Goal: Task Accomplishment & Management: Manage account settings

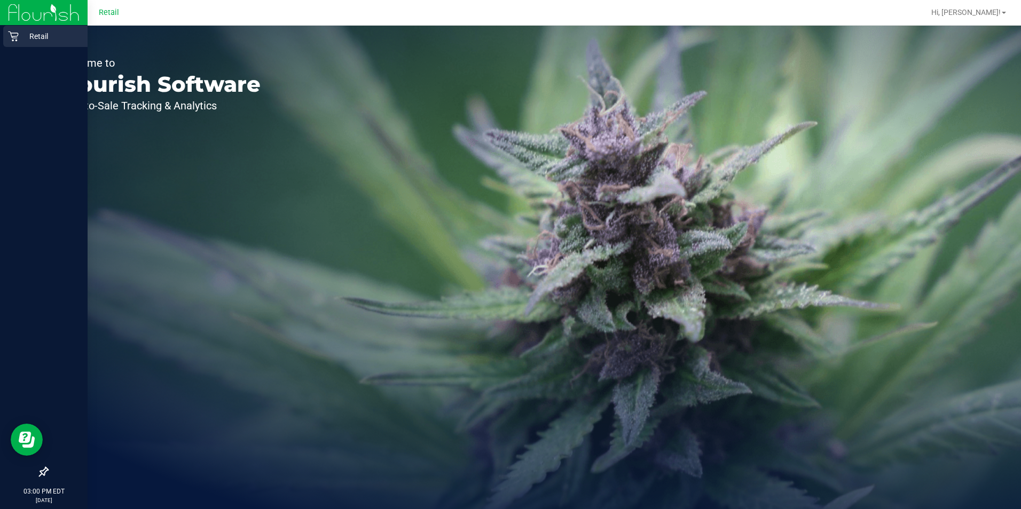
click at [13, 38] on icon at bounding box center [13, 37] width 10 height 10
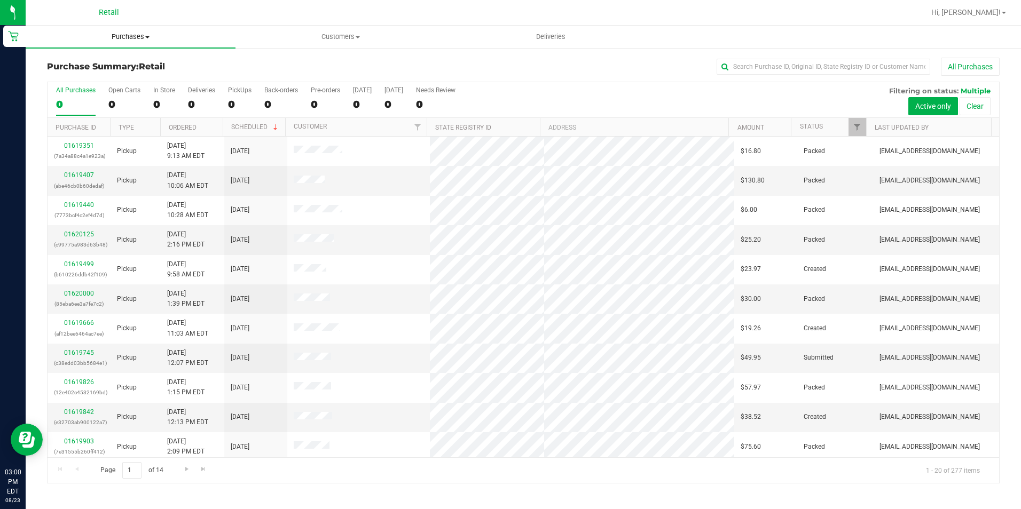
click at [129, 35] on span "Purchases" at bounding box center [131, 37] width 210 height 10
click at [99, 63] on span "Summary of purchases" at bounding box center [80, 64] width 109 height 9
click at [760, 73] on input "text" at bounding box center [824, 67] width 214 height 16
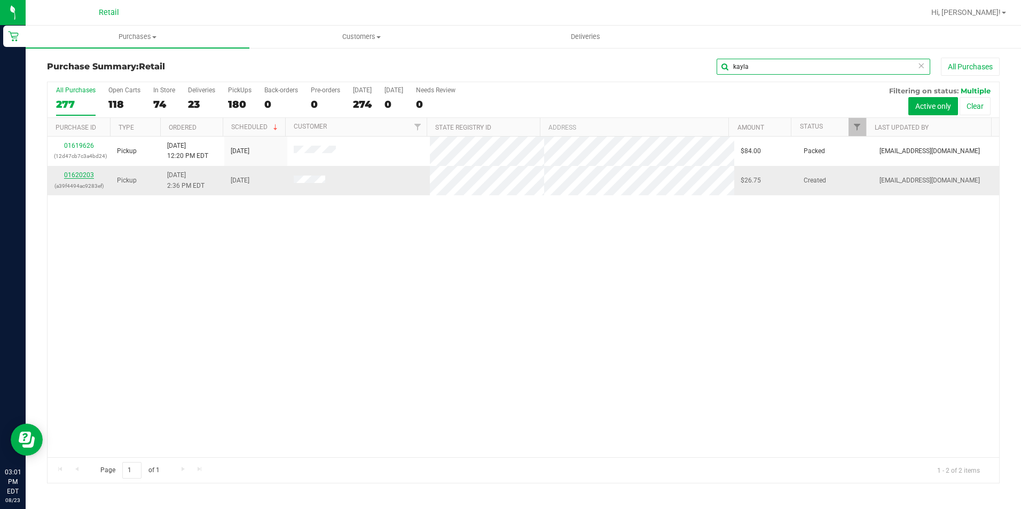
type input "kayla"
click at [78, 174] on link "01620203" at bounding box center [79, 174] width 30 height 7
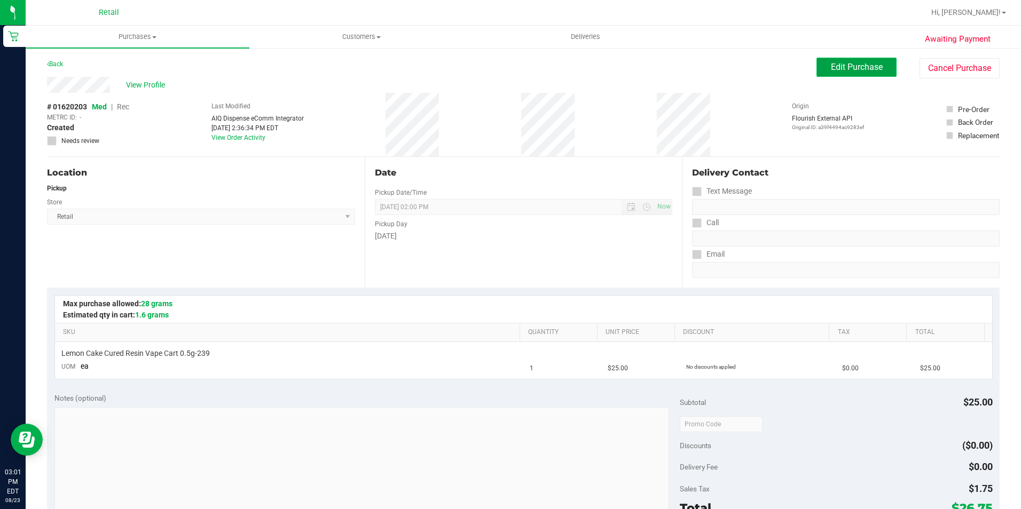
click at [831, 67] on span "Edit Purchase" at bounding box center [857, 67] width 52 height 10
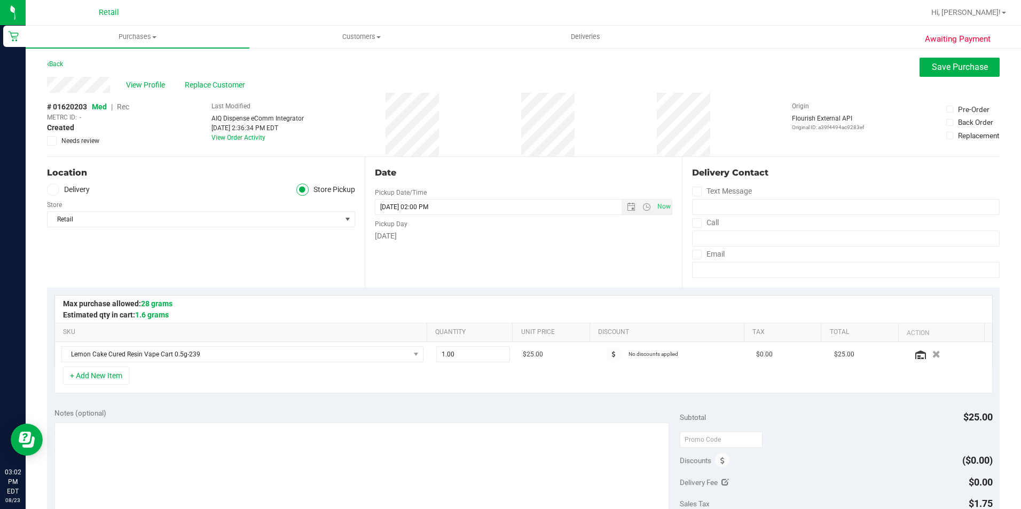
click at [118, 107] on span "Rec" at bounding box center [123, 107] width 12 height 9
click at [928, 74] on button "Save Purchase" at bounding box center [959, 67] width 80 height 19
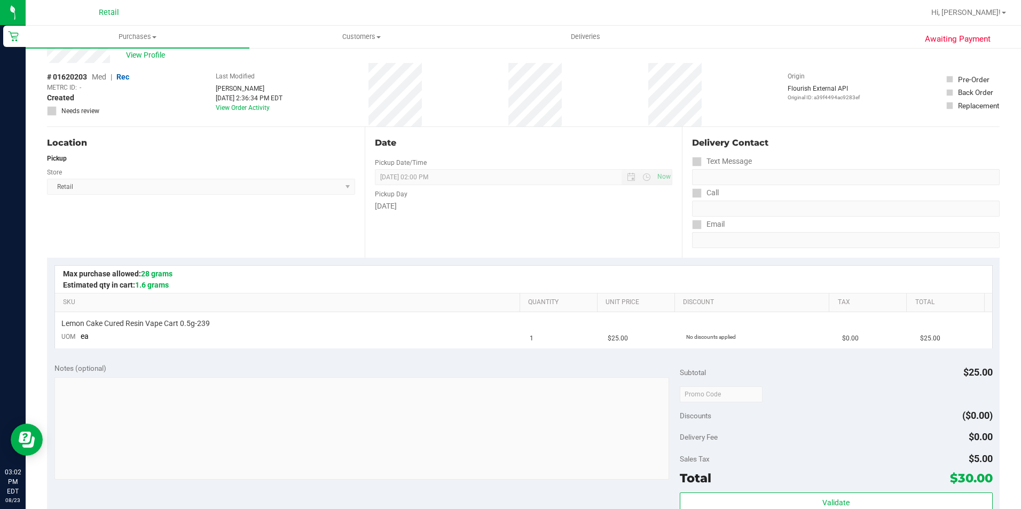
scroll to position [160, 0]
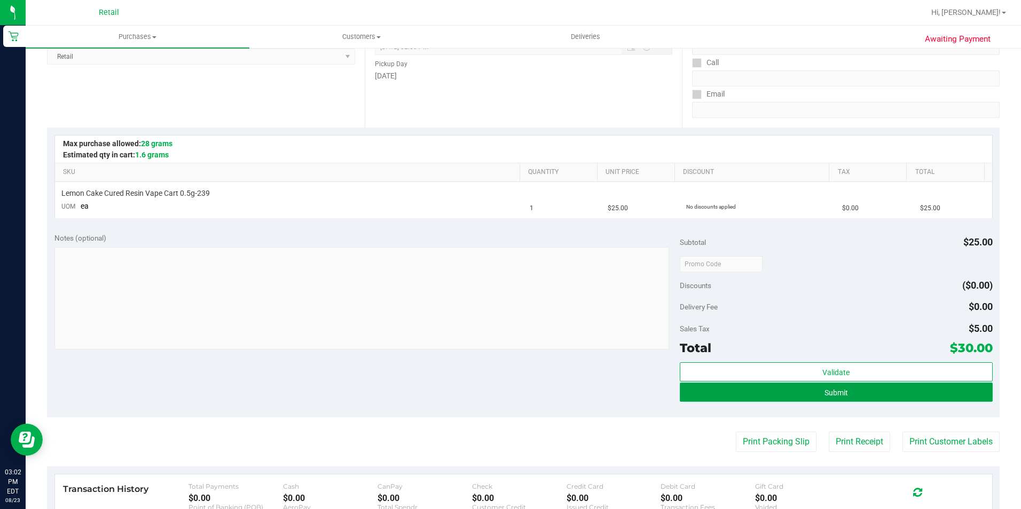
click at [687, 394] on button "Submit" at bounding box center [836, 392] width 313 height 19
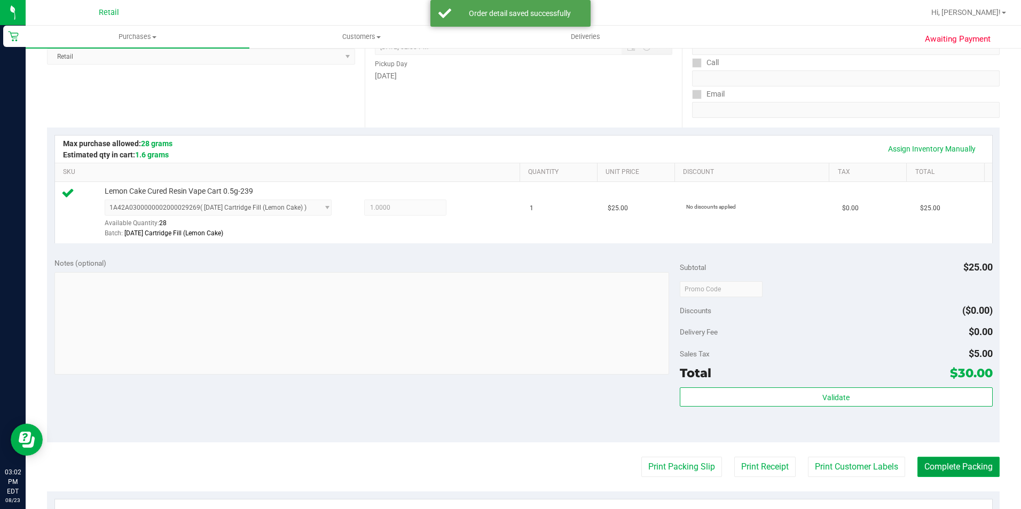
click at [930, 463] on button "Complete Packing" at bounding box center [958, 467] width 82 height 20
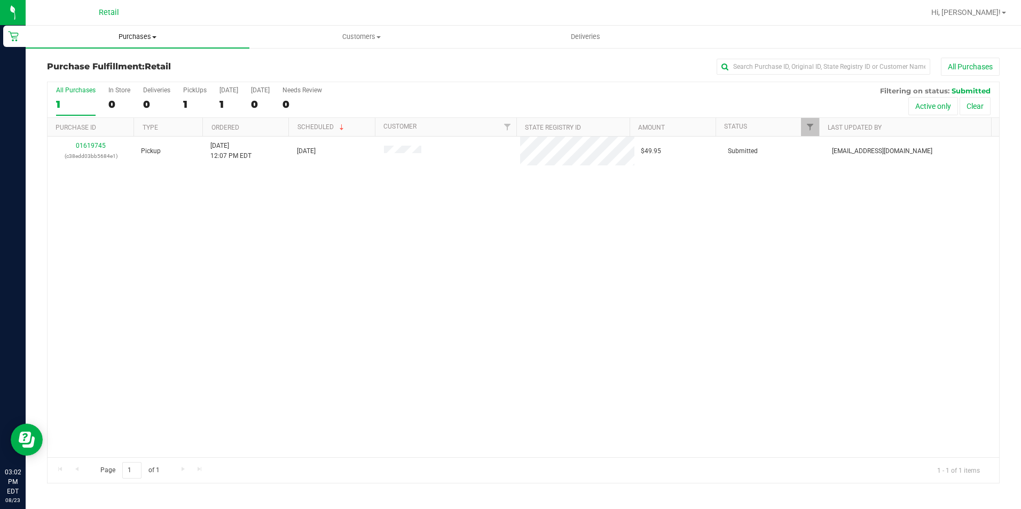
click at [116, 36] on span "Purchases" at bounding box center [138, 37] width 224 height 10
click at [113, 64] on span "Summary of purchases" at bounding box center [80, 64] width 109 height 9
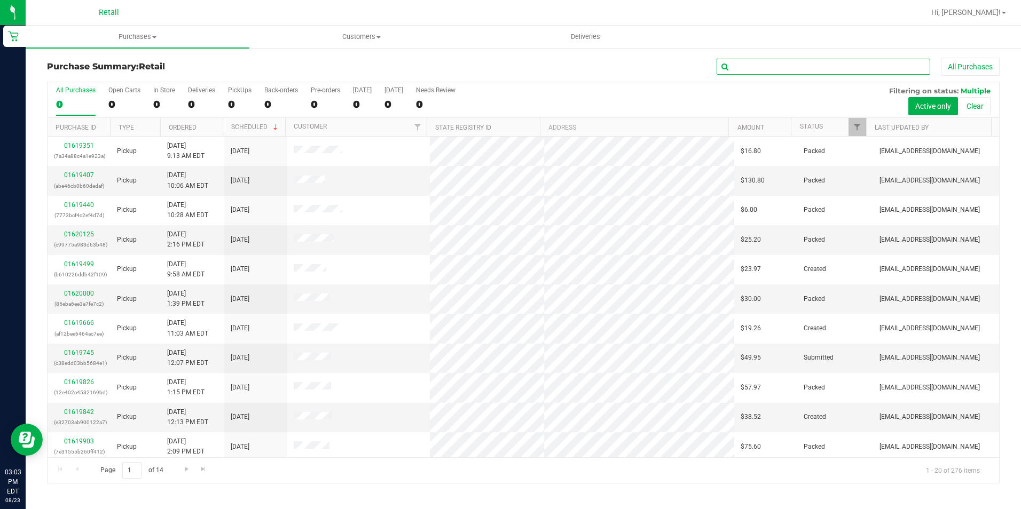
click at [758, 69] on input "text" at bounding box center [824, 67] width 214 height 16
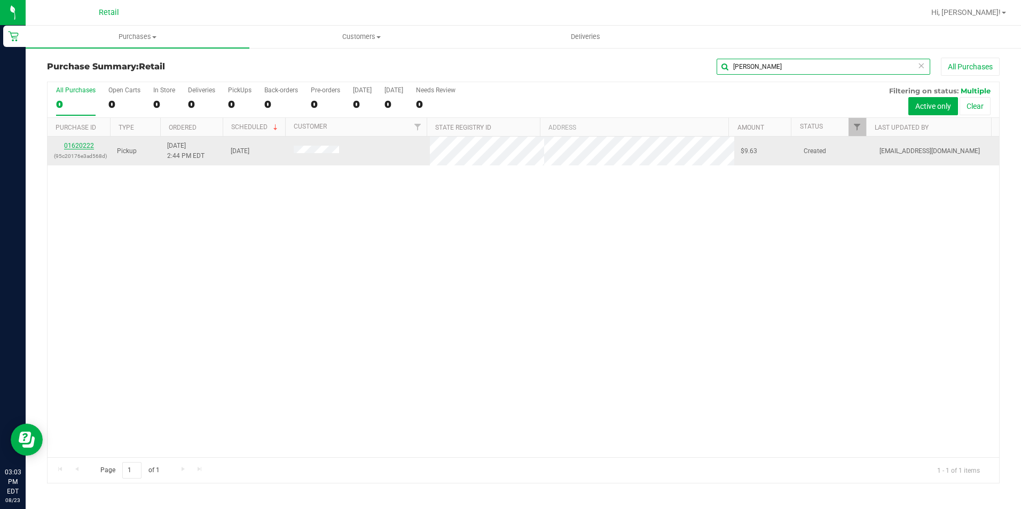
type input "[PERSON_NAME]"
click at [92, 142] on link "01620222" at bounding box center [79, 145] width 30 height 7
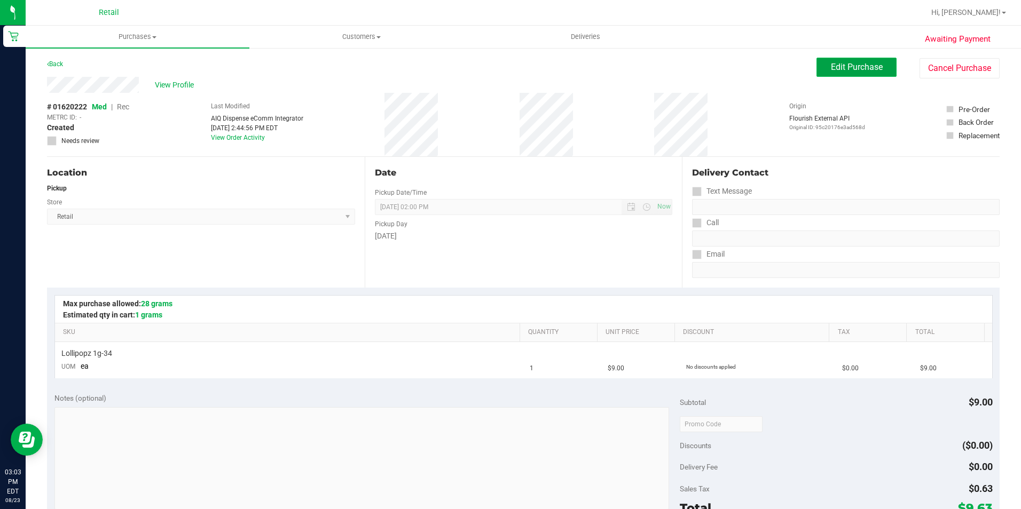
click at [859, 66] on span "Edit Purchase" at bounding box center [857, 67] width 52 height 10
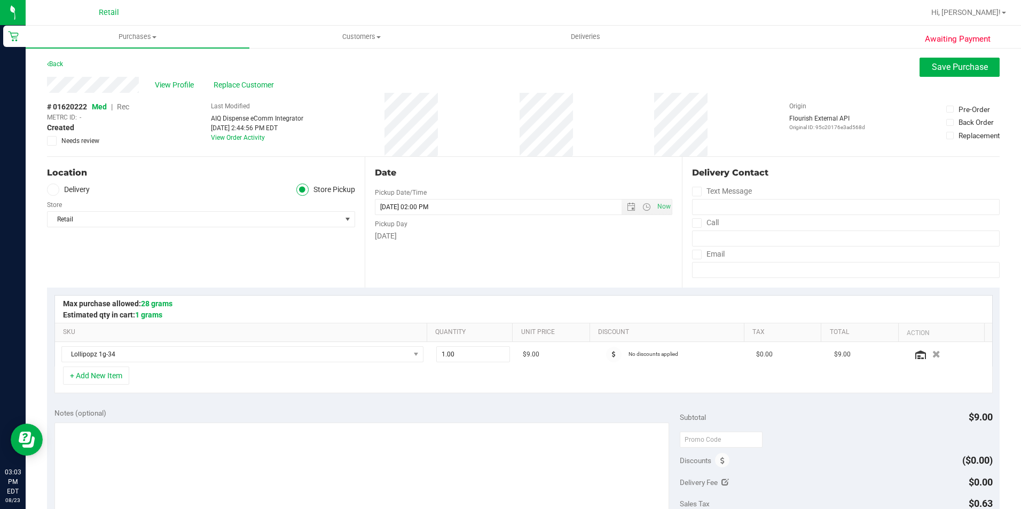
click at [125, 107] on span "Rec" at bounding box center [123, 107] width 12 height 9
click at [919, 65] on button "Save Purchase" at bounding box center [959, 67] width 80 height 19
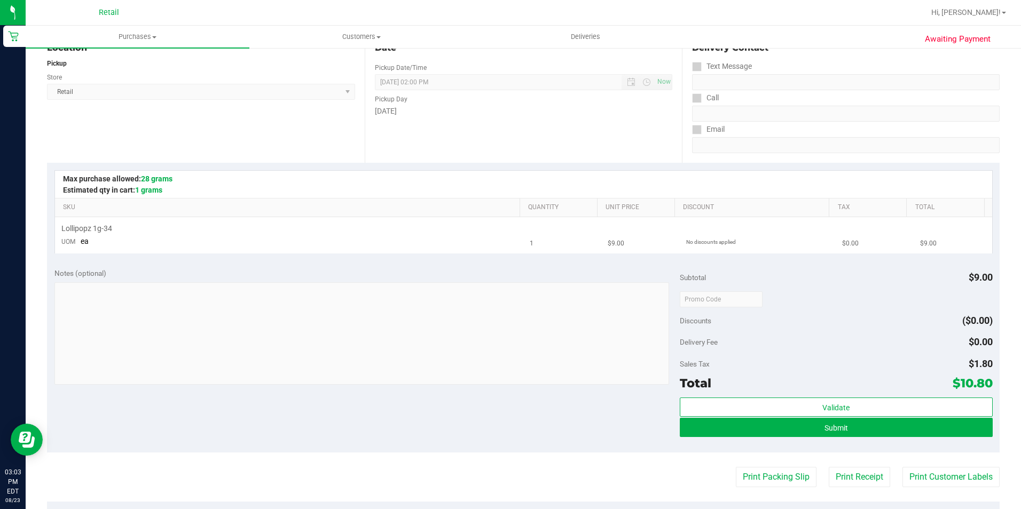
scroll to position [160, 0]
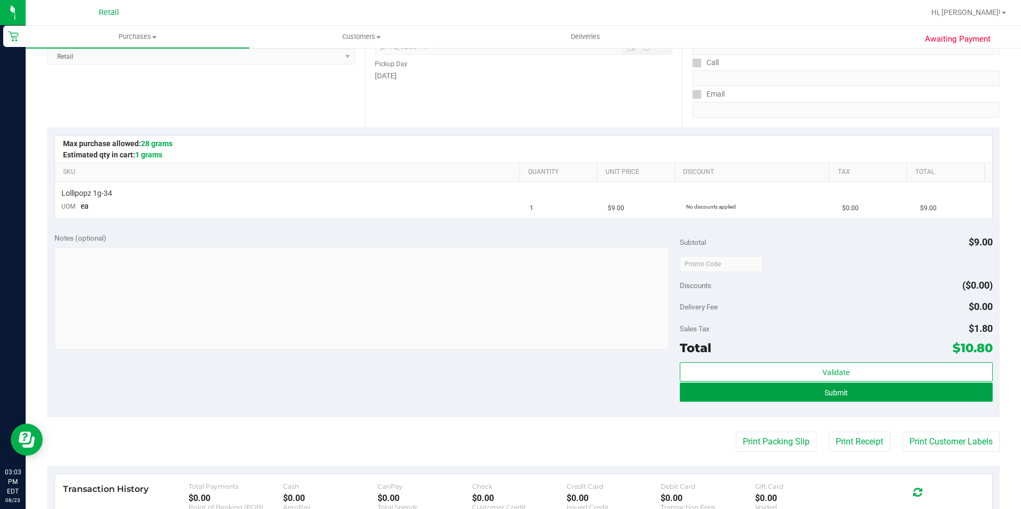
click at [695, 396] on button "Submit" at bounding box center [836, 392] width 313 height 19
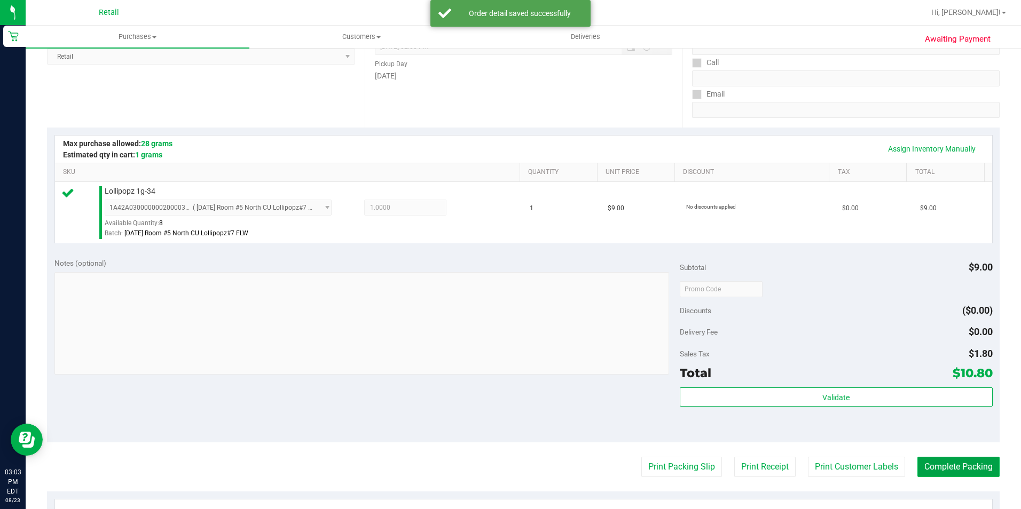
click at [928, 474] on button "Complete Packing" at bounding box center [958, 467] width 82 height 20
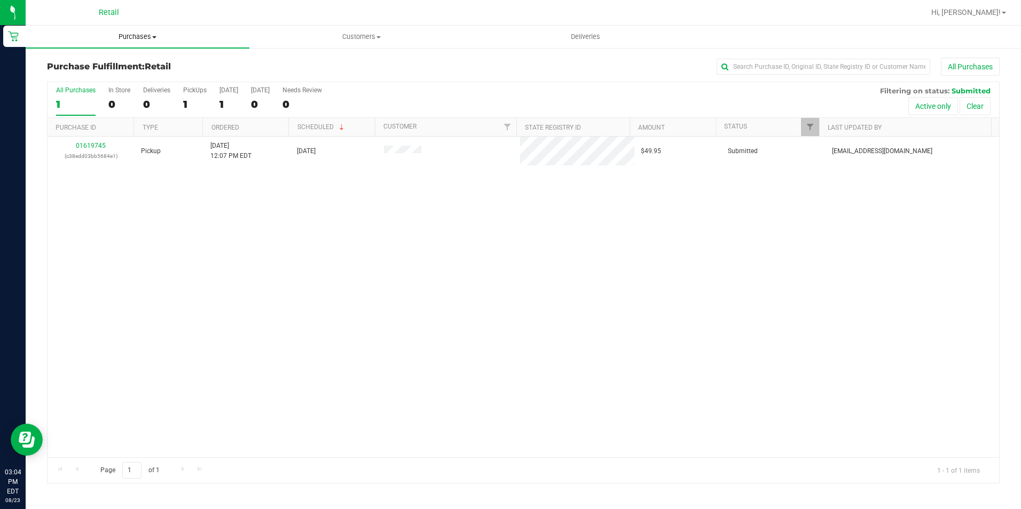
click at [130, 35] on span "Purchases" at bounding box center [138, 37] width 224 height 10
click at [113, 59] on li "Summary of purchases" at bounding box center [138, 64] width 224 height 13
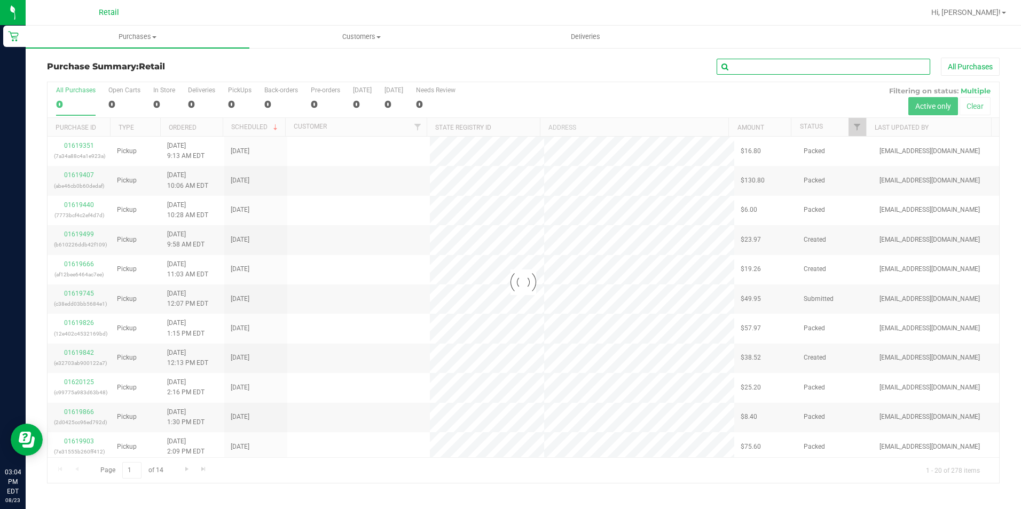
click at [751, 67] on input "text" at bounding box center [824, 67] width 214 height 16
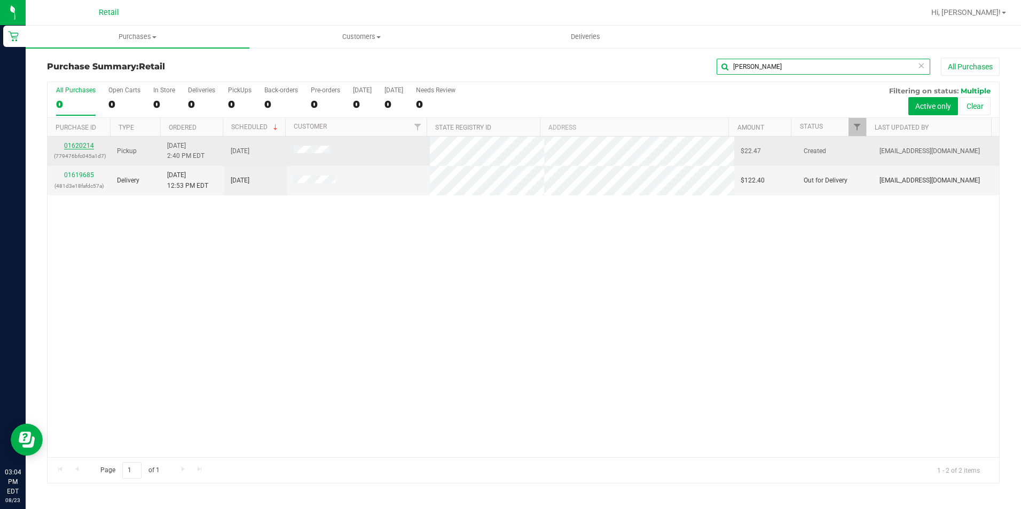
type input "[PERSON_NAME]"
click at [89, 146] on link "01620214" at bounding box center [79, 145] width 30 height 7
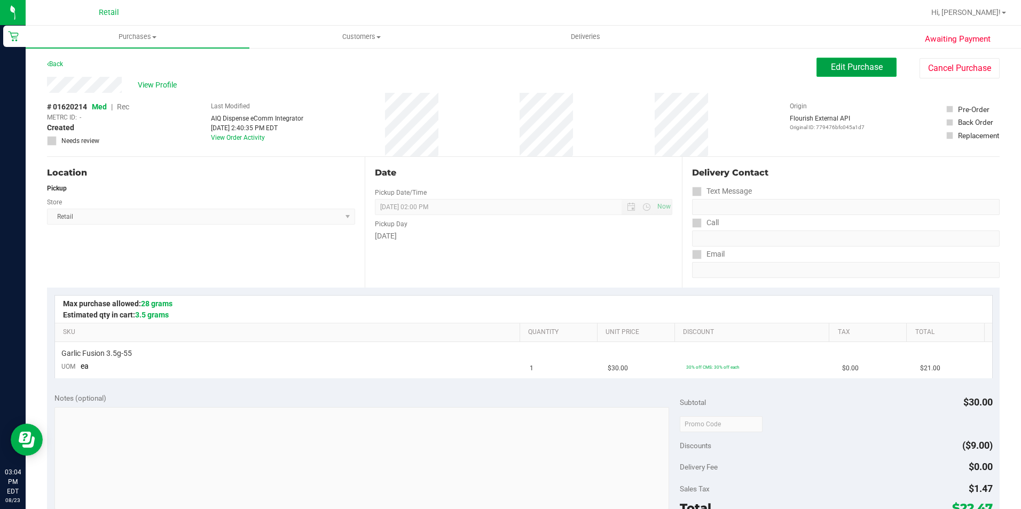
click at [819, 63] on button "Edit Purchase" at bounding box center [856, 67] width 80 height 19
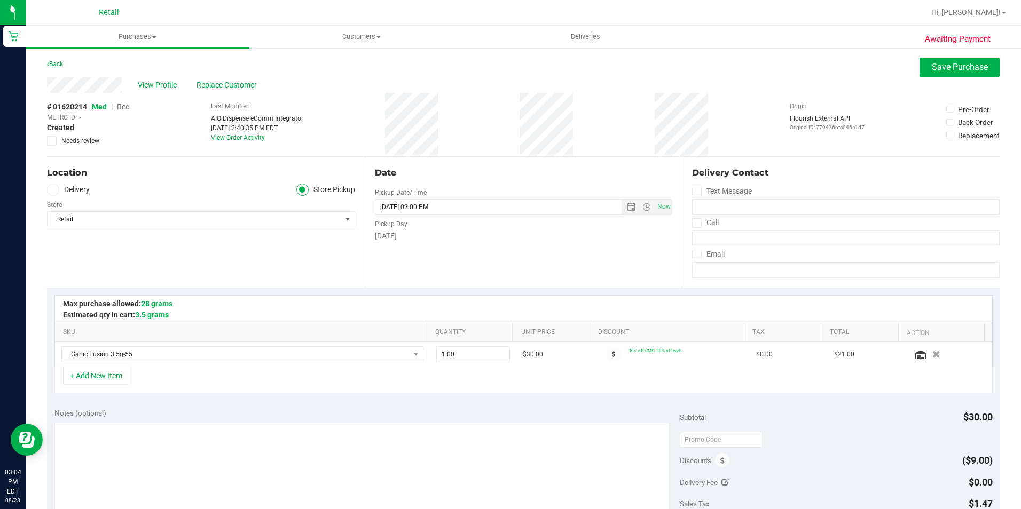
click at [129, 108] on span "Rec" at bounding box center [123, 107] width 12 height 9
click at [938, 68] on span "Save Purchase" at bounding box center [960, 67] width 56 height 10
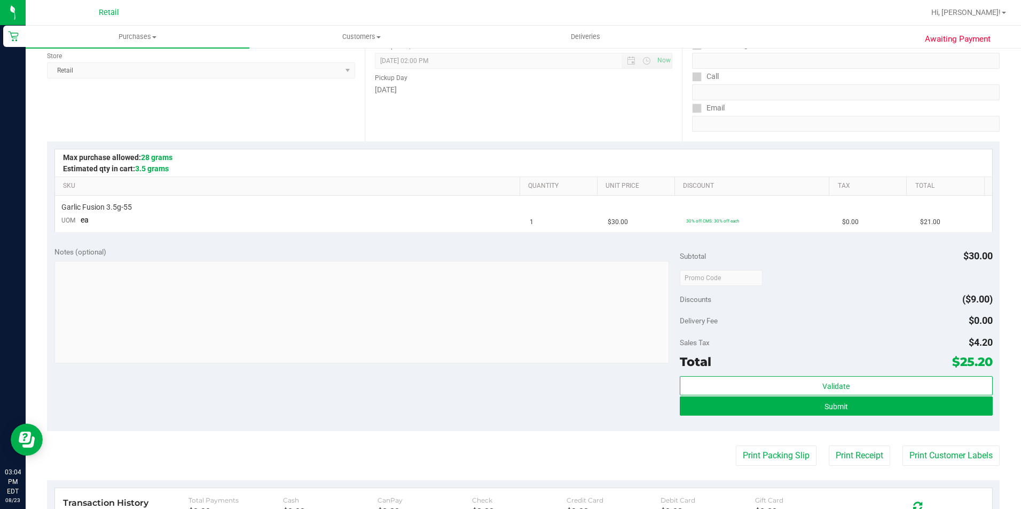
scroll to position [160, 0]
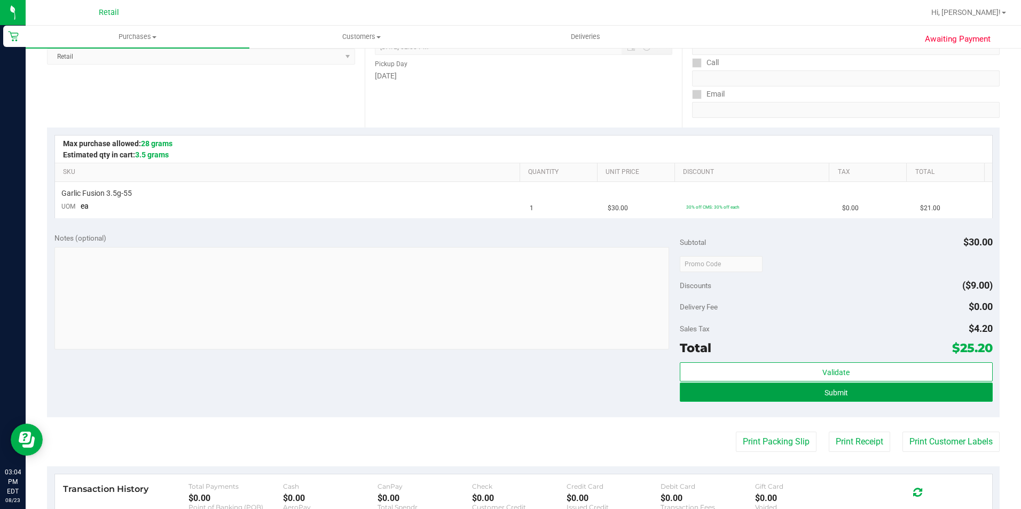
click at [724, 396] on button "Submit" at bounding box center [836, 392] width 313 height 19
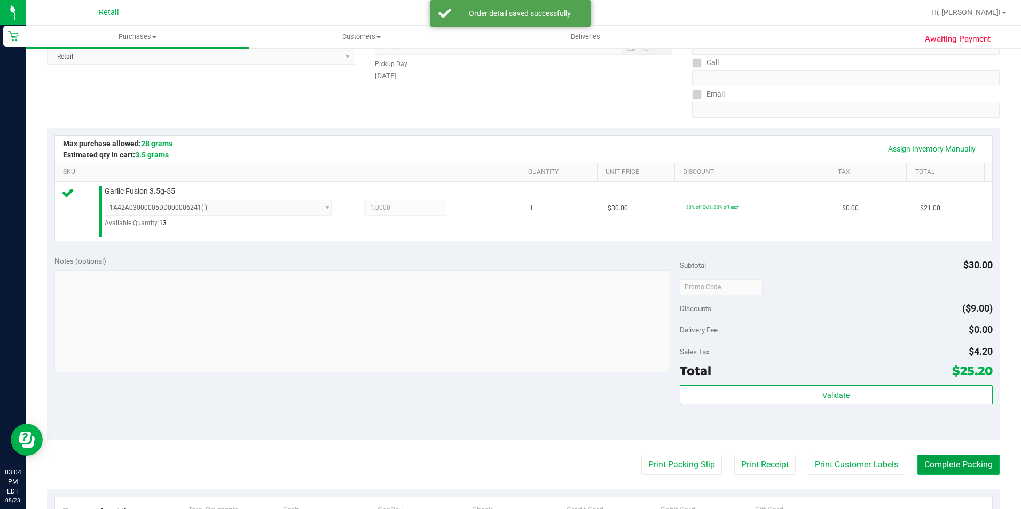
click at [952, 466] on button "Complete Packing" at bounding box center [958, 465] width 82 height 20
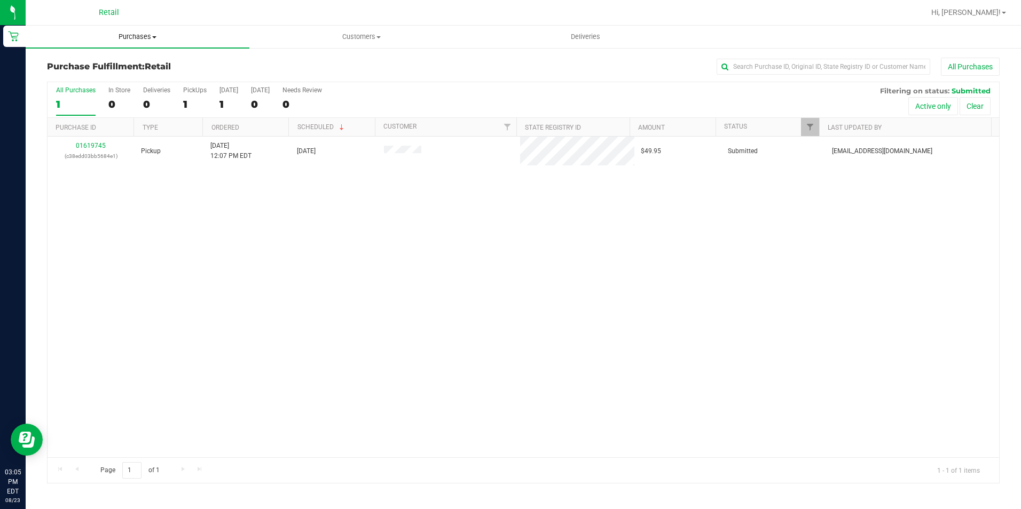
click at [123, 34] on span "Purchases" at bounding box center [138, 37] width 224 height 10
click at [108, 58] on li "Summary of purchases" at bounding box center [138, 64] width 224 height 13
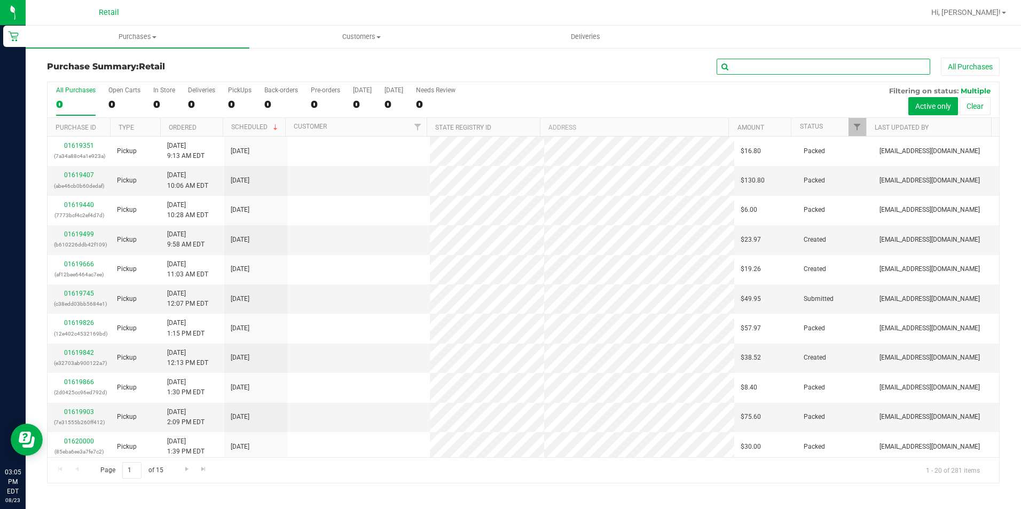
click at [765, 65] on input "text" at bounding box center [824, 67] width 214 height 16
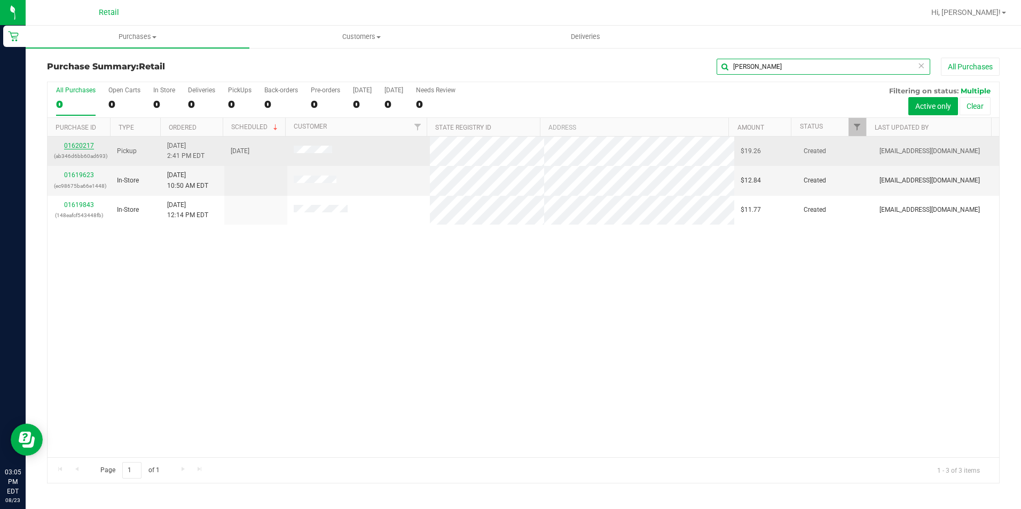
type input "[PERSON_NAME]"
click at [87, 148] on link "01620217" at bounding box center [79, 145] width 30 height 7
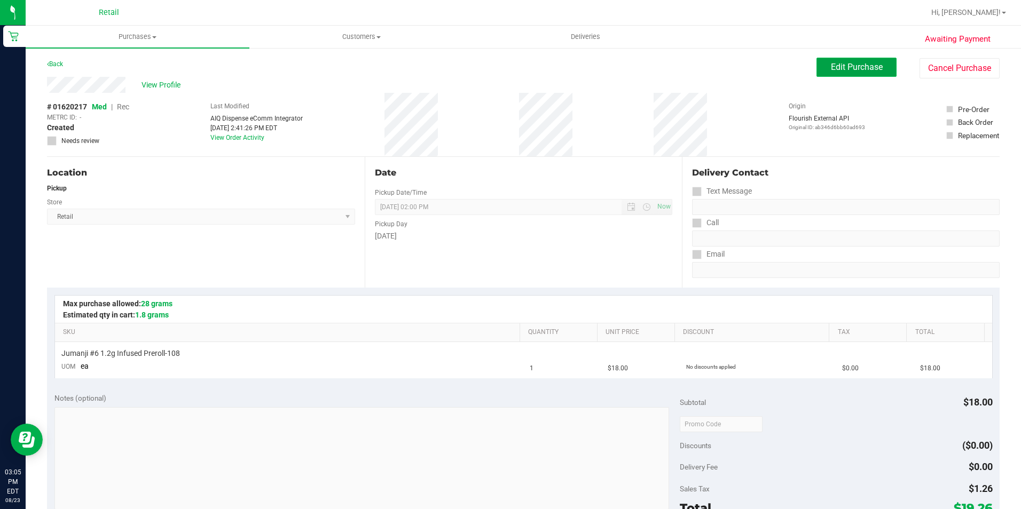
click at [866, 60] on button "Edit Purchase" at bounding box center [856, 67] width 80 height 19
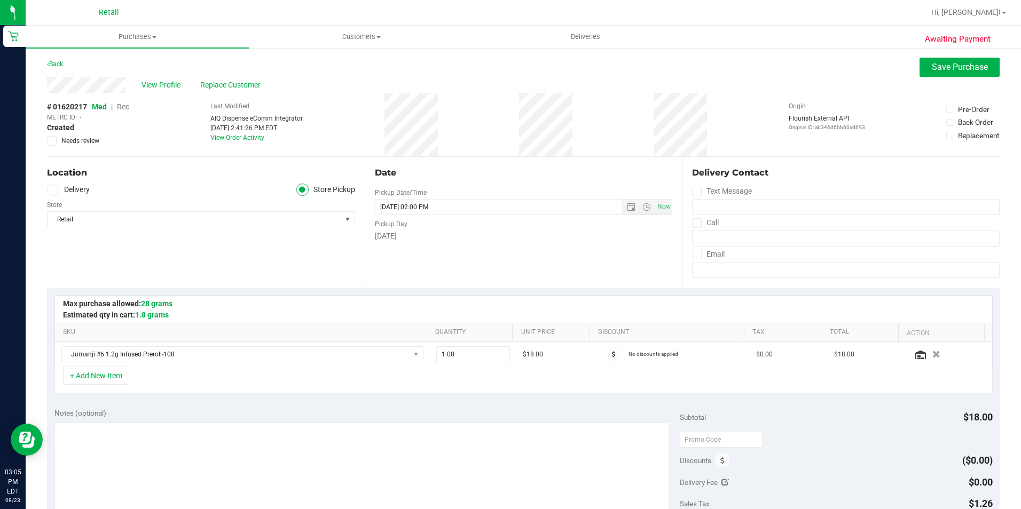
click at [128, 106] on span "Rec" at bounding box center [123, 107] width 12 height 9
click at [933, 66] on span "Save Purchase" at bounding box center [960, 67] width 56 height 10
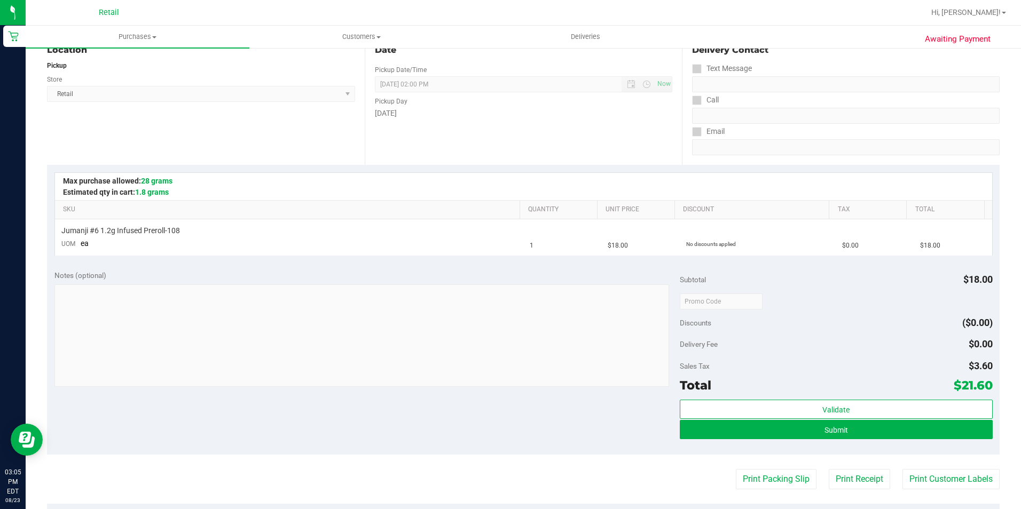
scroll to position [160, 0]
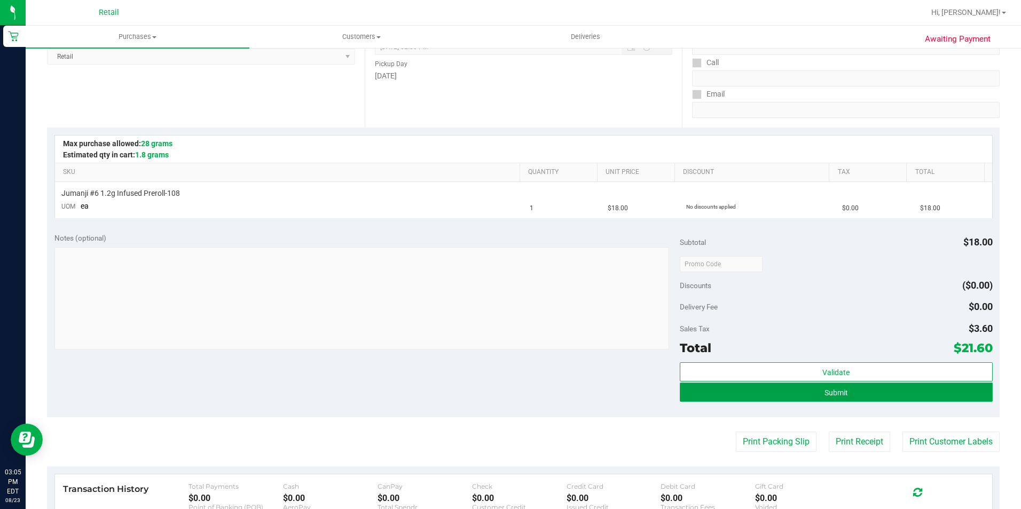
click at [686, 389] on button "Submit" at bounding box center [836, 392] width 313 height 19
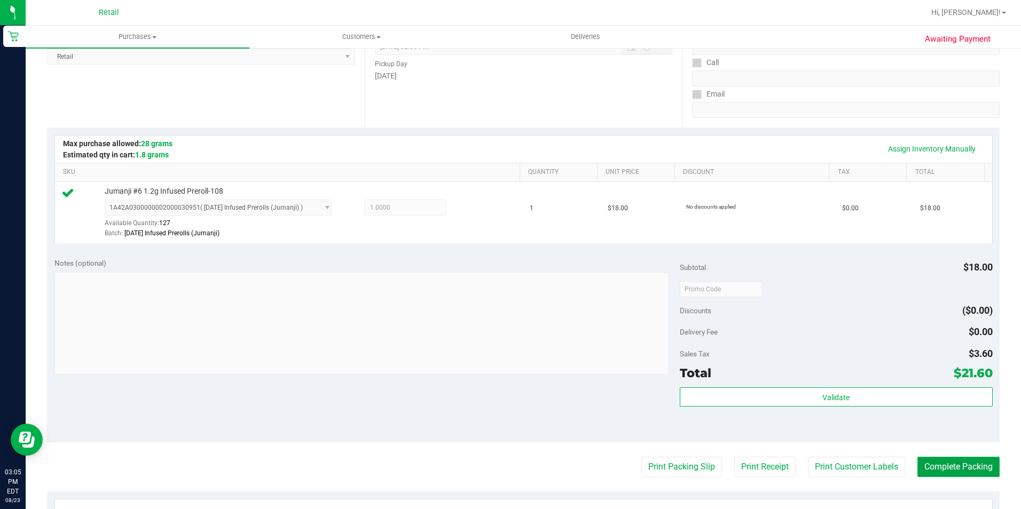
click at [928, 469] on button "Complete Packing" at bounding box center [958, 467] width 82 height 20
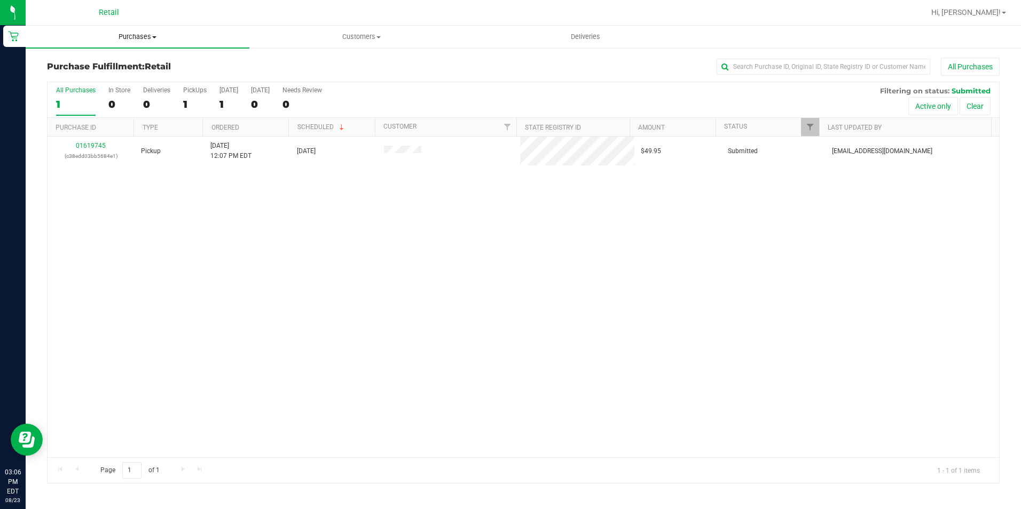
click at [150, 44] on uib-tab-heading "Purchases Summary of purchases Fulfillment All purchases" at bounding box center [138, 37] width 224 height 22
click at [114, 63] on span "Summary of purchases" at bounding box center [80, 64] width 109 height 9
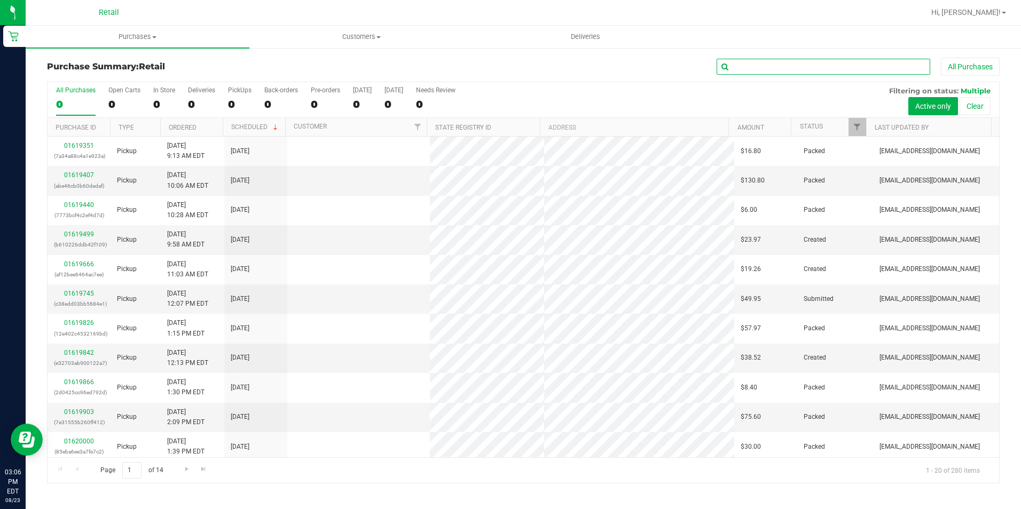
click at [777, 66] on input "text" at bounding box center [824, 67] width 214 height 16
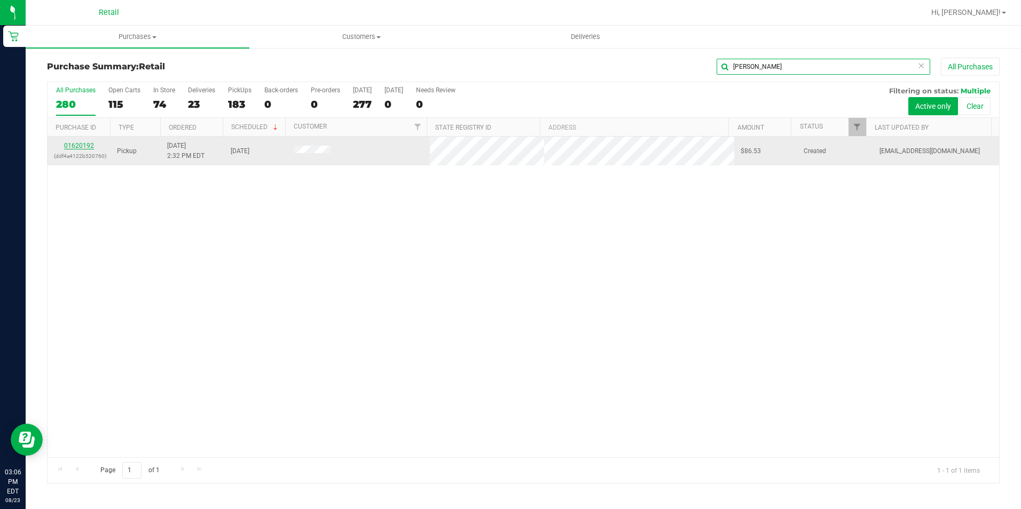
type input "[PERSON_NAME]"
click at [89, 147] on link "01620192" at bounding box center [79, 145] width 30 height 7
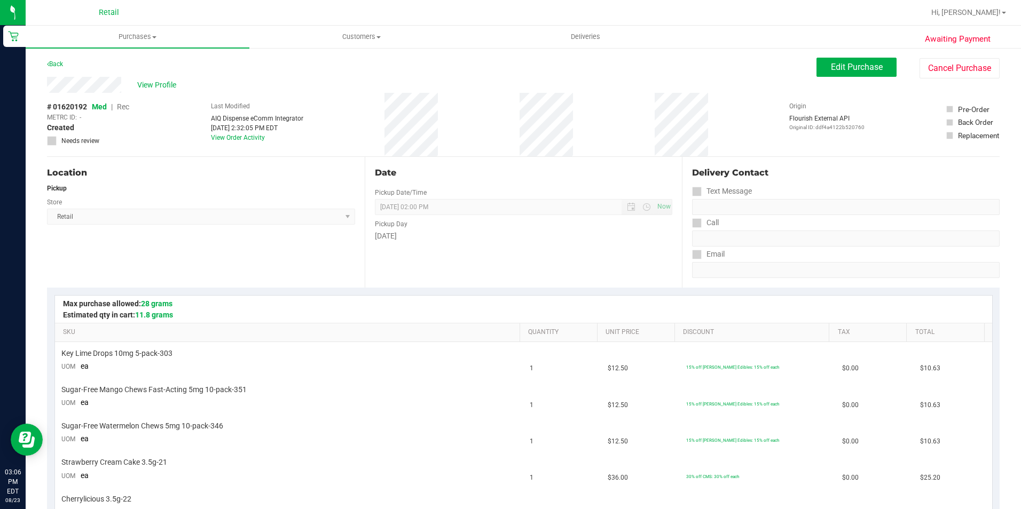
click at [829, 77] on div "Edit Purchase Cancel Purchase" at bounding box center [907, 68] width 183 height 21
click at [831, 68] on span "Edit Purchase" at bounding box center [857, 67] width 52 height 10
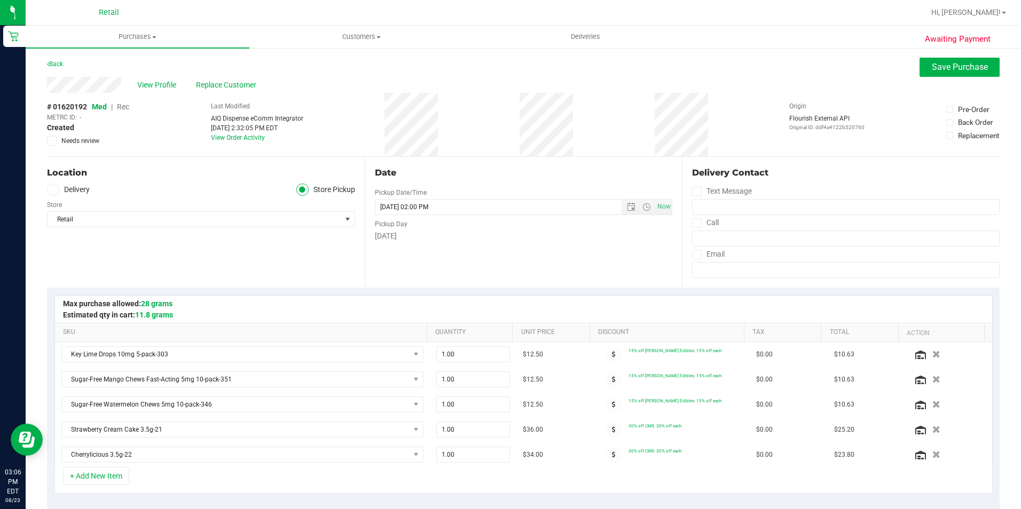
click at [128, 106] on span "Rec" at bounding box center [123, 107] width 12 height 9
click at [920, 76] on button "Save Purchase" at bounding box center [959, 67] width 80 height 19
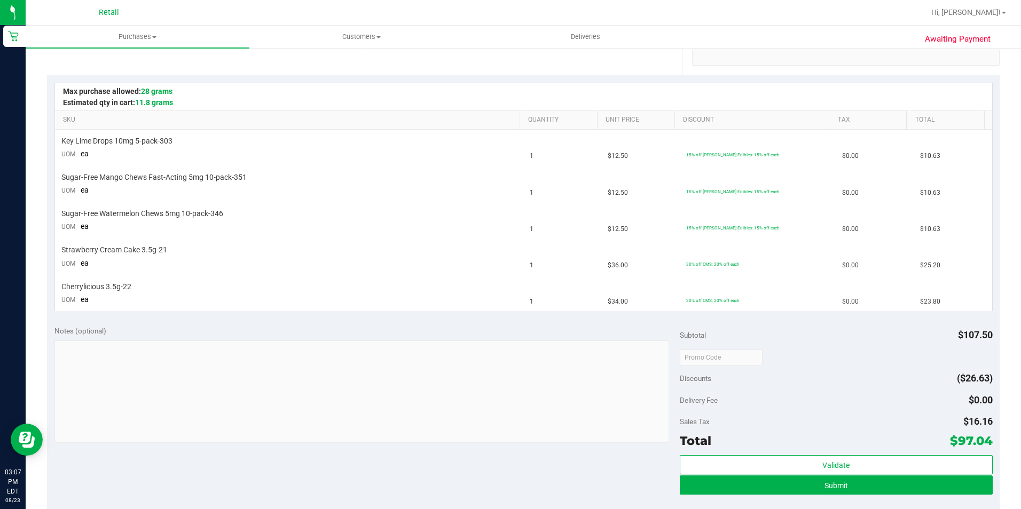
scroll to position [214, 0]
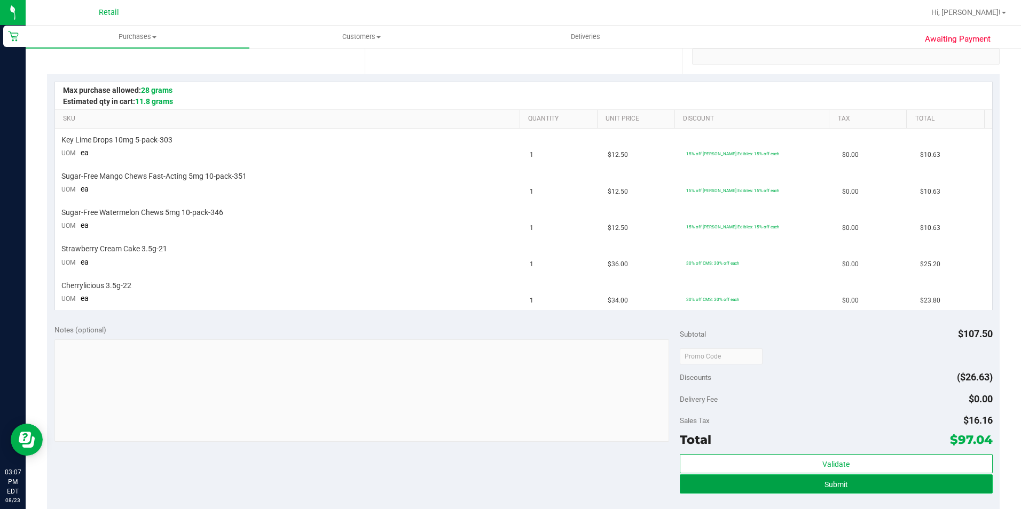
click at [706, 491] on button "Submit" at bounding box center [836, 484] width 313 height 19
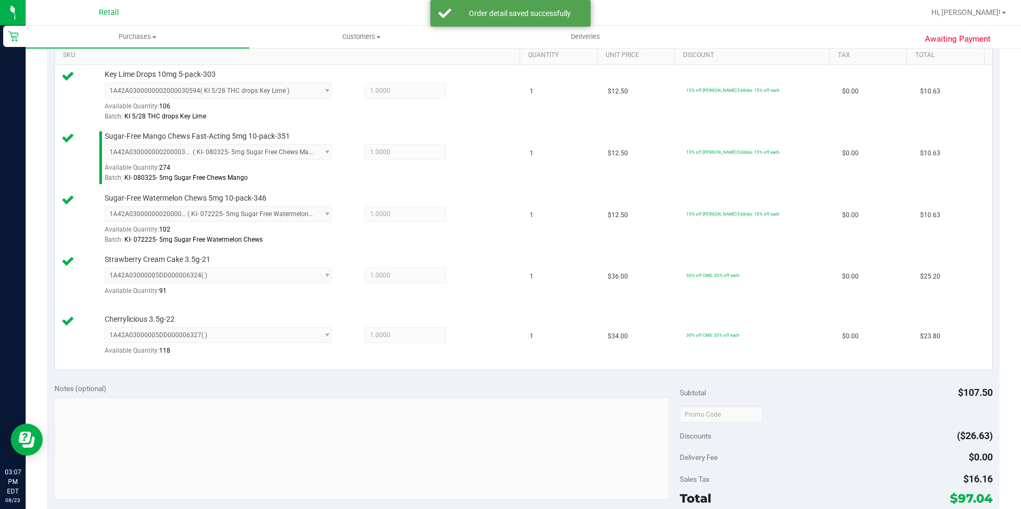
scroll to position [374, 0]
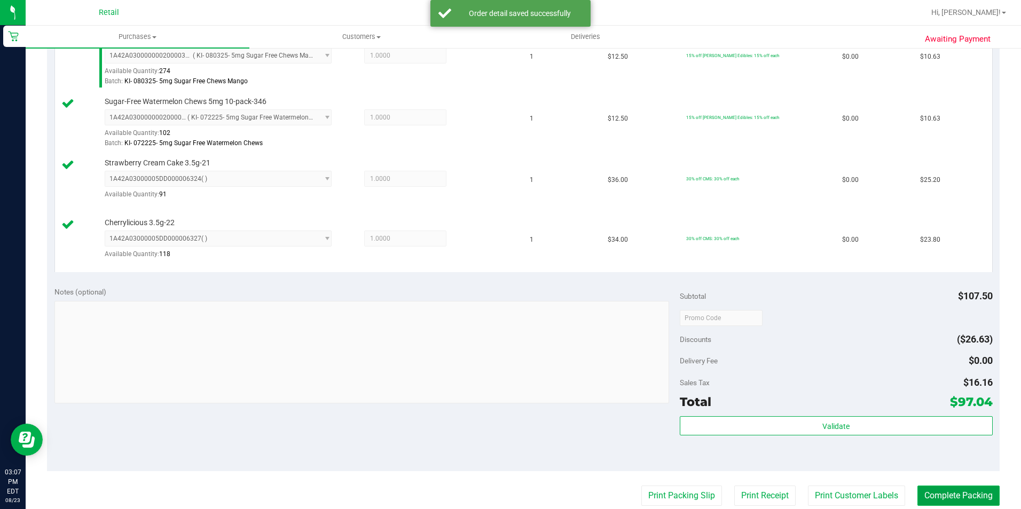
click at [932, 488] on button "Complete Packing" at bounding box center [958, 496] width 82 height 20
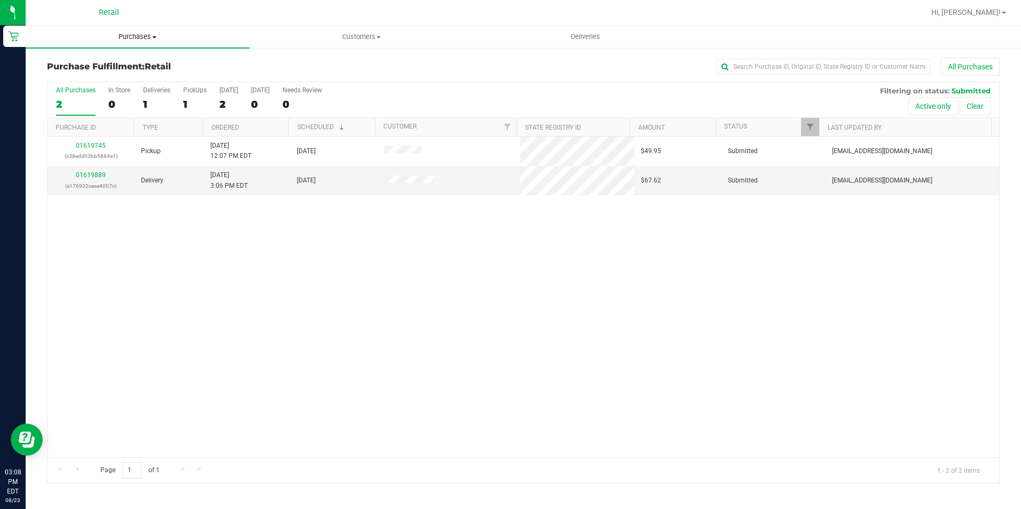
drag, startPoint x: 117, startPoint y: 31, endPoint x: 114, endPoint y: 42, distance: 11.0
click at [117, 31] on uib-tab-heading "Purchases Summary of purchases Fulfillment All purchases" at bounding box center [138, 37] width 224 height 22
click at [99, 65] on span "Summary of purchases" at bounding box center [80, 64] width 109 height 9
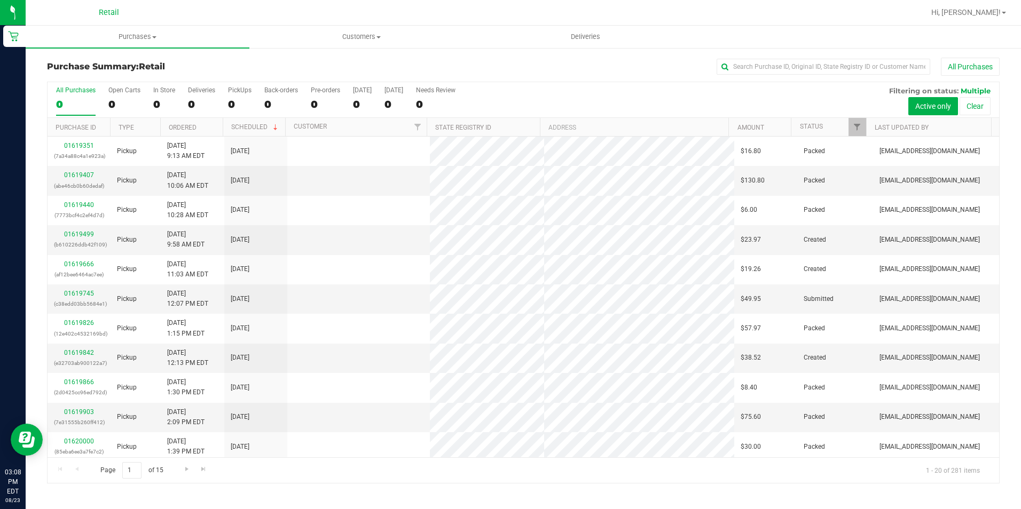
click at [766, 75] on div "All Purchases" at bounding box center [682, 67] width 635 height 18
click at [744, 68] on input "text" at bounding box center [824, 67] width 214 height 16
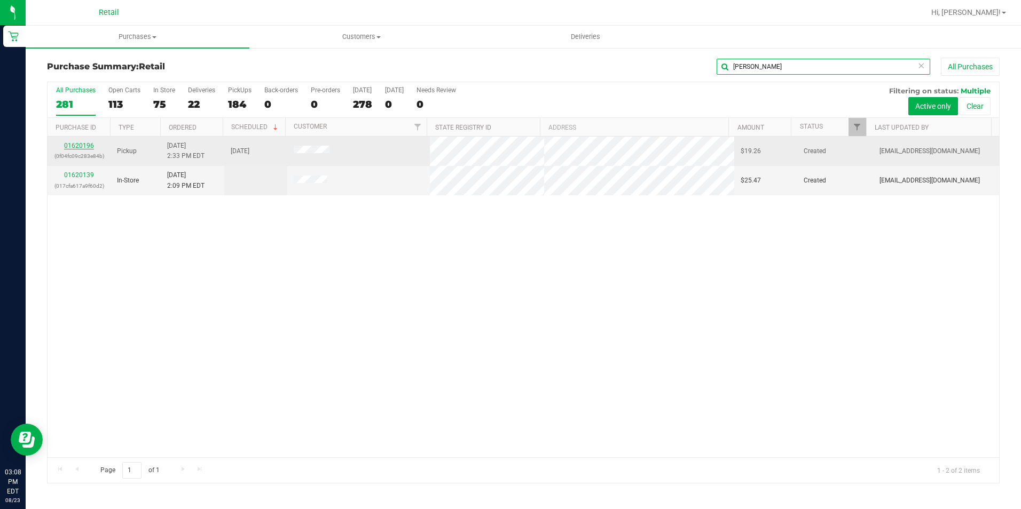
type input "[PERSON_NAME]"
click at [74, 144] on link "01620196" at bounding box center [79, 145] width 30 height 7
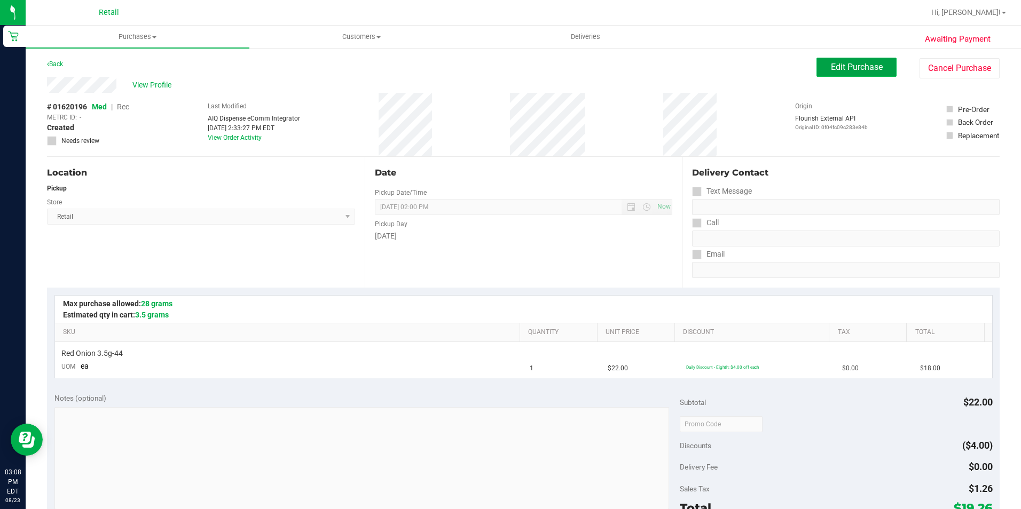
click at [821, 68] on button "Edit Purchase" at bounding box center [856, 67] width 80 height 19
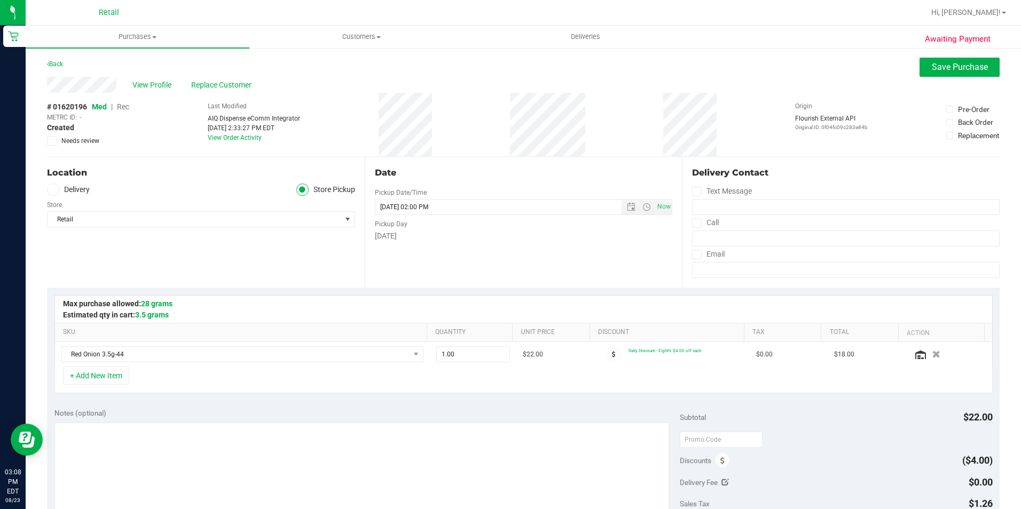
click at [125, 107] on span "Rec" at bounding box center [123, 107] width 12 height 9
click at [932, 63] on span "Save Purchase" at bounding box center [960, 67] width 56 height 10
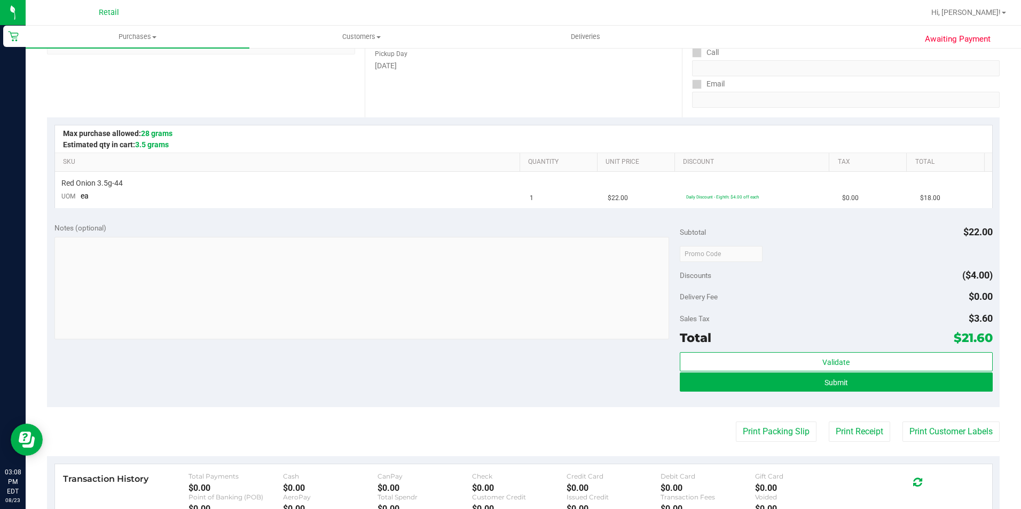
scroll to position [267, 0]
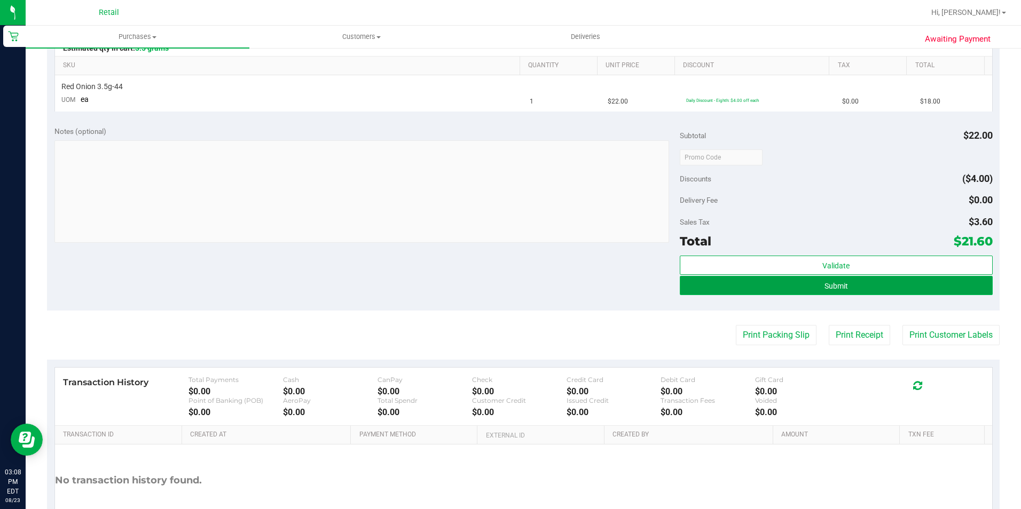
click at [694, 286] on button "Submit" at bounding box center [836, 285] width 313 height 19
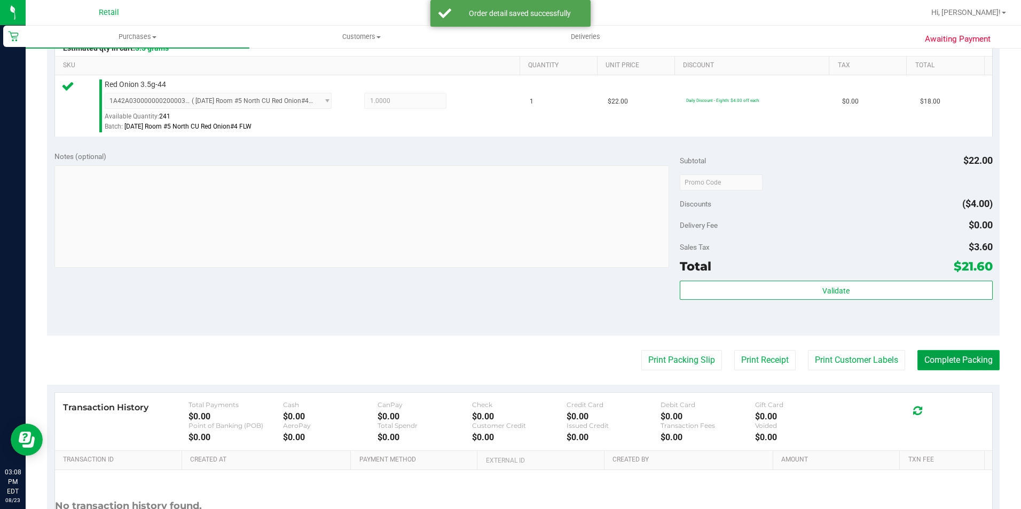
click at [946, 366] on button "Complete Packing" at bounding box center [958, 360] width 82 height 20
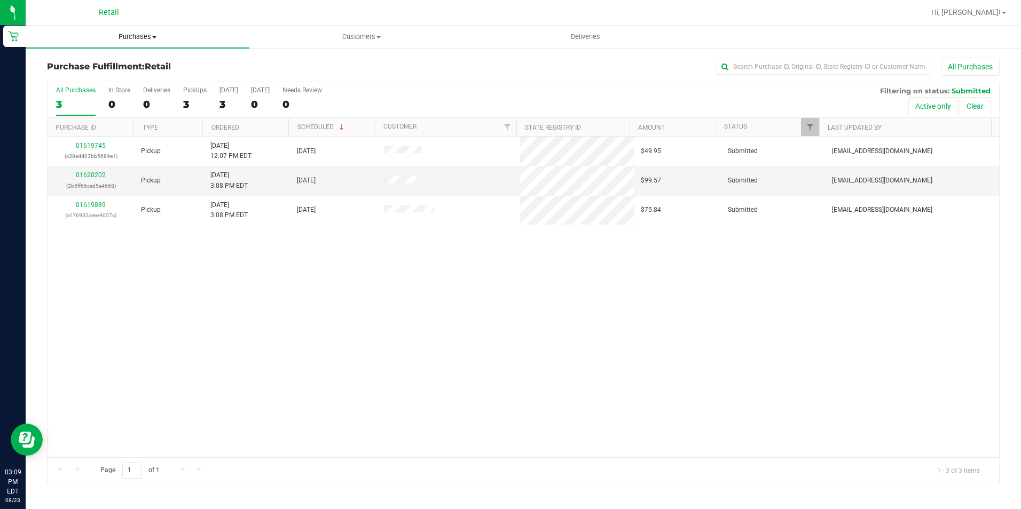
click at [136, 43] on uib-tab-heading "Purchases Summary of purchases Fulfillment All purchases" at bounding box center [138, 37] width 224 height 22
click at [117, 58] on li "Summary of purchases" at bounding box center [138, 64] width 224 height 13
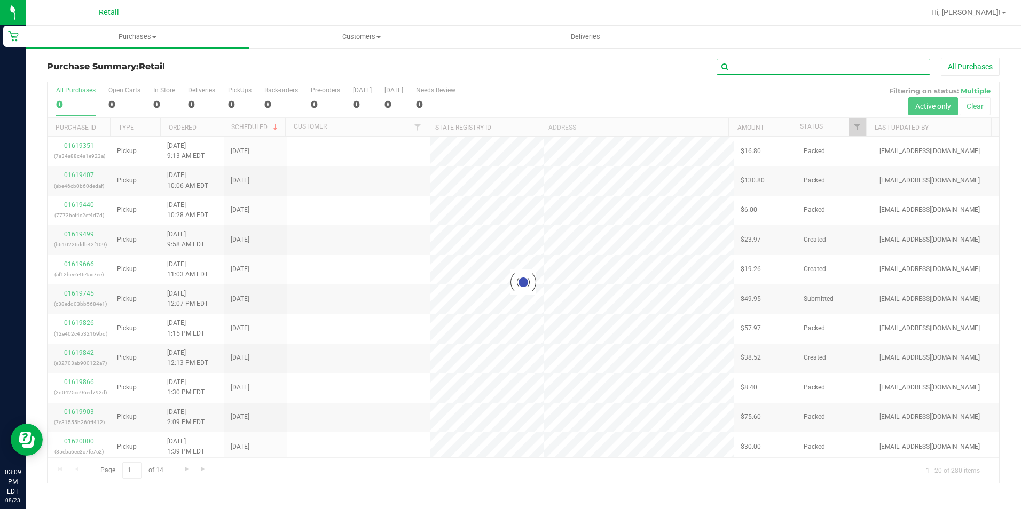
click at [753, 65] on input "text" at bounding box center [824, 67] width 214 height 16
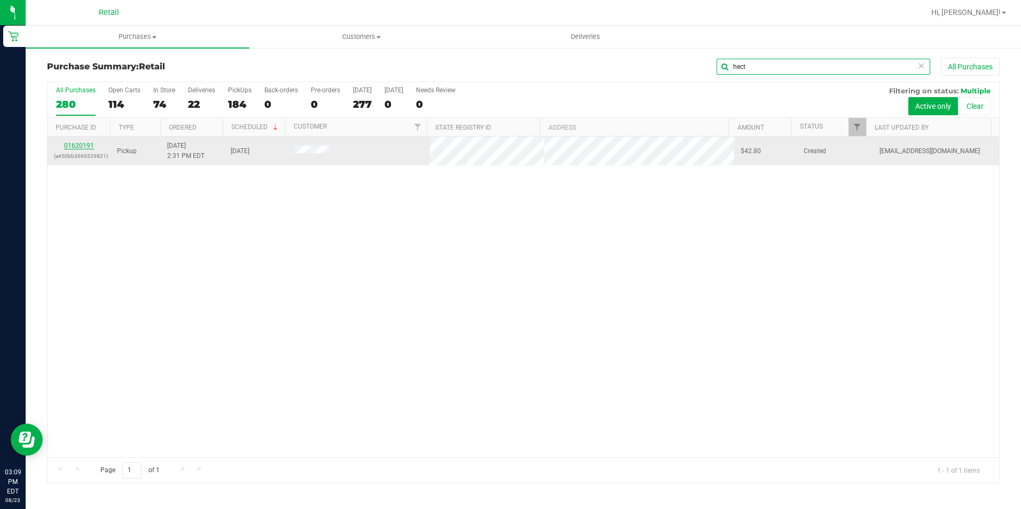
type input "hect"
click at [78, 143] on link "01620191" at bounding box center [79, 145] width 30 height 7
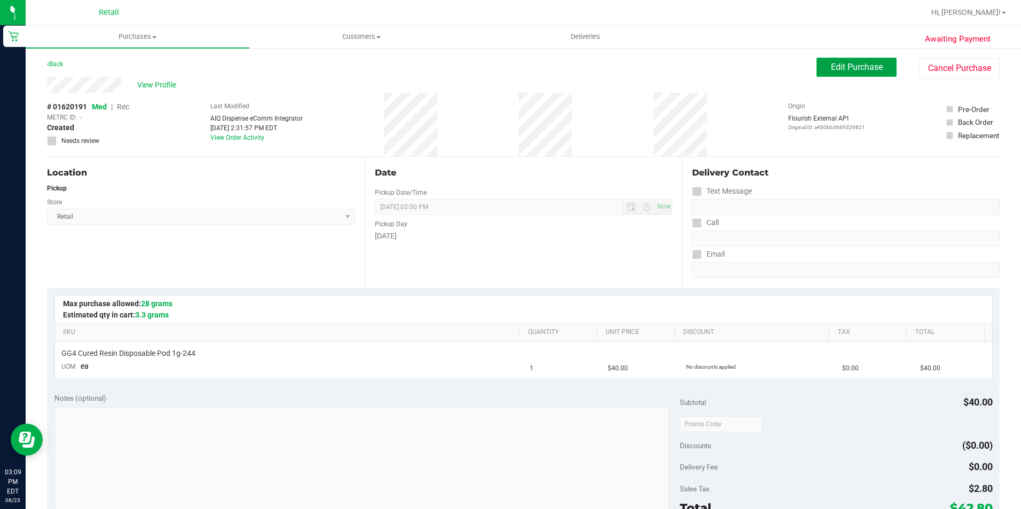
click at [839, 74] on button "Edit Purchase" at bounding box center [856, 67] width 80 height 19
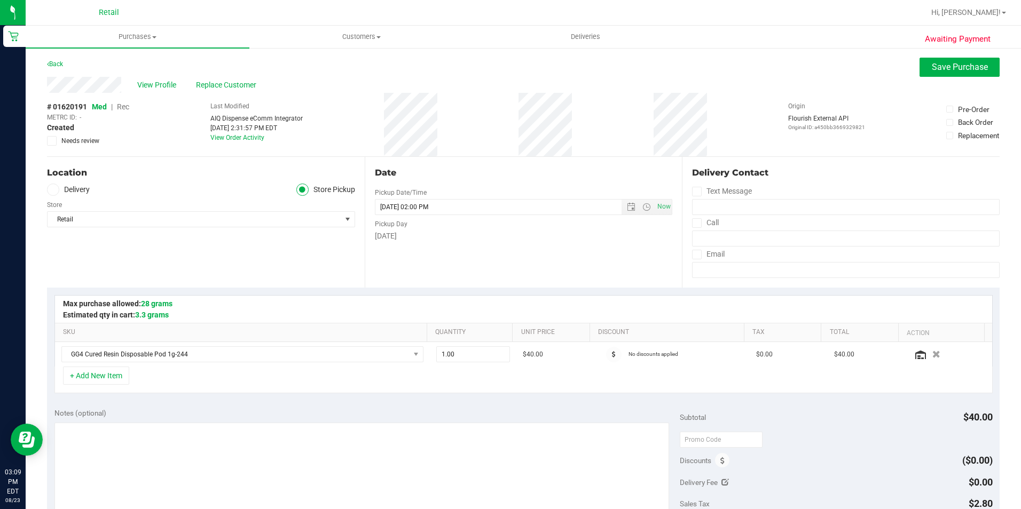
click at [124, 106] on span "Rec" at bounding box center [123, 107] width 12 height 9
click at [205, 89] on span "Replace Customer" at bounding box center [228, 85] width 64 height 11
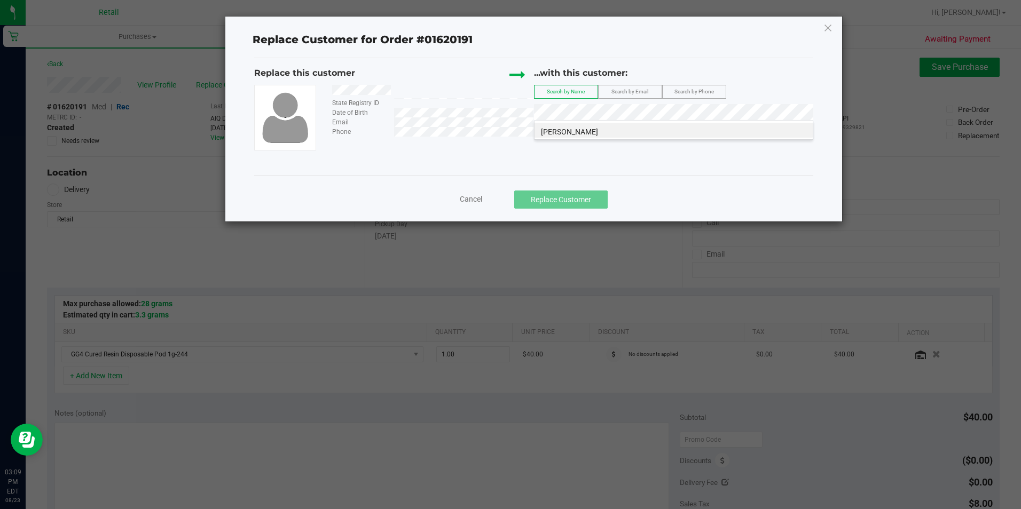
click at [551, 128] on span "[PERSON_NAME]" at bounding box center [569, 132] width 57 height 9
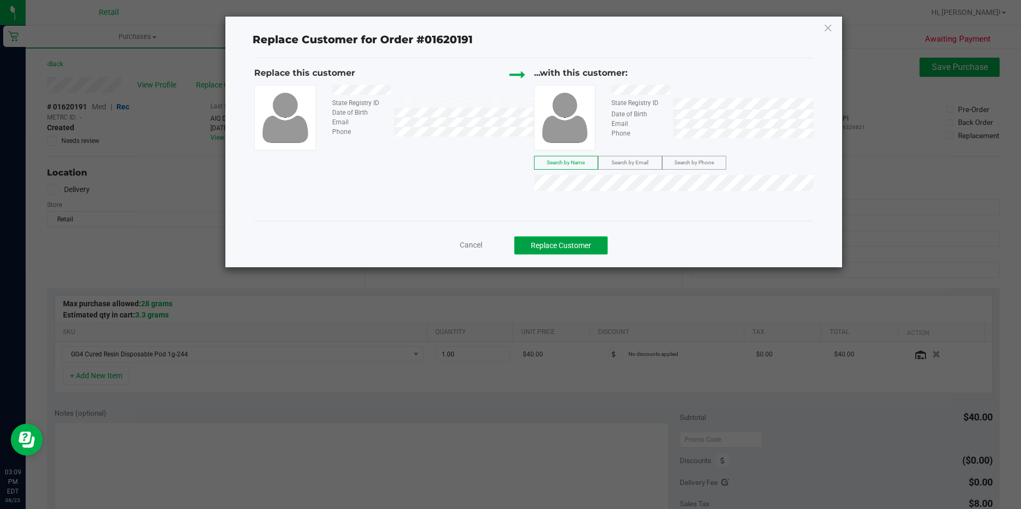
click at [544, 237] on button "Replace Customer" at bounding box center [560, 246] width 93 height 18
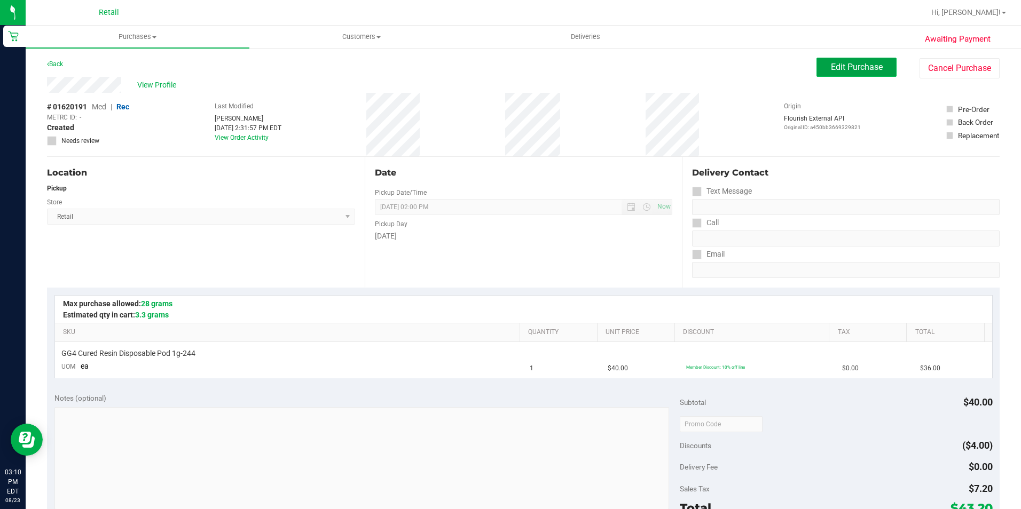
click at [831, 67] on span "Edit Purchase" at bounding box center [857, 67] width 52 height 10
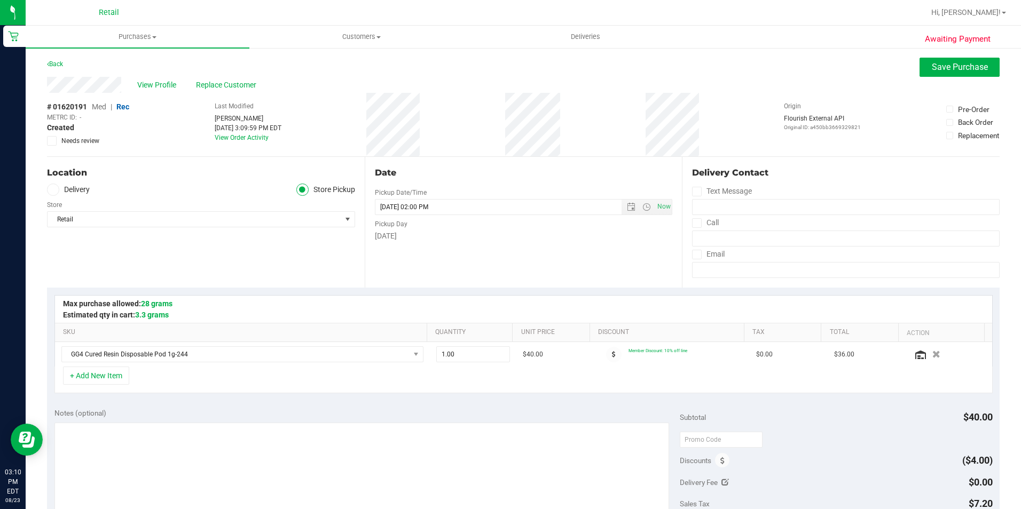
click at [100, 105] on span "Med" at bounding box center [99, 107] width 14 height 9
click at [934, 69] on span "Save Purchase" at bounding box center [960, 67] width 56 height 10
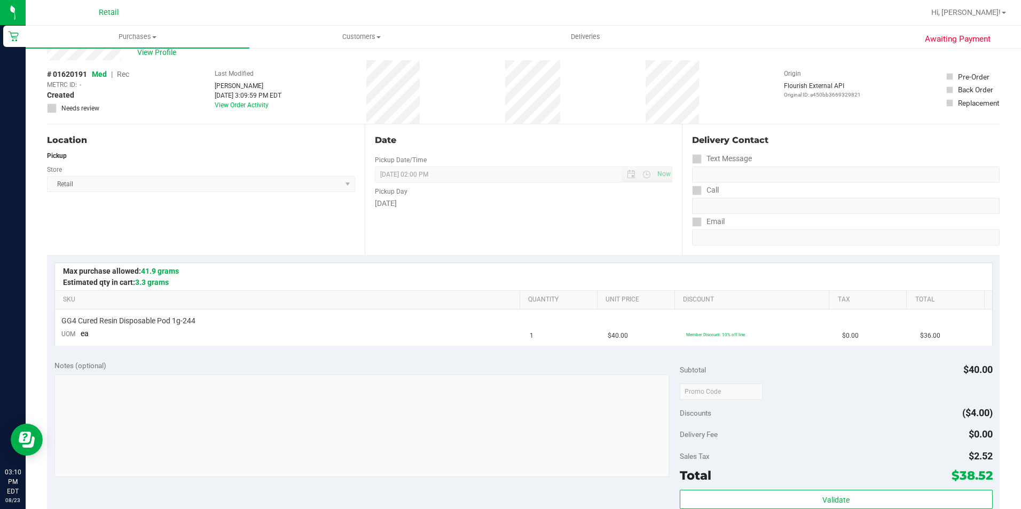
scroll to position [214, 0]
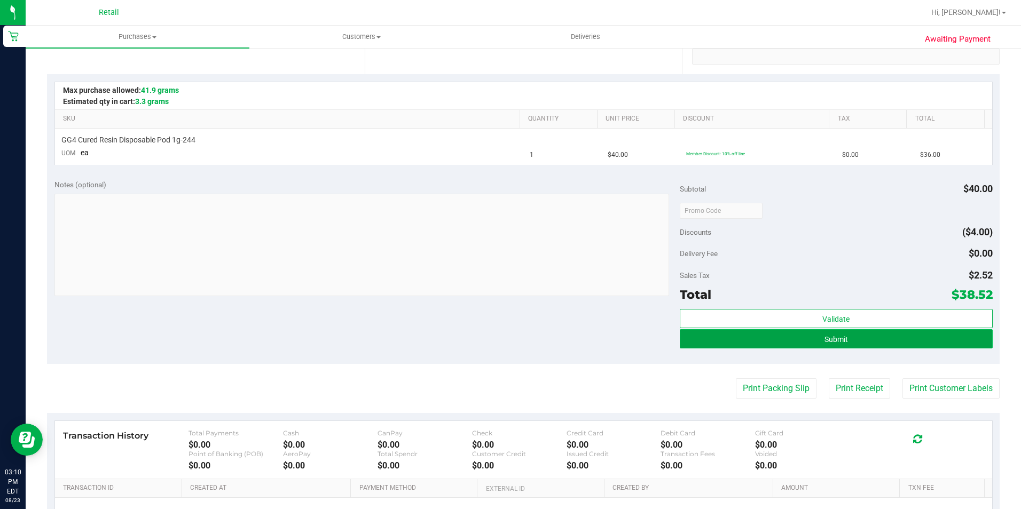
click at [705, 341] on button "Submit" at bounding box center [836, 338] width 313 height 19
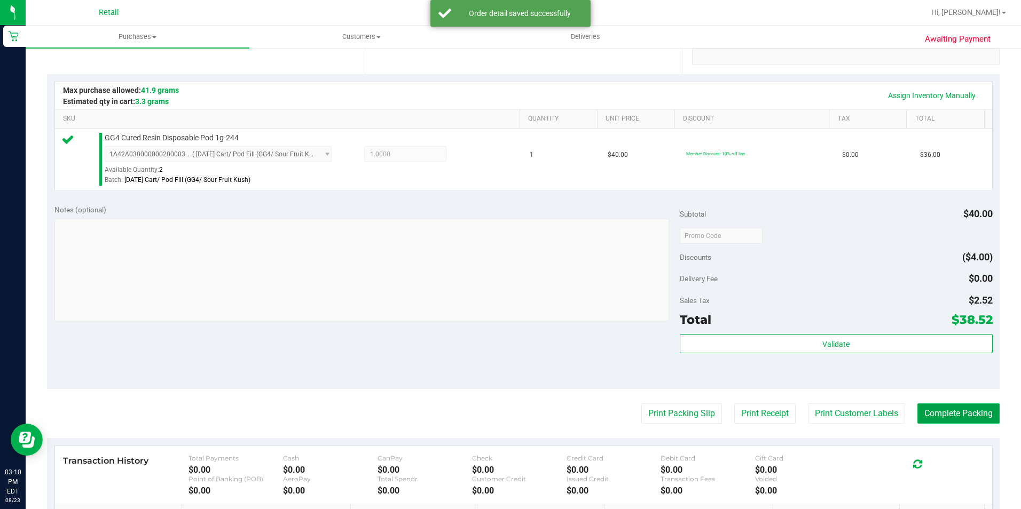
click at [937, 417] on button "Complete Packing" at bounding box center [958, 414] width 82 height 20
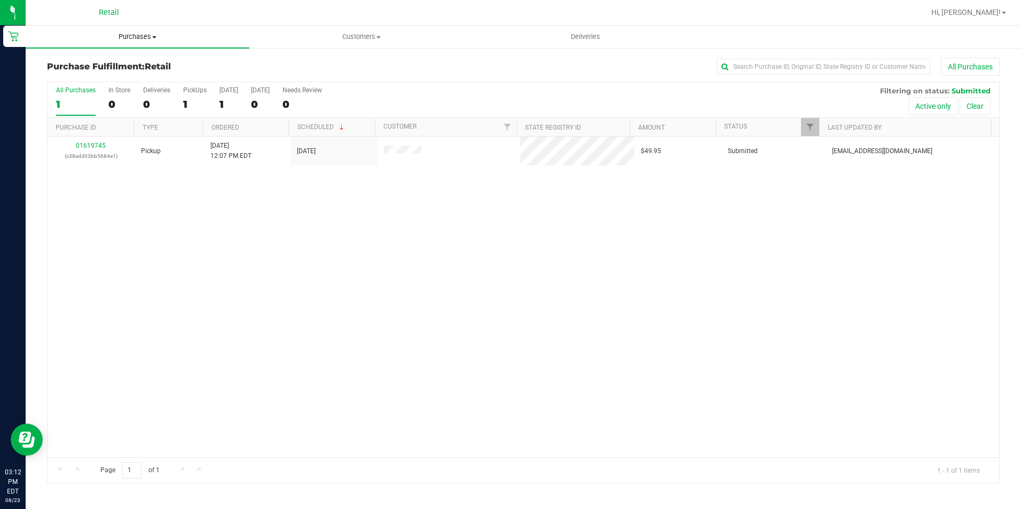
drag, startPoint x: 116, startPoint y: 38, endPoint x: 112, endPoint y: 42, distance: 5.8
click at [116, 38] on span "Purchases" at bounding box center [138, 37] width 224 height 10
click at [93, 64] on span "Summary of purchases" at bounding box center [80, 64] width 109 height 9
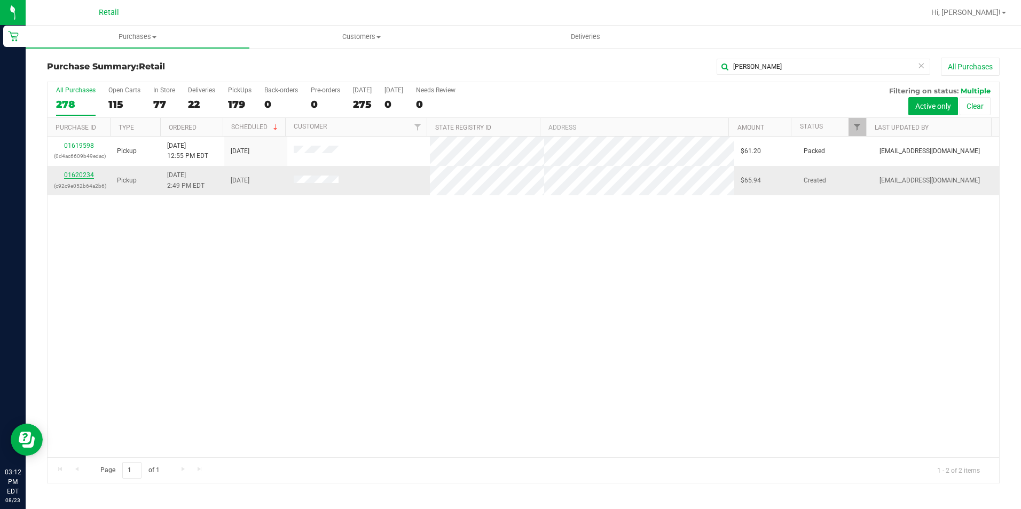
type input "[PERSON_NAME]"
click at [75, 176] on link "01620234" at bounding box center [79, 174] width 30 height 7
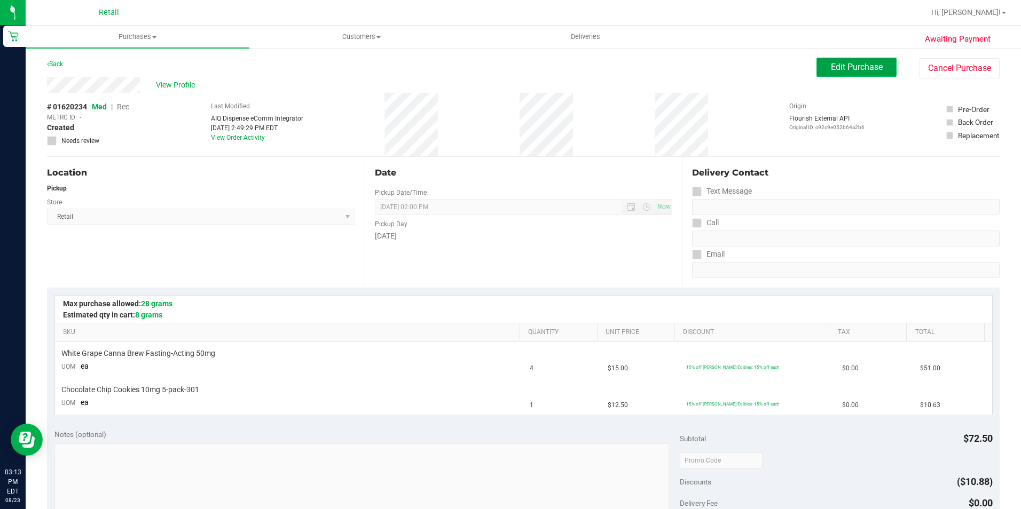
click at [866, 75] on button "Edit Purchase" at bounding box center [856, 67] width 80 height 19
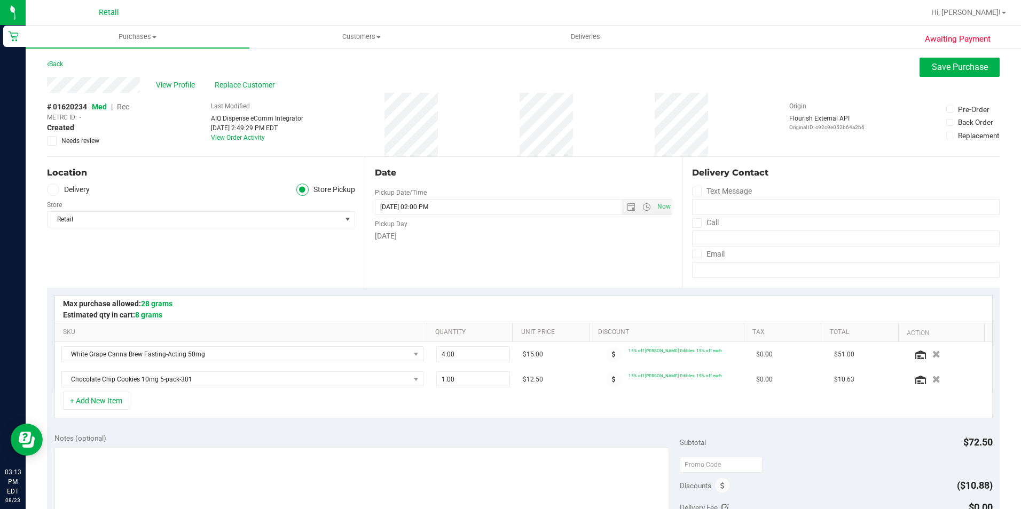
click at [120, 105] on span "Rec" at bounding box center [123, 107] width 12 height 9
click at [919, 64] on button "Save Purchase" at bounding box center [959, 67] width 80 height 19
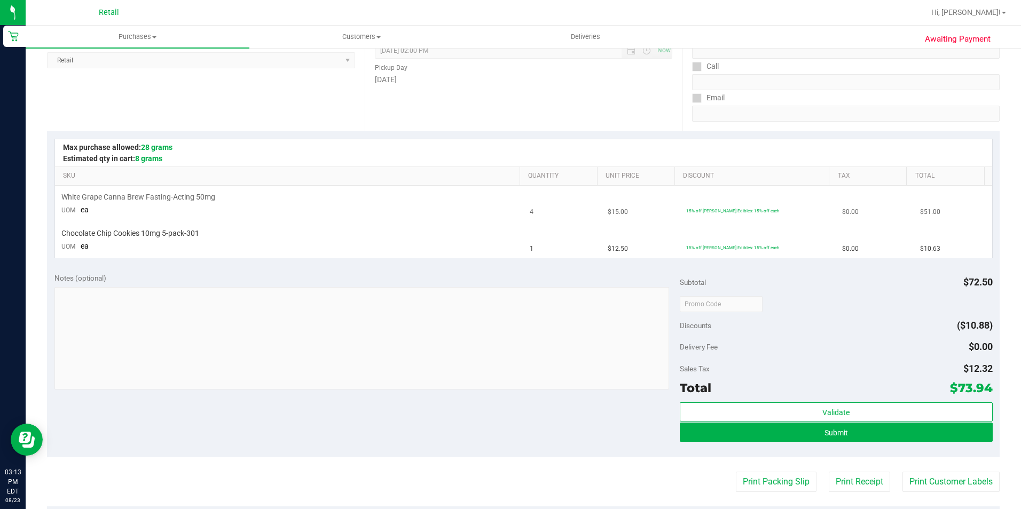
scroll to position [160, 0]
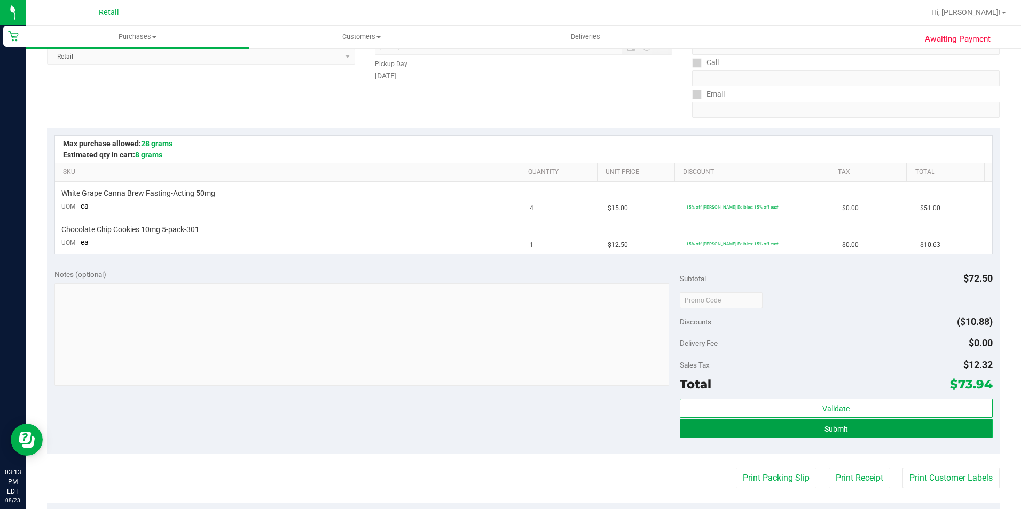
click at [769, 429] on button "Submit" at bounding box center [836, 428] width 313 height 19
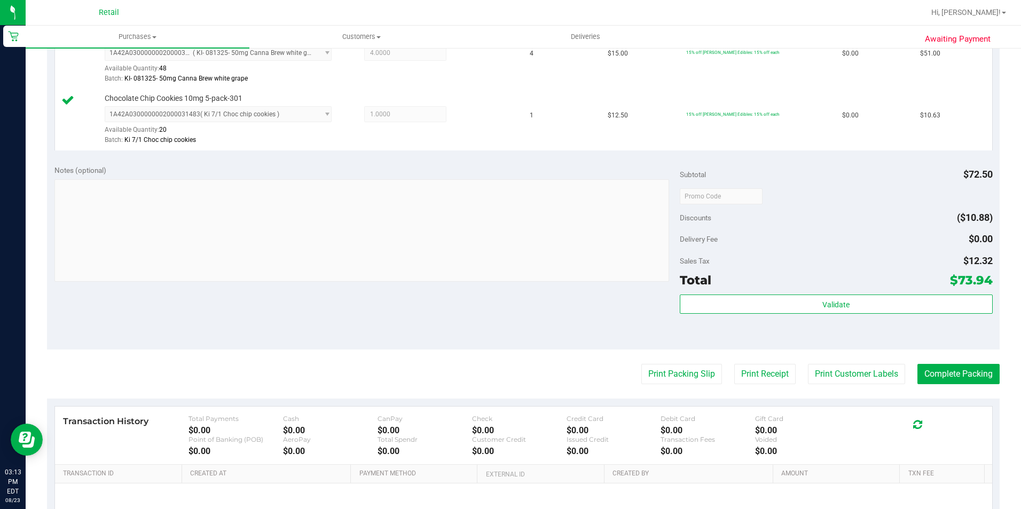
scroll to position [320, 0]
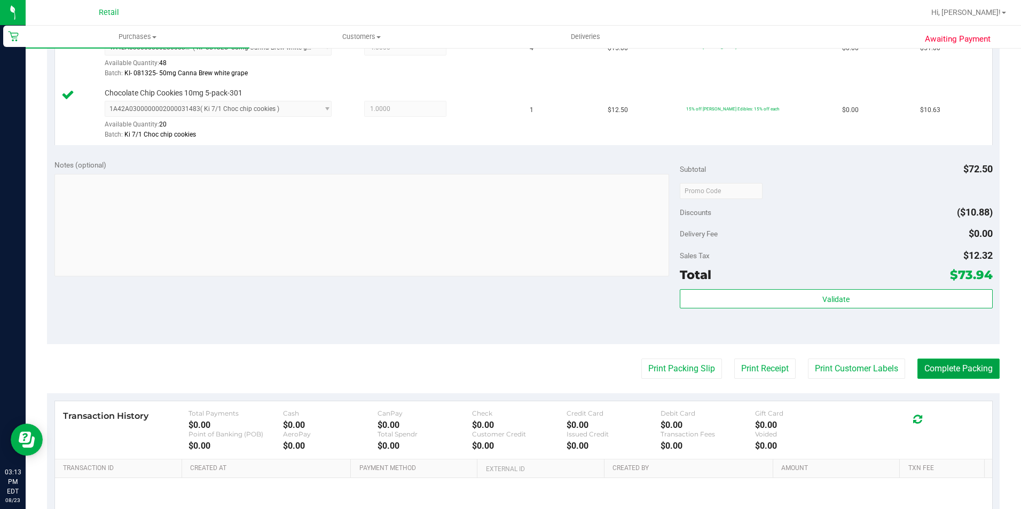
click at [937, 372] on button "Complete Packing" at bounding box center [958, 369] width 82 height 20
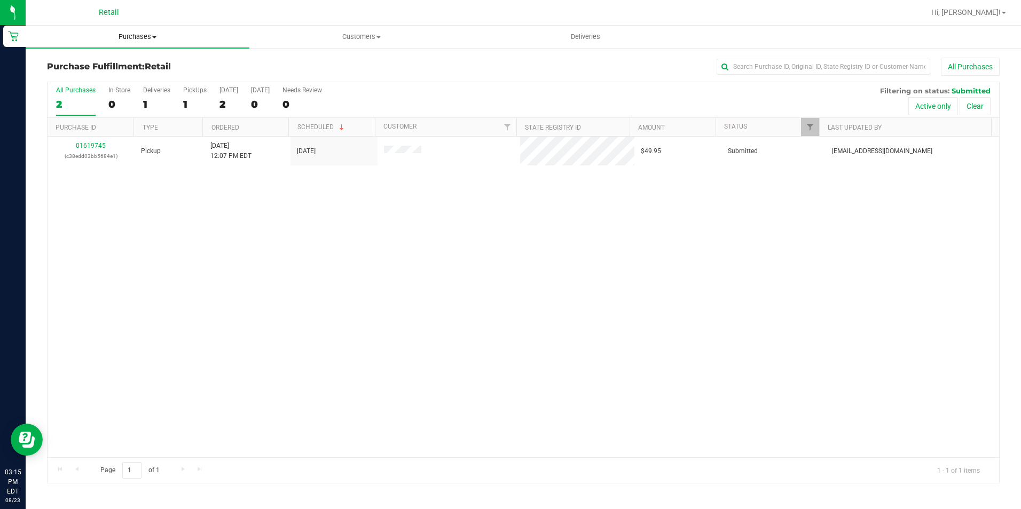
click at [117, 32] on span "Purchases" at bounding box center [138, 37] width 224 height 10
click at [98, 61] on span "Summary of purchases" at bounding box center [80, 64] width 109 height 9
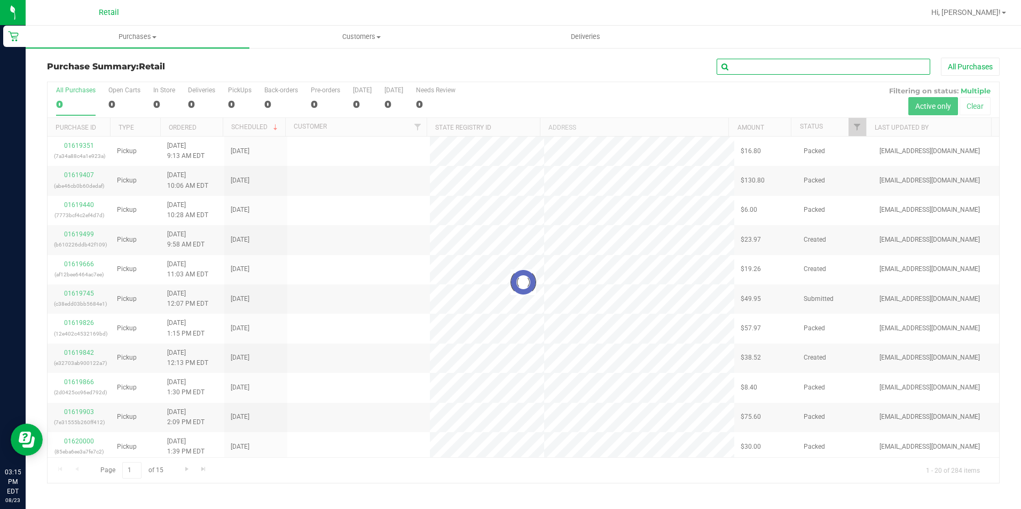
click at [766, 69] on input "text" at bounding box center [824, 67] width 214 height 16
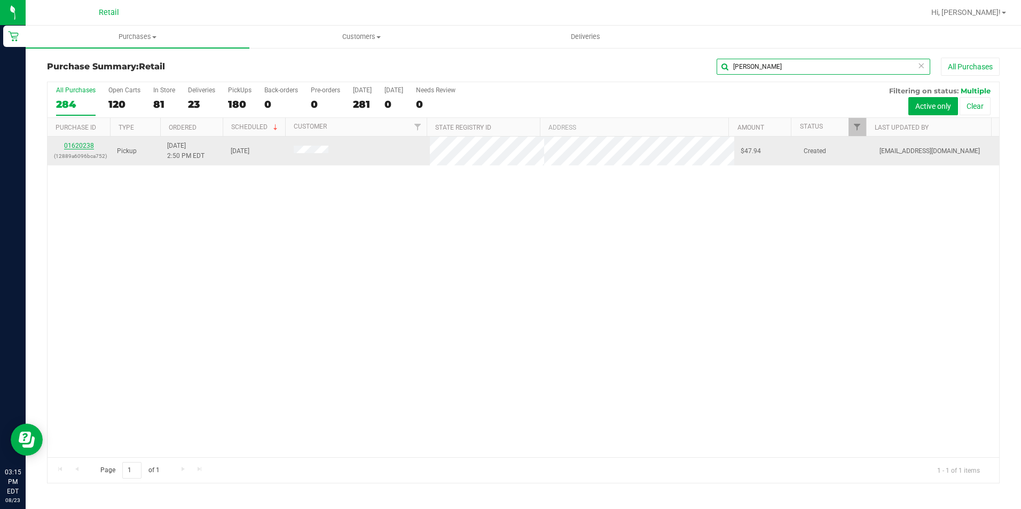
type input "[PERSON_NAME]"
click at [77, 147] on link "01620238" at bounding box center [79, 145] width 30 height 7
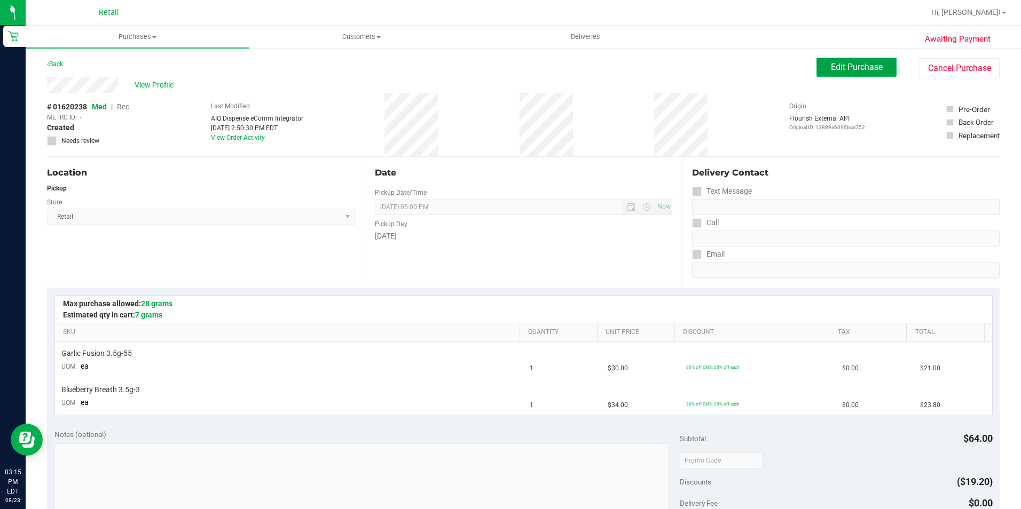
click at [831, 66] on span "Edit Purchase" at bounding box center [857, 67] width 52 height 10
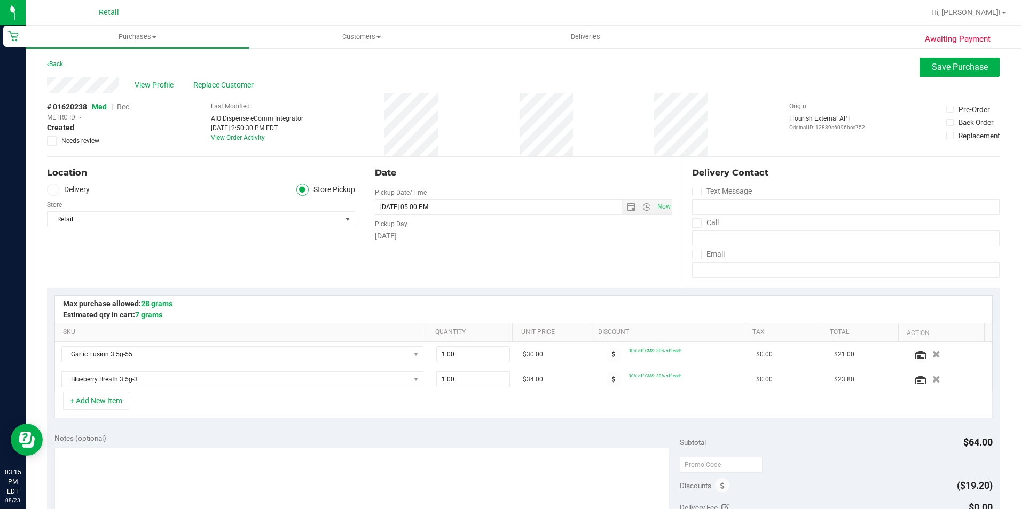
click at [125, 106] on span "Rec" at bounding box center [123, 107] width 12 height 9
click at [932, 70] on span "Save Purchase" at bounding box center [960, 67] width 56 height 10
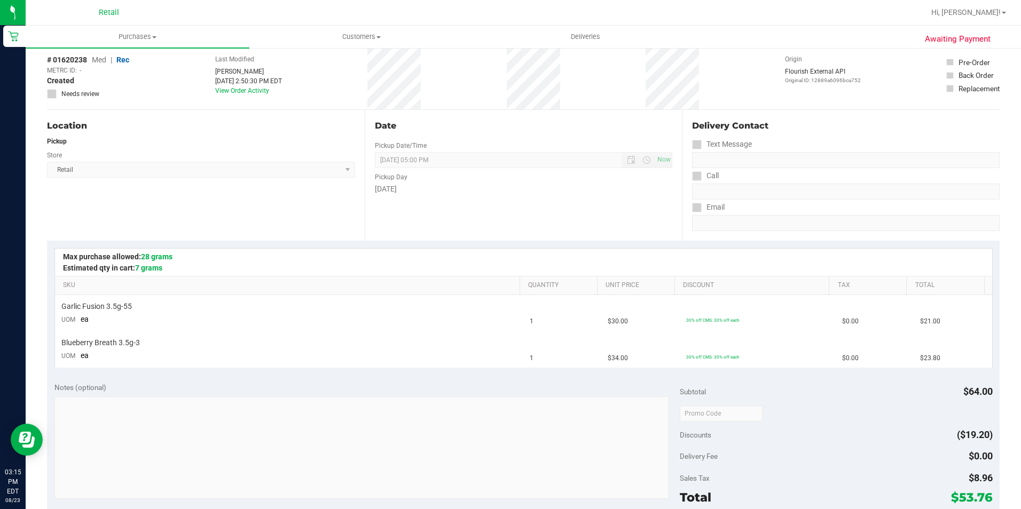
scroll to position [160, 0]
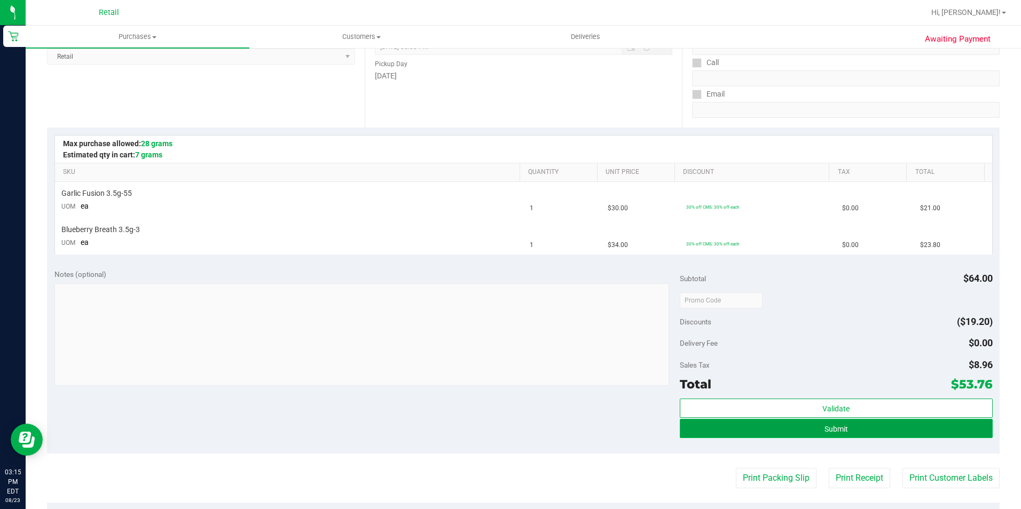
click at [703, 422] on button "Submit" at bounding box center [836, 428] width 313 height 19
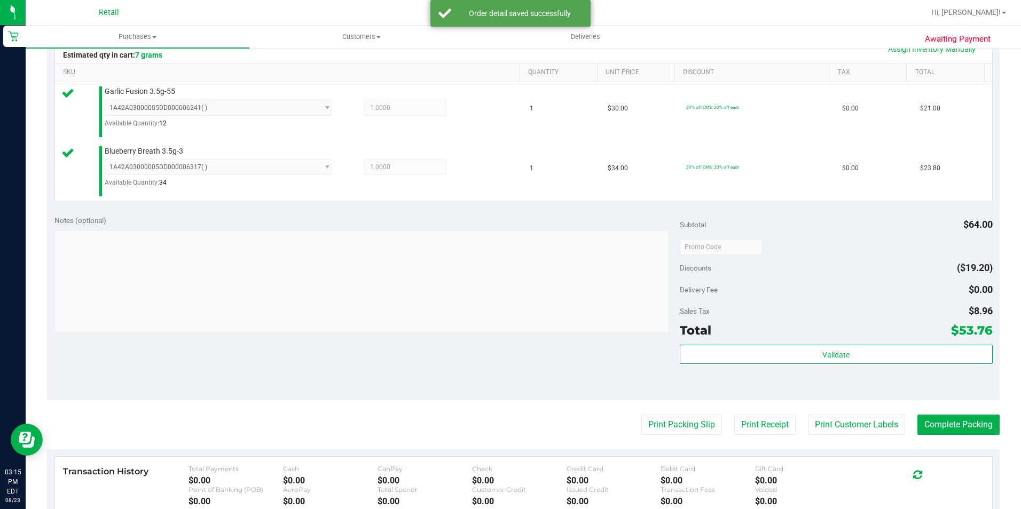
scroll to position [267, 0]
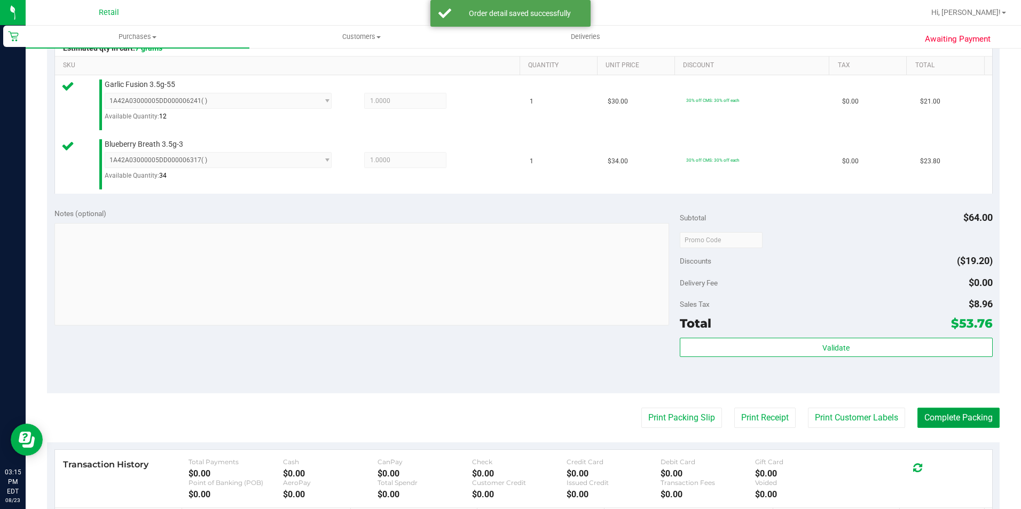
click at [963, 425] on button "Complete Packing" at bounding box center [958, 418] width 82 height 20
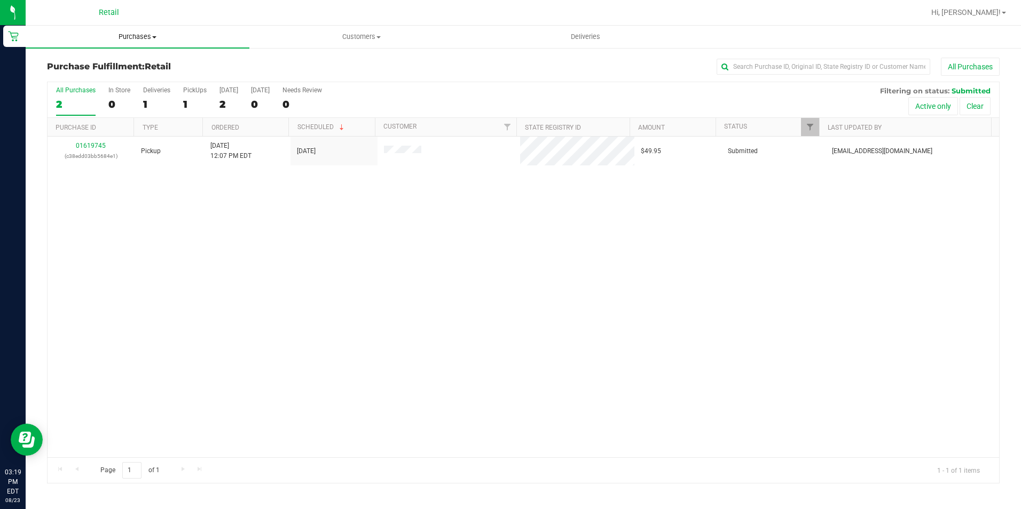
click at [127, 36] on span "Purchases" at bounding box center [138, 37] width 224 height 10
click at [117, 64] on span "Summary of purchases" at bounding box center [80, 64] width 109 height 9
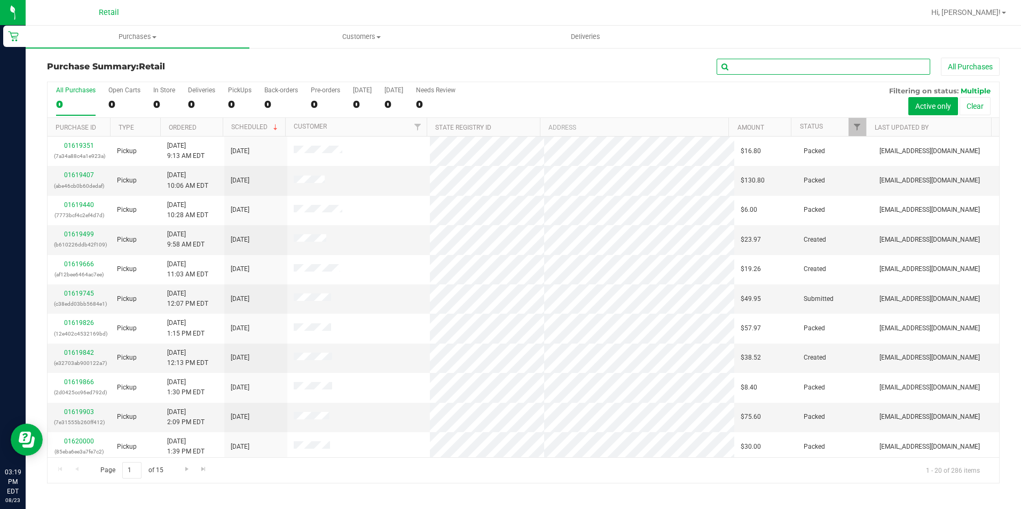
click at [759, 69] on input "text" at bounding box center [824, 67] width 214 height 16
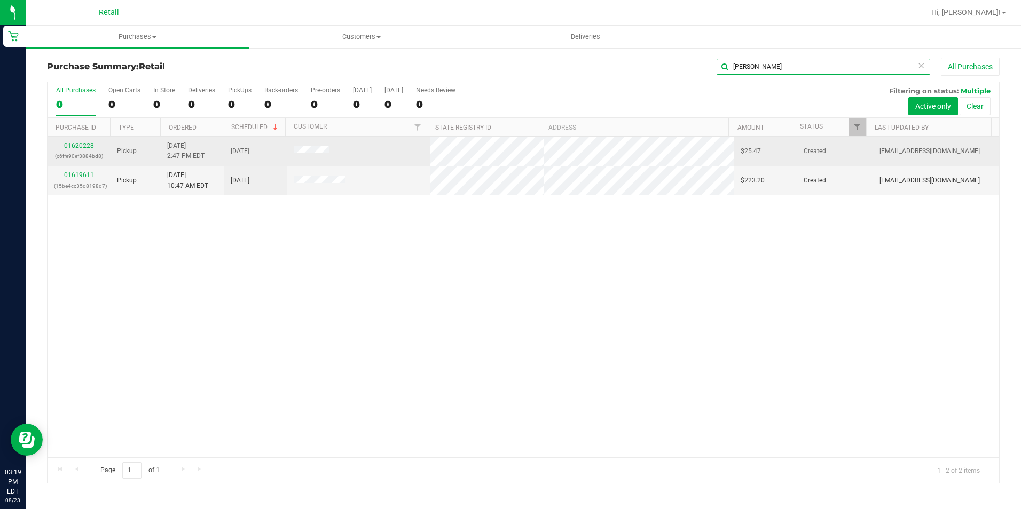
type input "[PERSON_NAME]"
click at [83, 144] on link "01620228" at bounding box center [79, 145] width 30 height 7
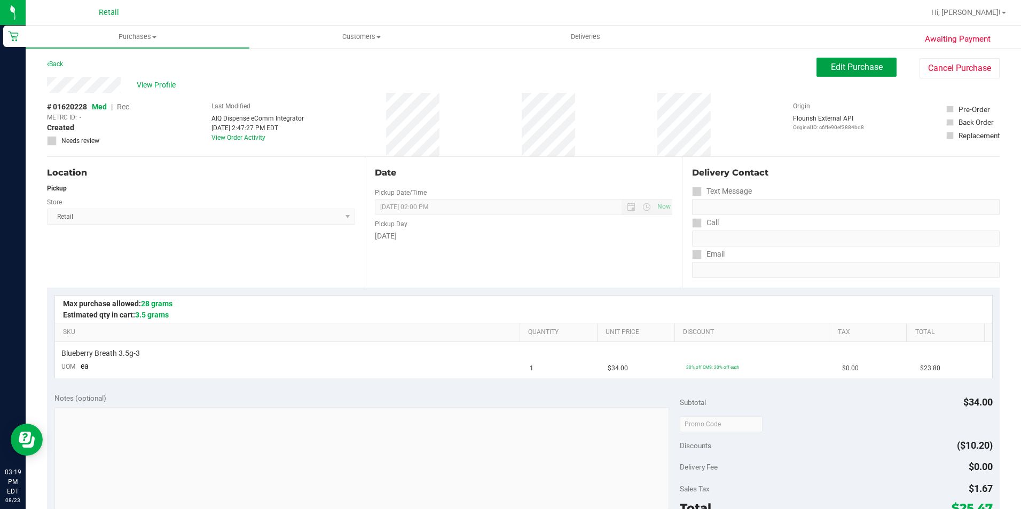
click at [816, 72] on button "Edit Purchase" at bounding box center [856, 67] width 80 height 19
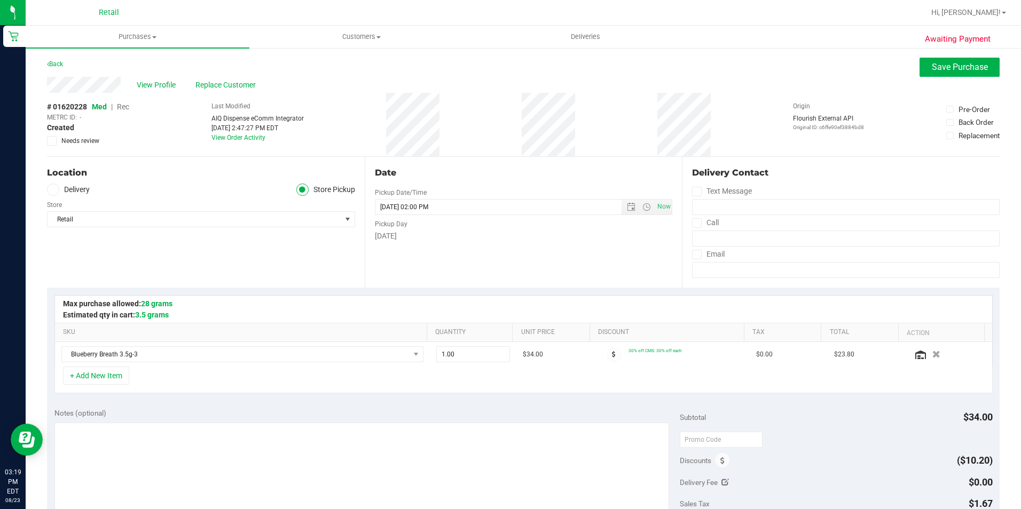
click at [127, 108] on span "Rec" at bounding box center [123, 107] width 12 height 9
click at [936, 60] on button "Save Purchase" at bounding box center [959, 67] width 80 height 19
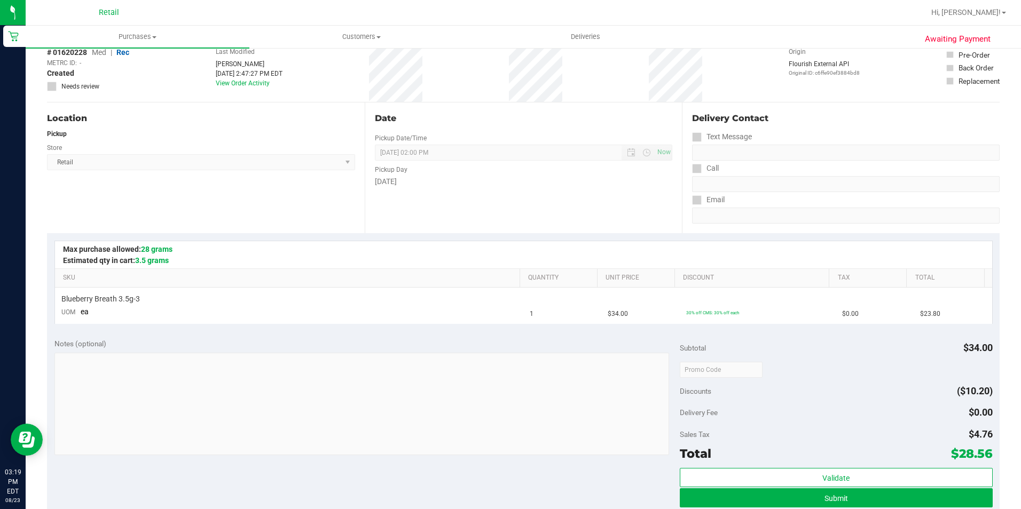
scroll to position [107, 0]
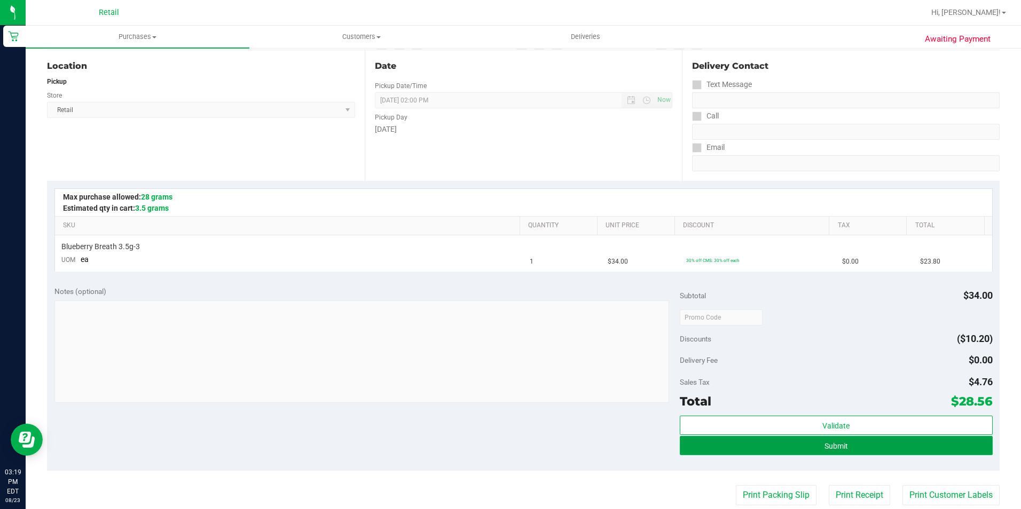
click at [703, 442] on button "Submit" at bounding box center [836, 445] width 313 height 19
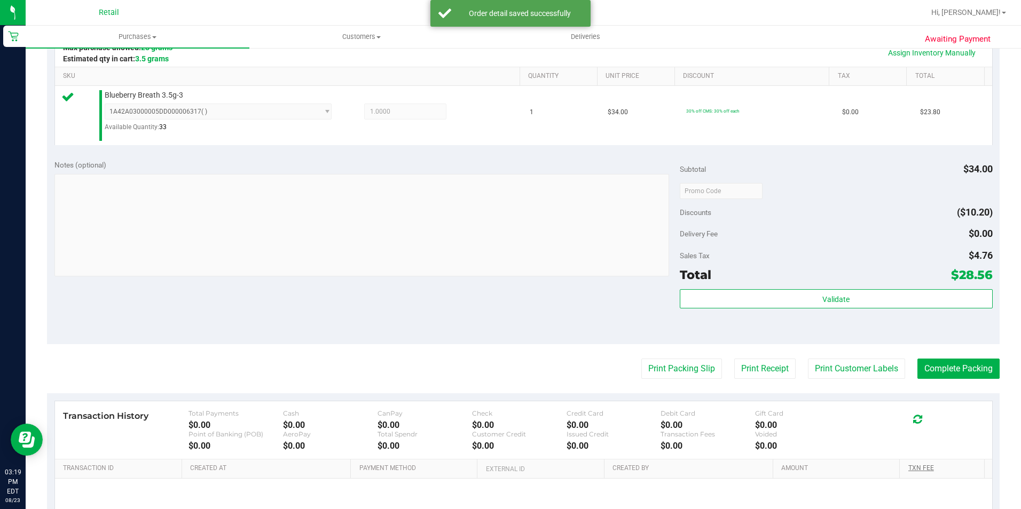
scroll to position [267, 0]
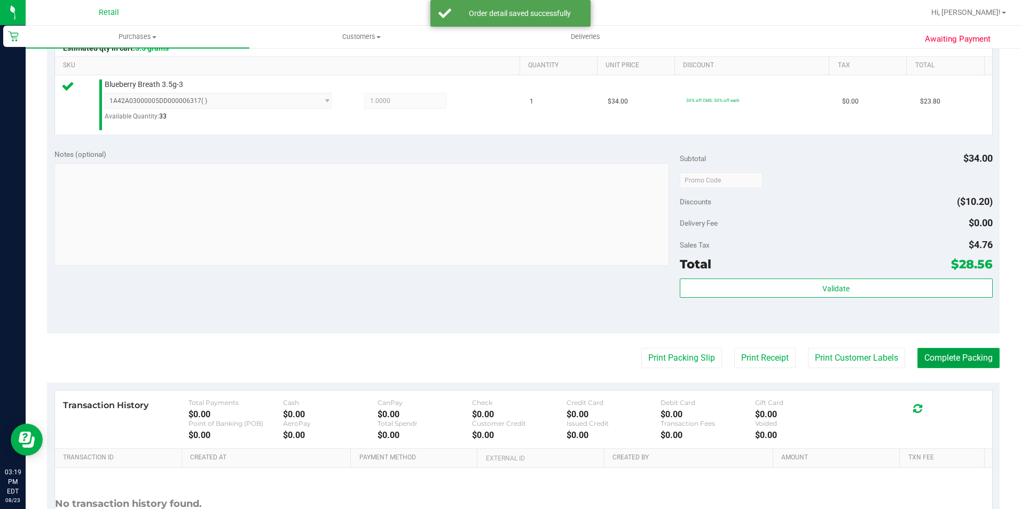
click at [938, 351] on button "Complete Packing" at bounding box center [958, 358] width 82 height 20
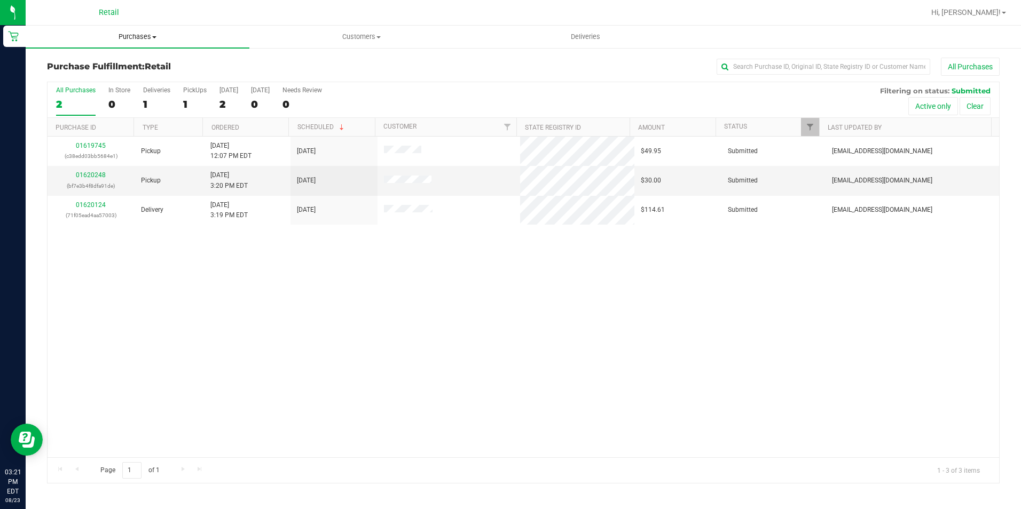
click at [141, 34] on span "Purchases" at bounding box center [138, 37] width 224 height 10
click at [101, 62] on span "Summary of purchases" at bounding box center [80, 64] width 109 height 9
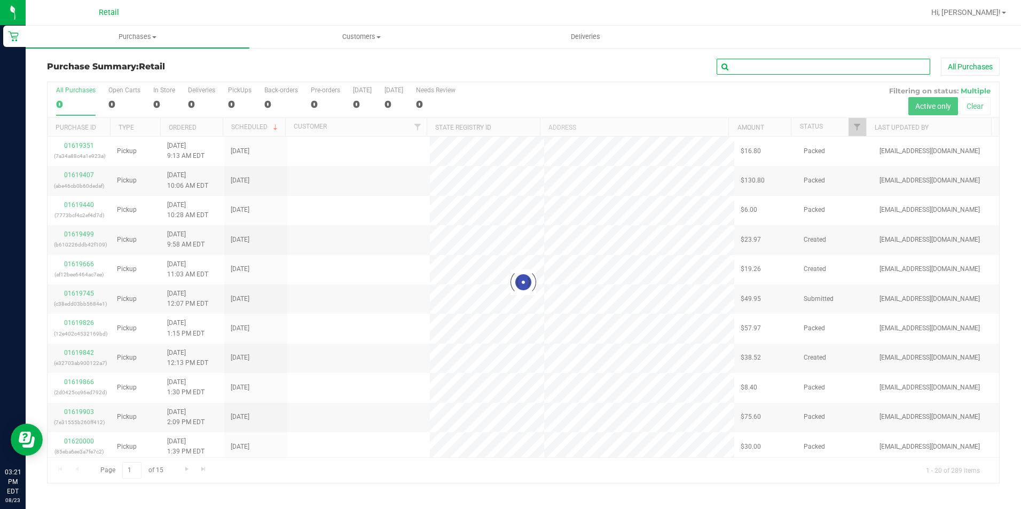
click at [750, 62] on input "text" at bounding box center [824, 67] width 214 height 16
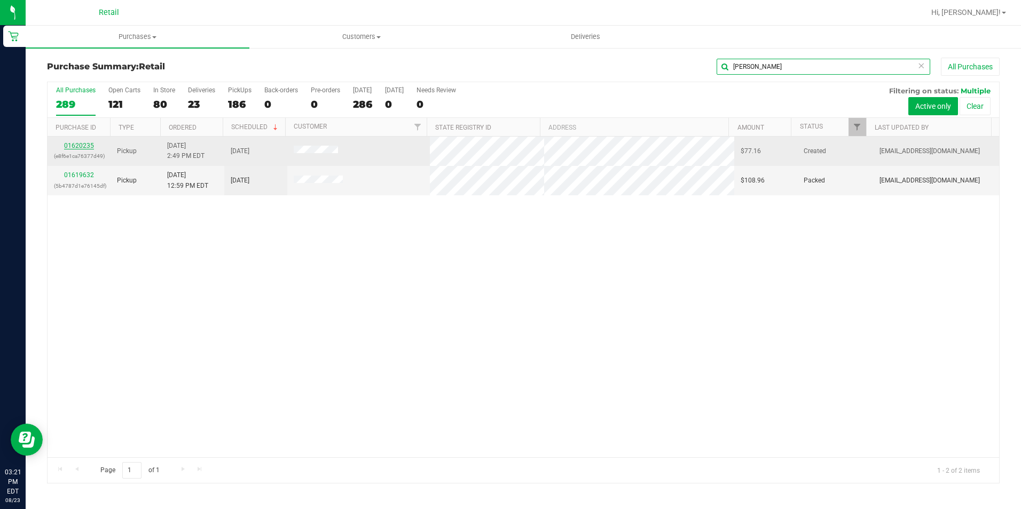
type input "[PERSON_NAME]"
click at [71, 146] on link "01620235" at bounding box center [79, 145] width 30 height 7
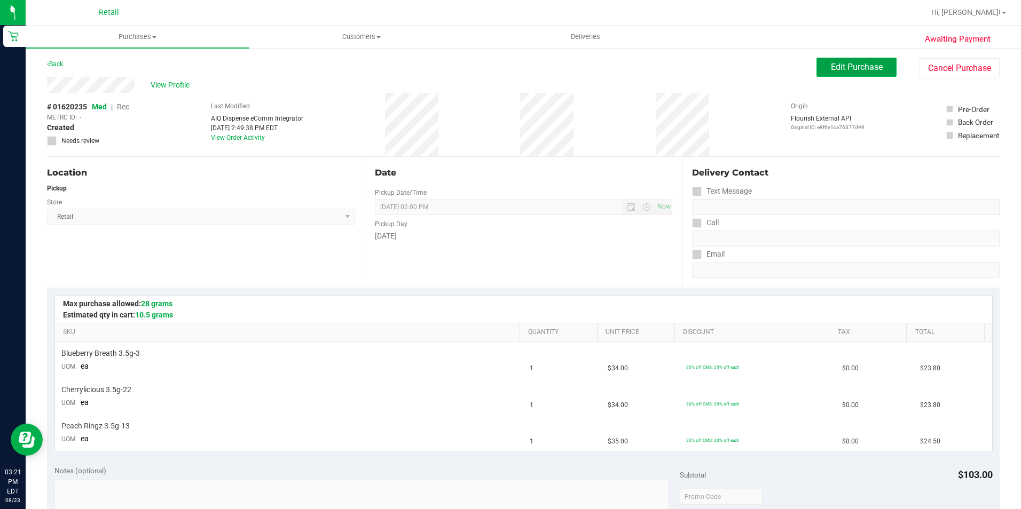
click at [816, 67] on button "Edit Purchase" at bounding box center [856, 67] width 80 height 19
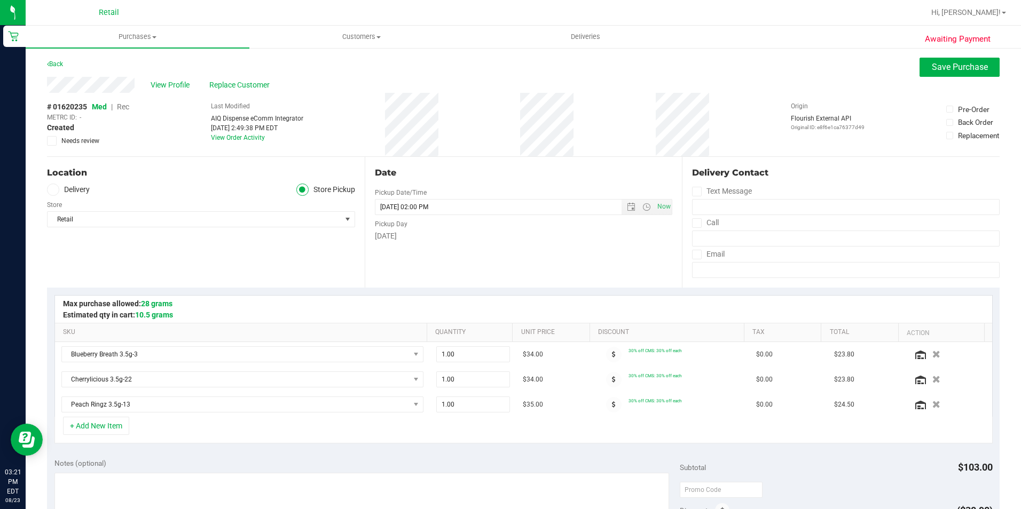
click at [120, 107] on span "Rec" at bounding box center [123, 107] width 12 height 9
click at [932, 67] on span "Save Purchase" at bounding box center [960, 67] width 56 height 10
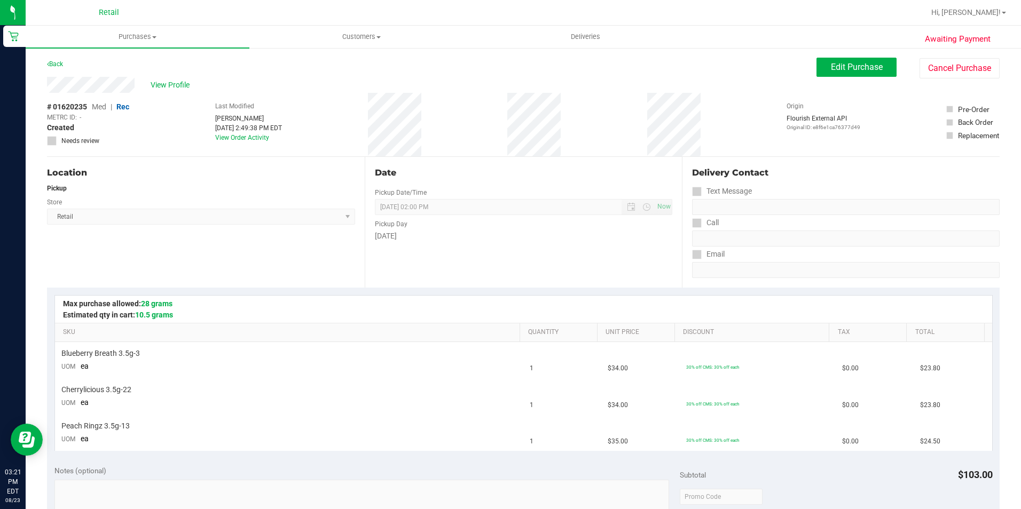
scroll to position [160, 0]
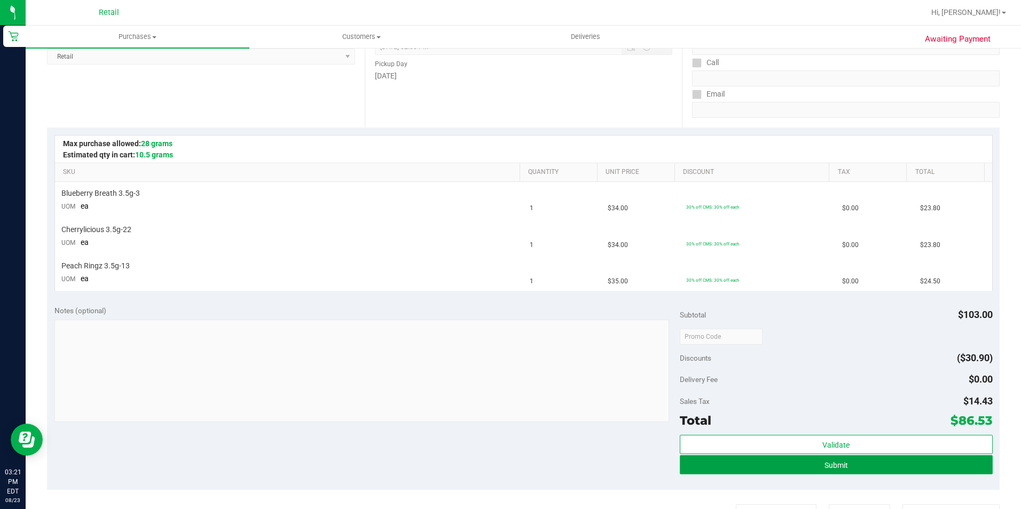
click at [701, 474] on button "Submit" at bounding box center [836, 464] width 313 height 19
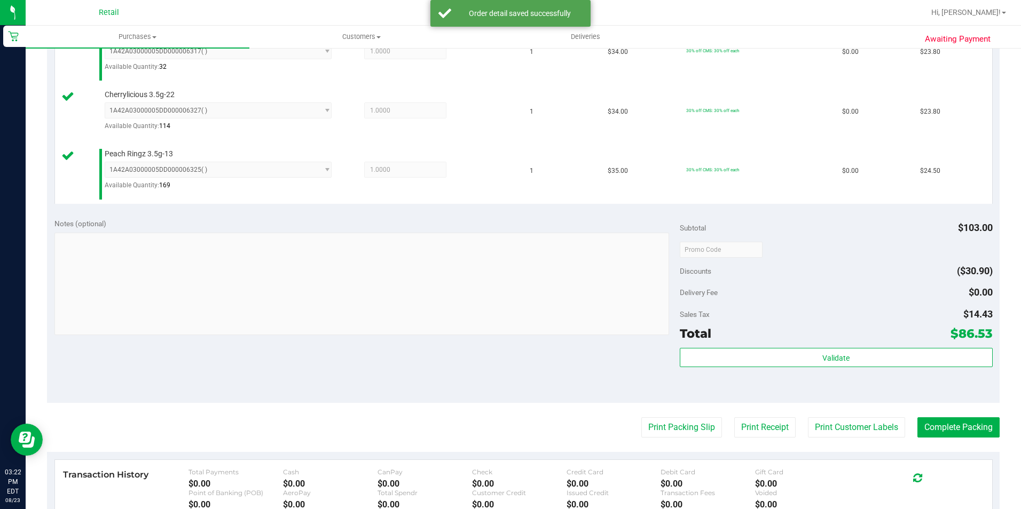
scroll to position [320, 0]
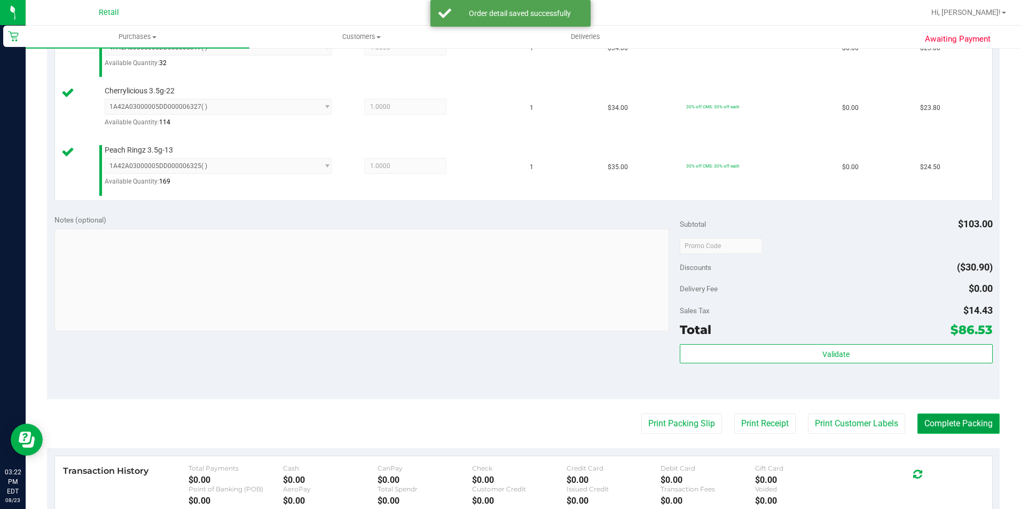
click at [922, 424] on button "Complete Packing" at bounding box center [958, 424] width 82 height 20
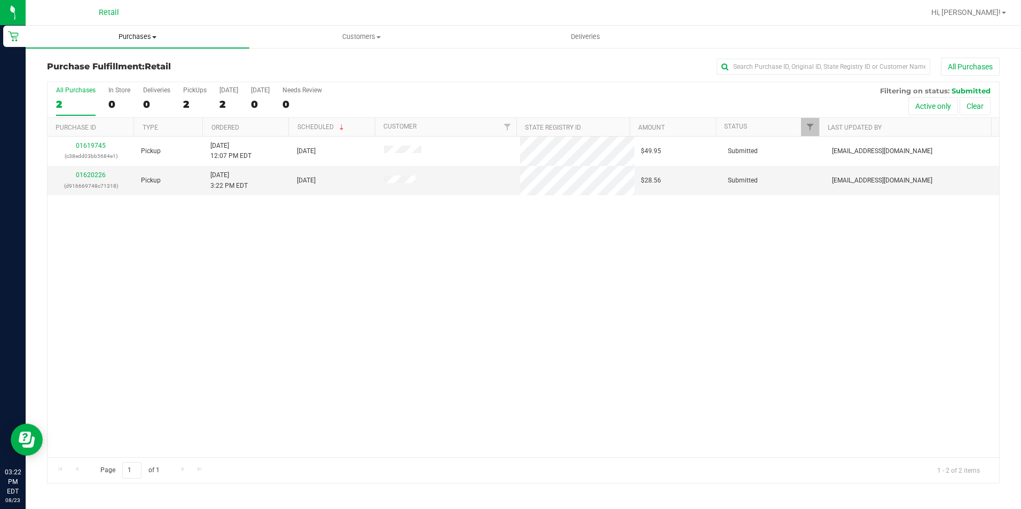
click at [135, 40] on span "Purchases" at bounding box center [138, 37] width 224 height 10
click at [103, 62] on span "Summary of purchases" at bounding box center [80, 64] width 109 height 9
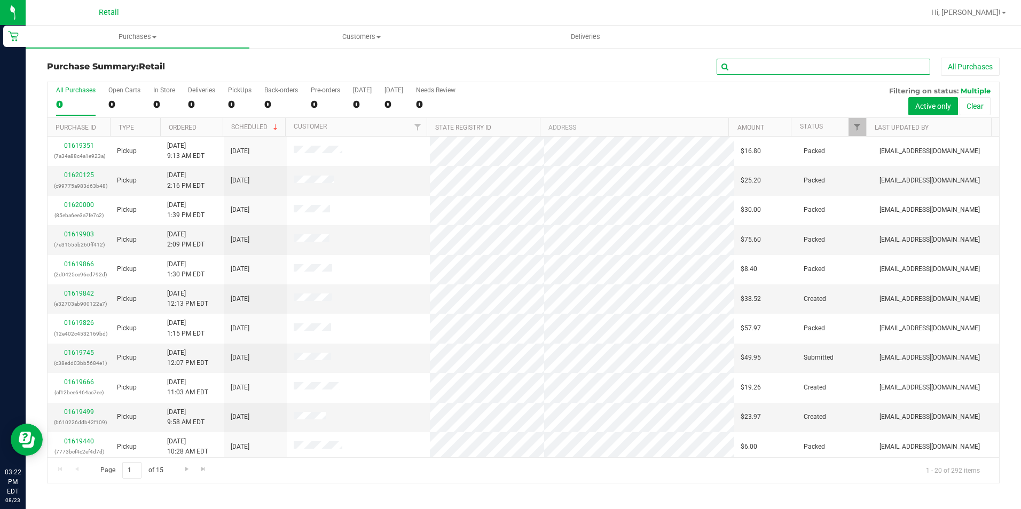
click at [763, 70] on input "text" at bounding box center [824, 67] width 214 height 16
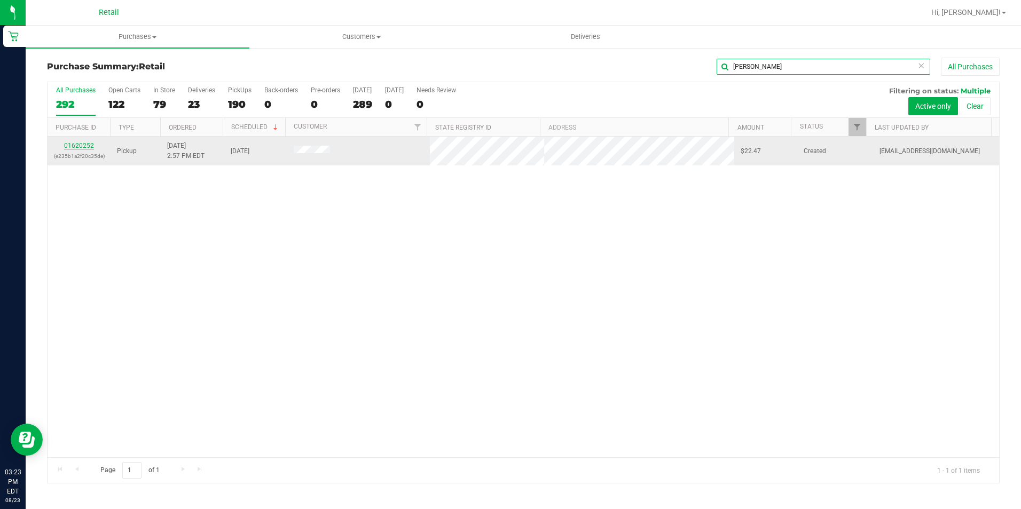
type input "[PERSON_NAME]"
click at [73, 147] on link "01620252" at bounding box center [79, 145] width 30 height 7
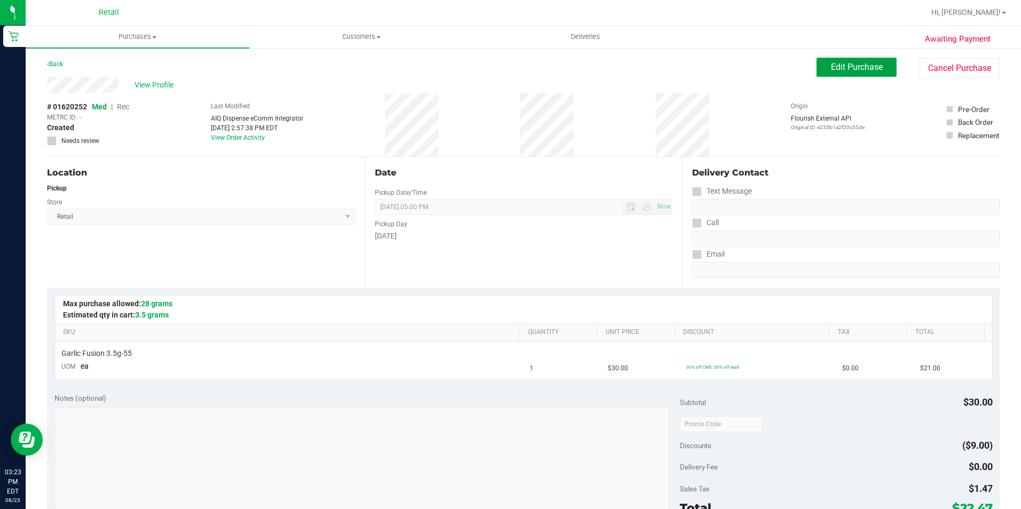
drag, startPoint x: 821, startPoint y: 70, endPoint x: 664, endPoint y: 69, distance: 156.5
click at [821, 69] on button "Edit Purchase" at bounding box center [856, 67] width 80 height 19
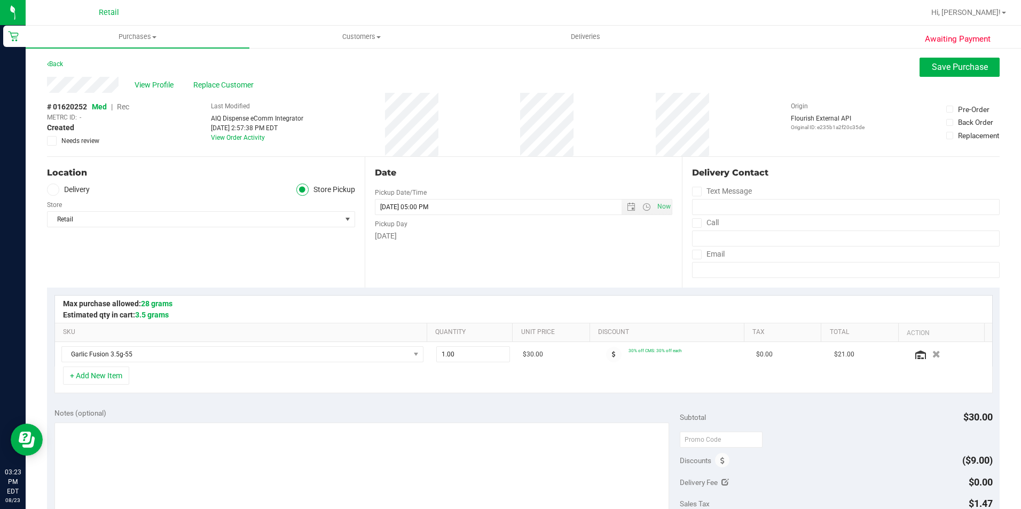
click at [121, 106] on span "Rec" at bounding box center [123, 107] width 12 height 9
drag, startPoint x: 939, startPoint y: 62, endPoint x: 899, endPoint y: 69, distance: 40.1
click at [939, 62] on span "Save Purchase" at bounding box center [960, 67] width 56 height 10
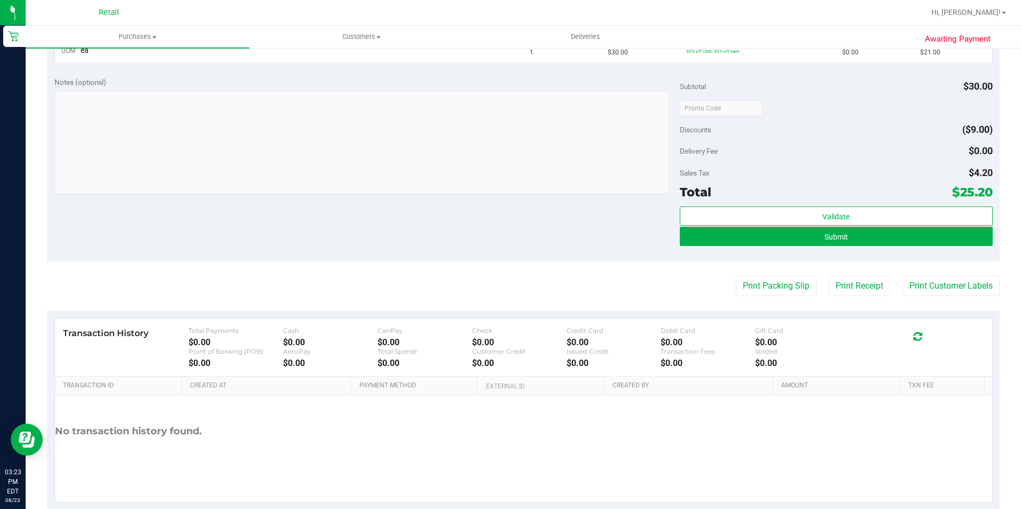
scroll to position [320, 0]
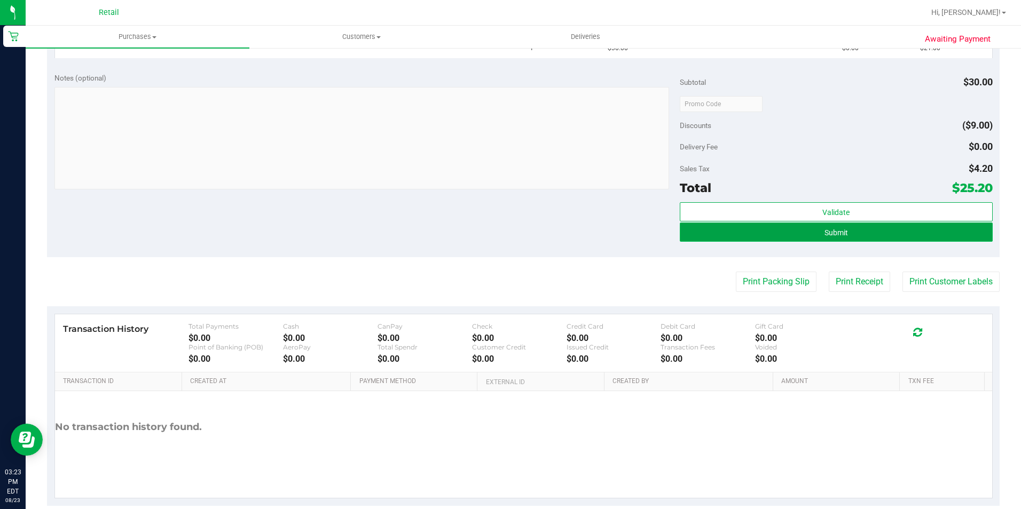
click at [704, 232] on button "Submit" at bounding box center [836, 232] width 313 height 19
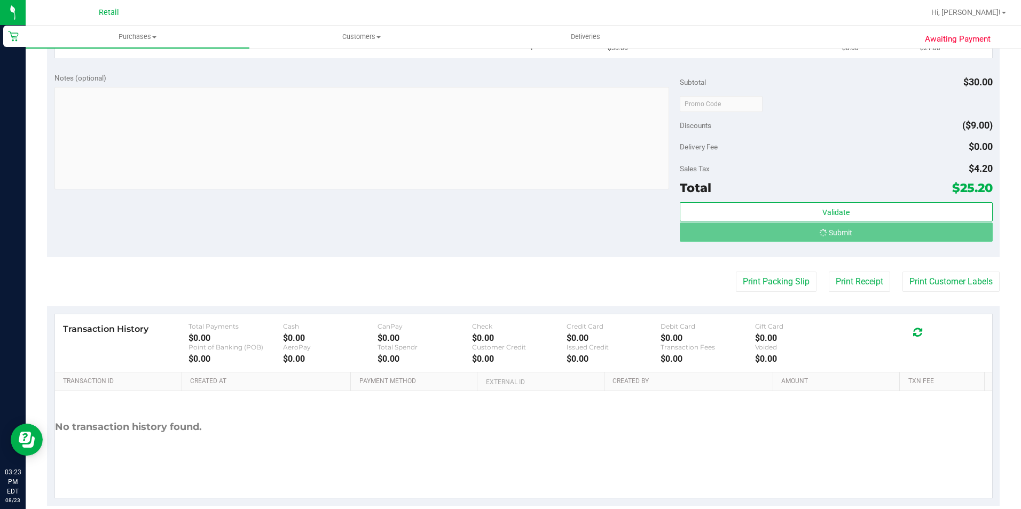
scroll to position [304, 0]
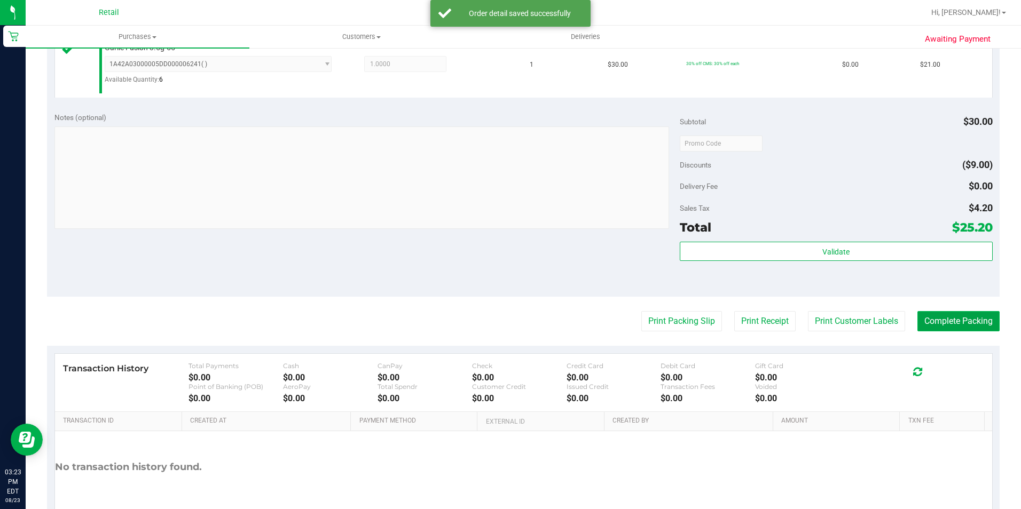
click at [932, 321] on button "Complete Packing" at bounding box center [958, 321] width 82 height 20
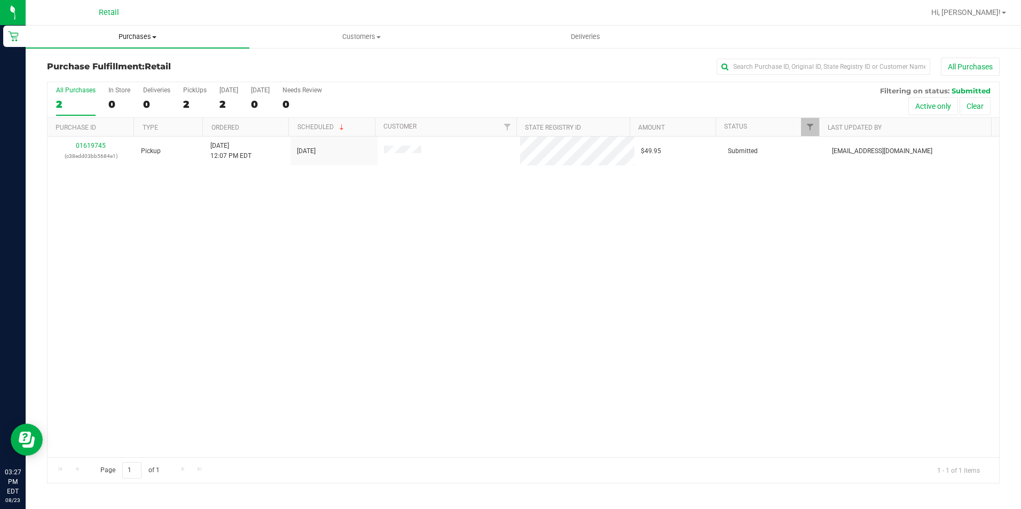
click at [123, 41] on span "Purchases" at bounding box center [138, 37] width 224 height 10
click at [124, 61] on span "Summary of purchases" at bounding box center [80, 64] width 109 height 9
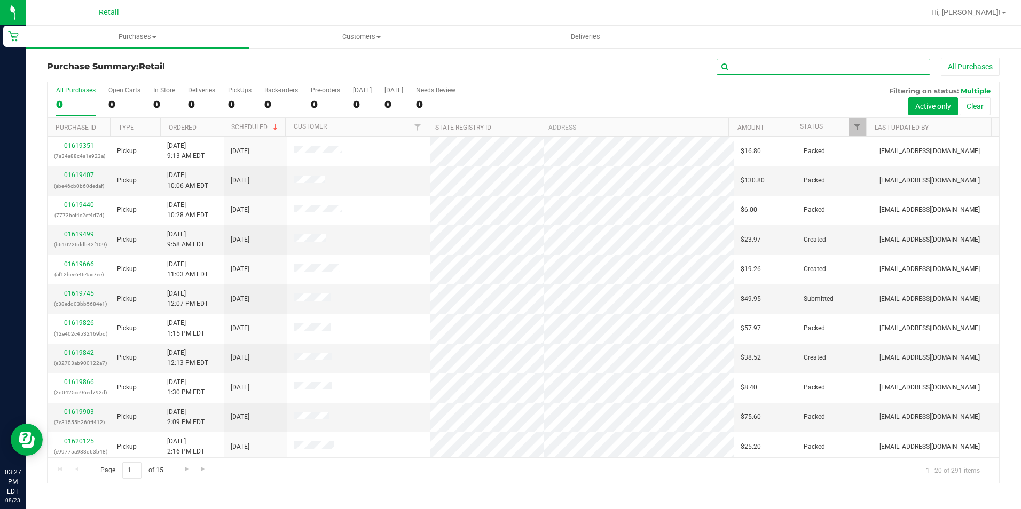
click at [758, 69] on input "text" at bounding box center [824, 67] width 214 height 16
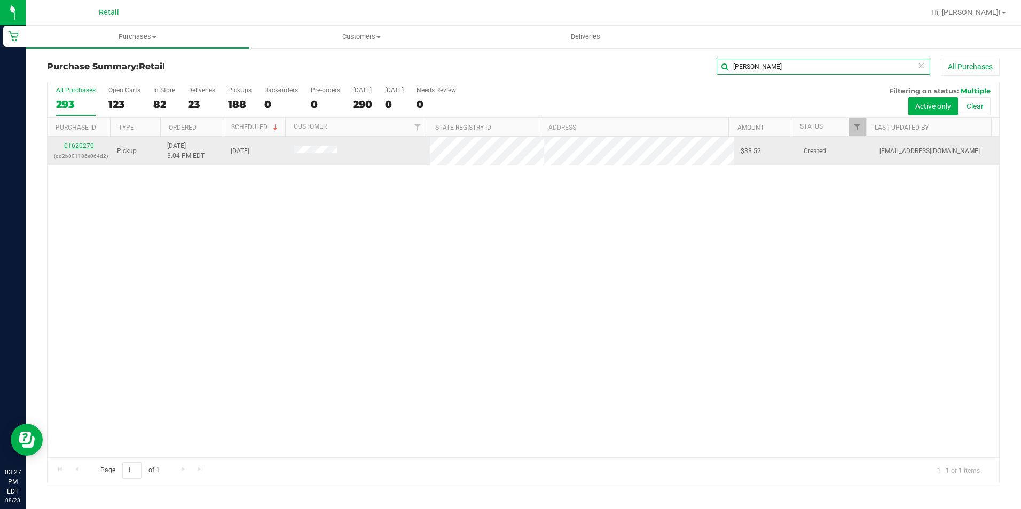
type input "[PERSON_NAME]"
click at [74, 146] on link "01620270" at bounding box center [79, 145] width 30 height 7
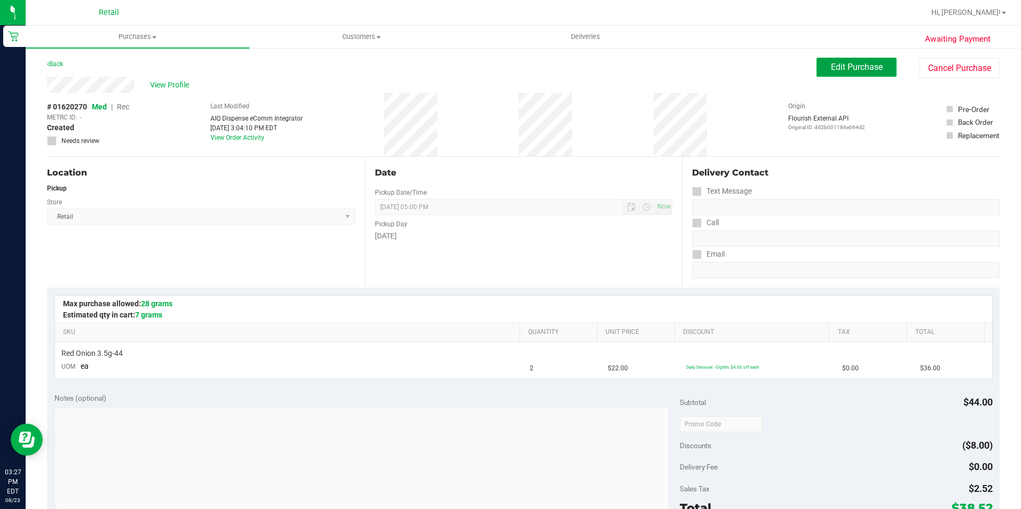
click at [831, 69] on span "Edit Purchase" at bounding box center [857, 67] width 52 height 10
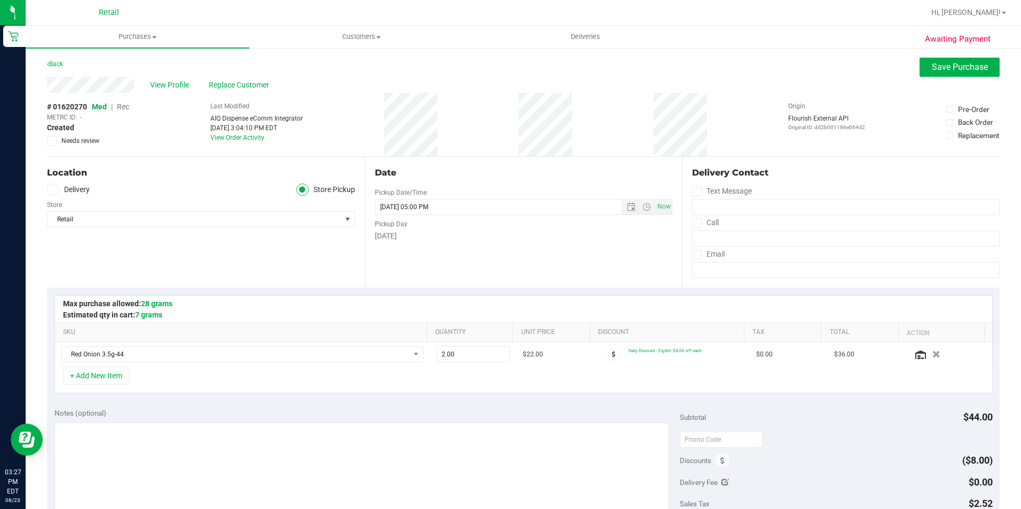
click at [116, 109] on span "Med | Rec" at bounding box center [110, 107] width 37 height 9
click at [120, 109] on span "Rec" at bounding box center [123, 107] width 12 height 9
click at [910, 68] on div "Back Save Purchase" at bounding box center [523, 67] width 953 height 19
click at [919, 68] on button "Save Purchase" at bounding box center [959, 67] width 80 height 19
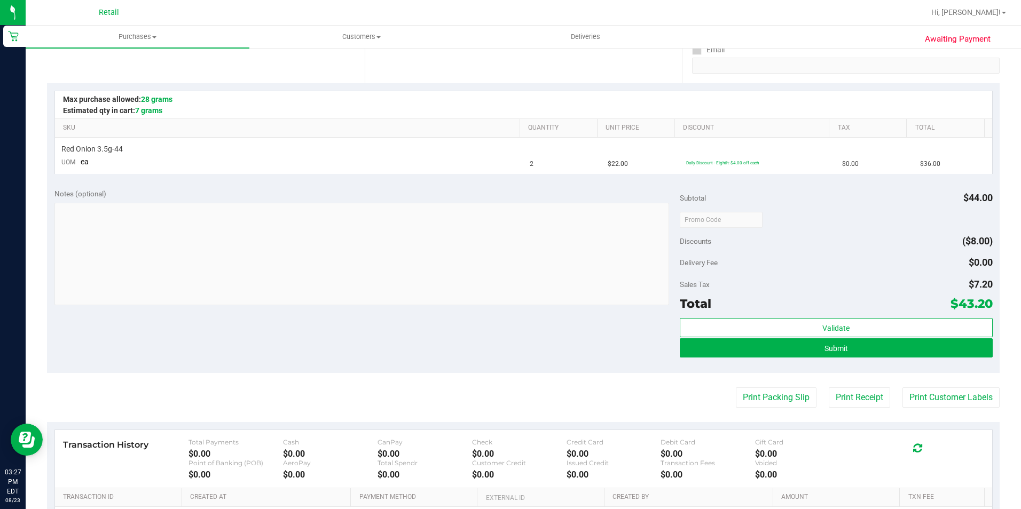
scroll to position [214, 0]
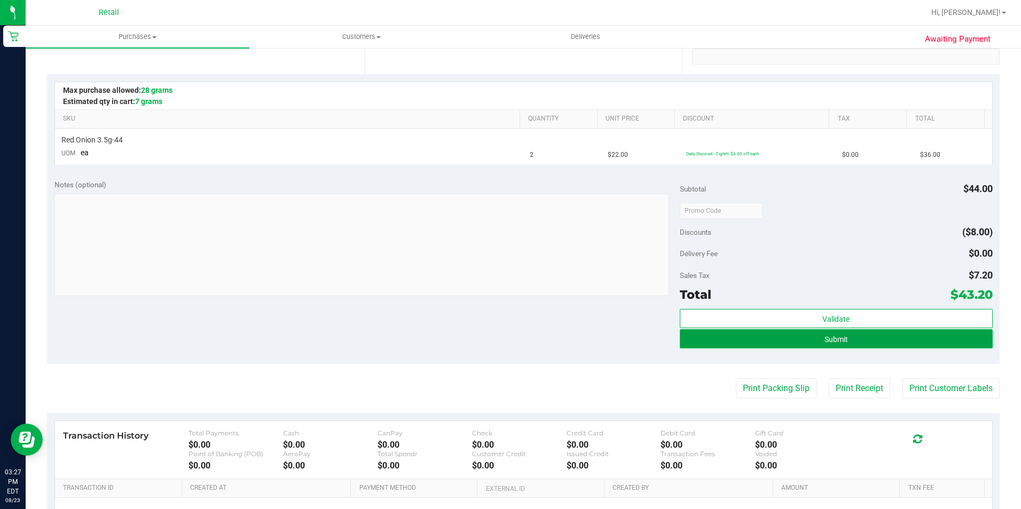
click at [690, 341] on button "Submit" at bounding box center [836, 338] width 313 height 19
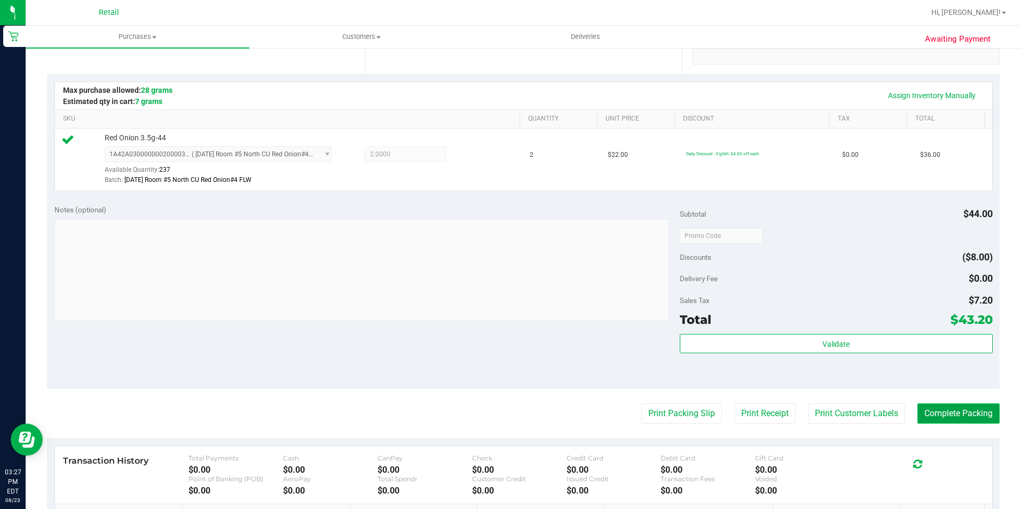
click at [942, 407] on button "Complete Packing" at bounding box center [958, 414] width 82 height 20
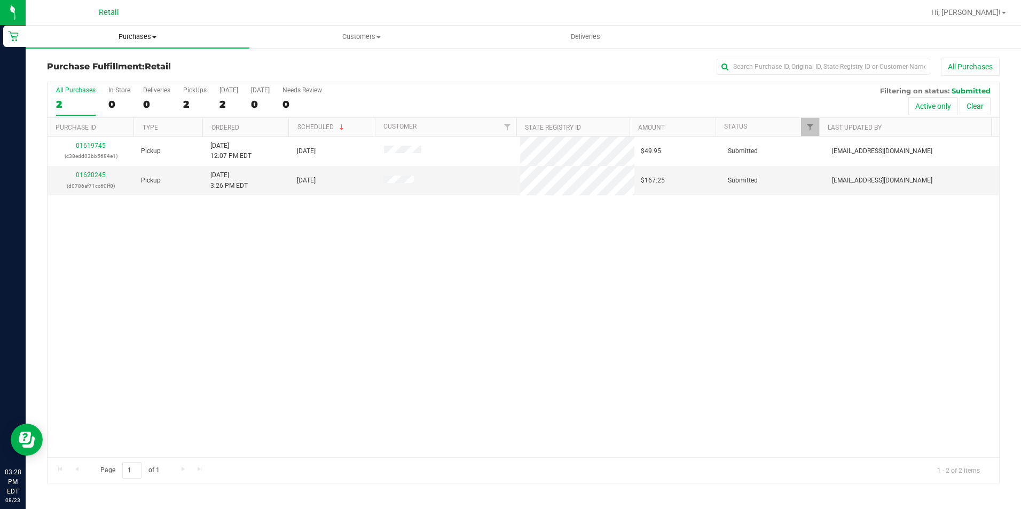
click at [108, 40] on span "Purchases" at bounding box center [138, 37] width 224 height 10
click at [89, 65] on span "Summary of purchases" at bounding box center [80, 64] width 109 height 9
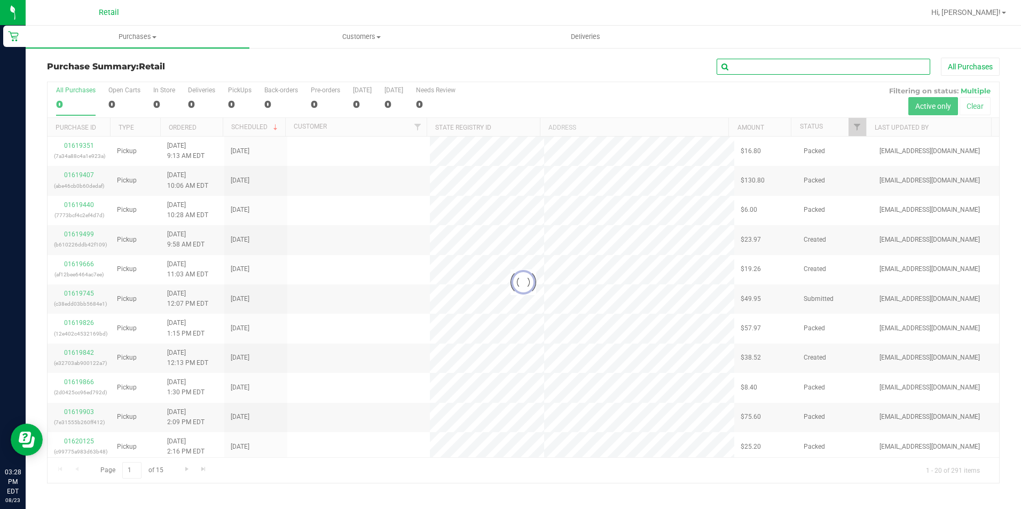
click at [816, 63] on input "text" at bounding box center [824, 67] width 214 height 16
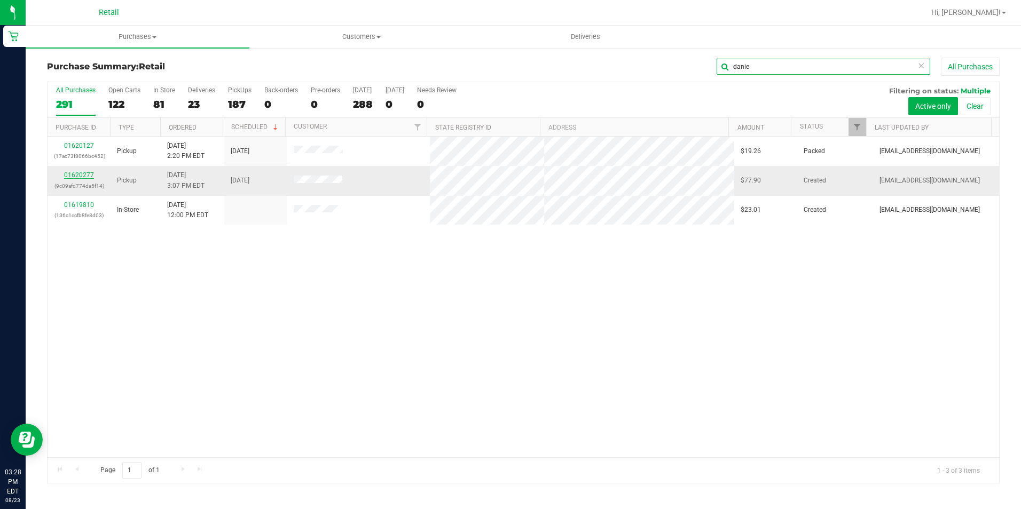
type input "danie"
click at [83, 176] on link "01620277" at bounding box center [79, 174] width 30 height 7
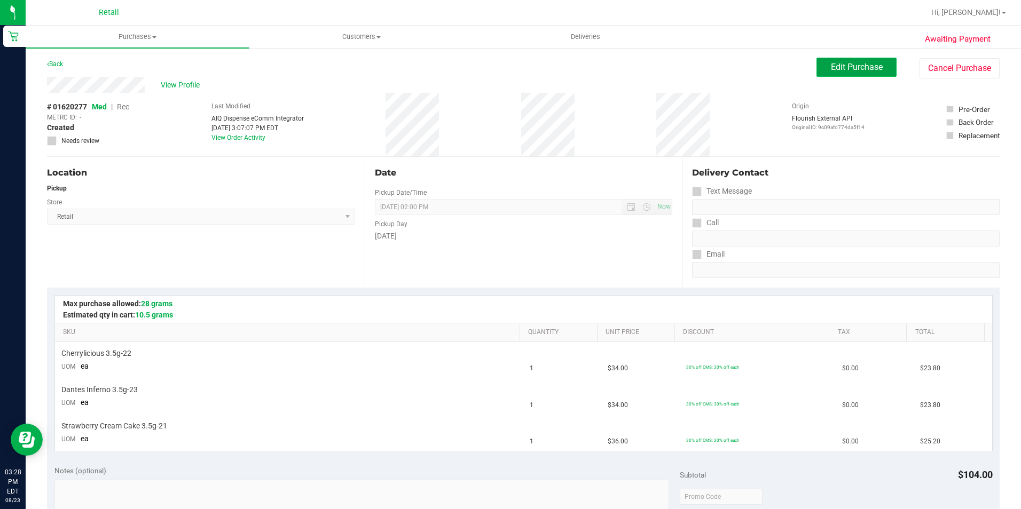
click at [831, 63] on span "Edit Purchase" at bounding box center [857, 67] width 52 height 10
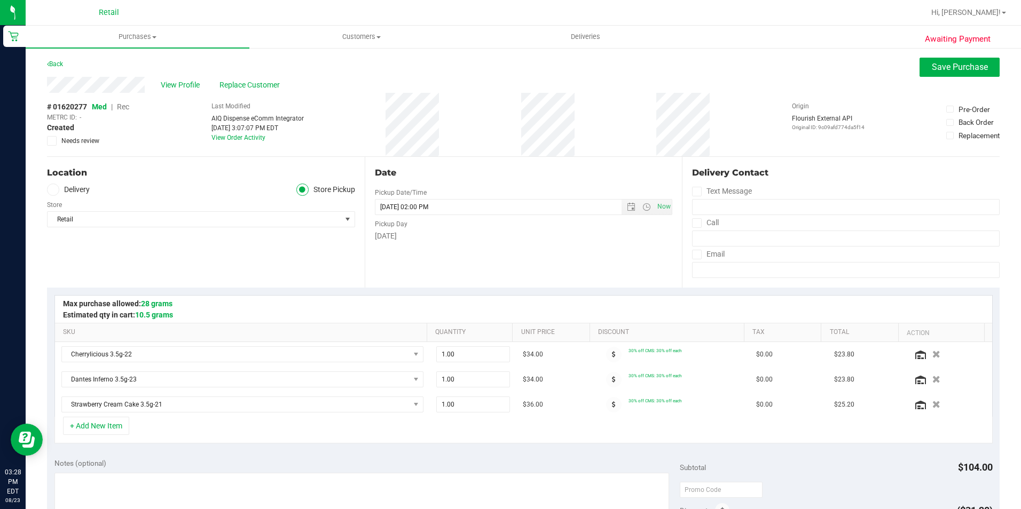
click at [126, 106] on span "Rec" at bounding box center [123, 107] width 12 height 9
click at [946, 76] on button "Save Purchase" at bounding box center [959, 67] width 80 height 19
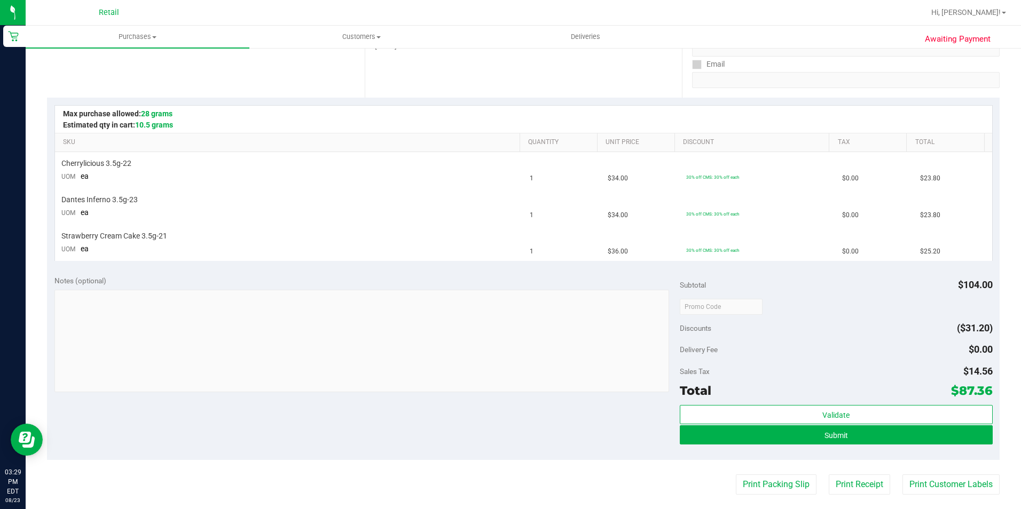
scroll to position [214, 0]
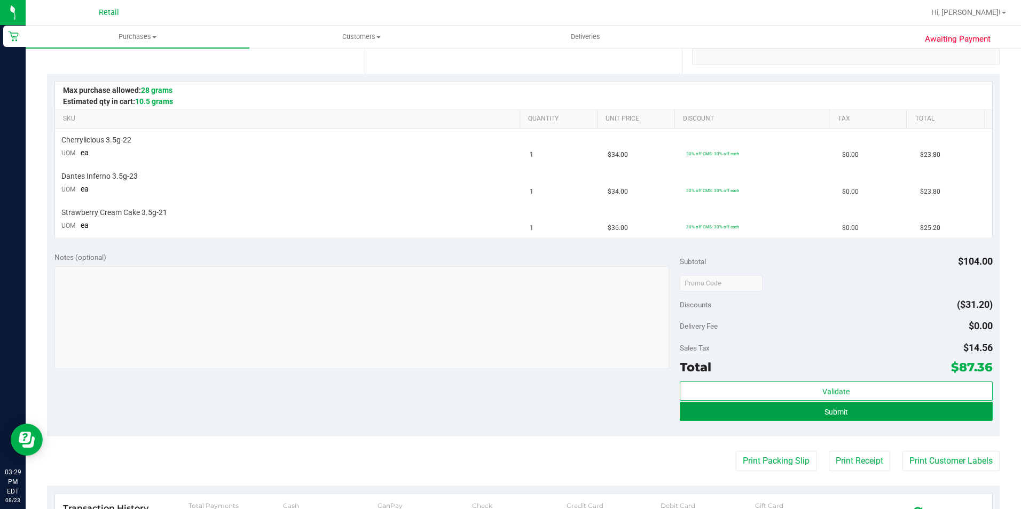
click at [716, 411] on button "Submit" at bounding box center [836, 411] width 313 height 19
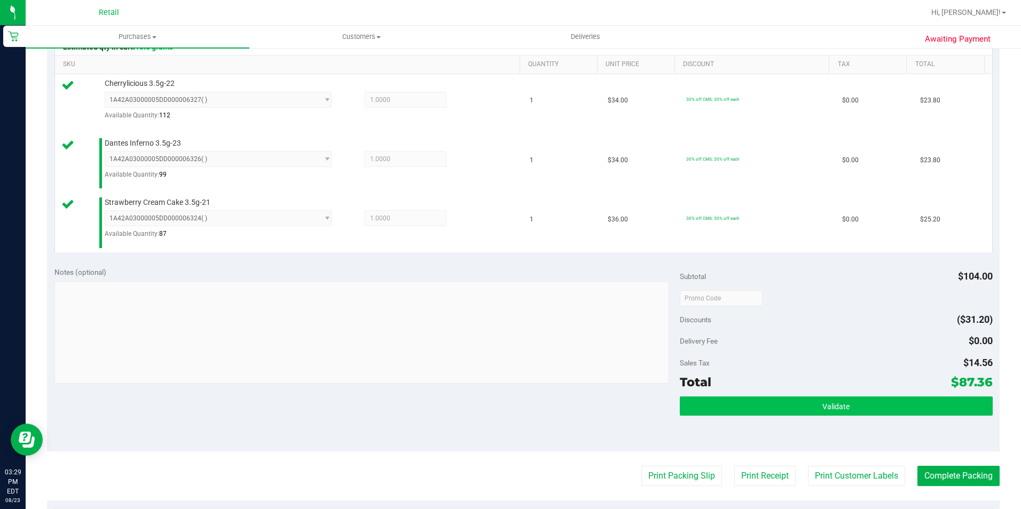
scroll to position [320, 0]
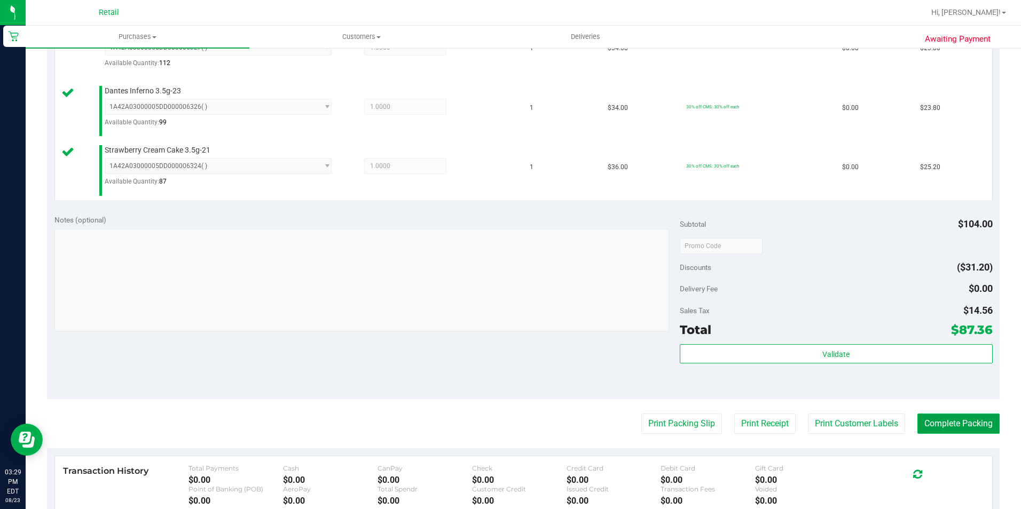
click at [955, 421] on button "Complete Packing" at bounding box center [958, 424] width 82 height 20
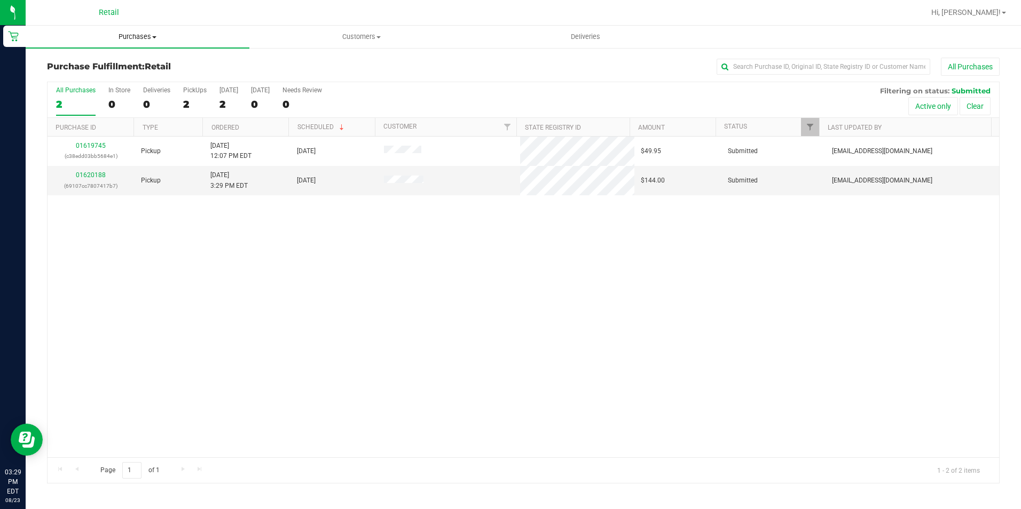
click at [131, 31] on uib-tab-heading "Purchases Summary of purchases Fulfillment All purchases" at bounding box center [138, 37] width 224 height 22
click at [100, 59] on li "Summary of purchases" at bounding box center [138, 64] width 224 height 13
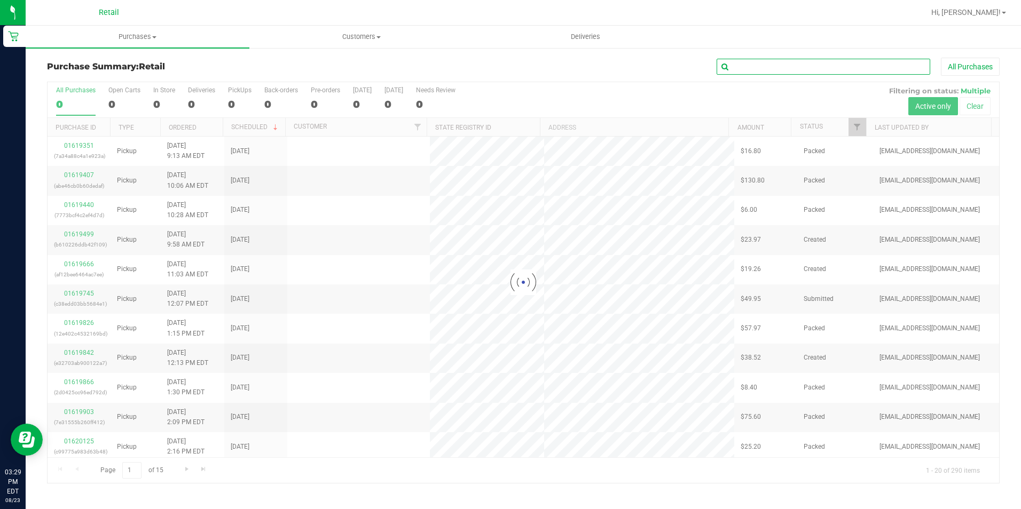
click at [761, 65] on input "text" at bounding box center [824, 67] width 214 height 16
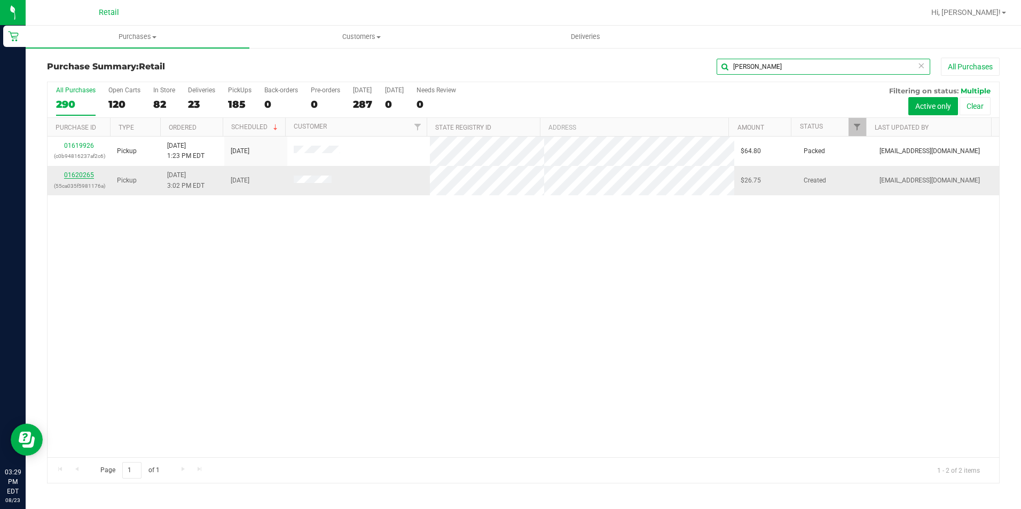
type input "[PERSON_NAME]"
click at [71, 176] on link "01620265" at bounding box center [79, 174] width 30 height 7
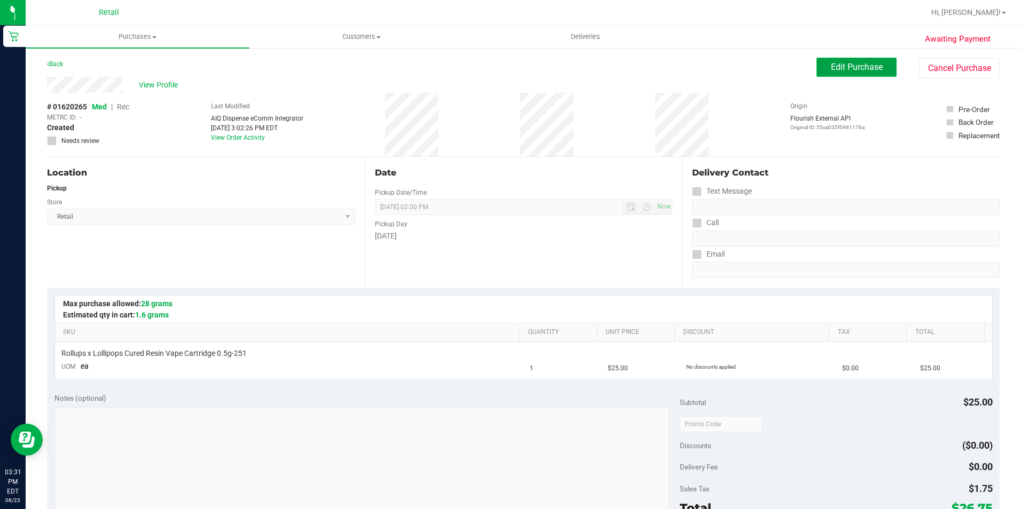
click at [827, 61] on button "Edit Purchase" at bounding box center [856, 67] width 80 height 19
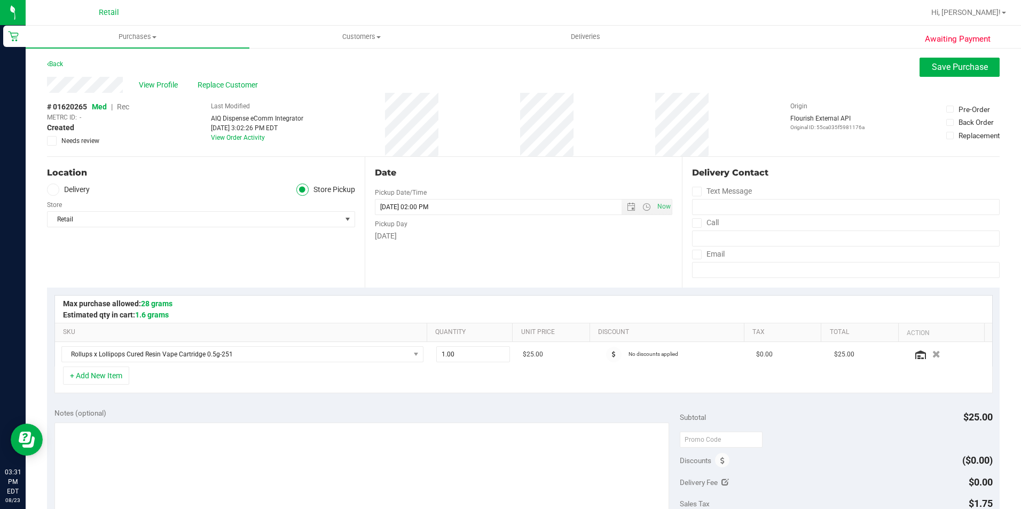
click at [123, 103] on span "Rec" at bounding box center [123, 107] width 12 height 9
click at [942, 72] on button "Save Purchase" at bounding box center [959, 67] width 80 height 19
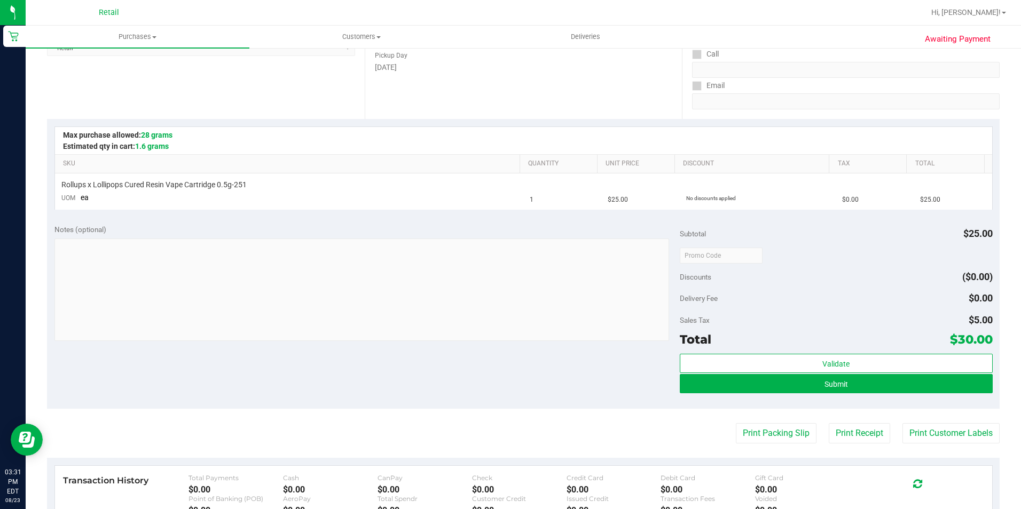
scroll to position [214, 0]
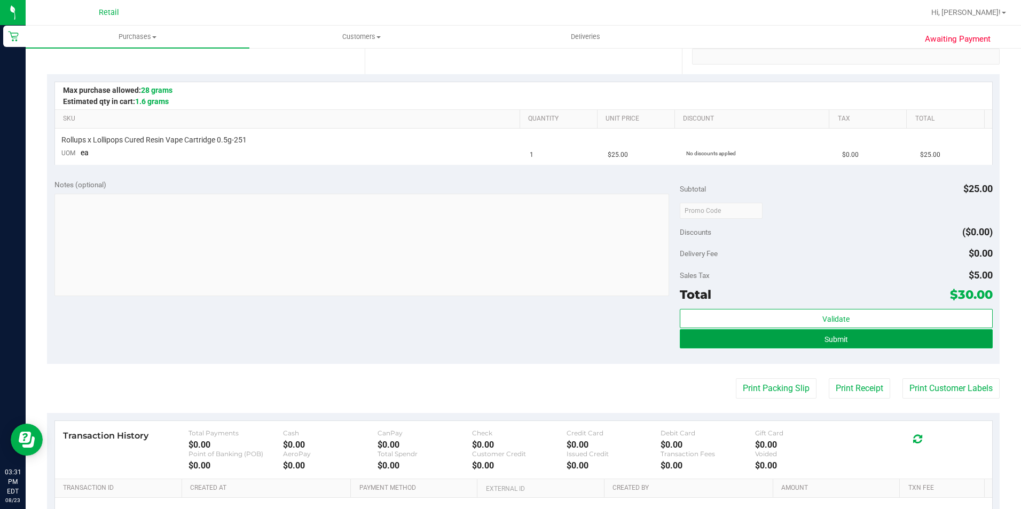
click at [711, 342] on button "Submit" at bounding box center [836, 338] width 313 height 19
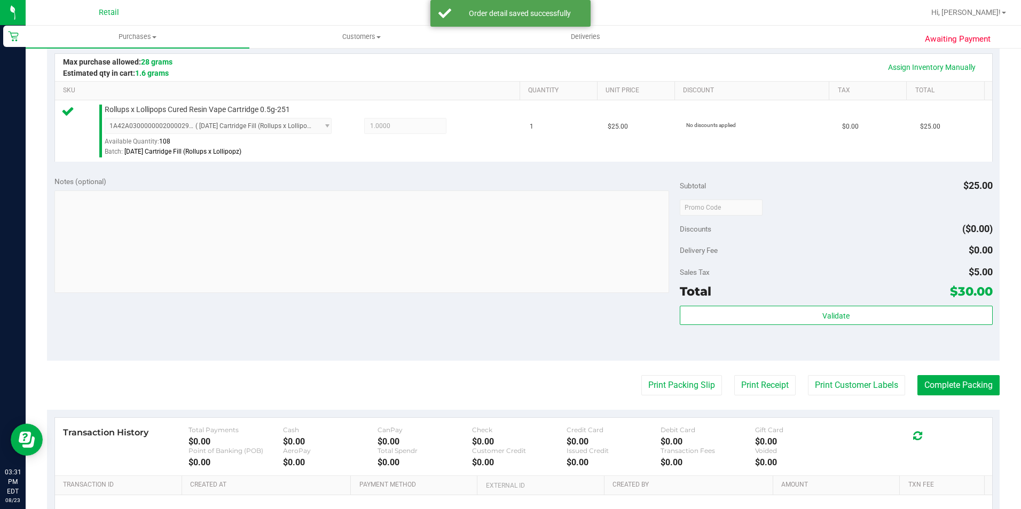
scroll to position [267, 0]
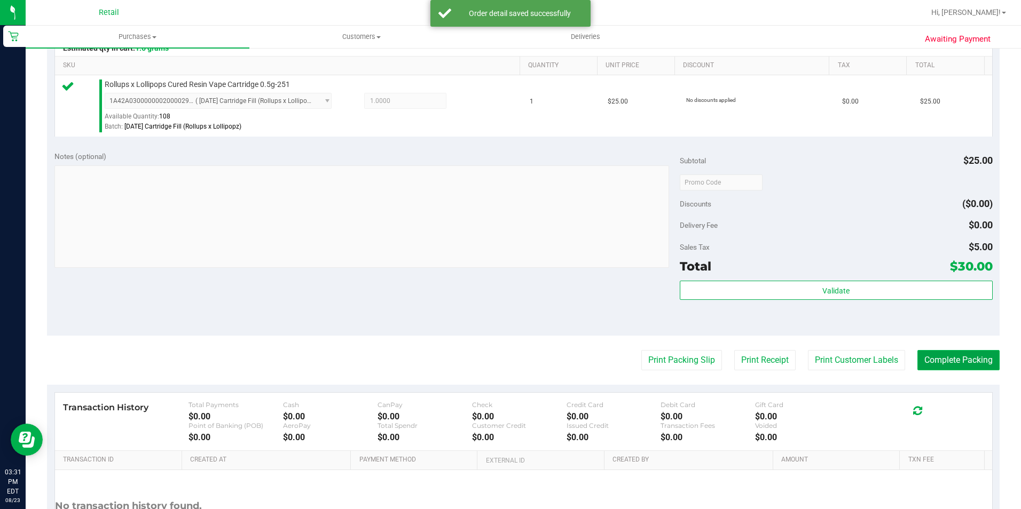
click at [949, 362] on button "Complete Packing" at bounding box center [958, 360] width 82 height 20
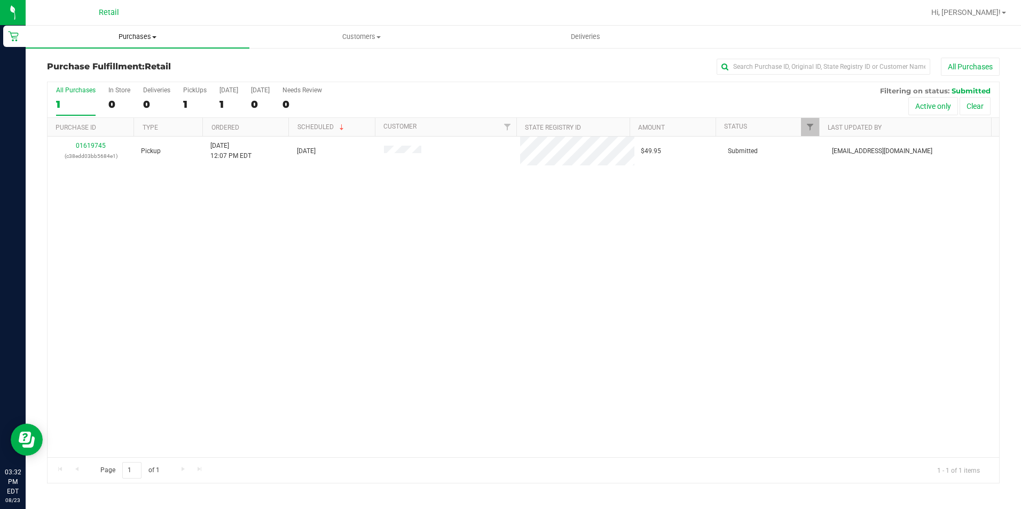
click at [132, 30] on uib-tab-heading "Purchases Summary of purchases Fulfillment All purchases" at bounding box center [138, 37] width 224 height 22
click at [105, 65] on span "Summary of purchases" at bounding box center [80, 64] width 109 height 9
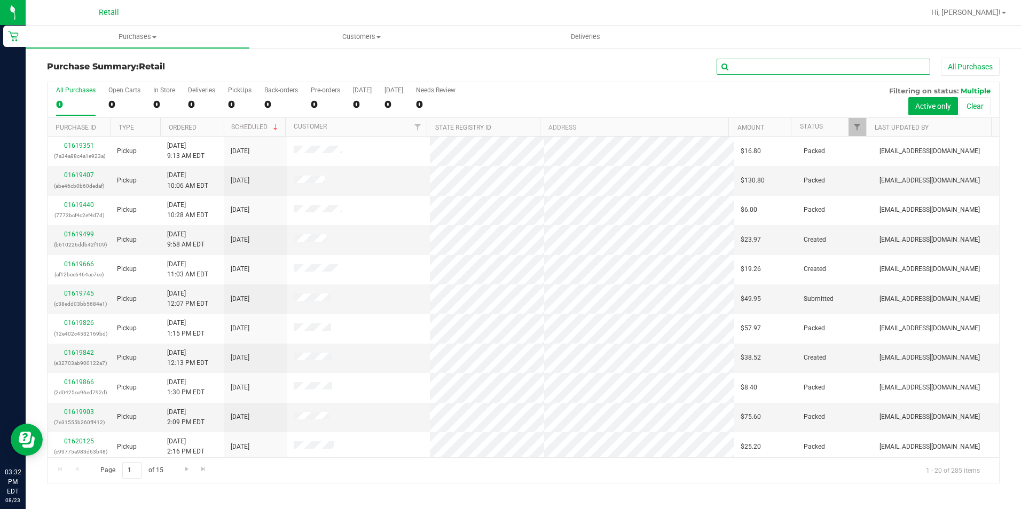
click at [775, 64] on input "text" at bounding box center [824, 67] width 214 height 16
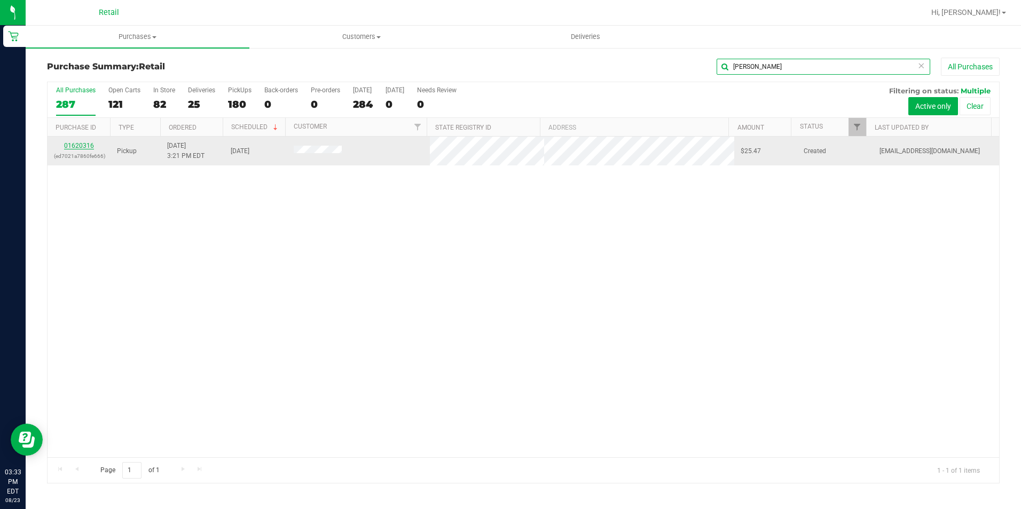
type input "[PERSON_NAME]"
click at [70, 146] on link "01620316" at bounding box center [79, 145] width 30 height 7
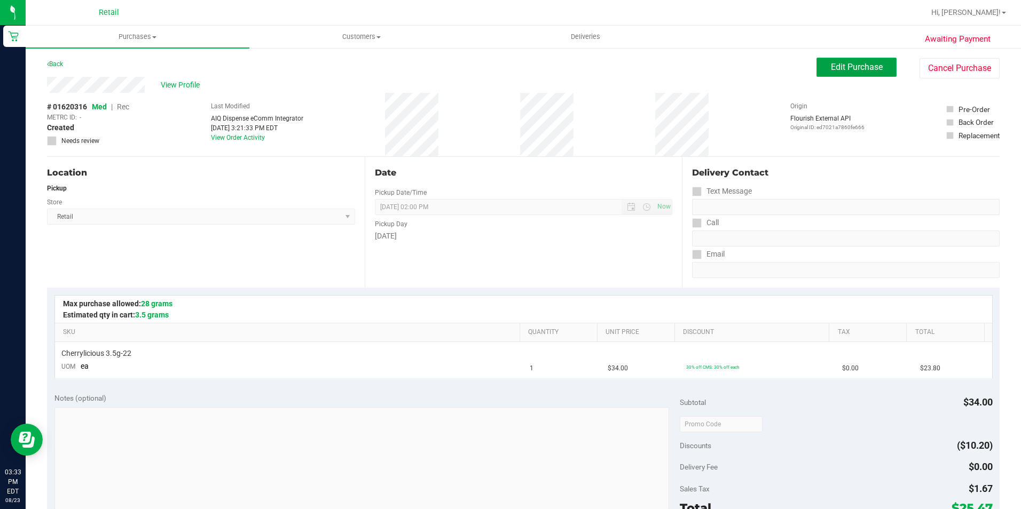
click at [829, 75] on button "Edit Purchase" at bounding box center [856, 67] width 80 height 19
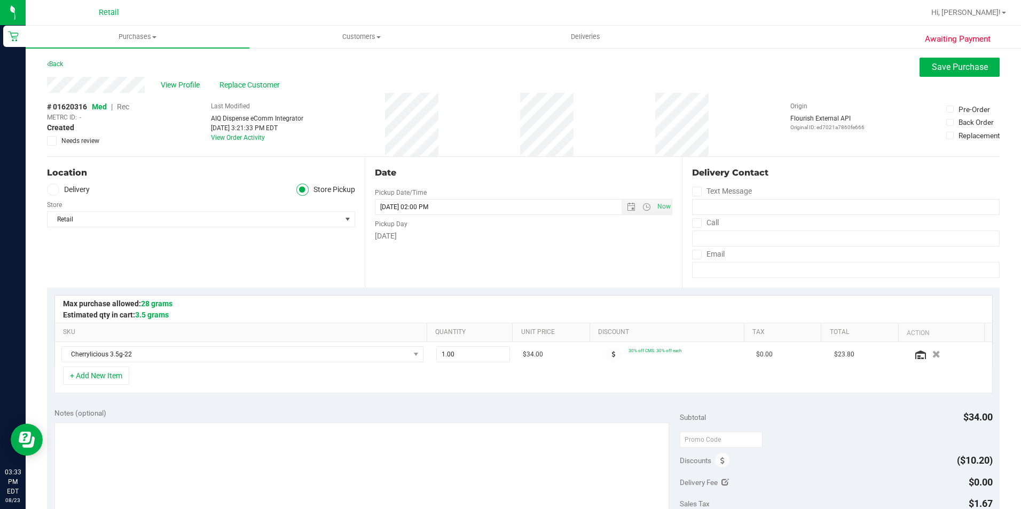
click at [125, 106] on span "Rec" at bounding box center [123, 107] width 12 height 9
click at [950, 73] on button "Save Purchase" at bounding box center [959, 67] width 80 height 19
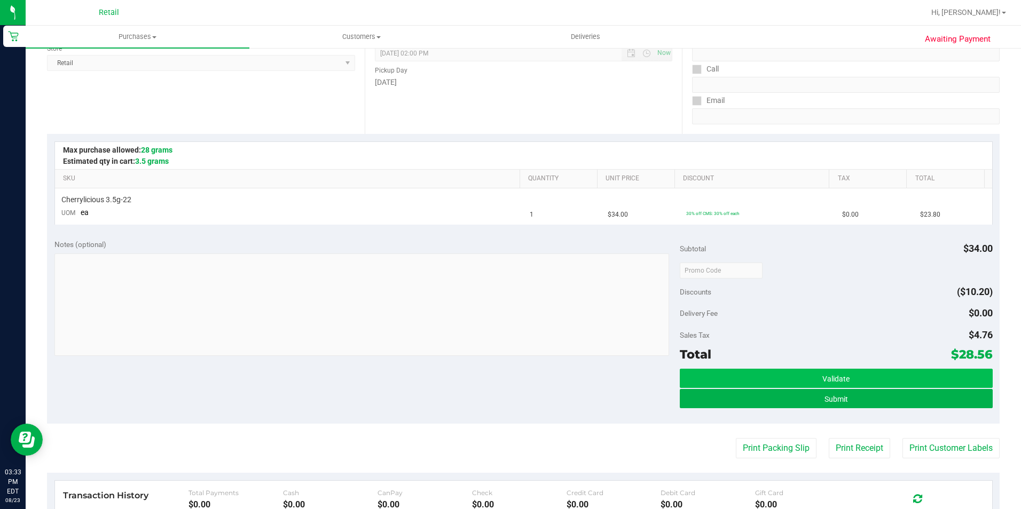
scroll to position [214, 0]
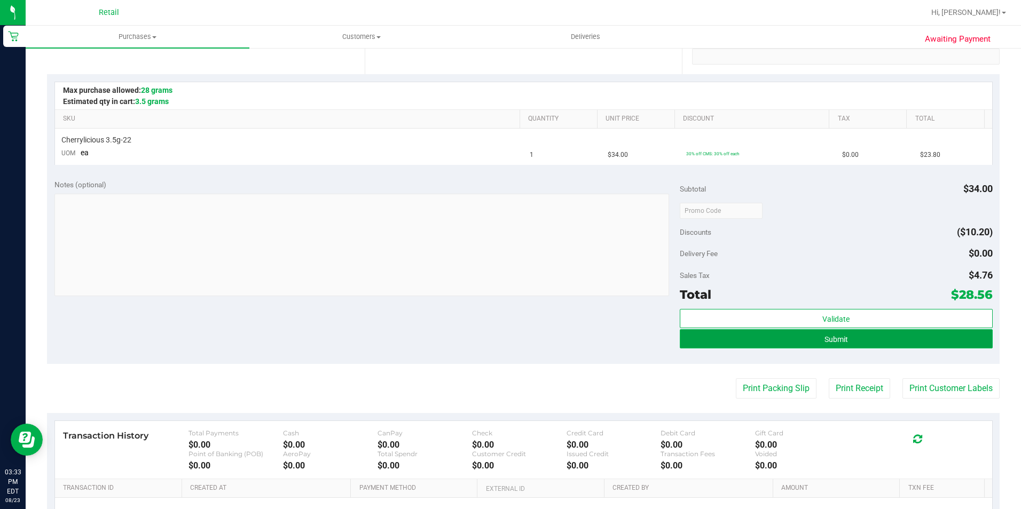
click at [726, 341] on button "Submit" at bounding box center [836, 338] width 313 height 19
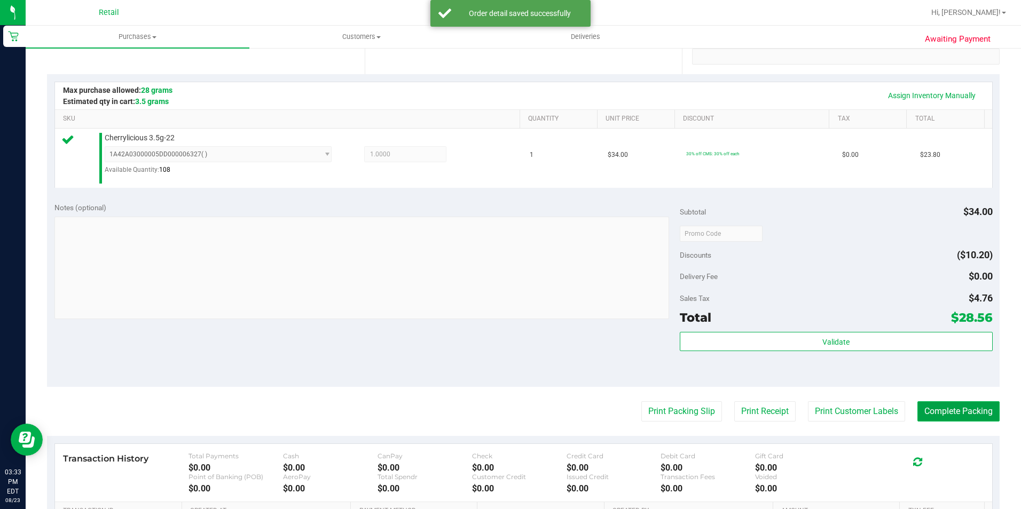
click at [931, 418] on button "Complete Packing" at bounding box center [958, 412] width 82 height 20
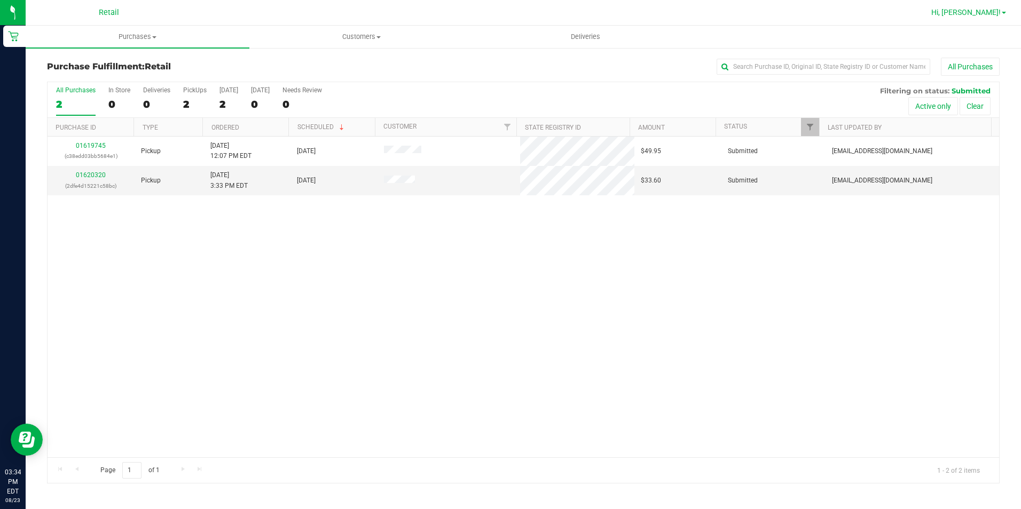
click at [987, 10] on span "Hi, [PERSON_NAME]!" at bounding box center [965, 12] width 69 height 9
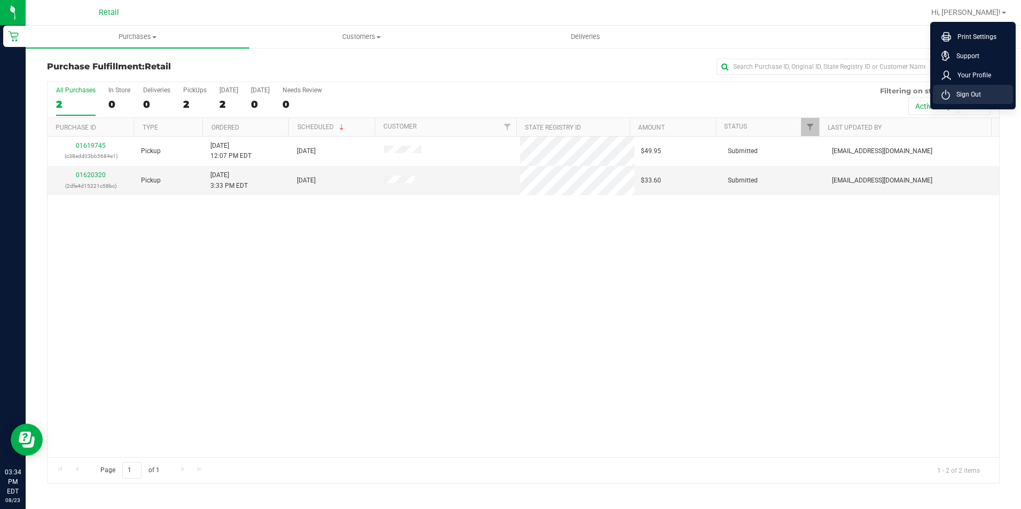
click at [964, 91] on span "Sign Out" at bounding box center [965, 94] width 31 height 11
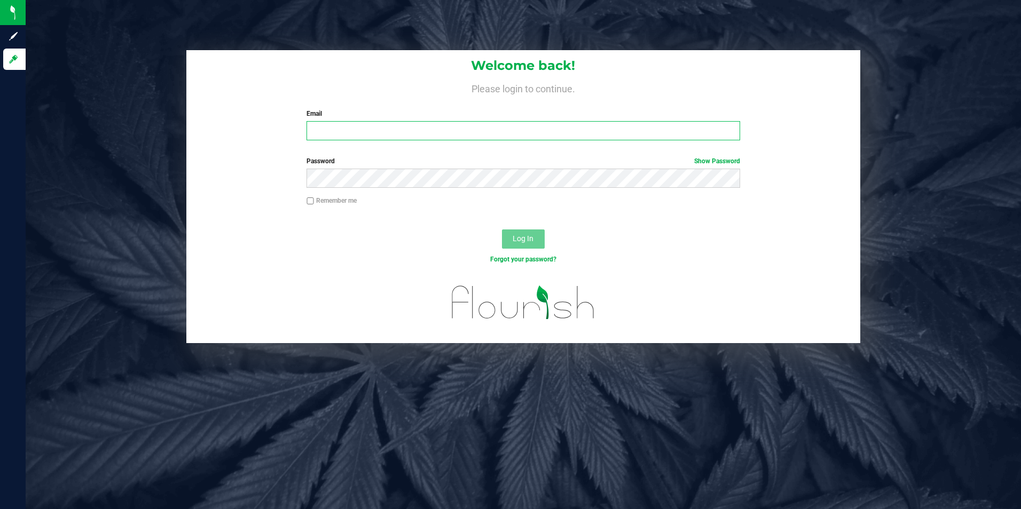
type input "[EMAIL_ADDRESS][DOMAIN_NAME]"
drag, startPoint x: 276, startPoint y: 97, endPoint x: -2, endPoint y: 51, distance: 281.9
click at [0, 51] on html "Sign up Log in Welcome back! Please login to continue. Email [EMAIL_ADDRESS][DO…" at bounding box center [510, 254] width 1021 height 509
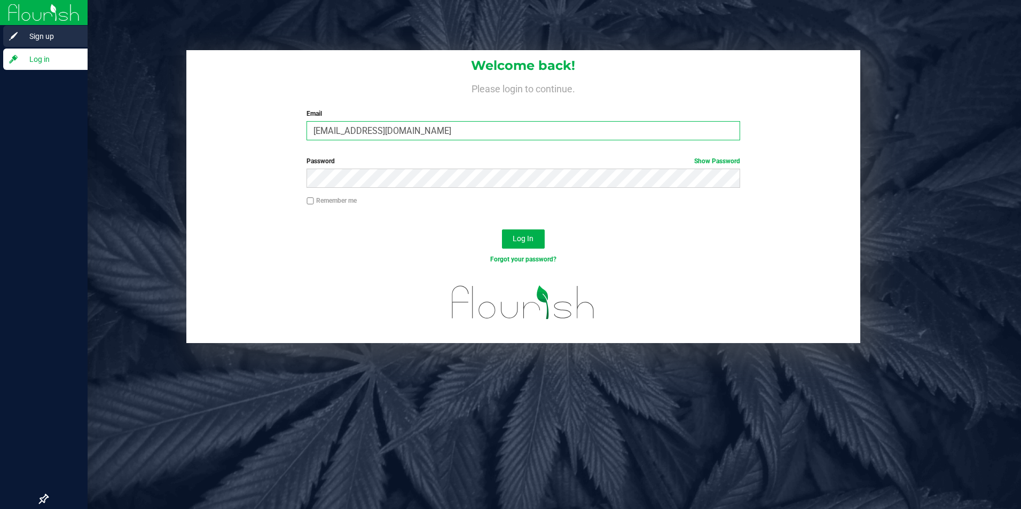
type input "[EMAIL_ADDRESS][DOMAIN_NAME]"
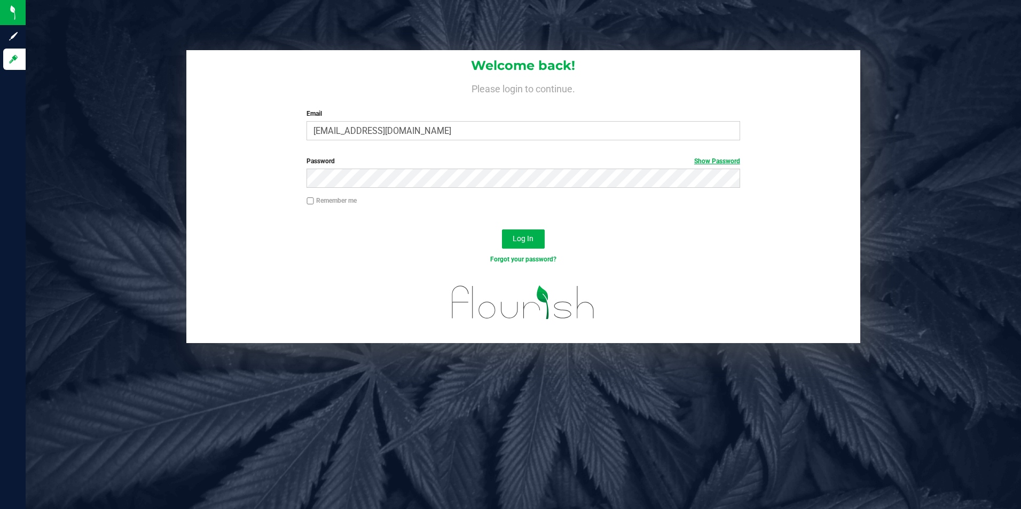
click at [705, 162] on link "Show Password" at bounding box center [717, 161] width 46 height 7
click at [722, 234] on div "Log In" at bounding box center [523, 243] width 674 height 36
click at [312, 201] on input "Remember me" at bounding box center [309, 201] width 7 height 7
checkbox input "true"
click at [539, 239] on button "Log In" at bounding box center [523, 239] width 43 height 19
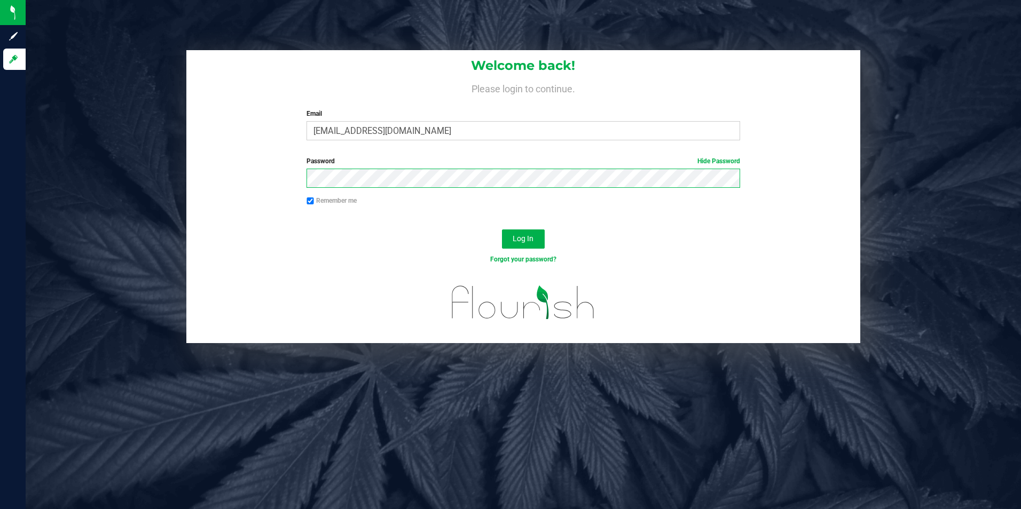
click at [502, 230] on button "Log In" at bounding box center [523, 239] width 43 height 19
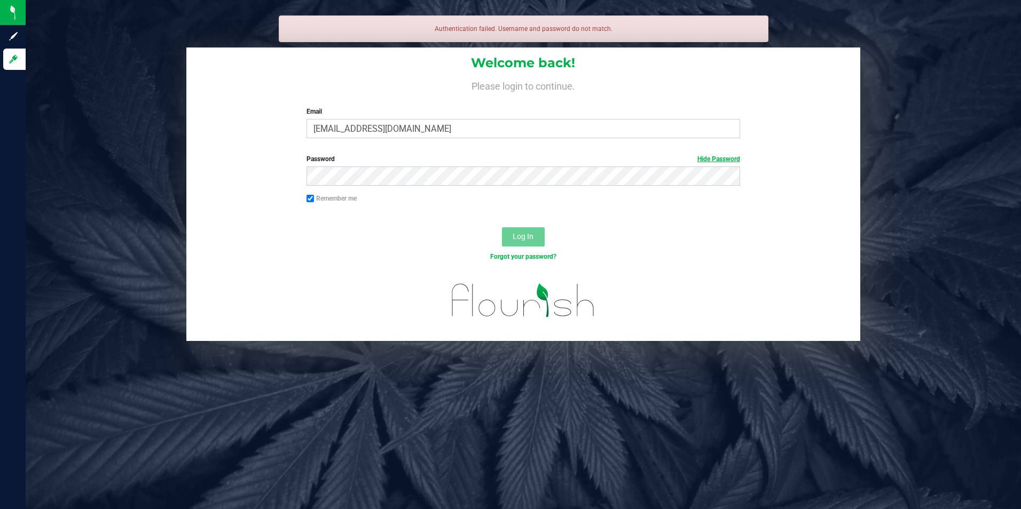
click at [720, 160] on link "Hide Password" at bounding box center [718, 158] width 43 height 7
click at [318, 135] on input "[EMAIL_ADDRESS][DOMAIN_NAME]" at bounding box center [523, 128] width 434 height 19
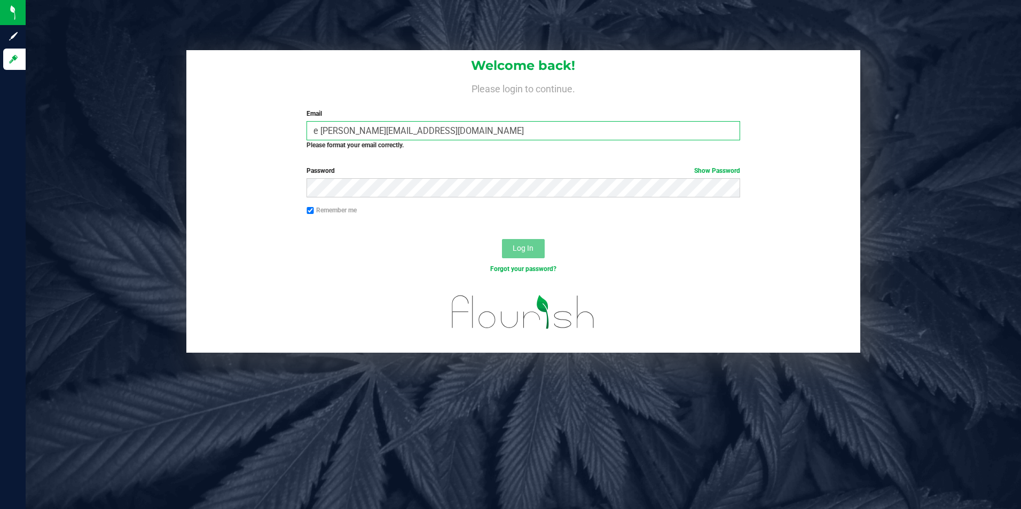
type input "[EMAIL_ADDRESS][DOMAIN_NAME]"
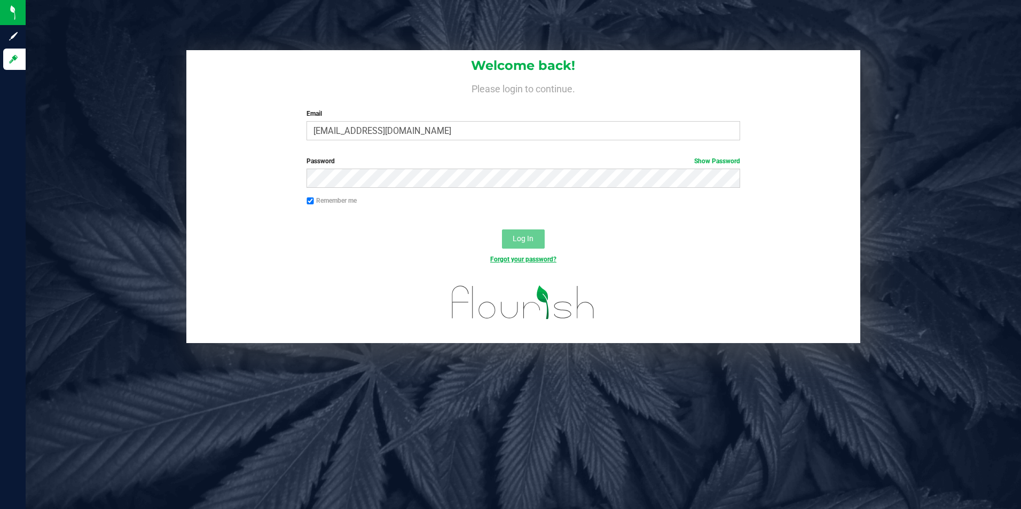
click at [540, 261] on link "Forgot your password?" at bounding box center [523, 259] width 66 height 7
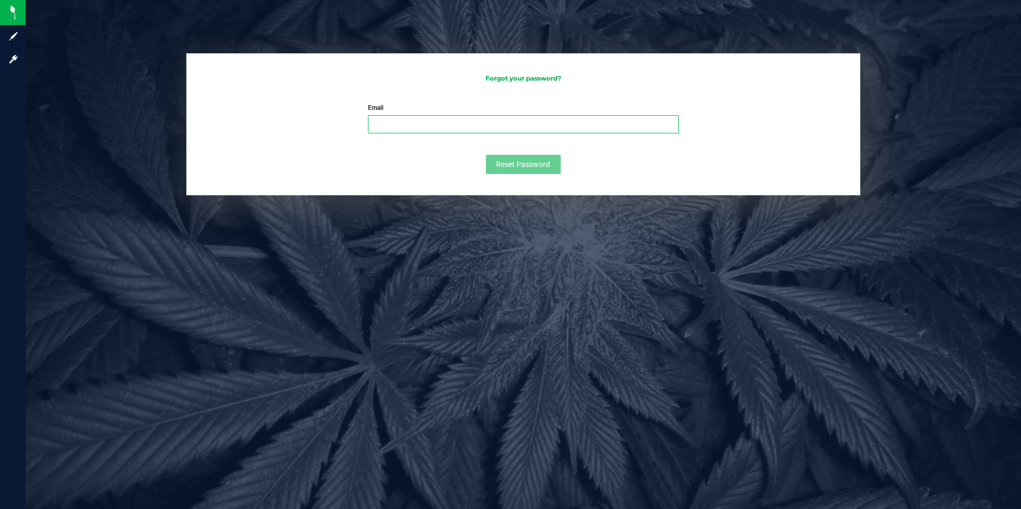
click at [474, 130] on input "Email" at bounding box center [523, 124] width 310 height 18
type input "e"
type input "[EMAIL_ADDRESS][DOMAIN_NAME]"
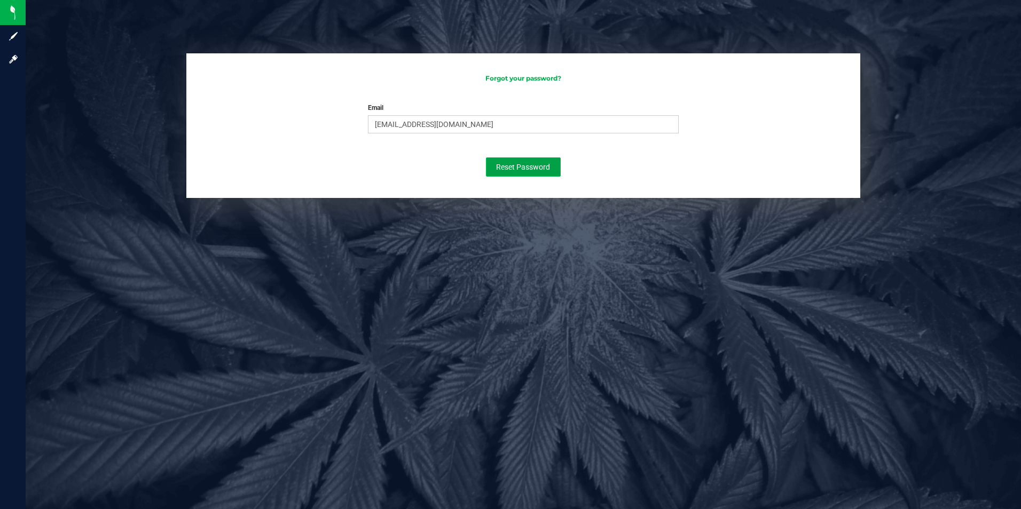
click at [526, 166] on span "Reset Password" at bounding box center [523, 167] width 54 height 9
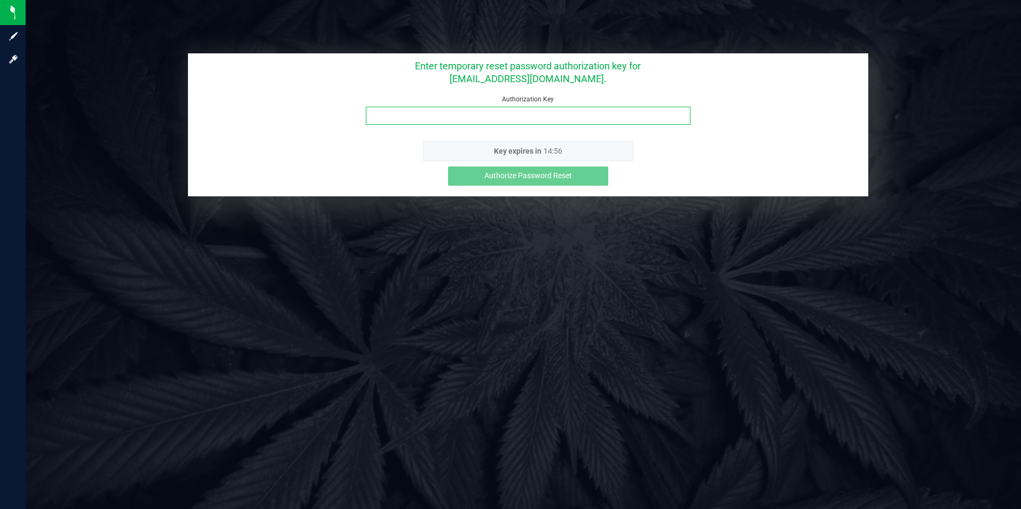
click at [579, 113] on input "Authorization Key" at bounding box center [528, 116] width 324 height 18
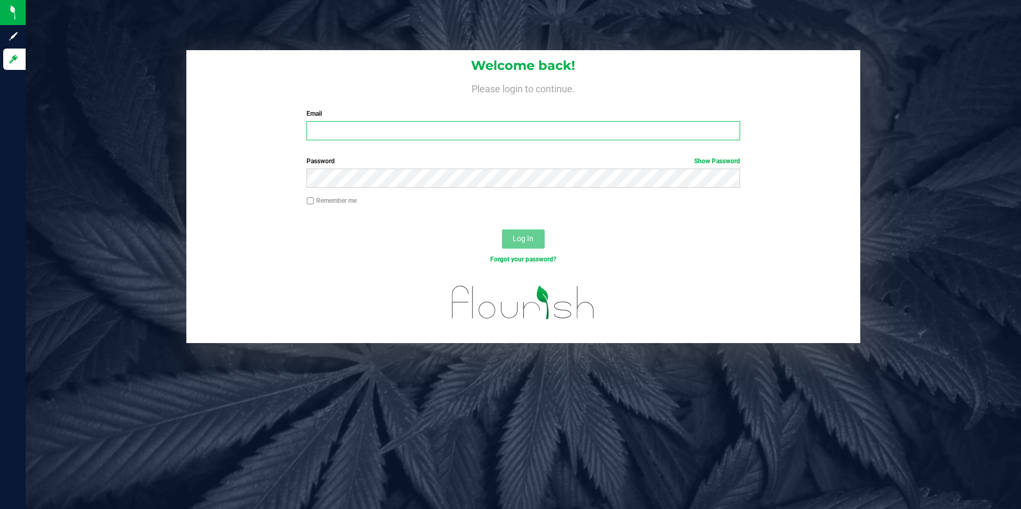
type input "[EMAIL_ADDRESS][DOMAIN_NAME]"
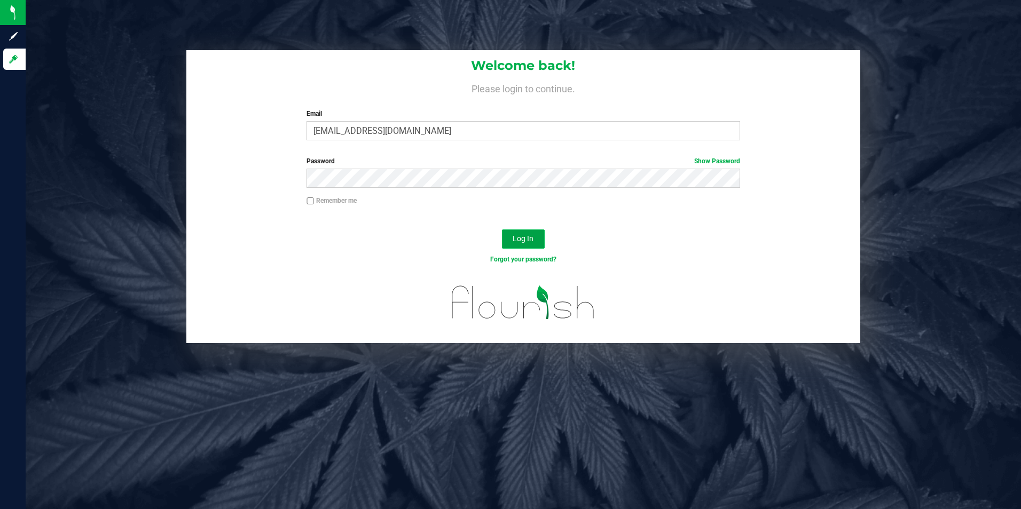
click at [525, 242] on span "Log In" at bounding box center [523, 238] width 21 height 9
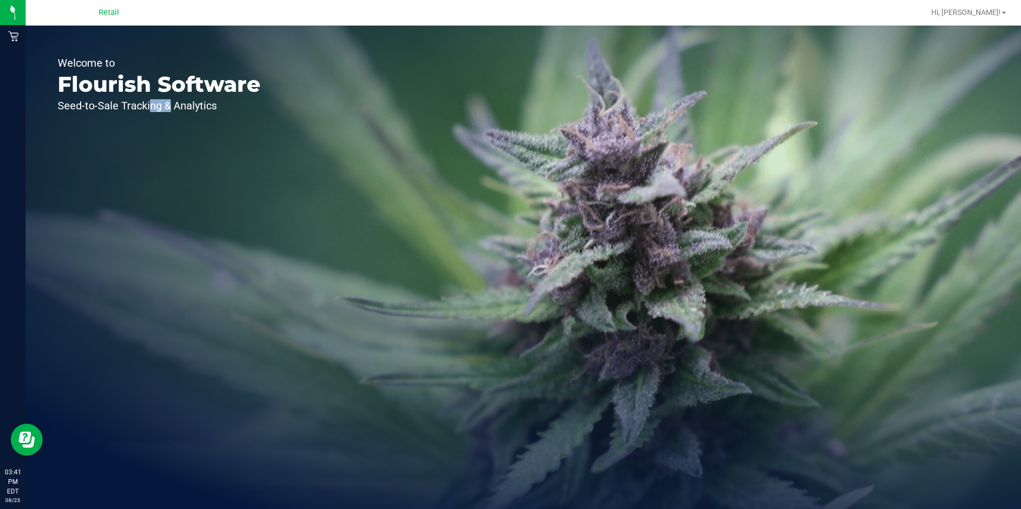
drag, startPoint x: 145, startPoint y: 108, endPoint x: 131, endPoint y: 65, distance: 44.9
click at [131, 65] on div "Welcome to Flourish Software Seed-to-Sale Tracking & Analytics" at bounding box center [159, 268] width 267 height 484
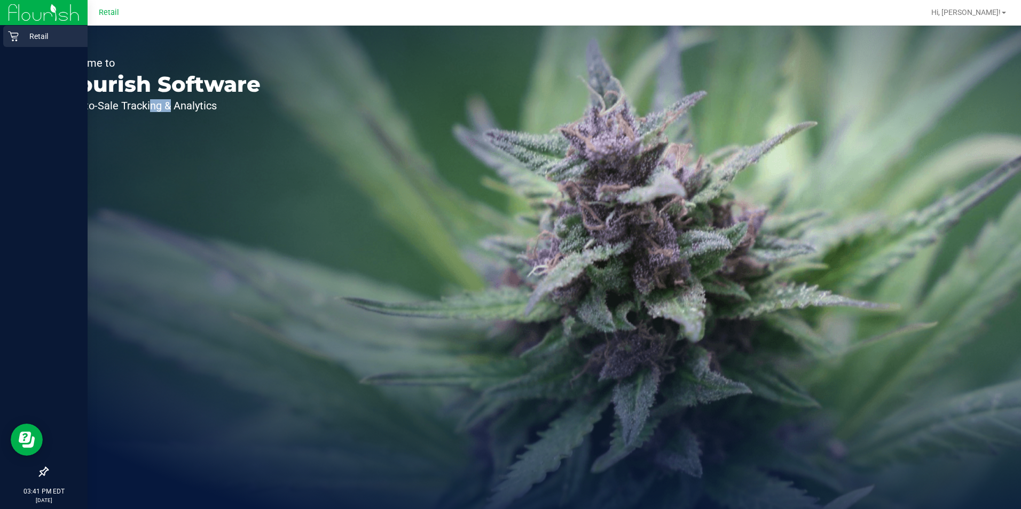
click at [13, 36] on icon at bounding box center [13, 37] width 10 height 10
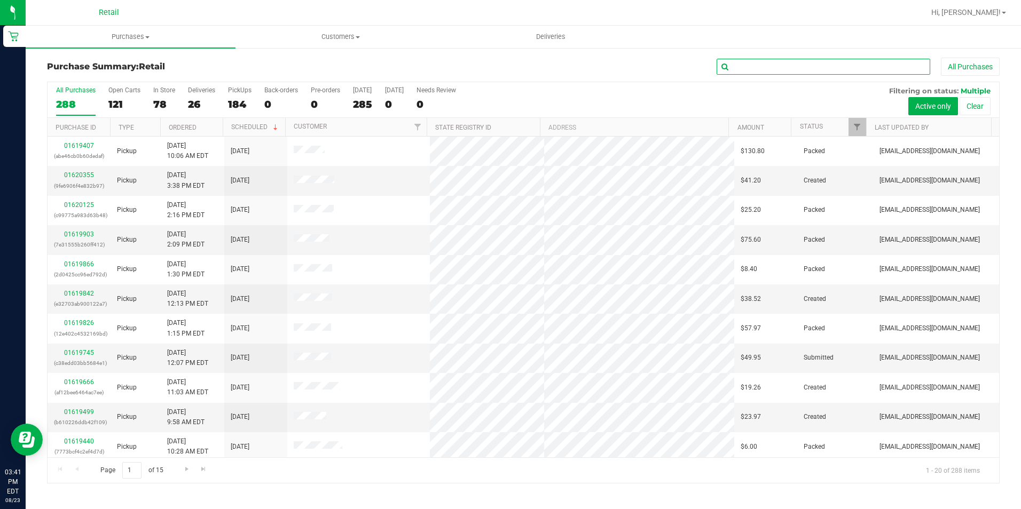
click at [775, 65] on input "text" at bounding box center [824, 67] width 214 height 16
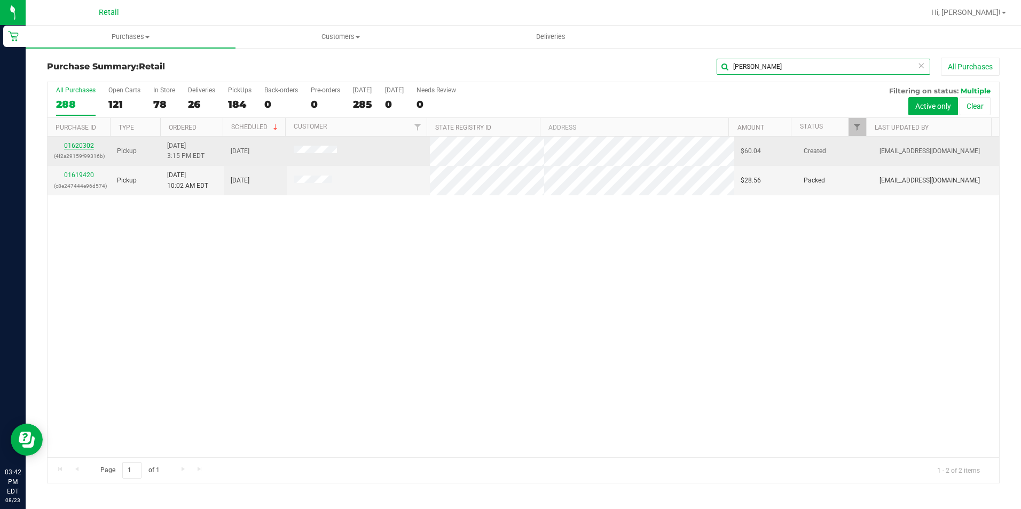
type input "[PERSON_NAME]"
click at [82, 146] on link "01620302" at bounding box center [79, 145] width 30 height 7
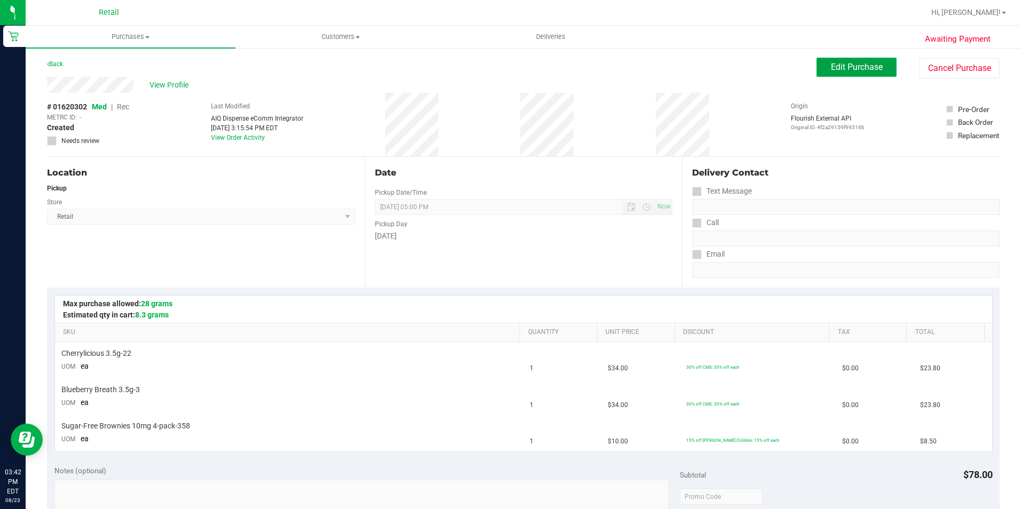
click at [835, 68] on span "Edit Purchase" at bounding box center [857, 67] width 52 height 10
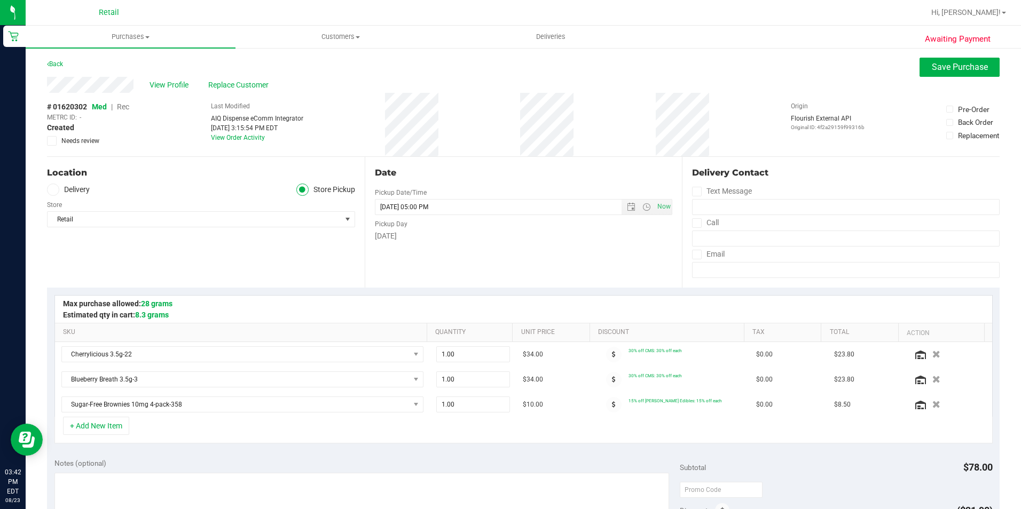
click at [122, 107] on span "Rec" at bounding box center [123, 107] width 12 height 9
click at [926, 72] on button "Save Purchase" at bounding box center [959, 67] width 80 height 19
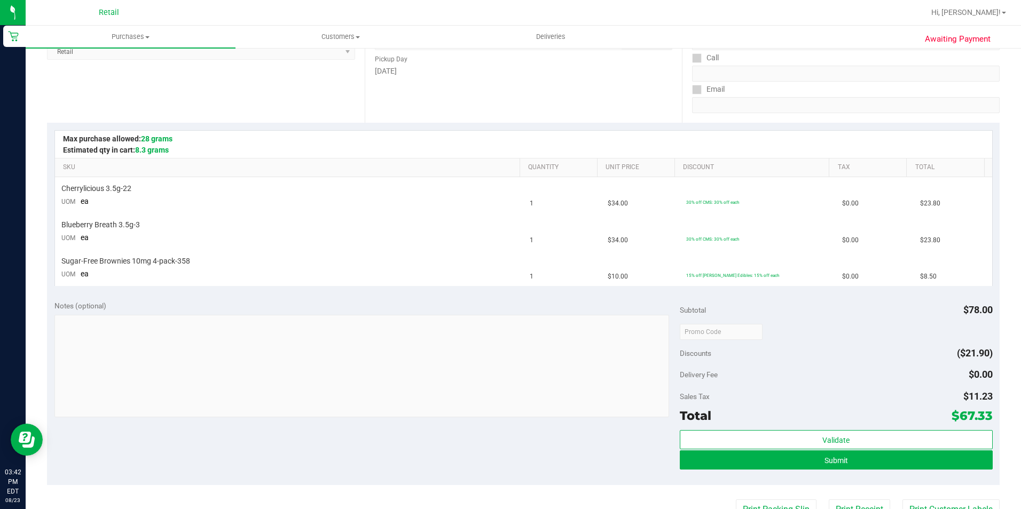
scroll to position [267, 0]
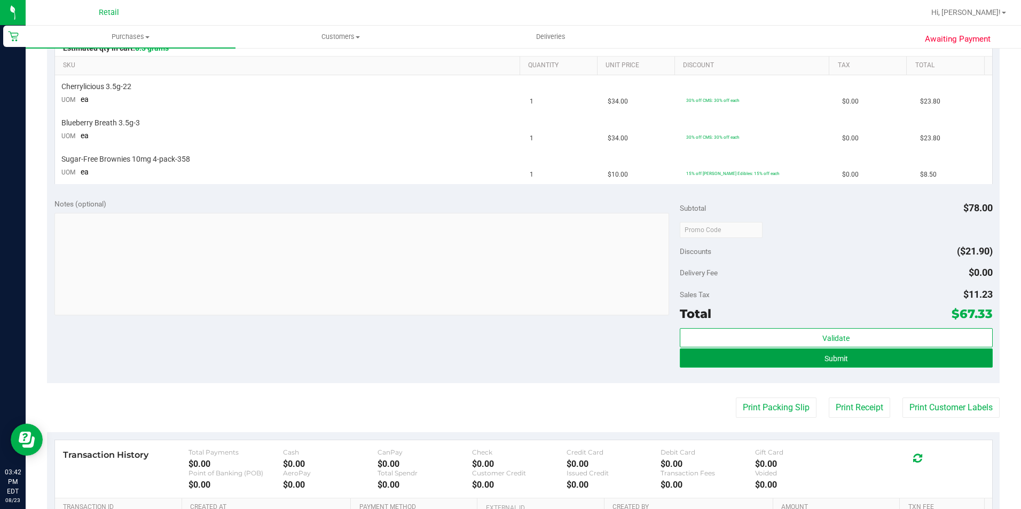
click at [685, 361] on button "Submit" at bounding box center [836, 358] width 313 height 19
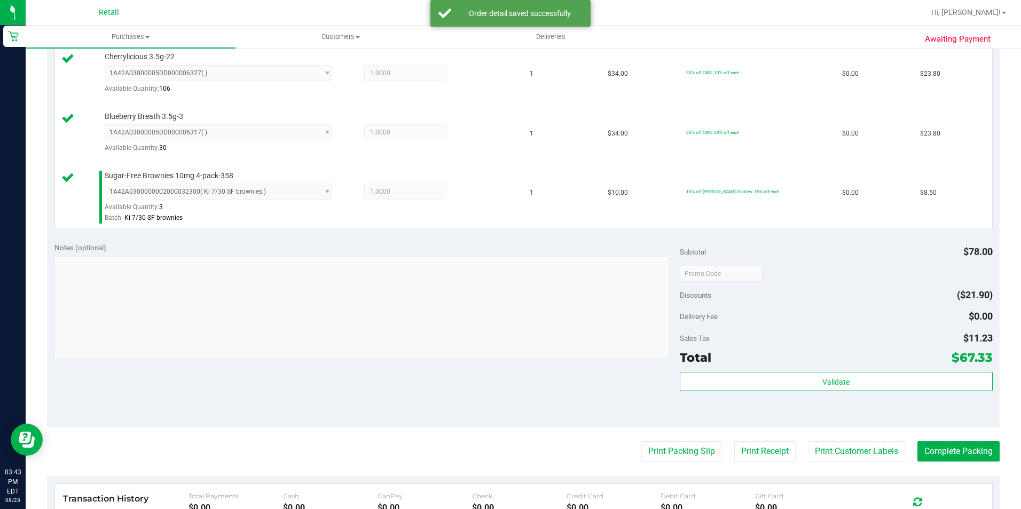
scroll to position [320, 0]
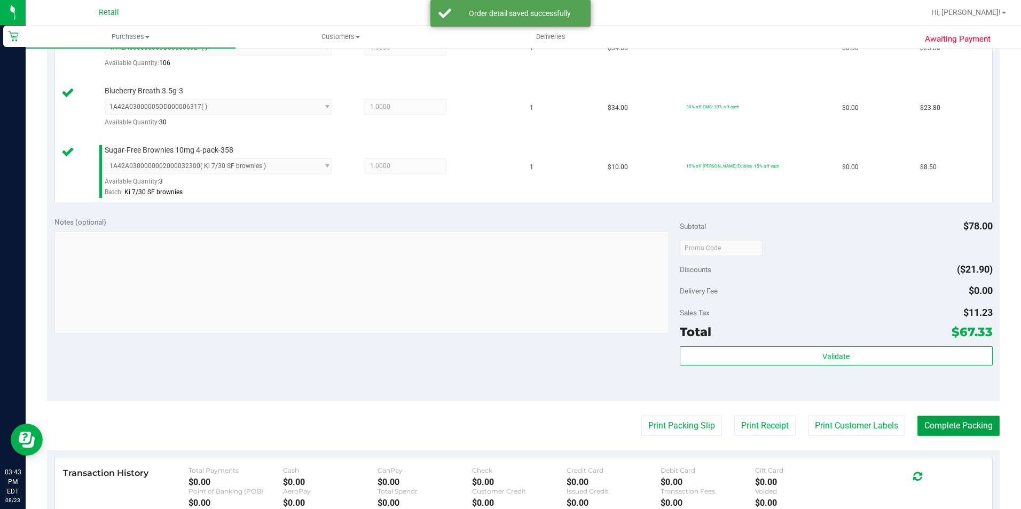
click at [918, 426] on button "Complete Packing" at bounding box center [958, 426] width 82 height 20
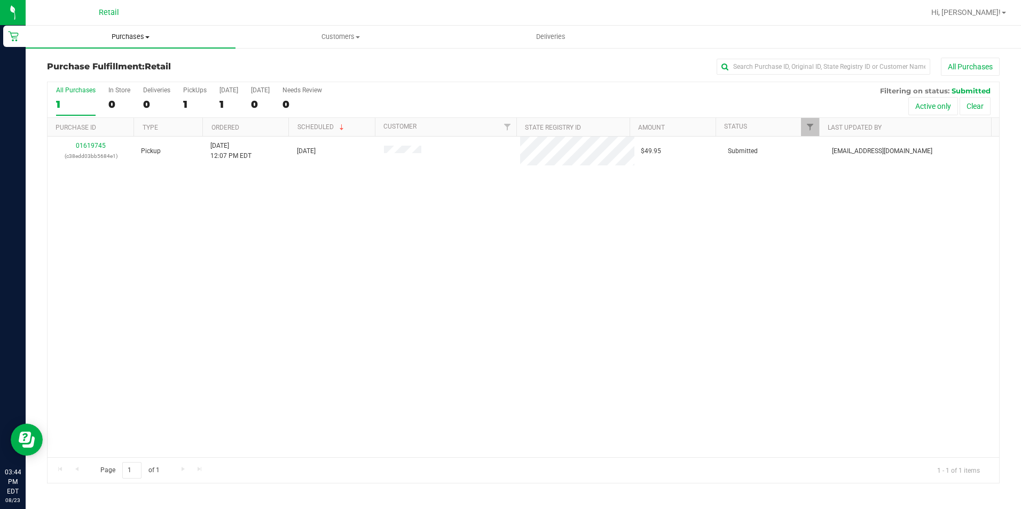
click at [123, 33] on span "Purchases" at bounding box center [131, 37] width 210 height 10
click at [81, 62] on span "Summary of purchases" at bounding box center [80, 64] width 109 height 9
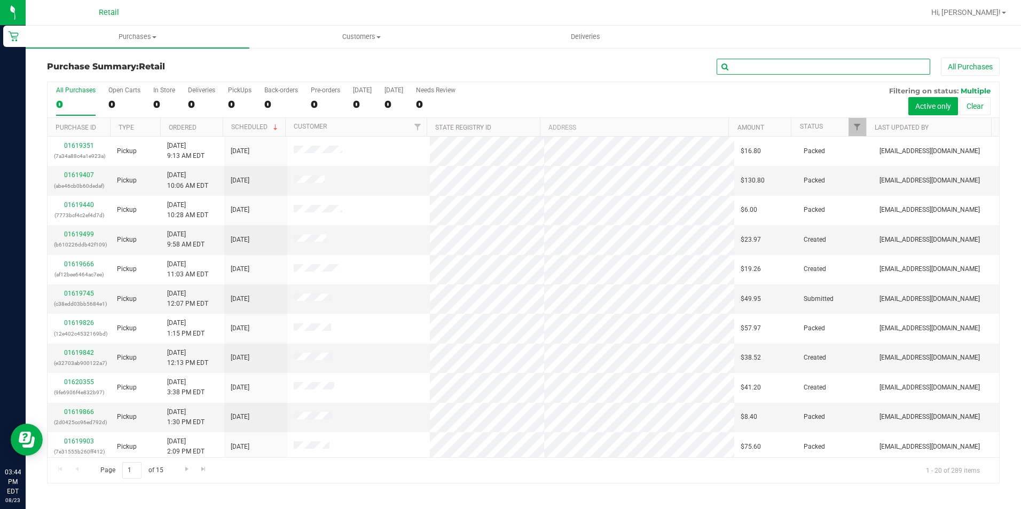
click at [857, 72] on input "text" at bounding box center [824, 67] width 214 height 16
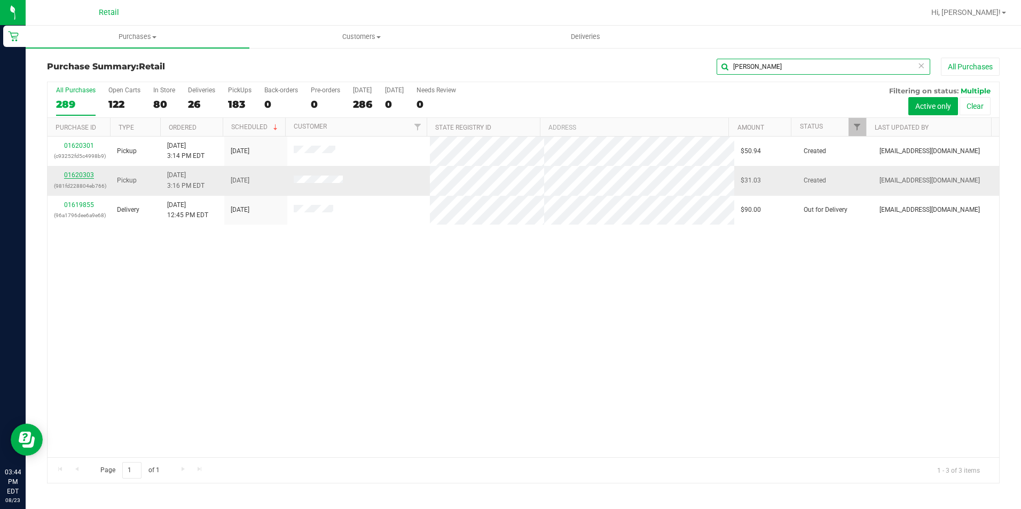
type input "[PERSON_NAME]"
click at [67, 171] on link "01620303" at bounding box center [79, 174] width 30 height 7
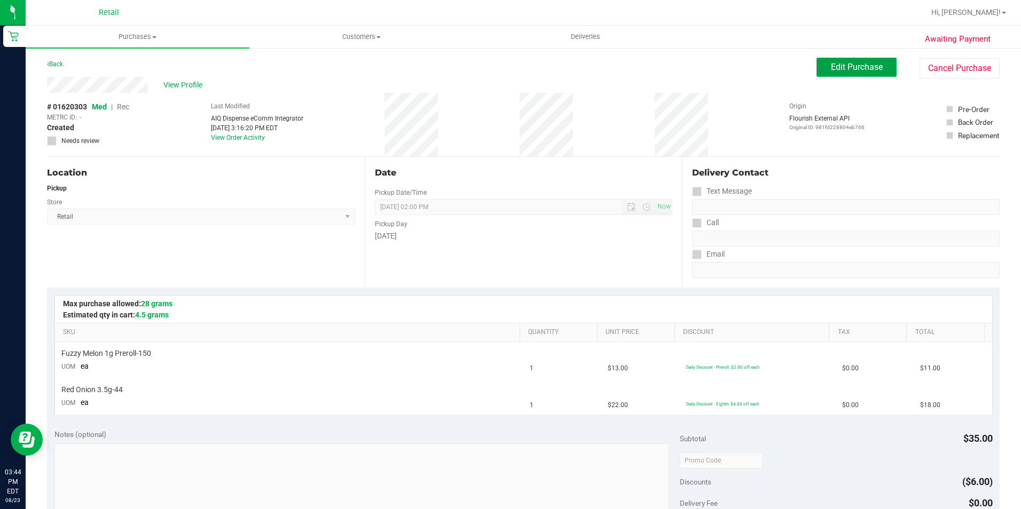
click at [837, 67] on span "Edit Purchase" at bounding box center [857, 67] width 52 height 10
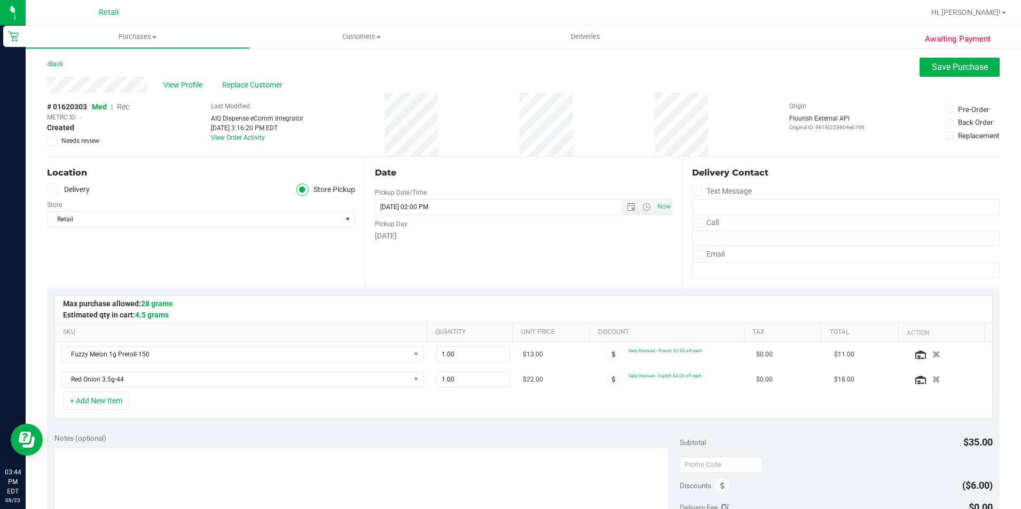
click at [125, 111] on span "Rec" at bounding box center [123, 107] width 12 height 9
click at [919, 66] on button "Save Purchase" at bounding box center [959, 67] width 80 height 19
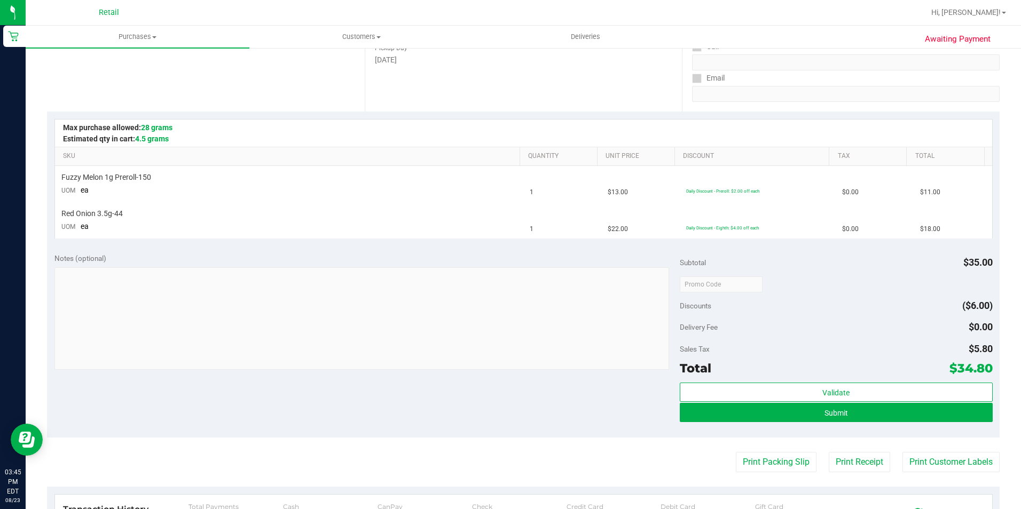
scroll to position [214, 0]
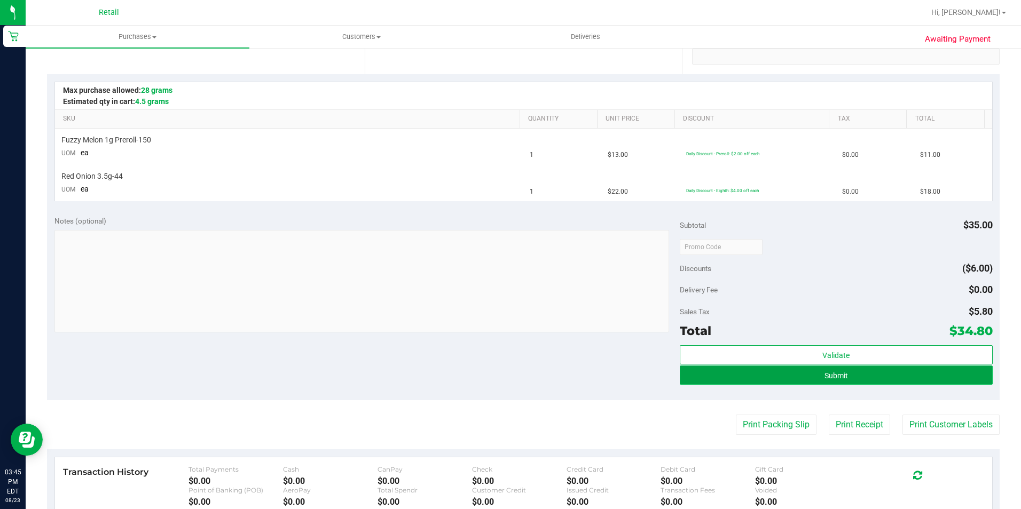
click at [684, 370] on button "Submit" at bounding box center [836, 375] width 313 height 19
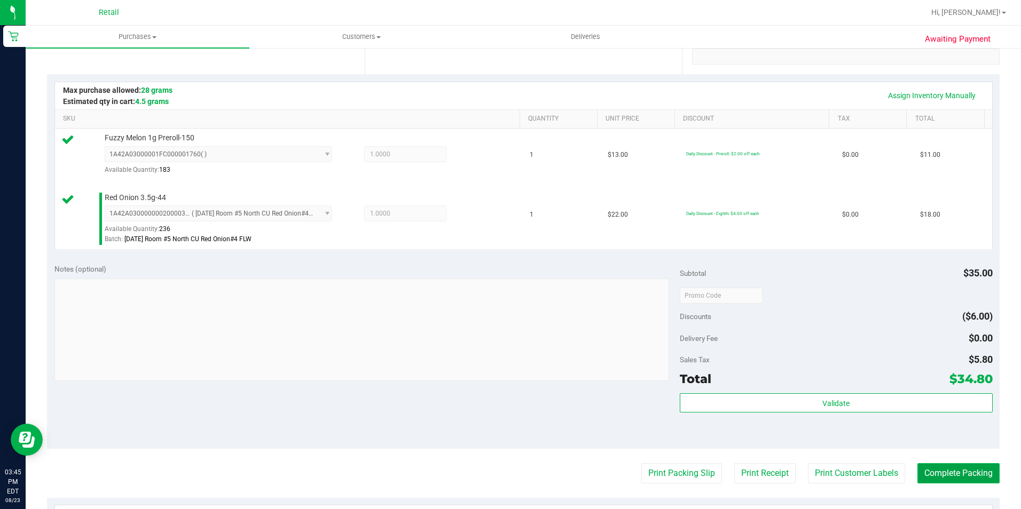
click at [917, 473] on button "Complete Packing" at bounding box center [958, 473] width 82 height 20
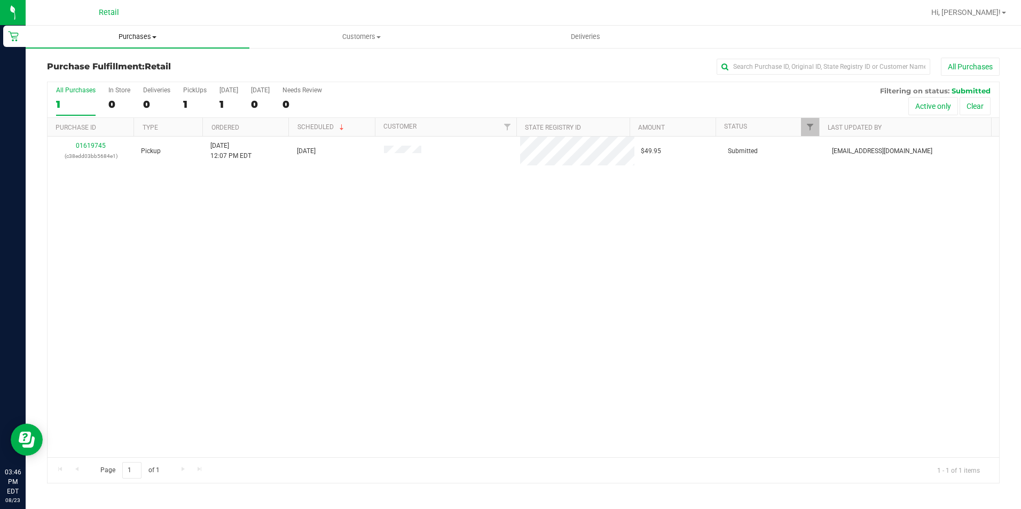
click at [128, 40] on span "Purchases" at bounding box center [138, 37] width 224 height 10
click at [114, 66] on span "Summary of purchases" at bounding box center [80, 64] width 109 height 9
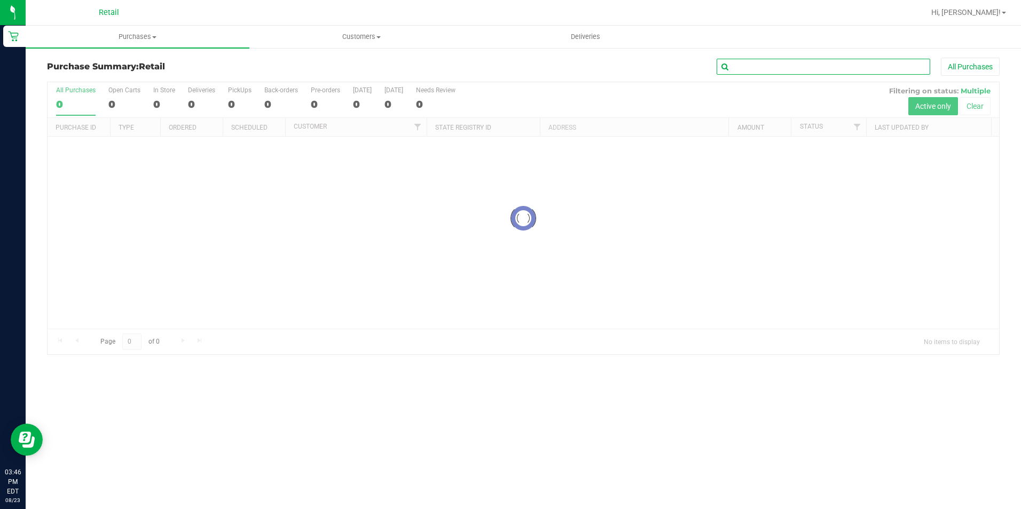
click at [737, 64] on input "text" at bounding box center [824, 67] width 214 height 16
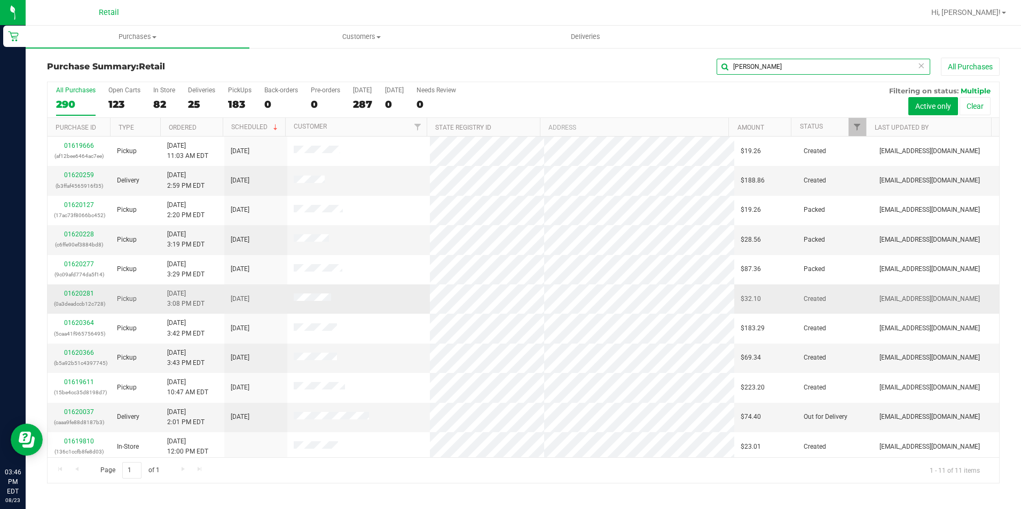
type input "[PERSON_NAME]"
click at [64, 293] on div "01620281 (0a3deadccb12c728)" at bounding box center [79, 299] width 50 height 20
click at [82, 293] on link "01620281" at bounding box center [79, 293] width 30 height 7
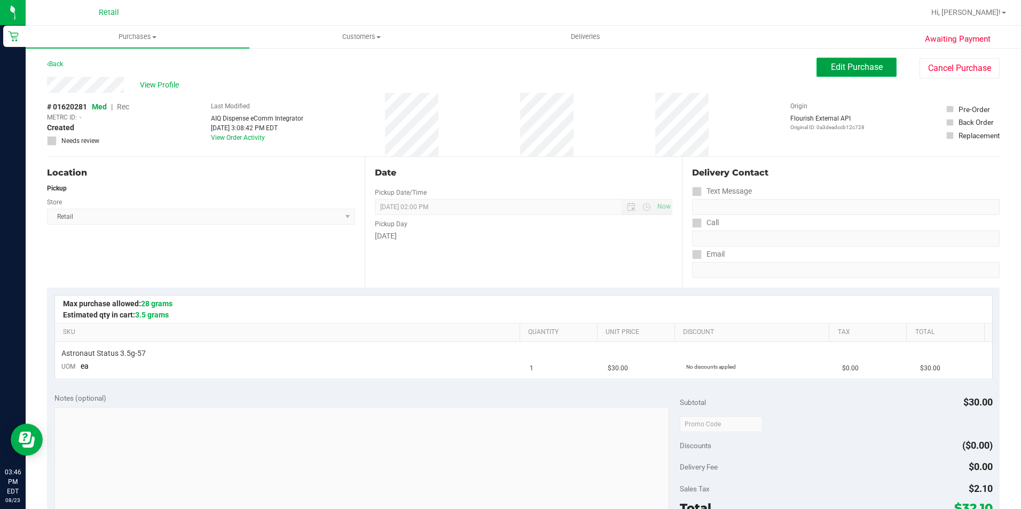
click at [831, 67] on span "Edit Purchase" at bounding box center [857, 67] width 52 height 10
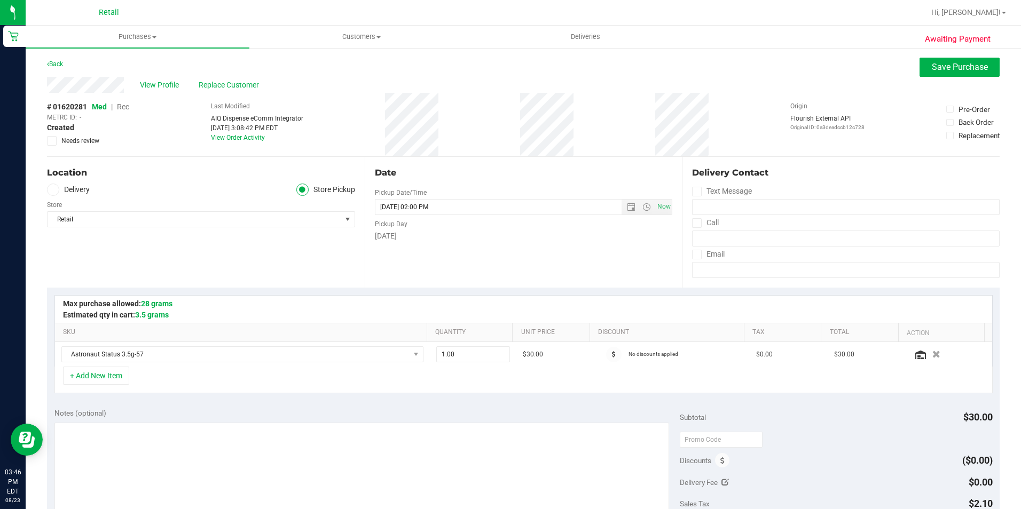
click at [119, 104] on span "Rec" at bounding box center [123, 107] width 12 height 9
click at [921, 72] on button "Save Purchase" at bounding box center [959, 67] width 80 height 19
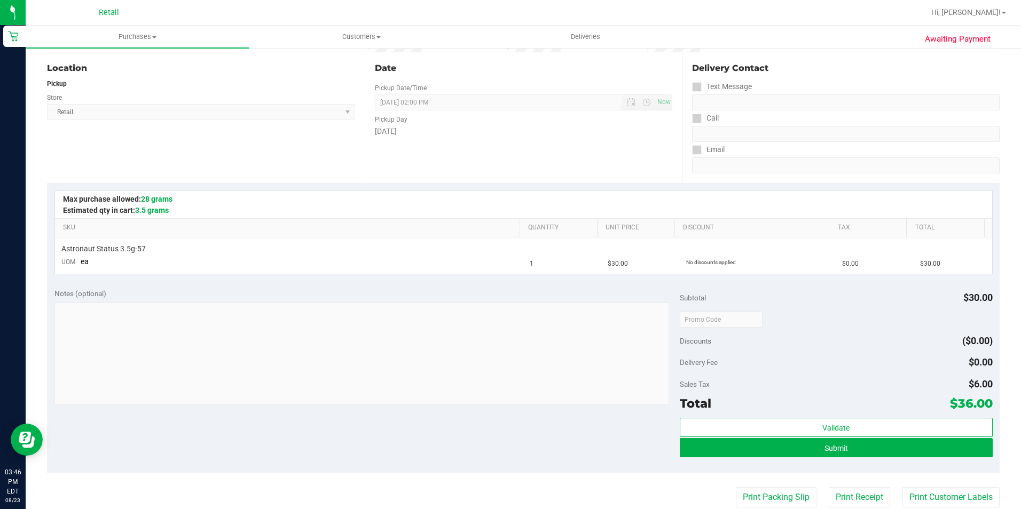
scroll to position [160, 0]
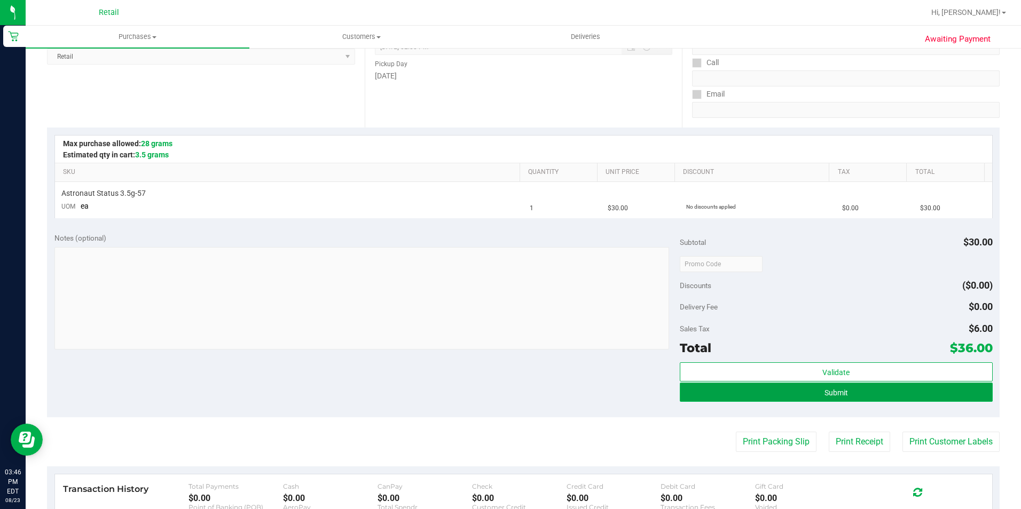
click at [717, 387] on button "Submit" at bounding box center [836, 392] width 313 height 19
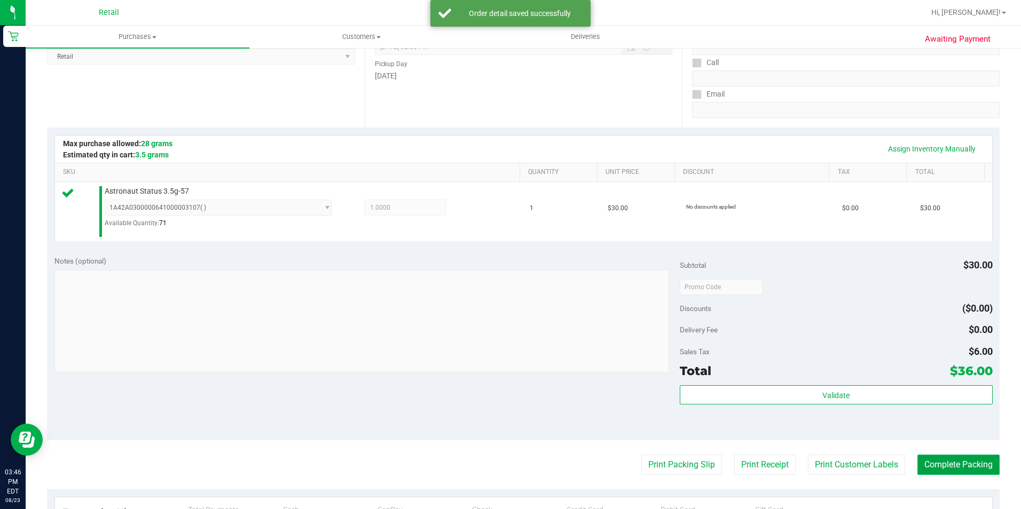
click at [918, 459] on button "Complete Packing" at bounding box center [958, 465] width 82 height 20
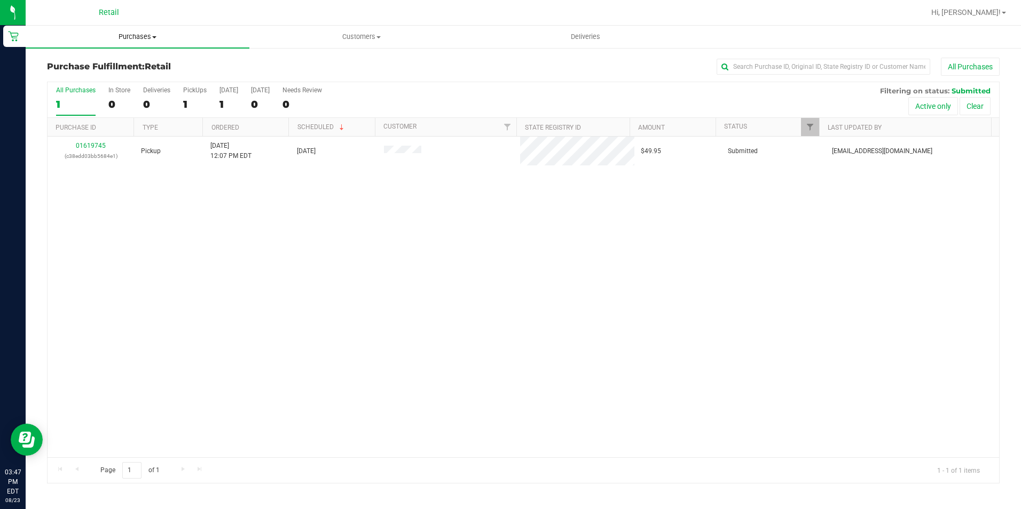
click at [143, 37] on span "Purchases" at bounding box center [138, 37] width 224 height 10
click at [125, 60] on span "Summary of purchases" at bounding box center [80, 64] width 109 height 9
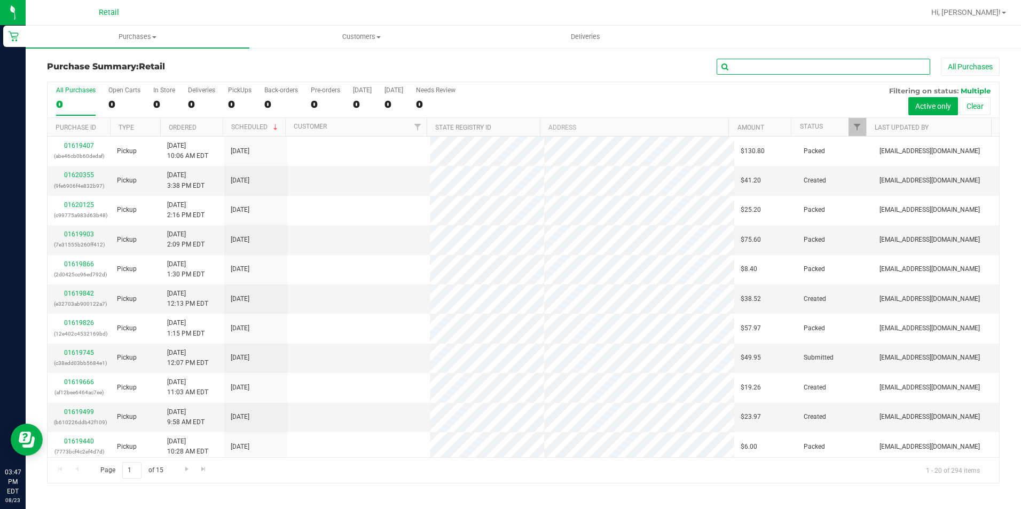
click at [805, 61] on input "text" at bounding box center [824, 67] width 214 height 16
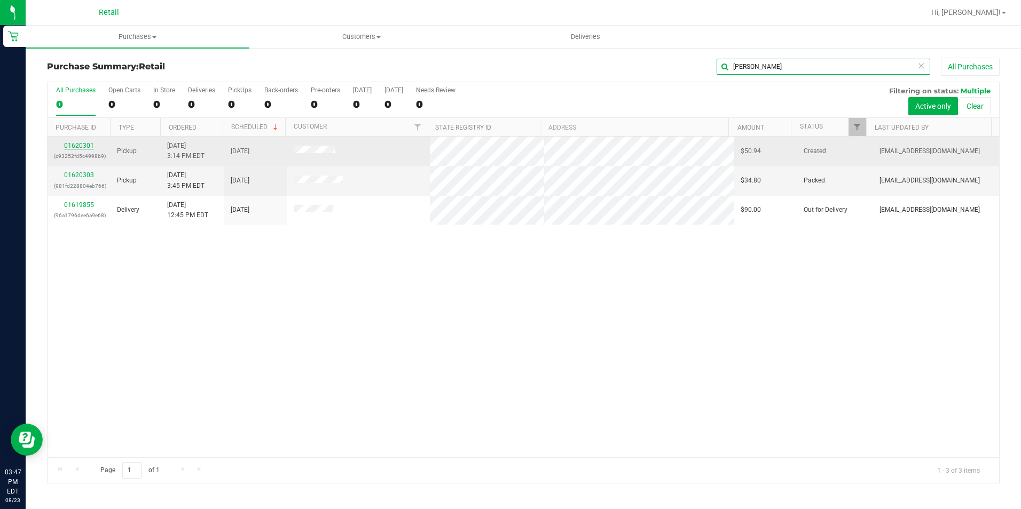
type input "[PERSON_NAME]"
click at [89, 148] on link "01620301" at bounding box center [79, 145] width 30 height 7
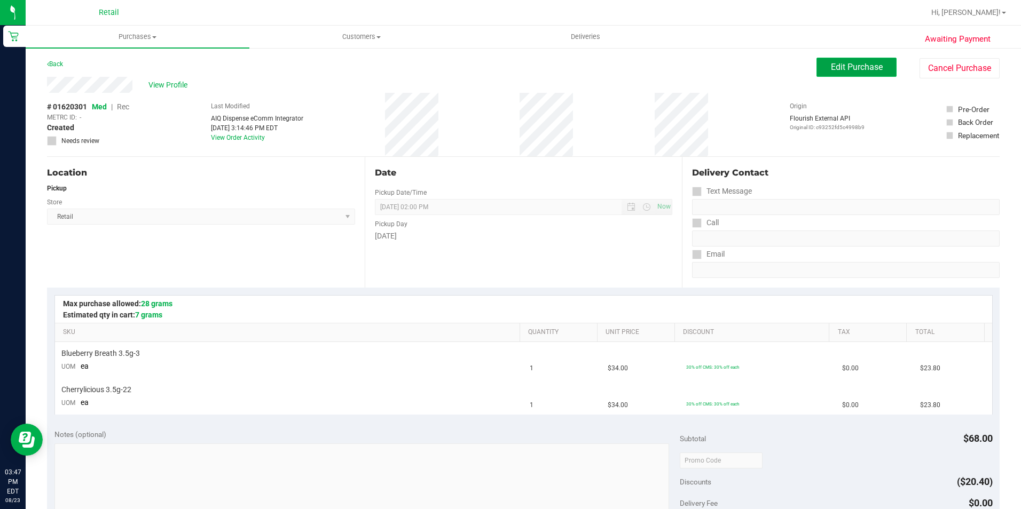
click at [831, 63] on span "Edit Purchase" at bounding box center [857, 67] width 52 height 10
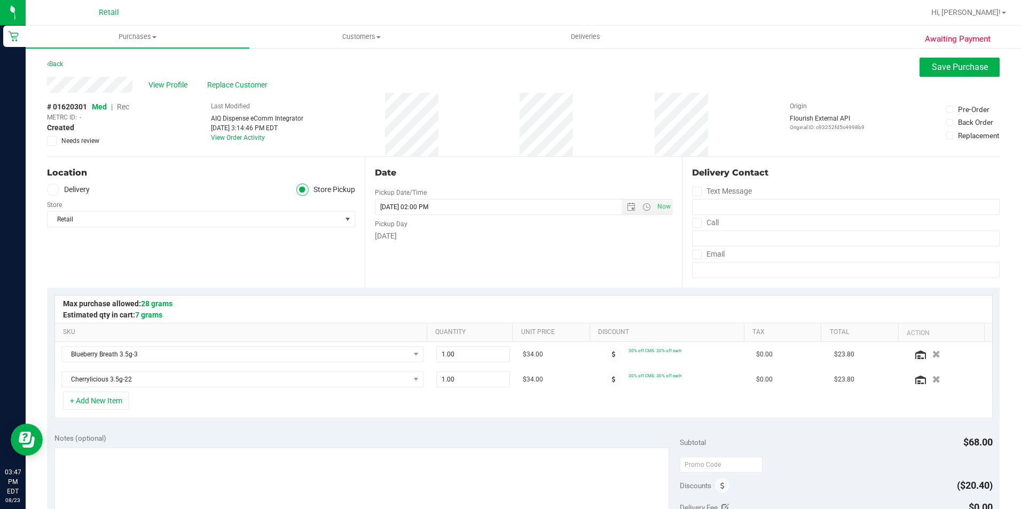
click at [128, 110] on span "Rec" at bounding box center [123, 107] width 12 height 9
click at [99, 107] on span "Med" at bounding box center [99, 107] width 14 height 9
click at [237, 84] on span "Replace Customer" at bounding box center [239, 85] width 64 height 11
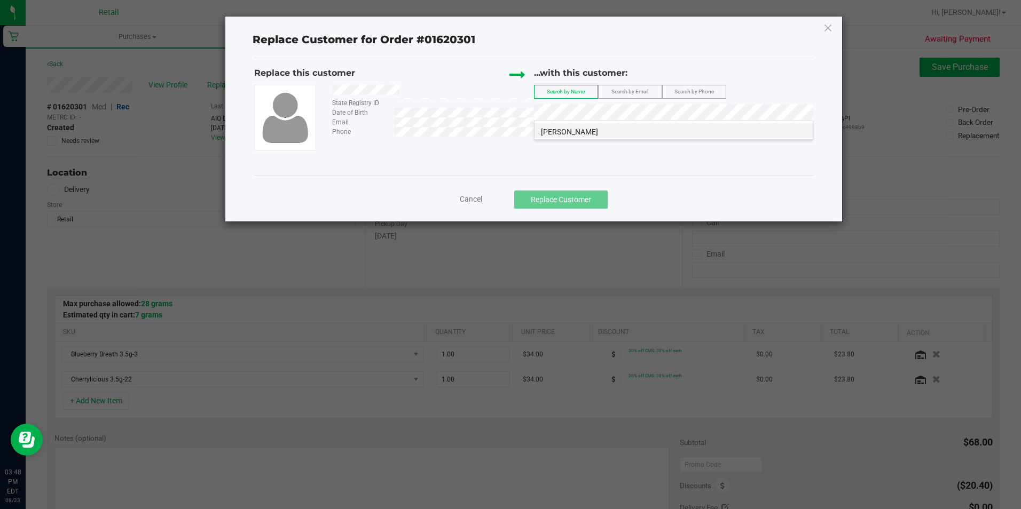
click at [561, 133] on span "[PERSON_NAME]" at bounding box center [569, 132] width 57 height 9
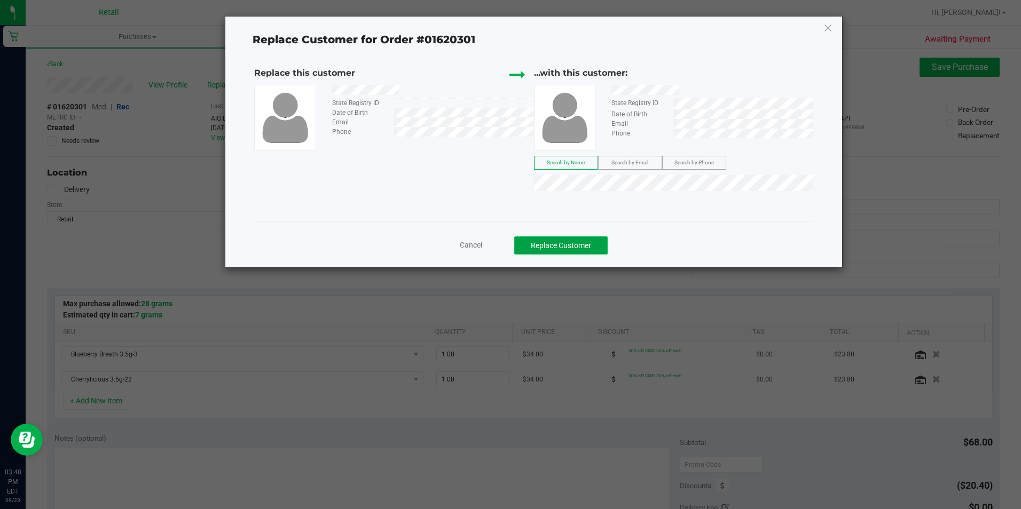
click at [540, 252] on button "Replace Customer" at bounding box center [560, 246] width 93 height 18
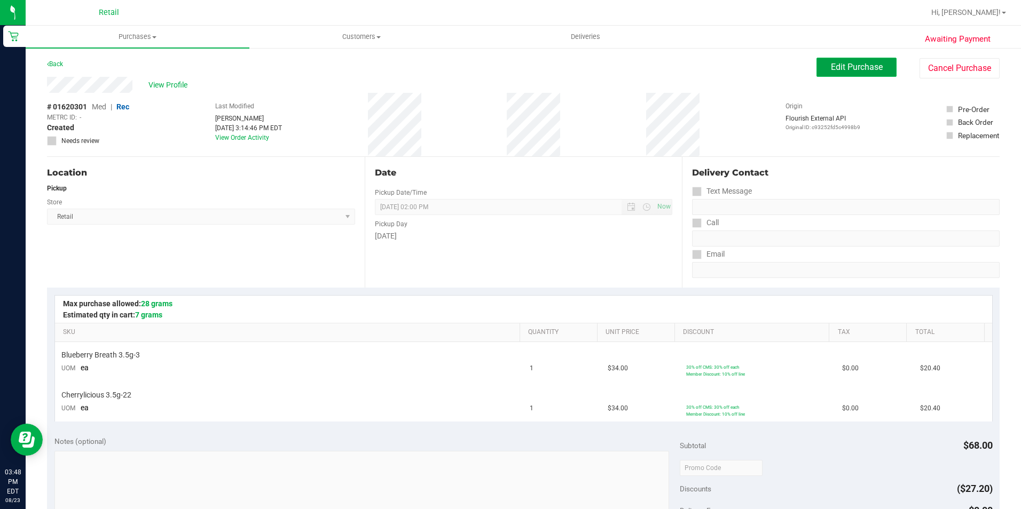
click at [816, 72] on button "Edit Purchase" at bounding box center [856, 67] width 80 height 19
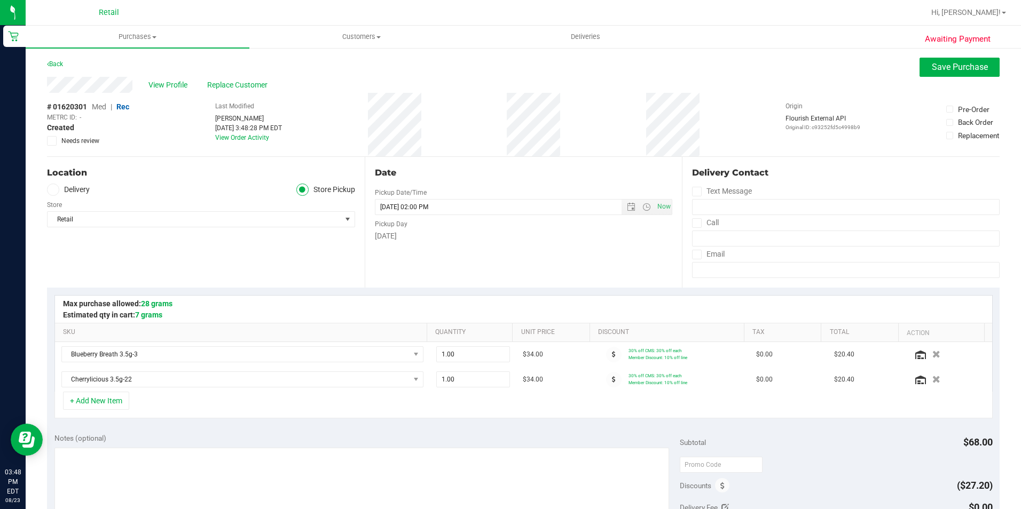
click at [105, 110] on span "Med" at bounding box center [99, 107] width 14 height 9
click at [924, 75] on button "Save Purchase" at bounding box center [959, 67] width 80 height 19
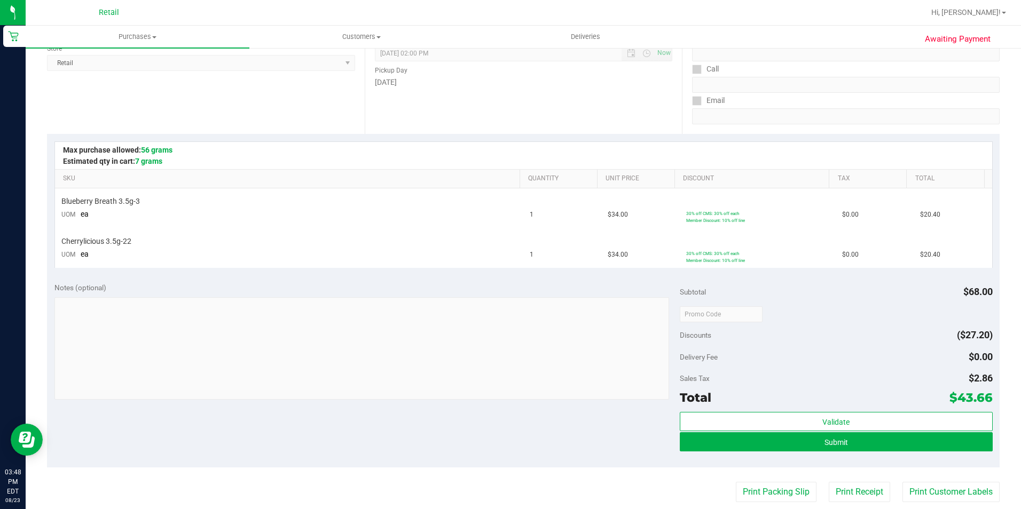
scroll to position [160, 0]
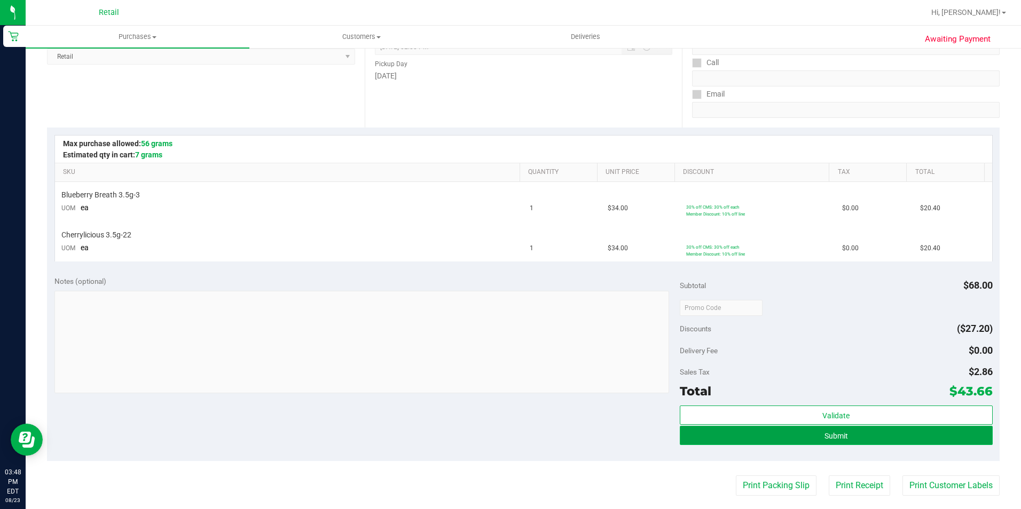
click at [773, 439] on button "Submit" at bounding box center [836, 435] width 313 height 19
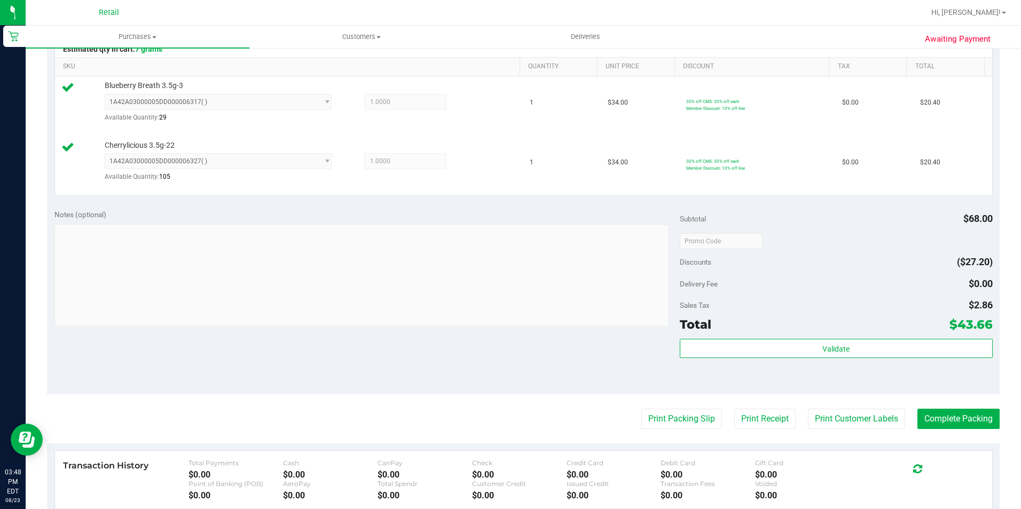
scroll to position [267, 0]
click at [951, 411] on button "Complete Packing" at bounding box center [958, 418] width 82 height 20
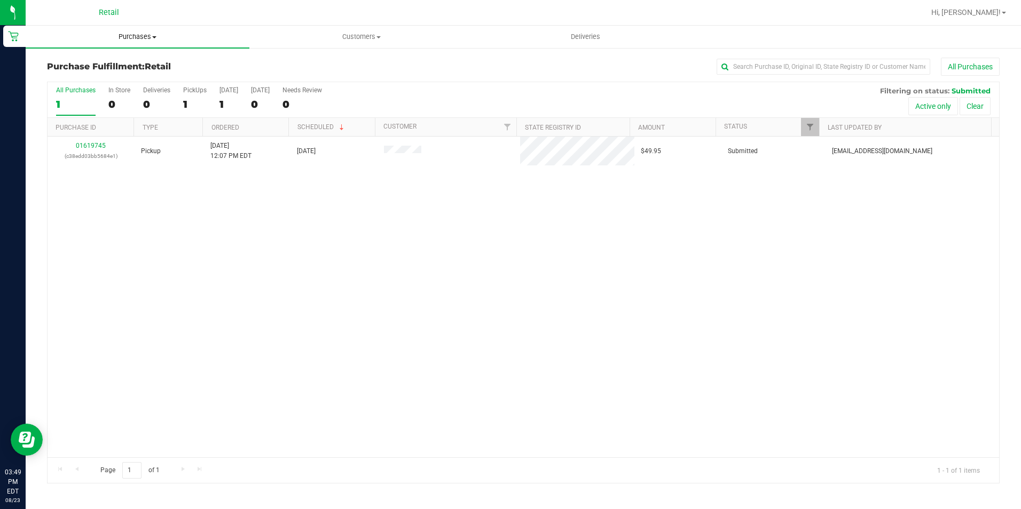
click at [119, 34] on span "Purchases" at bounding box center [138, 37] width 224 height 10
click at [87, 61] on span "Summary of purchases" at bounding box center [80, 64] width 109 height 9
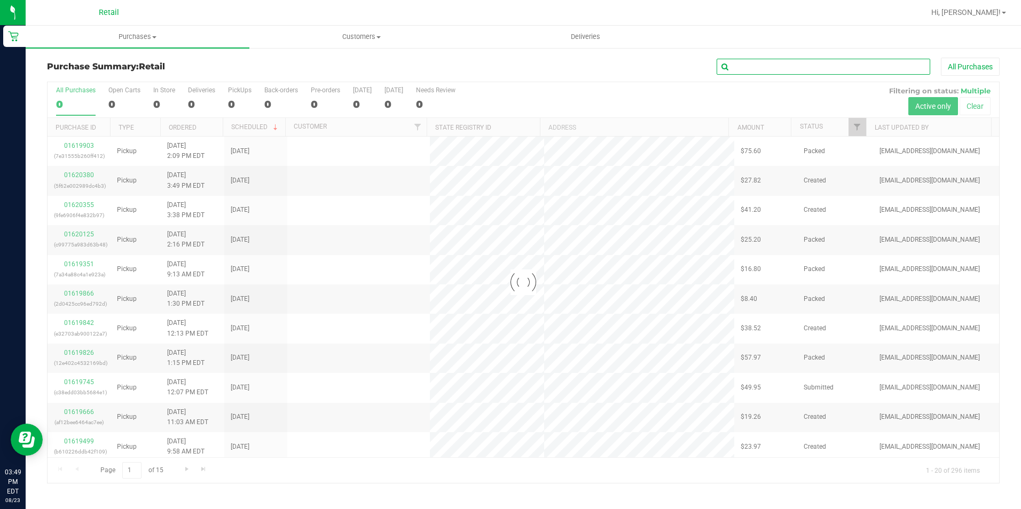
click at [764, 65] on input "text" at bounding box center [824, 67] width 214 height 16
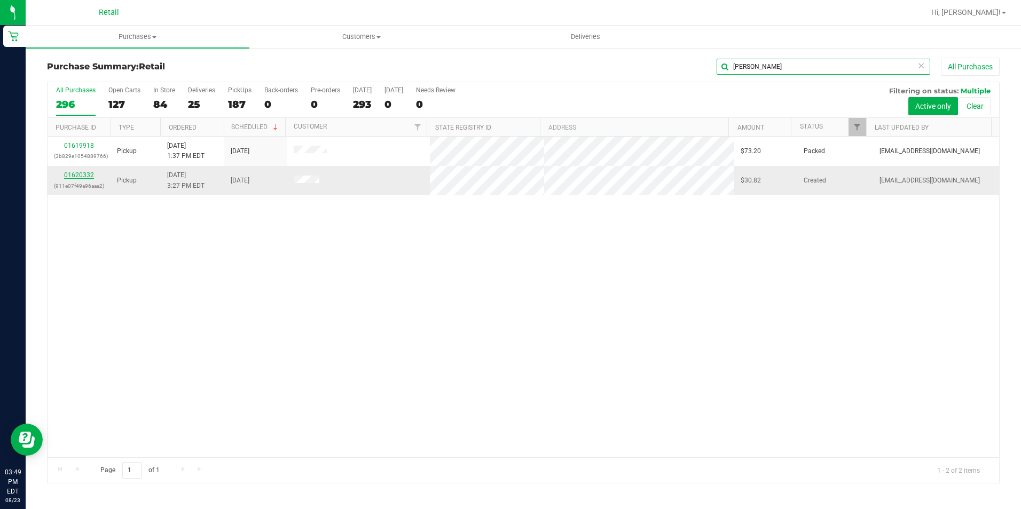
type input "[PERSON_NAME]"
click at [81, 172] on link "01620332" at bounding box center [79, 174] width 30 height 7
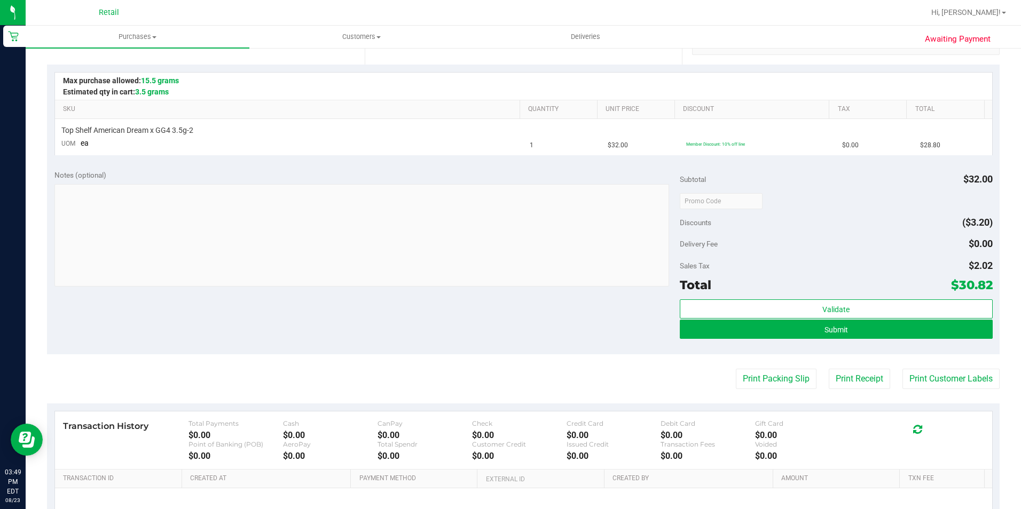
scroll to position [267, 0]
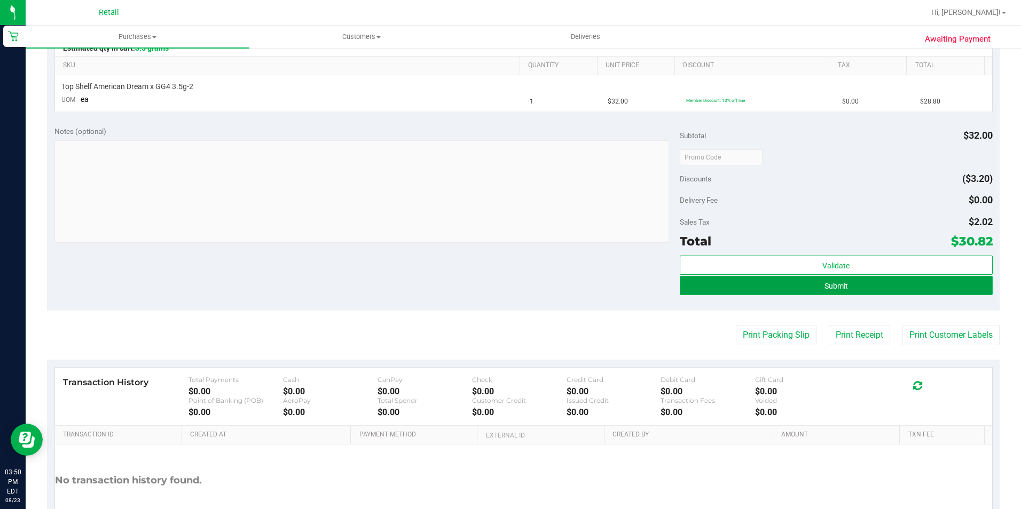
click at [715, 284] on button "Submit" at bounding box center [836, 285] width 313 height 19
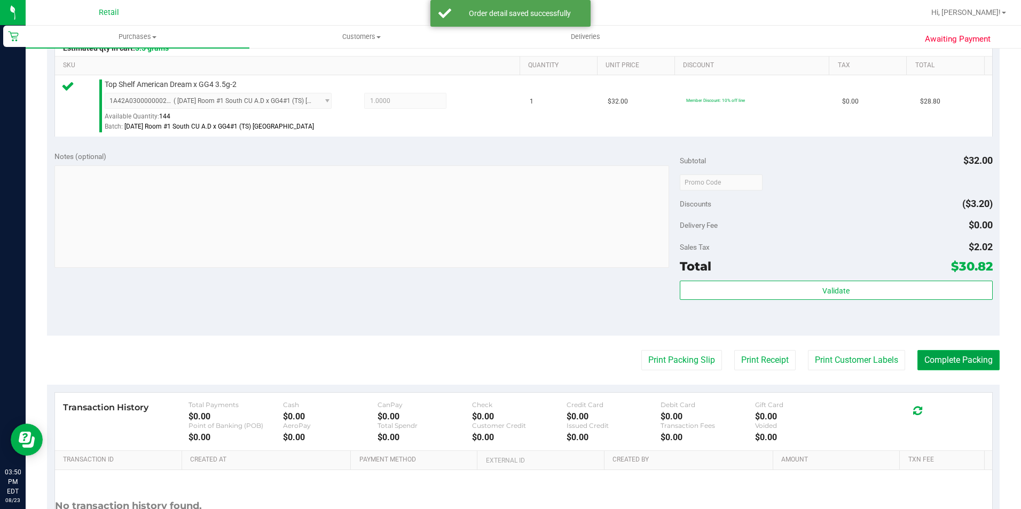
click at [928, 359] on button "Complete Packing" at bounding box center [958, 360] width 82 height 20
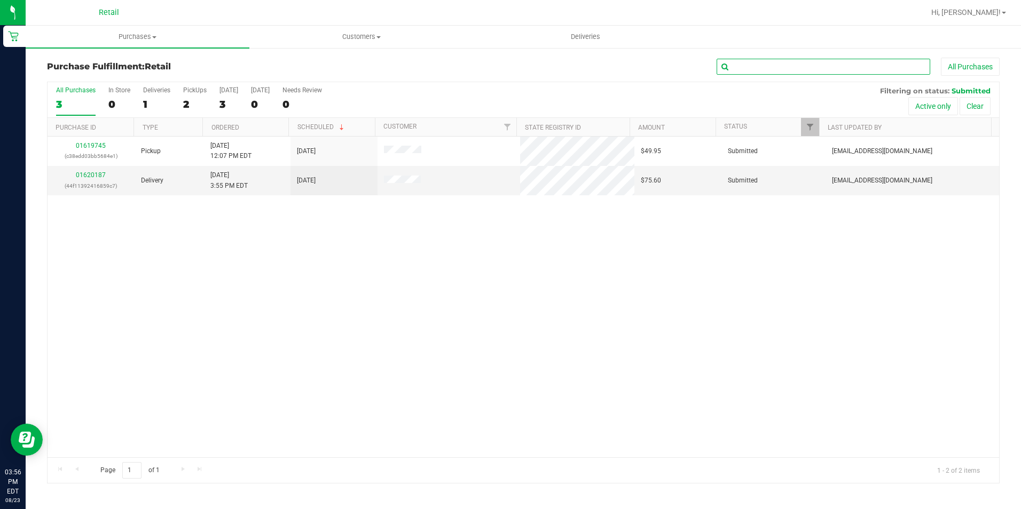
click at [793, 64] on input "text" at bounding box center [824, 67] width 214 height 16
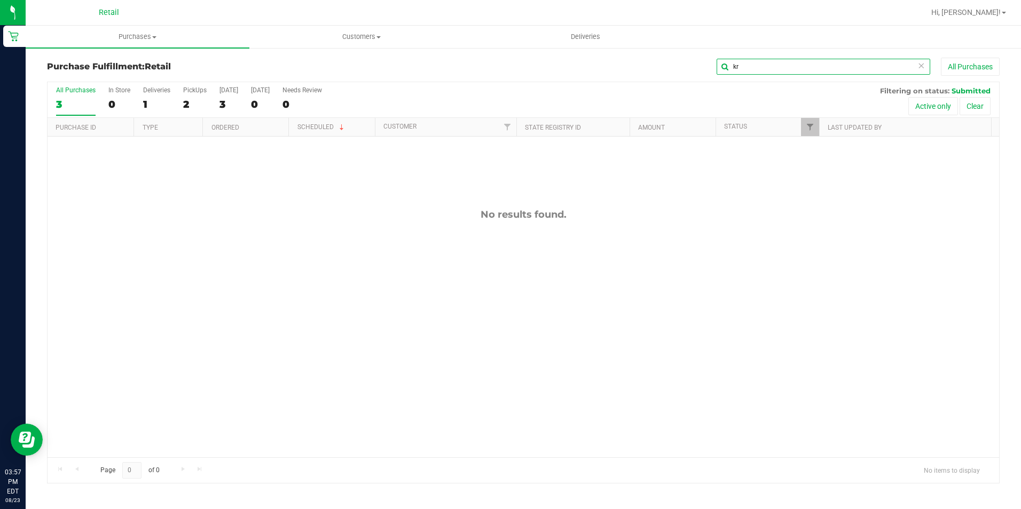
type input "k"
click at [145, 34] on span "Purchases" at bounding box center [138, 37] width 224 height 10
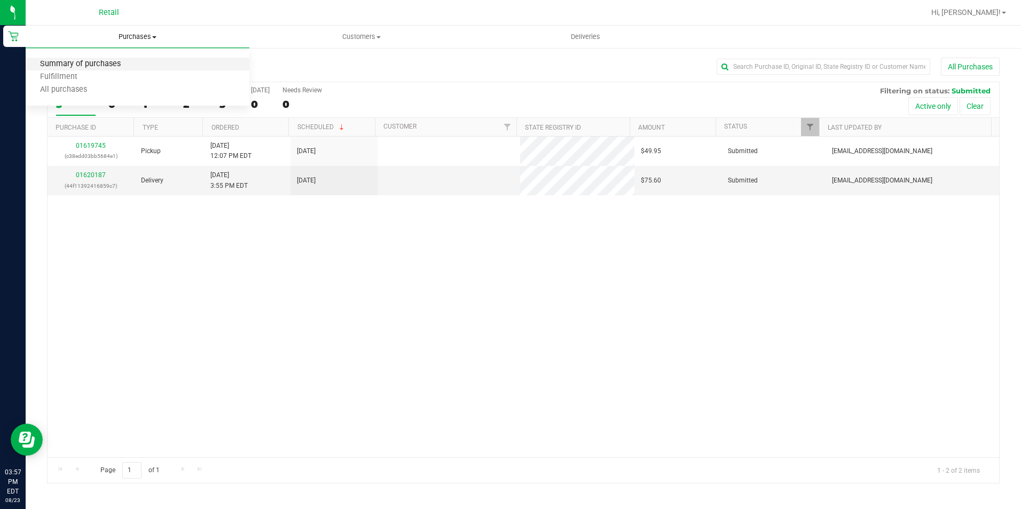
click at [131, 66] on span "Summary of purchases" at bounding box center [80, 64] width 109 height 9
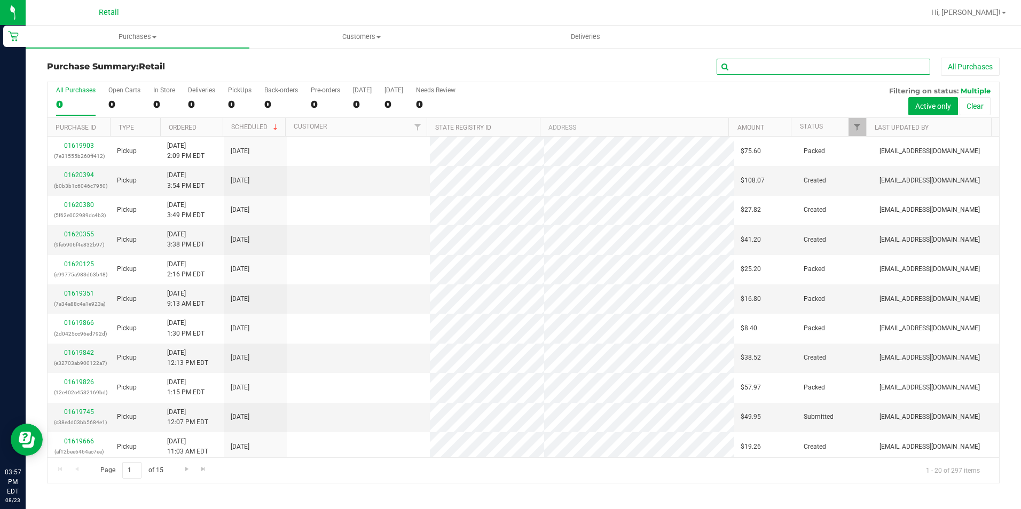
click at [746, 65] on input "text" at bounding box center [824, 67] width 214 height 16
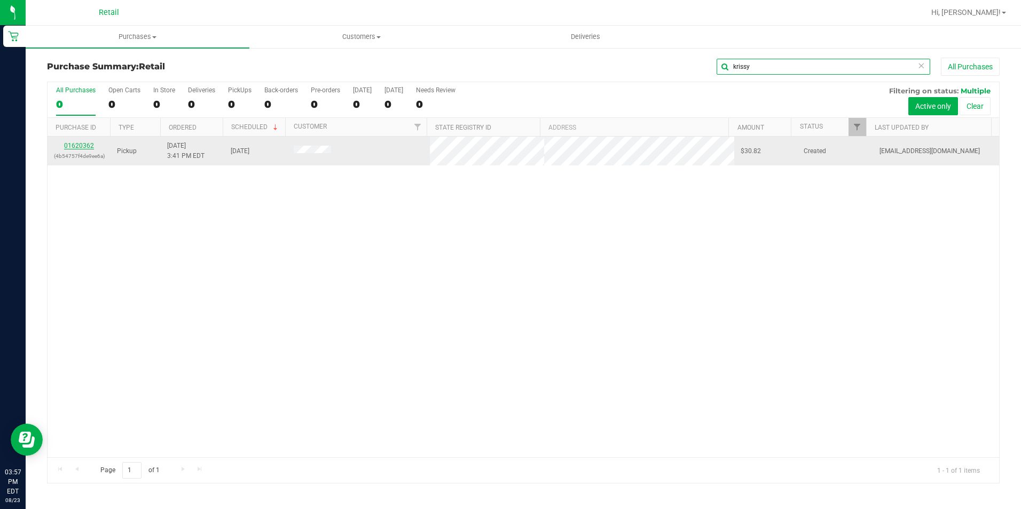
type input "krissy"
click at [89, 147] on link "01620362" at bounding box center [79, 145] width 30 height 7
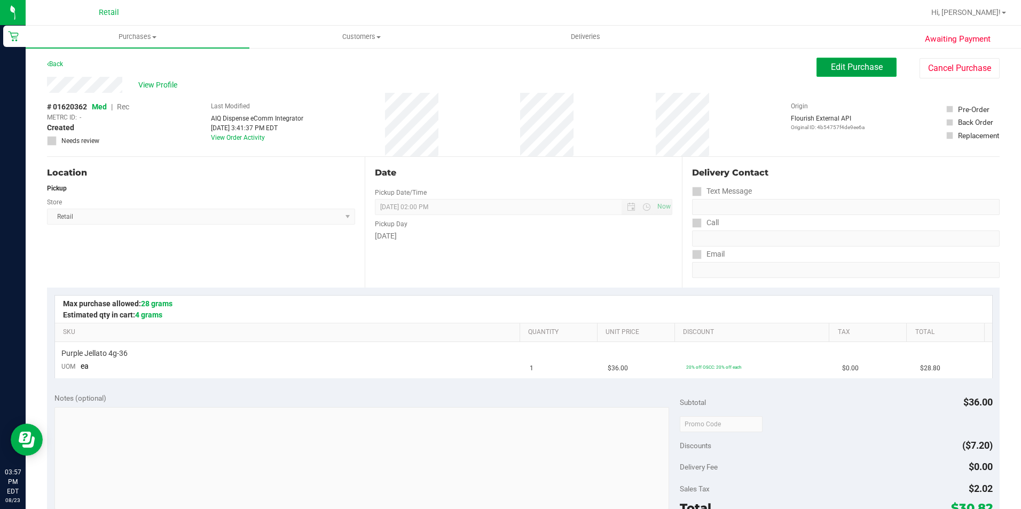
click at [840, 70] on span "Edit Purchase" at bounding box center [857, 67] width 52 height 10
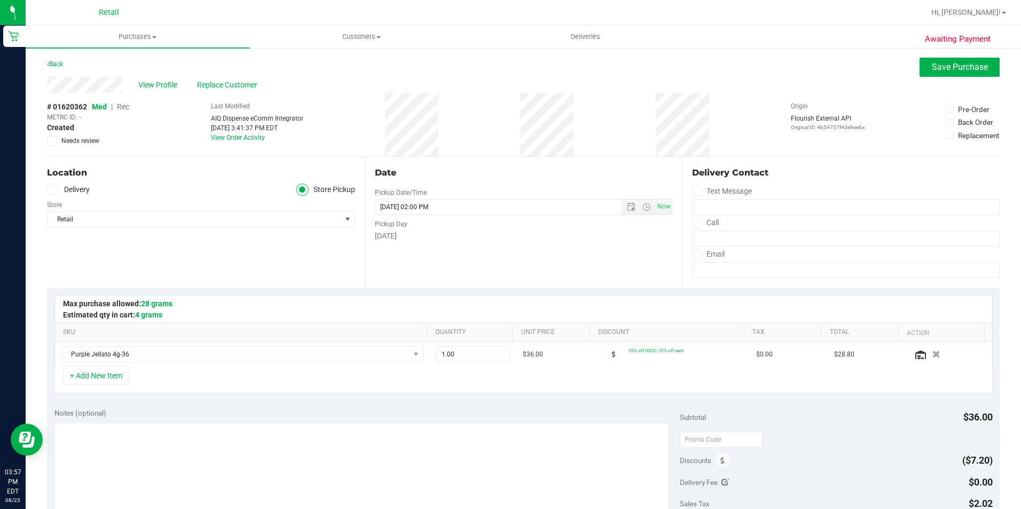
click at [131, 108] on div "# 01620362 Med | Rec METRC ID: - Created Needs review Last Modified AIQ Dispens…" at bounding box center [523, 125] width 953 height 64
click at [127, 108] on span "Rec" at bounding box center [123, 107] width 12 height 9
click at [951, 68] on span "Save Purchase" at bounding box center [960, 67] width 56 height 10
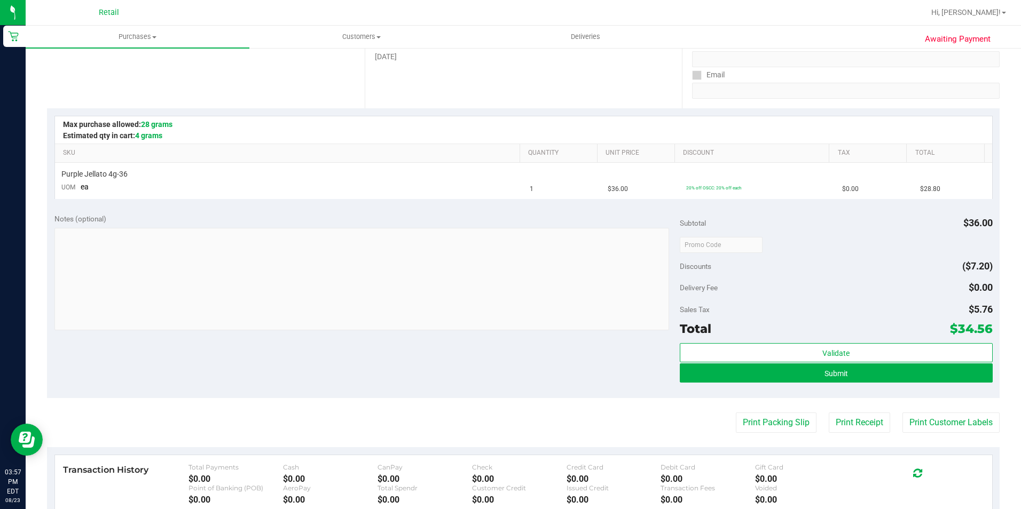
scroll to position [214, 0]
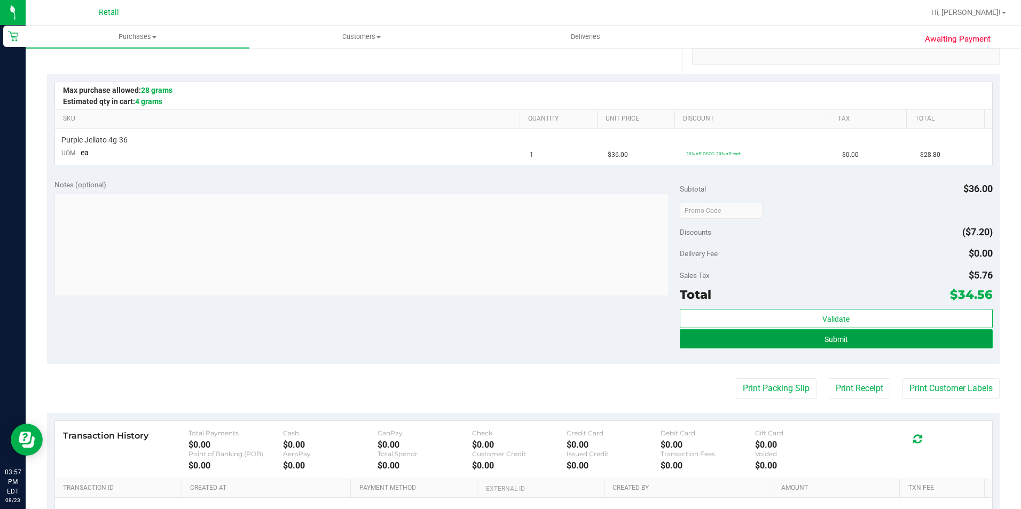
click at [770, 340] on button "Submit" at bounding box center [836, 338] width 313 height 19
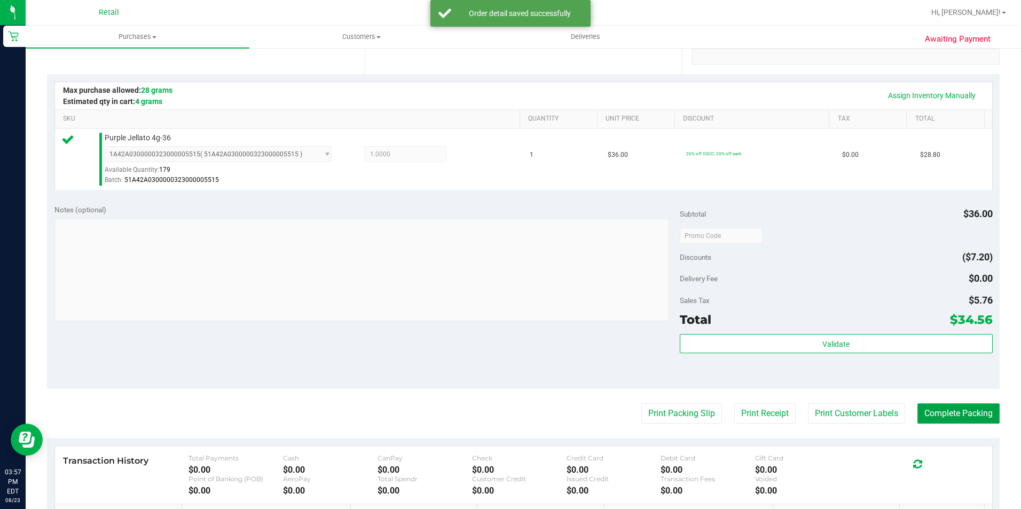
click at [940, 411] on button "Complete Packing" at bounding box center [958, 414] width 82 height 20
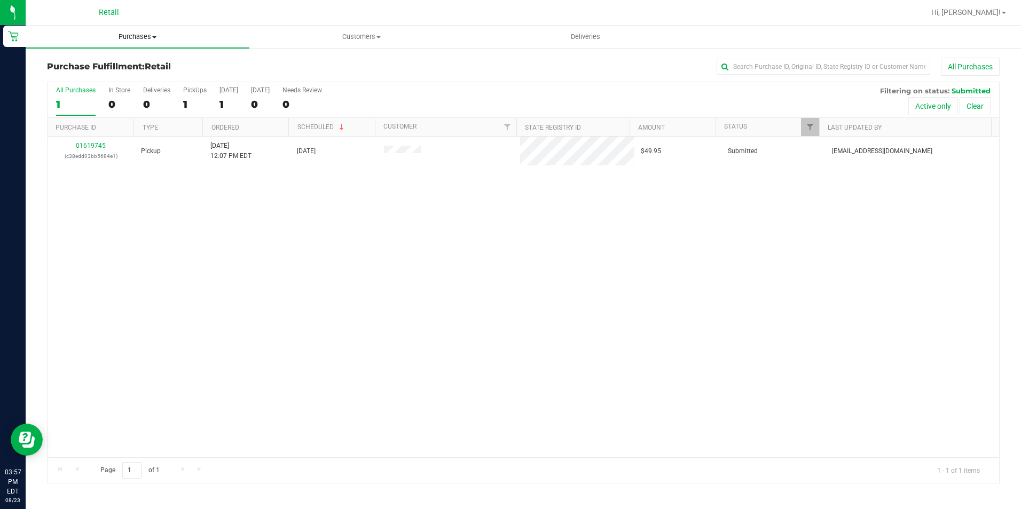
drag, startPoint x: 135, startPoint y: 35, endPoint x: 130, endPoint y: 41, distance: 7.3
click at [135, 35] on span "Purchases" at bounding box center [138, 37] width 224 height 10
click at [122, 70] on li "Summary of purchases" at bounding box center [138, 64] width 224 height 13
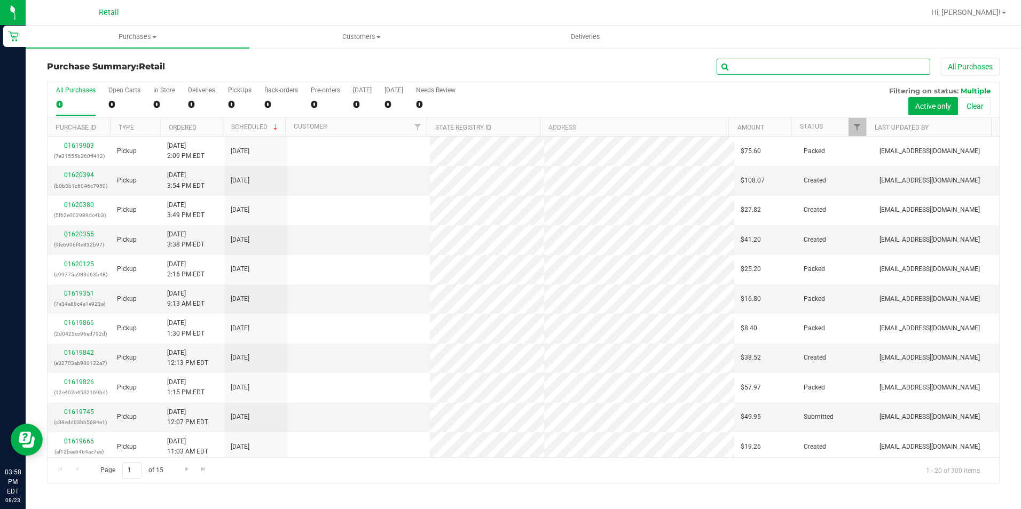
click at [810, 69] on input "text" at bounding box center [824, 67] width 214 height 16
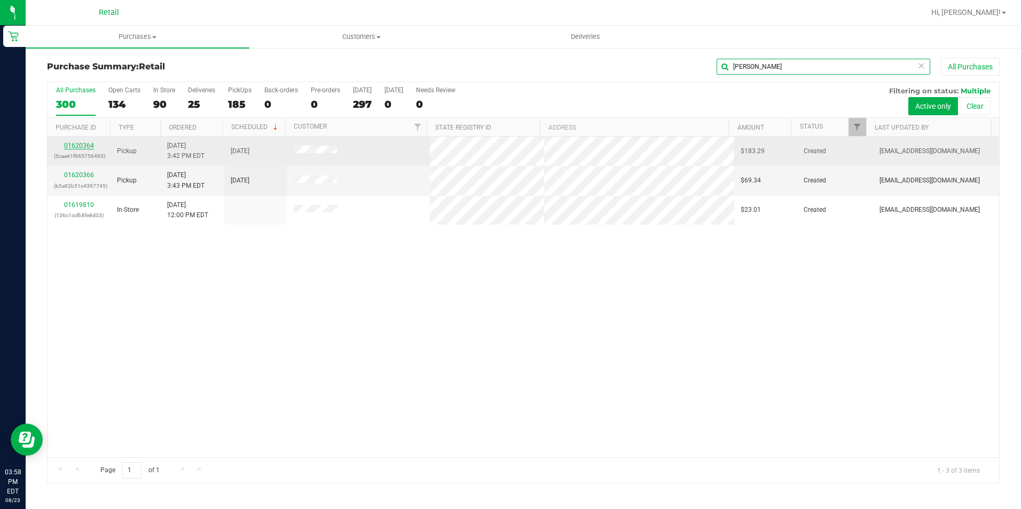
type input "[PERSON_NAME]"
click at [76, 148] on link "01620364" at bounding box center [79, 145] width 30 height 7
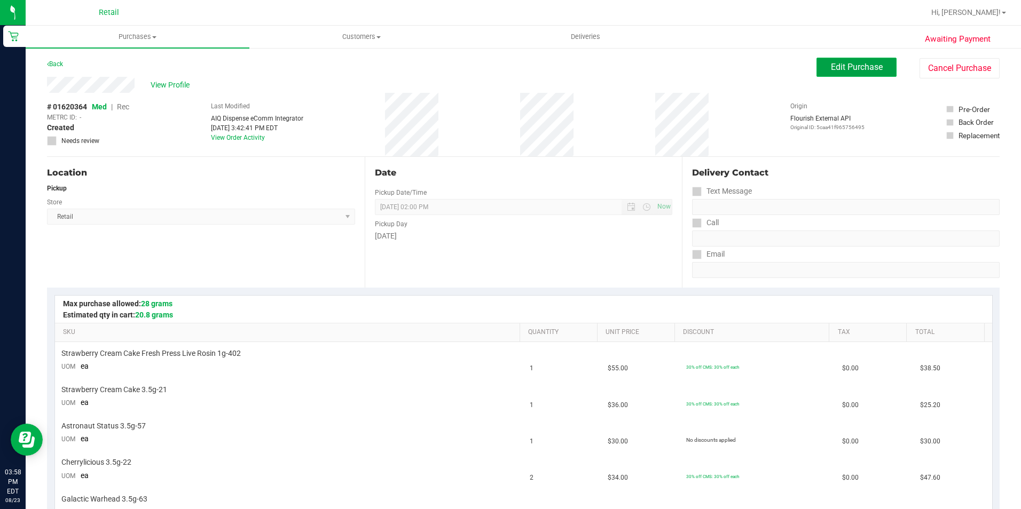
click at [825, 73] on button "Edit Purchase" at bounding box center [856, 67] width 80 height 19
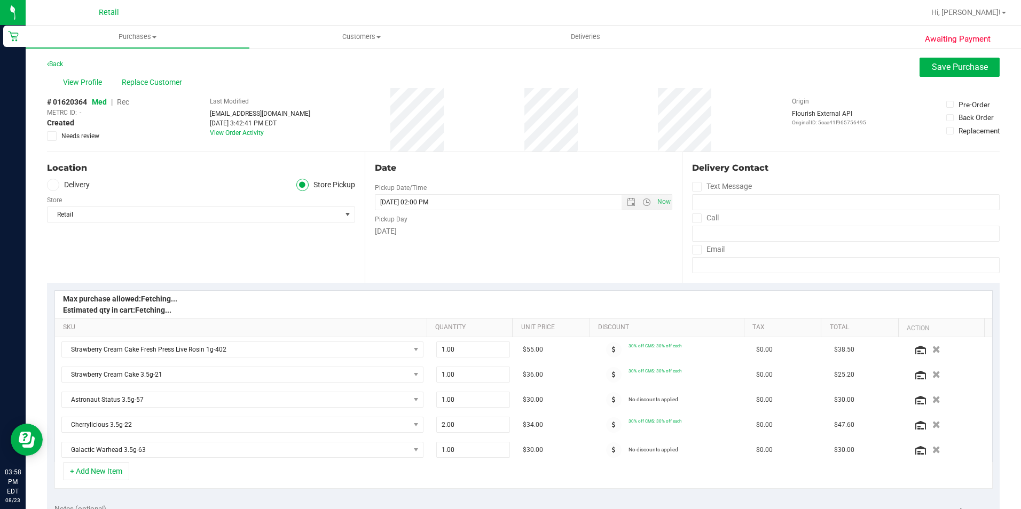
click at [127, 106] on span "Rec" at bounding box center [123, 102] width 12 height 9
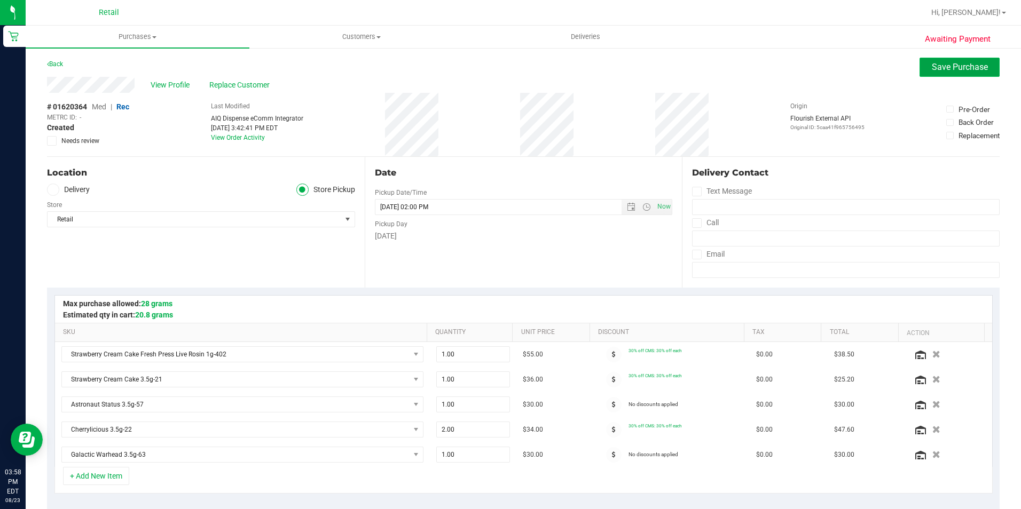
click at [947, 72] on button "Save Purchase" at bounding box center [959, 67] width 80 height 19
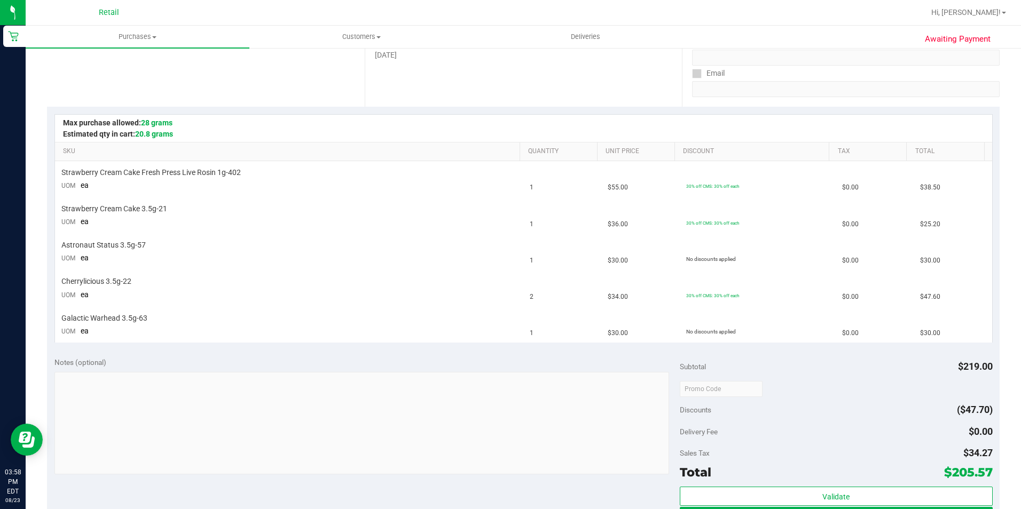
scroll to position [214, 0]
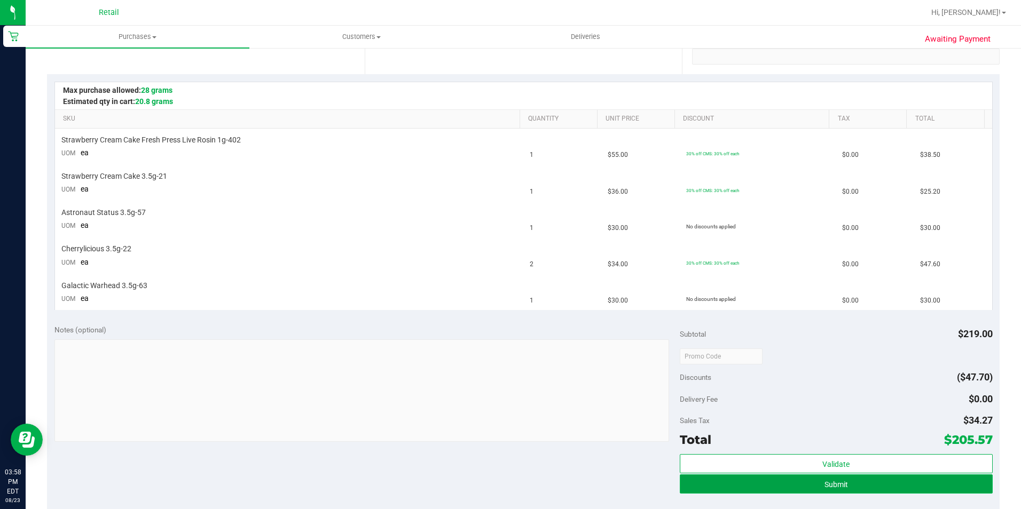
click at [715, 481] on button "Submit" at bounding box center [836, 484] width 313 height 19
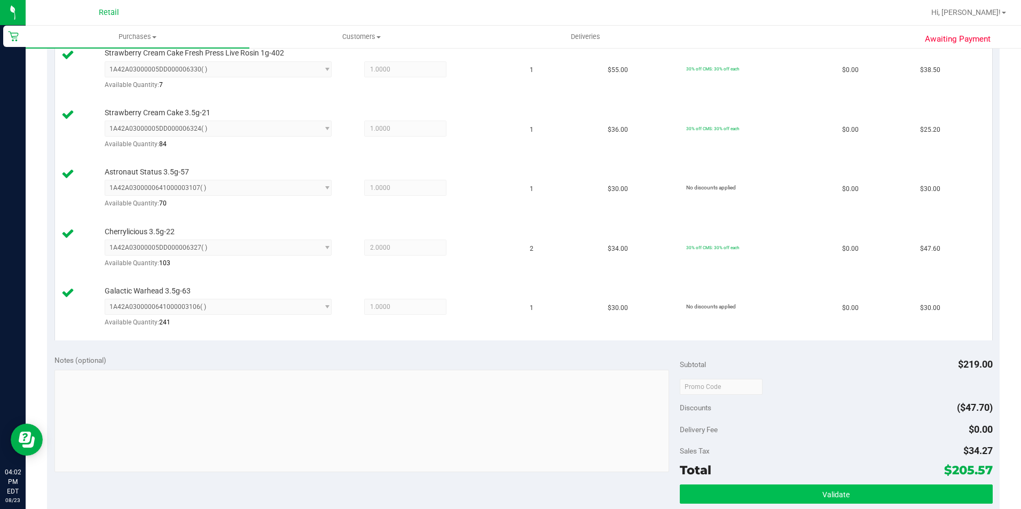
scroll to position [374, 0]
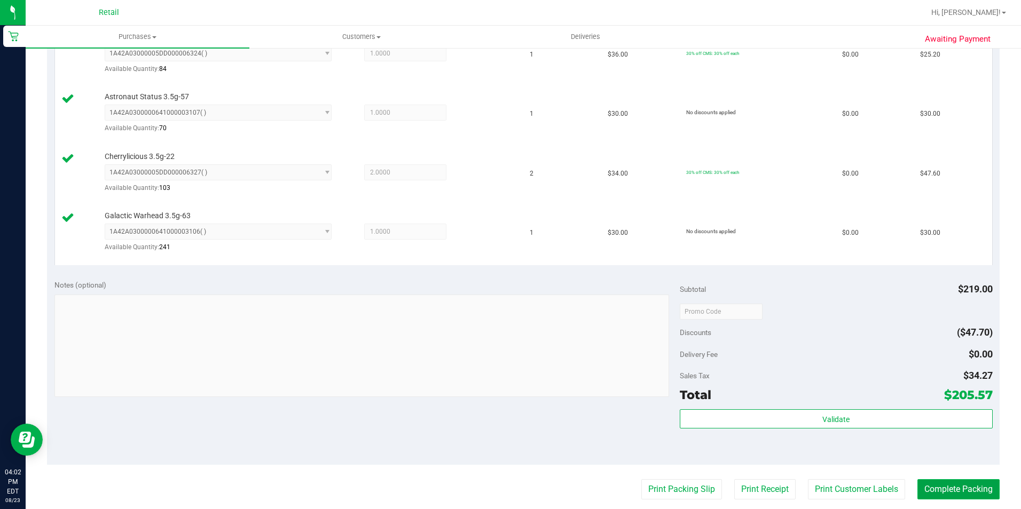
click at [935, 484] on button "Complete Packing" at bounding box center [958, 490] width 82 height 20
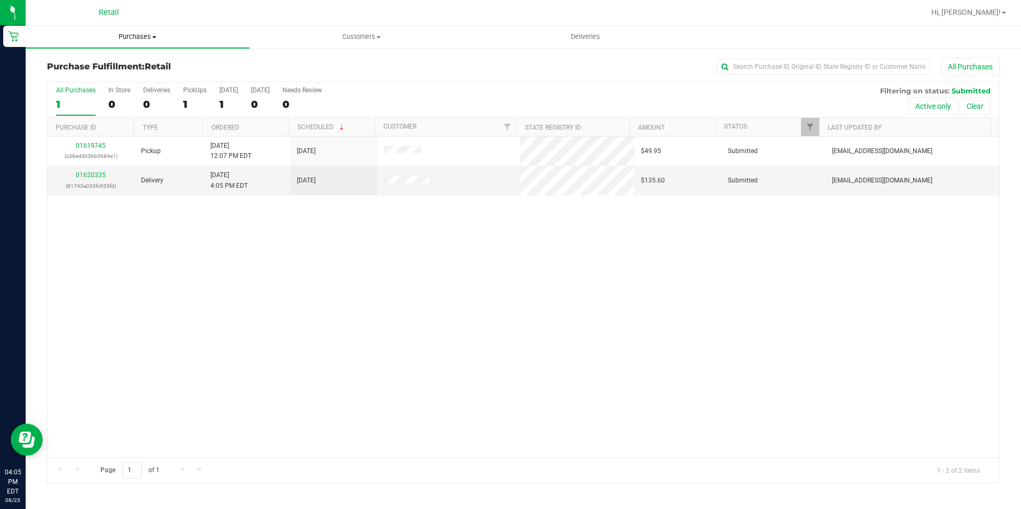
click at [116, 30] on uib-tab-heading "Purchases Summary of purchases Fulfillment All purchases" at bounding box center [138, 37] width 224 height 22
click at [109, 60] on span "Summary of purchases" at bounding box center [80, 64] width 109 height 9
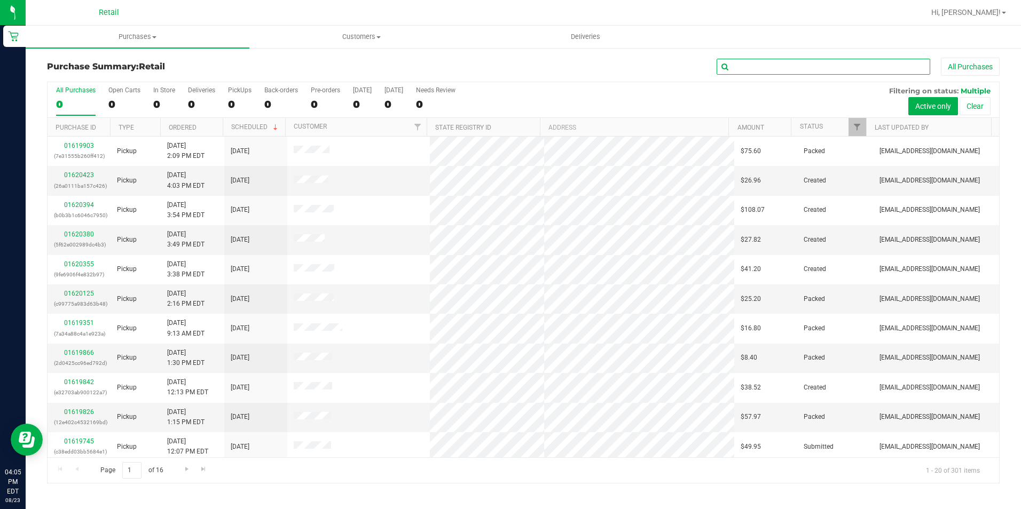
click at [746, 71] on input "text" at bounding box center [824, 67] width 214 height 16
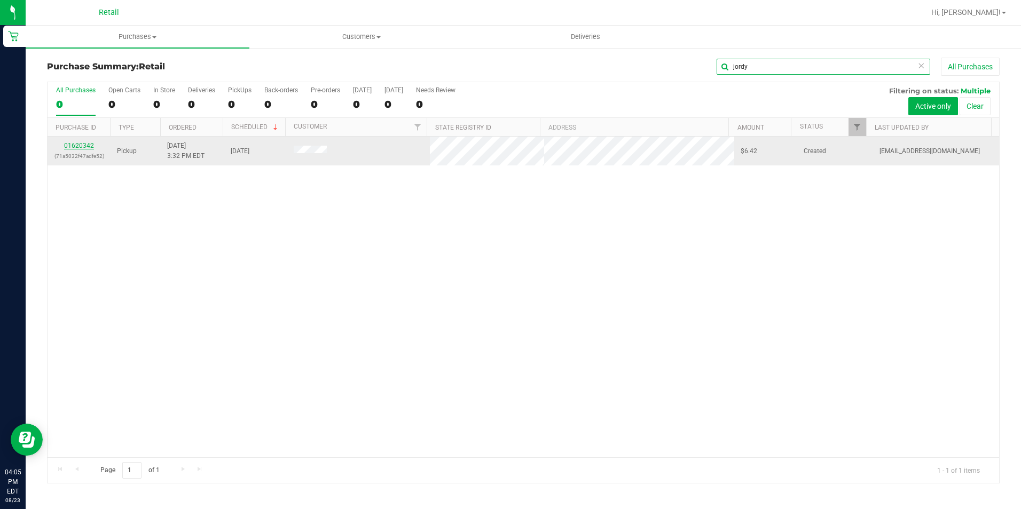
type input "jordy"
click at [66, 145] on link "01620342" at bounding box center [79, 145] width 30 height 7
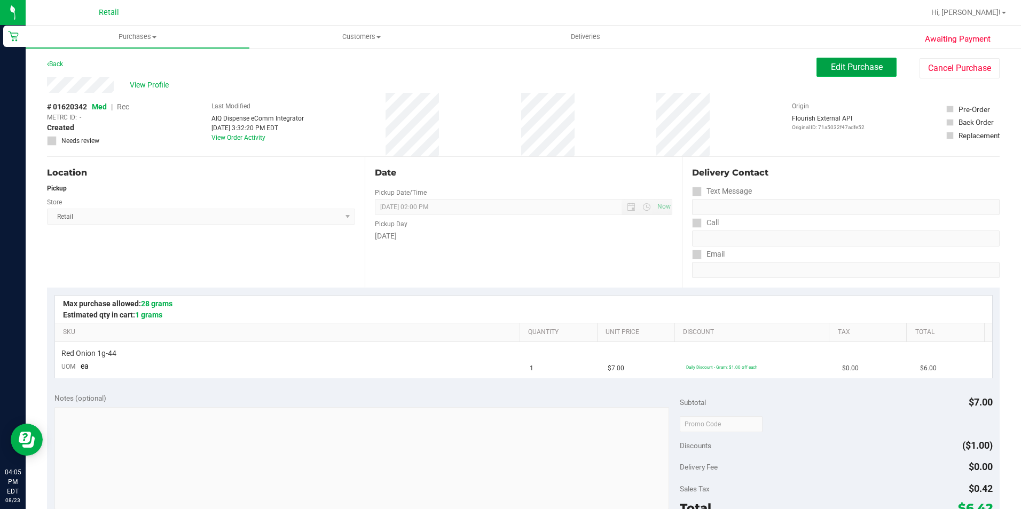
click at [821, 62] on button "Edit Purchase" at bounding box center [856, 67] width 80 height 19
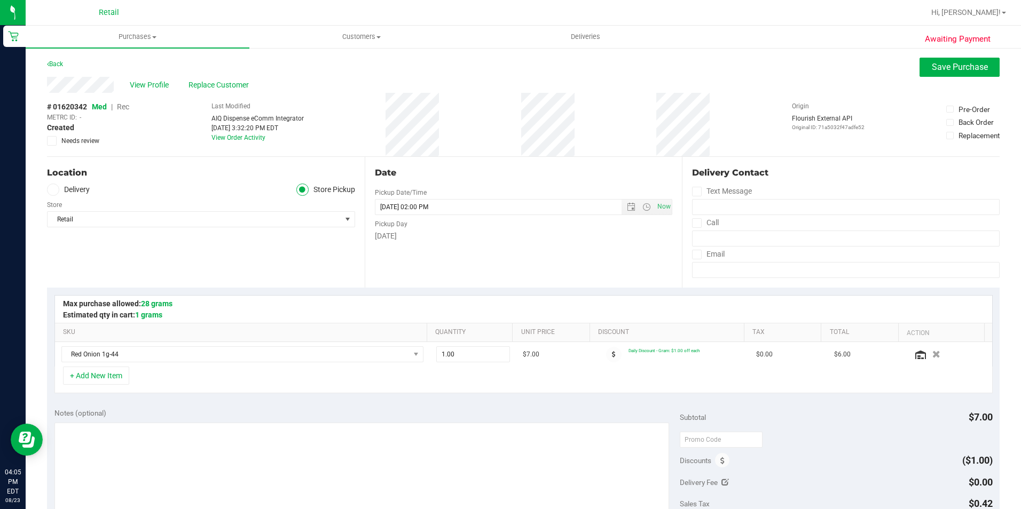
click at [121, 105] on span "Rec" at bounding box center [123, 107] width 12 height 9
click at [961, 65] on span "Save Purchase" at bounding box center [960, 67] width 56 height 10
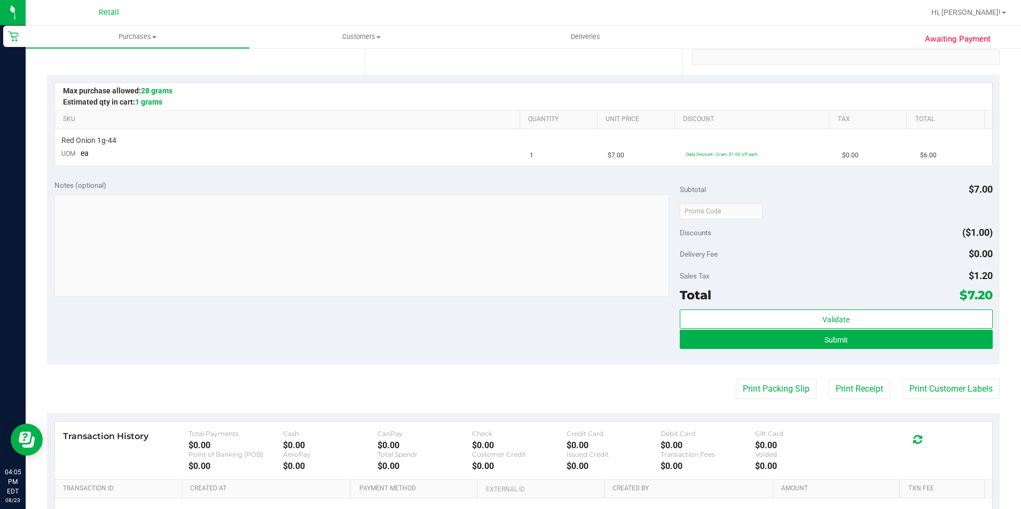
scroll to position [214, 0]
click at [710, 345] on button "Submit" at bounding box center [836, 338] width 313 height 19
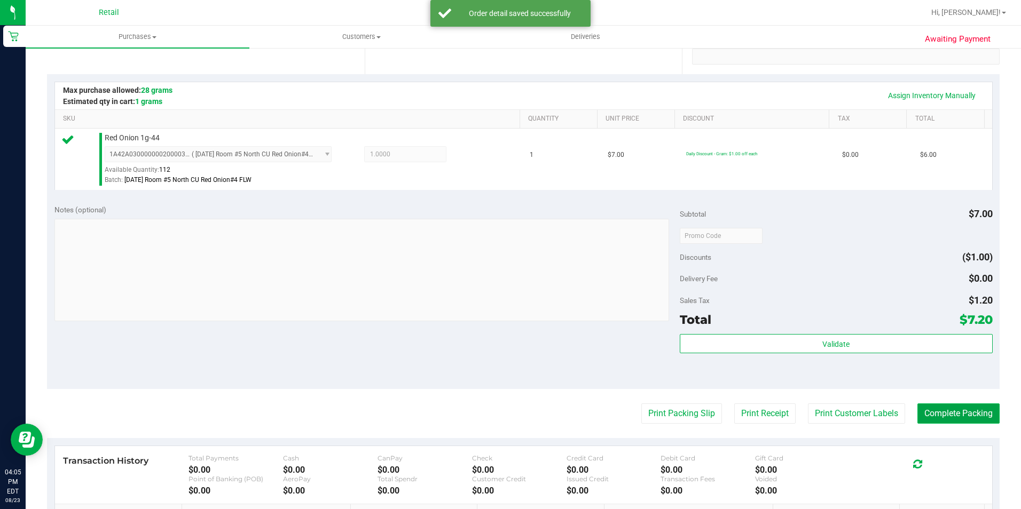
click at [969, 420] on button "Complete Packing" at bounding box center [958, 414] width 82 height 20
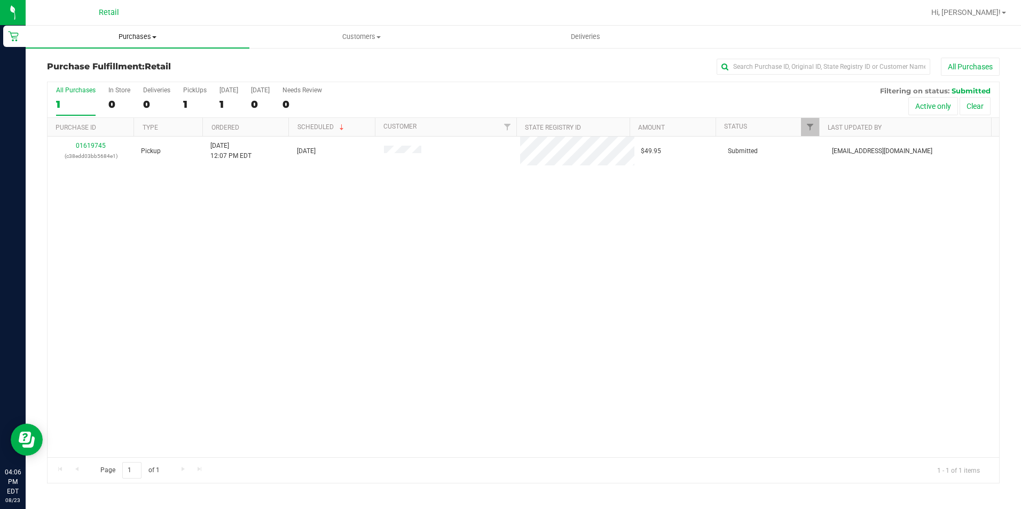
click at [114, 37] on span "Purchases" at bounding box center [138, 37] width 224 height 10
click at [114, 57] on ul "Summary of purchases Fulfillment All purchases" at bounding box center [138, 78] width 224 height 58
click at [129, 35] on span "Purchases" at bounding box center [138, 37] width 224 height 10
click at [95, 62] on span "Summary of purchases" at bounding box center [80, 64] width 109 height 9
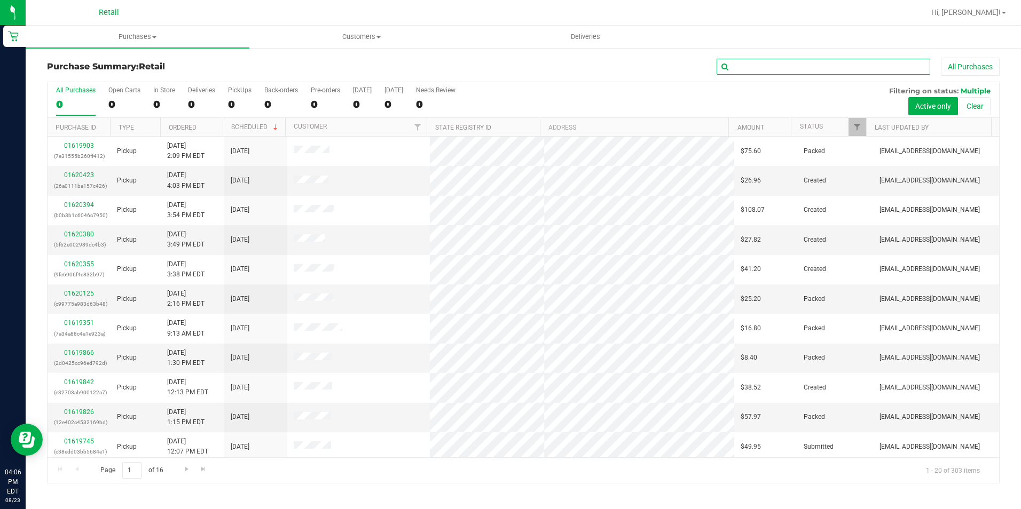
click at [768, 69] on input "text" at bounding box center [824, 67] width 214 height 16
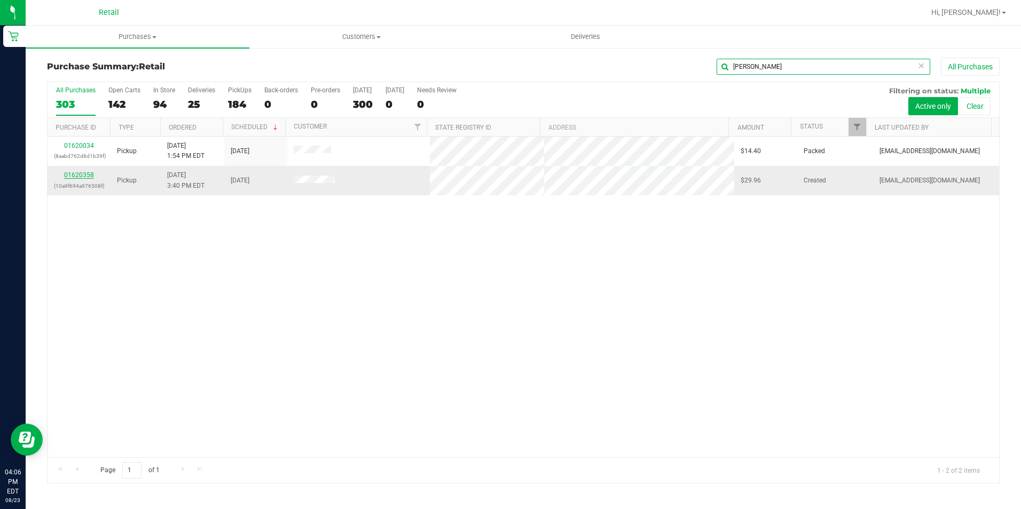
type input "[PERSON_NAME]"
click at [74, 173] on link "01620358" at bounding box center [79, 174] width 30 height 7
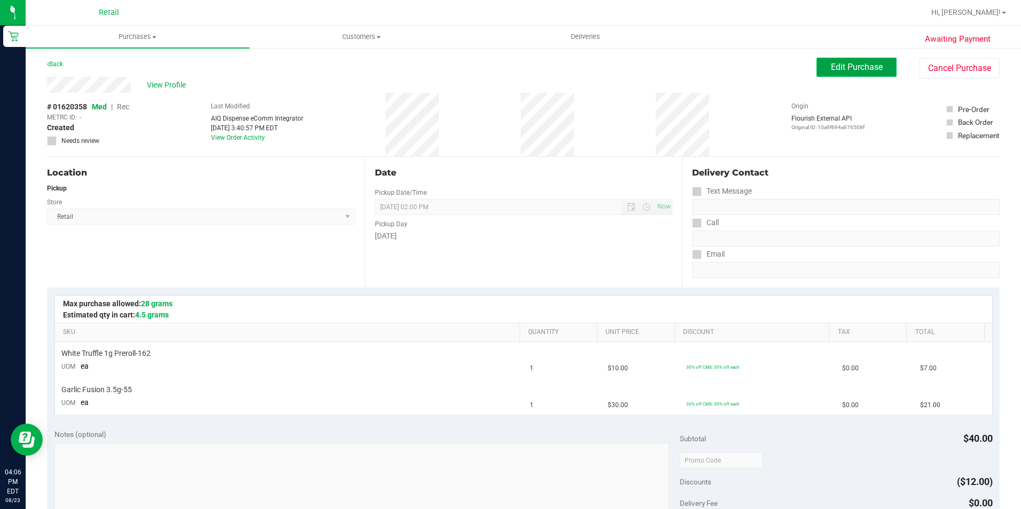
click at [851, 71] on span "Edit Purchase" at bounding box center [857, 67] width 52 height 10
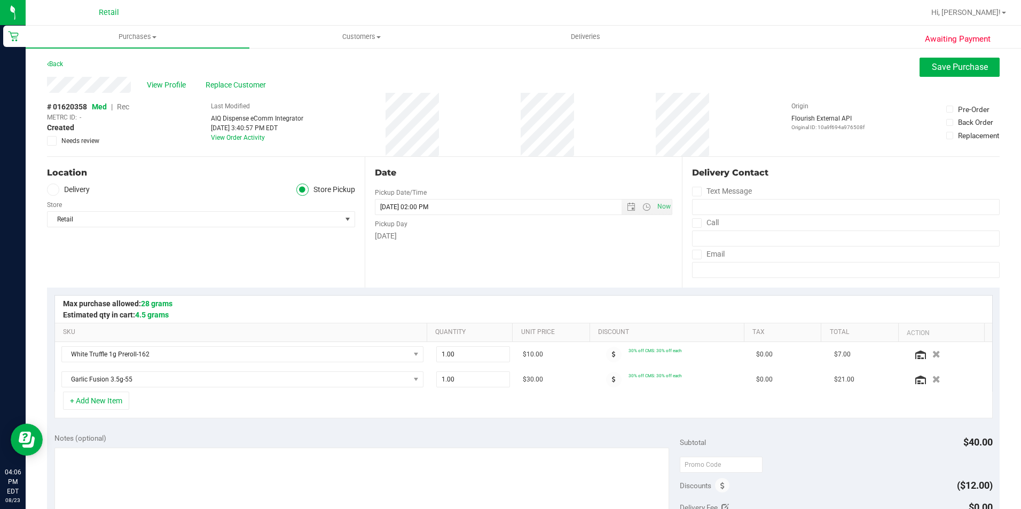
click at [123, 109] on span "Rec" at bounding box center [123, 107] width 12 height 9
click at [955, 70] on span "Save Purchase" at bounding box center [960, 67] width 56 height 10
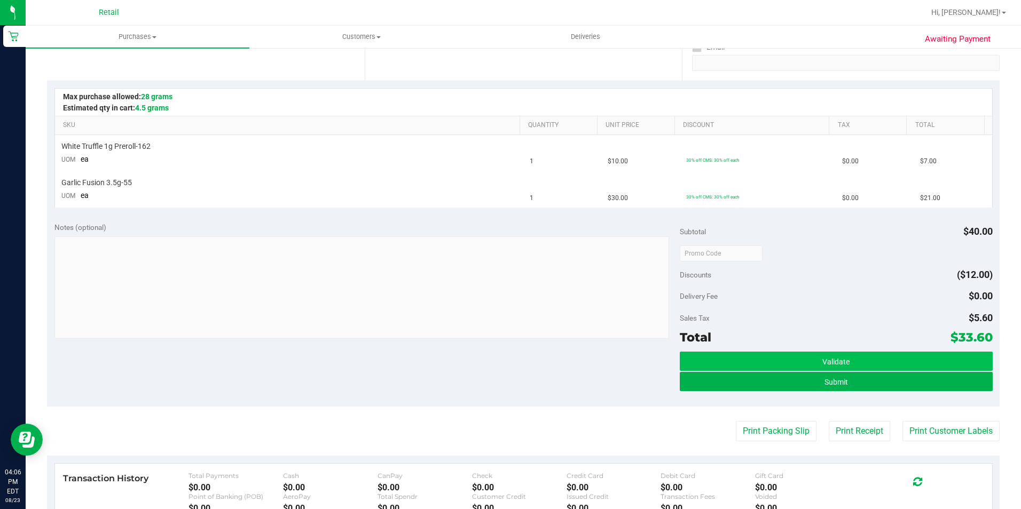
scroll to position [214, 0]
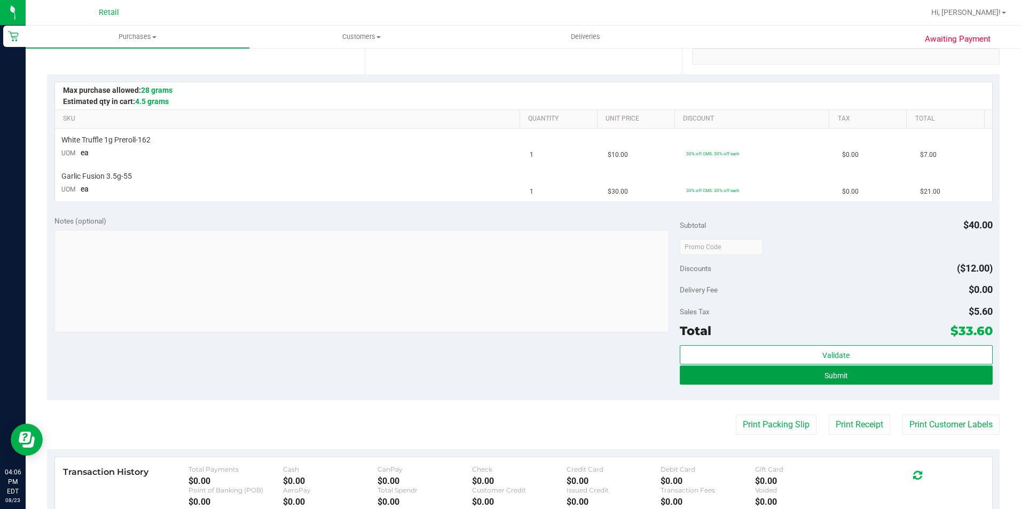
click at [714, 375] on button "Submit" at bounding box center [836, 375] width 313 height 19
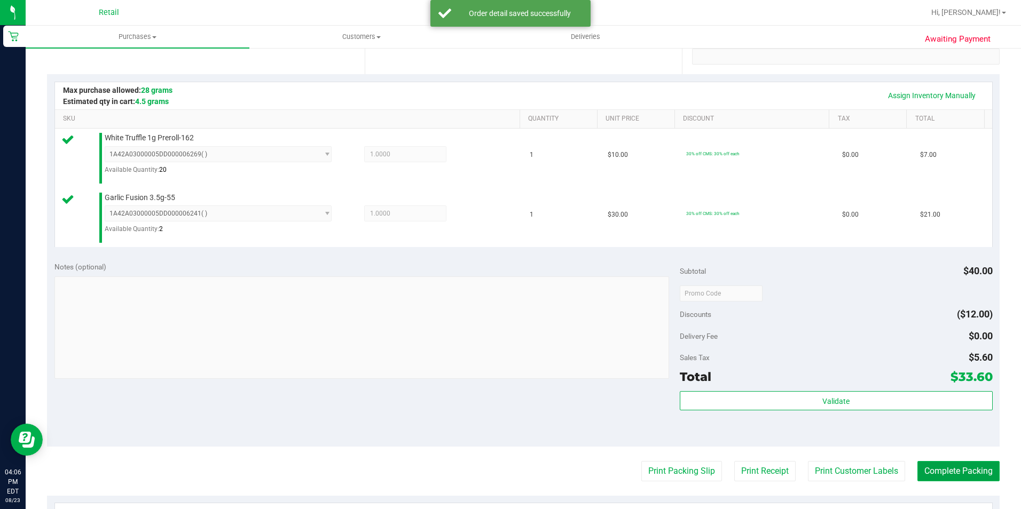
click at [926, 469] on button "Complete Packing" at bounding box center [958, 471] width 82 height 20
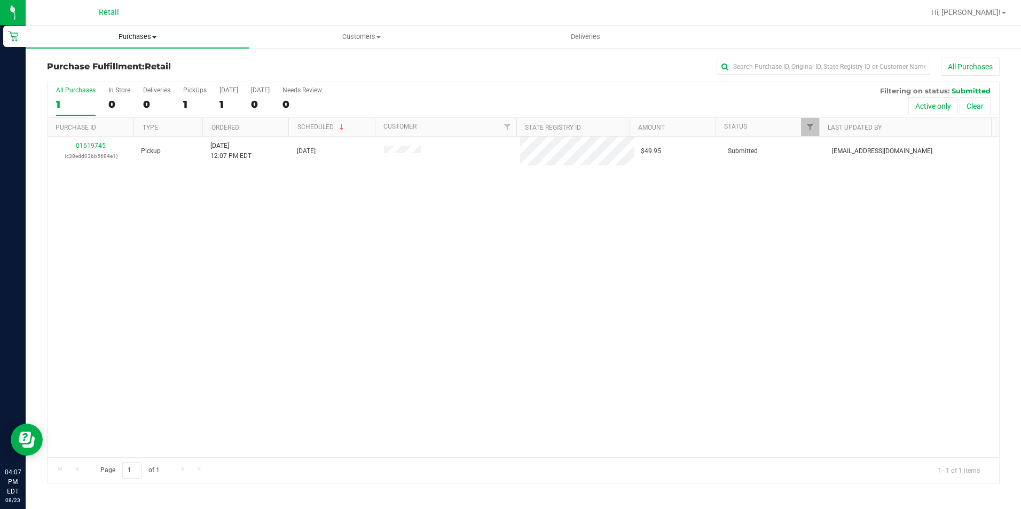
click at [141, 37] on span "Purchases" at bounding box center [138, 37] width 224 height 10
click at [128, 54] on ul "Summary of purchases Fulfillment All purchases" at bounding box center [138, 78] width 224 height 58
click at [132, 39] on span "Purchases" at bounding box center [138, 37] width 224 height 10
click at [109, 60] on span "Summary of purchases" at bounding box center [80, 64] width 109 height 9
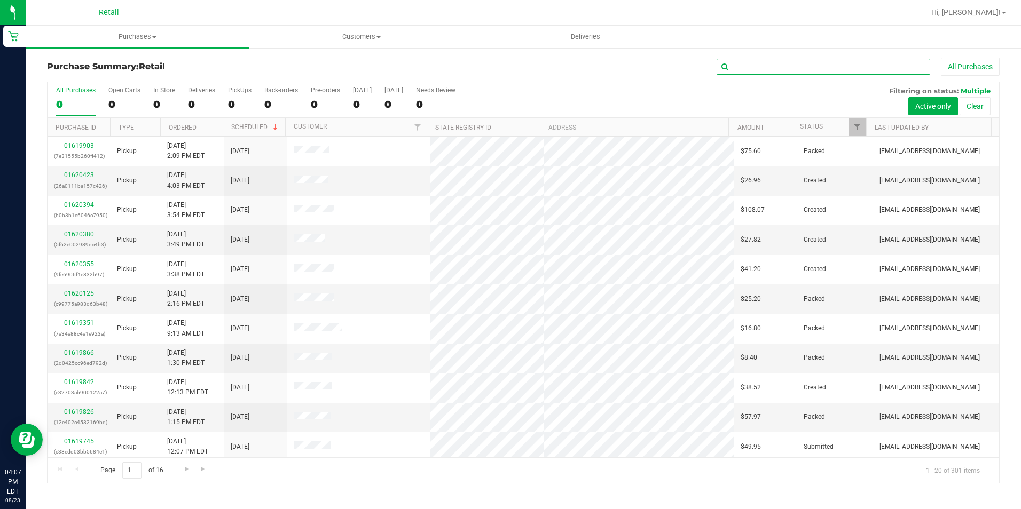
click at [760, 64] on input "text" at bounding box center [824, 67] width 214 height 16
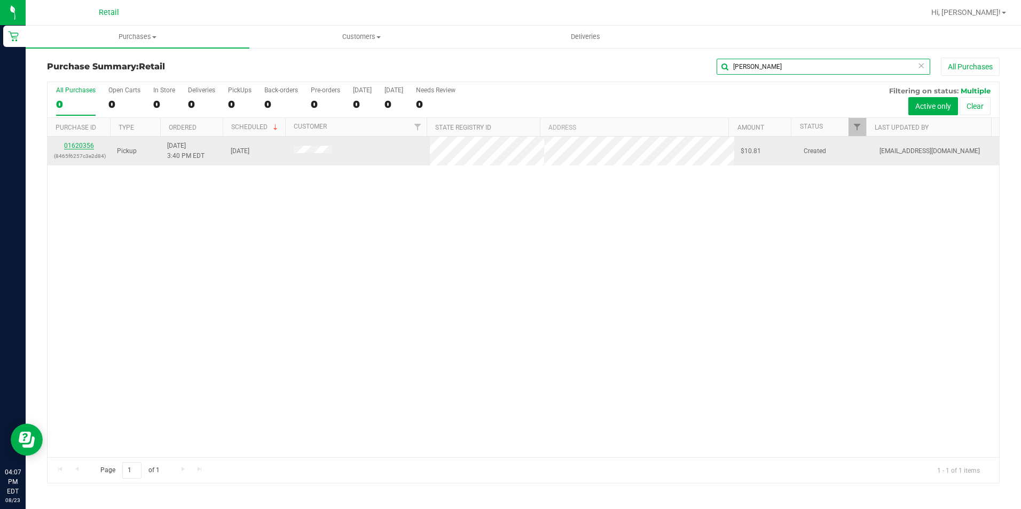
type input "[PERSON_NAME]"
click at [70, 147] on link "01620356" at bounding box center [79, 145] width 30 height 7
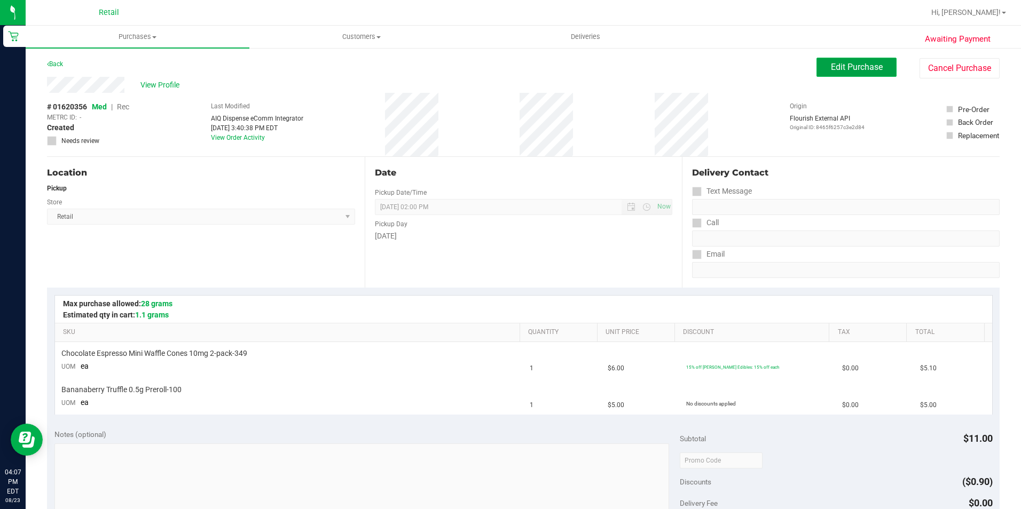
click at [847, 72] on span "Edit Purchase" at bounding box center [857, 67] width 52 height 10
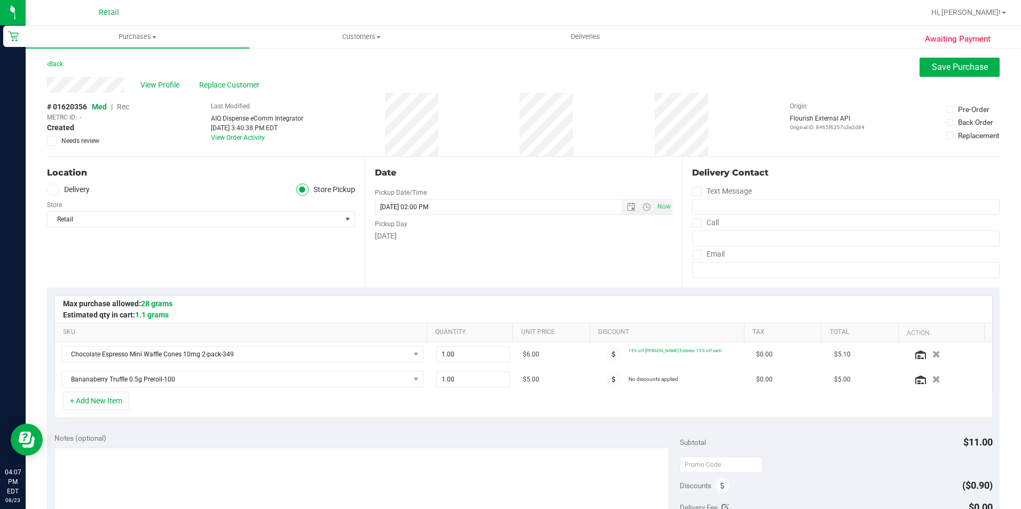
click at [126, 110] on span "Rec" at bounding box center [123, 107] width 12 height 9
click at [949, 71] on span "Save Purchase" at bounding box center [960, 67] width 56 height 10
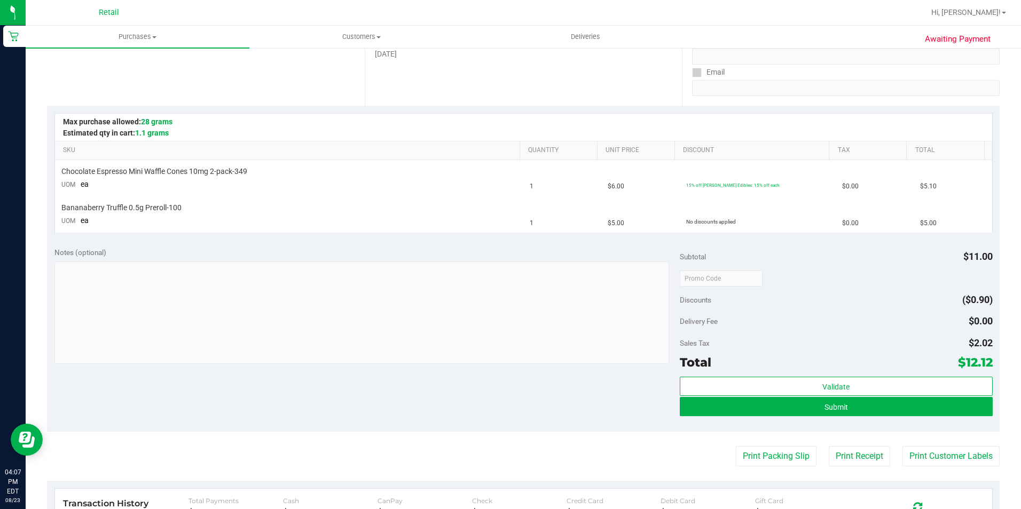
scroll to position [214, 0]
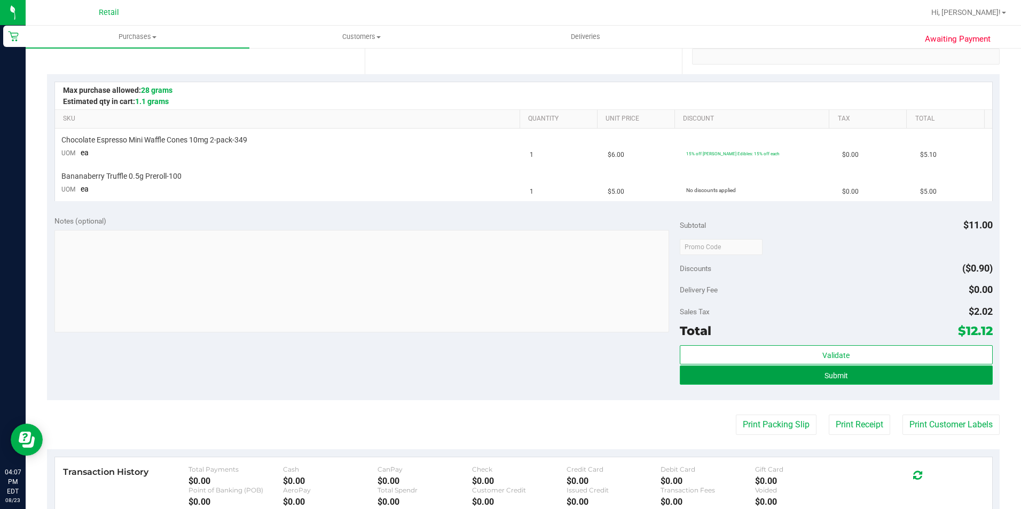
click at [716, 375] on button "Submit" at bounding box center [836, 375] width 313 height 19
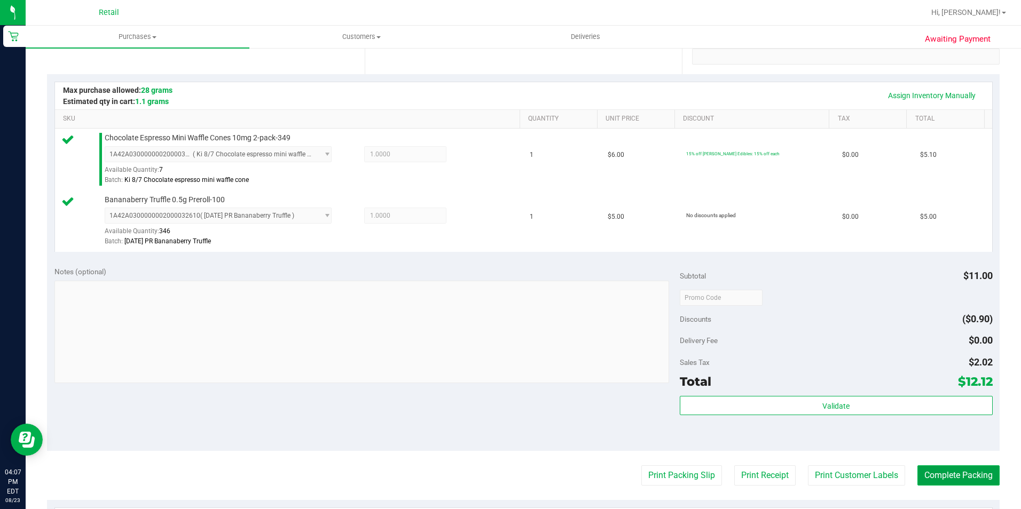
click at [923, 472] on button "Complete Packing" at bounding box center [958, 476] width 82 height 20
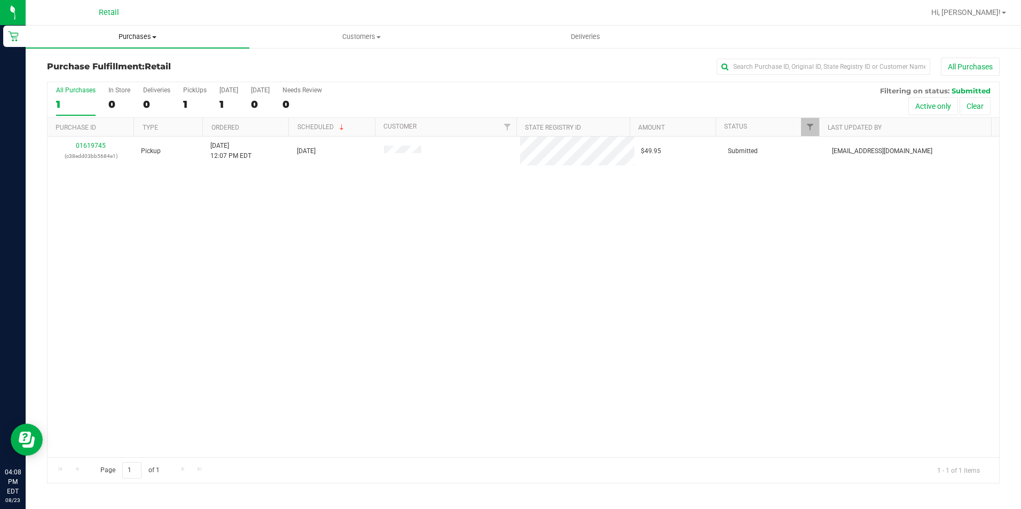
click at [130, 41] on span "Purchases" at bounding box center [138, 37] width 224 height 10
click at [105, 65] on span "Summary of purchases" at bounding box center [80, 64] width 109 height 9
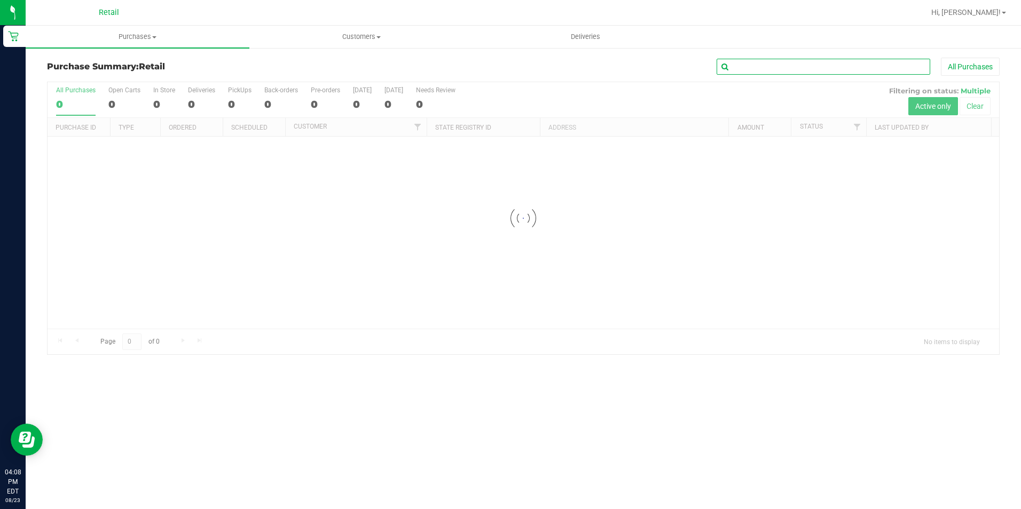
click at [766, 65] on input "text" at bounding box center [824, 67] width 214 height 16
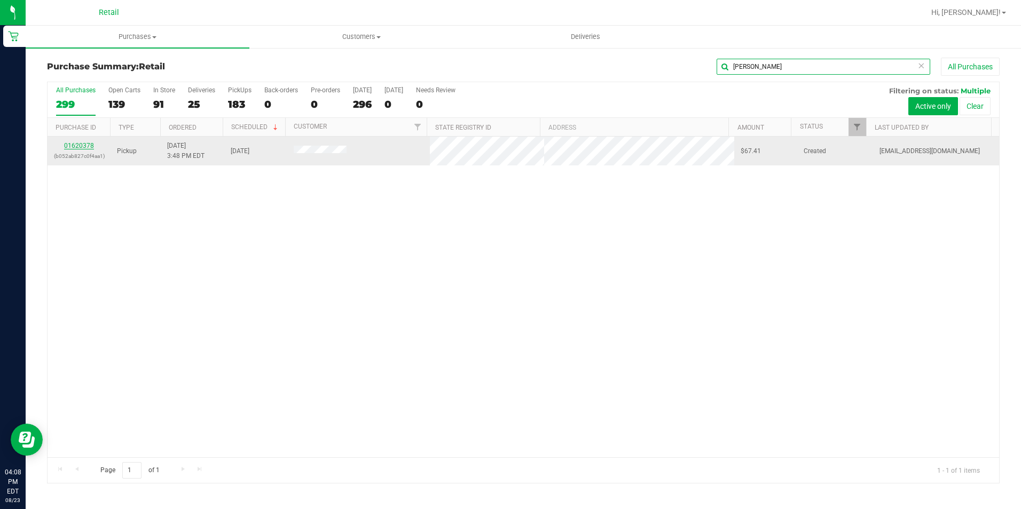
type input "[PERSON_NAME]"
click at [68, 145] on link "01620378" at bounding box center [79, 145] width 30 height 7
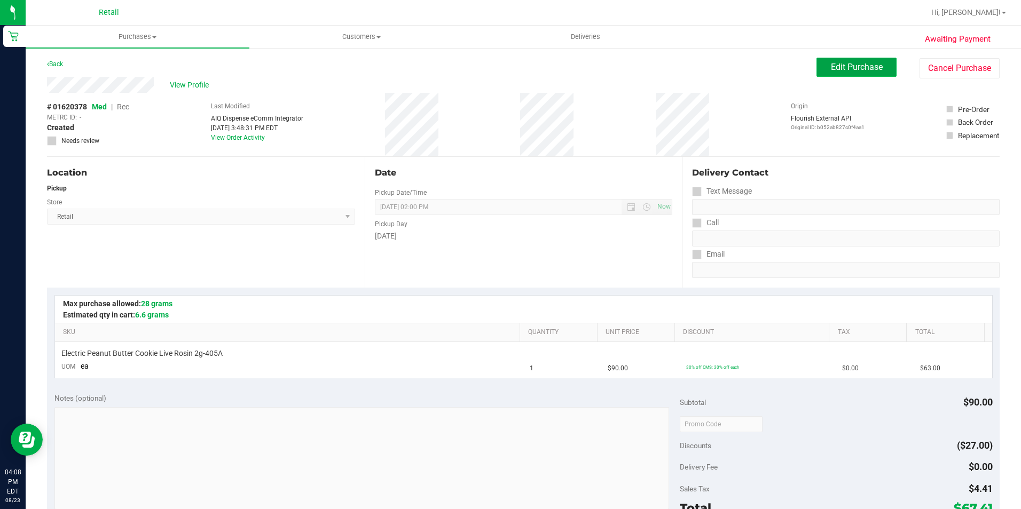
click at [816, 73] on button "Edit Purchase" at bounding box center [856, 67] width 80 height 19
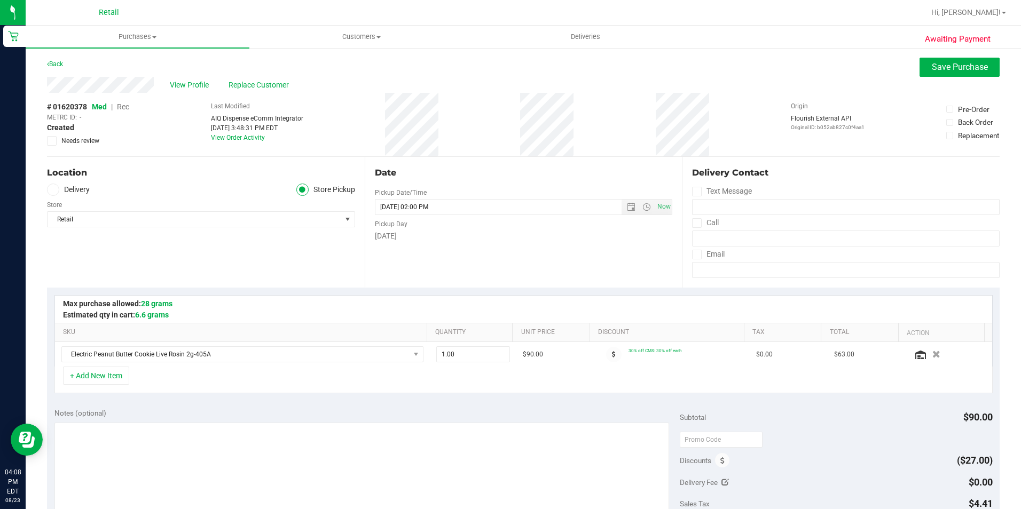
click at [127, 111] on span "Rec" at bounding box center [123, 107] width 12 height 9
click at [971, 59] on button "Save Purchase" at bounding box center [959, 67] width 80 height 19
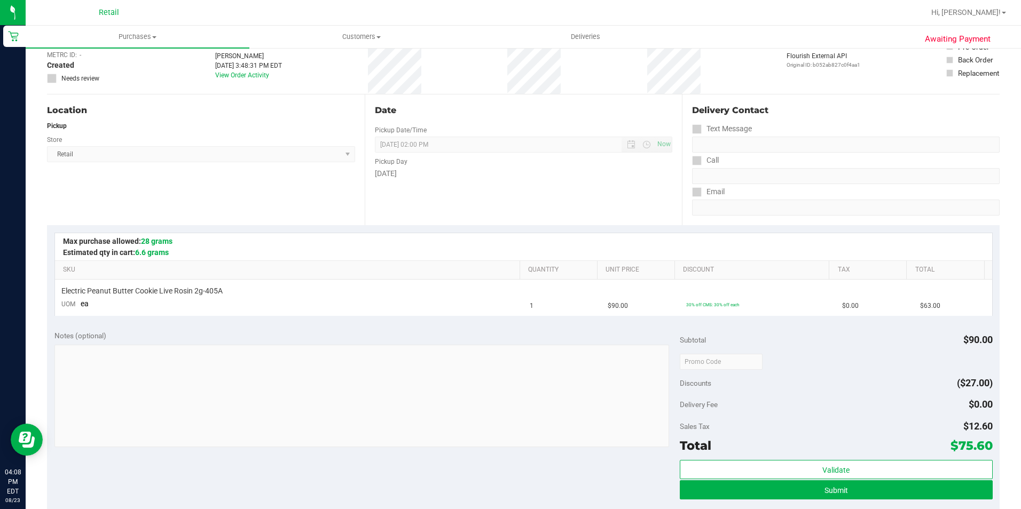
scroll to position [214, 0]
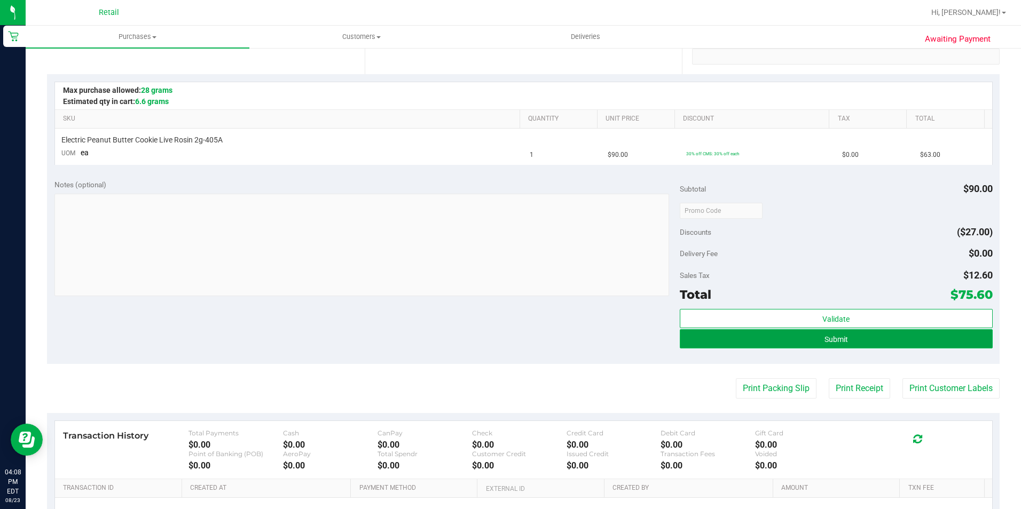
click at [796, 344] on button "Submit" at bounding box center [836, 338] width 313 height 19
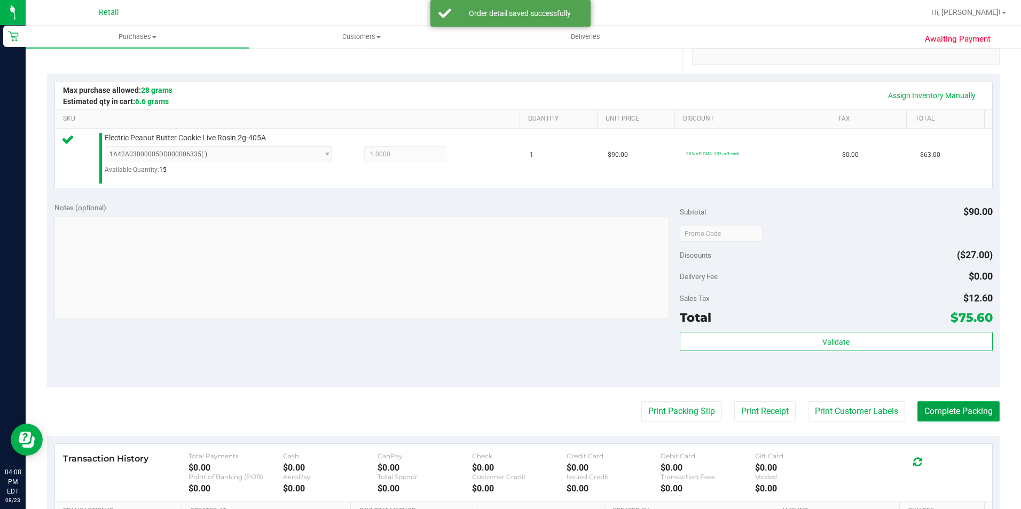
click at [938, 405] on button "Complete Packing" at bounding box center [958, 412] width 82 height 20
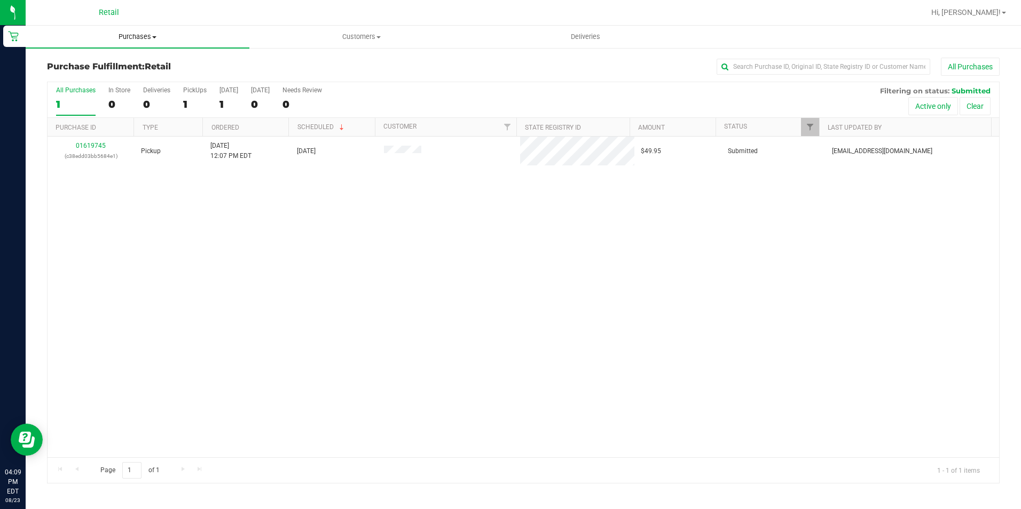
click at [133, 36] on span "Purchases" at bounding box center [138, 37] width 224 height 10
click at [74, 68] on span "Summary of purchases" at bounding box center [80, 64] width 109 height 9
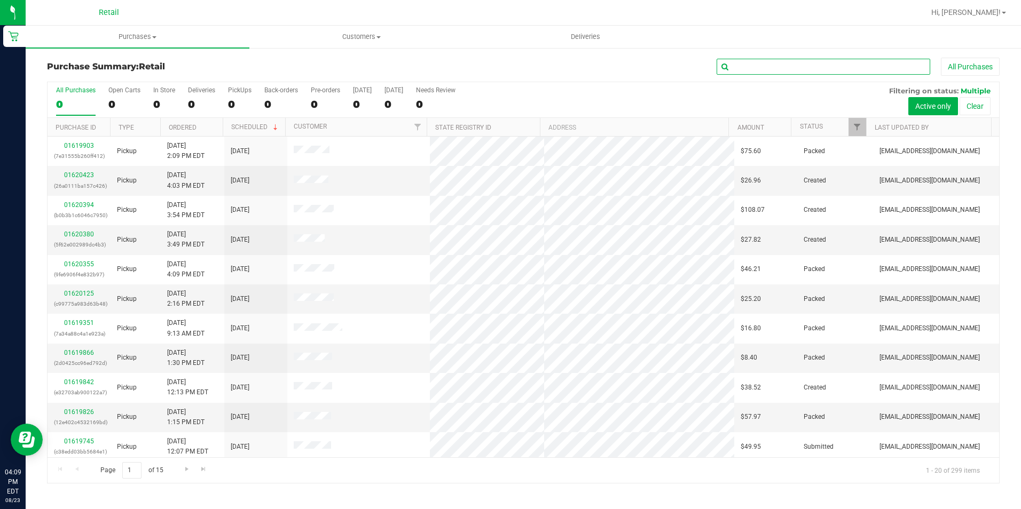
click at [747, 67] on input "text" at bounding box center [824, 67] width 214 height 16
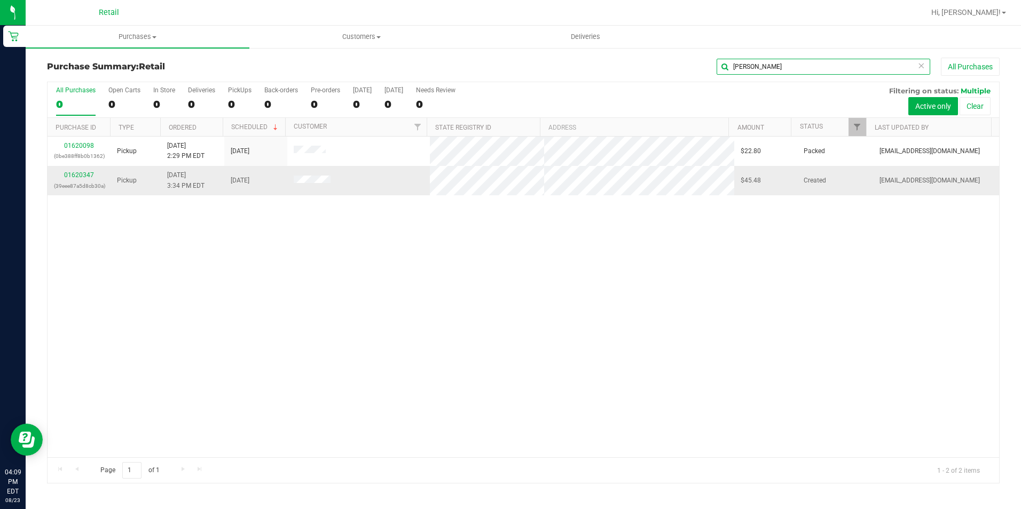
type input "[PERSON_NAME]"
click at [75, 171] on div "01620347 (39eee87a5d8cb30a)" at bounding box center [79, 180] width 50 height 20
click at [74, 173] on link "01620347" at bounding box center [79, 174] width 30 height 7
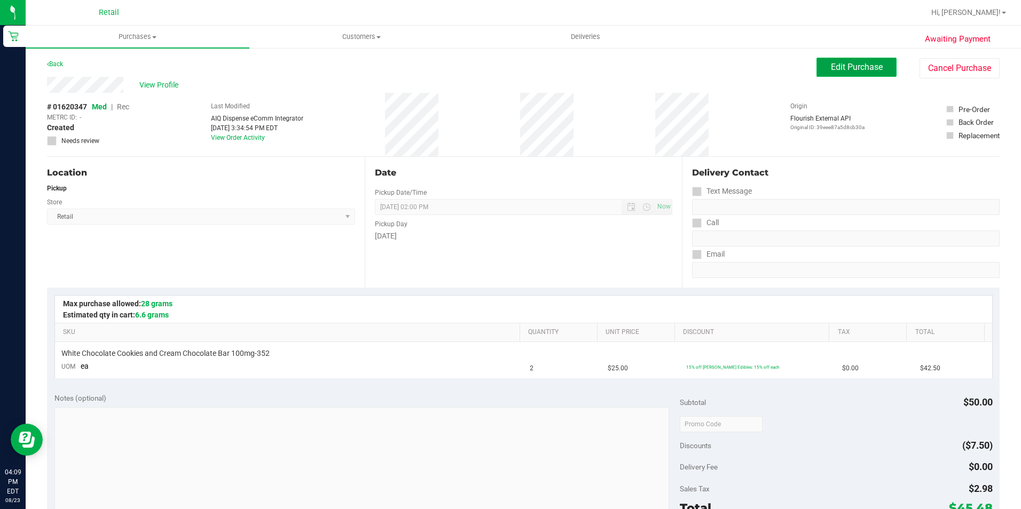
click at [853, 72] on button "Edit Purchase" at bounding box center [856, 67] width 80 height 19
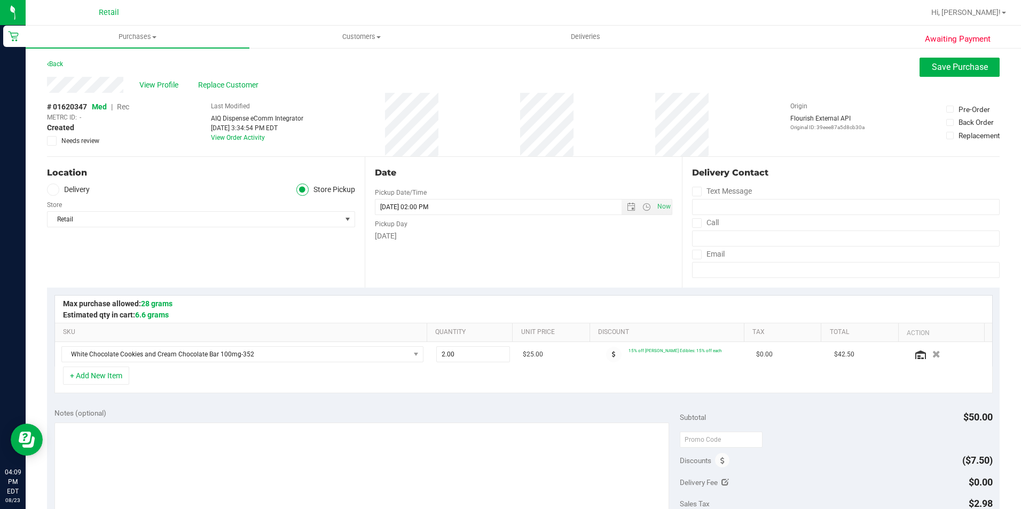
click at [120, 105] on span "Rec" at bounding box center [123, 107] width 12 height 9
click at [921, 65] on button "Save Purchase" at bounding box center [959, 67] width 80 height 19
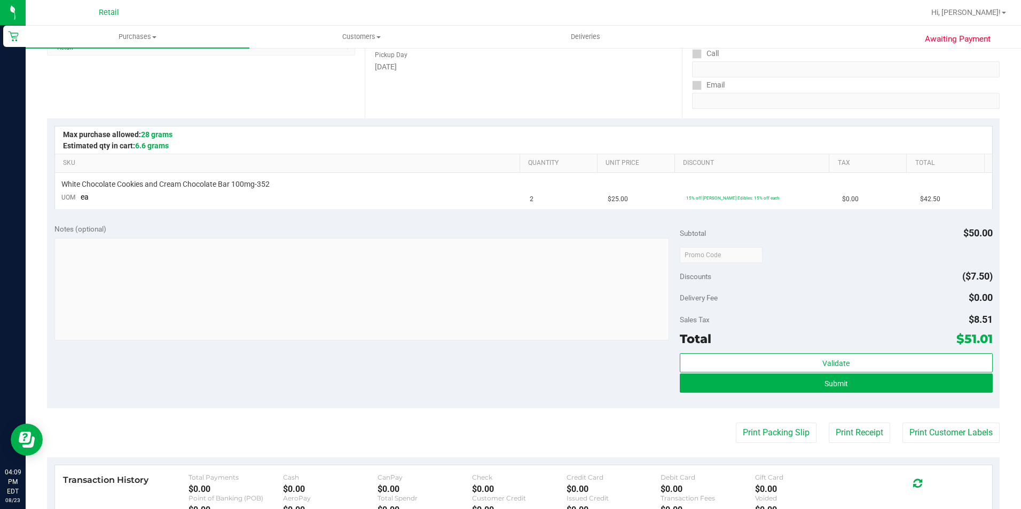
scroll to position [214, 0]
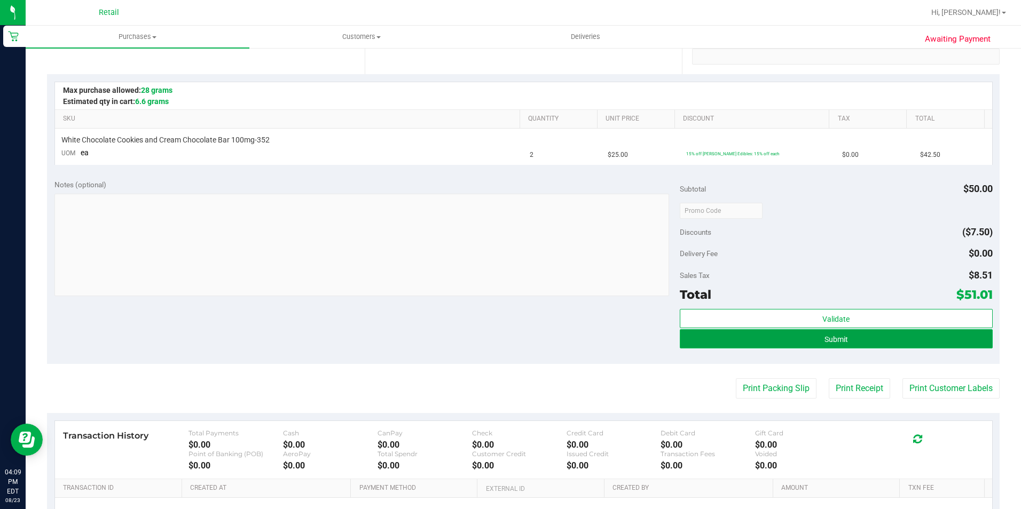
click at [686, 341] on button "Submit" at bounding box center [836, 338] width 313 height 19
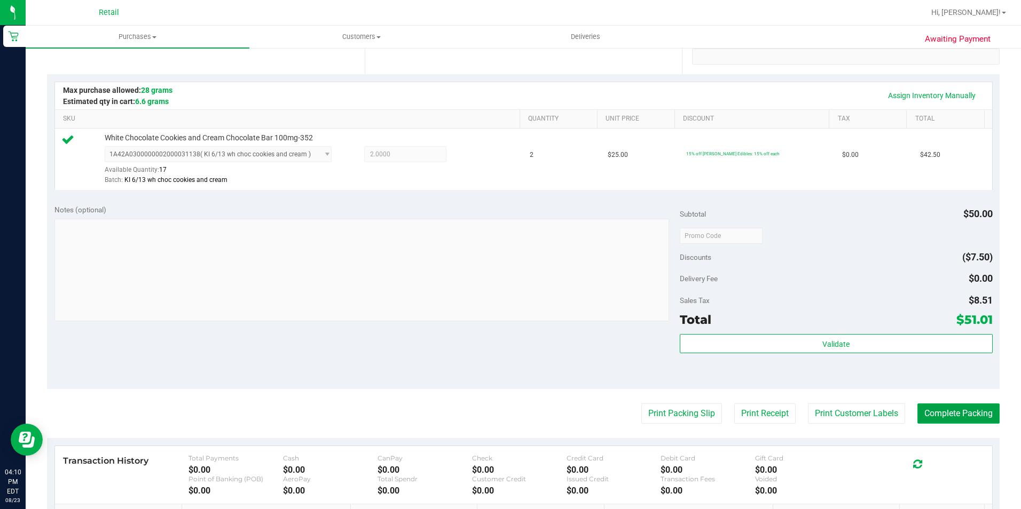
click at [932, 420] on button "Complete Packing" at bounding box center [958, 414] width 82 height 20
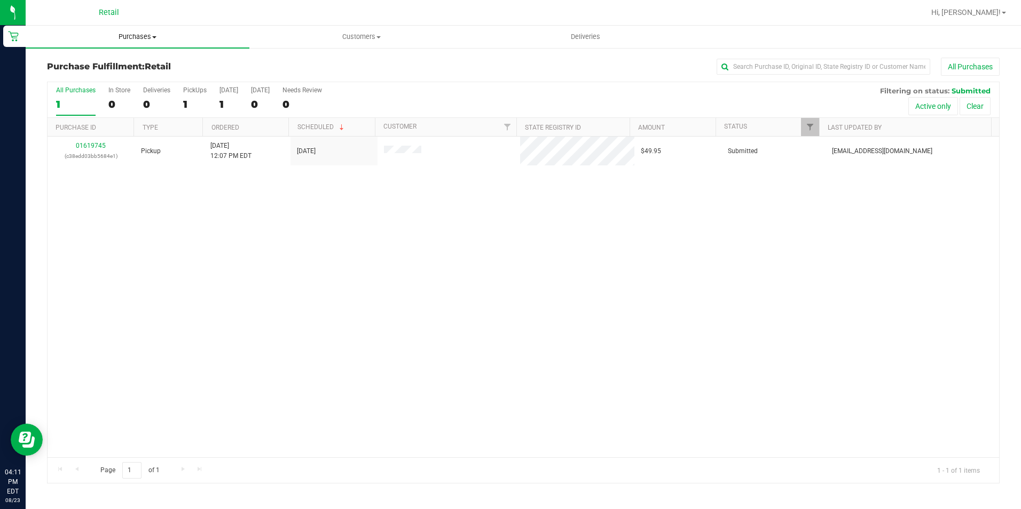
click at [132, 43] on uib-tab-heading "Purchases Summary of purchases Fulfillment All purchases" at bounding box center [138, 37] width 224 height 22
click at [95, 64] on span "Summary of purchases" at bounding box center [80, 64] width 109 height 9
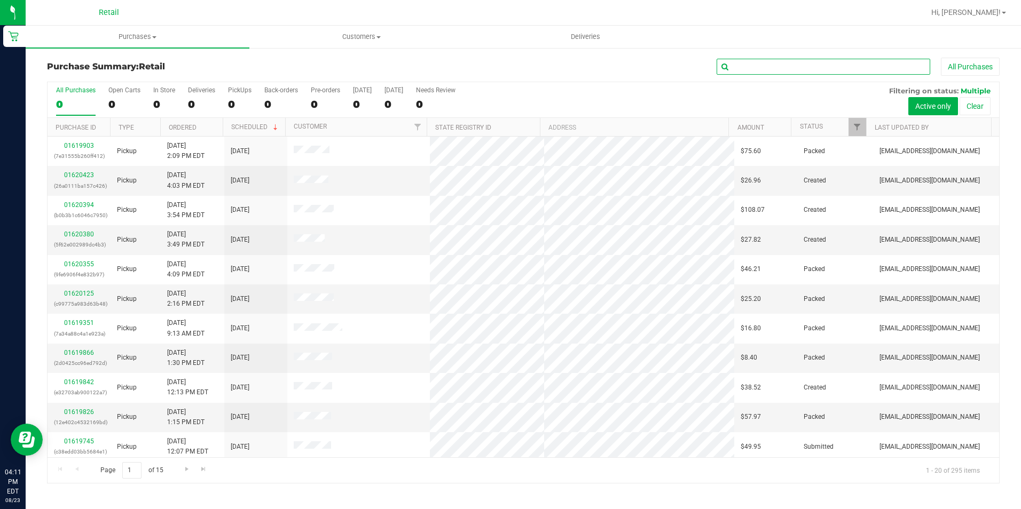
click at [753, 73] on input "text" at bounding box center [824, 67] width 214 height 16
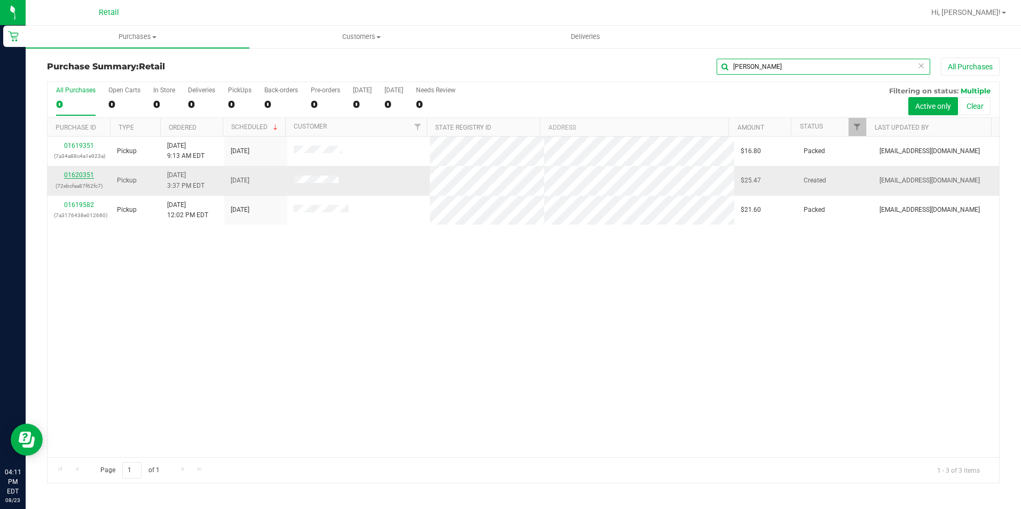
type input "[PERSON_NAME]"
click at [87, 171] on link "01620351" at bounding box center [79, 174] width 30 height 7
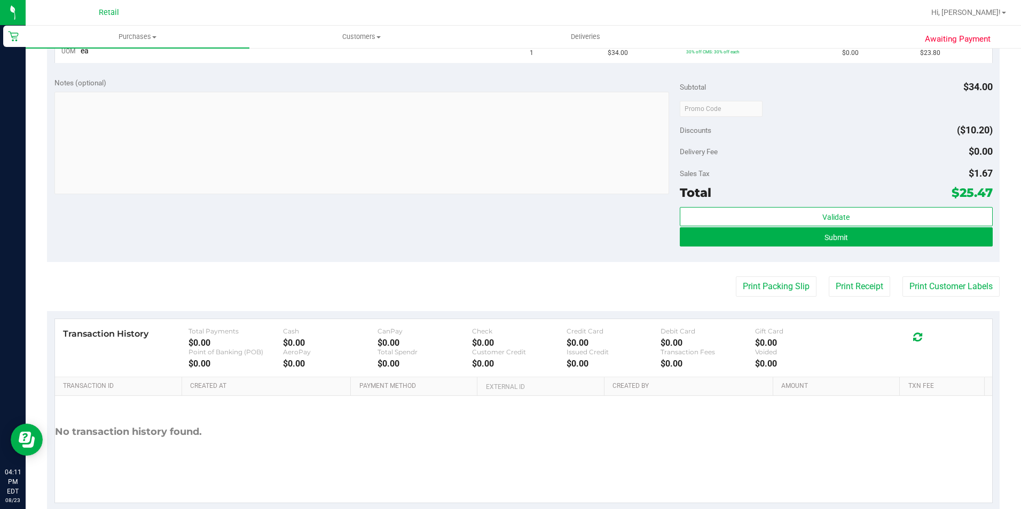
scroll to position [320, 0]
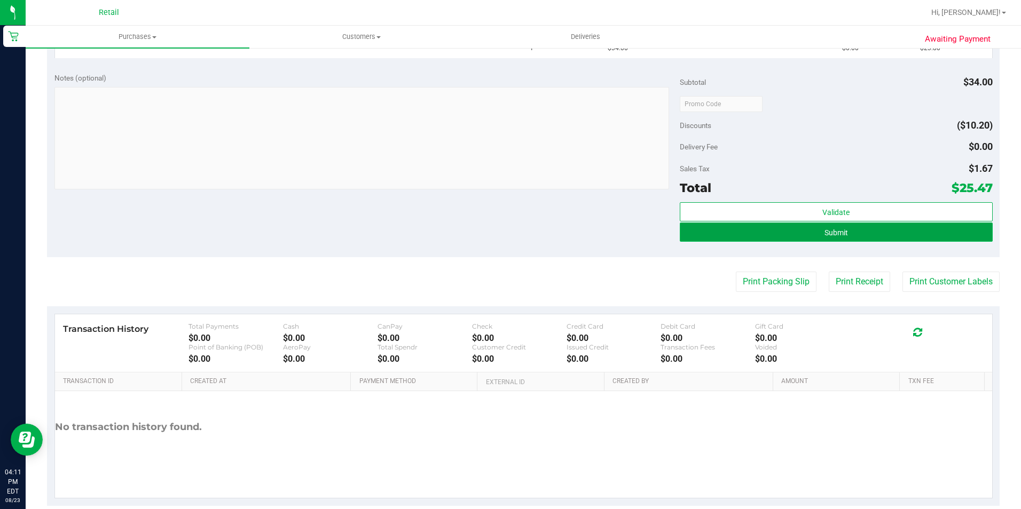
click at [694, 237] on button "Submit" at bounding box center [836, 232] width 313 height 19
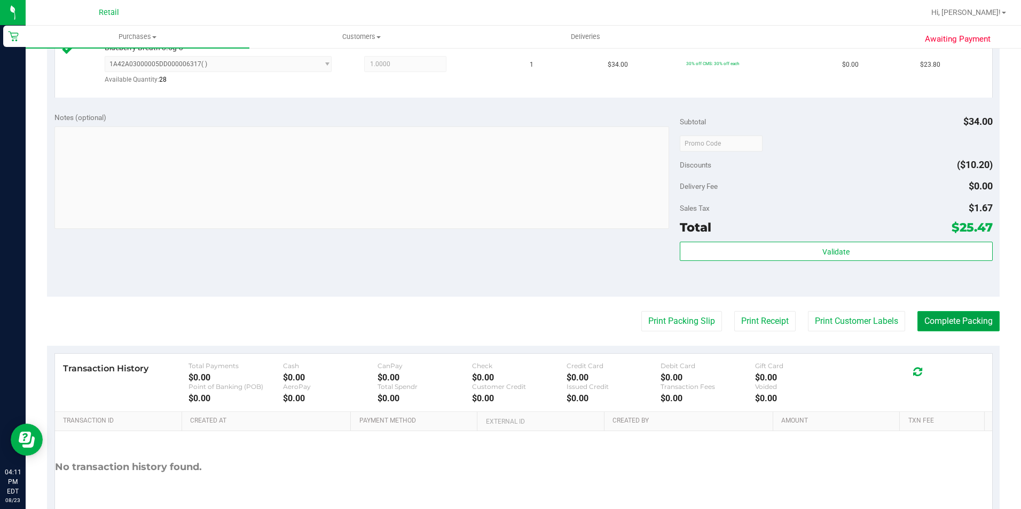
click at [925, 317] on button "Complete Packing" at bounding box center [958, 321] width 82 height 20
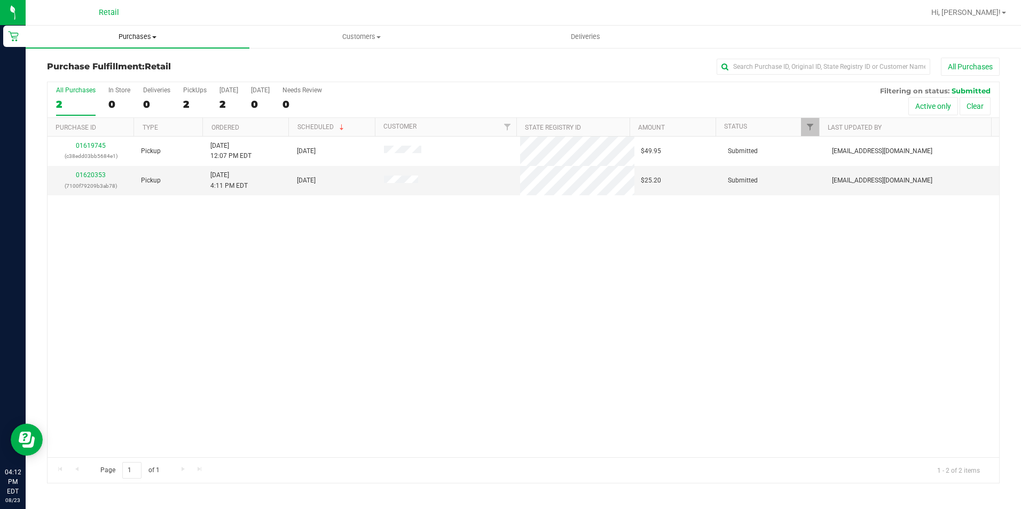
click at [120, 33] on span "Purchases" at bounding box center [138, 37] width 224 height 10
click at [105, 58] on li "Summary of purchases" at bounding box center [138, 64] width 224 height 13
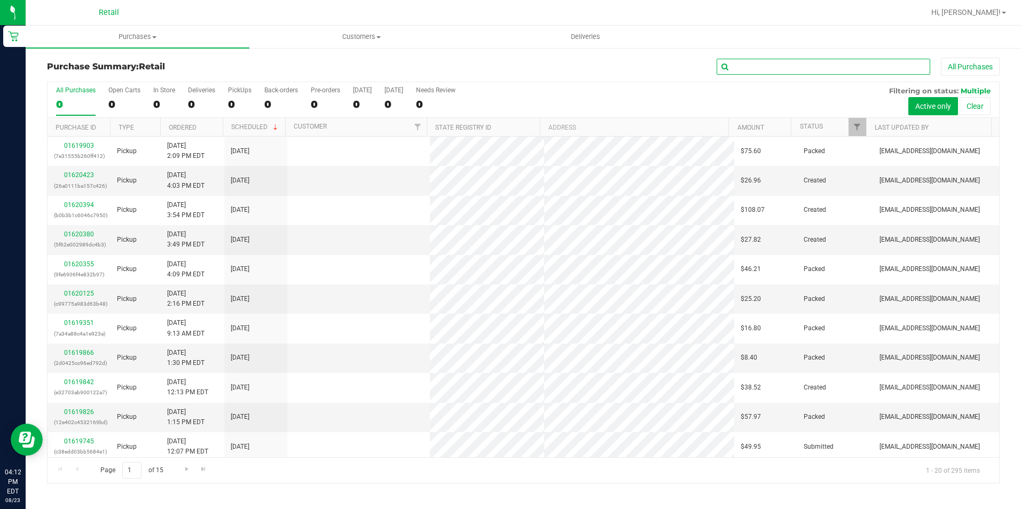
click at [802, 73] on input "text" at bounding box center [824, 67] width 214 height 16
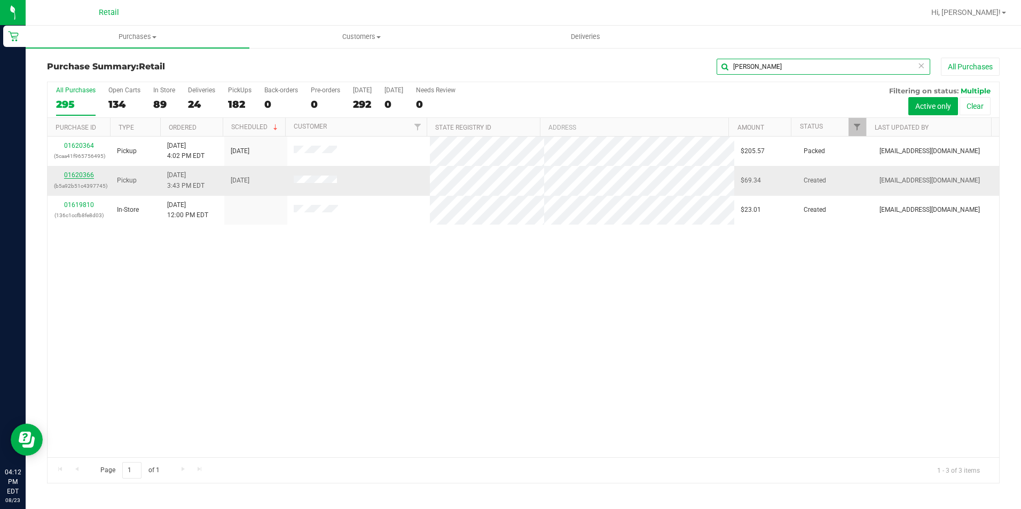
type input "[PERSON_NAME]"
click at [68, 178] on link "01620366" at bounding box center [79, 174] width 30 height 7
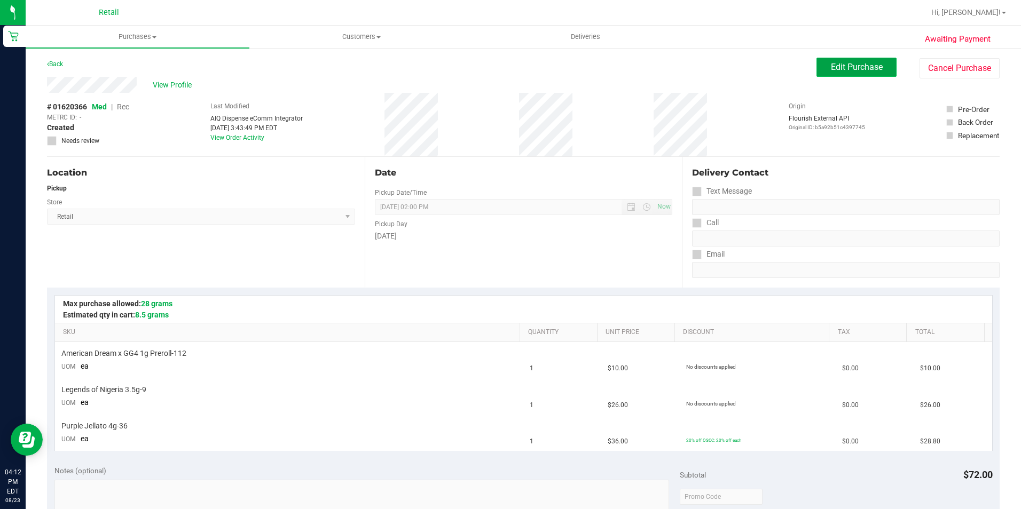
click at [832, 62] on span "Edit Purchase" at bounding box center [857, 67] width 52 height 10
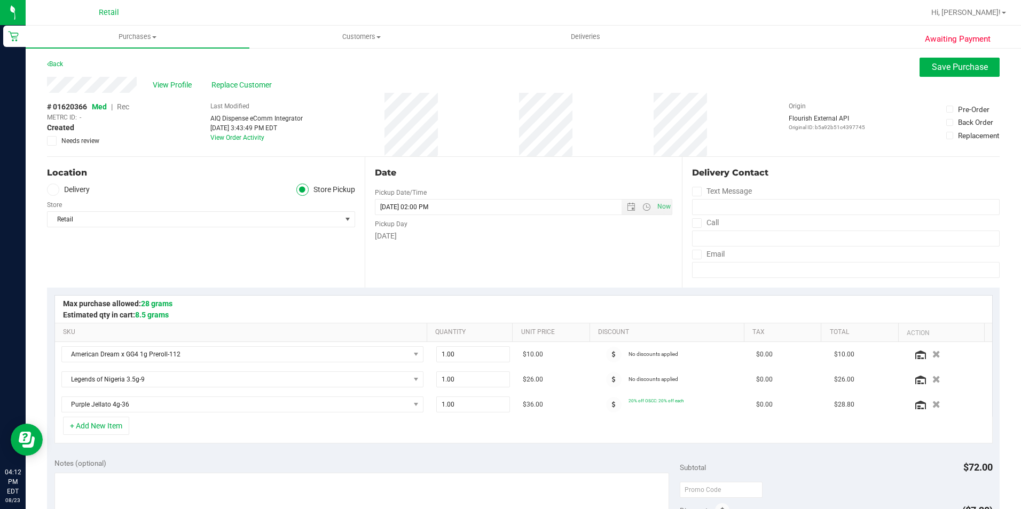
click at [125, 109] on span "Rec" at bounding box center [123, 107] width 12 height 9
click at [932, 69] on span "Save Purchase" at bounding box center [960, 67] width 56 height 10
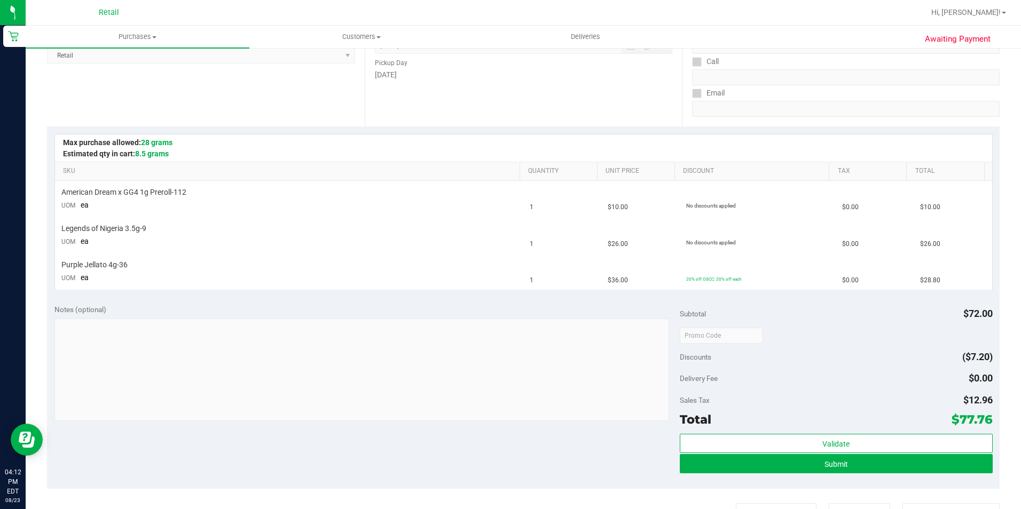
scroll to position [214, 0]
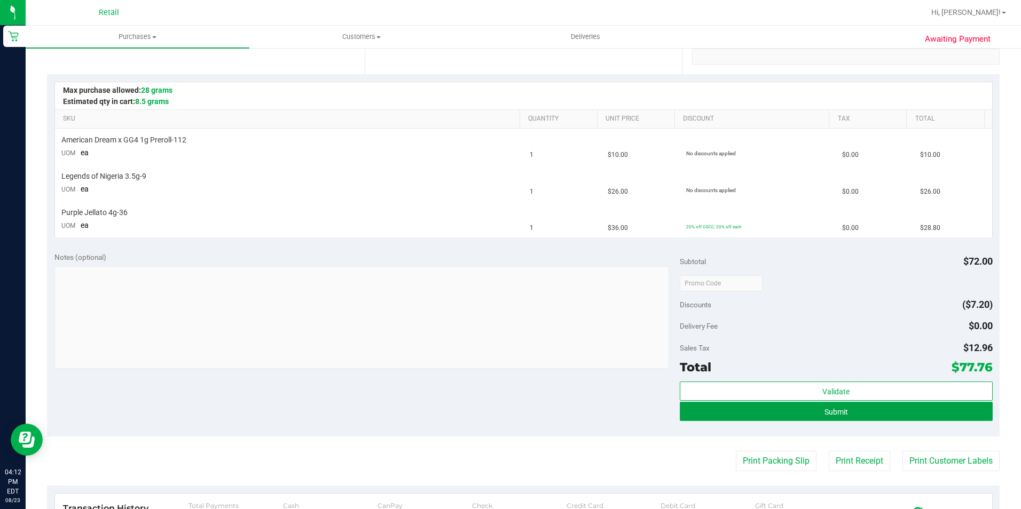
click at [720, 414] on button "Submit" at bounding box center [836, 411] width 313 height 19
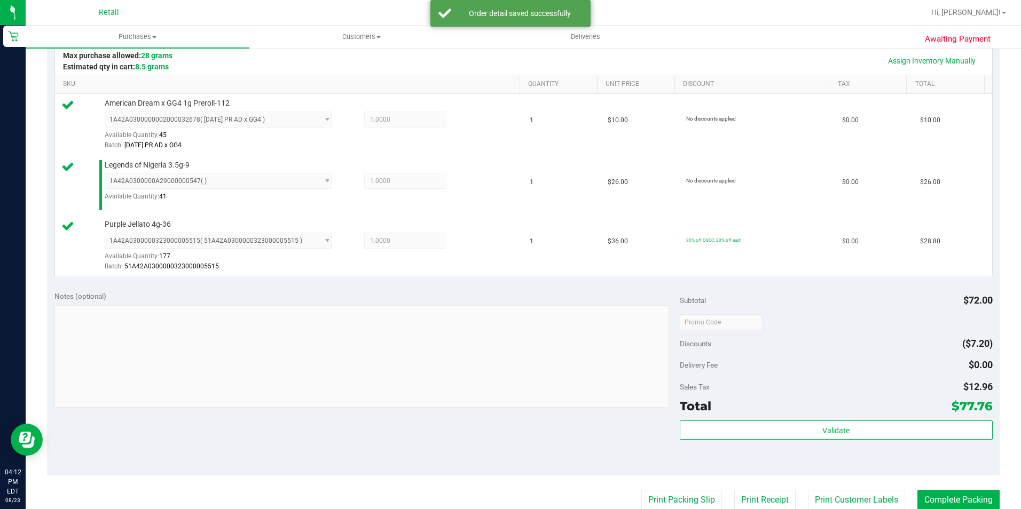
scroll to position [267, 0]
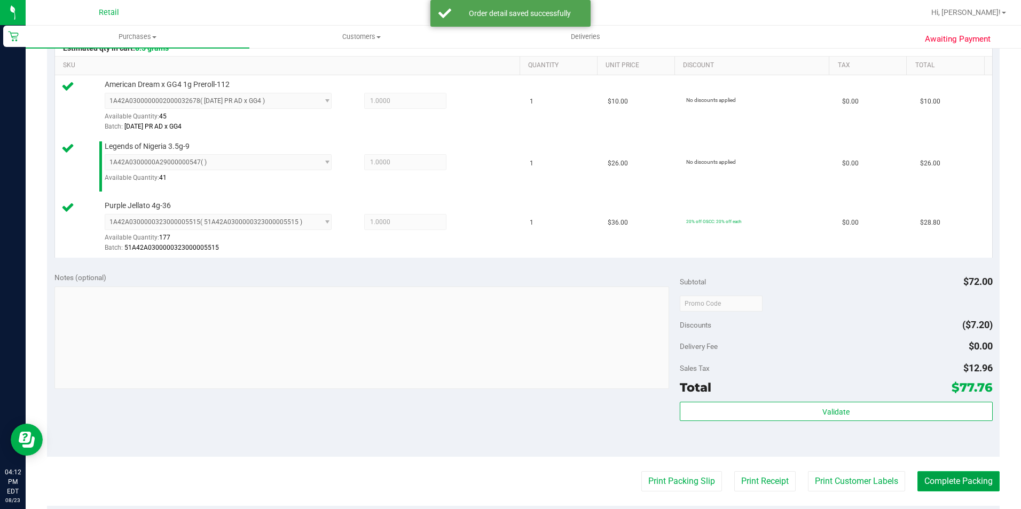
click at [931, 488] on button "Complete Packing" at bounding box center [958, 481] width 82 height 20
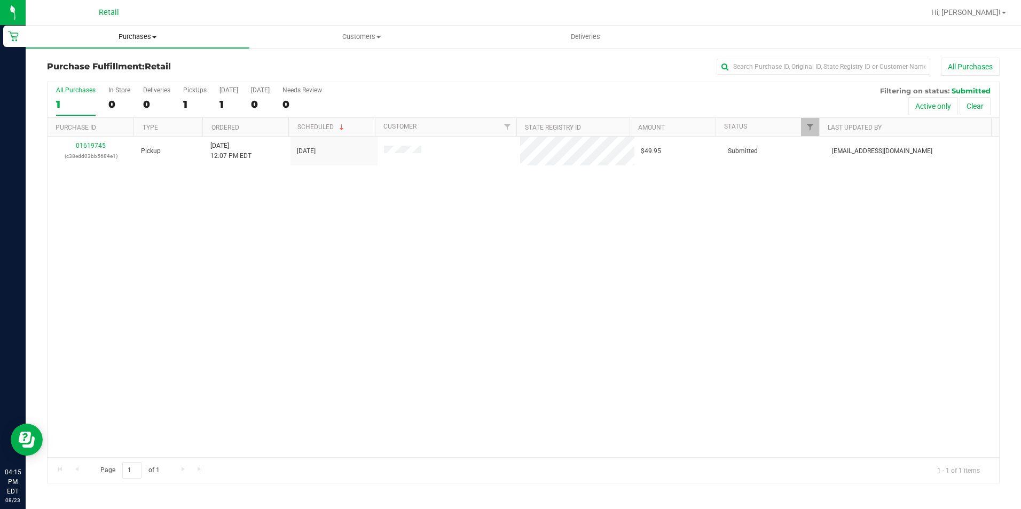
click at [161, 43] on uib-tab-heading "Purchases Summary of purchases Fulfillment All purchases" at bounding box center [138, 37] width 224 height 22
click at [127, 60] on span "Summary of purchases" at bounding box center [80, 64] width 109 height 9
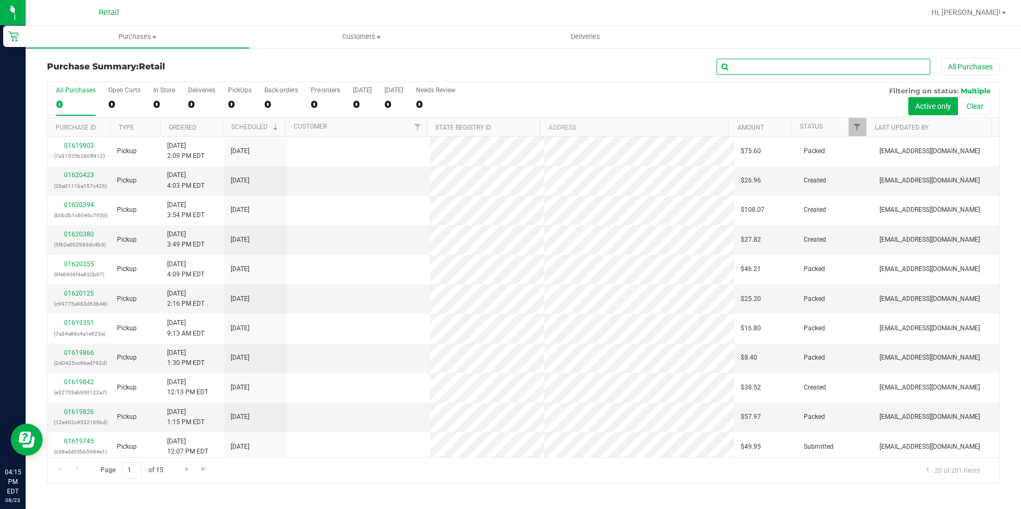
click at [752, 64] on input "text" at bounding box center [824, 67] width 214 height 16
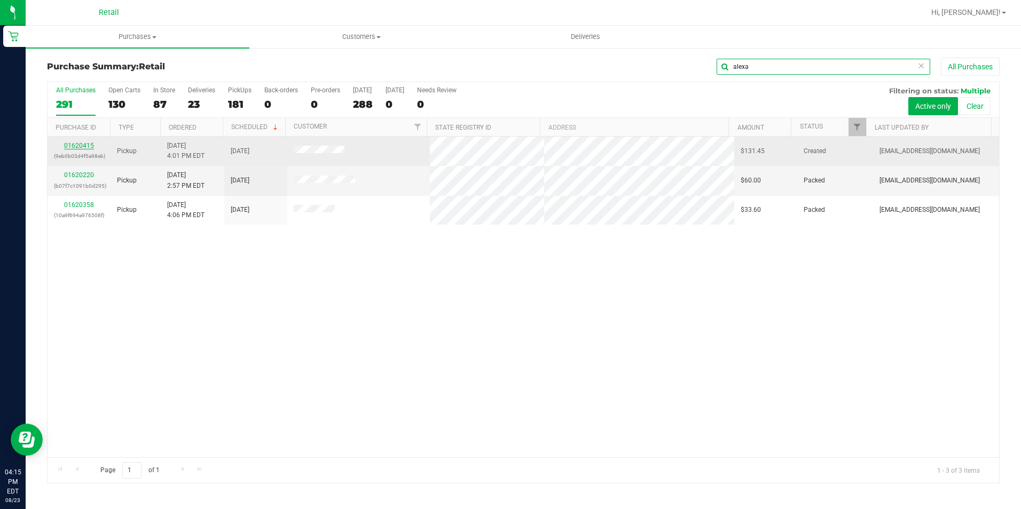
type input "alexa"
click at [72, 147] on link "01620415" at bounding box center [79, 145] width 30 height 7
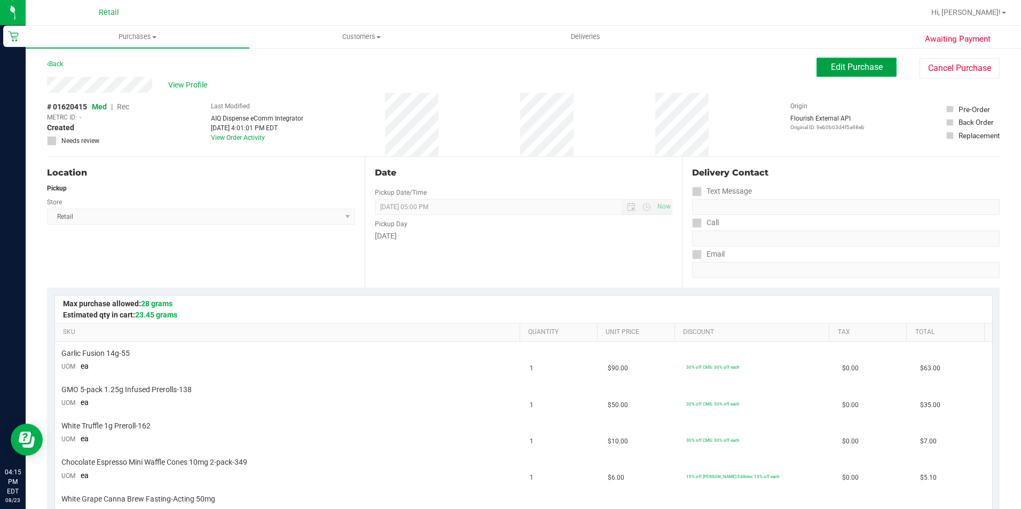
click at [834, 61] on button "Edit Purchase" at bounding box center [856, 67] width 80 height 19
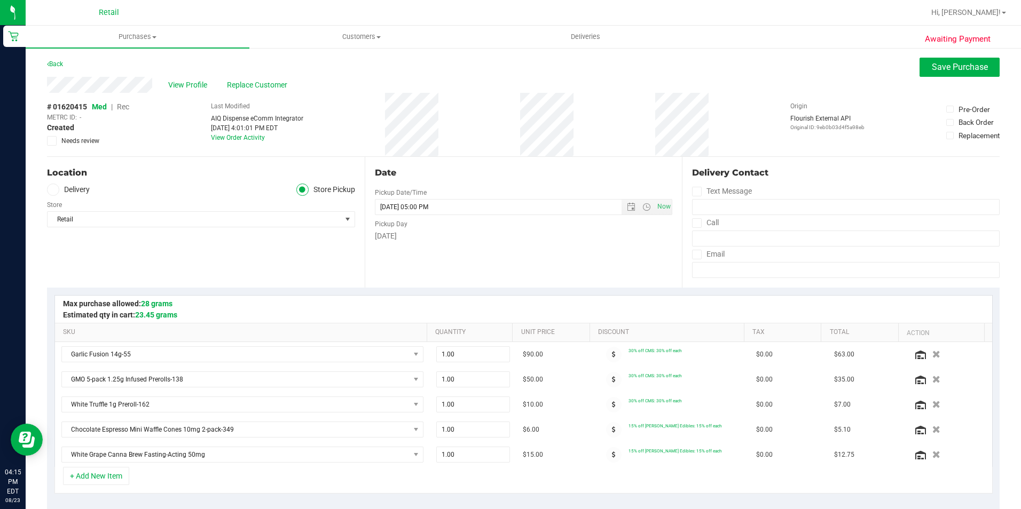
click at [122, 106] on span "Rec" at bounding box center [123, 107] width 12 height 9
click at [919, 66] on button "Save Purchase" at bounding box center [959, 67] width 80 height 19
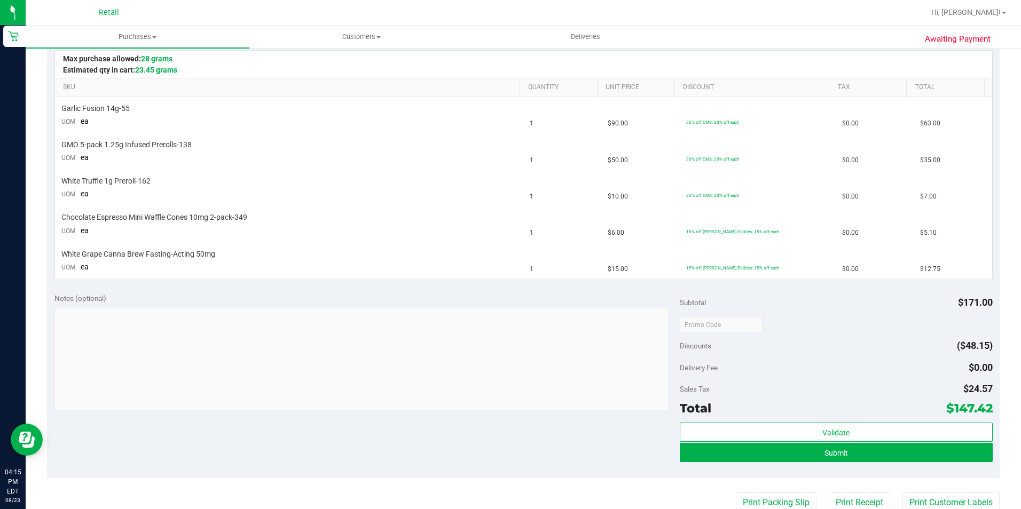
scroll to position [267, 0]
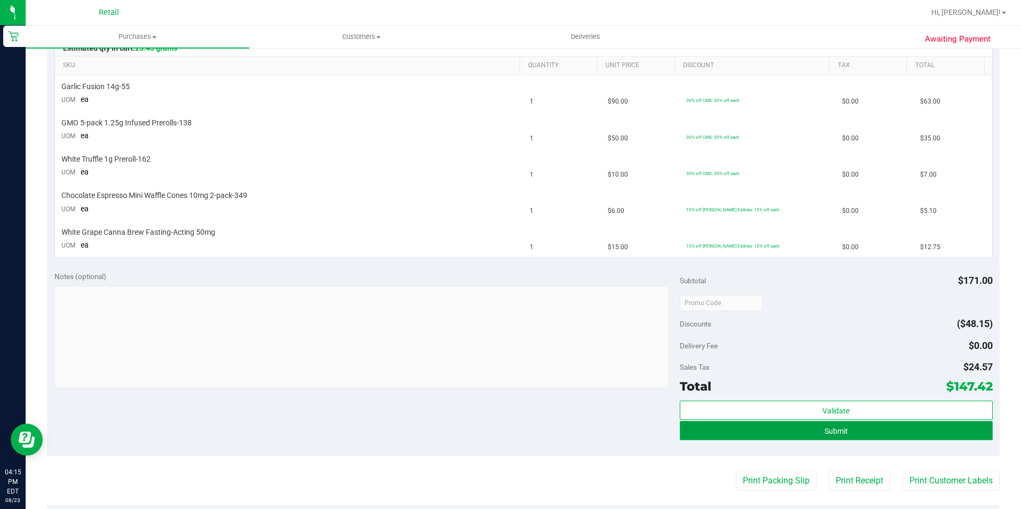
click at [722, 436] on button "Submit" at bounding box center [836, 430] width 313 height 19
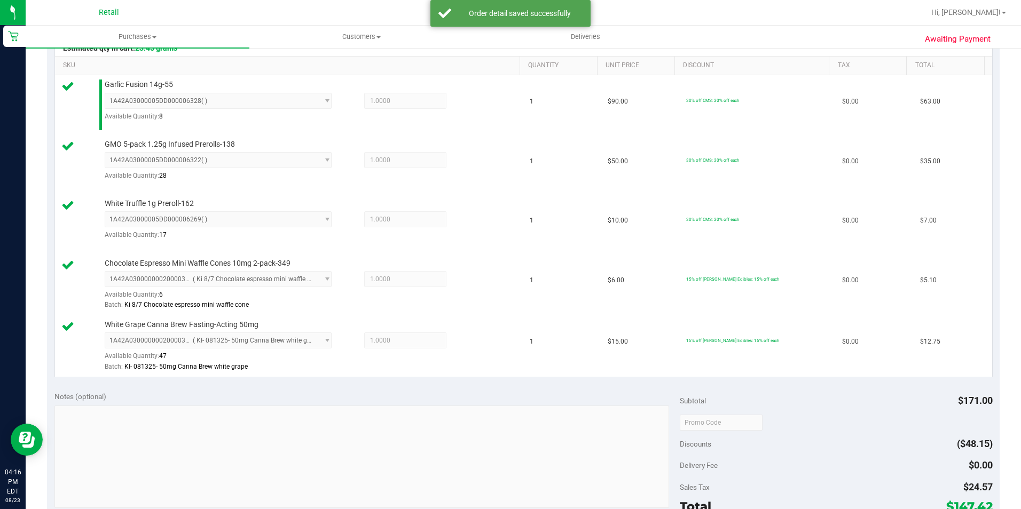
scroll to position [374, 0]
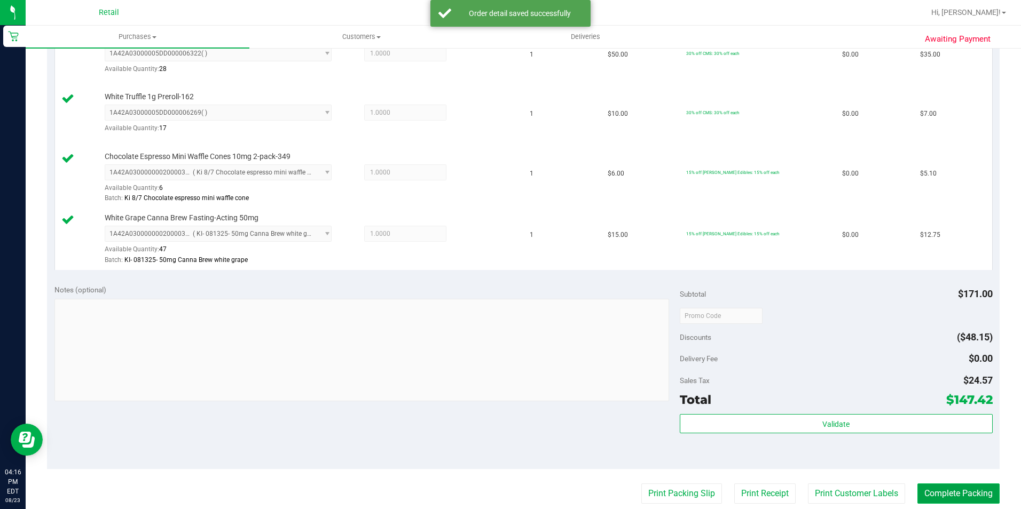
click at [928, 494] on button "Complete Packing" at bounding box center [958, 494] width 82 height 20
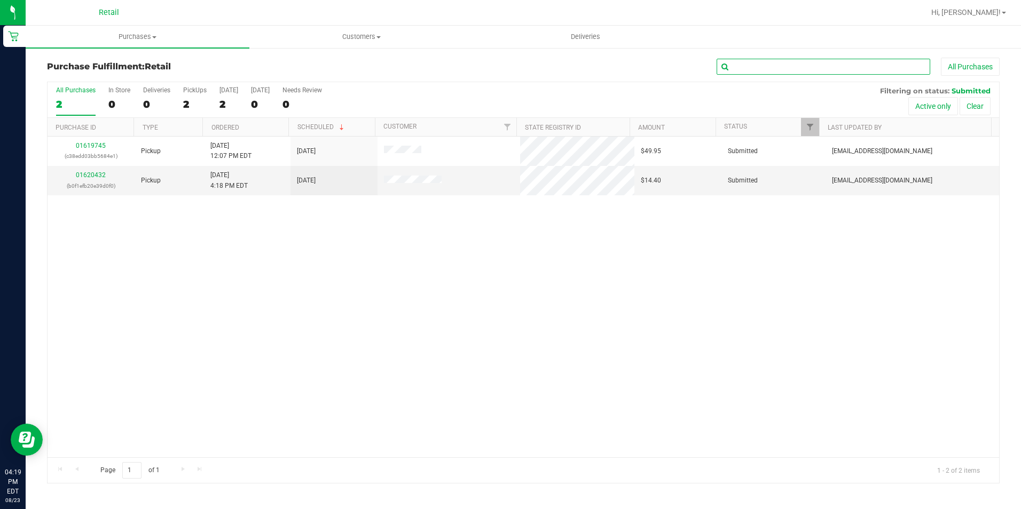
click at [754, 74] on input "text" at bounding box center [824, 67] width 214 height 16
click at [128, 45] on uib-tab-heading "Purchases Summary of purchases Fulfillment All purchases" at bounding box center [138, 37] width 224 height 22
click at [138, 61] on li "Summary of purchases" at bounding box center [138, 64] width 224 height 13
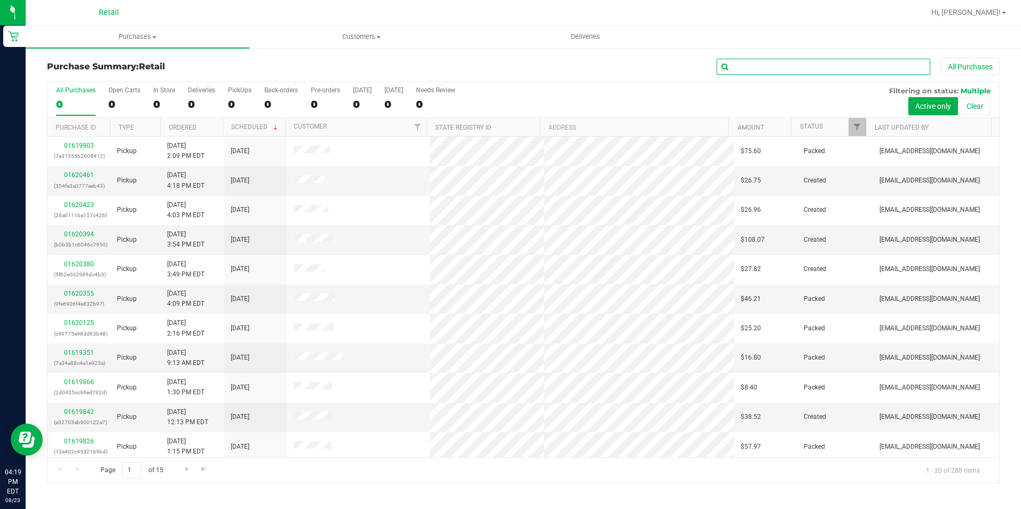
click at [763, 66] on input "text" at bounding box center [824, 67] width 214 height 16
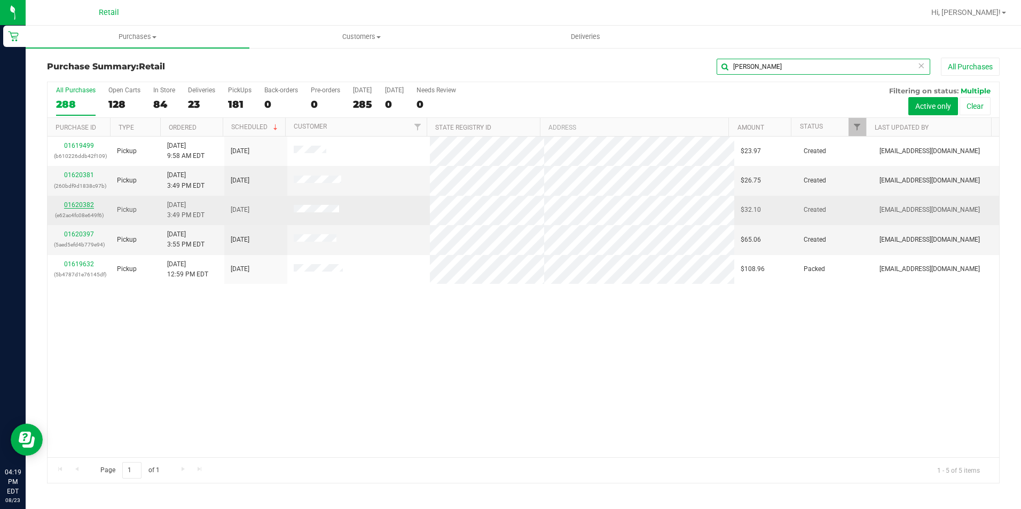
type input "[PERSON_NAME]"
click at [80, 206] on link "01620382" at bounding box center [79, 204] width 30 height 7
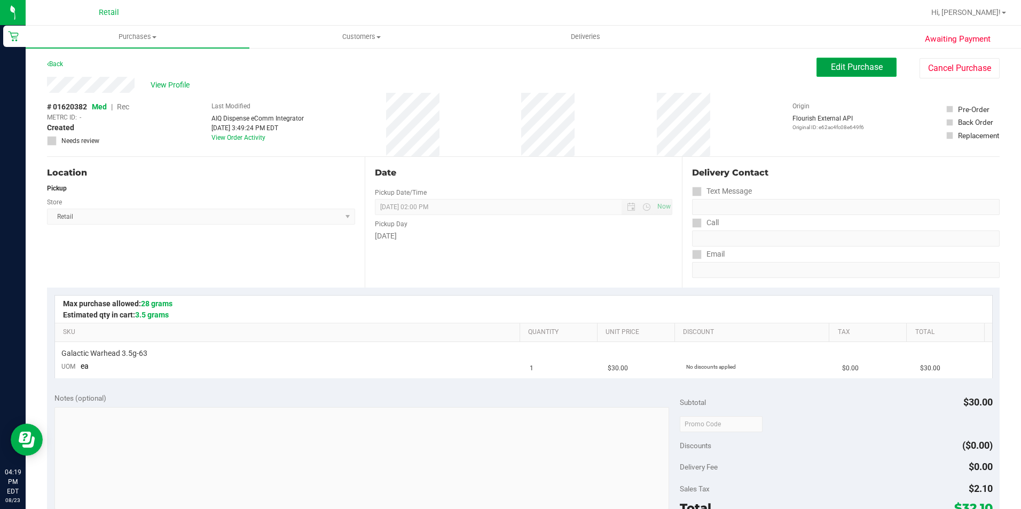
click at [835, 70] on span "Edit Purchase" at bounding box center [857, 67] width 52 height 10
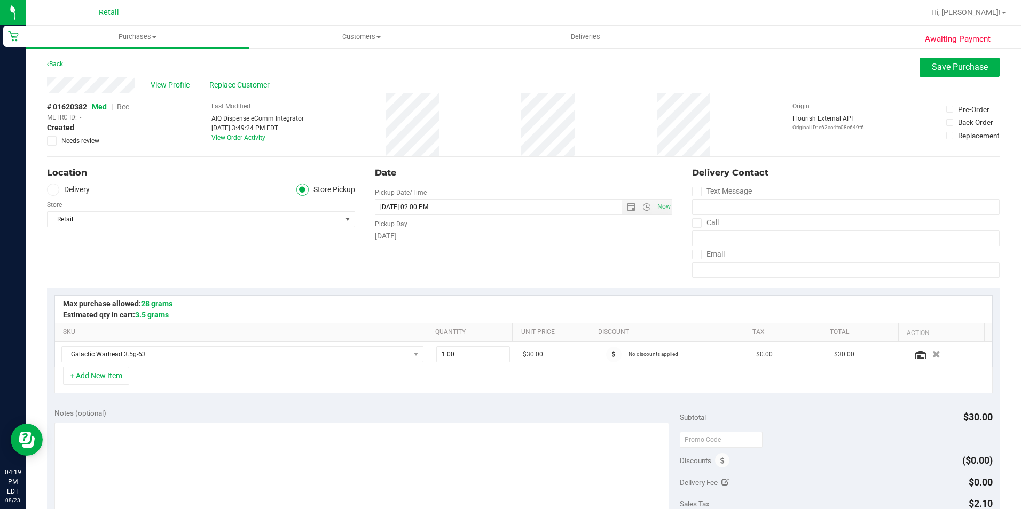
click at [119, 105] on span "Rec" at bounding box center [123, 107] width 12 height 9
click at [946, 65] on span "Save Purchase" at bounding box center [960, 67] width 56 height 10
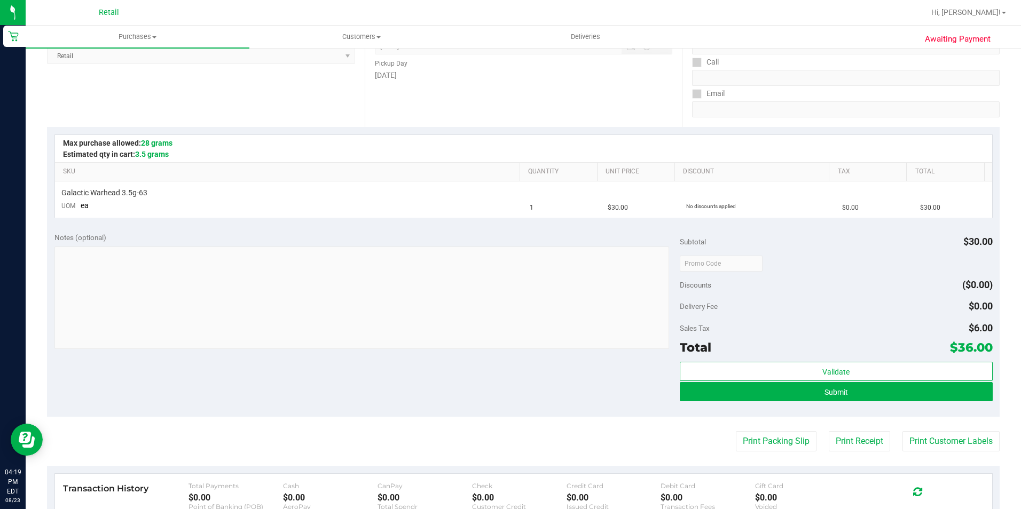
scroll to position [214, 0]
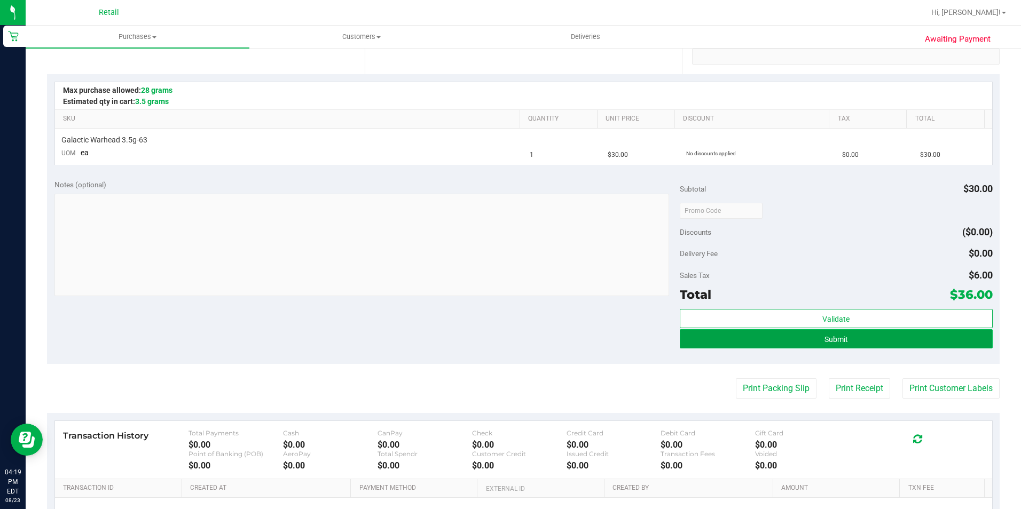
click at [712, 333] on button "Submit" at bounding box center [836, 338] width 313 height 19
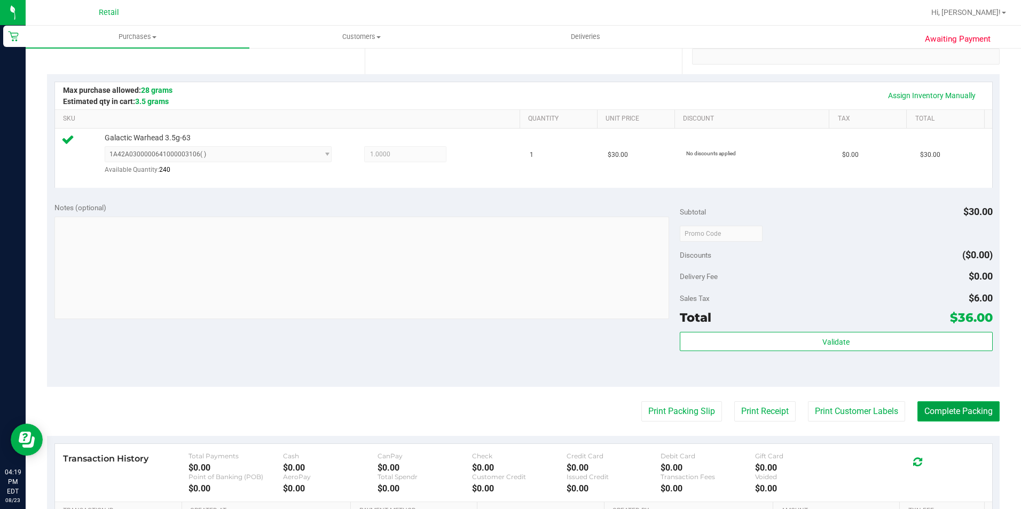
click at [923, 407] on button "Complete Packing" at bounding box center [958, 412] width 82 height 20
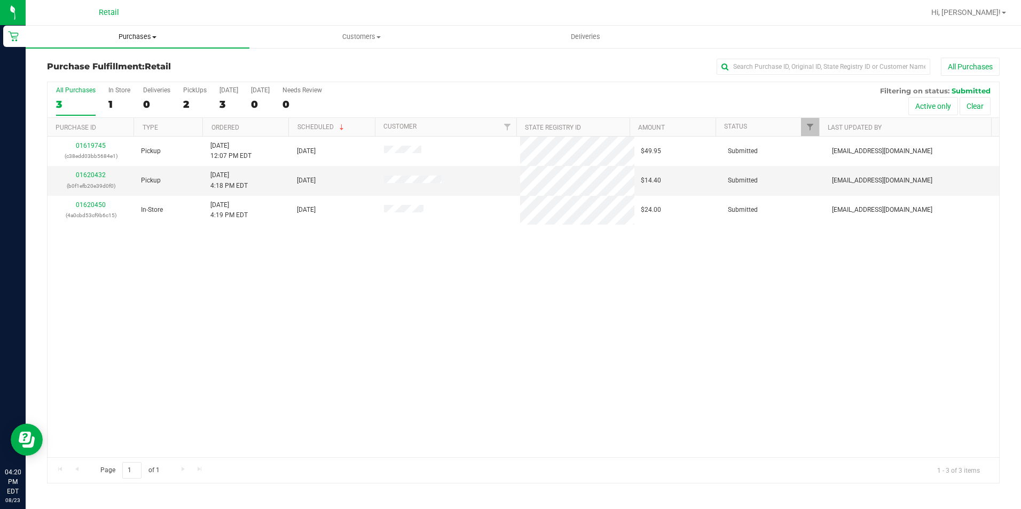
click at [137, 34] on span "Purchases" at bounding box center [138, 37] width 224 height 10
click at [116, 63] on span "Summary of purchases" at bounding box center [80, 64] width 109 height 9
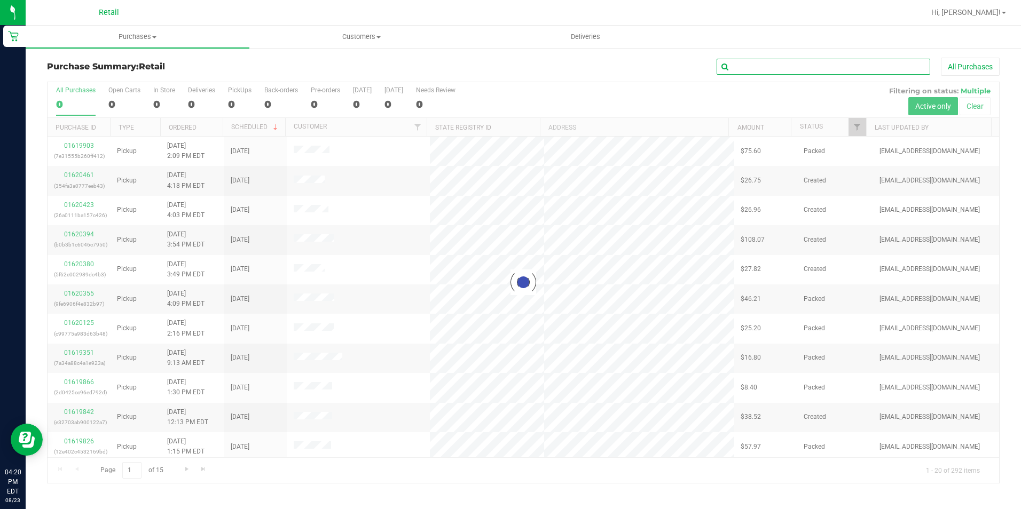
click at [754, 67] on input "text" at bounding box center [824, 67] width 214 height 16
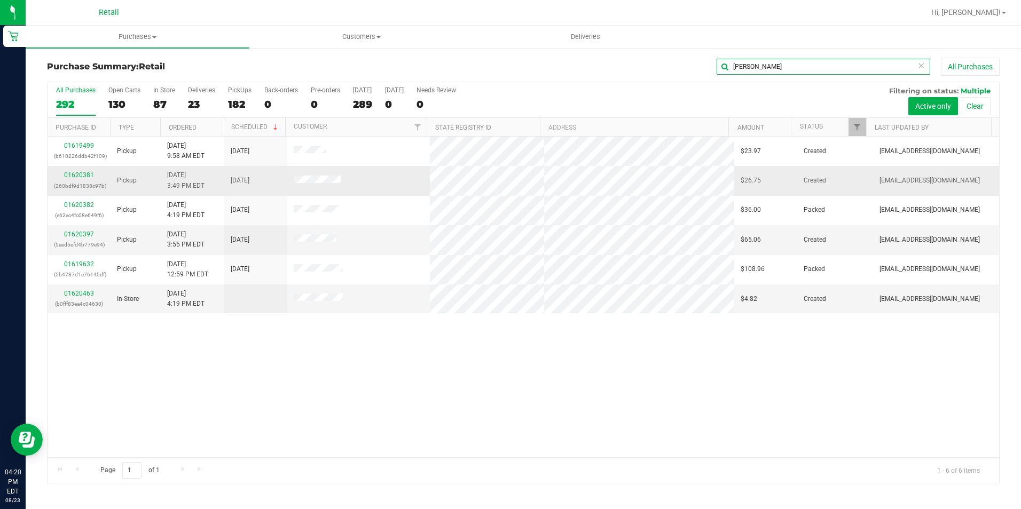
type input "[PERSON_NAME]"
click at [77, 170] on div "01620381 (260bdf9d1838c97b)" at bounding box center [79, 180] width 50 height 20
click at [75, 175] on link "01620381" at bounding box center [79, 174] width 30 height 7
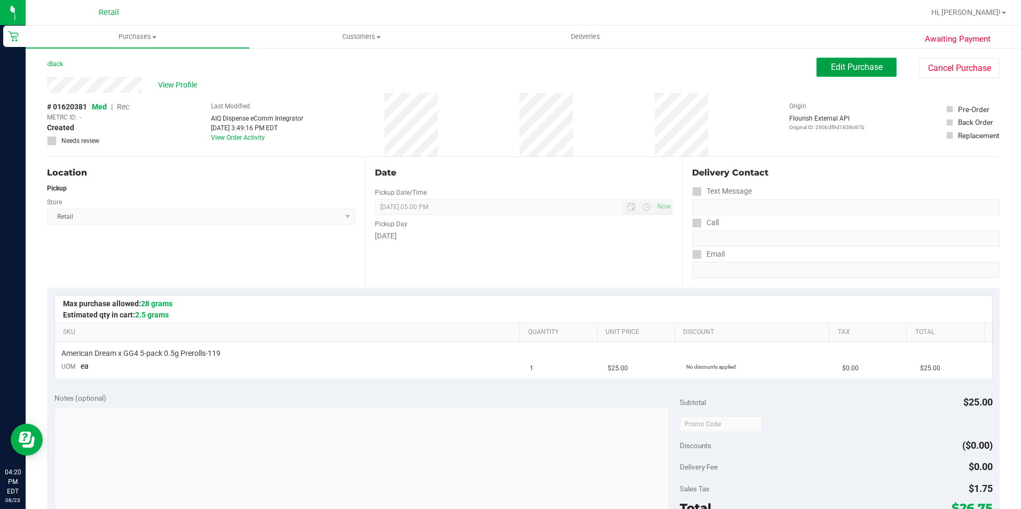
drag, startPoint x: 856, startPoint y: 73, endPoint x: 819, endPoint y: 73, distance: 37.4
click at [855, 73] on button "Edit Purchase" at bounding box center [856, 67] width 80 height 19
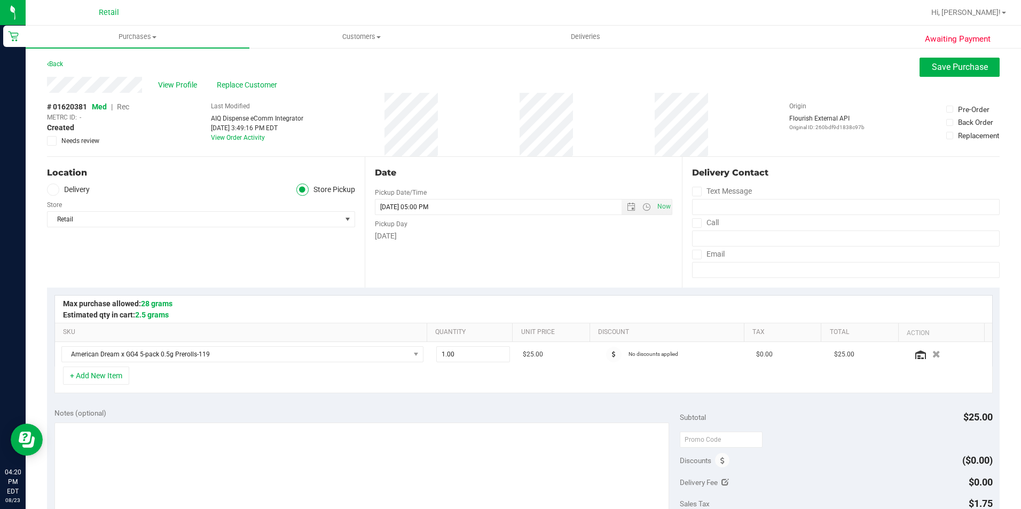
click at [119, 106] on span "Rec" at bounding box center [123, 107] width 12 height 9
click at [919, 68] on button "Save Purchase" at bounding box center [959, 67] width 80 height 19
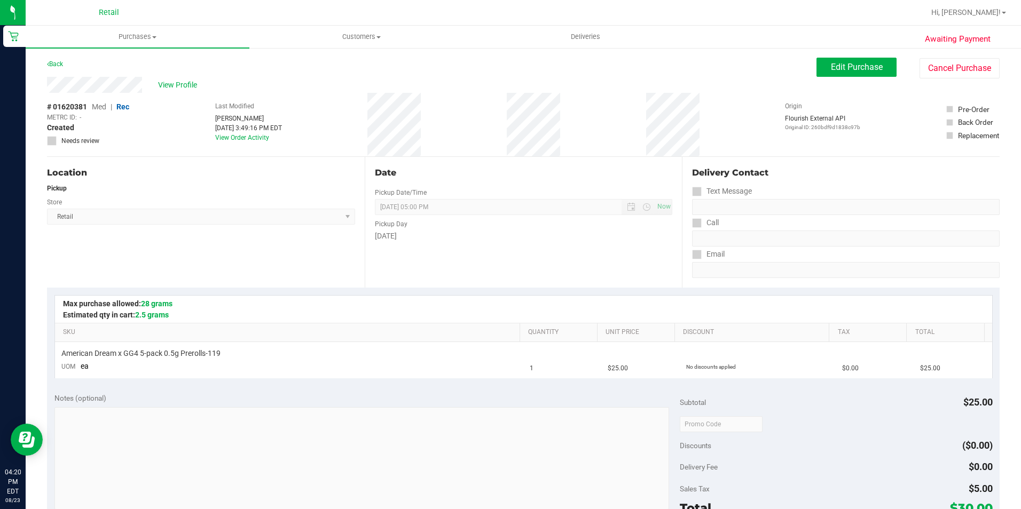
scroll to position [160, 0]
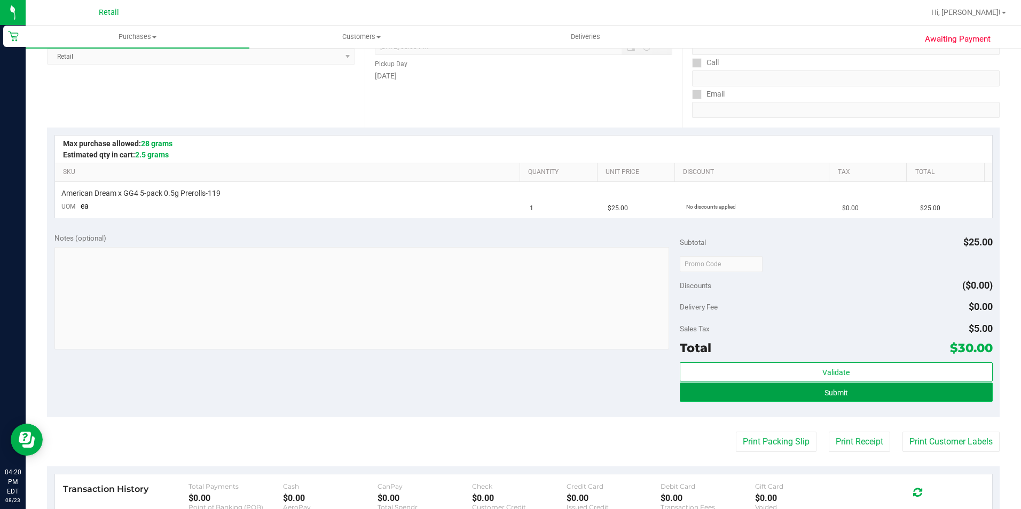
click at [680, 391] on button "Submit" at bounding box center [836, 392] width 313 height 19
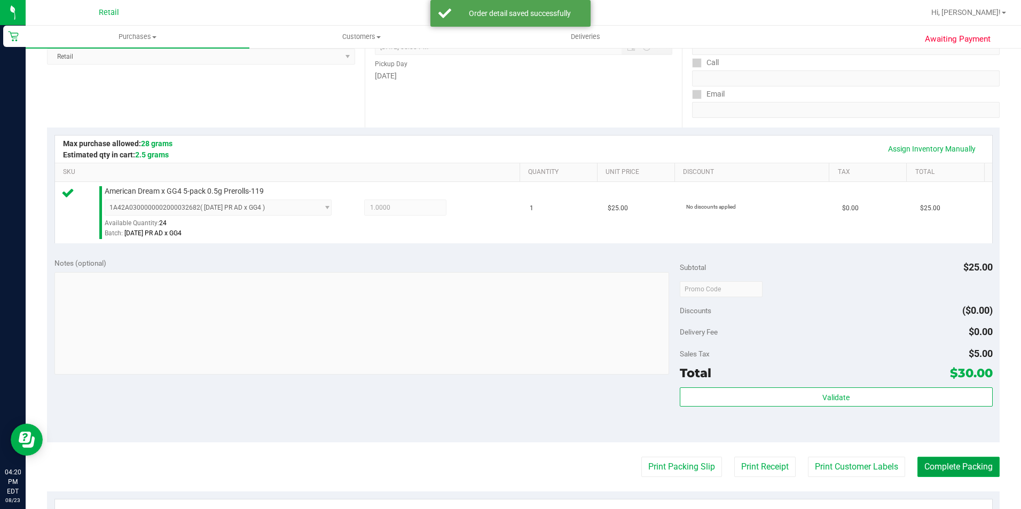
click at [967, 474] on button "Complete Packing" at bounding box center [958, 467] width 82 height 20
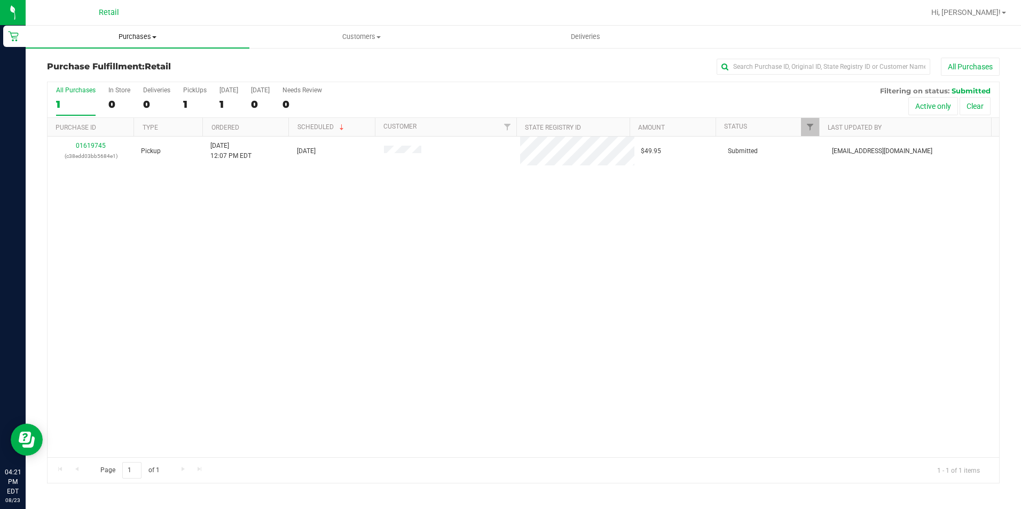
click at [118, 35] on span "Purchases" at bounding box center [138, 37] width 224 height 10
click at [91, 65] on span "Summary of purchases" at bounding box center [80, 64] width 109 height 9
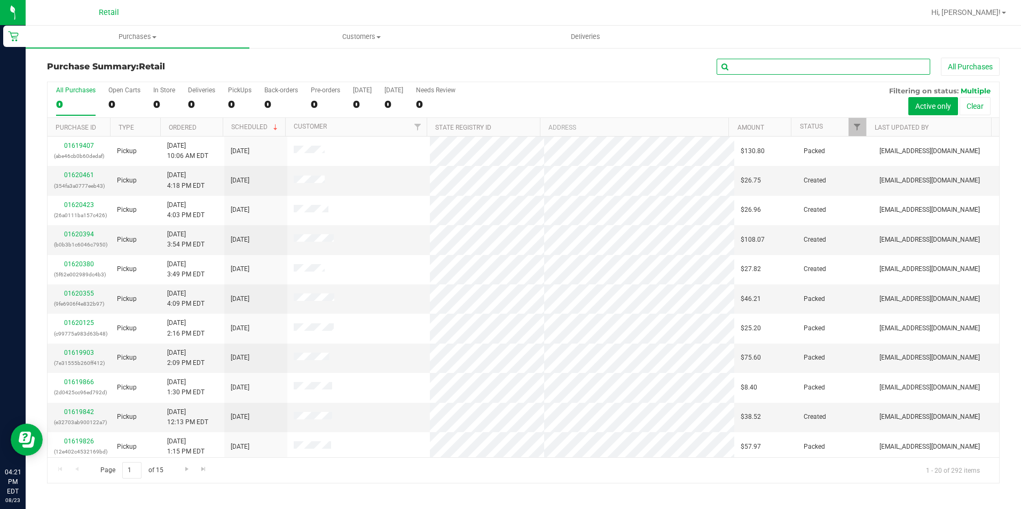
click at [746, 70] on input "text" at bounding box center [824, 67] width 214 height 16
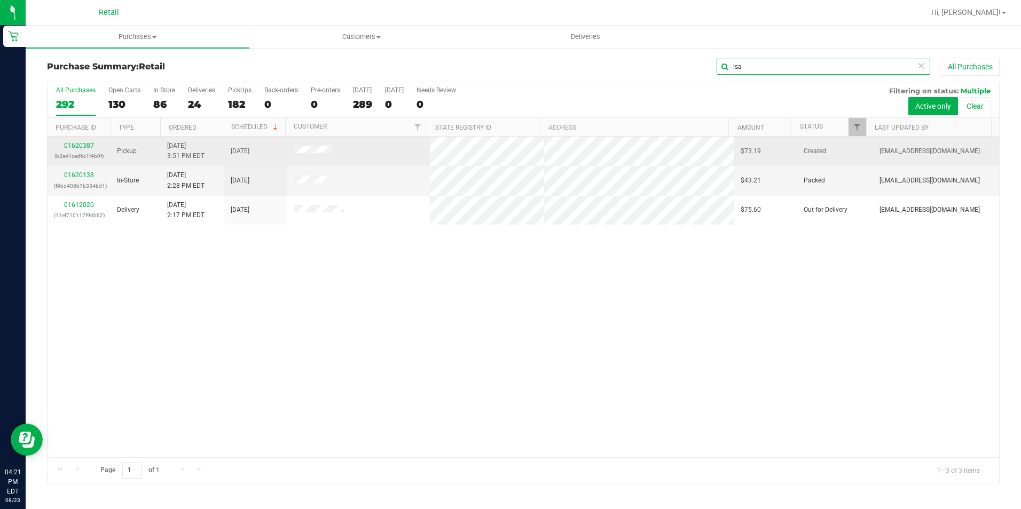
type input "isa"
click at [61, 146] on div "01620387 (b3a41ced6c1f4b0f)" at bounding box center [79, 151] width 50 height 20
click at [73, 146] on link "01620387" at bounding box center [79, 145] width 30 height 7
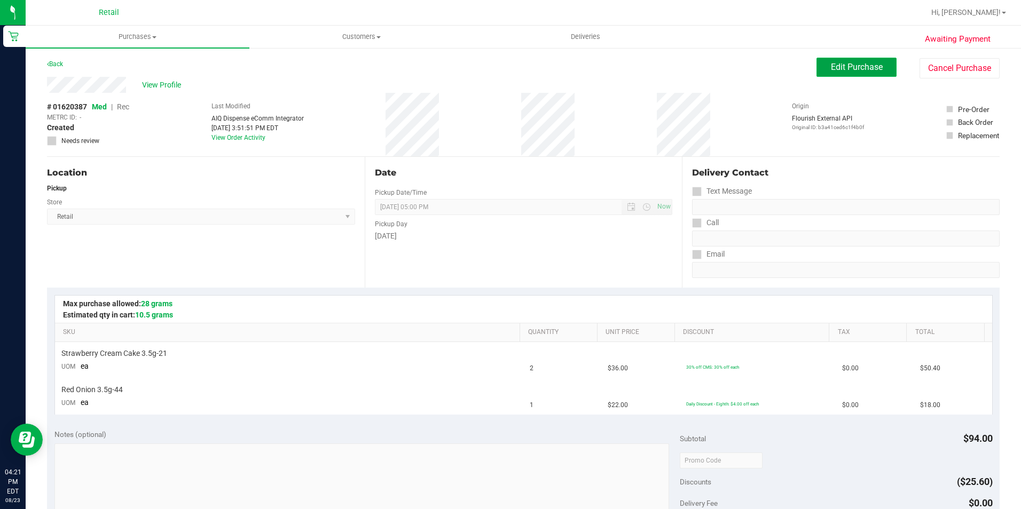
click at [848, 68] on span "Edit Purchase" at bounding box center [857, 67] width 52 height 10
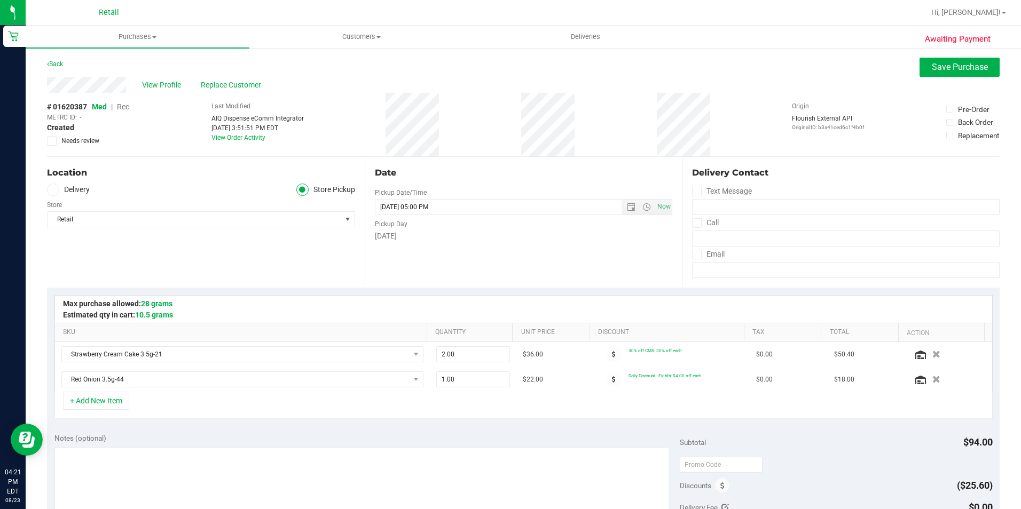
click at [122, 106] on span "Rec" at bounding box center [123, 107] width 12 height 9
click at [941, 69] on span "Save Purchase" at bounding box center [960, 67] width 56 height 10
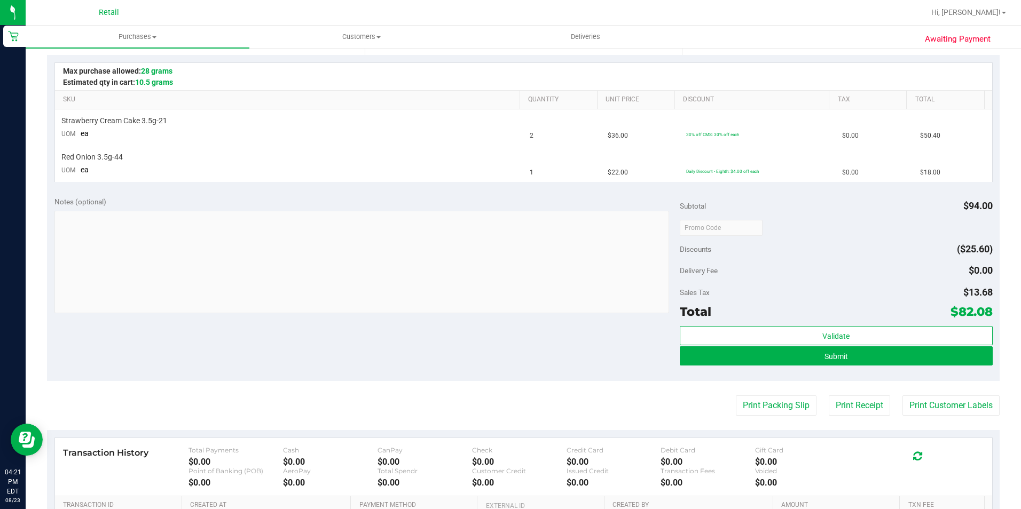
scroll to position [267, 0]
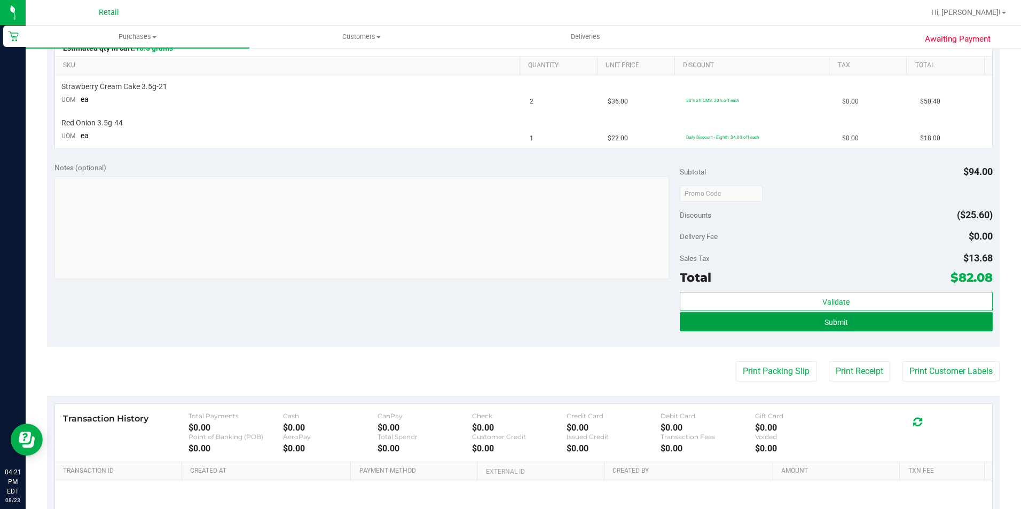
click at [759, 324] on button "Submit" at bounding box center [836, 321] width 313 height 19
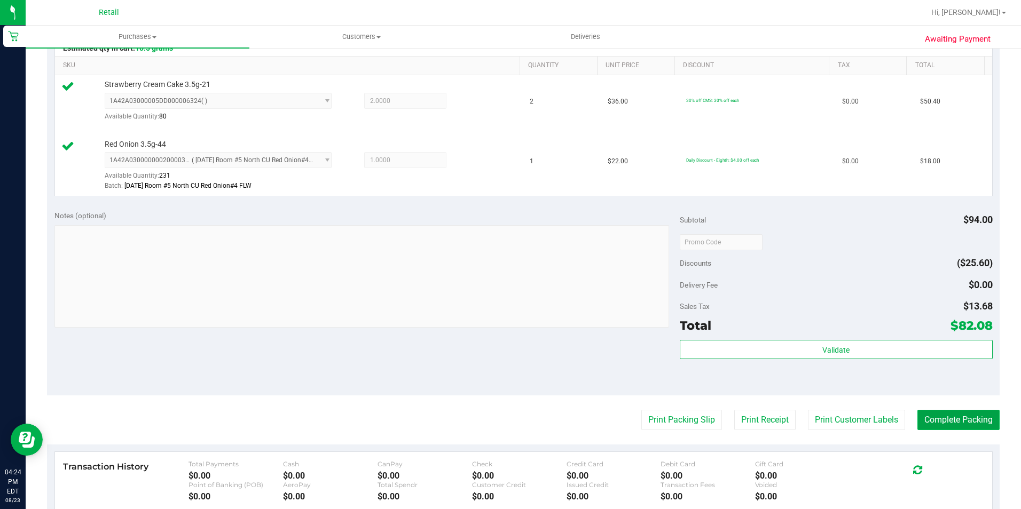
click at [926, 428] on button "Complete Packing" at bounding box center [958, 420] width 82 height 20
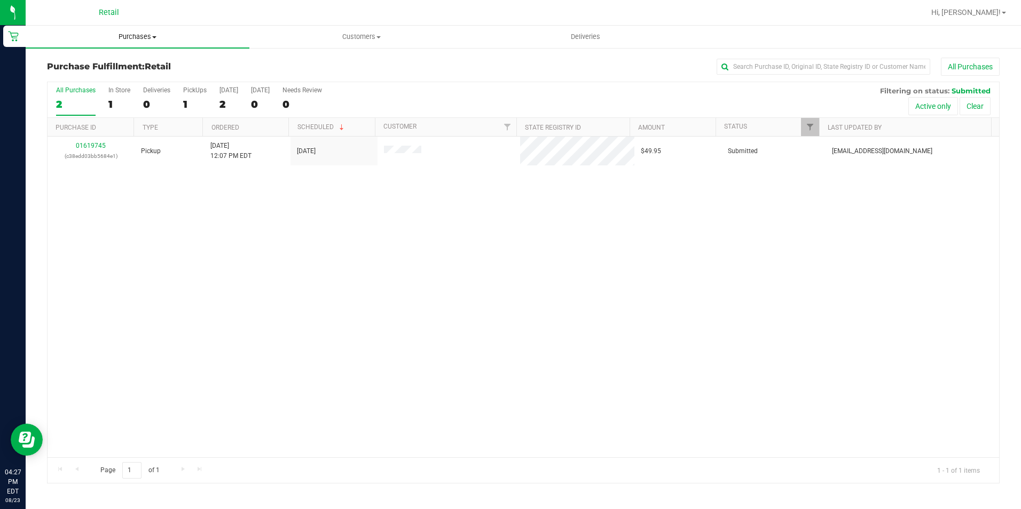
drag, startPoint x: 104, startPoint y: 33, endPoint x: 106, endPoint y: 38, distance: 6.2
click at [104, 33] on span "Purchases" at bounding box center [138, 37] width 224 height 10
click at [115, 62] on span "Summary of purchases" at bounding box center [80, 64] width 109 height 9
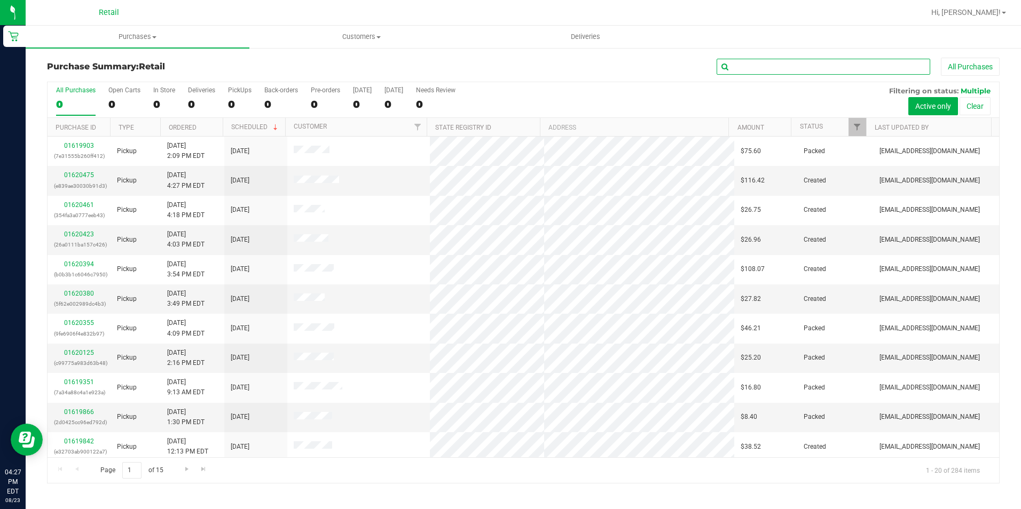
click at [808, 64] on input "text" at bounding box center [824, 67] width 214 height 16
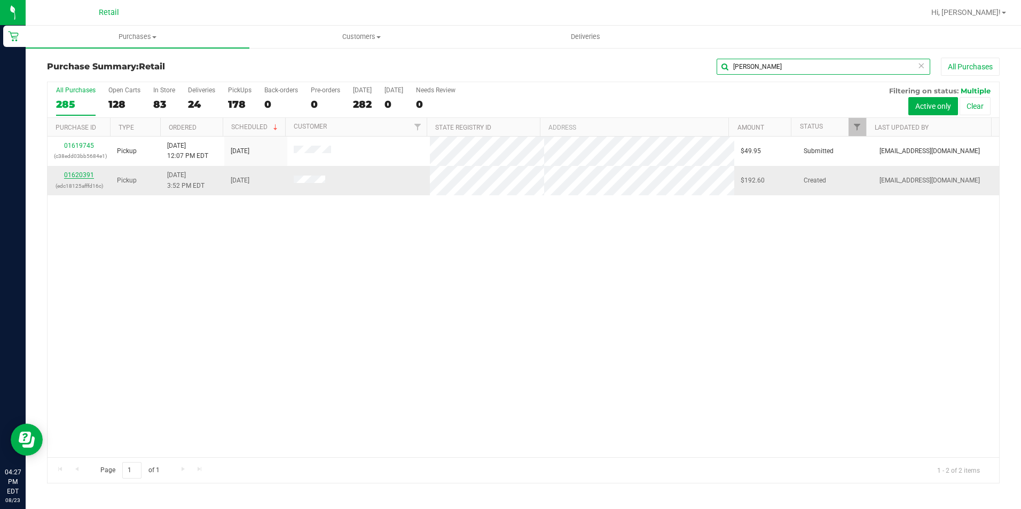
type input "[PERSON_NAME]"
click at [85, 176] on link "01620391" at bounding box center [79, 174] width 30 height 7
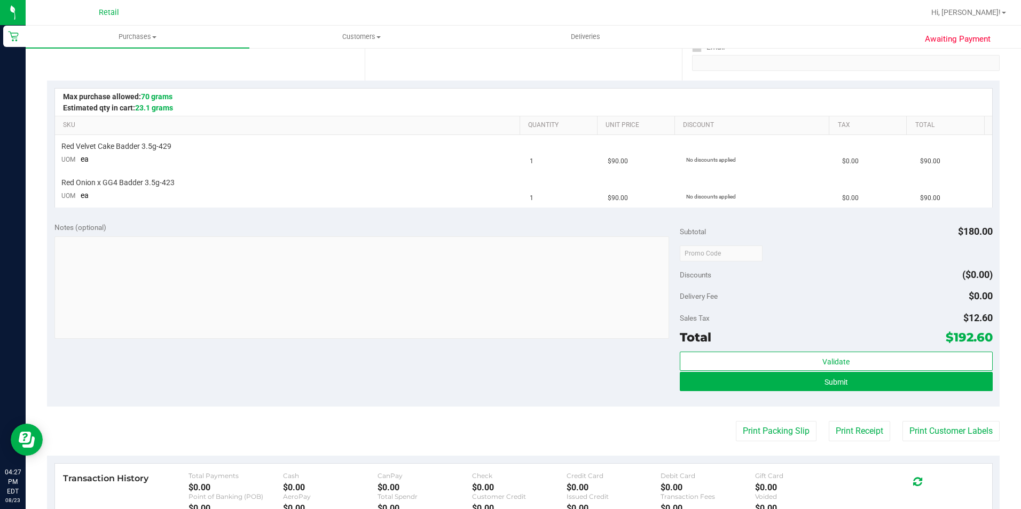
scroll to position [214, 0]
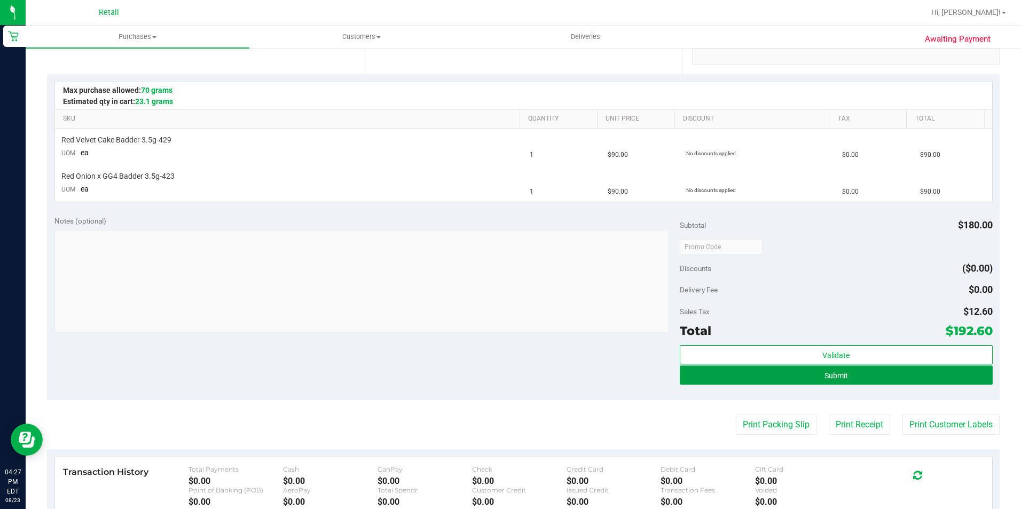
click at [720, 381] on button "Submit" at bounding box center [836, 375] width 313 height 19
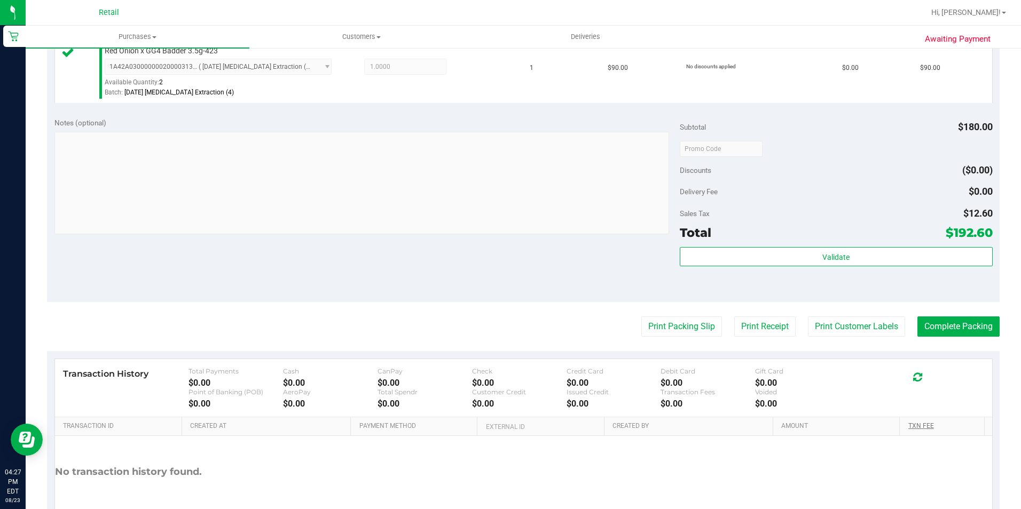
scroll to position [426, 0]
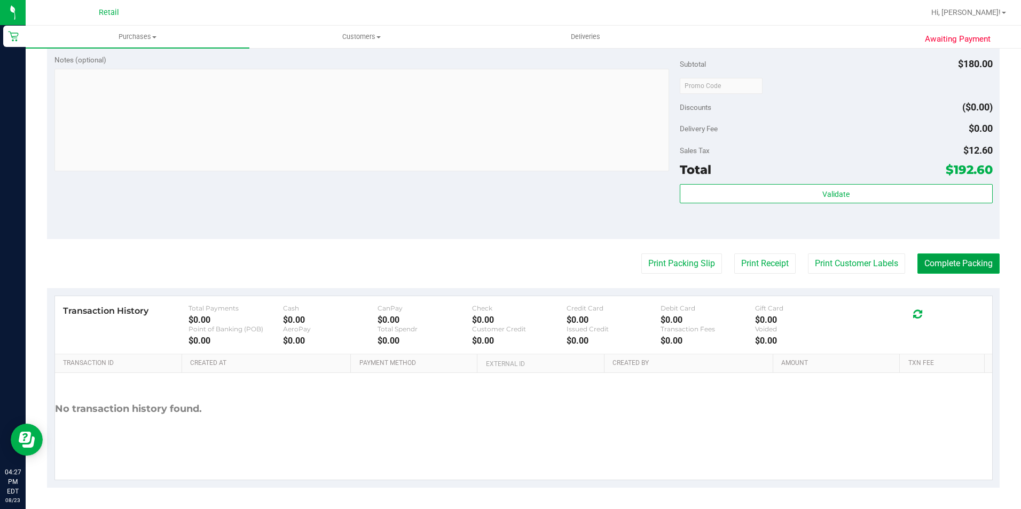
click at [932, 271] on button "Complete Packing" at bounding box center [958, 264] width 82 height 20
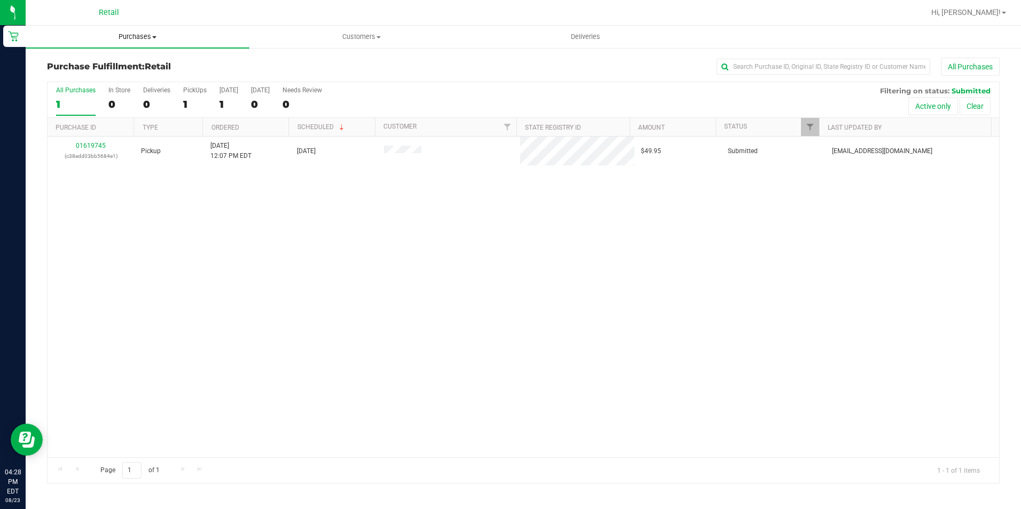
click at [156, 43] on uib-tab-heading "Purchases Summary of purchases Fulfillment All purchases" at bounding box center [138, 37] width 224 height 22
click at [128, 70] on li "Summary of purchases" at bounding box center [138, 64] width 224 height 13
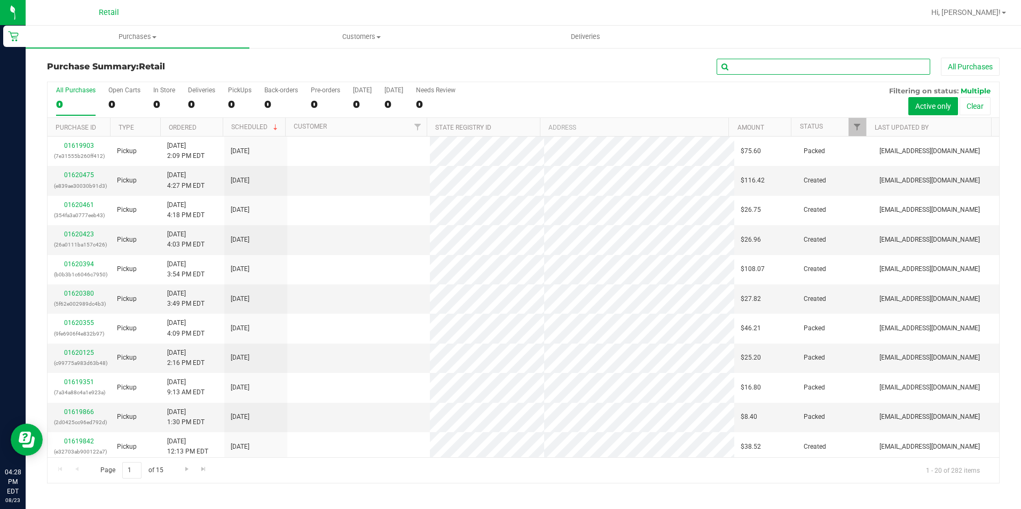
click at [770, 67] on input "text" at bounding box center [824, 67] width 214 height 16
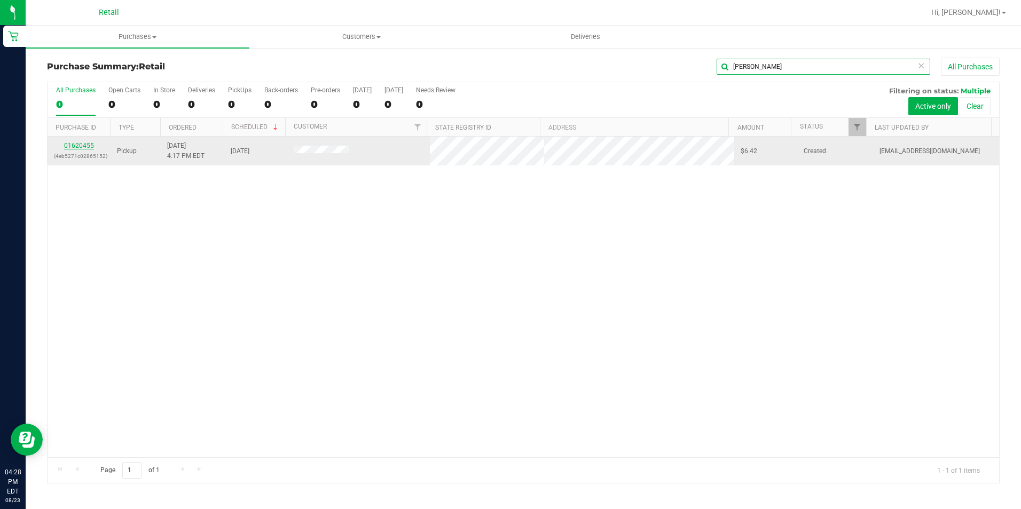
type input "[PERSON_NAME]"
click at [82, 146] on link "01620455" at bounding box center [79, 145] width 30 height 7
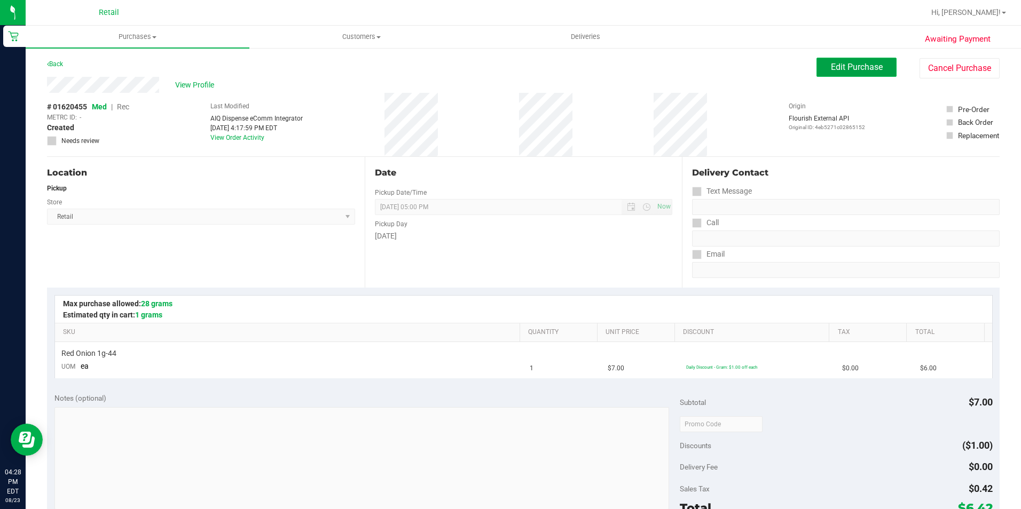
click at [854, 64] on span "Edit Purchase" at bounding box center [857, 67] width 52 height 10
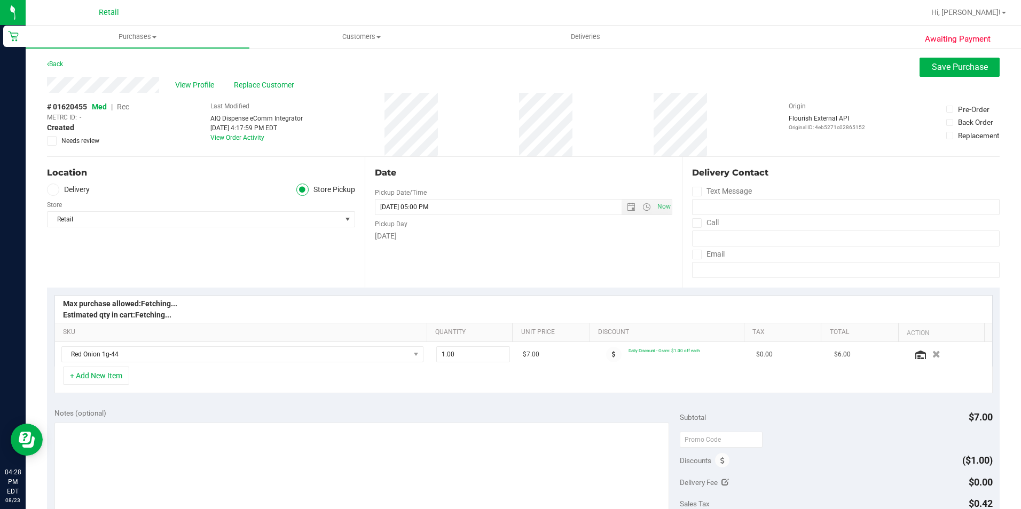
click at [125, 111] on span "Rec" at bounding box center [123, 107] width 12 height 9
click at [955, 67] on span "Save Purchase" at bounding box center [960, 67] width 56 height 10
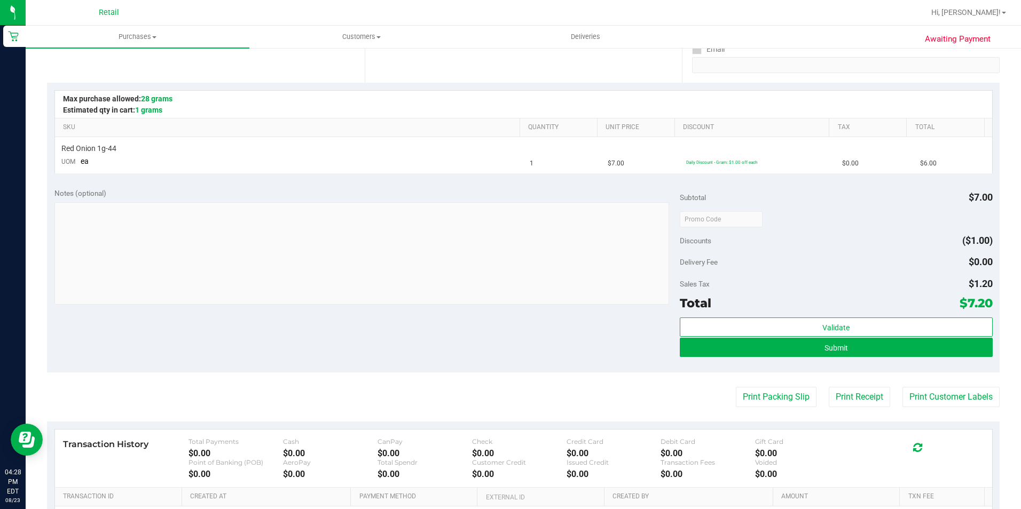
scroll to position [267, 0]
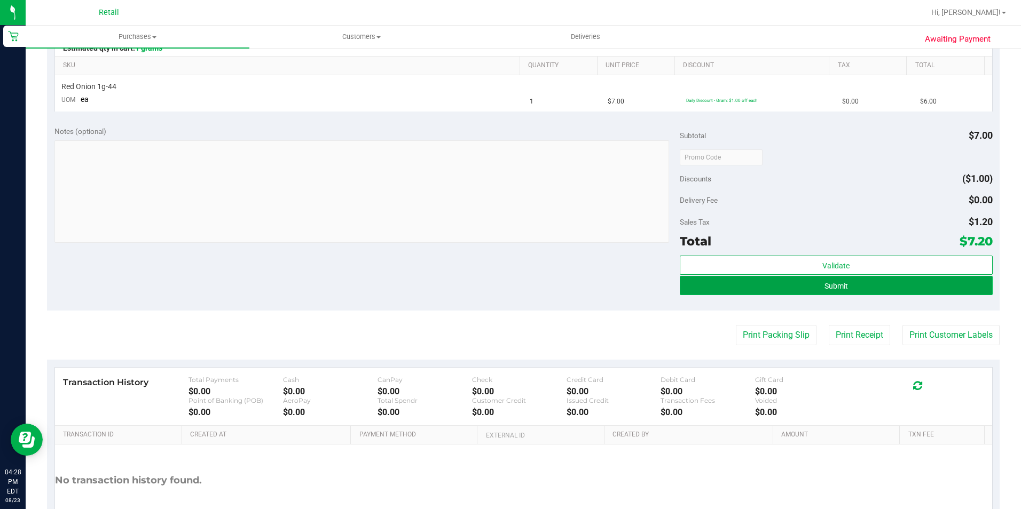
click at [712, 282] on button "Submit" at bounding box center [836, 285] width 313 height 19
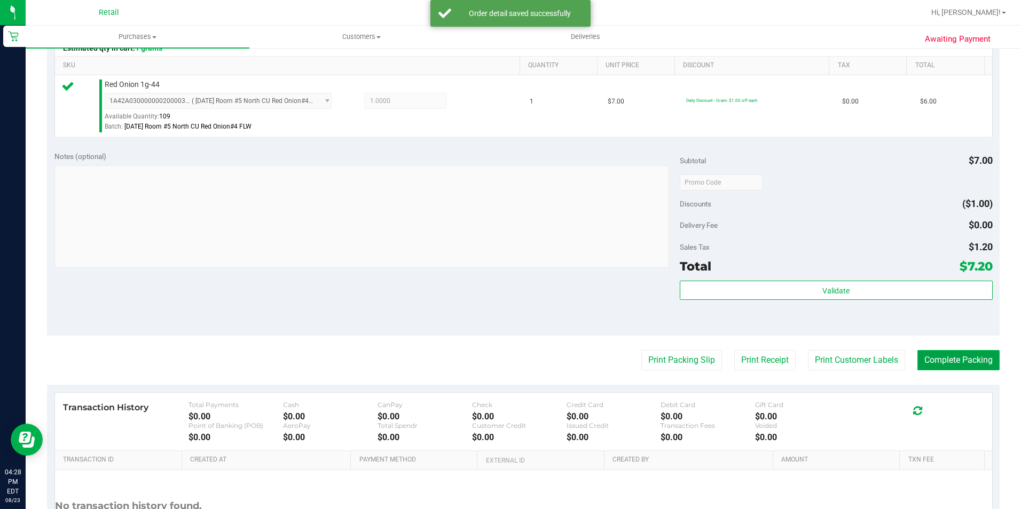
click at [944, 353] on button "Complete Packing" at bounding box center [958, 360] width 82 height 20
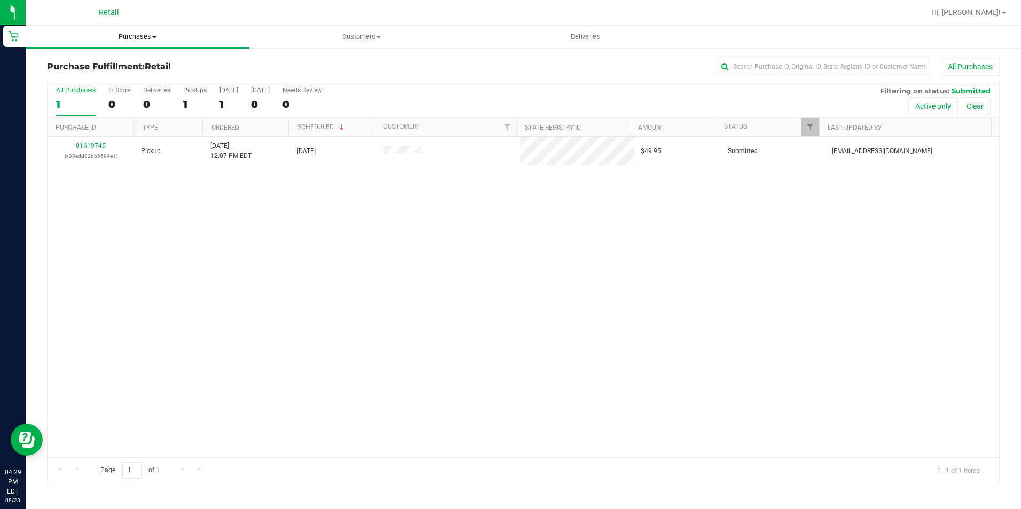
drag, startPoint x: 144, startPoint y: 37, endPoint x: 135, endPoint y: 44, distance: 11.4
click at [144, 37] on span "Purchases" at bounding box center [138, 37] width 224 height 10
click at [115, 62] on span "Summary of purchases" at bounding box center [80, 64] width 109 height 9
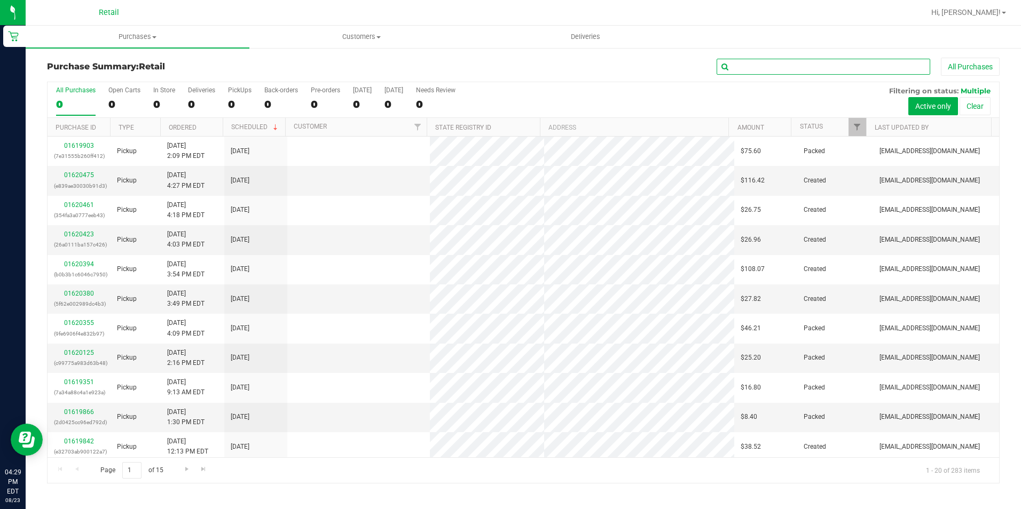
click at [749, 63] on input "text" at bounding box center [824, 67] width 214 height 16
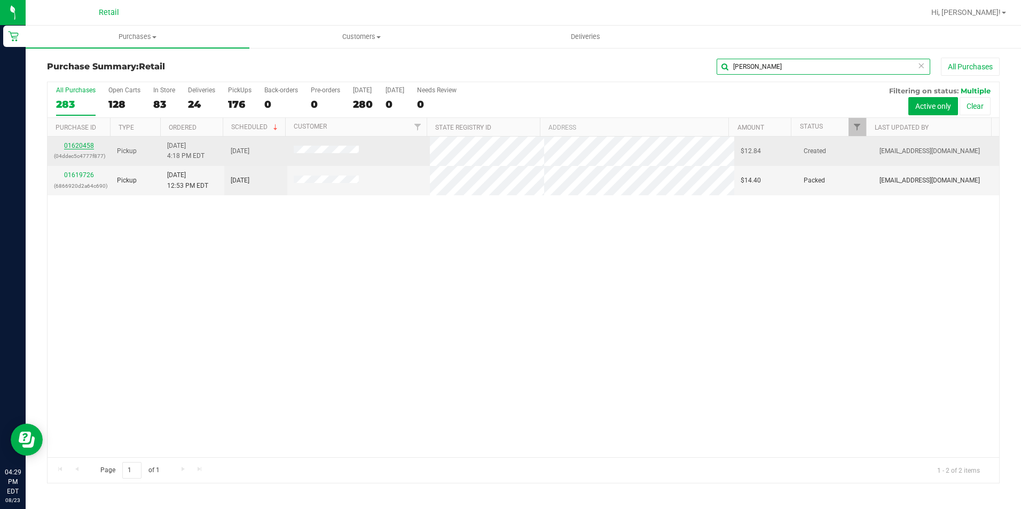
type input "[PERSON_NAME]"
click at [89, 149] on link "01620458" at bounding box center [79, 145] width 30 height 7
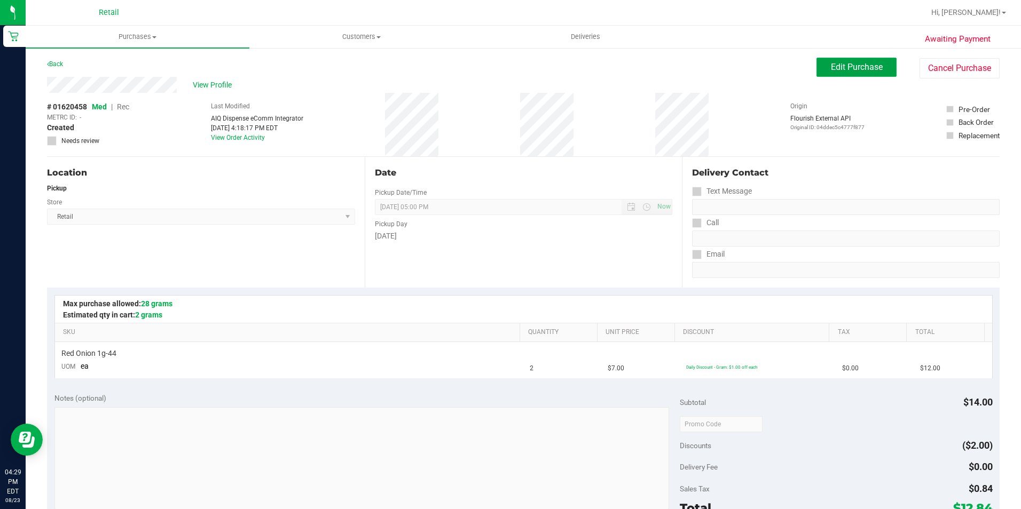
click at [839, 58] on button "Edit Purchase" at bounding box center [856, 67] width 80 height 19
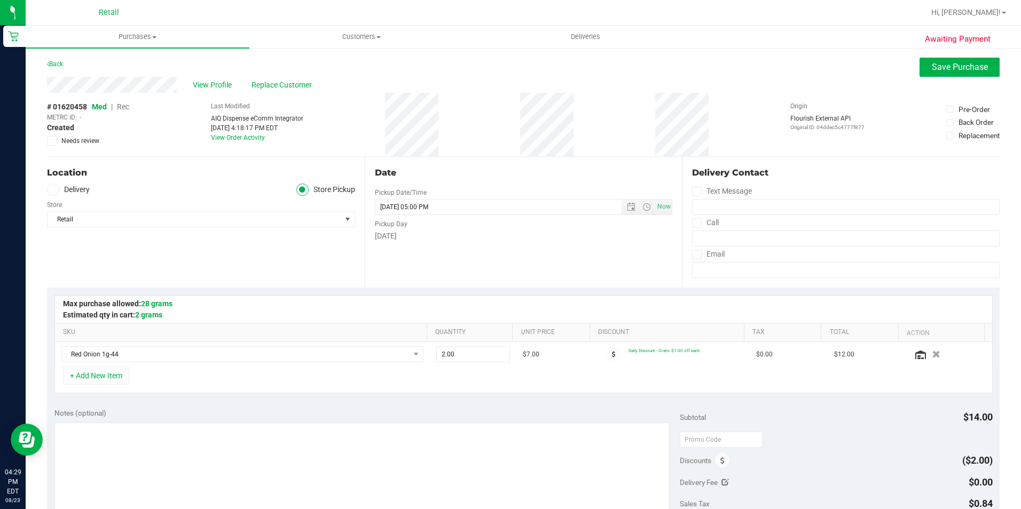
click at [127, 107] on span "Rec" at bounding box center [123, 107] width 12 height 9
click at [932, 64] on span "Save Purchase" at bounding box center [960, 67] width 56 height 10
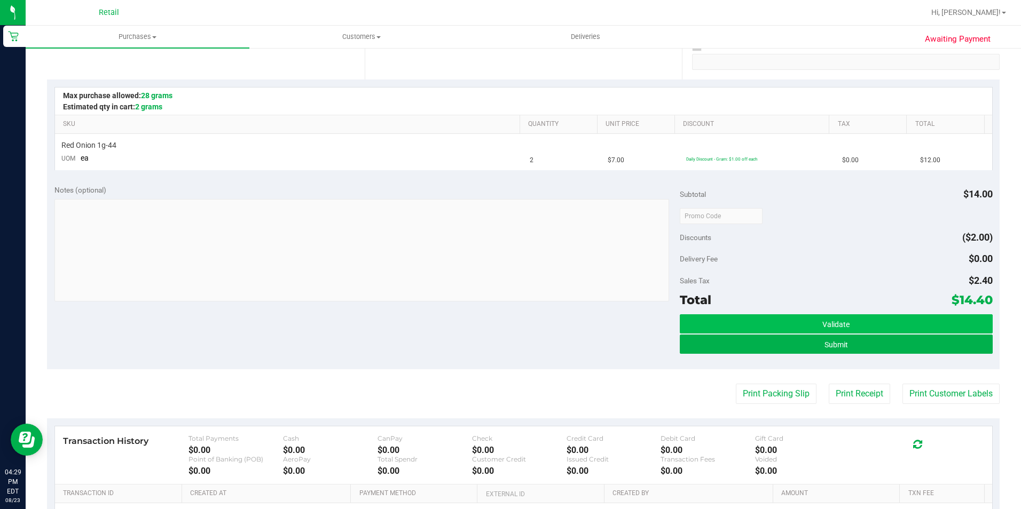
scroll to position [214, 0]
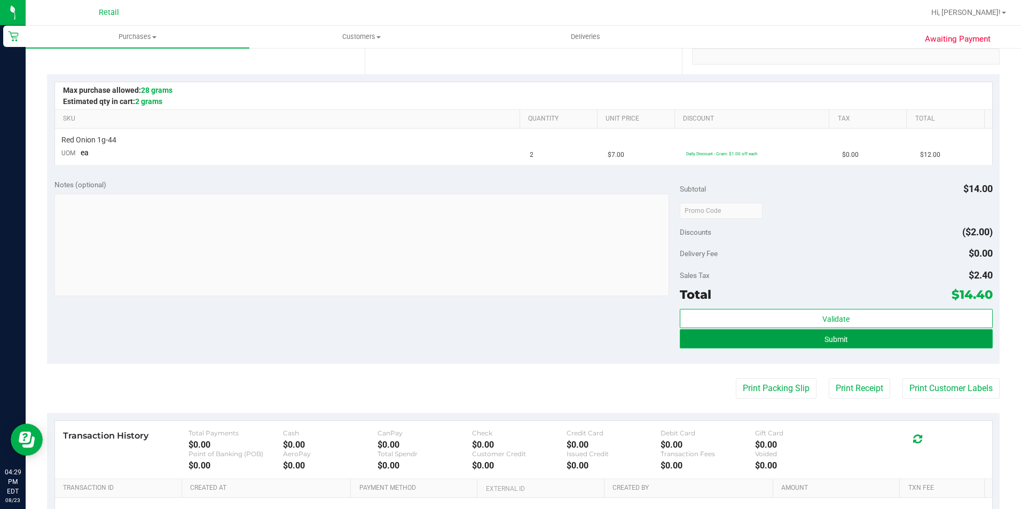
click at [709, 340] on button "Submit" at bounding box center [836, 338] width 313 height 19
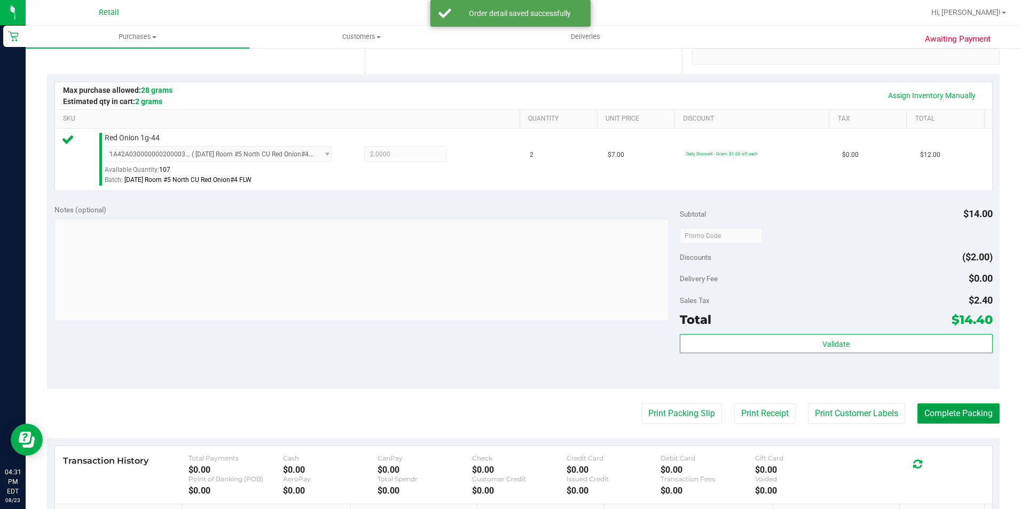
click at [931, 409] on button "Complete Packing" at bounding box center [958, 414] width 82 height 20
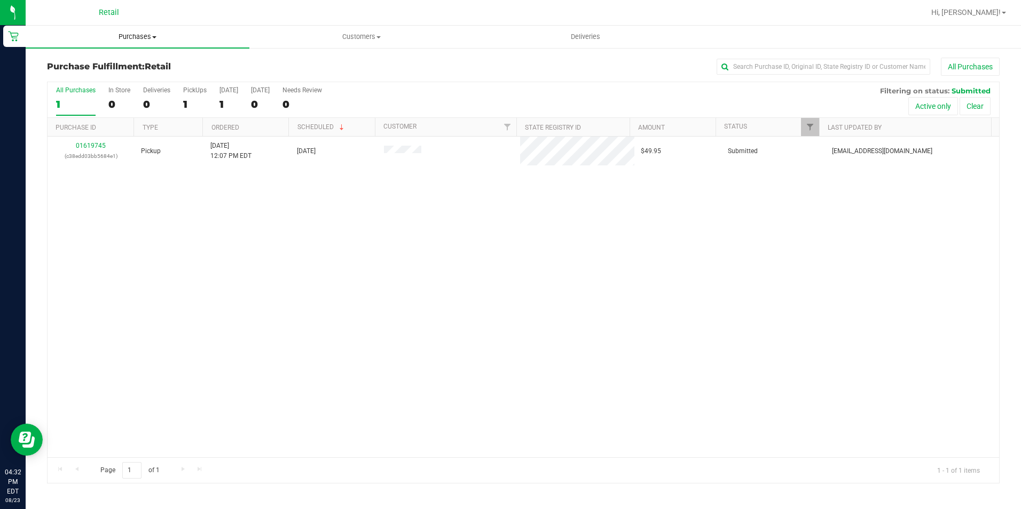
drag, startPoint x: 129, startPoint y: 37, endPoint x: 122, endPoint y: 43, distance: 9.1
click at [129, 37] on span "Purchases" at bounding box center [138, 37] width 224 height 10
click at [97, 60] on span "Summary of purchases" at bounding box center [80, 64] width 109 height 9
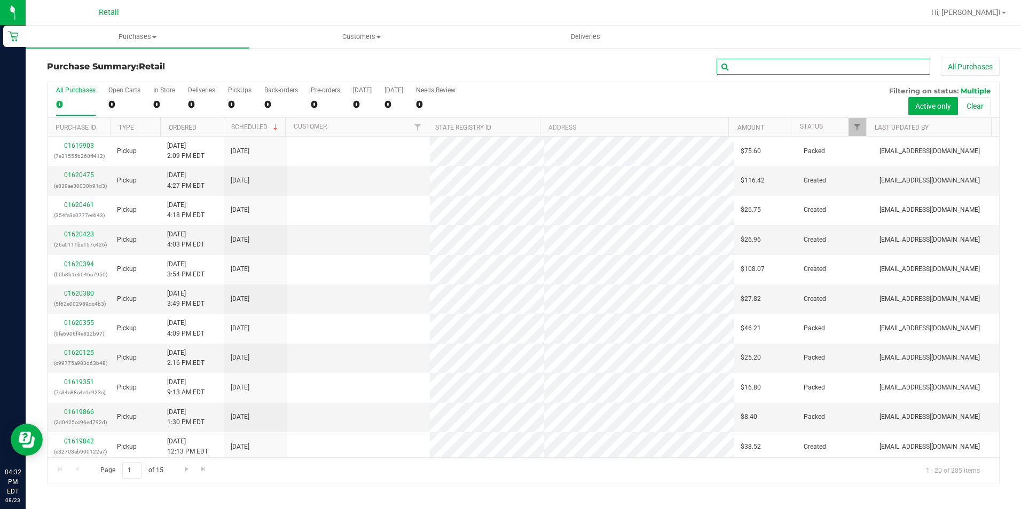
click at [733, 69] on input "text" at bounding box center [824, 67] width 214 height 16
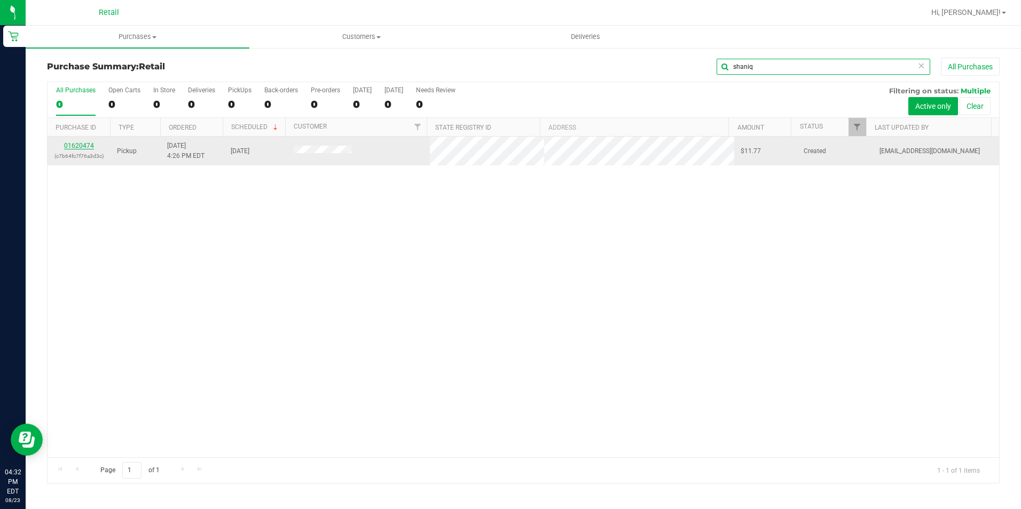
type input "shaniq"
click at [73, 146] on link "01620474" at bounding box center [79, 145] width 30 height 7
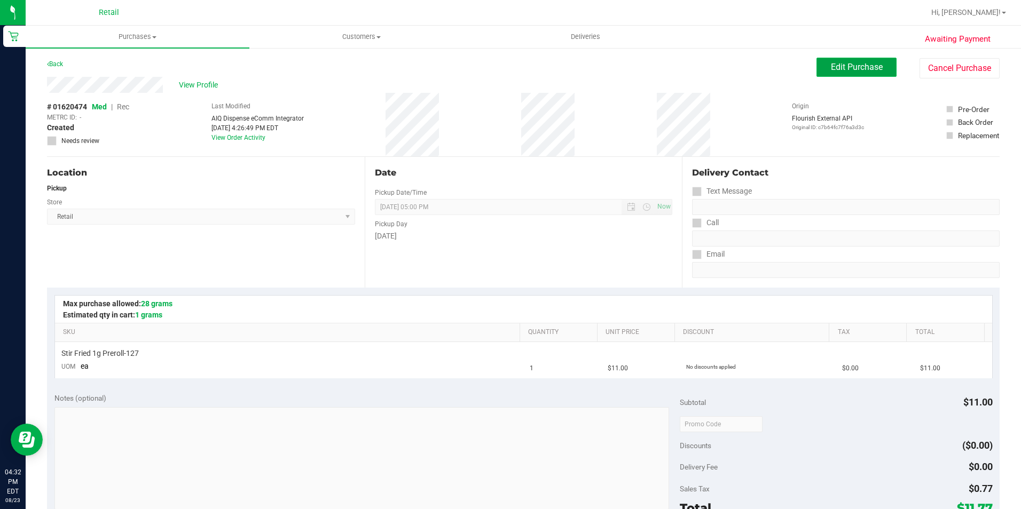
click at [831, 67] on span "Edit Purchase" at bounding box center [857, 67] width 52 height 10
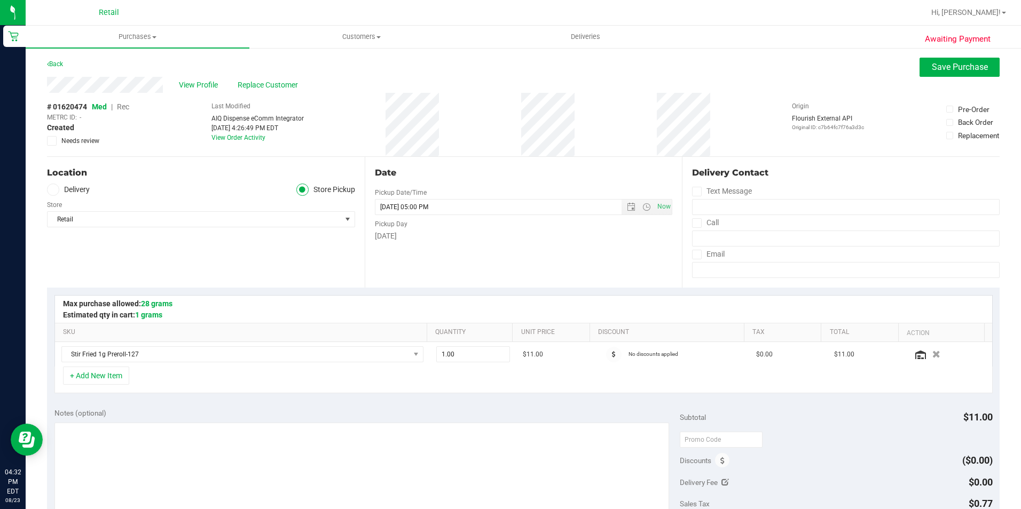
click at [125, 108] on span "Rec" at bounding box center [123, 107] width 12 height 9
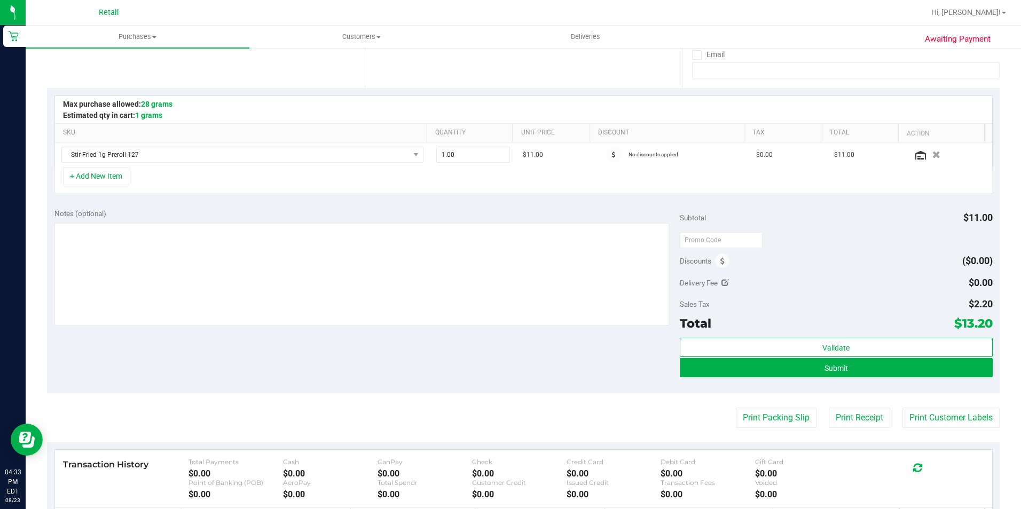
scroll to position [214, 0]
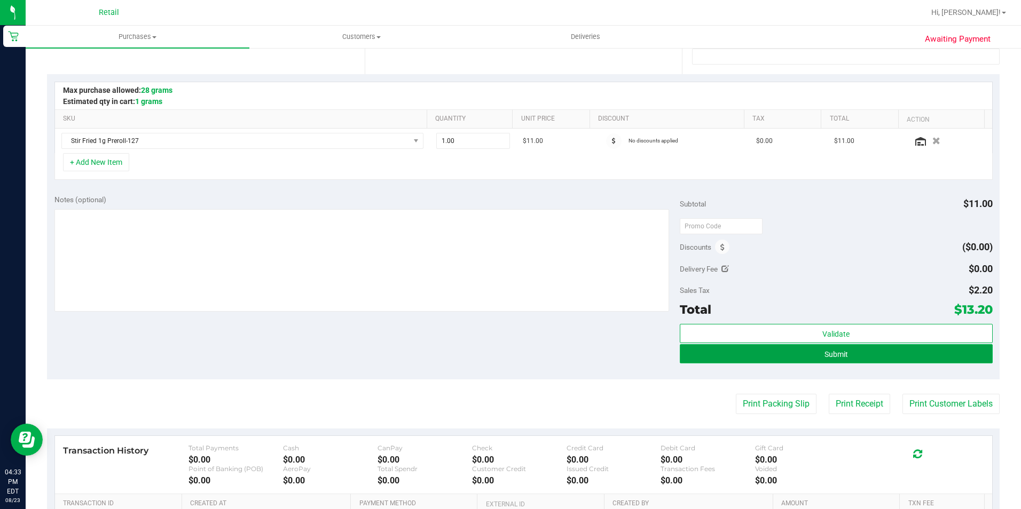
click at [686, 363] on button "Submit" at bounding box center [836, 353] width 313 height 19
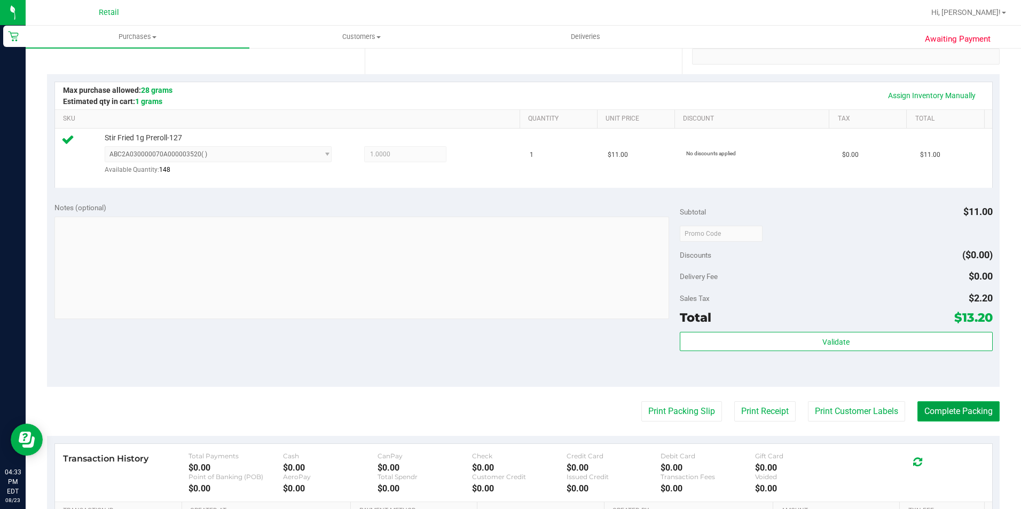
click at [922, 413] on button "Complete Packing" at bounding box center [958, 412] width 82 height 20
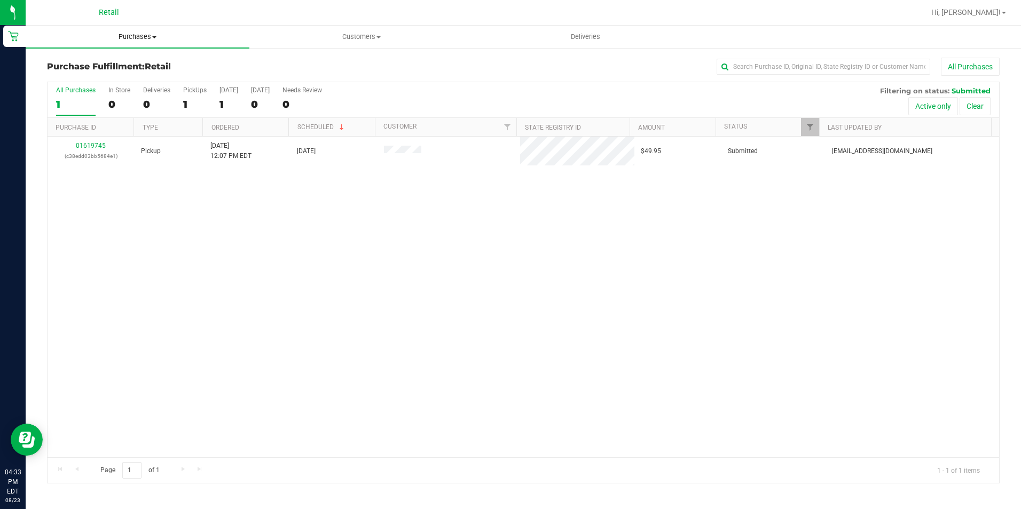
click at [128, 36] on span "Purchases" at bounding box center [138, 37] width 224 height 10
click at [118, 68] on span "Summary of purchases" at bounding box center [80, 64] width 109 height 9
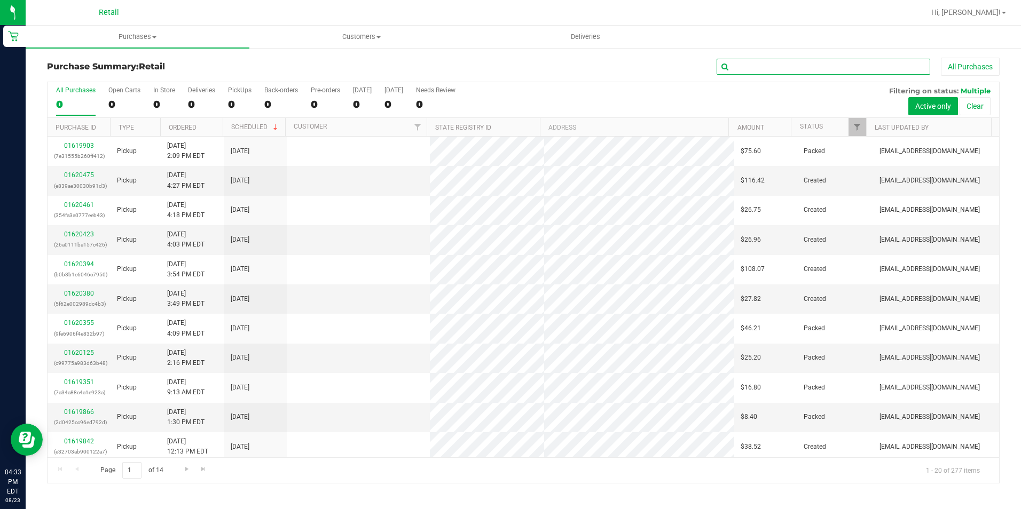
click at [750, 65] on input "text" at bounding box center [824, 67] width 214 height 16
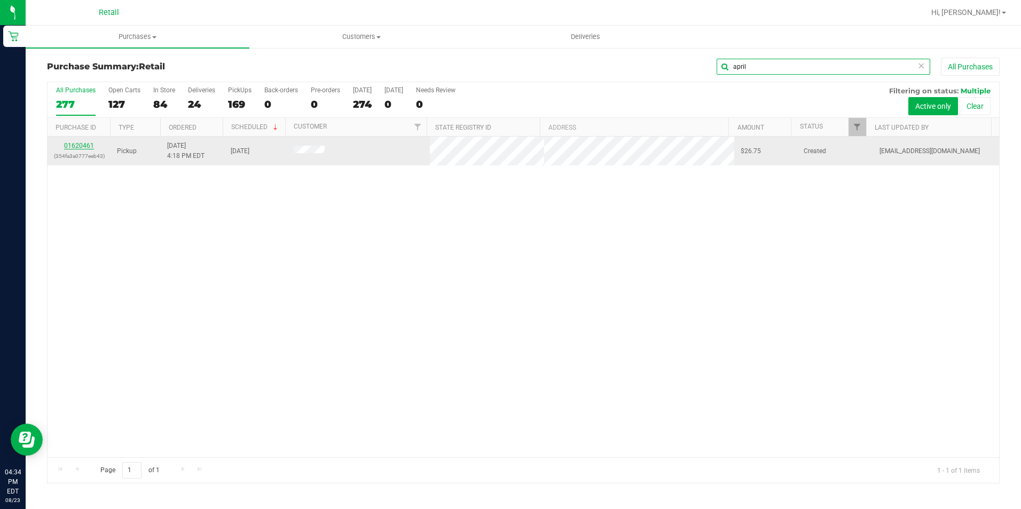
type input "april"
click at [74, 147] on link "01620461" at bounding box center [79, 145] width 30 height 7
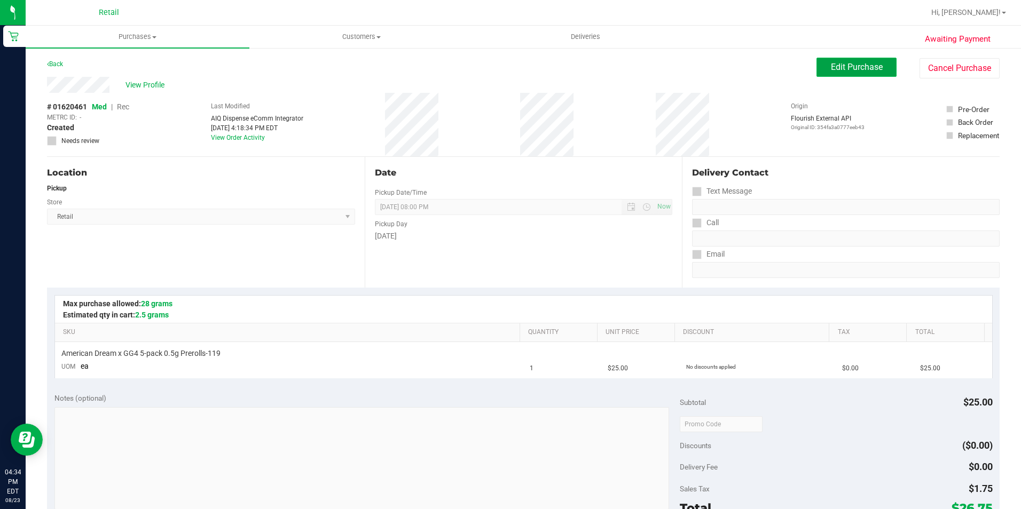
click at [818, 69] on button "Edit Purchase" at bounding box center [856, 67] width 80 height 19
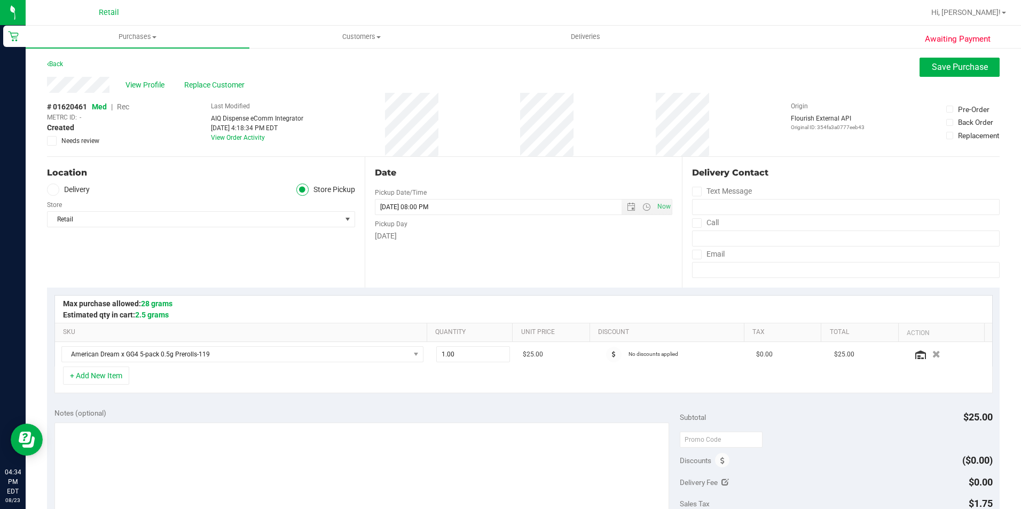
click at [124, 106] on span "Rec" at bounding box center [123, 107] width 12 height 9
click at [911, 69] on div "Back Save Purchase" at bounding box center [523, 67] width 953 height 19
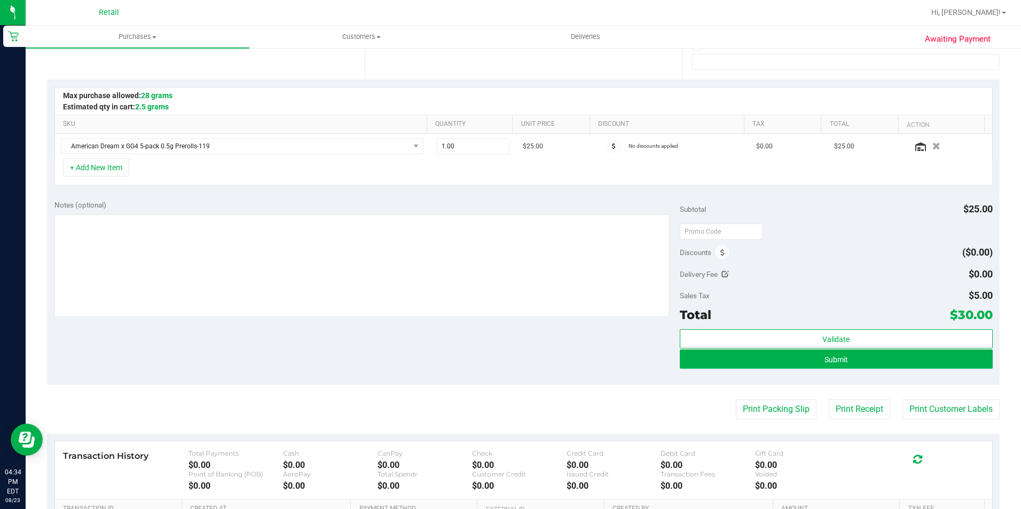
scroll to position [214, 0]
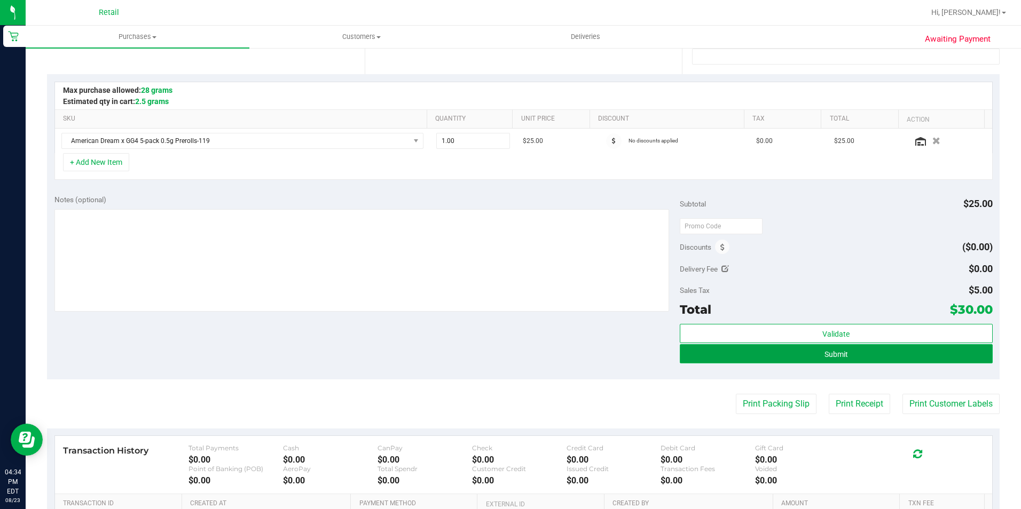
click at [742, 357] on button "Submit" at bounding box center [836, 353] width 313 height 19
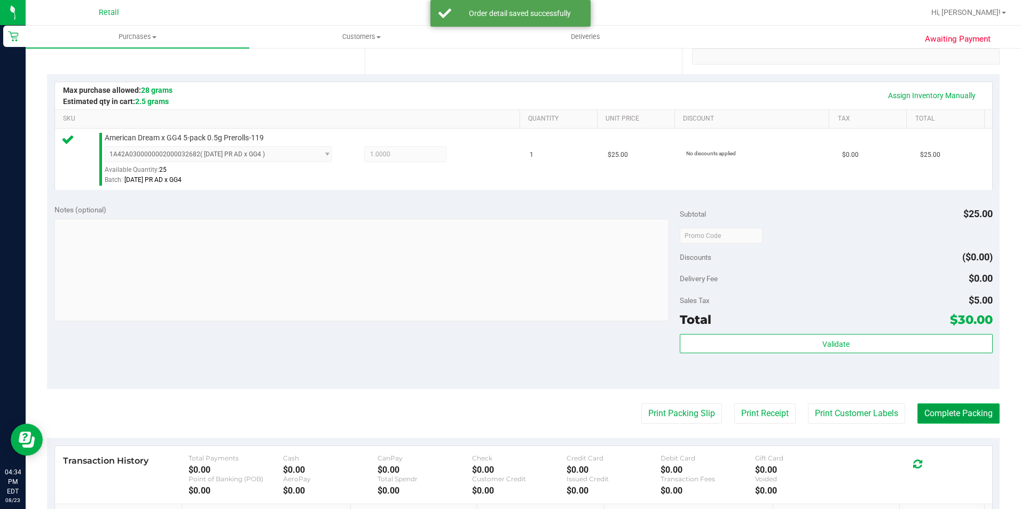
click at [930, 413] on button "Complete Packing" at bounding box center [958, 414] width 82 height 20
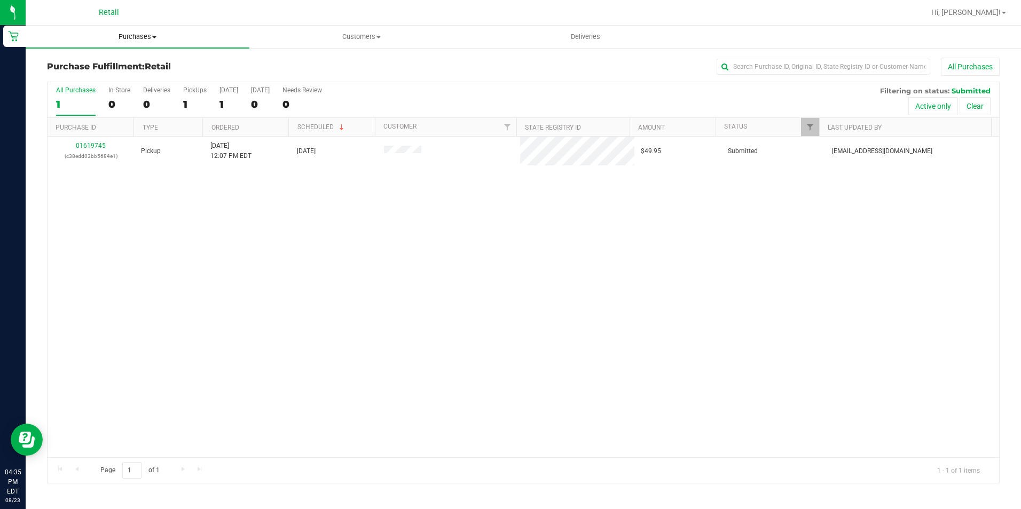
click at [123, 31] on uib-tab-heading "Purchases Summary of purchases Fulfillment All purchases" at bounding box center [138, 37] width 224 height 22
click at [93, 60] on span "Summary of purchases" at bounding box center [80, 64] width 109 height 9
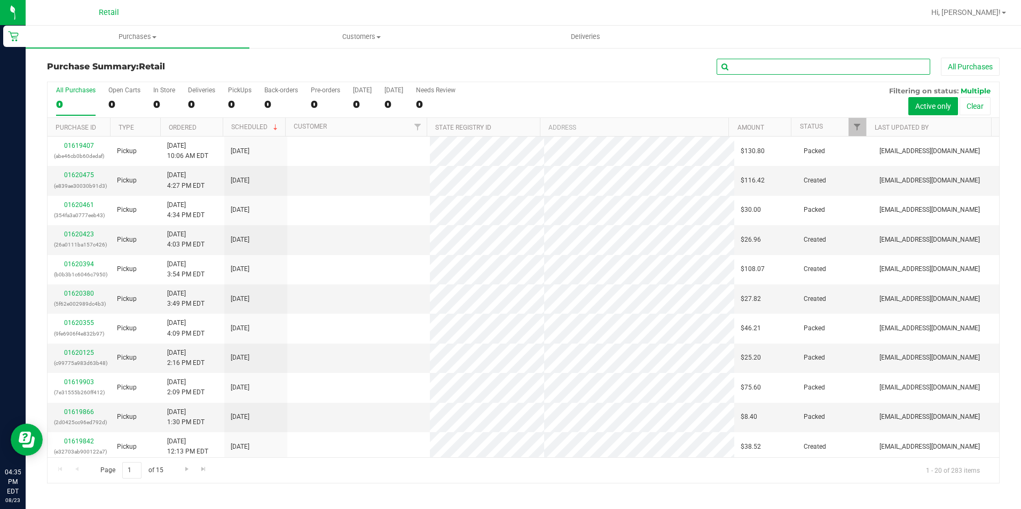
click at [751, 69] on input "text" at bounding box center [824, 67] width 214 height 16
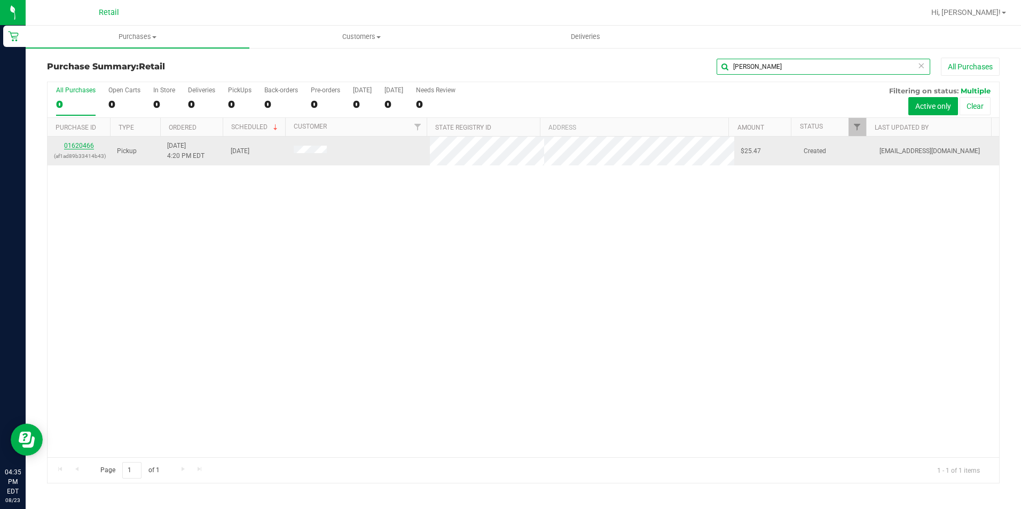
type input "[PERSON_NAME]"
click at [83, 148] on link "01620466" at bounding box center [79, 145] width 30 height 7
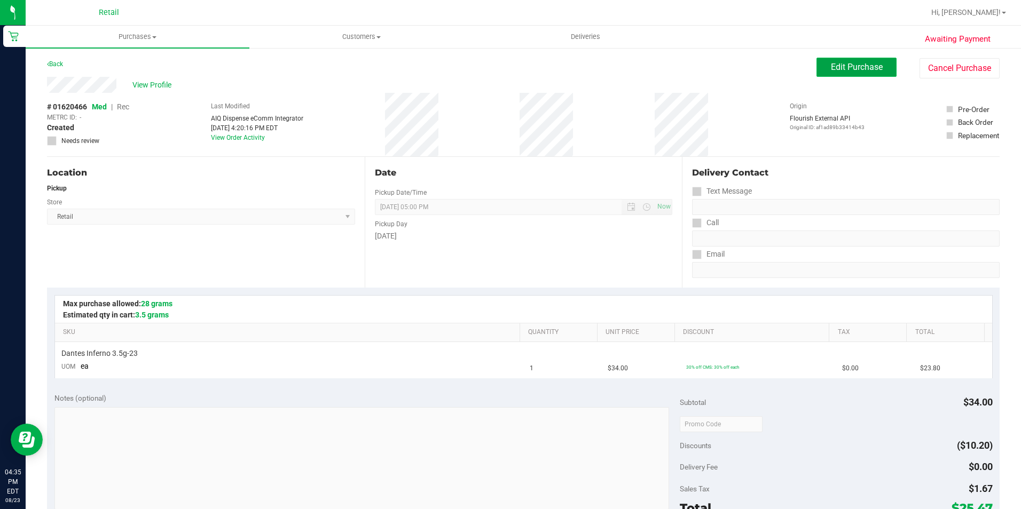
click at [849, 75] on button "Edit Purchase" at bounding box center [856, 67] width 80 height 19
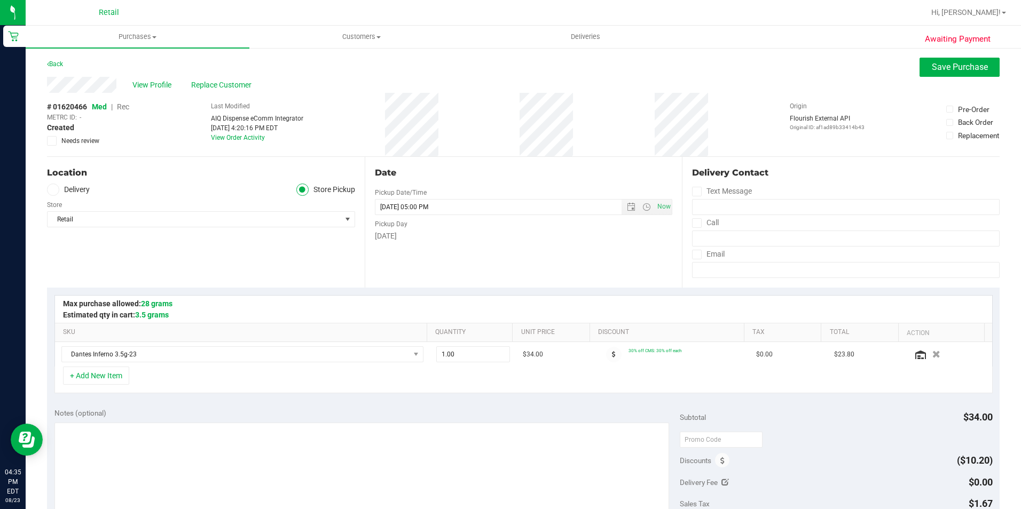
click at [119, 104] on span "Rec" at bounding box center [123, 107] width 12 height 9
click at [919, 67] on button "Save Purchase" at bounding box center [959, 67] width 80 height 19
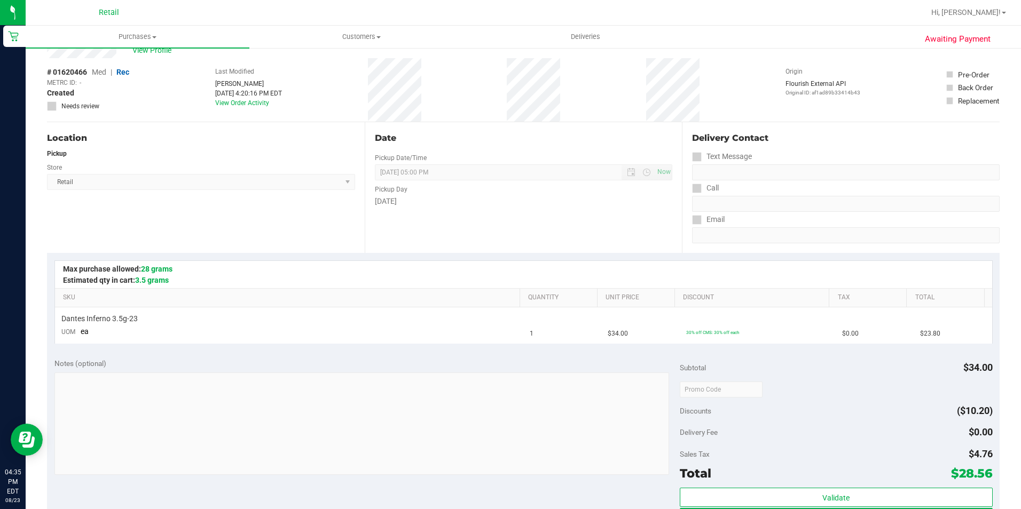
scroll to position [214, 0]
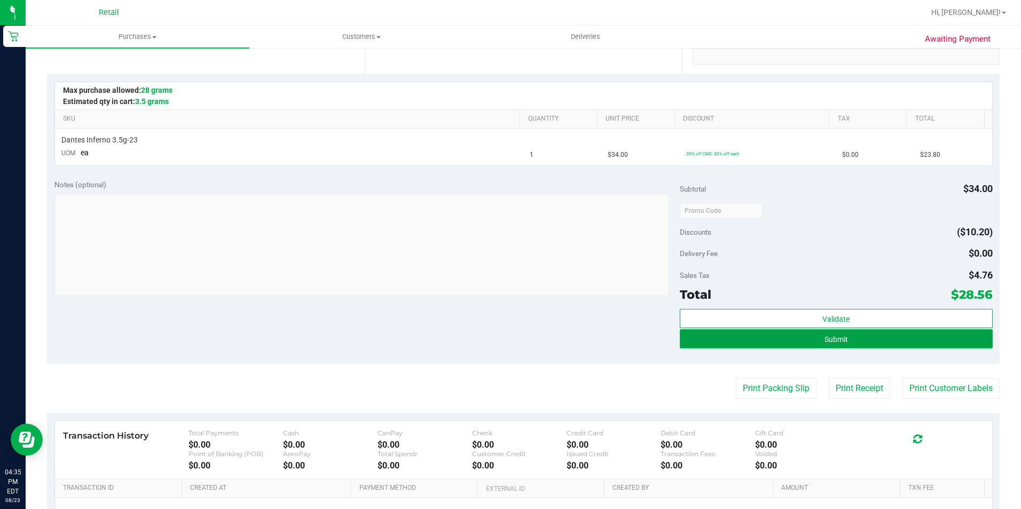
click at [689, 337] on button "Submit" at bounding box center [836, 338] width 313 height 19
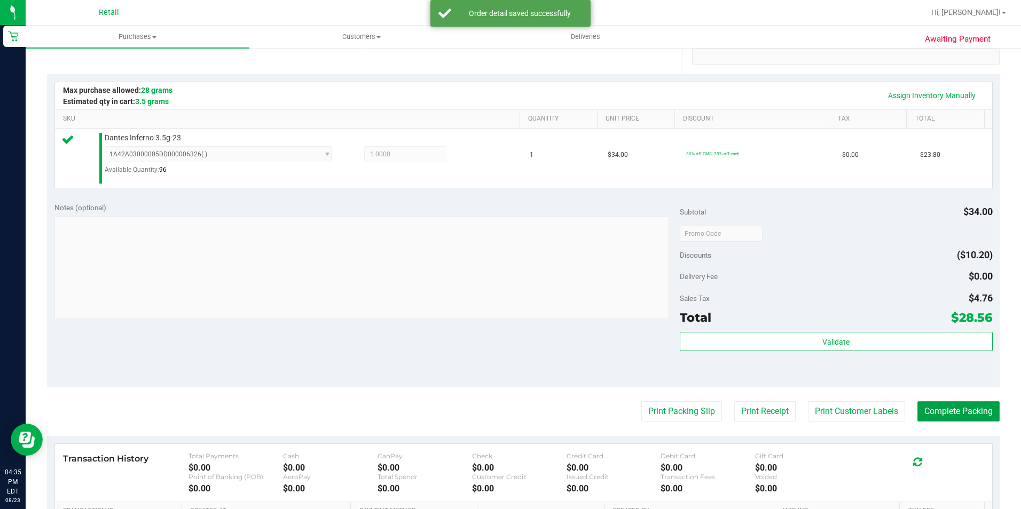
click at [934, 411] on button "Complete Packing" at bounding box center [958, 412] width 82 height 20
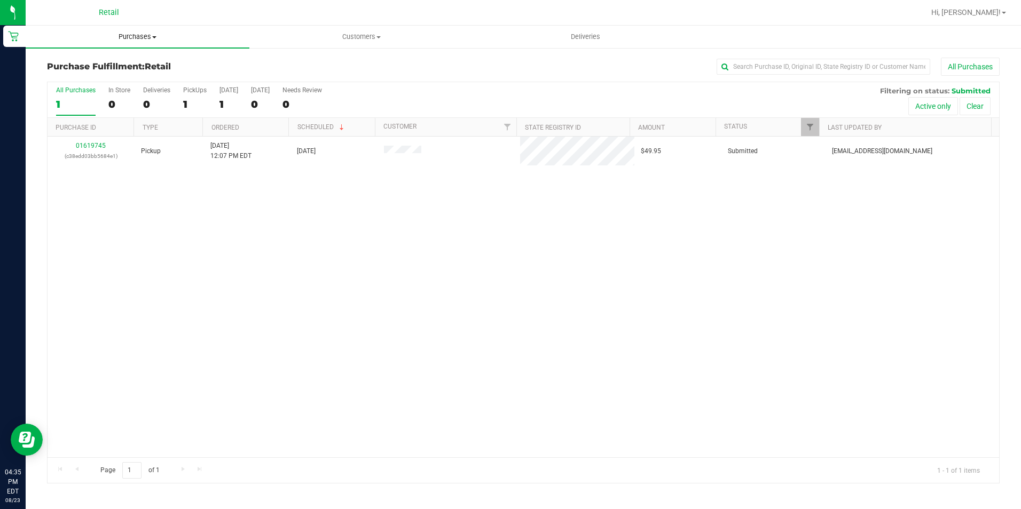
click at [123, 41] on span "Purchases" at bounding box center [138, 37] width 224 height 10
click at [113, 64] on span "Summary of purchases" at bounding box center [80, 64] width 109 height 9
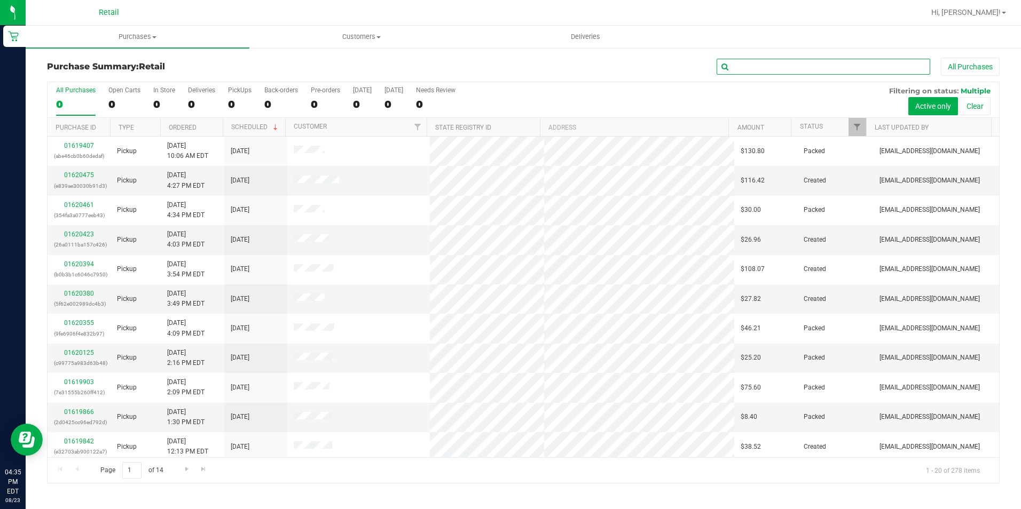
click at [749, 69] on input "text" at bounding box center [824, 67] width 214 height 16
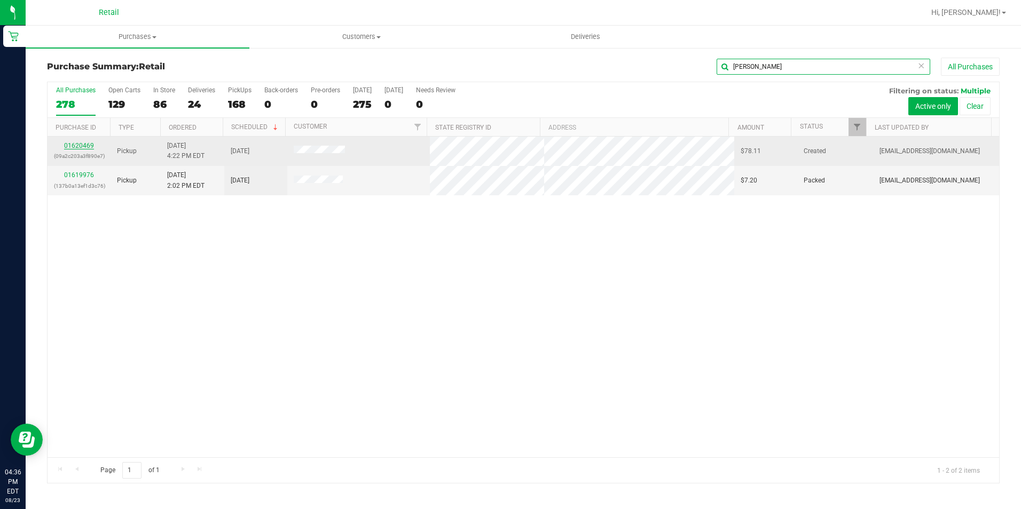
type input "antonio"
click at [65, 145] on link "01620469" at bounding box center [79, 145] width 30 height 7
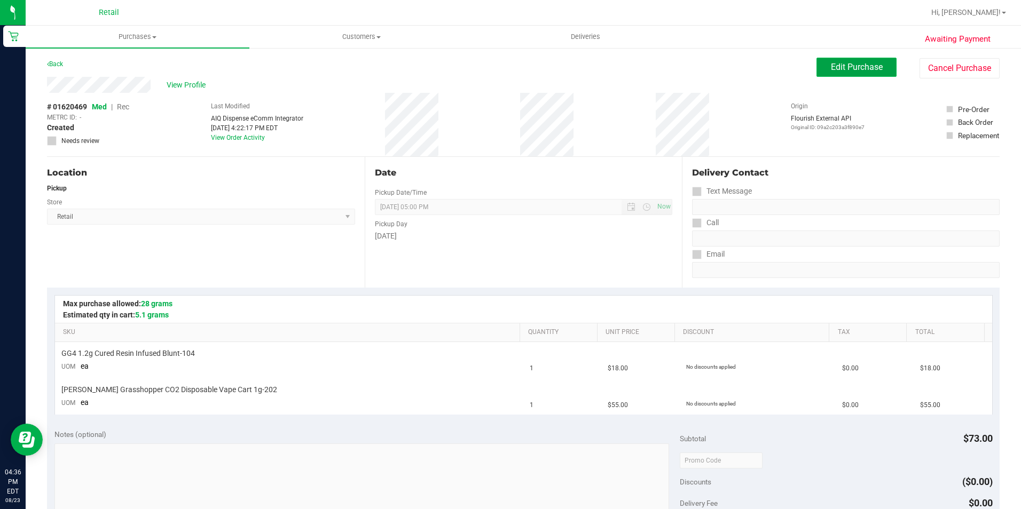
click at [864, 69] on span "Edit Purchase" at bounding box center [857, 67] width 52 height 10
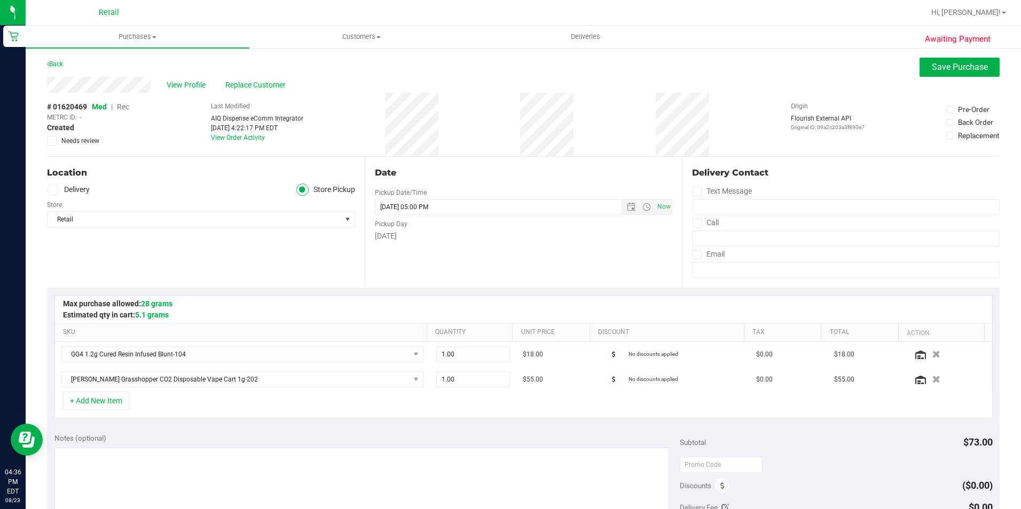
click at [120, 106] on span "Rec" at bounding box center [123, 107] width 12 height 9
click at [963, 66] on span "Save Purchase" at bounding box center [960, 67] width 56 height 10
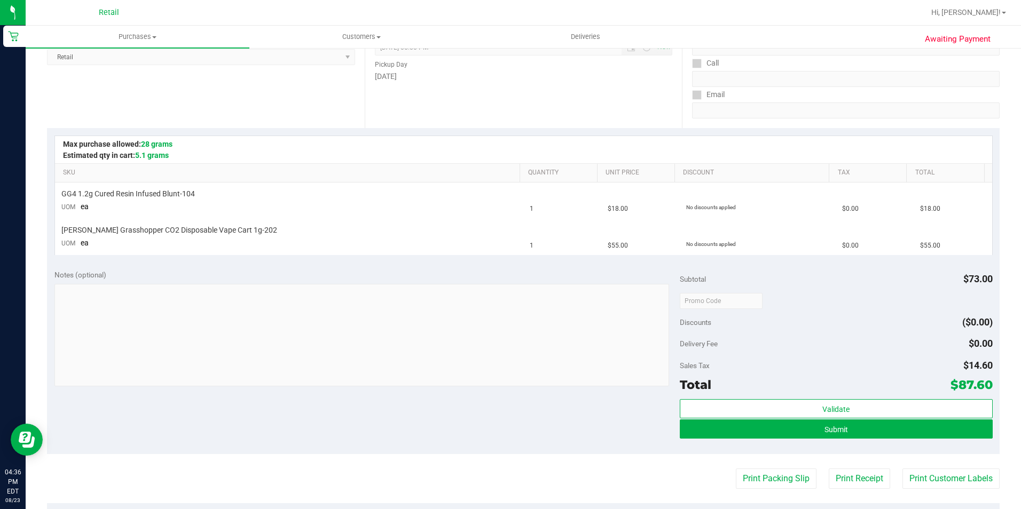
scroll to position [160, 0]
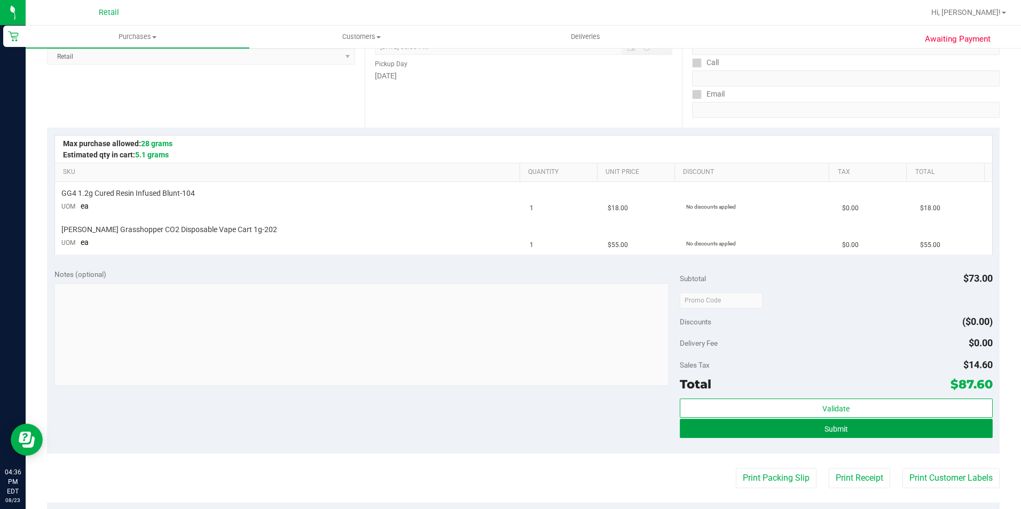
click at [724, 434] on button "Submit" at bounding box center [836, 428] width 313 height 19
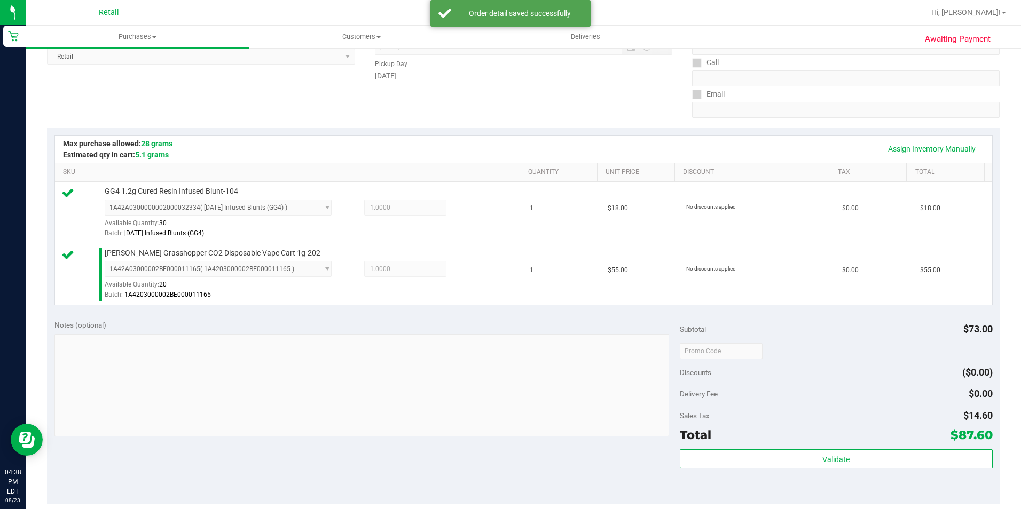
scroll to position [320, 0]
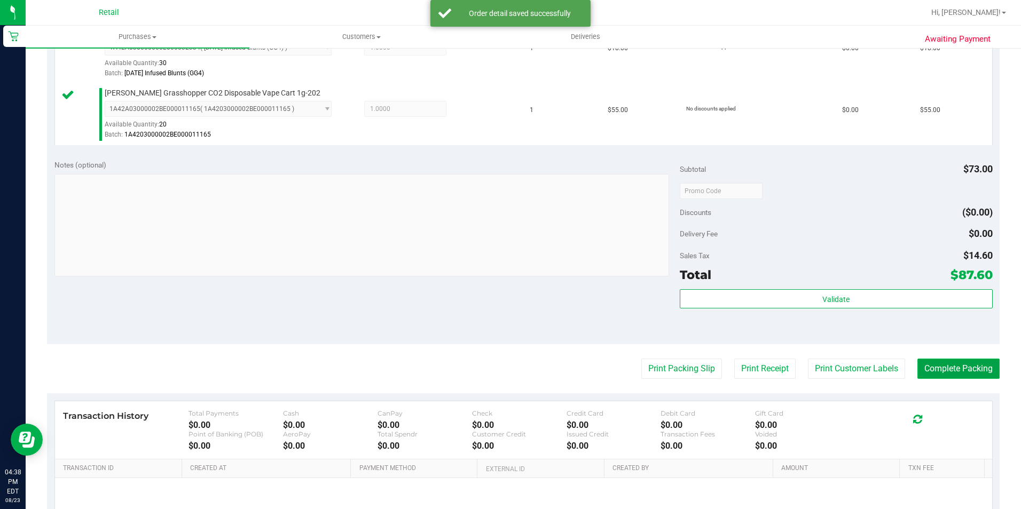
click at [922, 374] on button "Complete Packing" at bounding box center [958, 369] width 82 height 20
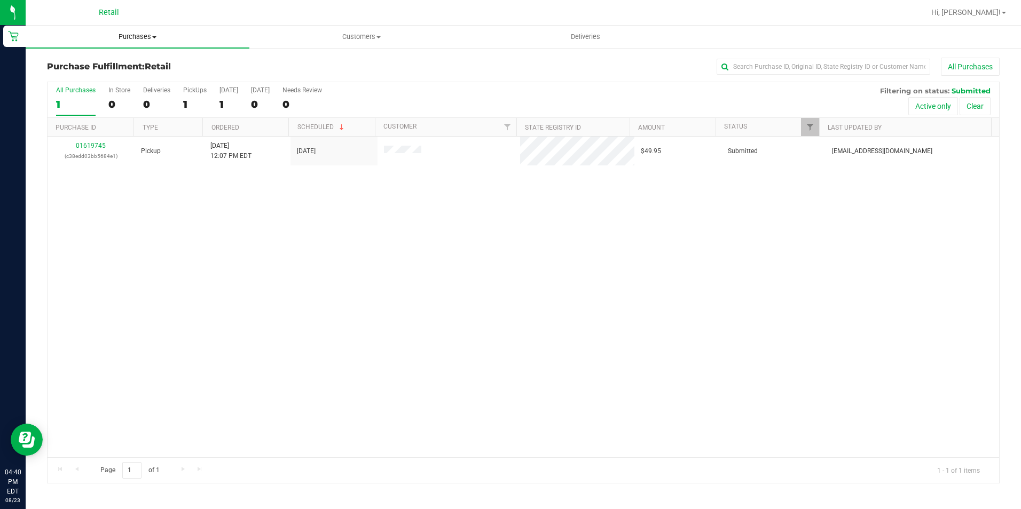
drag, startPoint x: 153, startPoint y: 32, endPoint x: 128, endPoint y: 45, distance: 28.2
click at [153, 32] on span "Purchases" at bounding box center [138, 37] width 224 height 10
click at [102, 66] on span "Summary of purchases" at bounding box center [80, 64] width 109 height 9
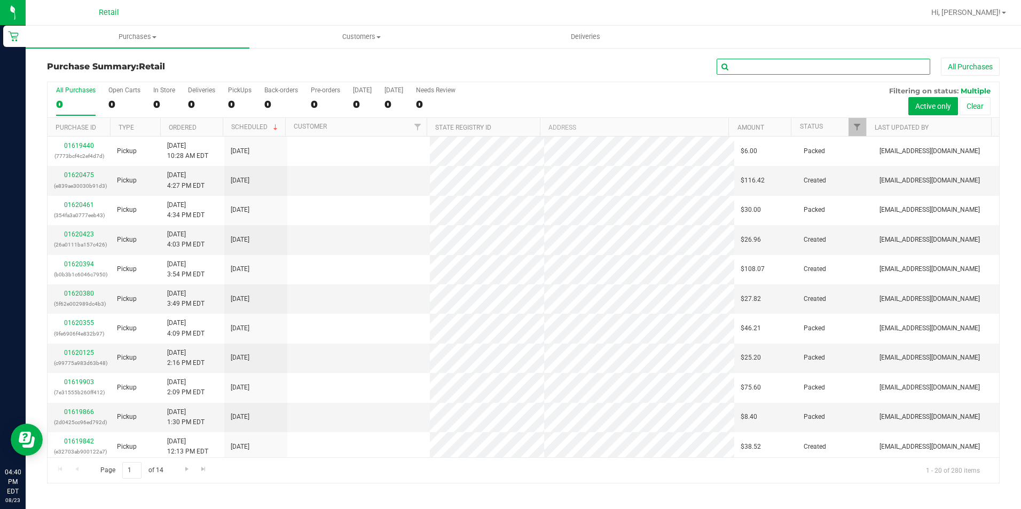
click at [736, 66] on input "text" at bounding box center [824, 67] width 214 height 16
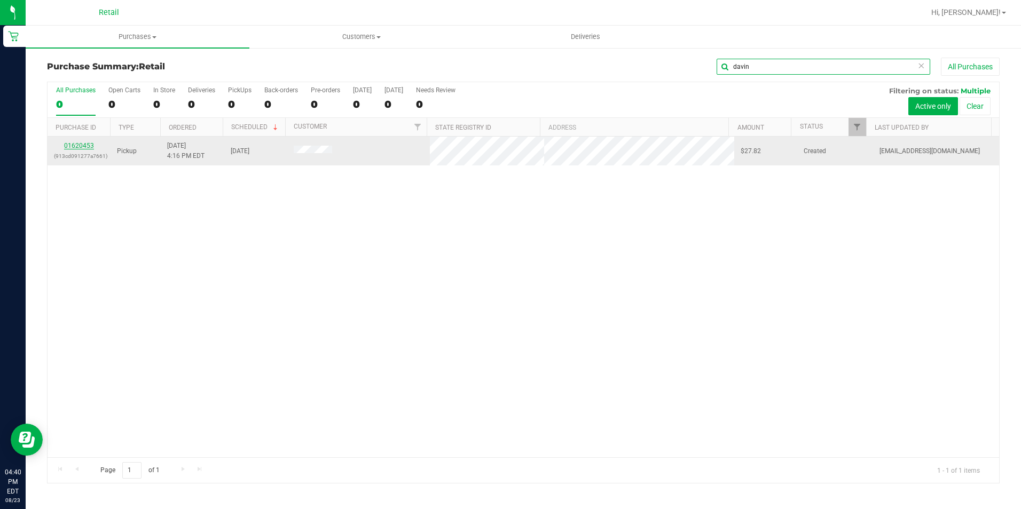
type input "davin"
click at [78, 147] on link "01620453" at bounding box center [79, 145] width 30 height 7
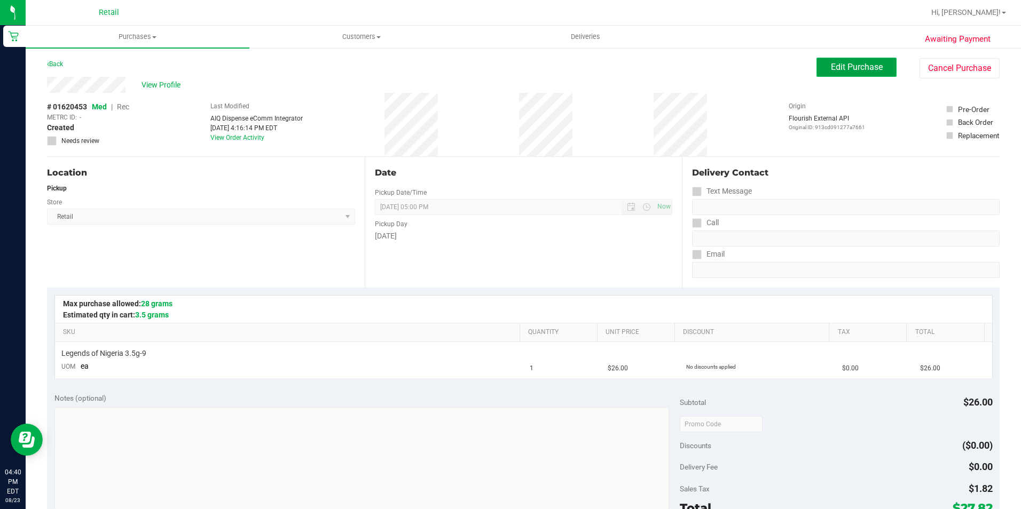
click at [843, 69] on span "Edit Purchase" at bounding box center [857, 67] width 52 height 10
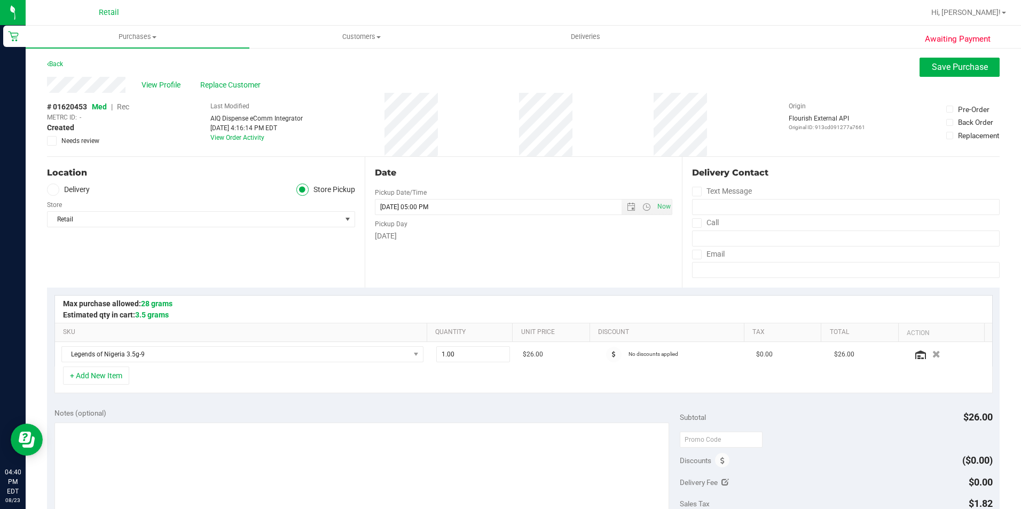
click at [123, 105] on span "Rec" at bounding box center [123, 107] width 12 height 9
click at [937, 65] on span "Save Purchase" at bounding box center [960, 67] width 56 height 10
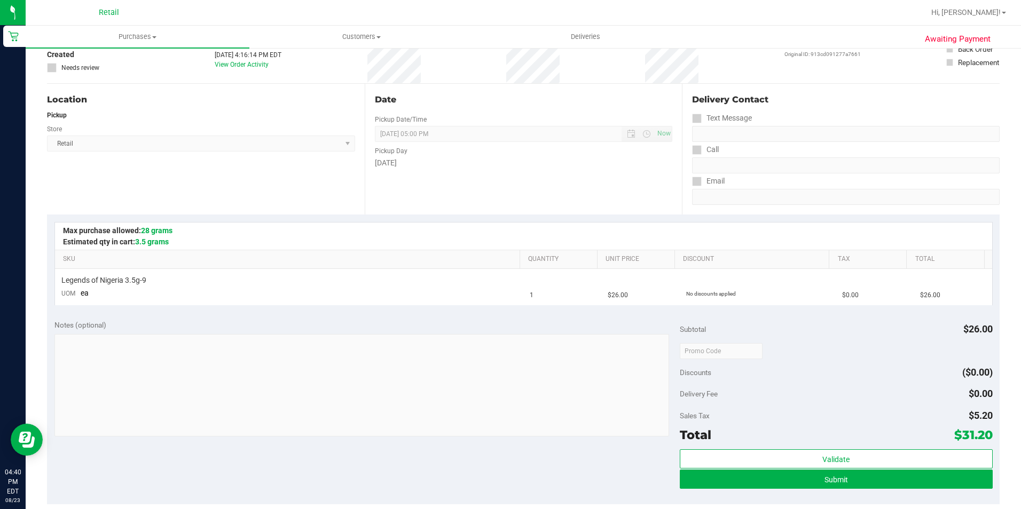
scroll to position [160, 0]
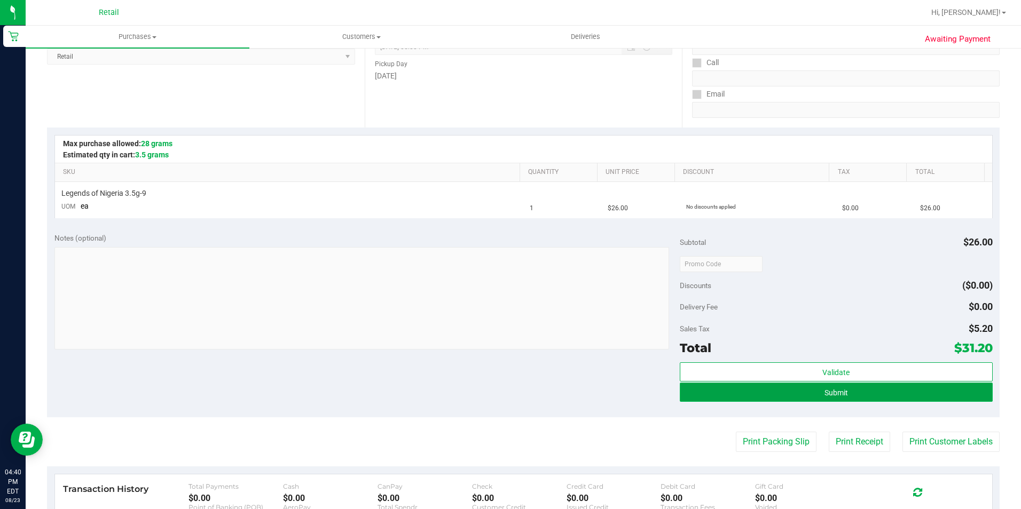
click at [723, 393] on button "Submit" at bounding box center [836, 392] width 313 height 19
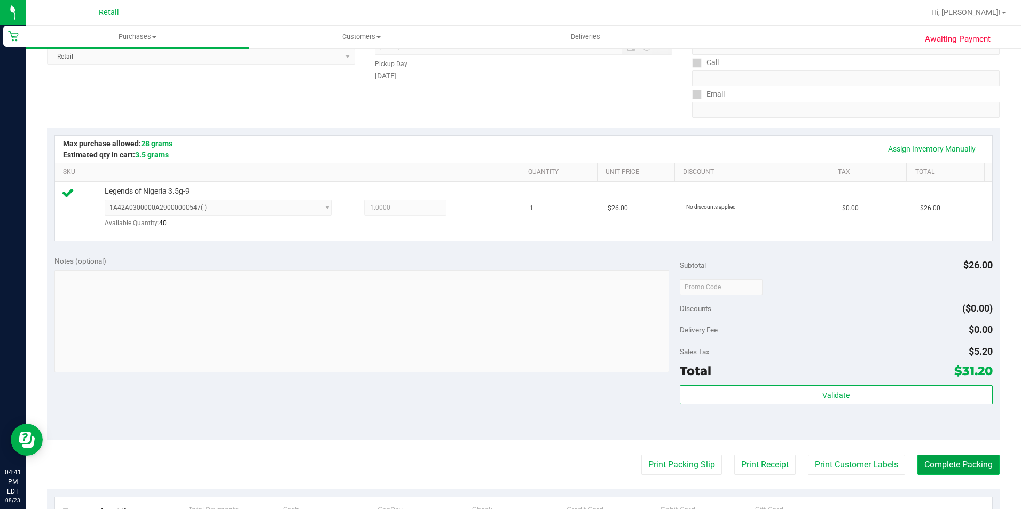
click at [980, 465] on button "Complete Packing" at bounding box center [958, 465] width 82 height 20
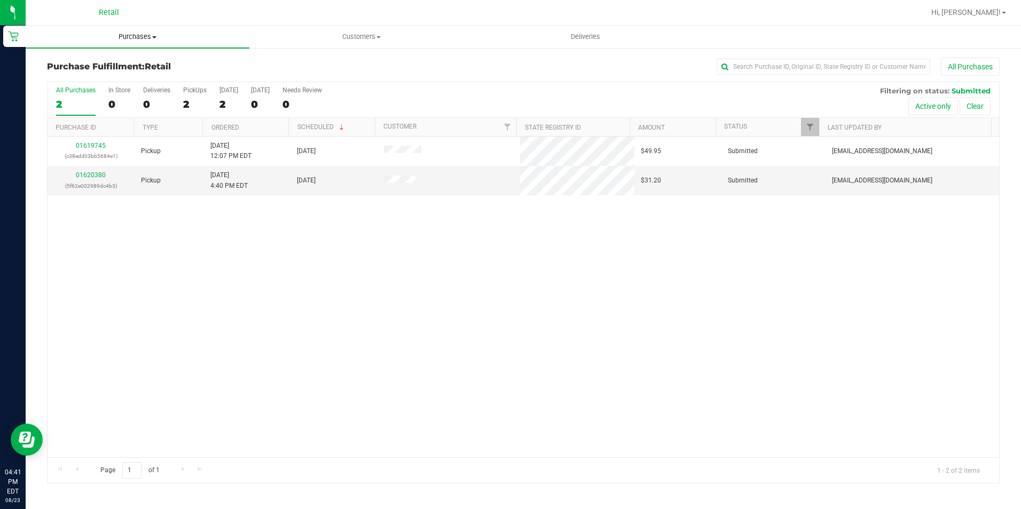
click at [127, 41] on span "Purchases" at bounding box center [138, 37] width 224 height 10
click at [113, 67] on span "Summary of purchases" at bounding box center [80, 64] width 109 height 9
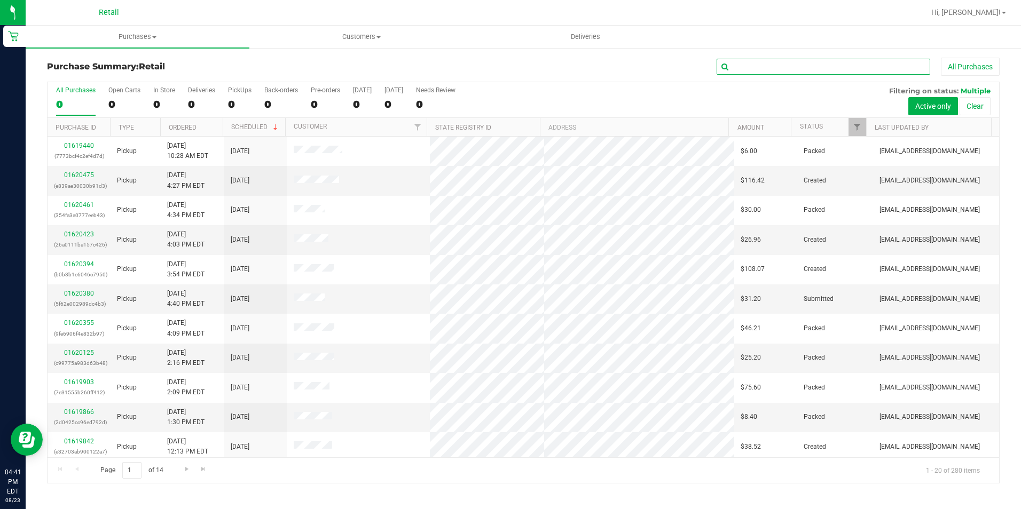
click at [753, 71] on input "text" at bounding box center [824, 67] width 214 height 16
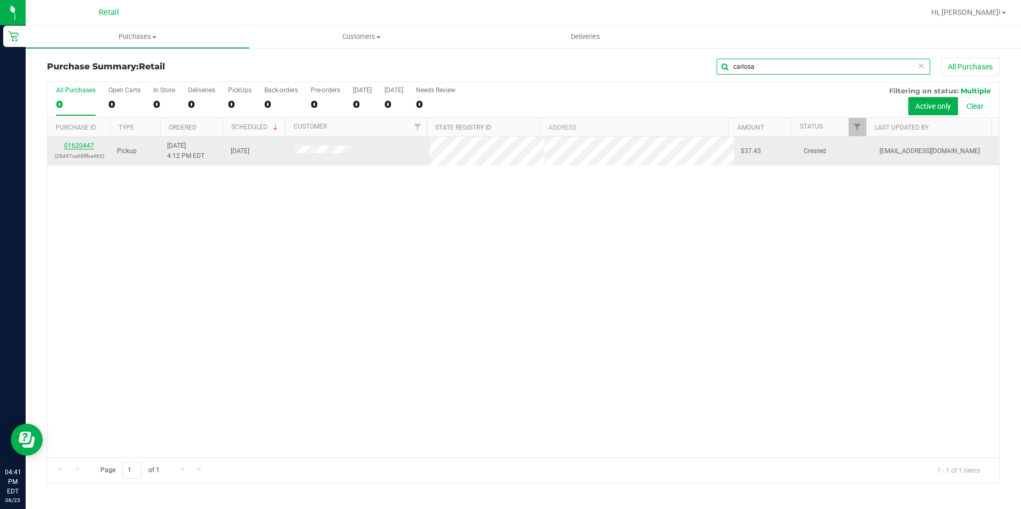
type input "carlosa"
click at [91, 147] on link "01620447" at bounding box center [79, 145] width 30 height 7
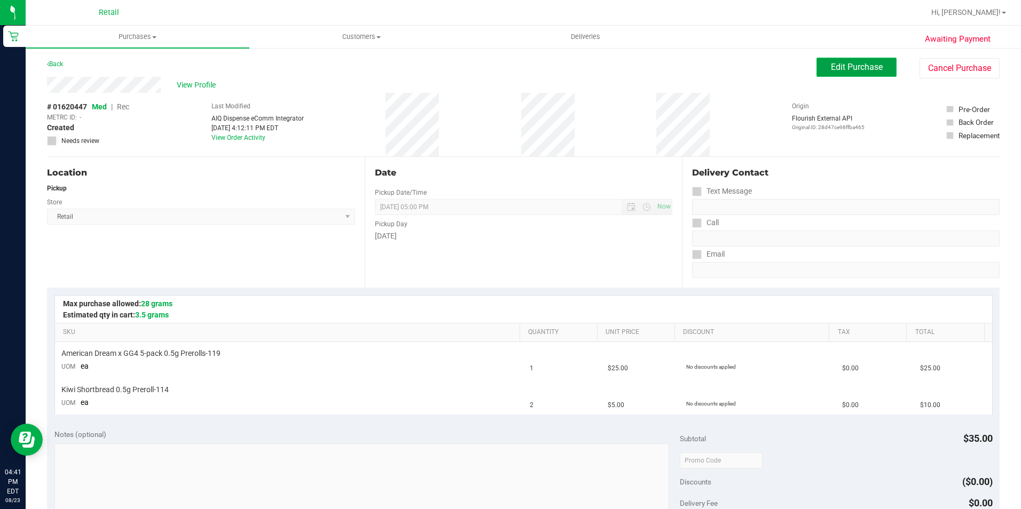
click at [843, 73] on button "Edit Purchase" at bounding box center [856, 67] width 80 height 19
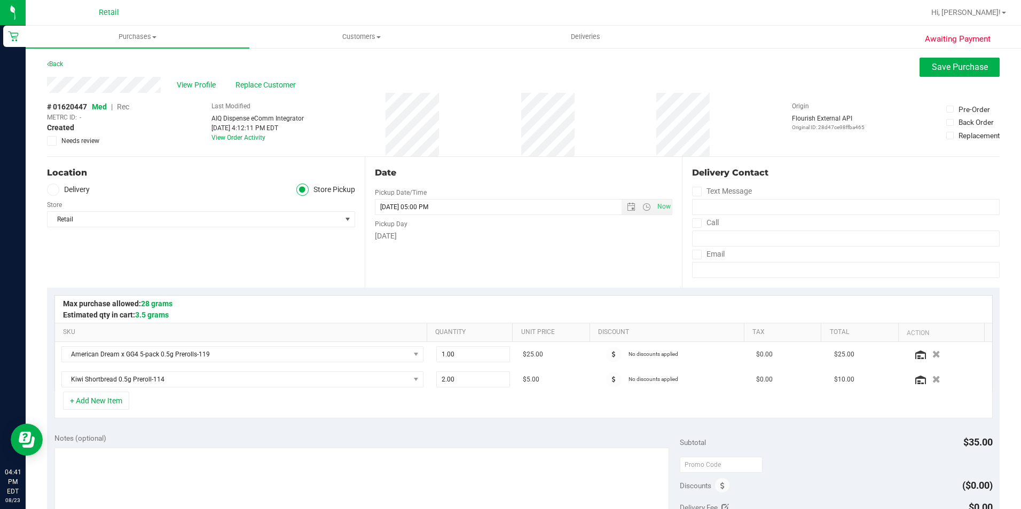
click at [123, 104] on span "Rec" at bounding box center [123, 107] width 12 height 9
click at [932, 68] on span "Save Purchase" at bounding box center [960, 67] width 56 height 10
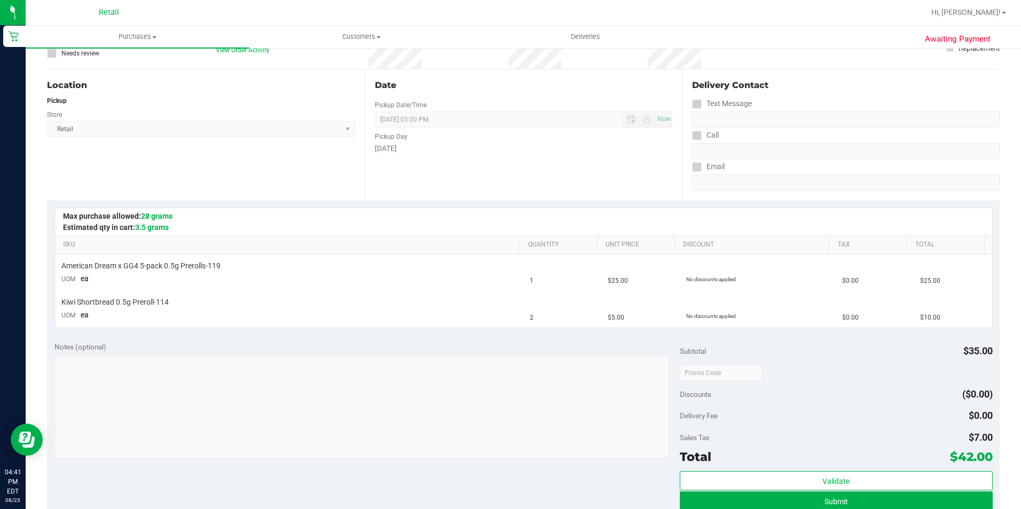
scroll to position [214, 0]
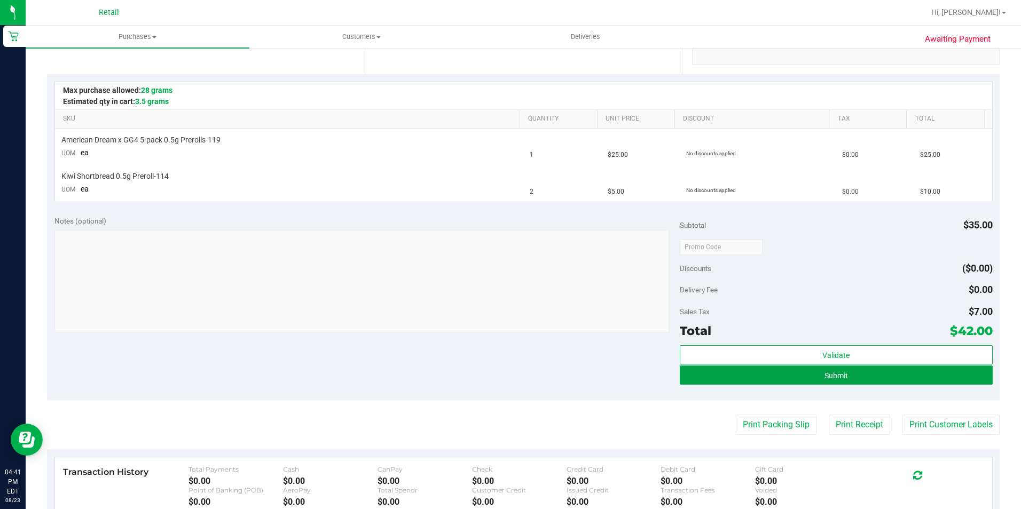
click at [685, 371] on button "Submit" at bounding box center [836, 375] width 313 height 19
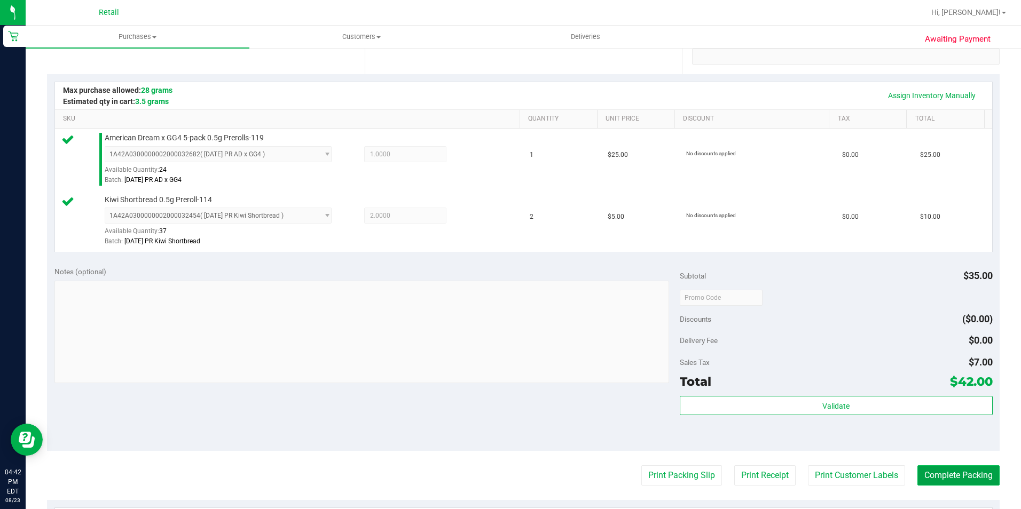
click at [928, 476] on button "Complete Packing" at bounding box center [958, 476] width 82 height 20
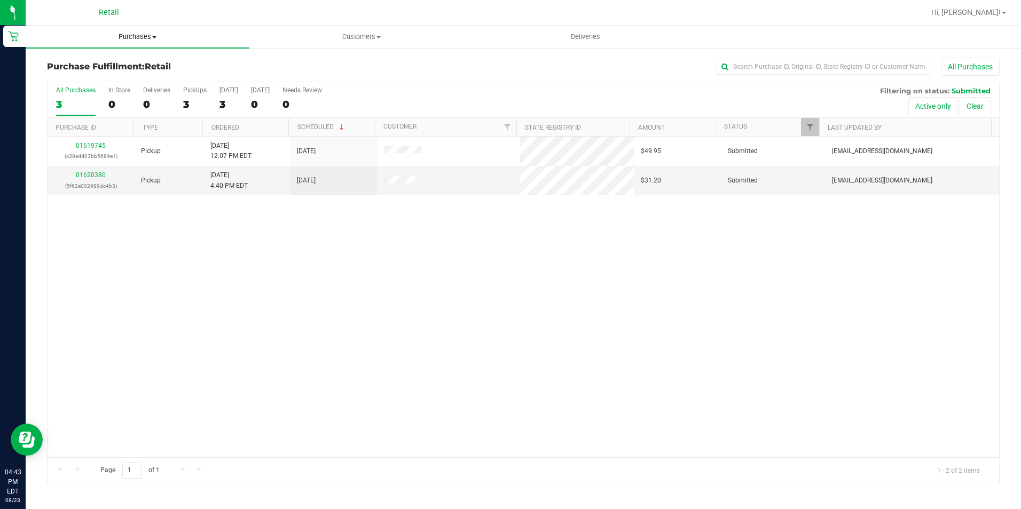
click at [128, 41] on span "Purchases" at bounding box center [138, 37] width 224 height 10
click at [132, 69] on span "Summary of purchases" at bounding box center [80, 64] width 109 height 9
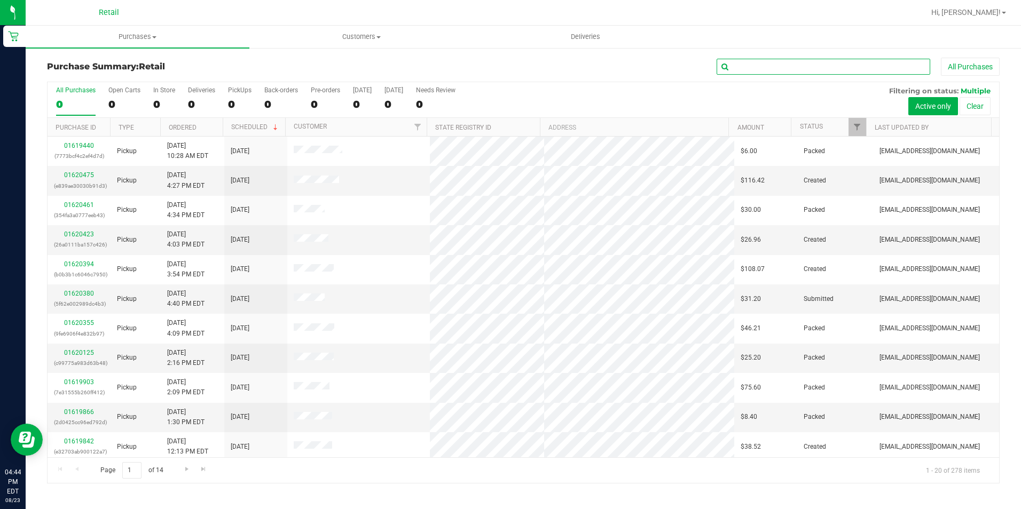
click at [759, 66] on input "text" at bounding box center [824, 67] width 214 height 16
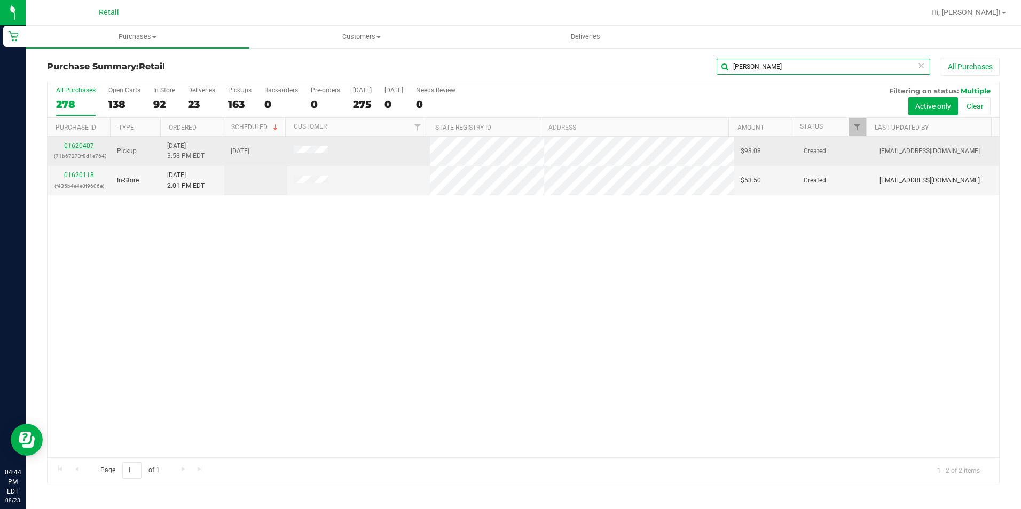
type input "peter"
click at [77, 144] on link "01620407" at bounding box center [79, 145] width 30 height 7
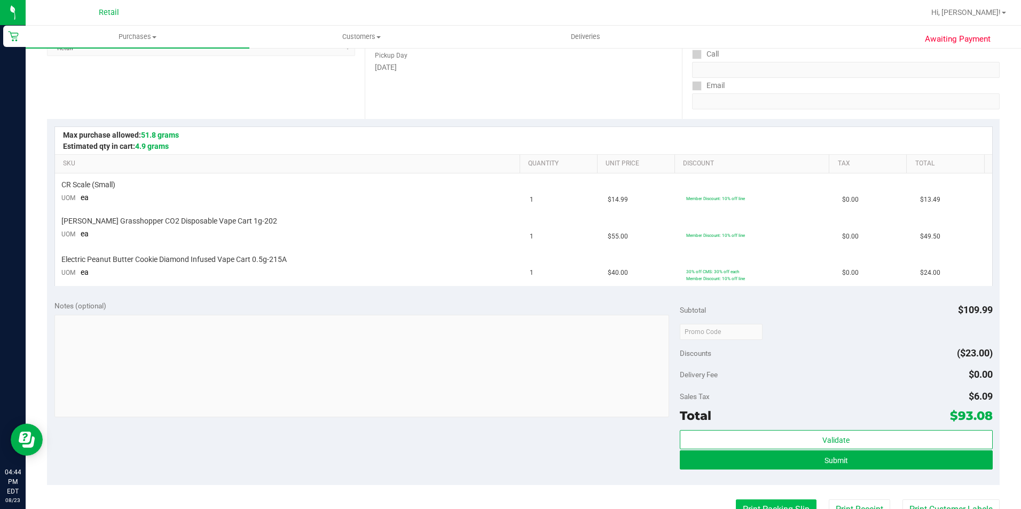
scroll to position [214, 0]
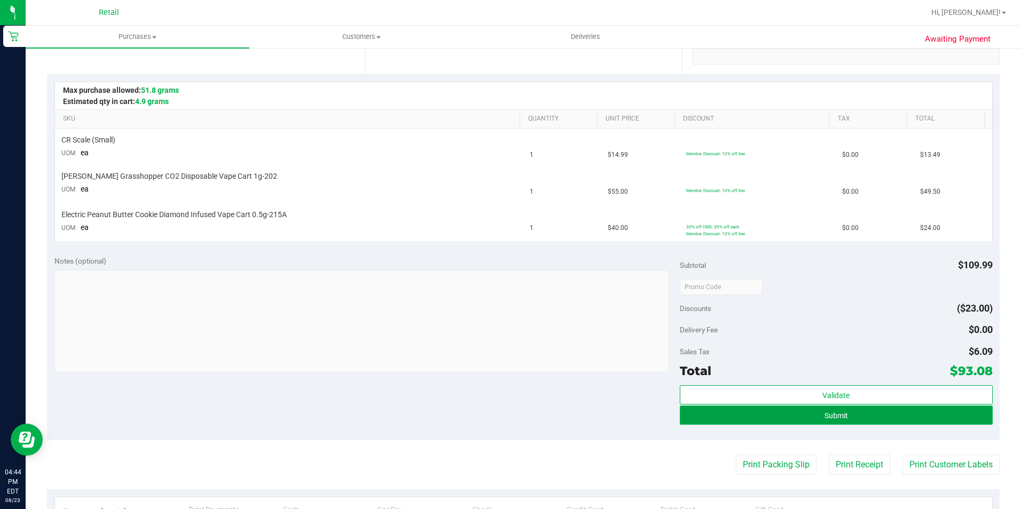
click at [741, 413] on button "Submit" at bounding box center [836, 415] width 313 height 19
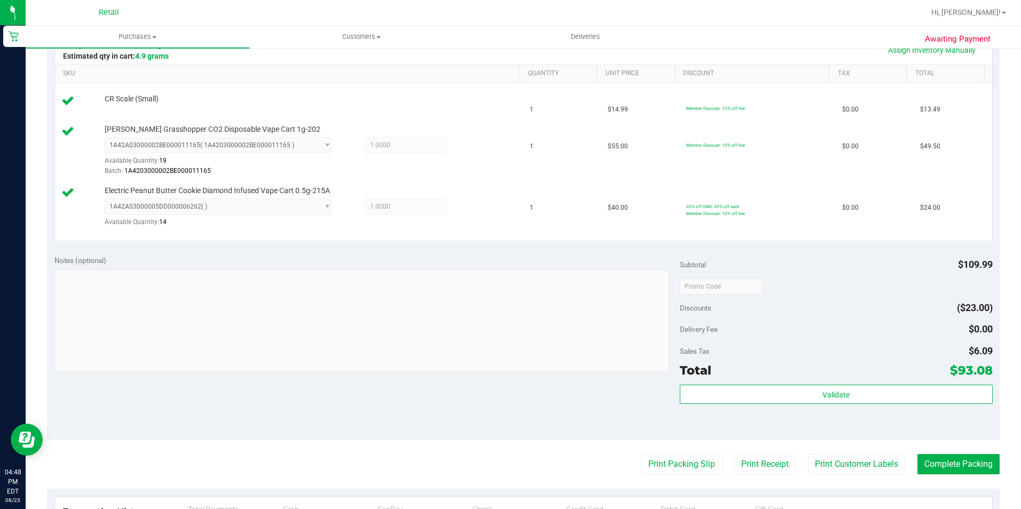
scroll to position [320, 0]
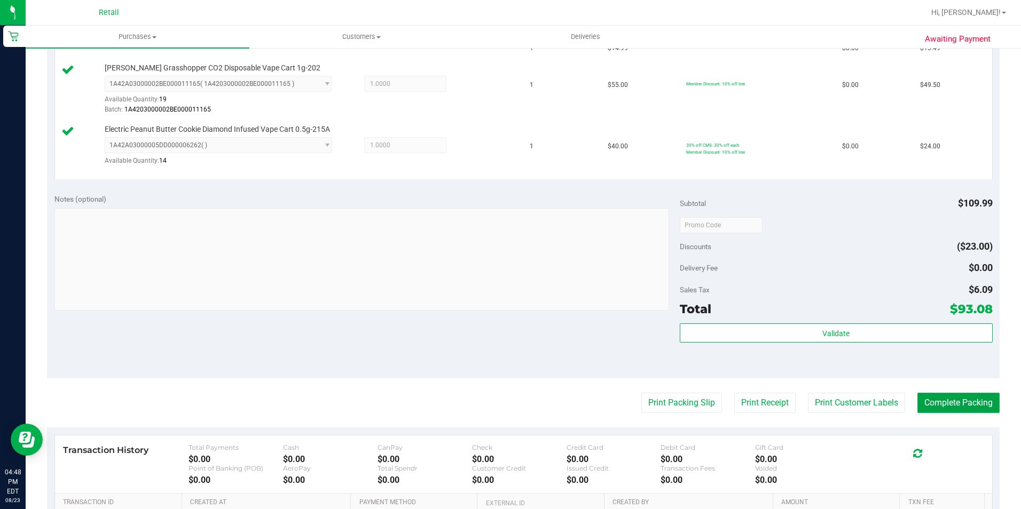
click at [945, 410] on button "Complete Packing" at bounding box center [958, 403] width 82 height 20
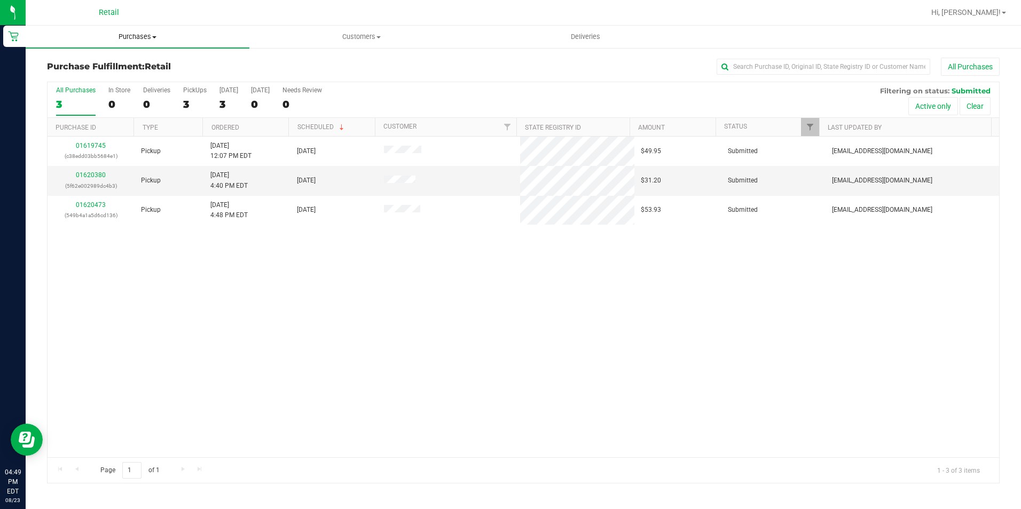
click at [124, 34] on span "Purchases" at bounding box center [138, 37] width 224 height 10
click at [103, 67] on span "Summary of purchases" at bounding box center [80, 64] width 109 height 9
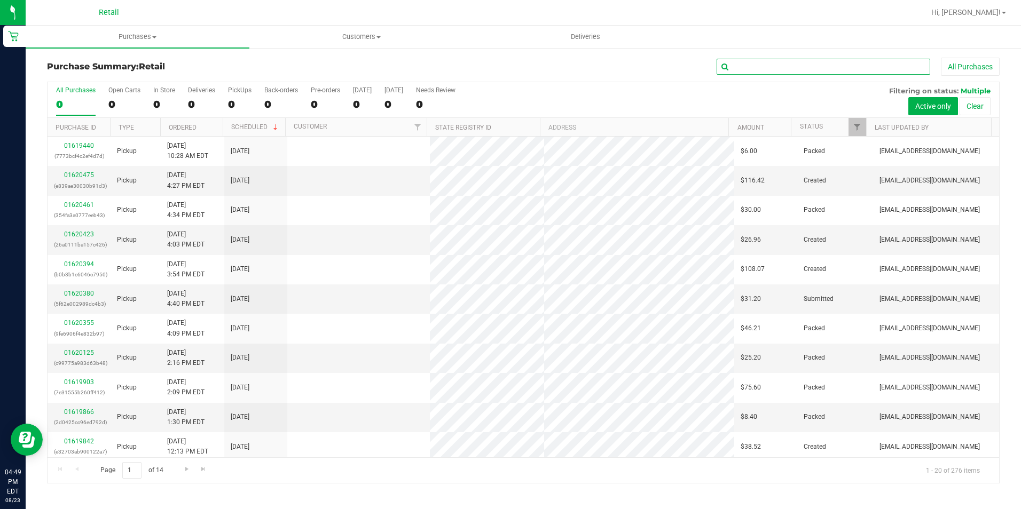
click at [750, 65] on input "text" at bounding box center [824, 67] width 214 height 16
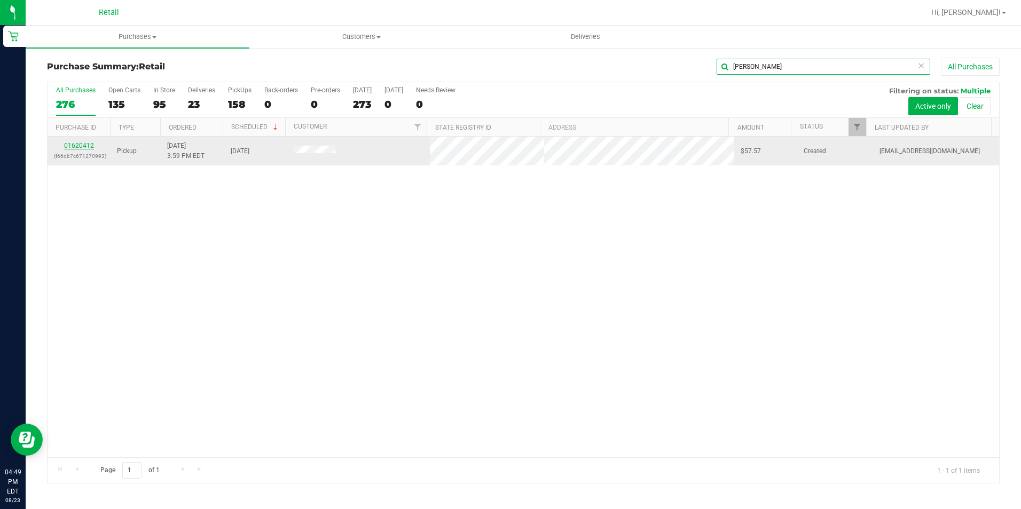
type input "shonna"
click at [85, 144] on link "01620412" at bounding box center [79, 145] width 30 height 7
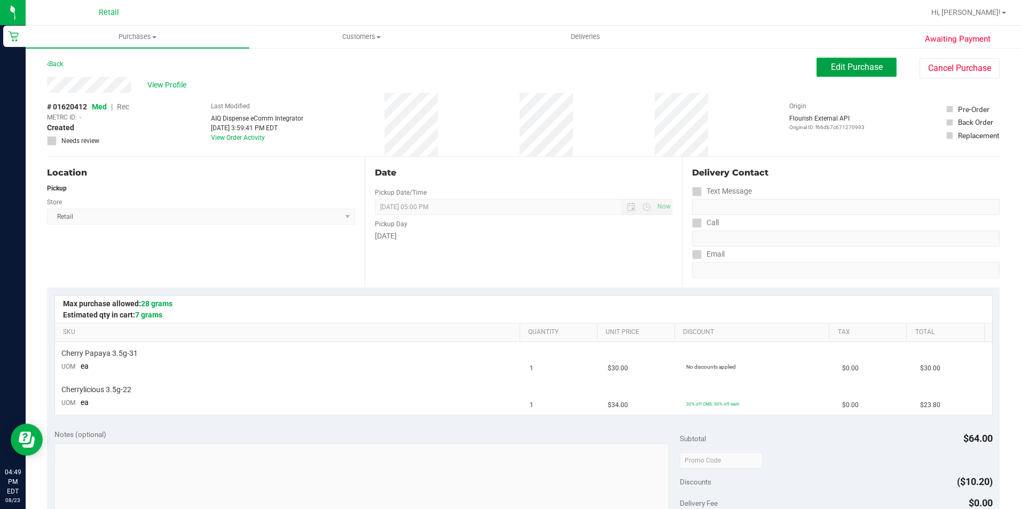
click at [830, 74] on button "Edit Purchase" at bounding box center [856, 67] width 80 height 19
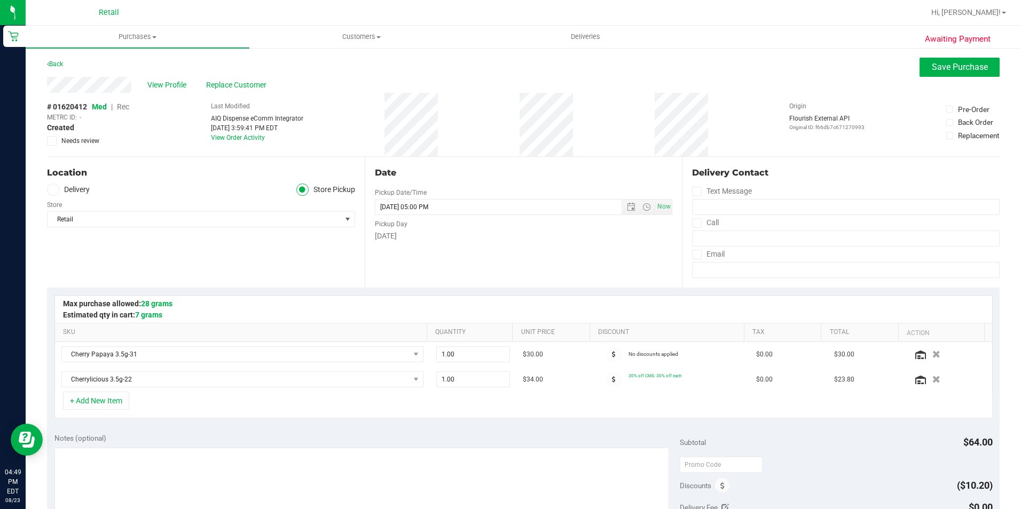
click at [126, 107] on span "Rec" at bounding box center [123, 107] width 12 height 9
drag, startPoint x: 948, startPoint y: 63, endPoint x: 671, endPoint y: 78, distance: 278.1
click at [946, 63] on span "Save Purchase" at bounding box center [960, 67] width 56 height 10
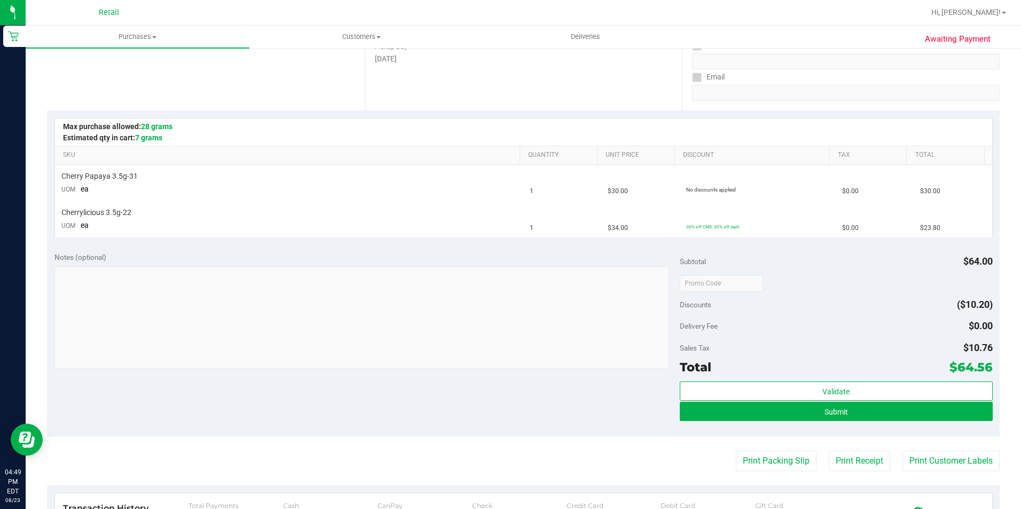
scroll to position [267, 0]
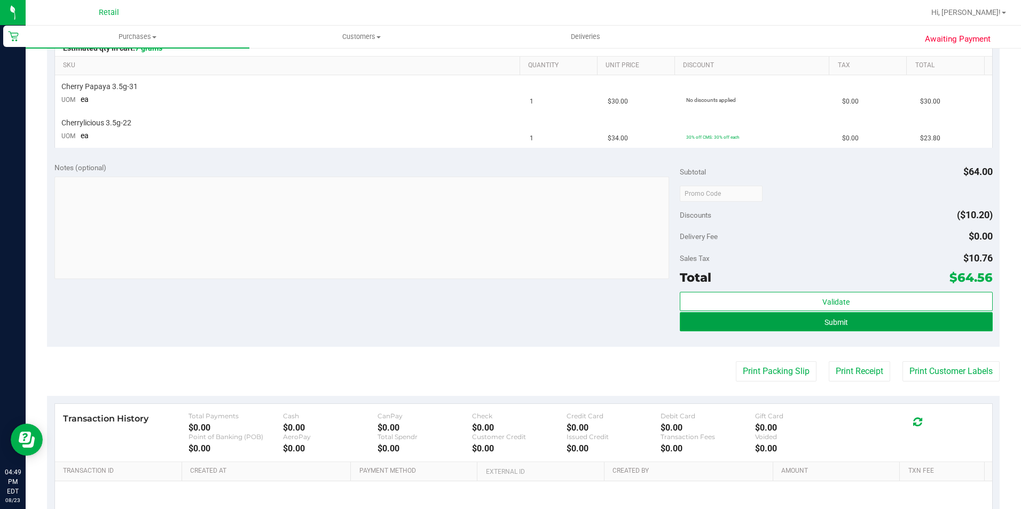
click at [709, 325] on button "Submit" at bounding box center [836, 321] width 313 height 19
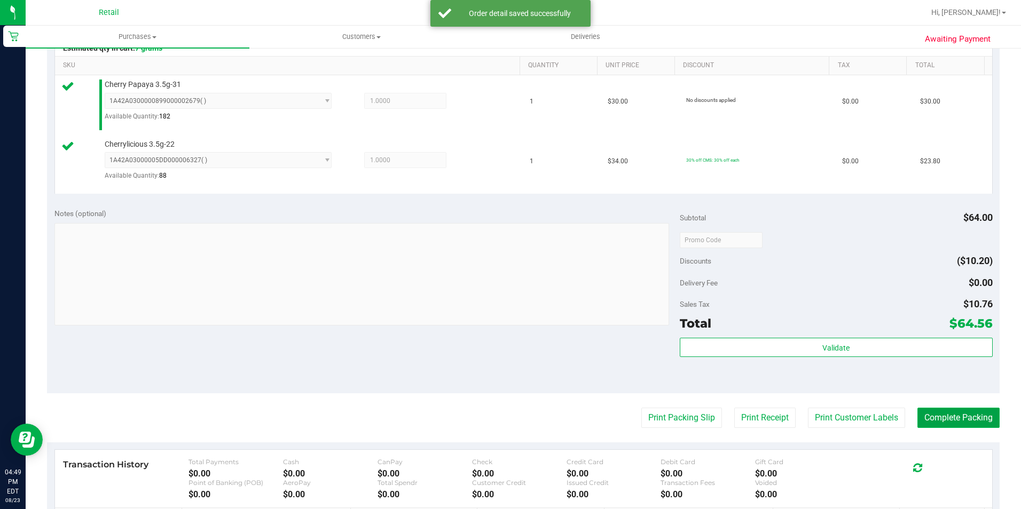
click at [953, 425] on button "Complete Packing" at bounding box center [958, 418] width 82 height 20
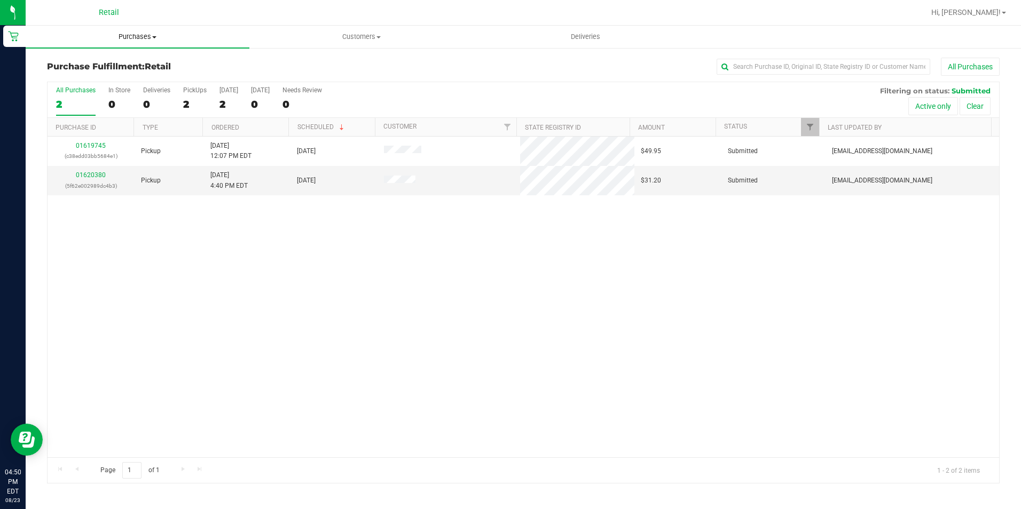
click at [119, 29] on uib-tab-heading "Purchases Summary of purchases Fulfillment All purchases" at bounding box center [138, 37] width 224 height 22
click at [89, 66] on span "Summary of purchases" at bounding box center [80, 64] width 109 height 9
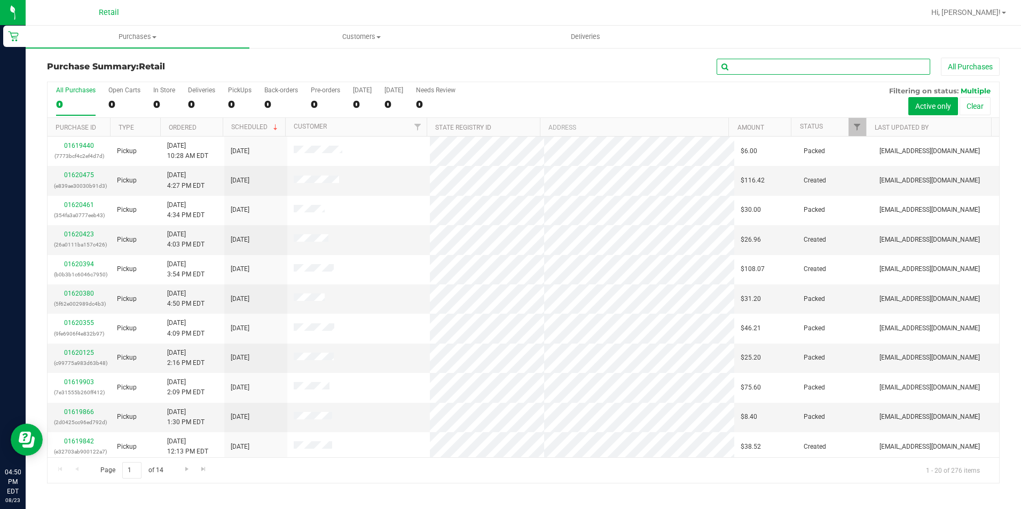
click at [732, 67] on input "text" at bounding box center [824, 67] width 214 height 16
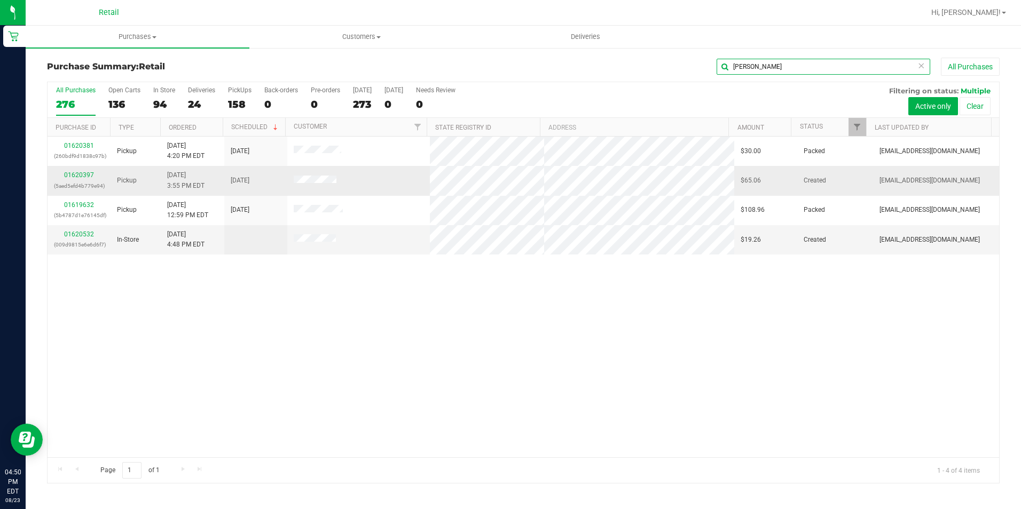
type input "[PERSON_NAME]"
drag, startPoint x: 72, startPoint y: 171, endPoint x: 69, endPoint y: 177, distance: 7.2
click at [72, 171] on div "01620397 (5aed5efd4b779e94)" at bounding box center [79, 180] width 50 height 20
click at [68, 178] on link "01620397" at bounding box center [79, 174] width 30 height 7
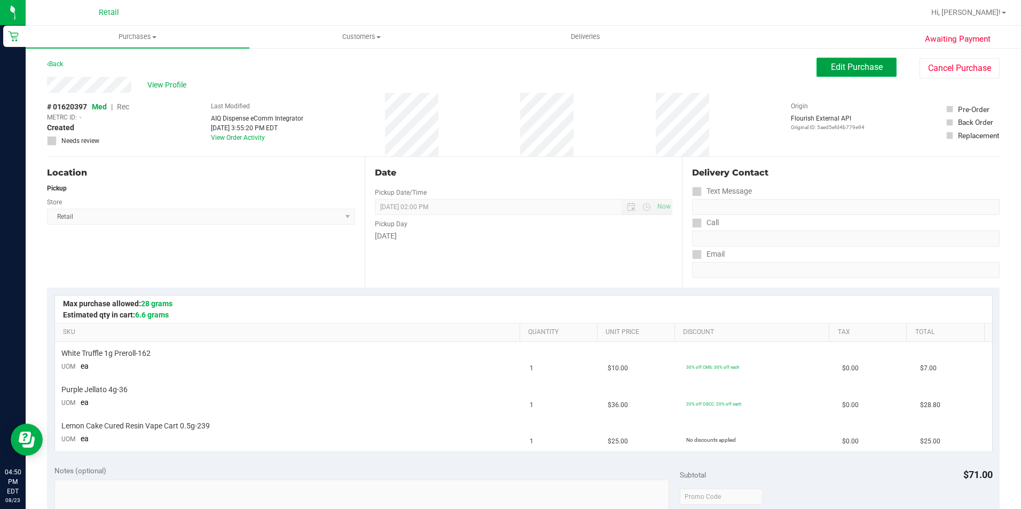
click at [826, 60] on button "Edit Purchase" at bounding box center [856, 67] width 80 height 19
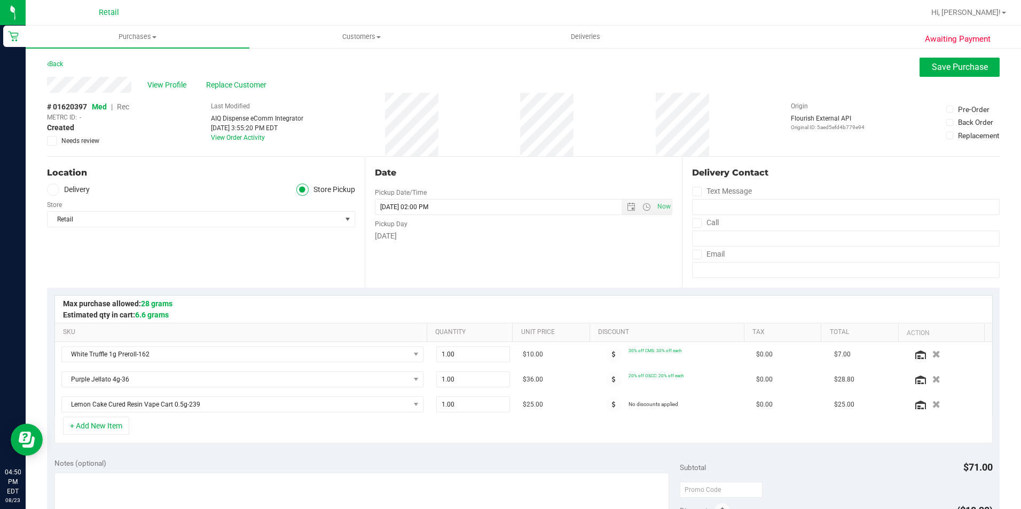
click at [123, 104] on span "Rec" at bounding box center [123, 107] width 12 height 9
click at [919, 69] on button "Save Purchase" at bounding box center [959, 67] width 80 height 19
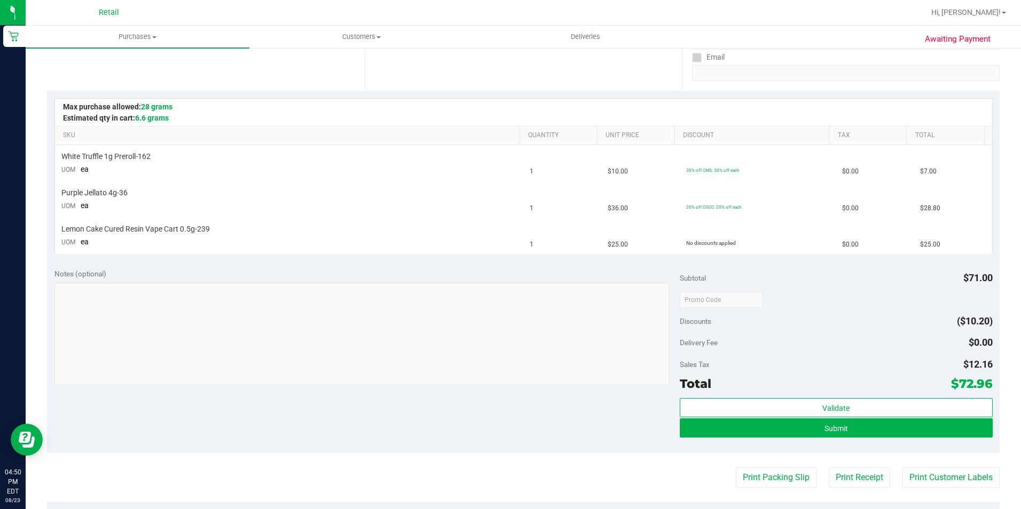
scroll to position [214, 0]
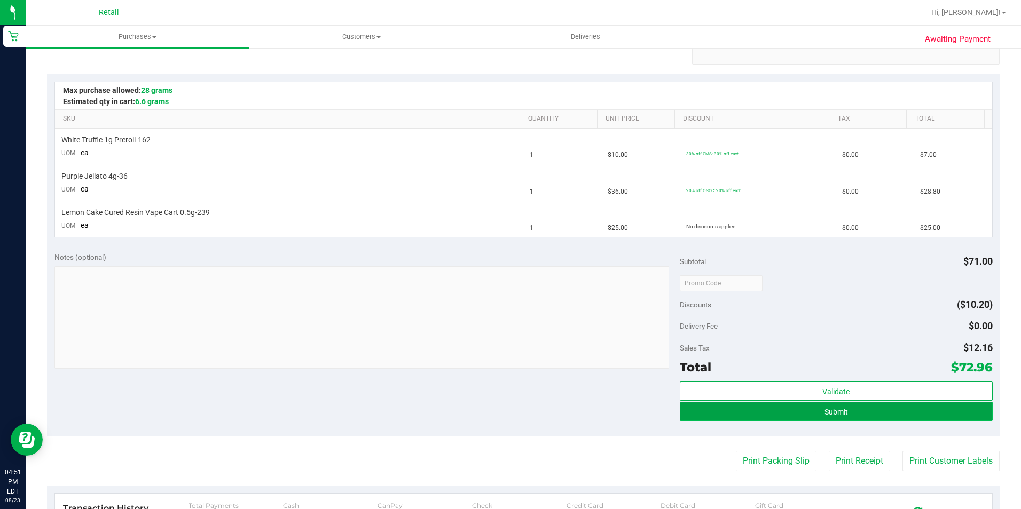
click at [760, 416] on button "Submit" at bounding box center [836, 411] width 313 height 19
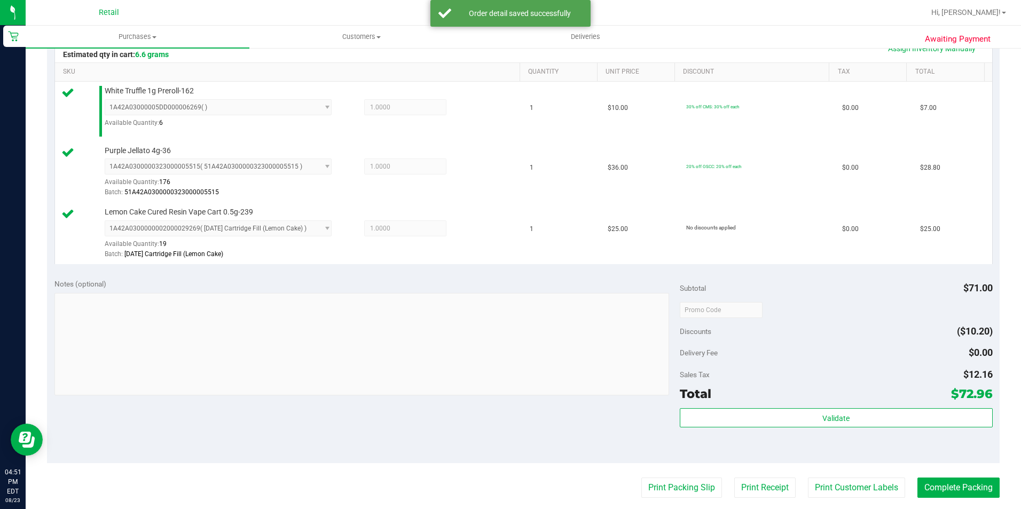
scroll to position [320, 0]
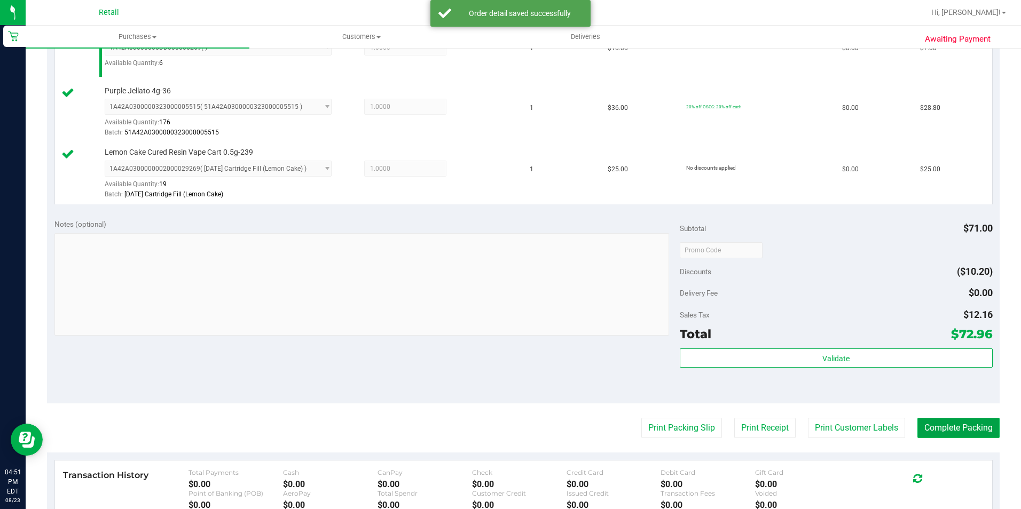
click at [944, 421] on button "Complete Packing" at bounding box center [958, 428] width 82 height 20
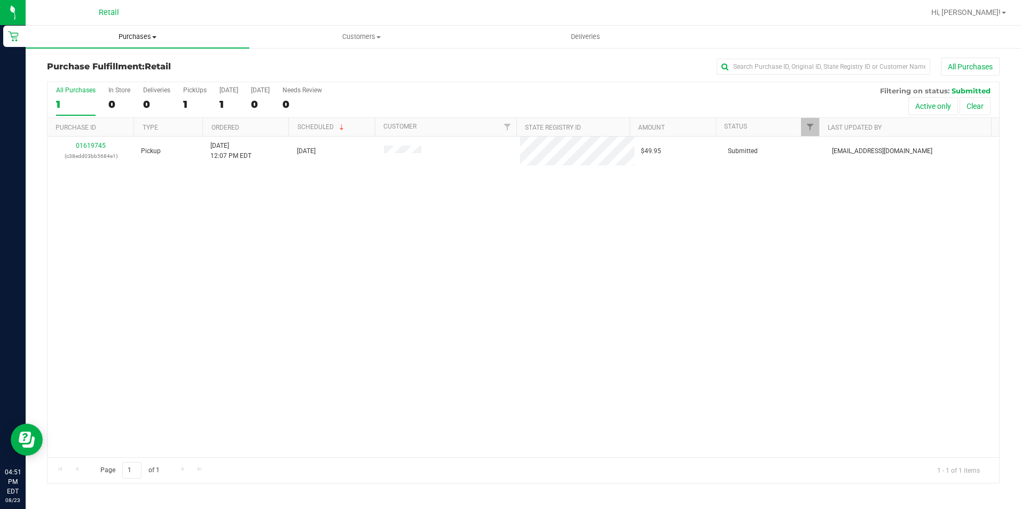
click at [133, 40] on span "Purchases" at bounding box center [138, 37] width 224 height 10
click at [114, 67] on span "Summary of purchases" at bounding box center [80, 64] width 109 height 9
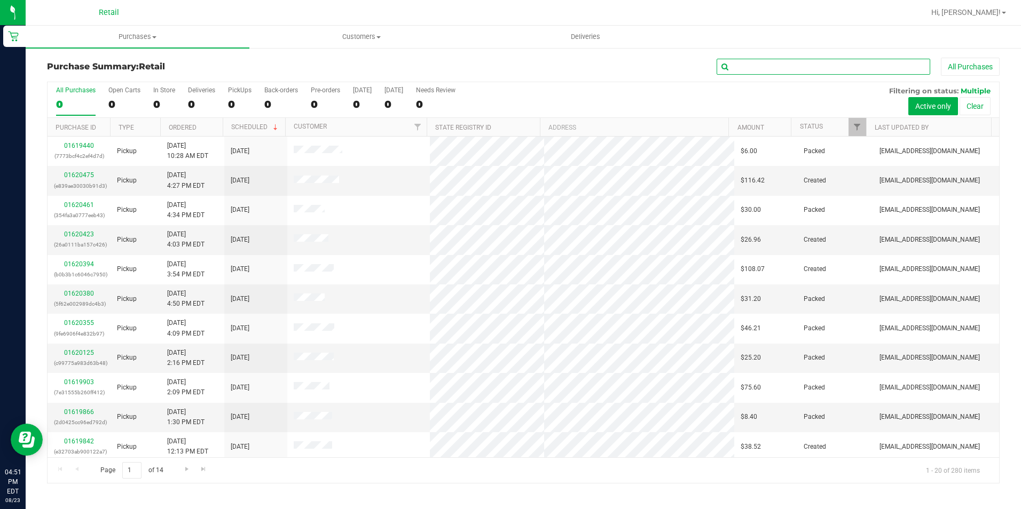
click at [806, 63] on input "text" at bounding box center [824, 67] width 214 height 16
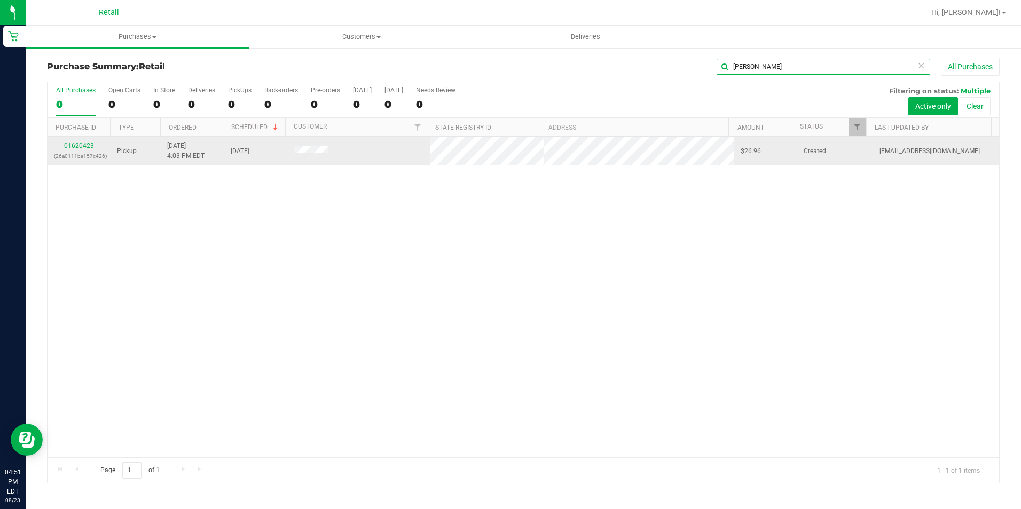
type input "stacey"
click at [89, 147] on link "01620423" at bounding box center [79, 145] width 30 height 7
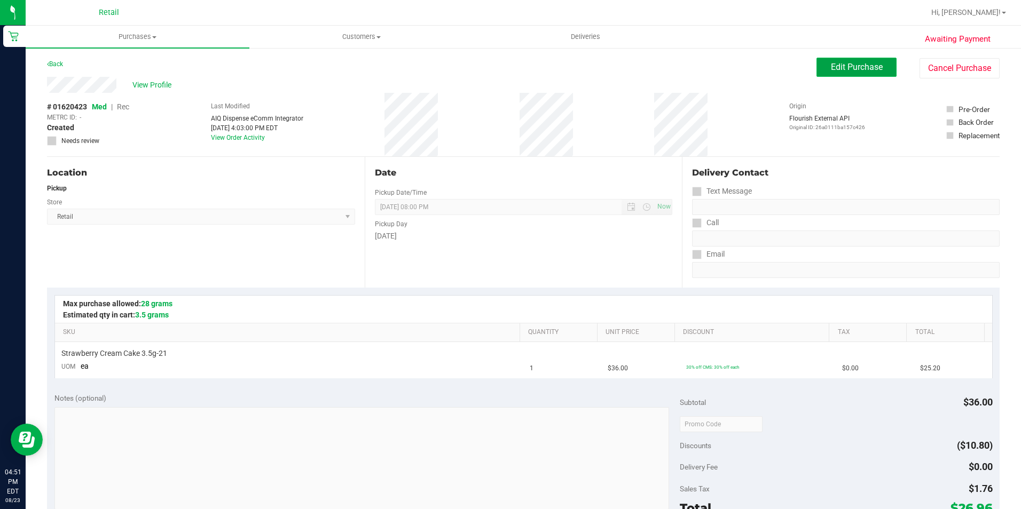
click at [840, 69] on span "Edit Purchase" at bounding box center [857, 67] width 52 height 10
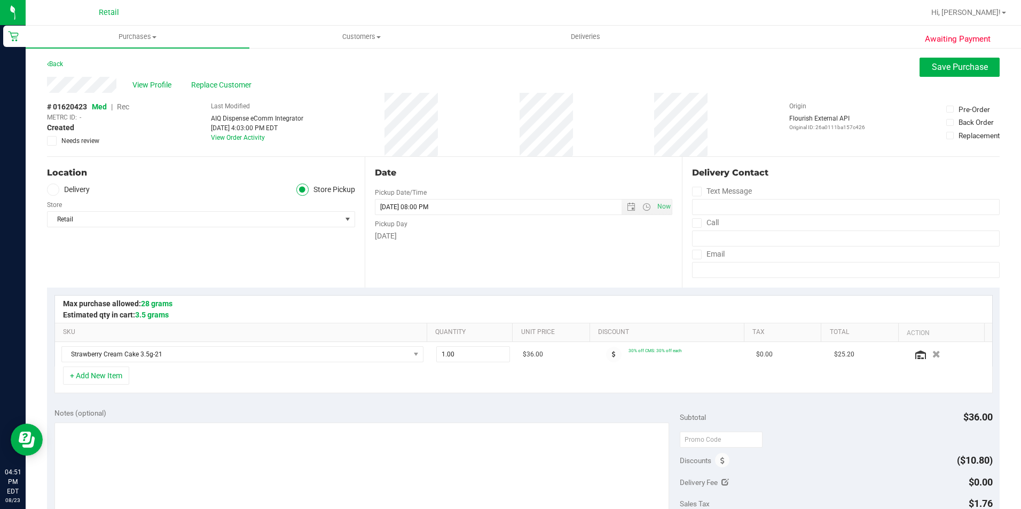
click at [126, 107] on span "Rec" at bounding box center [123, 107] width 12 height 9
click at [932, 62] on span "Save Purchase" at bounding box center [960, 67] width 56 height 10
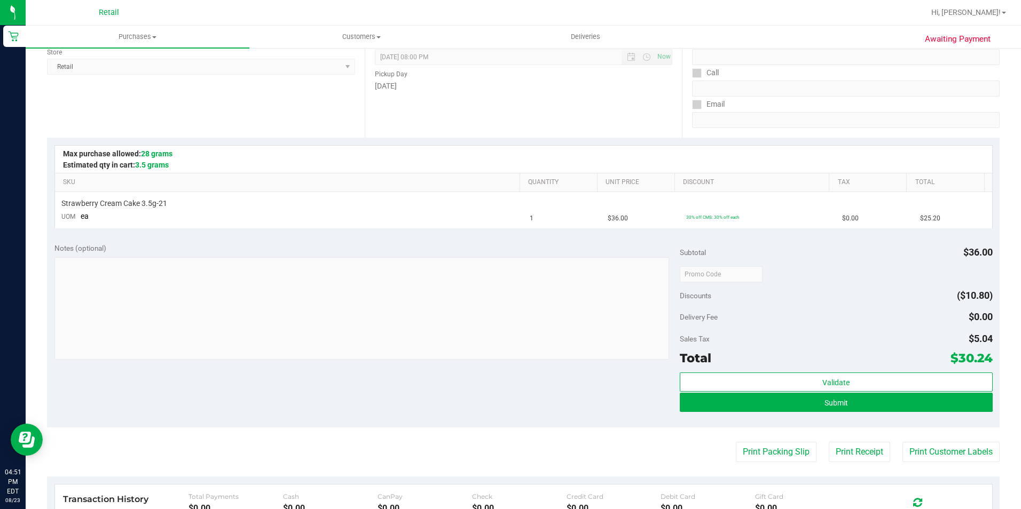
scroll to position [160, 0]
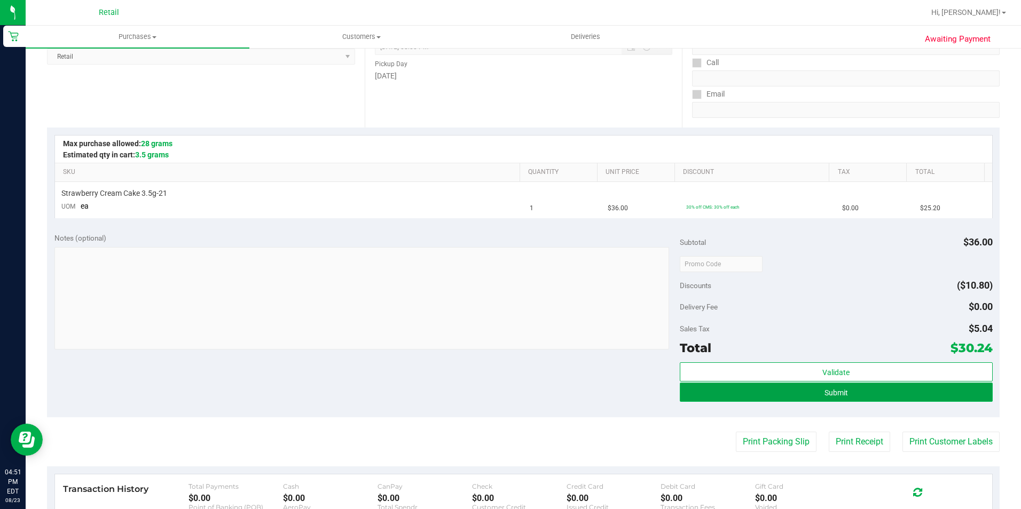
click at [724, 398] on button "Submit" at bounding box center [836, 392] width 313 height 19
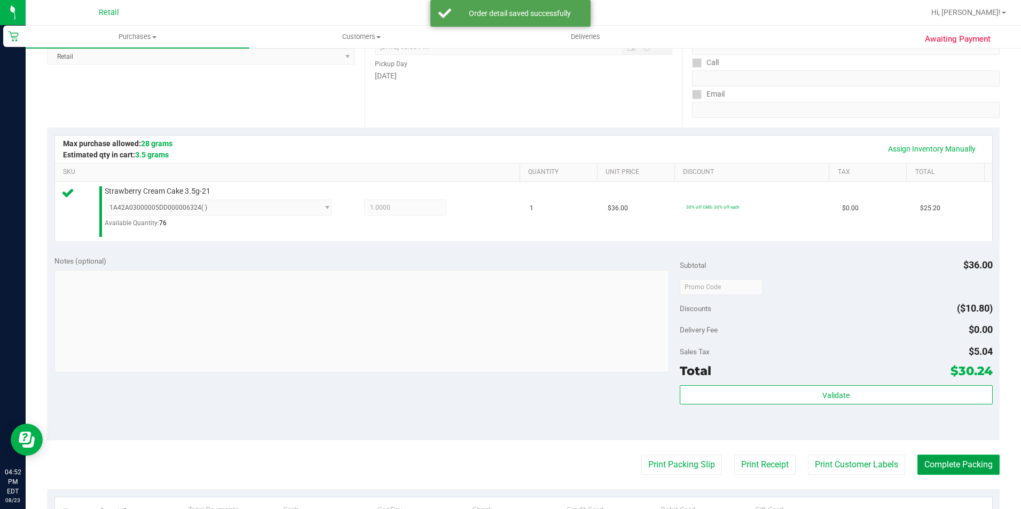
click at [929, 455] on button "Complete Packing" at bounding box center [958, 465] width 82 height 20
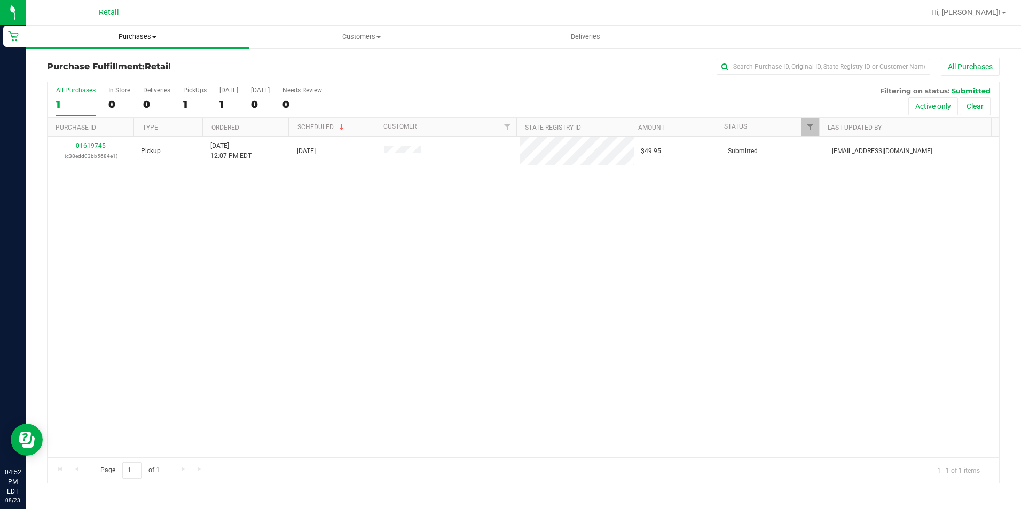
click at [124, 45] on uib-tab-heading "Purchases Summary of purchases Fulfillment All purchases" at bounding box center [138, 37] width 224 height 22
click at [97, 68] on span "Summary of purchases" at bounding box center [80, 64] width 109 height 9
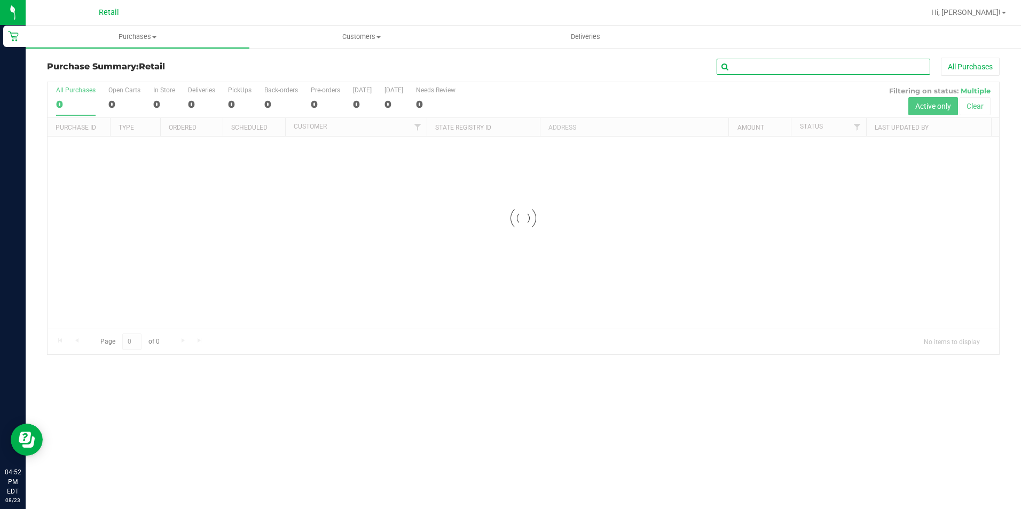
click at [777, 69] on input "text" at bounding box center [824, 67] width 214 height 16
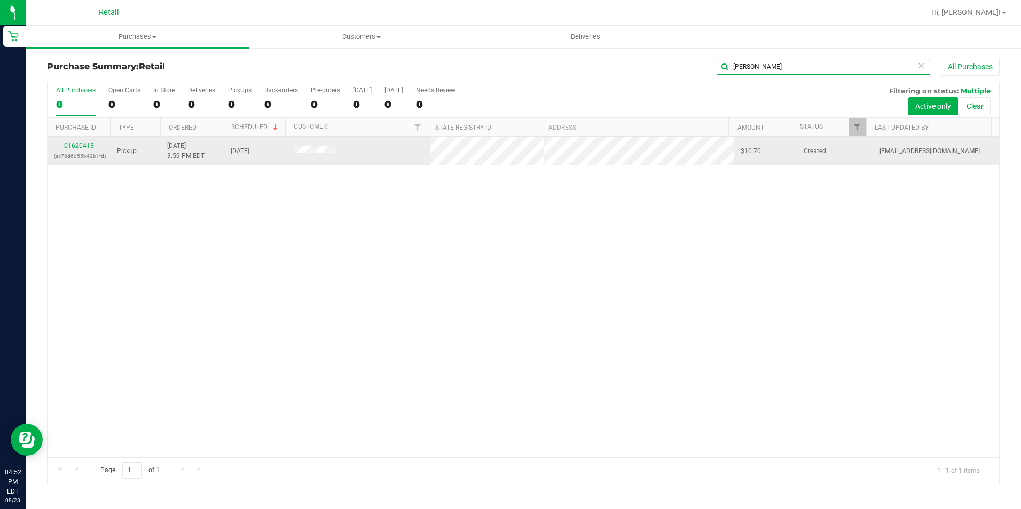
type input "jarrod"
click at [76, 146] on link "01620413" at bounding box center [79, 145] width 30 height 7
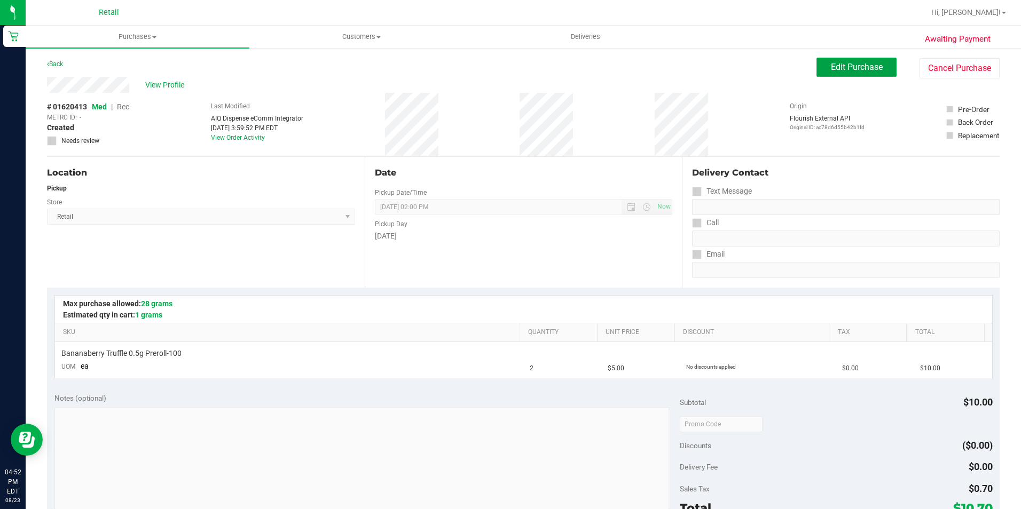
click at [835, 73] on button "Edit Purchase" at bounding box center [856, 67] width 80 height 19
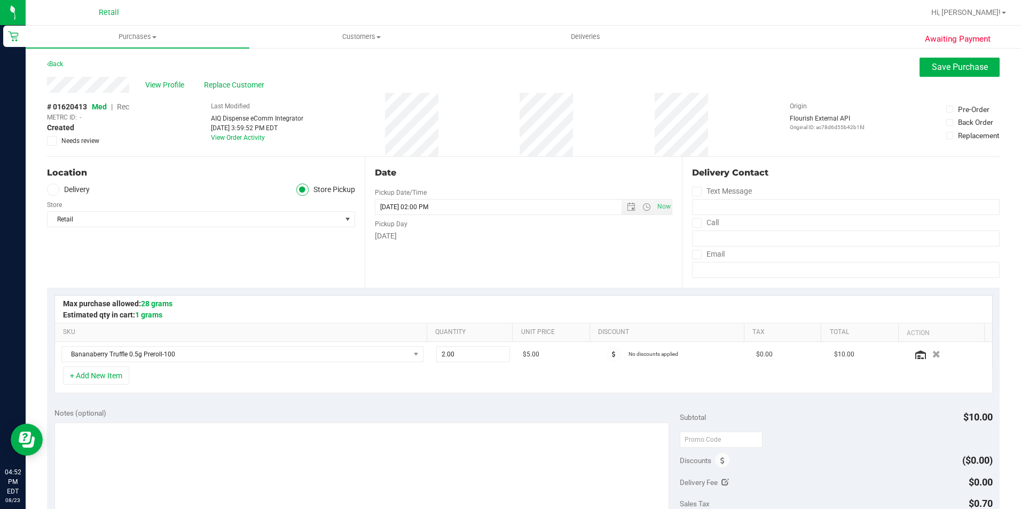
click at [119, 105] on span "Rec" at bounding box center [123, 107] width 12 height 9
click at [948, 68] on span "Save Purchase" at bounding box center [960, 67] width 56 height 10
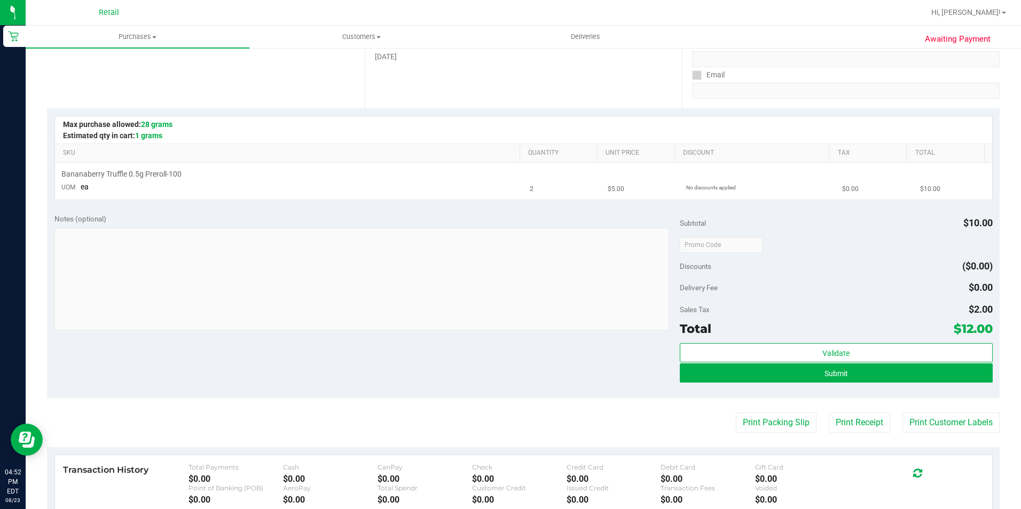
scroll to position [214, 0]
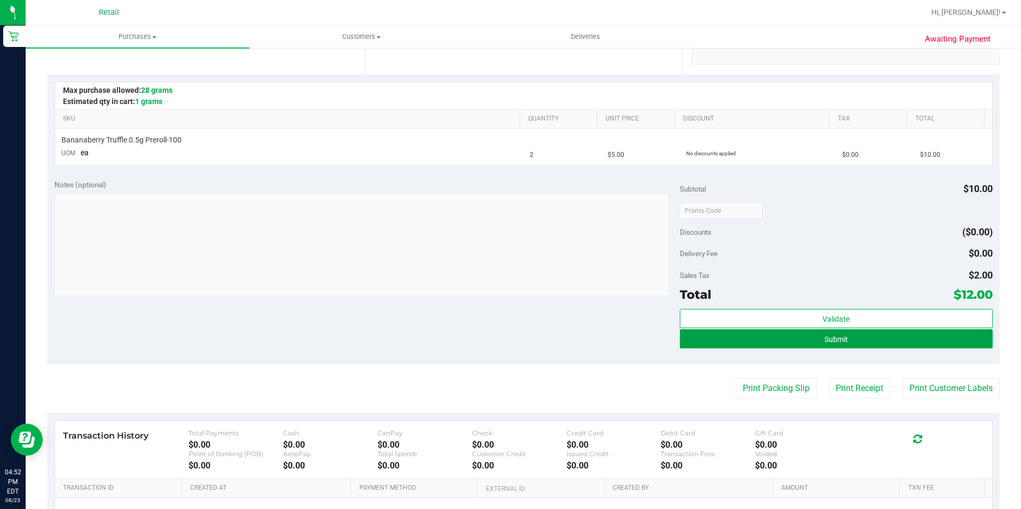
click at [700, 334] on button "Submit" at bounding box center [836, 338] width 313 height 19
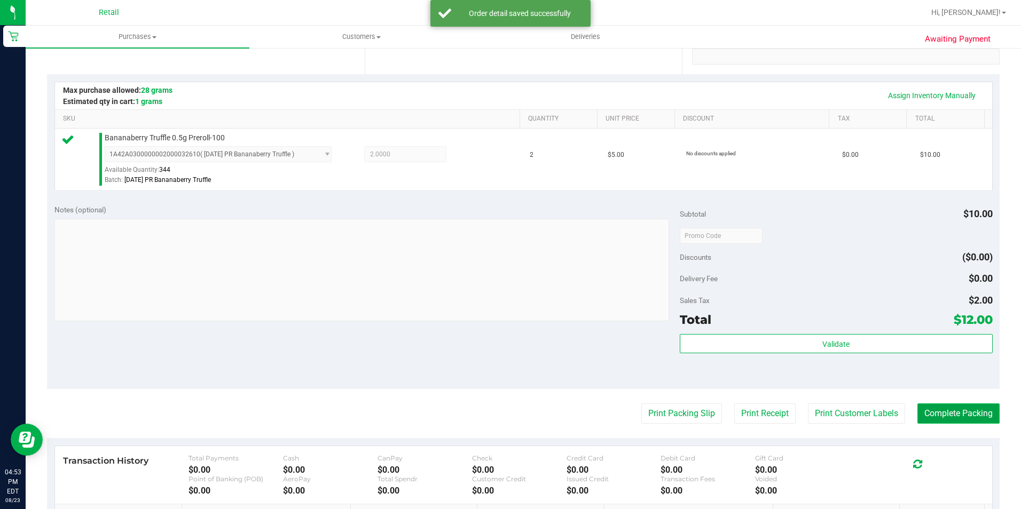
click at [925, 408] on button "Complete Packing" at bounding box center [958, 414] width 82 height 20
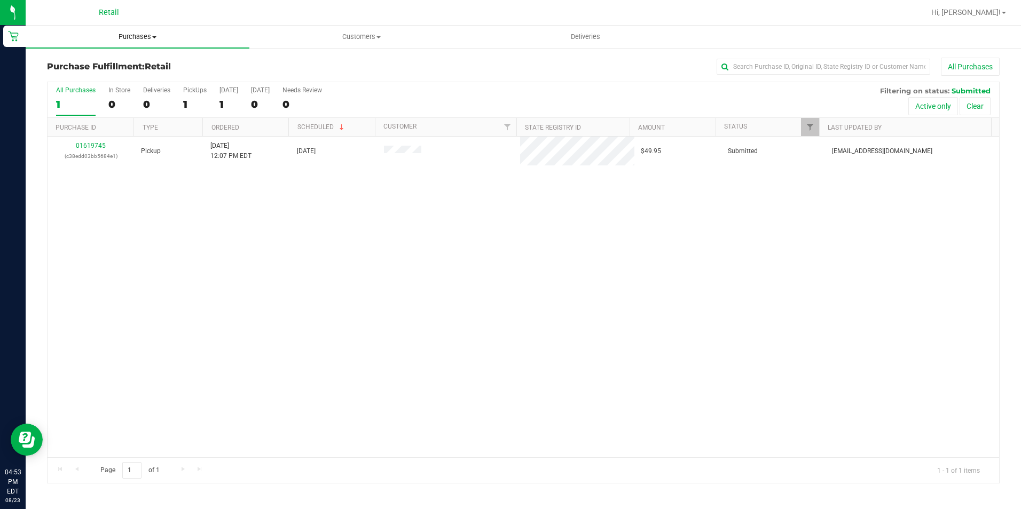
click at [115, 41] on span "Purchases" at bounding box center [138, 37] width 224 height 10
click at [103, 64] on span "Summary of purchases" at bounding box center [80, 64] width 109 height 9
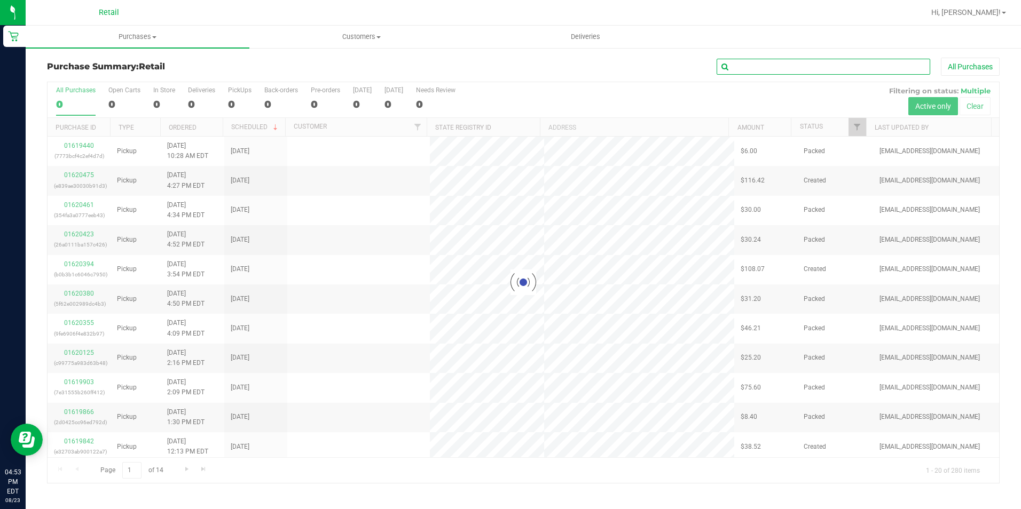
click at [774, 67] on input "text" at bounding box center [824, 67] width 214 height 16
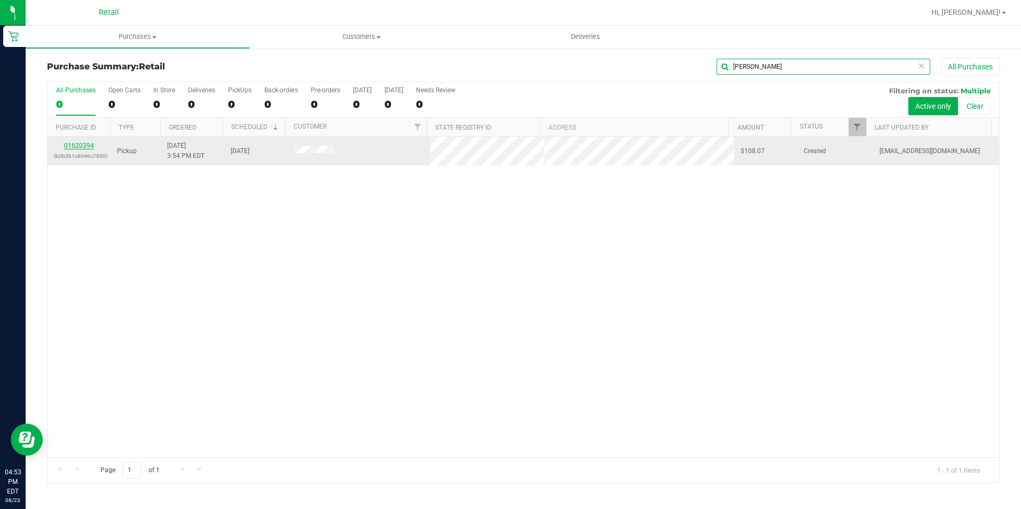
type input "melissa"
click at [88, 147] on link "01620394" at bounding box center [79, 145] width 30 height 7
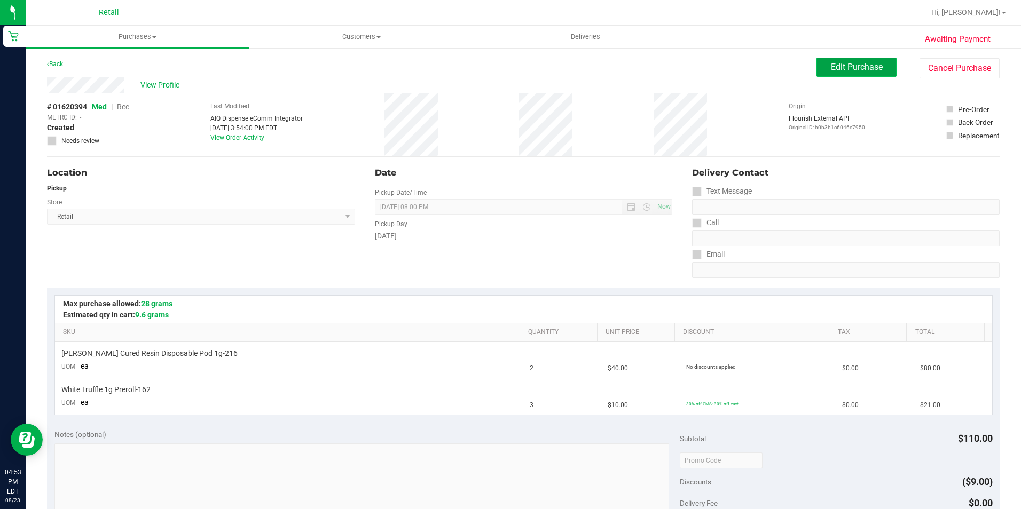
click at [832, 64] on span "Edit Purchase" at bounding box center [857, 67] width 52 height 10
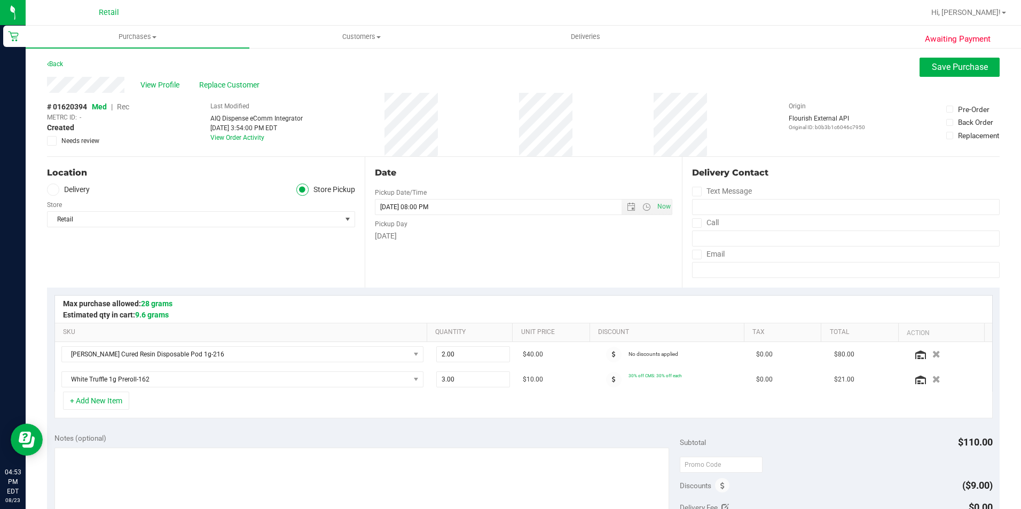
click at [123, 106] on span "Rec" at bounding box center [123, 107] width 12 height 9
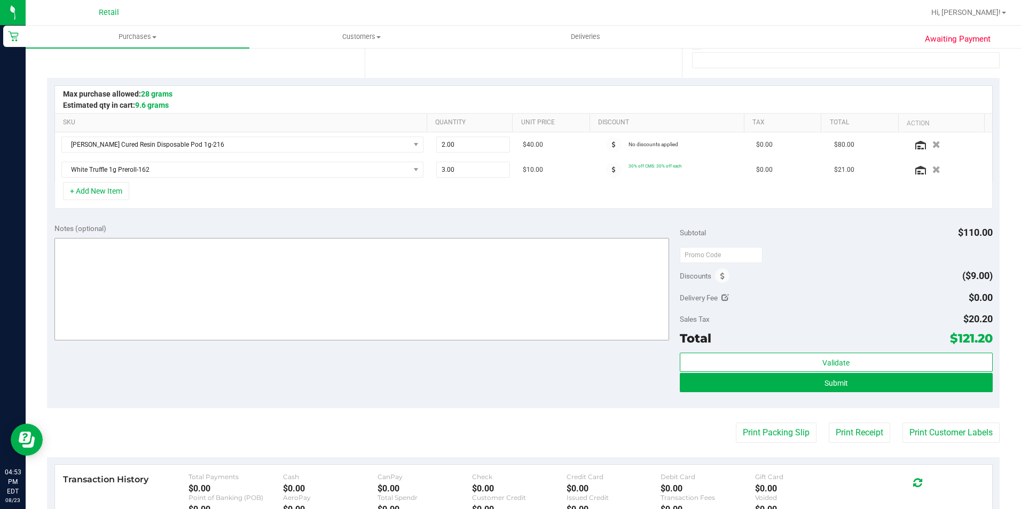
scroll to position [214, 0]
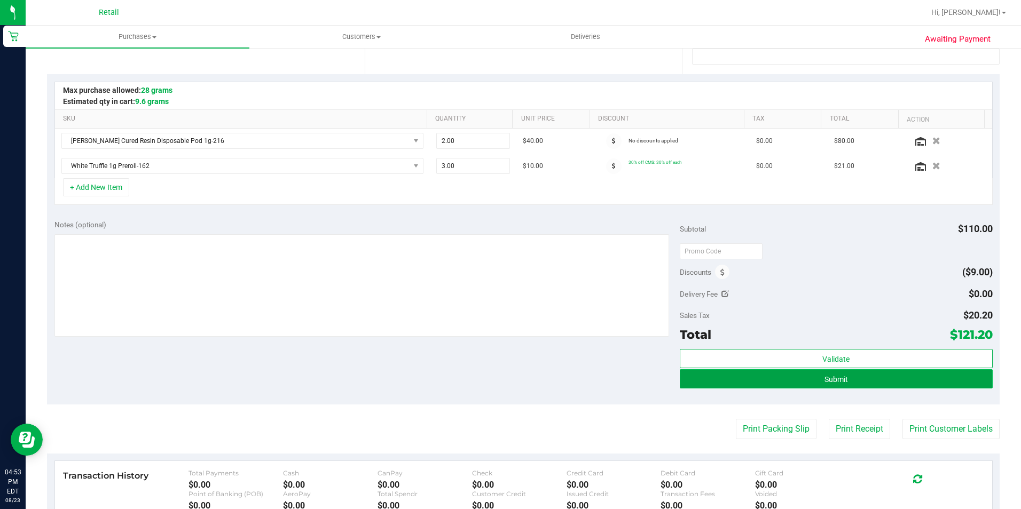
click at [714, 383] on button "Submit" at bounding box center [836, 379] width 313 height 19
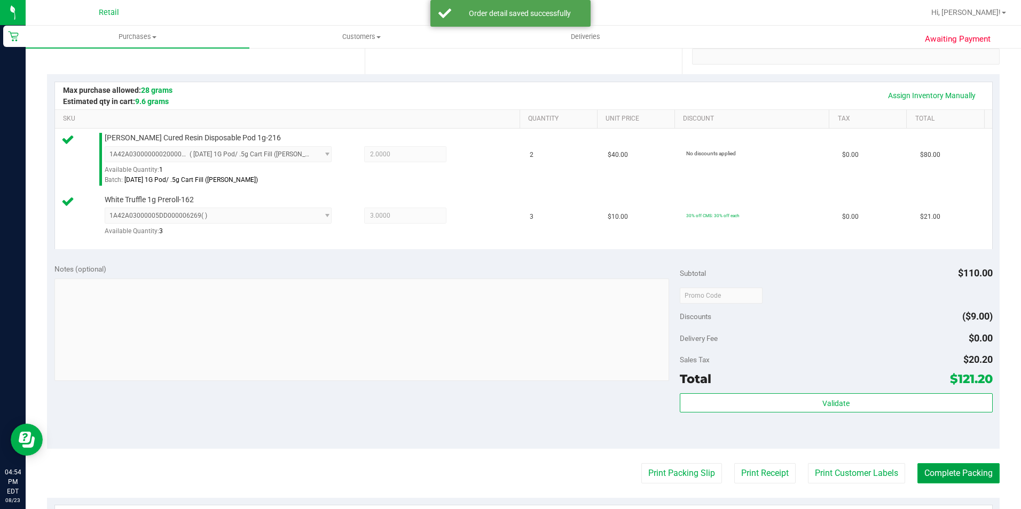
click at [942, 476] on button "Complete Packing" at bounding box center [958, 473] width 82 height 20
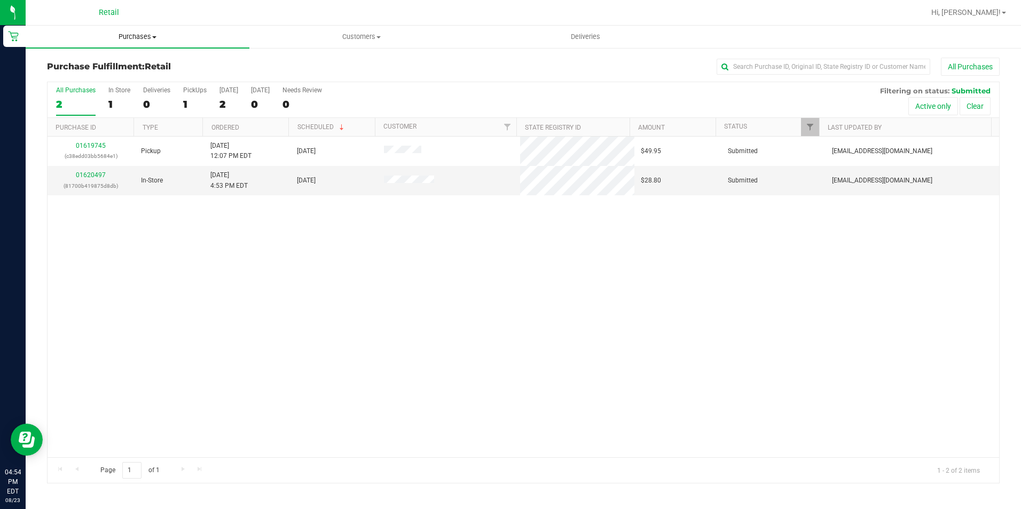
click at [125, 44] on uib-tab-heading "Purchases Summary of purchases Fulfillment All purchases" at bounding box center [138, 37] width 224 height 22
click at [122, 62] on span "Summary of purchases" at bounding box center [80, 64] width 109 height 9
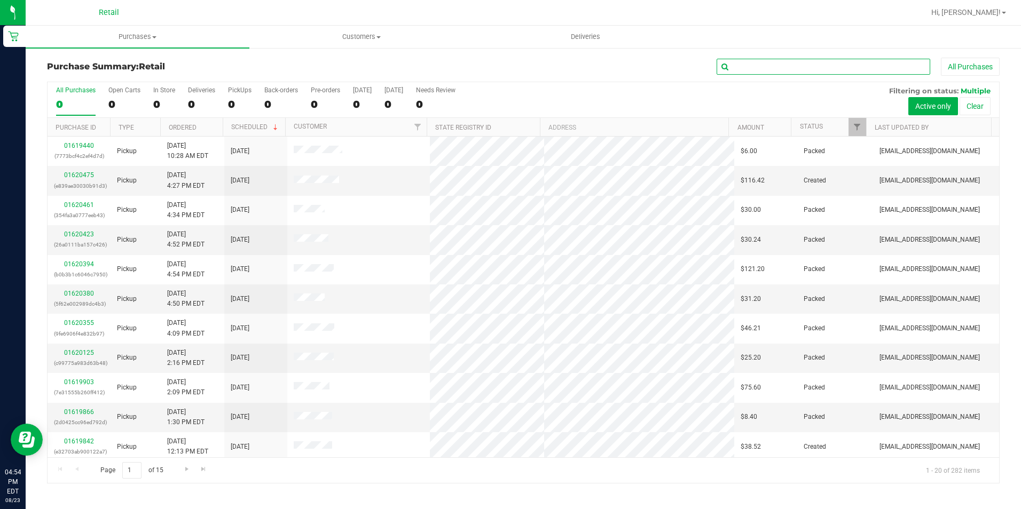
click at [743, 64] on input "text" at bounding box center [824, 67] width 214 height 16
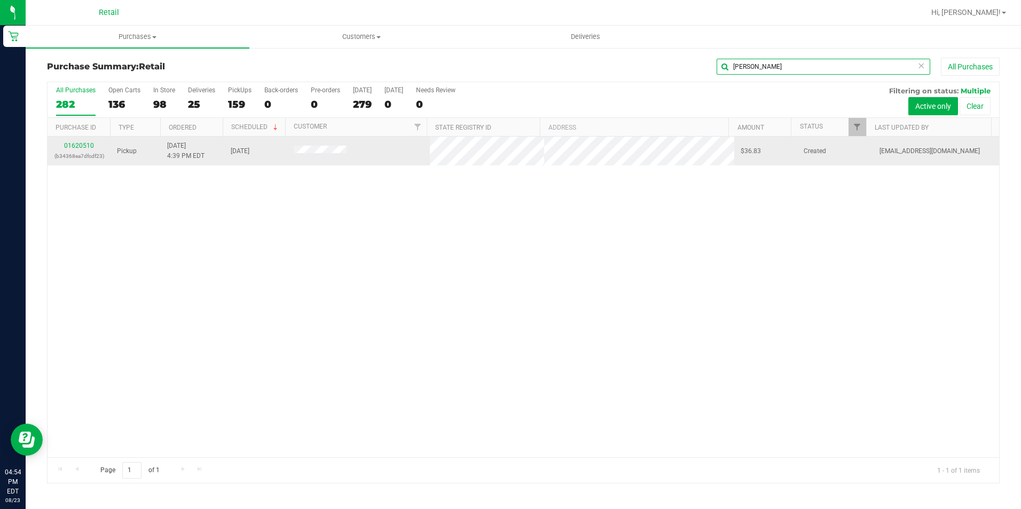
type input "yolanda"
click at [63, 145] on div "01620510 (b34368ea7dfcdf23)" at bounding box center [79, 151] width 50 height 20
click at [69, 145] on link "01620510" at bounding box center [79, 145] width 30 height 7
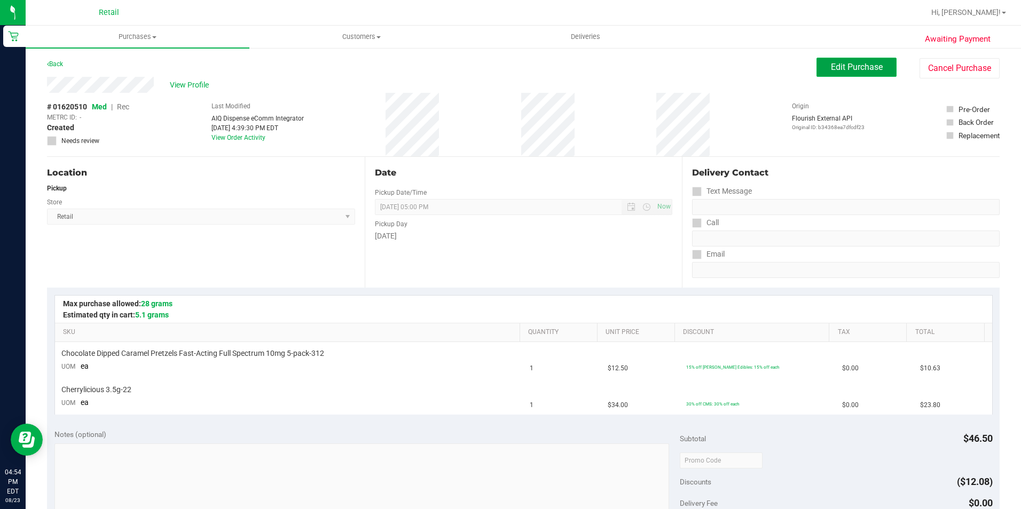
click at [831, 64] on span "Edit Purchase" at bounding box center [857, 67] width 52 height 10
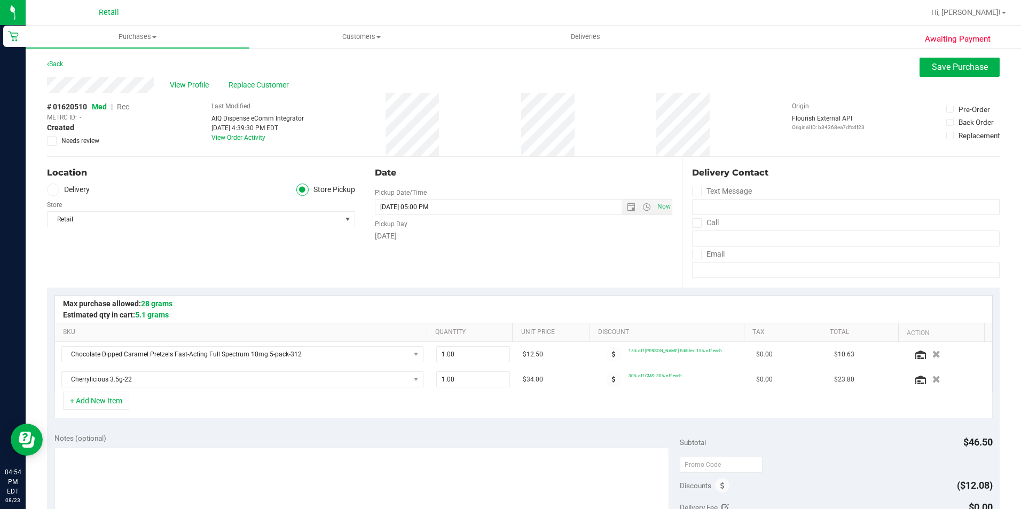
click at [119, 105] on span "Rec" at bounding box center [123, 107] width 12 height 9
click at [940, 71] on span "Save Purchase" at bounding box center [960, 67] width 56 height 10
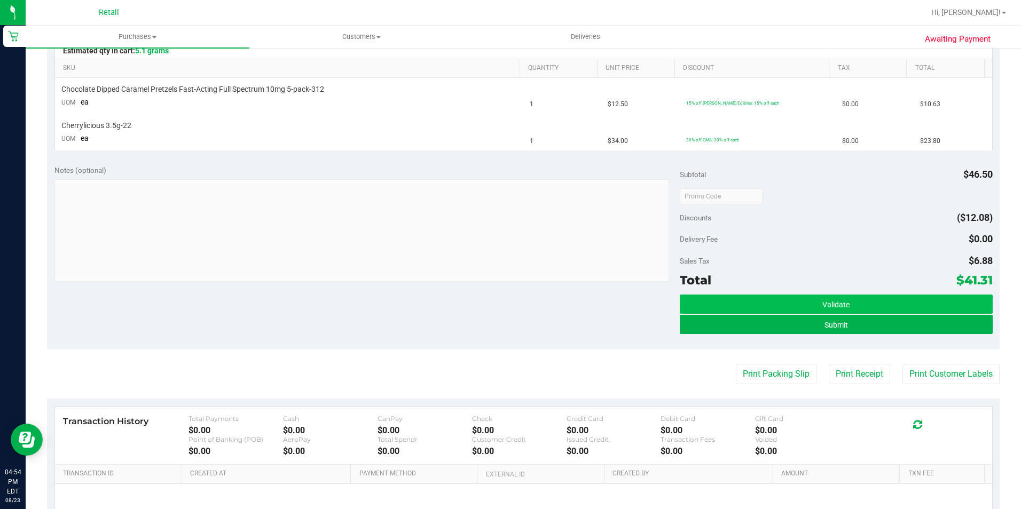
scroll to position [267, 0]
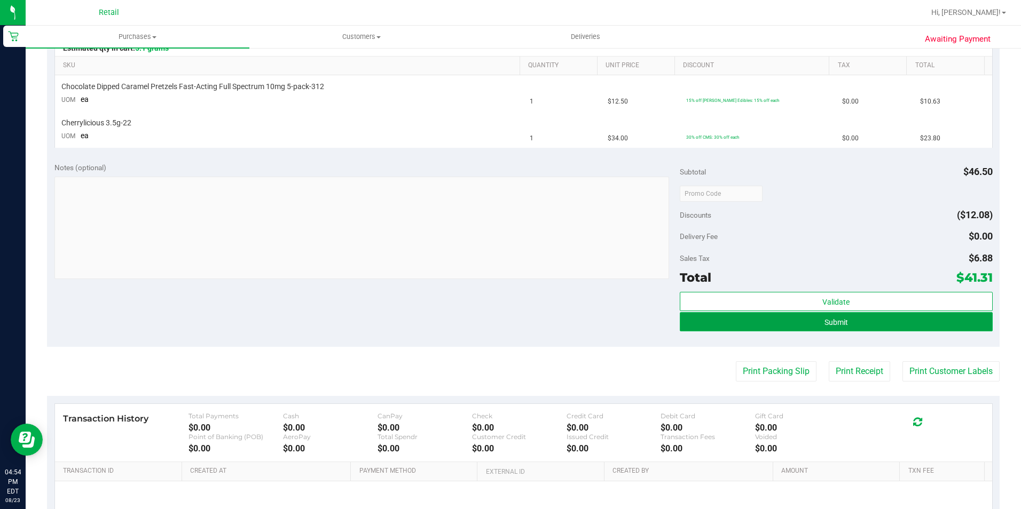
click at [734, 327] on button "Submit" at bounding box center [836, 321] width 313 height 19
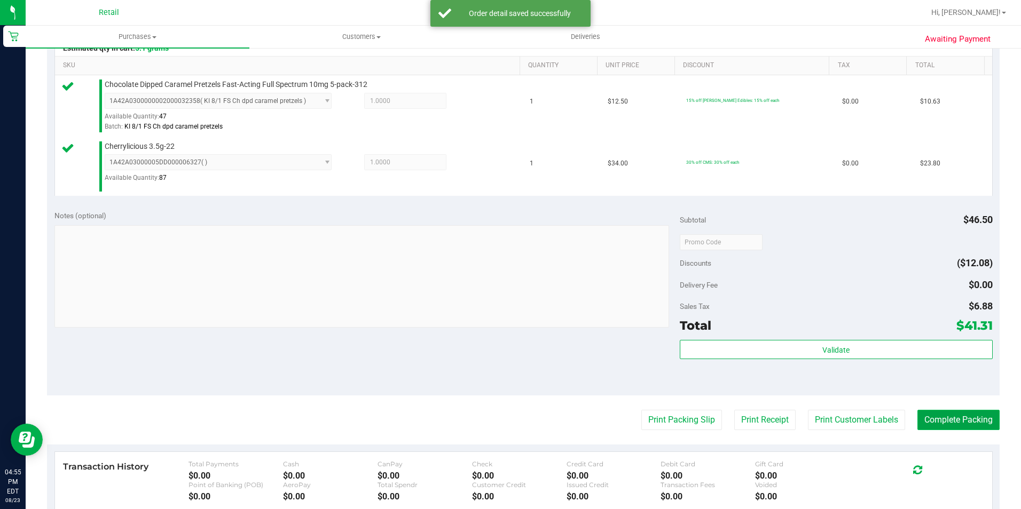
click at [934, 420] on button "Complete Packing" at bounding box center [958, 420] width 82 height 20
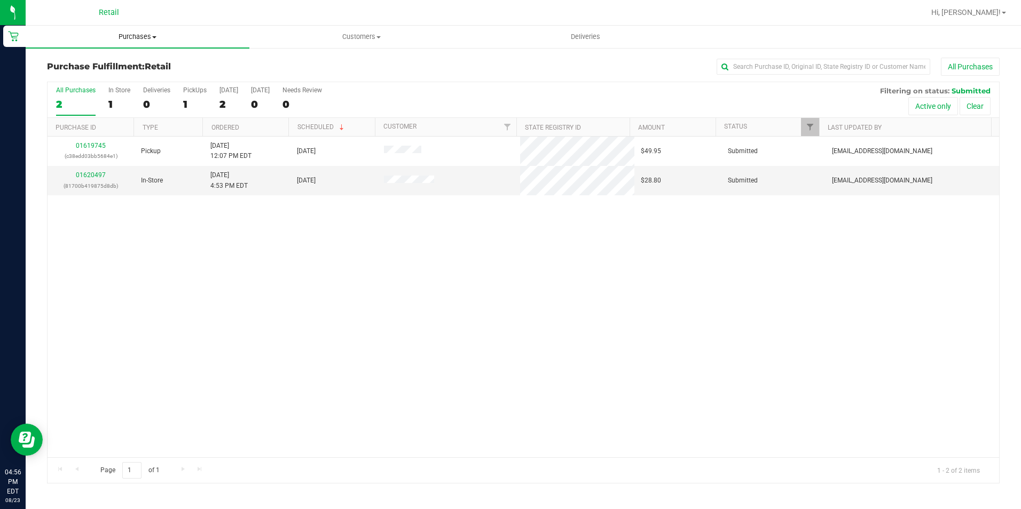
click at [117, 33] on span "Purchases" at bounding box center [138, 37] width 224 height 10
click at [99, 66] on span "Summary of purchases" at bounding box center [80, 64] width 109 height 9
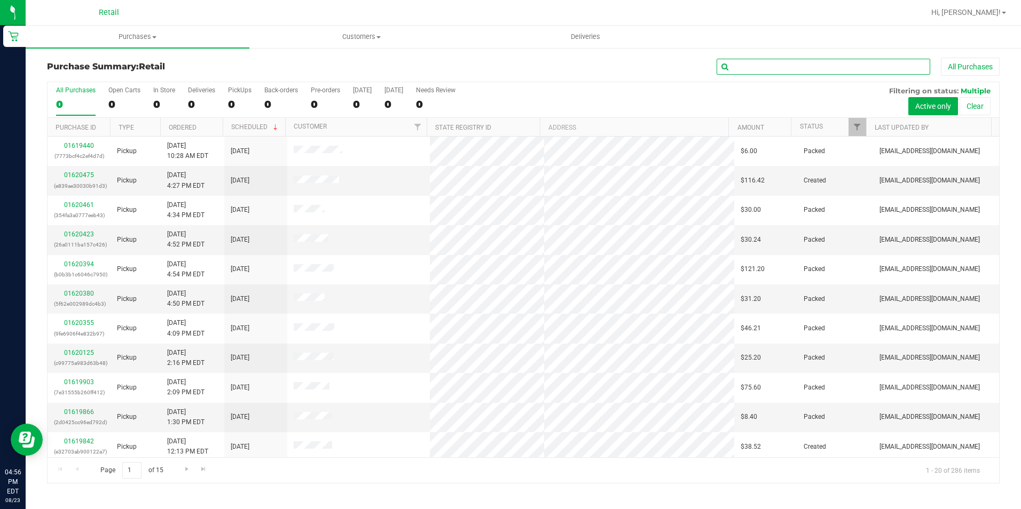
click at [752, 68] on input "text" at bounding box center [824, 67] width 214 height 16
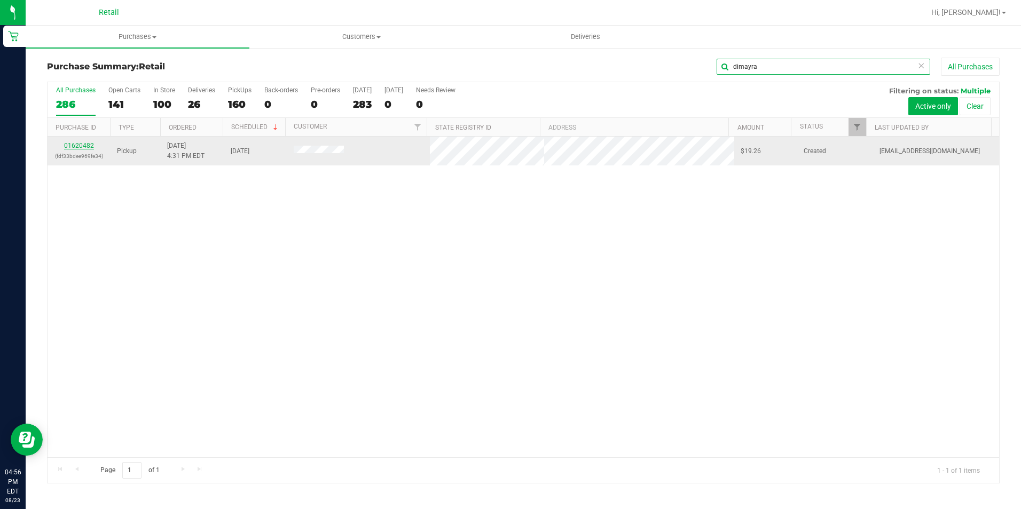
type input "dimayra"
click at [74, 147] on link "01620482" at bounding box center [79, 145] width 30 height 7
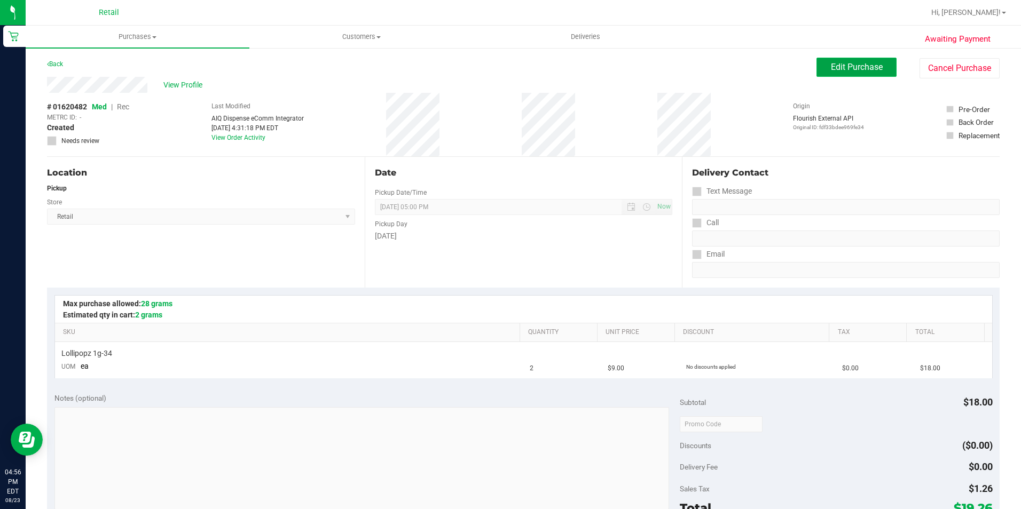
click at [816, 73] on button "Edit Purchase" at bounding box center [856, 67] width 80 height 19
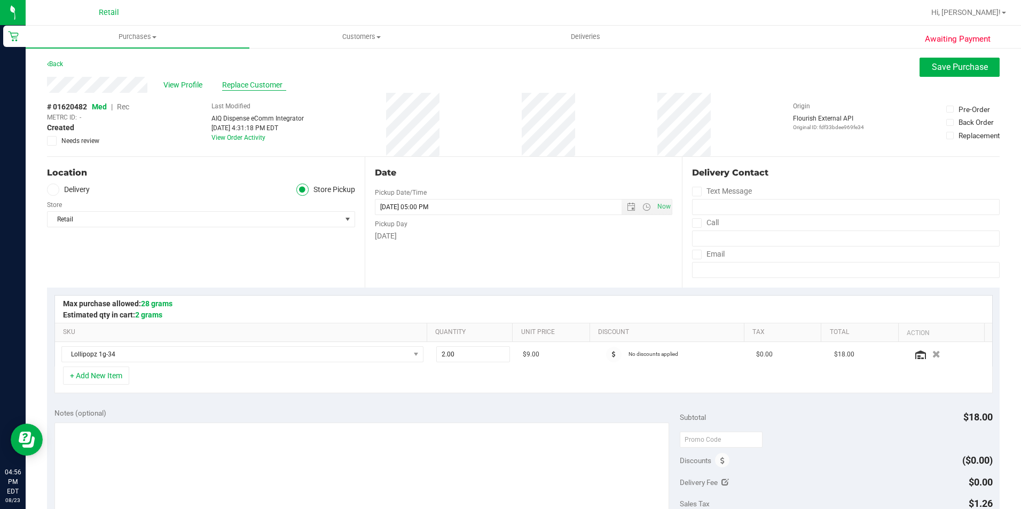
click at [272, 83] on span "Replace Customer" at bounding box center [254, 85] width 64 height 11
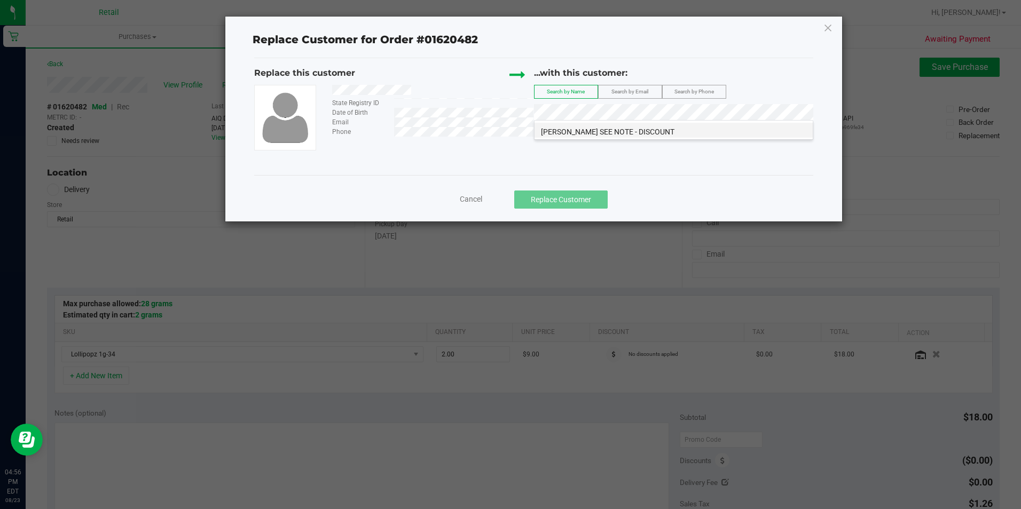
click at [614, 128] on span "Dimayra Carrasco SEE NOTE - DISCOUNT" at bounding box center [607, 132] width 133 height 9
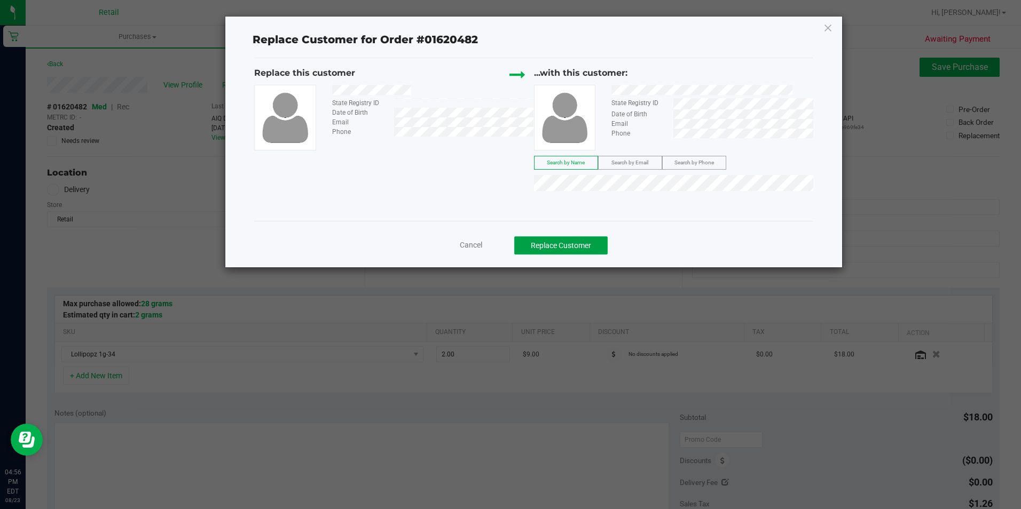
click at [559, 242] on button "Replace Customer" at bounding box center [560, 246] width 93 height 18
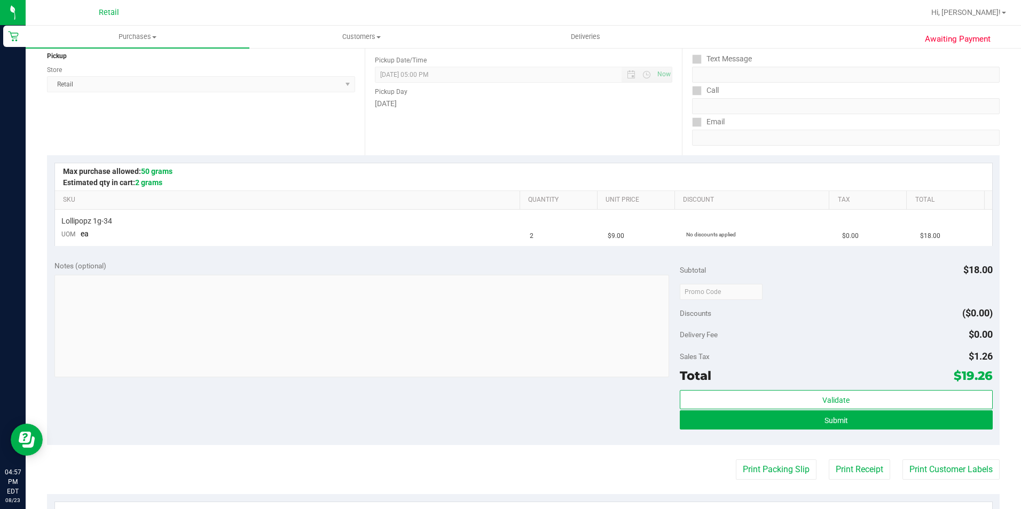
scroll to position [160, 0]
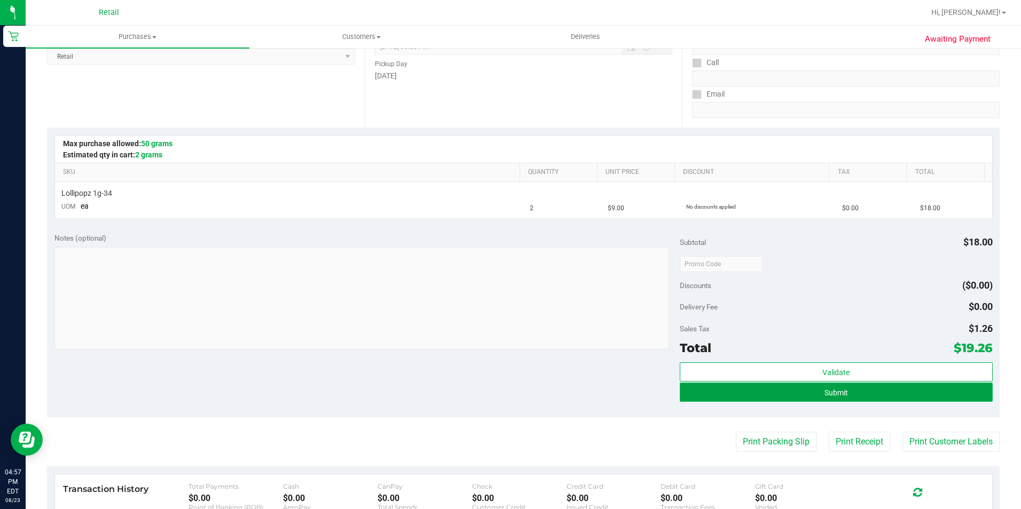
click at [712, 395] on button "Submit" at bounding box center [836, 392] width 313 height 19
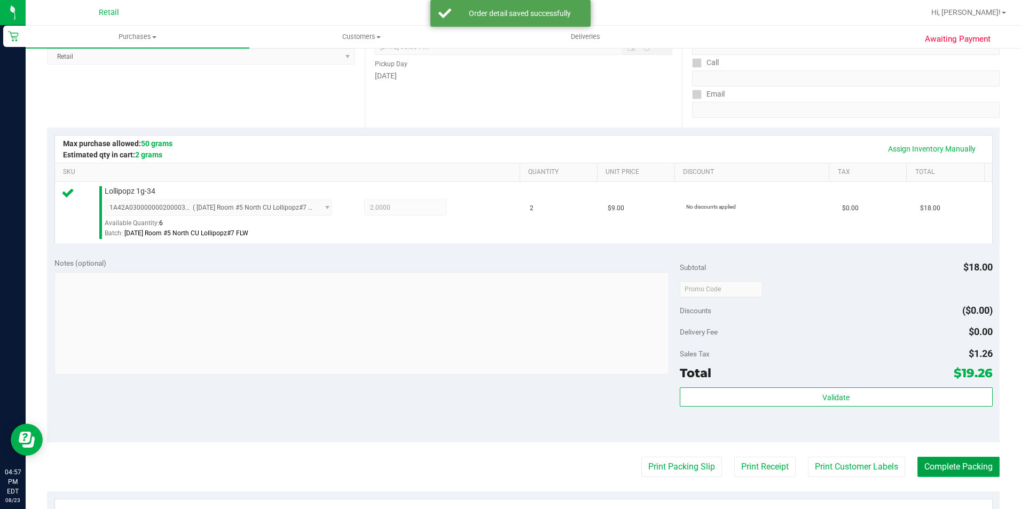
click at [956, 471] on button "Complete Packing" at bounding box center [958, 467] width 82 height 20
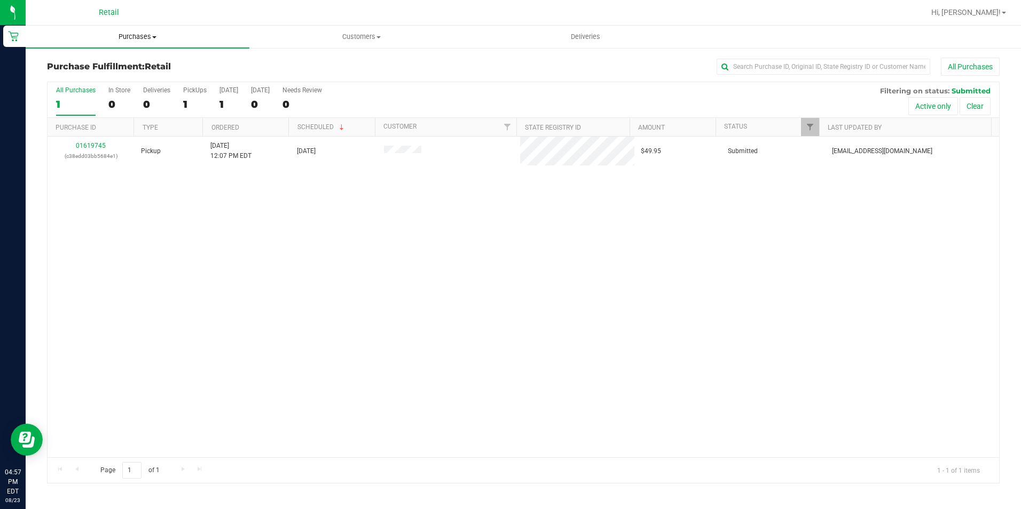
click at [148, 30] on uib-tab-heading "Purchases Summary of purchases Fulfillment All purchases" at bounding box center [138, 37] width 224 height 22
click at [128, 62] on span "Summary of purchases" at bounding box center [80, 64] width 109 height 9
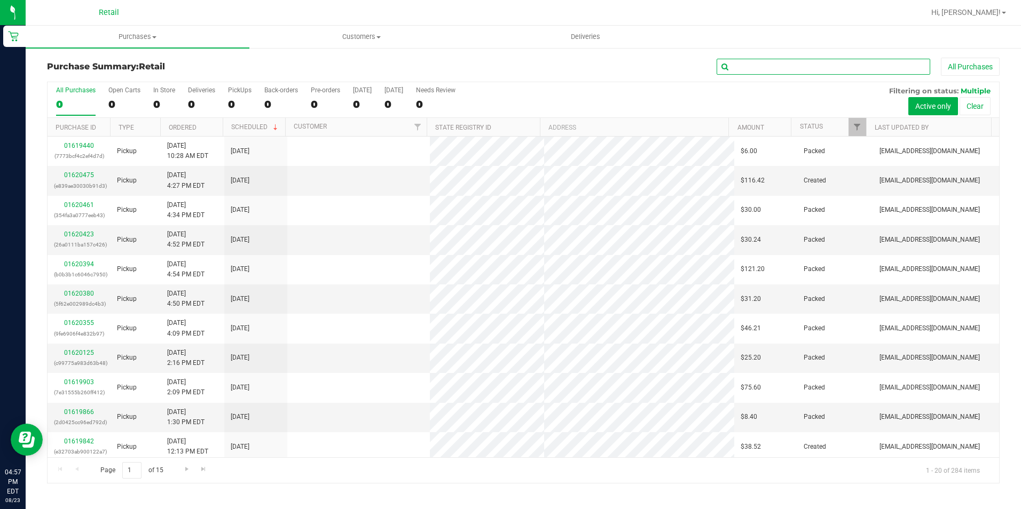
click at [746, 65] on input "text" at bounding box center [824, 67] width 214 height 16
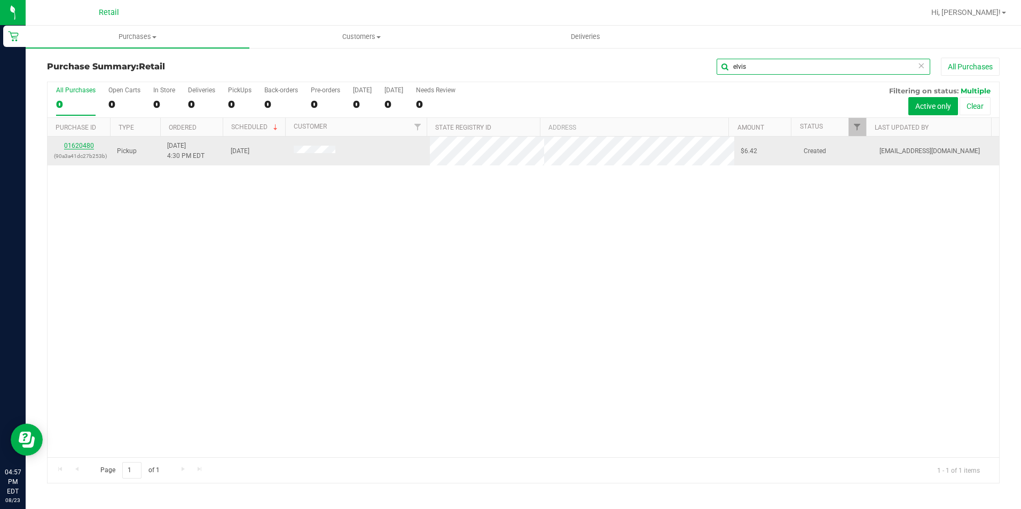
type input "elvis"
click at [72, 143] on link "01620480" at bounding box center [79, 145] width 30 height 7
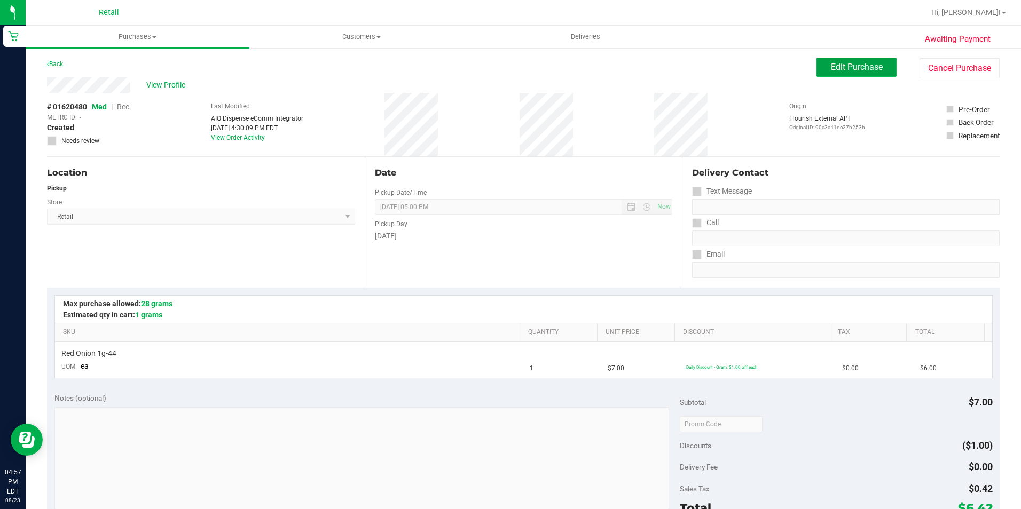
click at [849, 64] on span "Edit Purchase" at bounding box center [857, 67] width 52 height 10
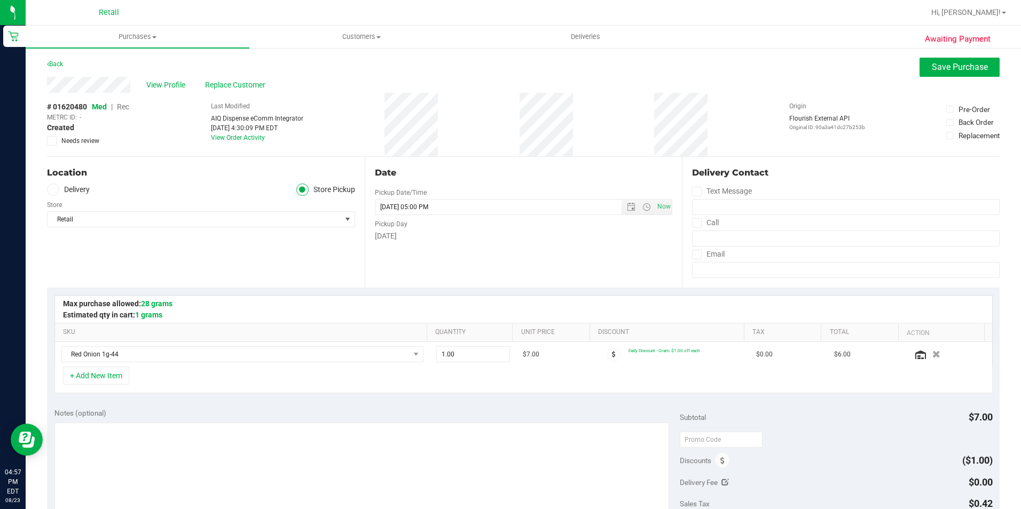
click at [125, 108] on span "Rec" at bounding box center [123, 107] width 12 height 9
click at [919, 65] on button "Save Purchase" at bounding box center [959, 67] width 80 height 19
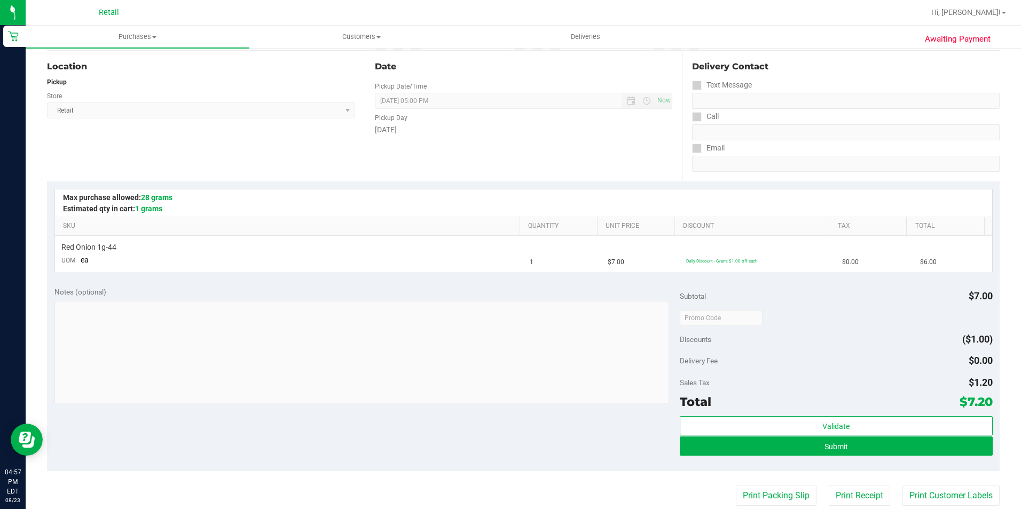
scroll to position [107, 0]
click at [689, 441] on button "Submit" at bounding box center [836, 445] width 313 height 19
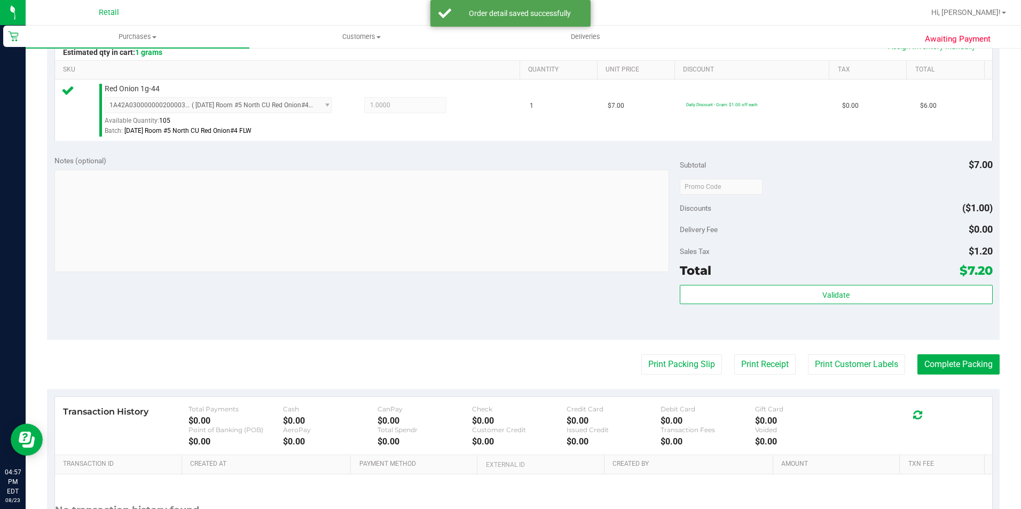
scroll to position [267, 0]
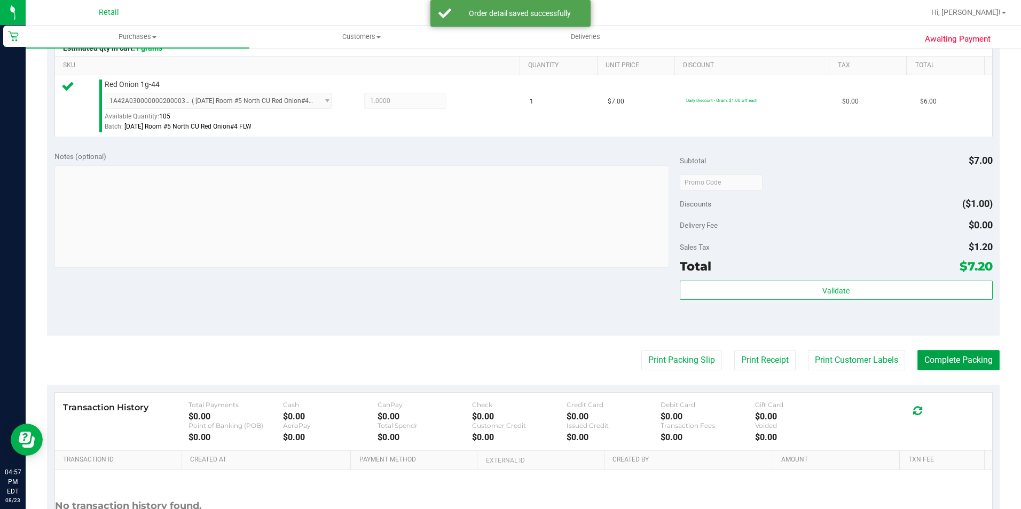
click at [927, 359] on button "Complete Packing" at bounding box center [958, 360] width 82 height 20
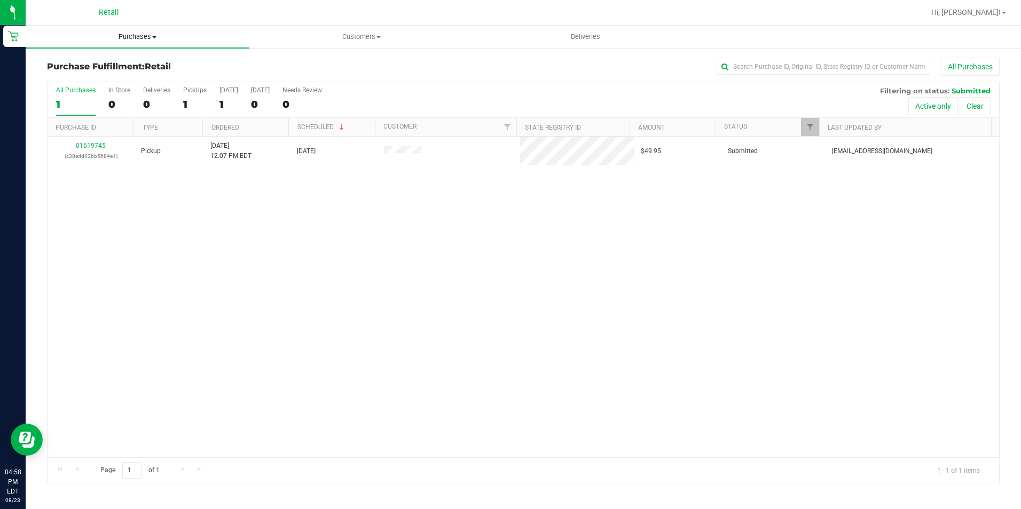
drag, startPoint x: 155, startPoint y: 30, endPoint x: 150, endPoint y: 40, distance: 10.8
click at [155, 30] on uib-tab-heading "Purchases Summary of purchases Fulfillment All purchases" at bounding box center [138, 37] width 224 height 22
click at [140, 62] on li "Summary of purchases" at bounding box center [138, 64] width 224 height 13
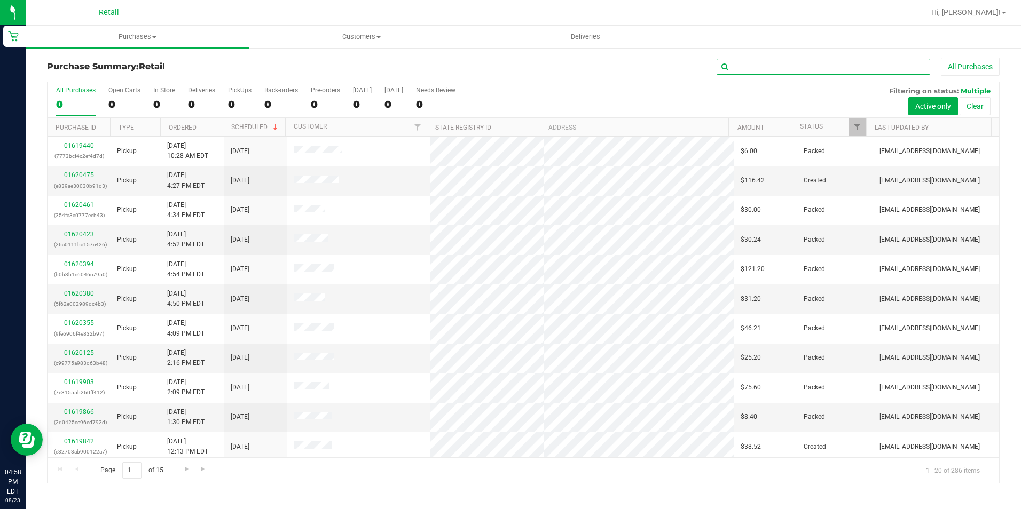
click at [763, 72] on input "text" at bounding box center [824, 67] width 214 height 16
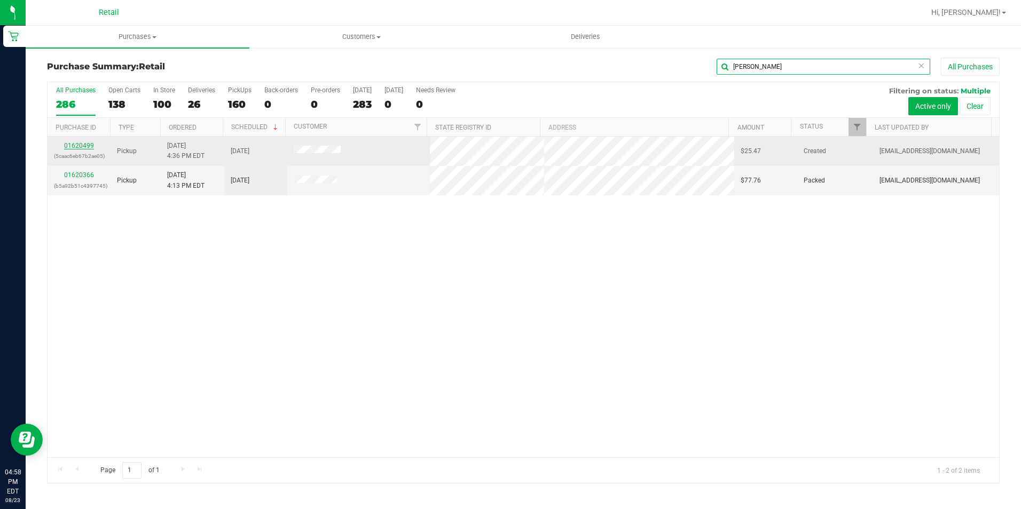
type input "wilson"
click at [80, 145] on link "01620499" at bounding box center [79, 145] width 30 height 7
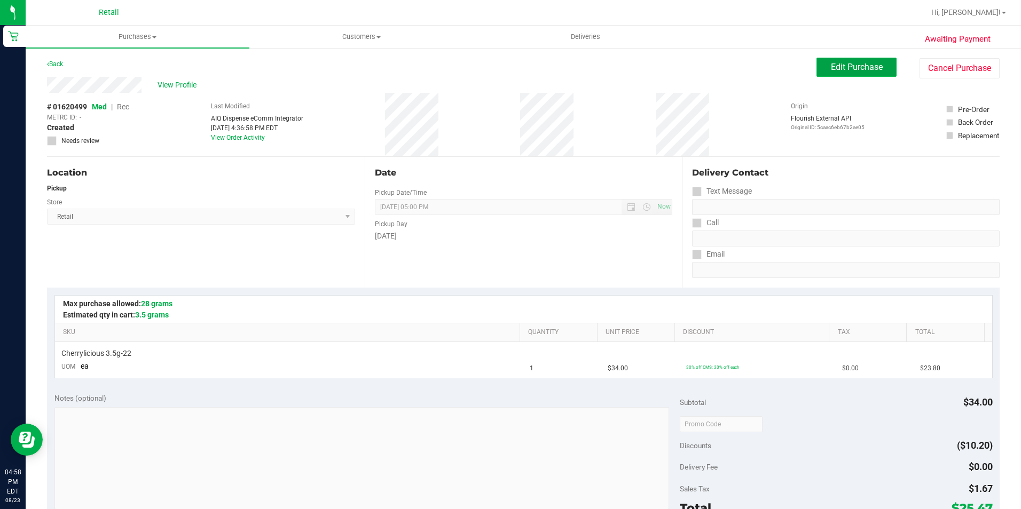
click at [844, 69] on span "Edit Purchase" at bounding box center [857, 67] width 52 height 10
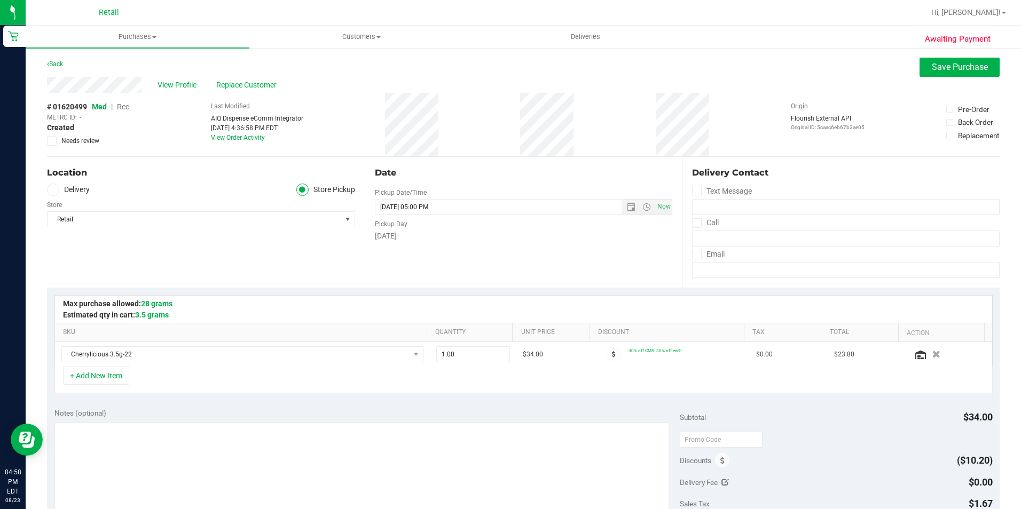
click at [129, 108] on span "Rec" at bounding box center [123, 107] width 12 height 9
click at [936, 76] on button "Save Purchase" at bounding box center [959, 67] width 80 height 19
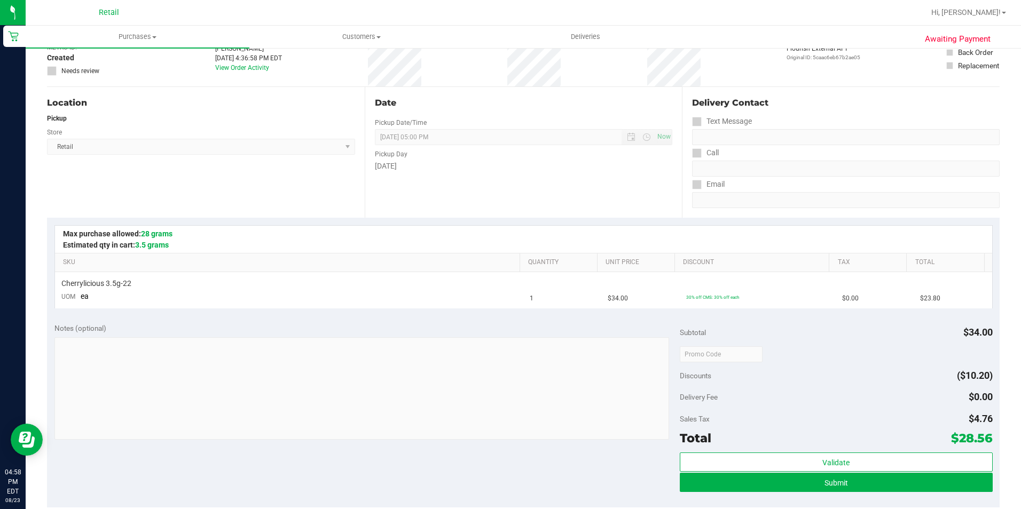
scroll to position [214, 0]
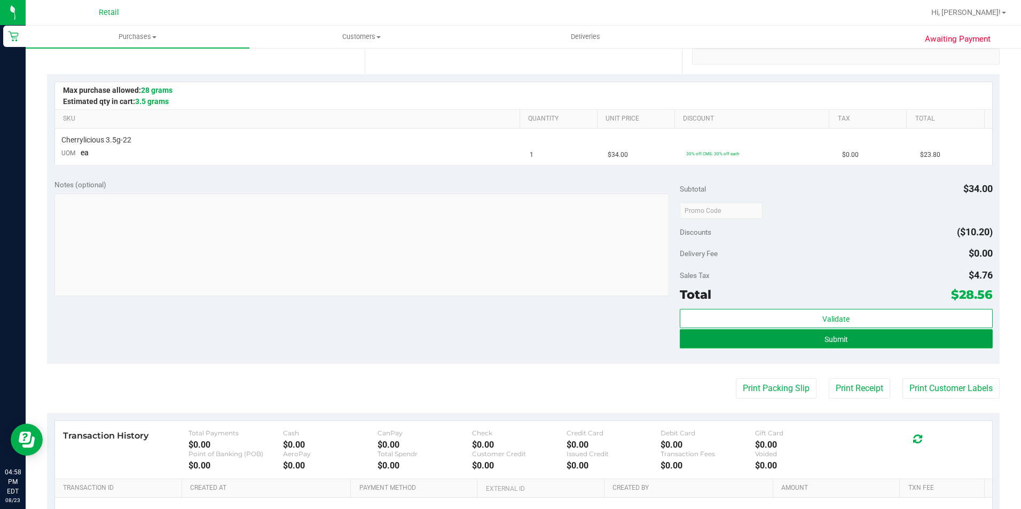
click at [694, 336] on button "Submit" at bounding box center [836, 338] width 313 height 19
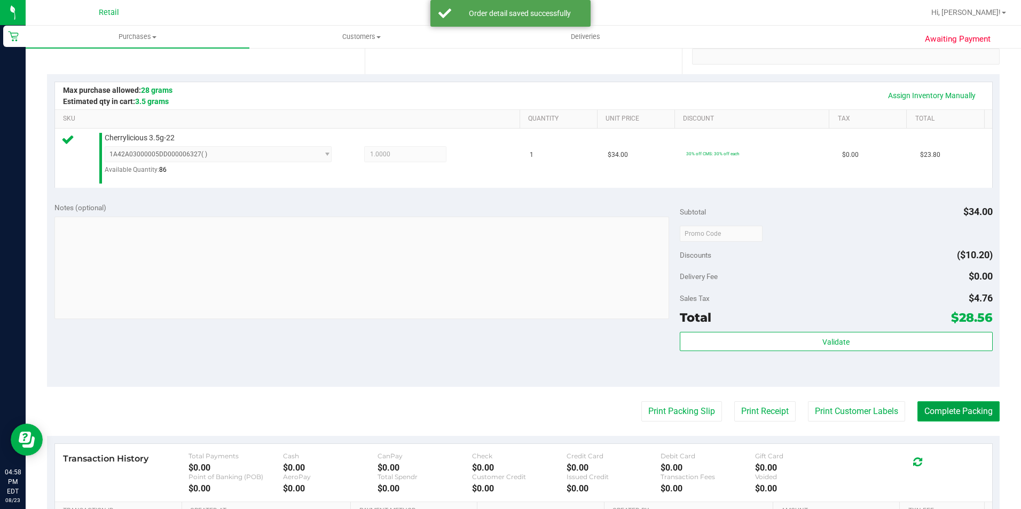
click at [917, 412] on button "Complete Packing" at bounding box center [958, 412] width 82 height 20
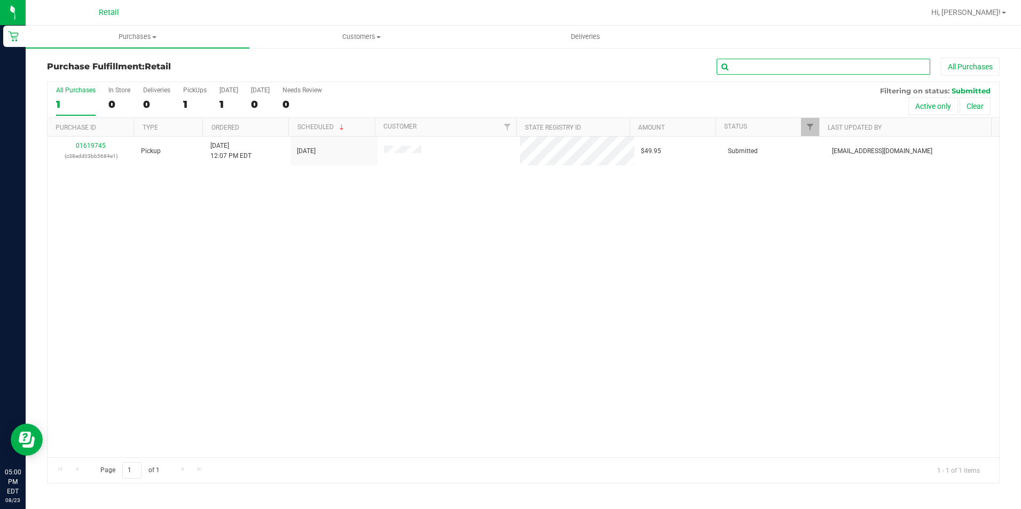
click at [768, 71] on input "text" at bounding box center [824, 67] width 214 height 16
type input "s"
drag, startPoint x: 150, startPoint y: 35, endPoint x: 143, endPoint y: 45, distance: 12.6
click at [150, 35] on span "Purchases" at bounding box center [138, 37] width 224 height 10
click at [124, 62] on span "Summary of purchases" at bounding box center [80, 64] width 109 height 9
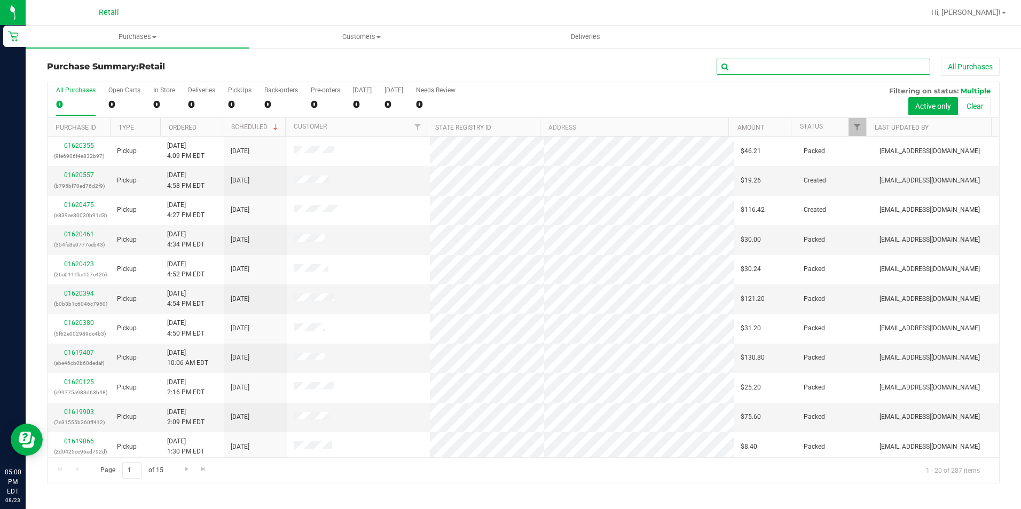
click at [730, 68] on input "text" at bounding box center [824, 67] width 214 height 16
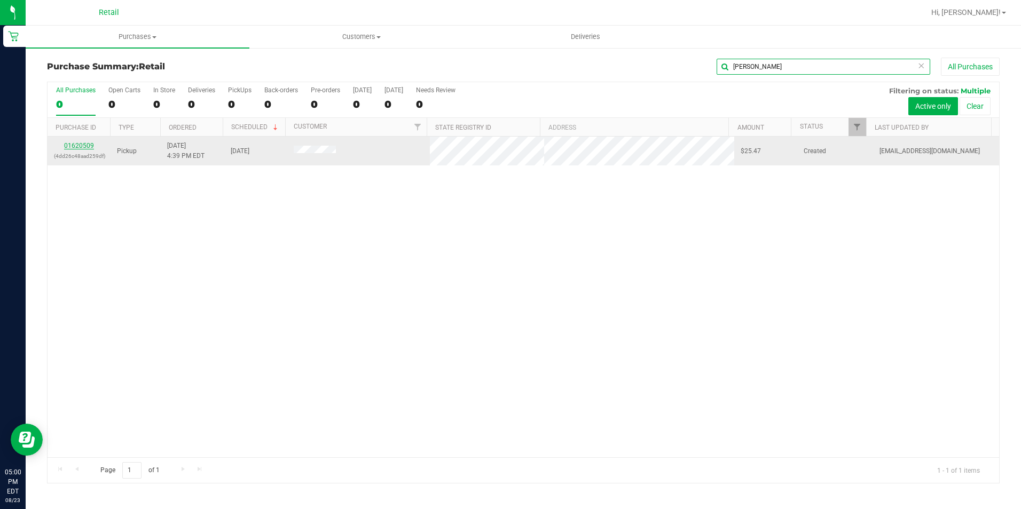
type input "shawn"
click at [72, 144] on link "01620509" at bounding box center [79, 145] width 30 height 7
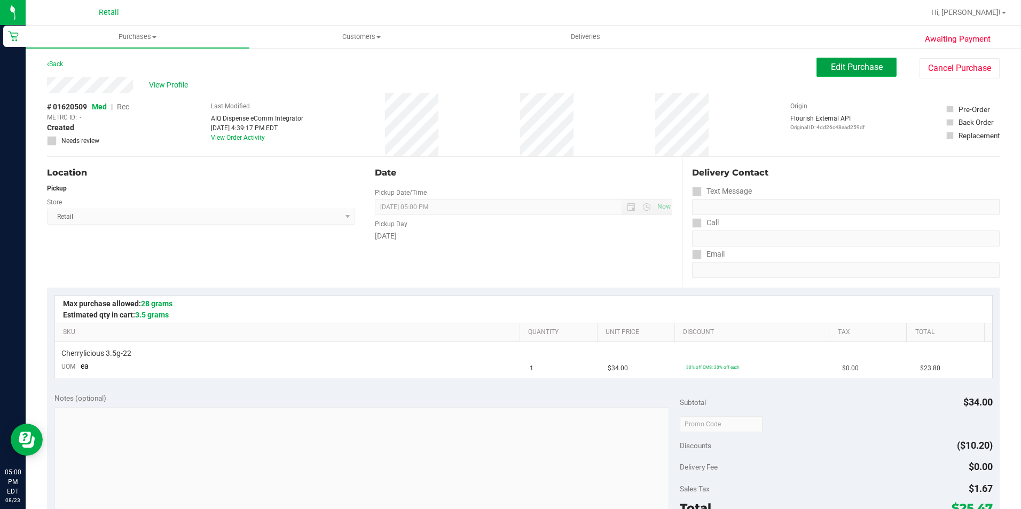
click at [816, 69] on button "Edit Purchase" at bounding box center [856, 67] width 80 height 19
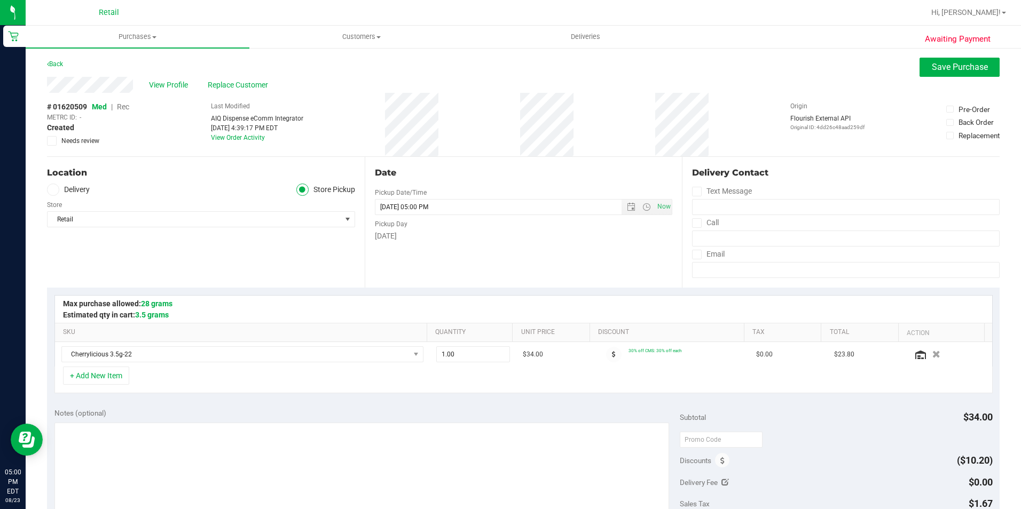
click at [121, 107] on span "Rec" at bounding box center [123, 107] width 12 height 9
click at [921, 69] on button "Save Purchase" at bounding box center [959, 67] width 80 height 19
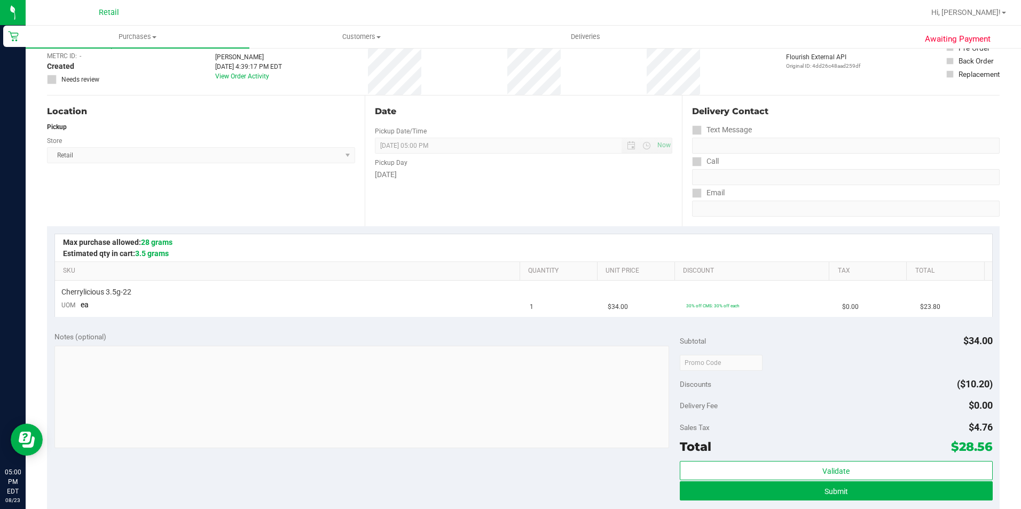
scroll to position [107, 0]
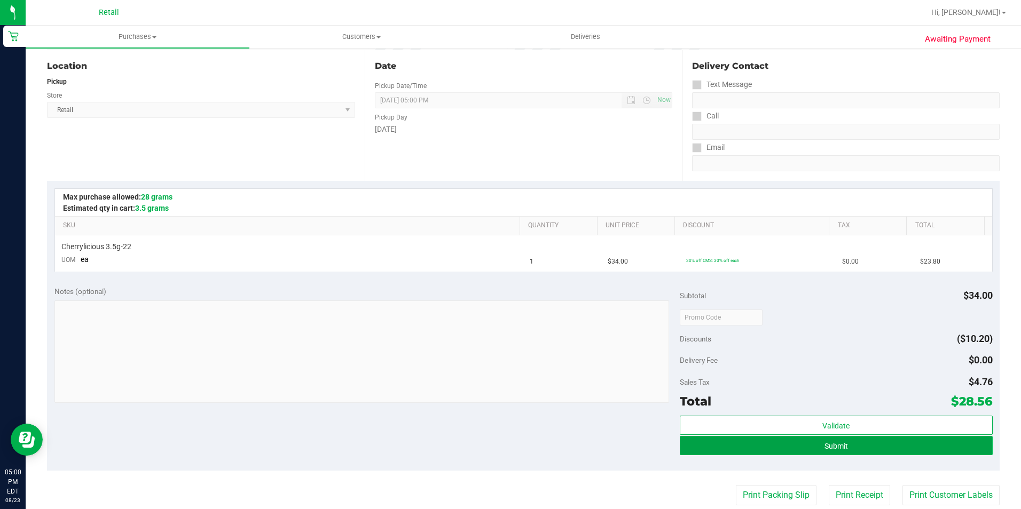
click at [709, 441] on button "Submit" at bounding box center [836, 445] width 313 height 19
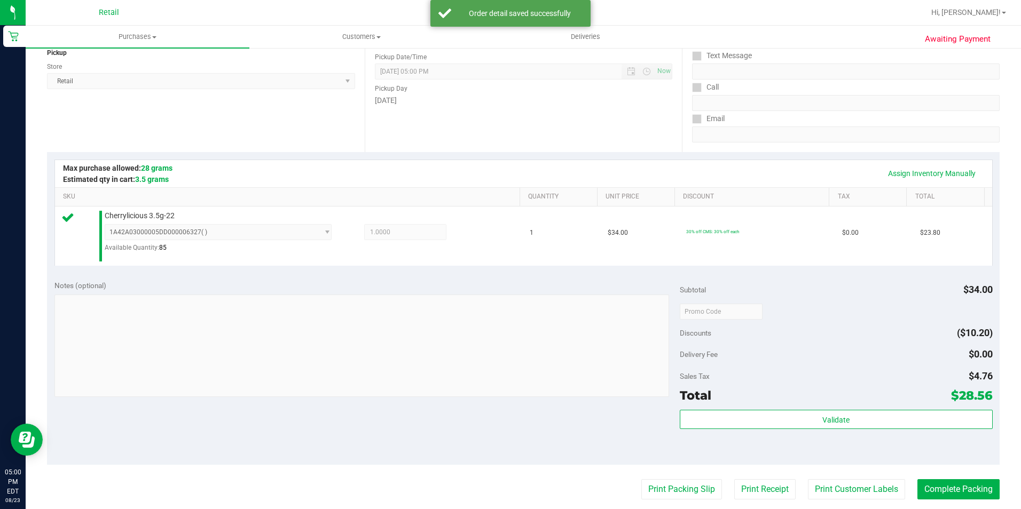
scroll to position [160, 0]
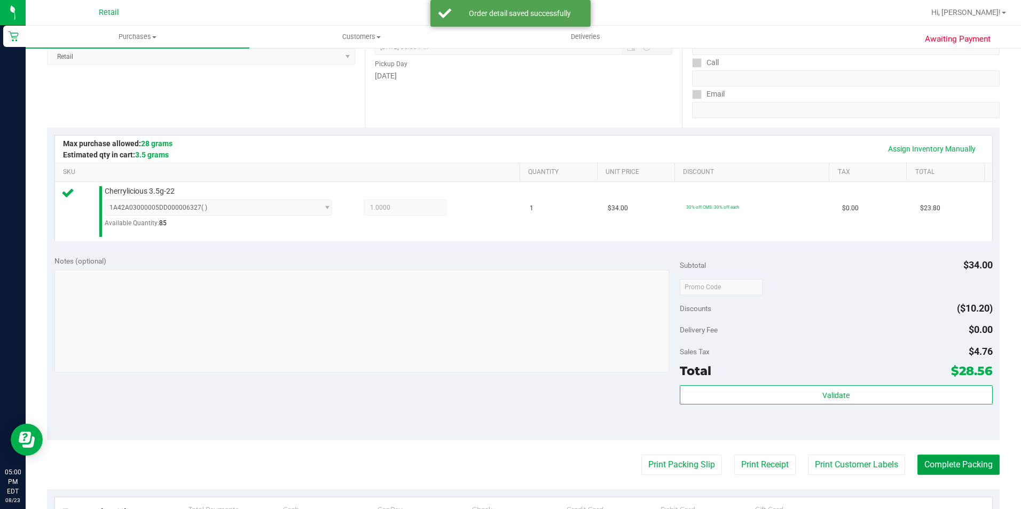
click at [949, 461] on button "Complete Packing" at bounding box center [958, 465] width 82 height 20
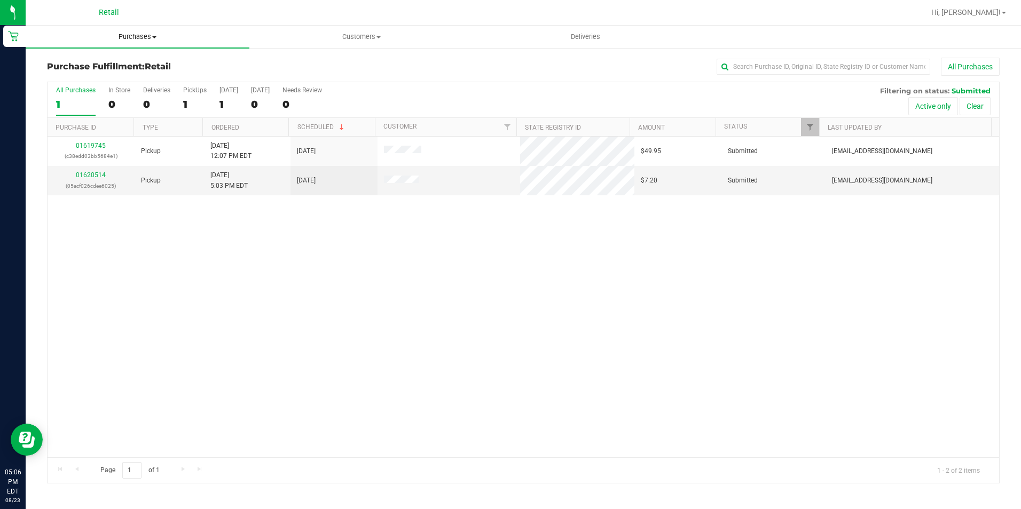
click at [123, 38] on span "Purchases" at bounding box center [138, 37] width 224 height 10
click at [107, 67] on span "Summary of purchases" at bounding box center [80, 64] width 109 height 9
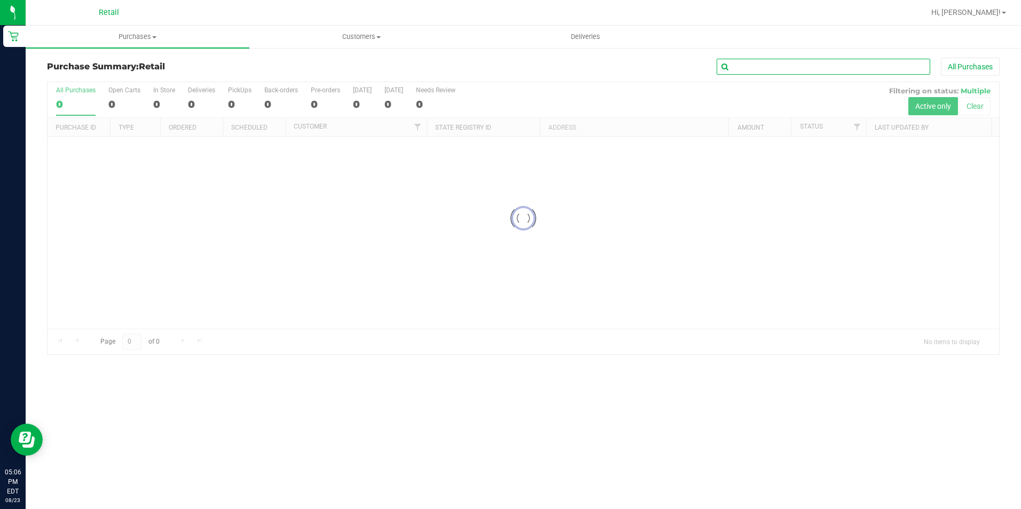
click at [793, 65] on input "text" at bounding box center [824, 67] width 214 height 16
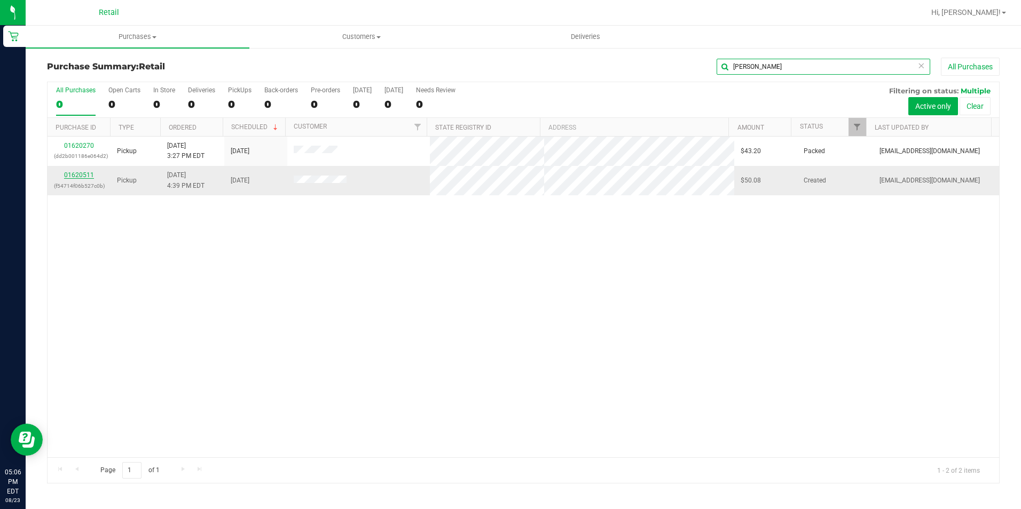
type input "[PERSON_NAME]"
click at [85, 176] on link "01620511" at bounding box center [79, 174] width 30 height 7
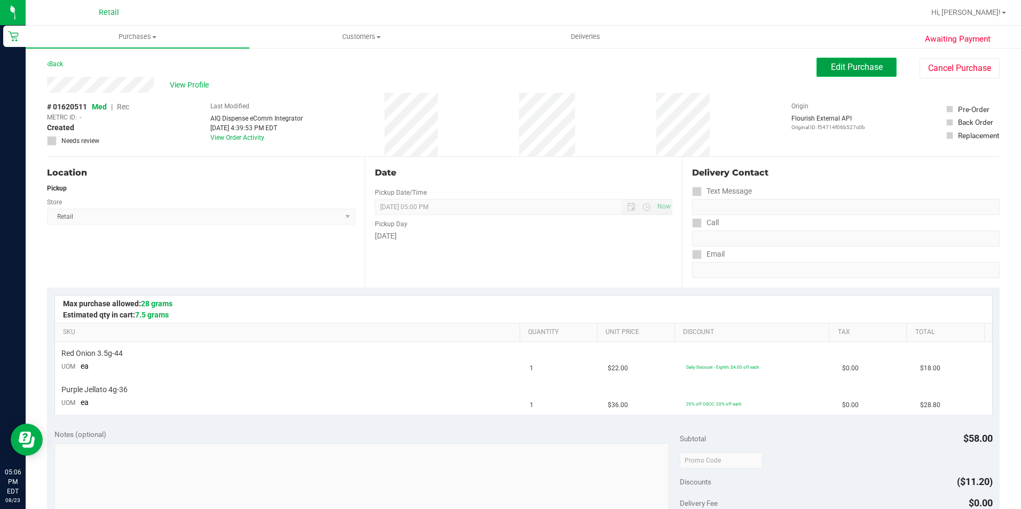
click at [822, 75] on button "Edit Purchase" at bounding box center [856, 67] width 80 height 19
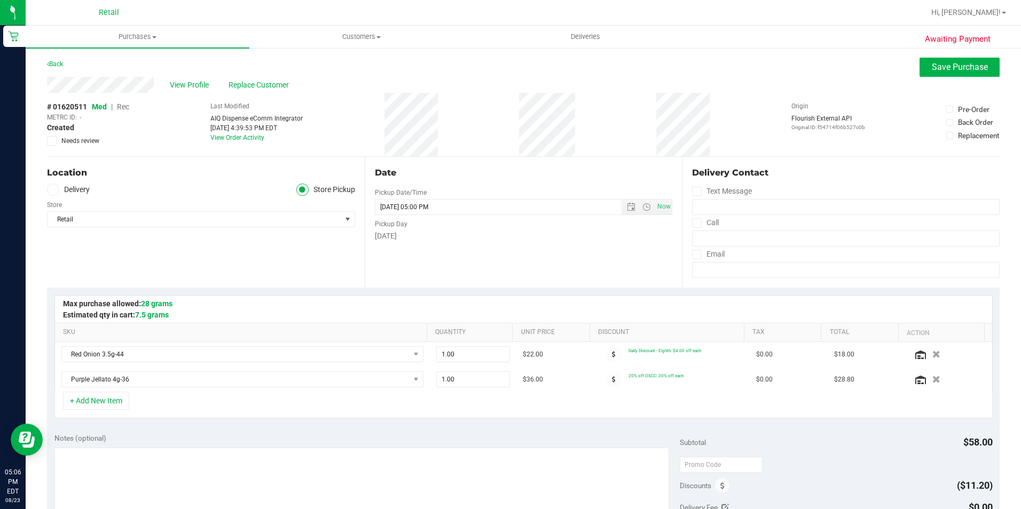
click at [121, 108] on span "Rec" at bounding box center [123, 107] width 12 height 9
click at [932, 59] on button "Save Purchase" at bounding box center [959, 67] width 80 height 19
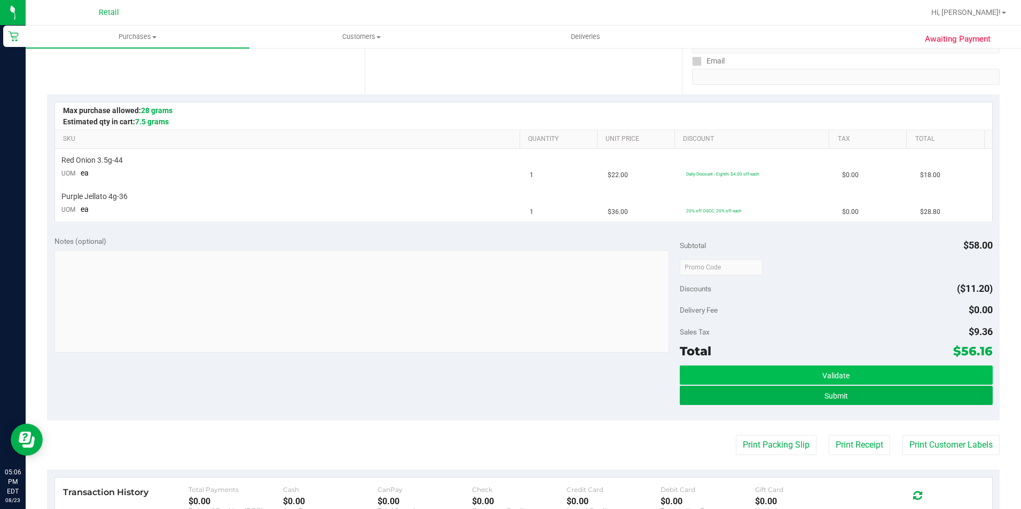
scroll to position [214, 0]
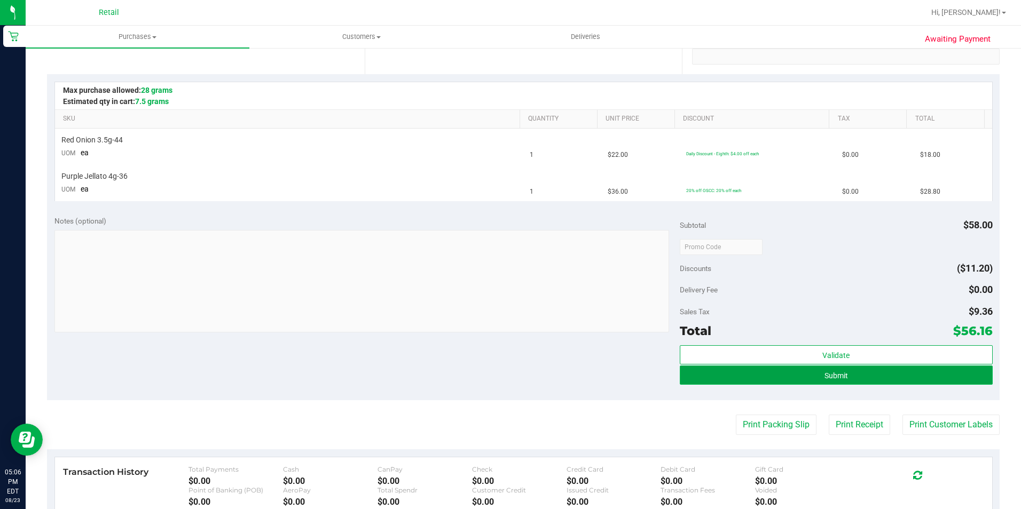
click at [701, 378] on button "Submit" at bounding box center [836, 375] width 313 height 19
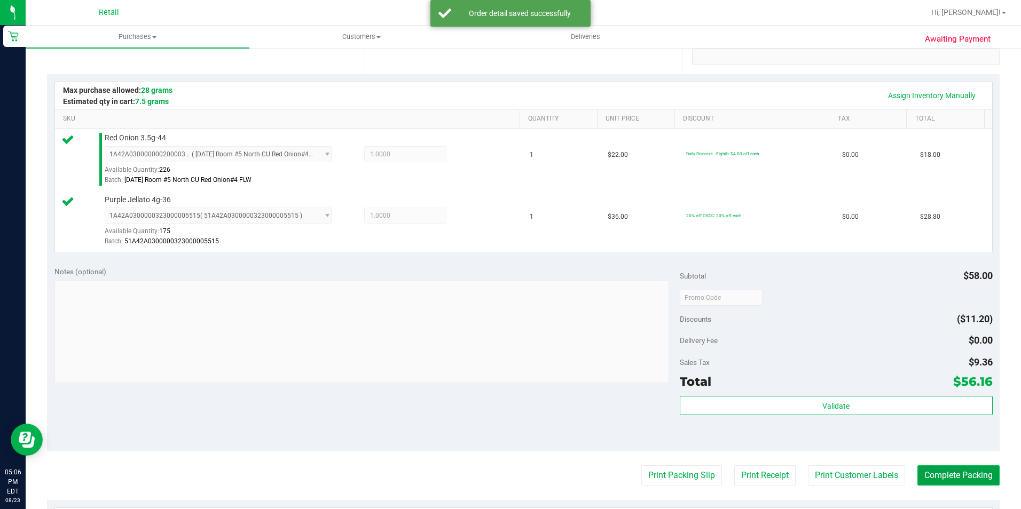
click at [951, 486] on button "Complete Packing" at bounding box center [958, 476] width 82 height 20
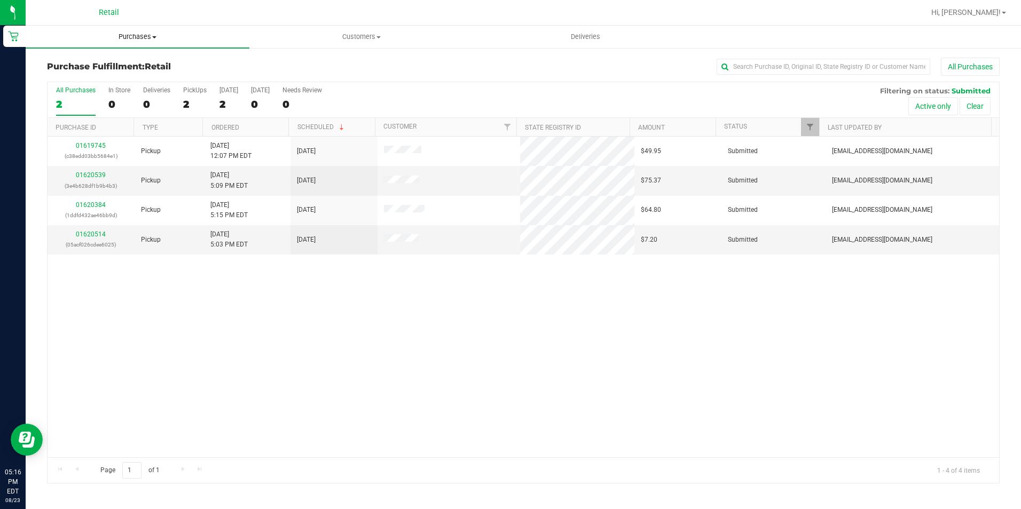
click at [129, 40] on span "Purchases" at bounding box center [138, 37] width 224 height 10
click at [114, 67] on span "Summary of purchases" at bounding box center [80, 64] width 109 height 9
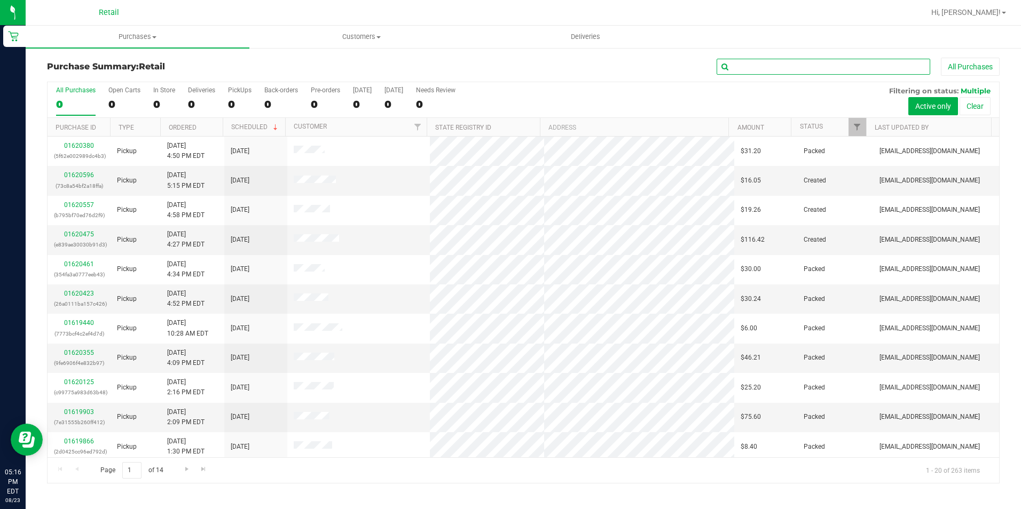
click at [751, 73] on input "text" at bounding box center [824, 67] width 214 height 16
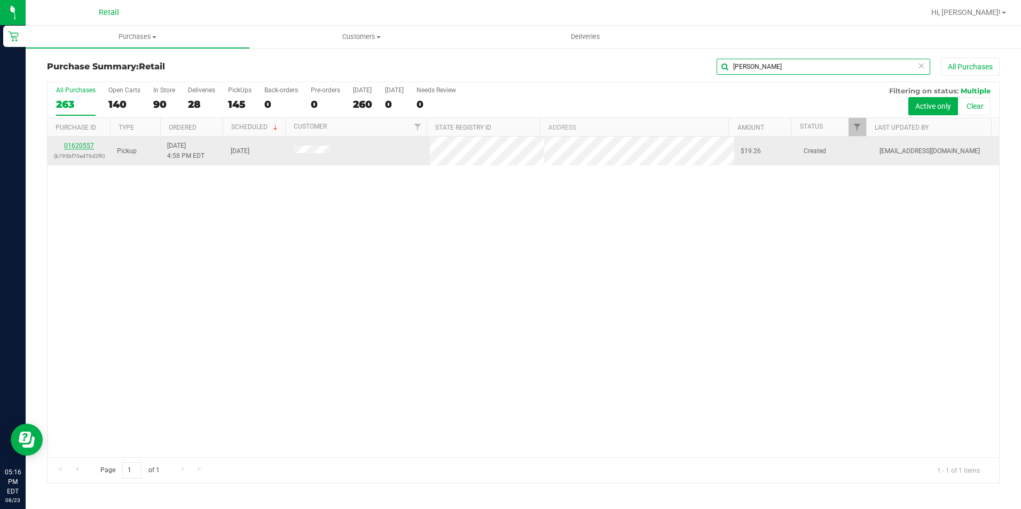
type input "jacob"
click at [69, 143] on link "01620557" at bounding box center [79, 145] width 30 height 7
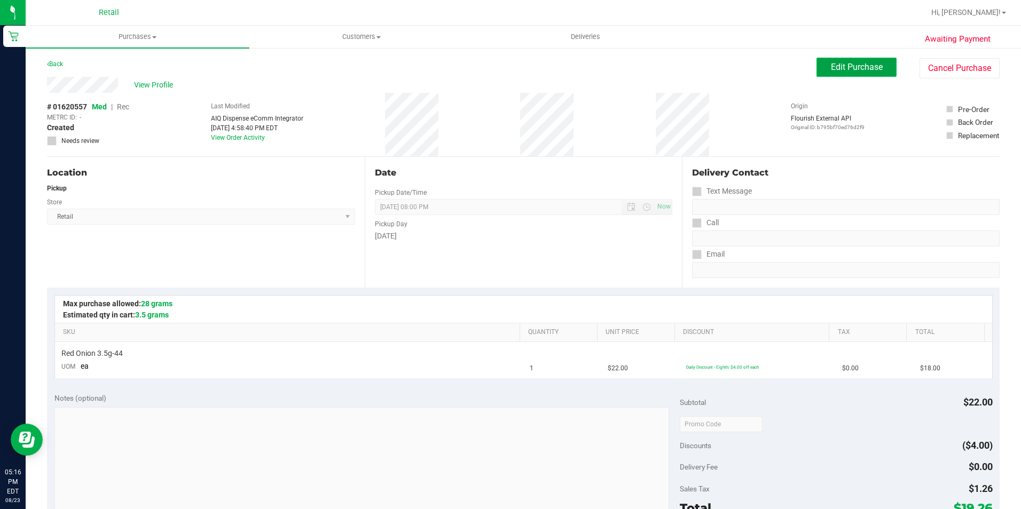
click at [831, 67] on span "Edit Purchase" at bounding box center [857, 67] width 52 height 10
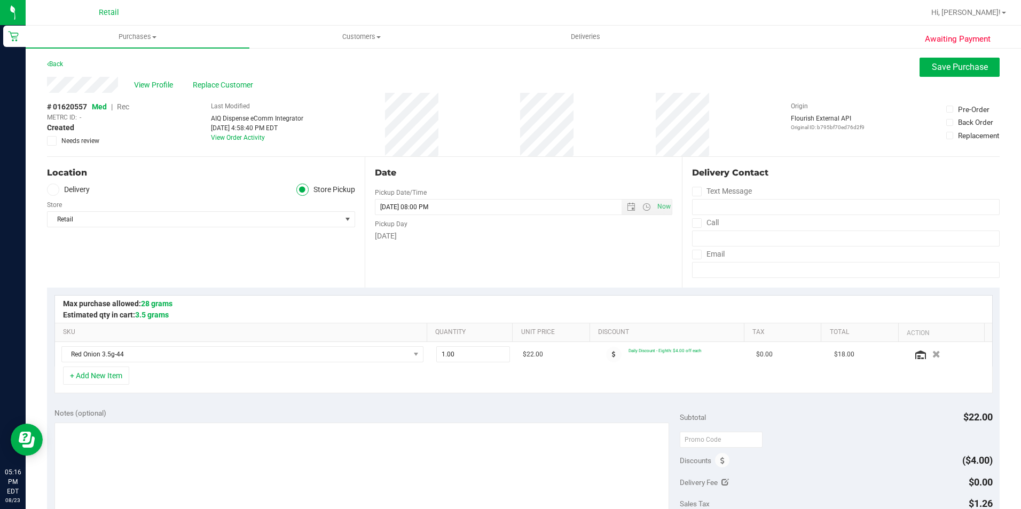
click at [119, 109] on span "Rec" at bounding box center [123, 107] width 12 height 9
click at [919, 74] on button "Save Purchase" at bounding box center [959, 67] width 80 height 19
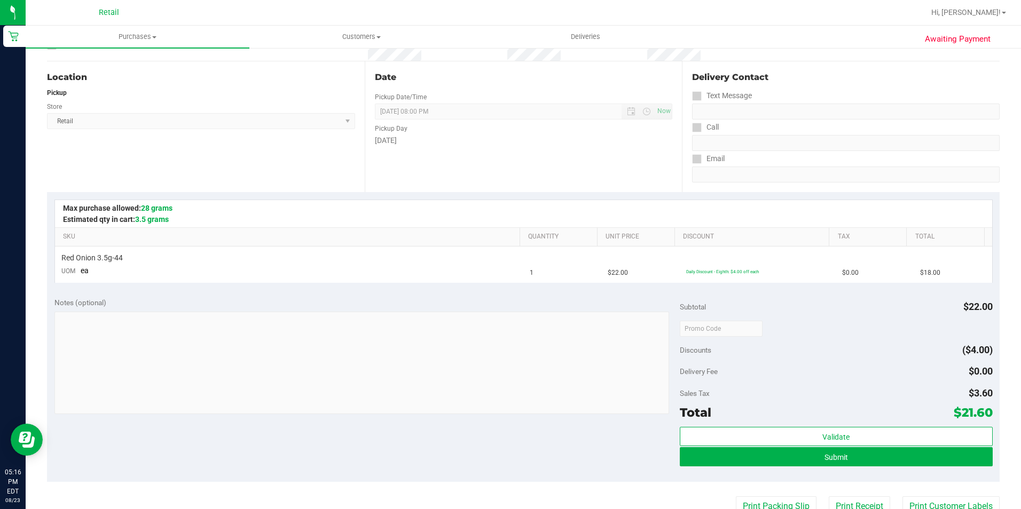
scroll to position [160, 0]
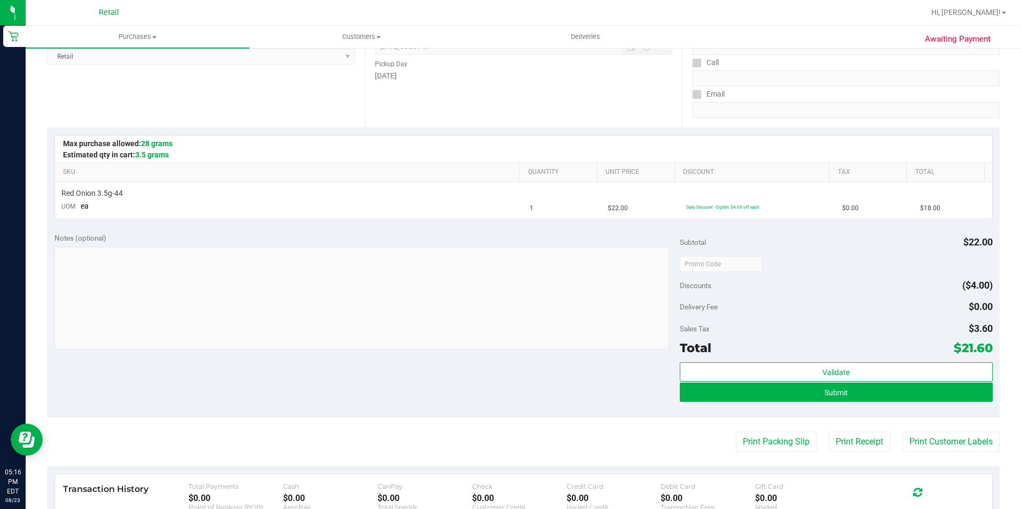
click at [758, 404] on div "Validate Submit" at bounding box center [836, 387] width 313 height 48
click at [729, 388] on button "Submit" at bounding box center [836, 392] width 313 height 19
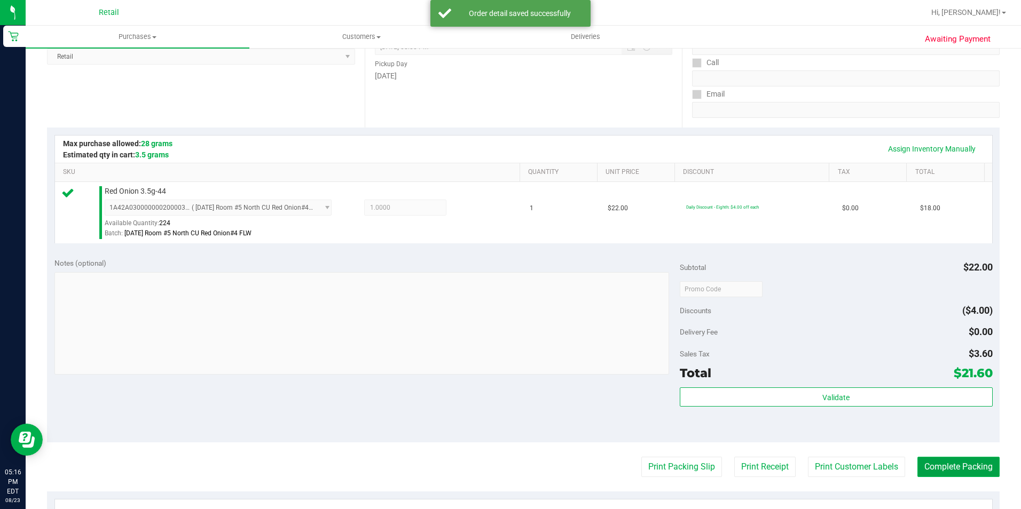
click at [929, 465] on button "Complete Packing" at bounding box center [958, 467] width 82 height 20
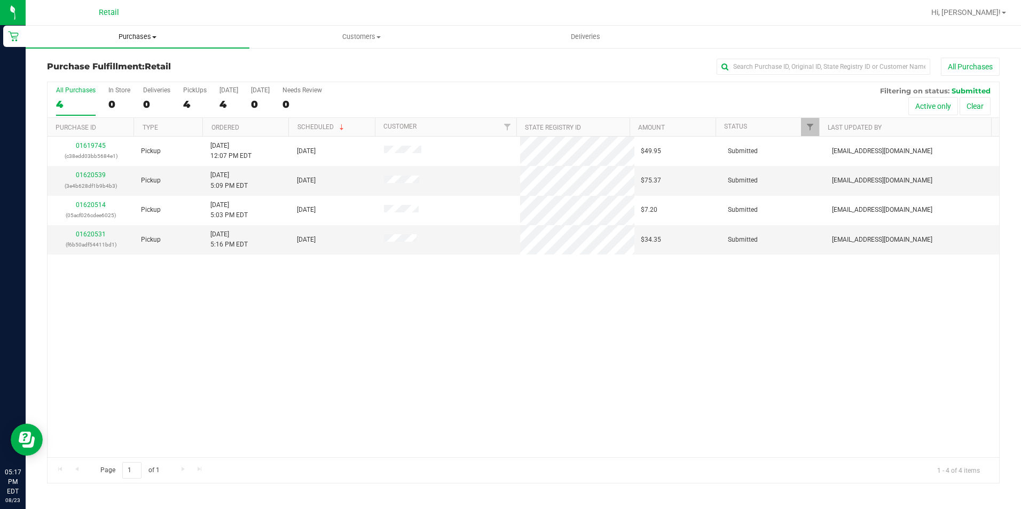
click at [118, 33] on span "Purchases" at bounding box center [138, 37] width 224 height 10
click at [105, 67] on span "Summary of purchases" at bounding box center [80, 64] width 109 height 9
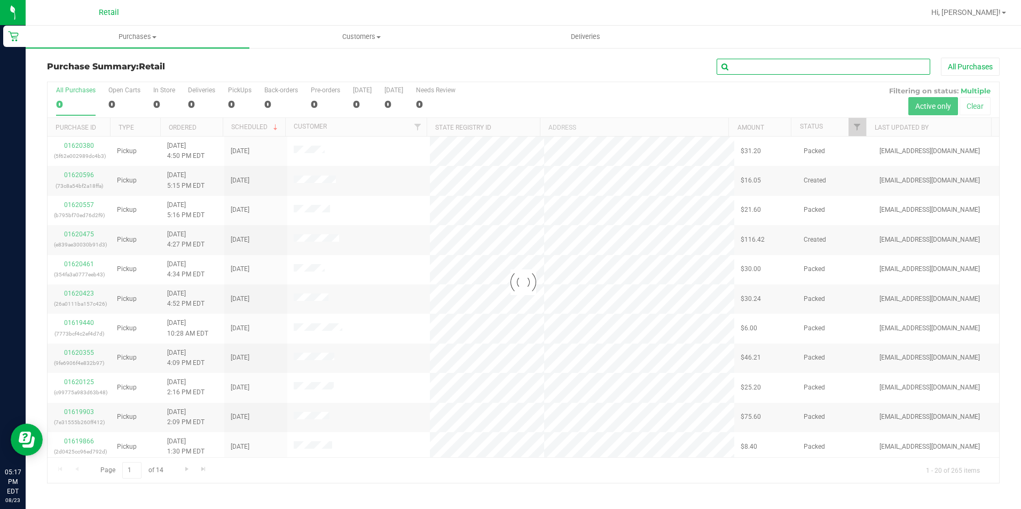
click at [782, 70] on input "text" at bounding box center [824, 67] width 214 height 16
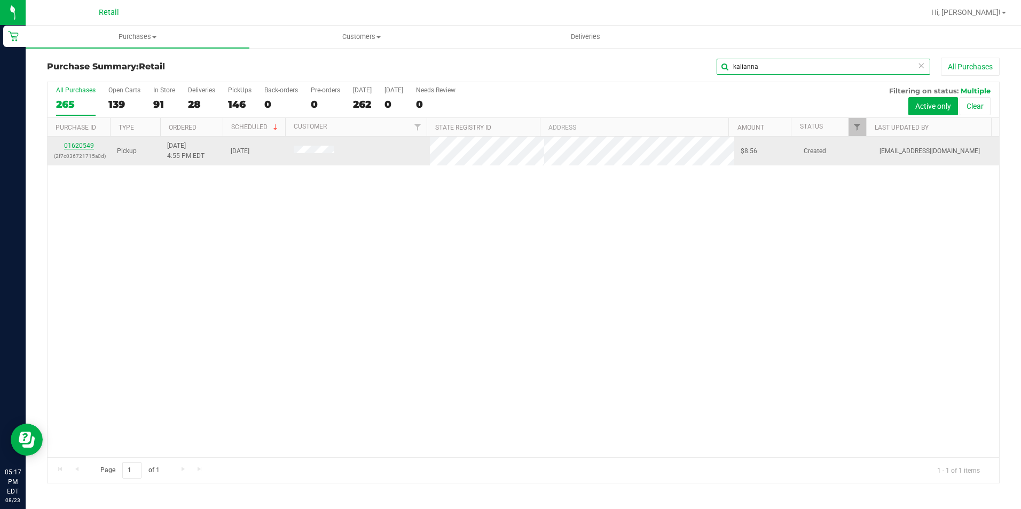
type input "kalianna"
click at [76, 147] on link "01620549" at bounding box center [79, 145] width 30 height 7
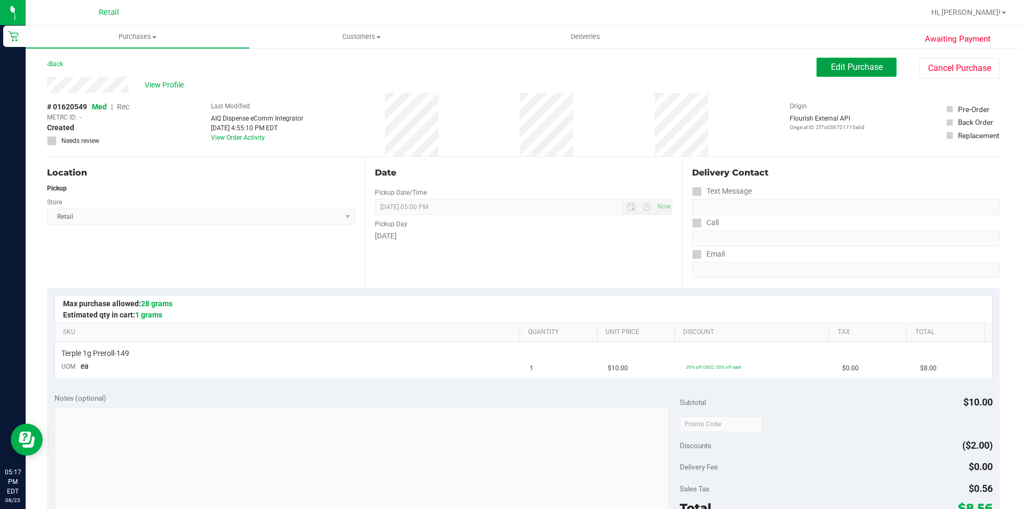
click at [816, 69] on button "Edit Purchase" at bounding box center [856, 67] width 80 height 19
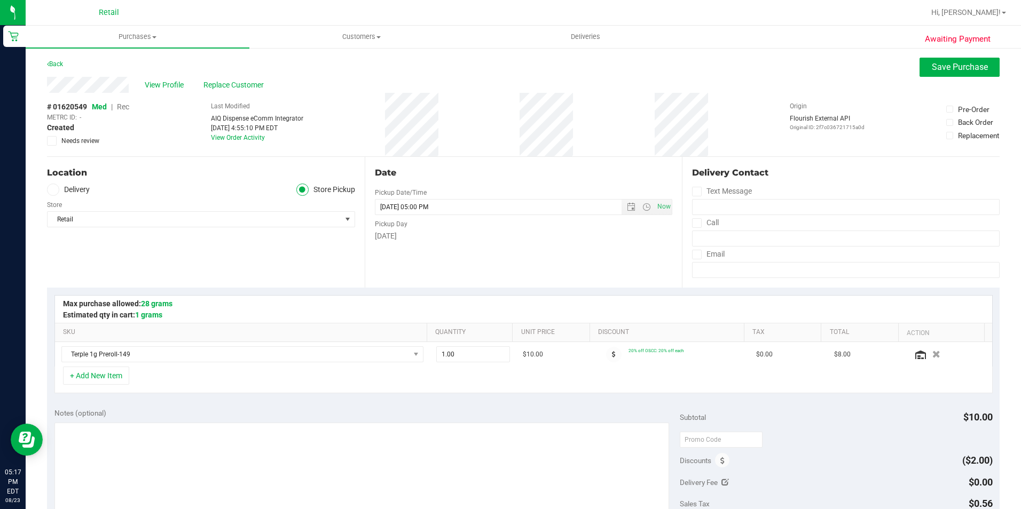
click at [128, 108] on span "Rec" at bounding box center [123, 107] width 12 height 9
click at [909, 64] on div "Back Save Purchase" at bounding box center [523, 67] width 953 height 19
click at [919, 67] on button "Save Purchase" at bounding box center [959, 67] width 80 height 19
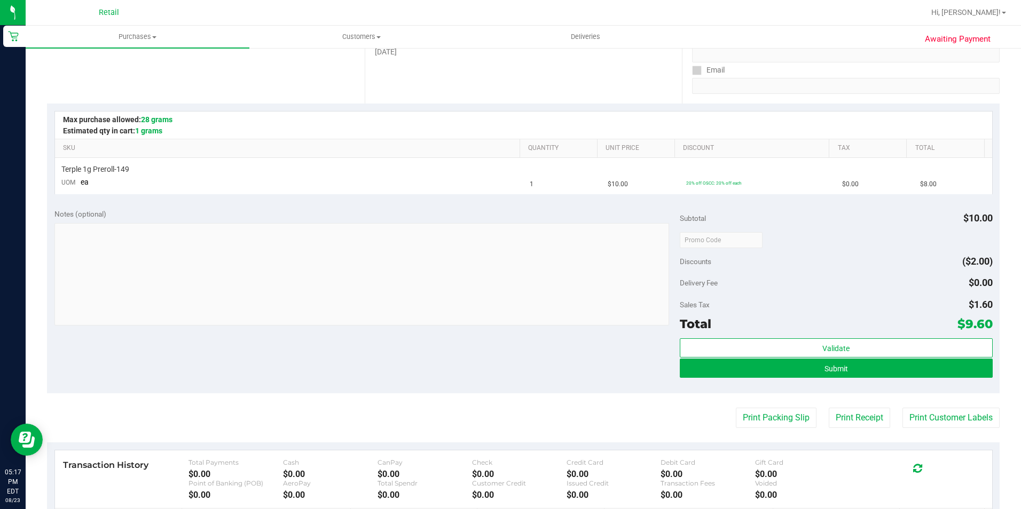
scroll to position [214, 0]
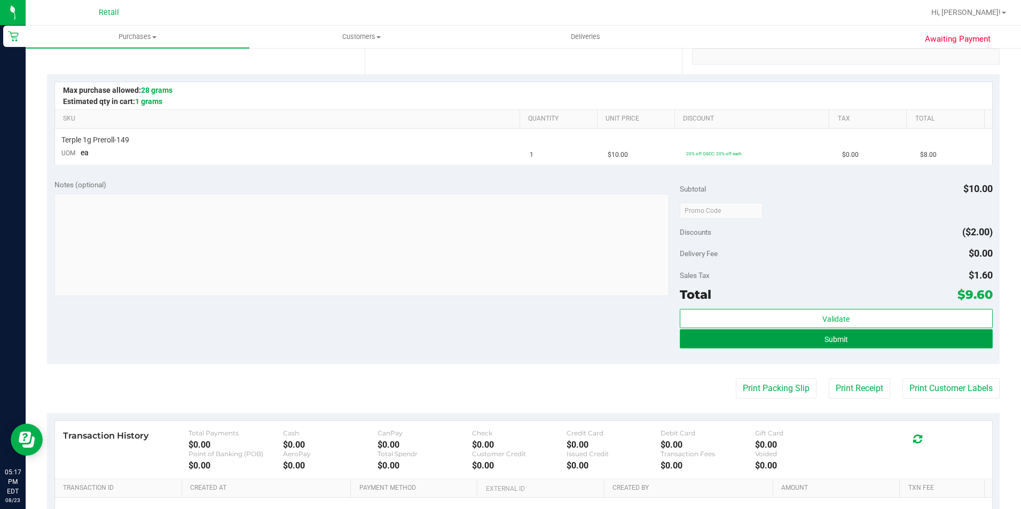
drag, startPoint x: 719, startPoint y: 335, endPoint x: 691, endPoint y: 343, distance: 28.4
click at [718, 334] on button "Submit" at bounding box center [836, 338] width 313 height 19
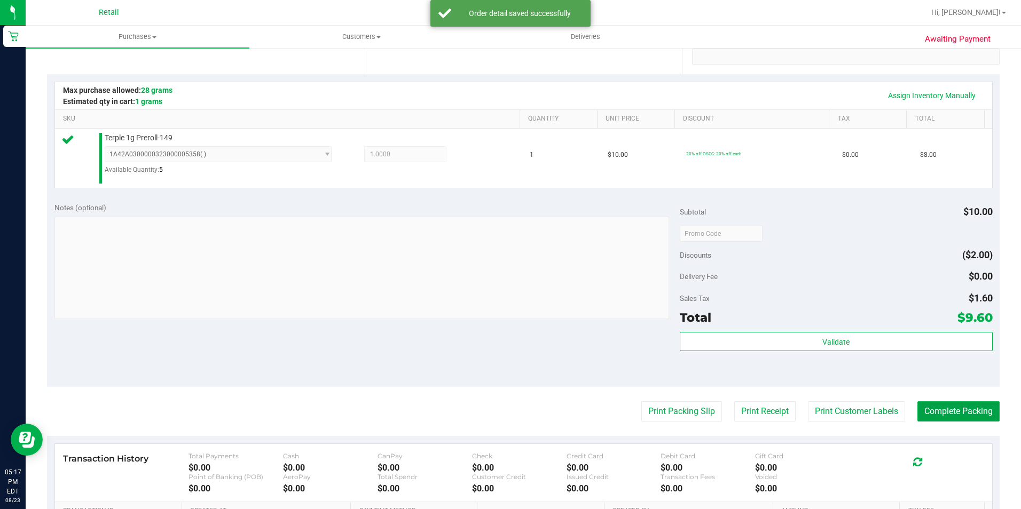
click at [932, 404] on button "Complete Packing" at bounding box center [958, 412] width 82 height 20
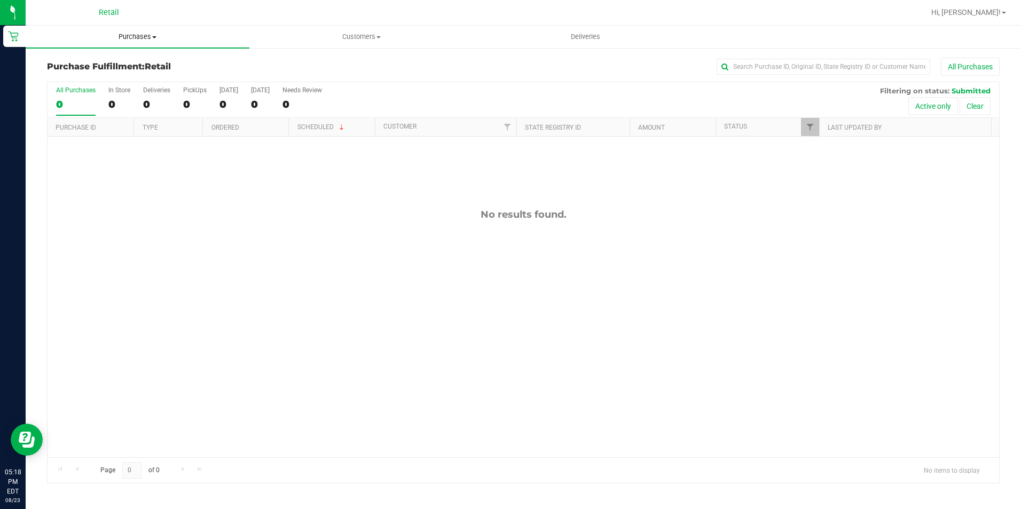
click at [132, 39] on span "Purchases" at bounding box center [138, 37] width 224 height 10
click at [114, 63] on span "Summary of purchases" at bounding box center [80, 64] width 109 height 9
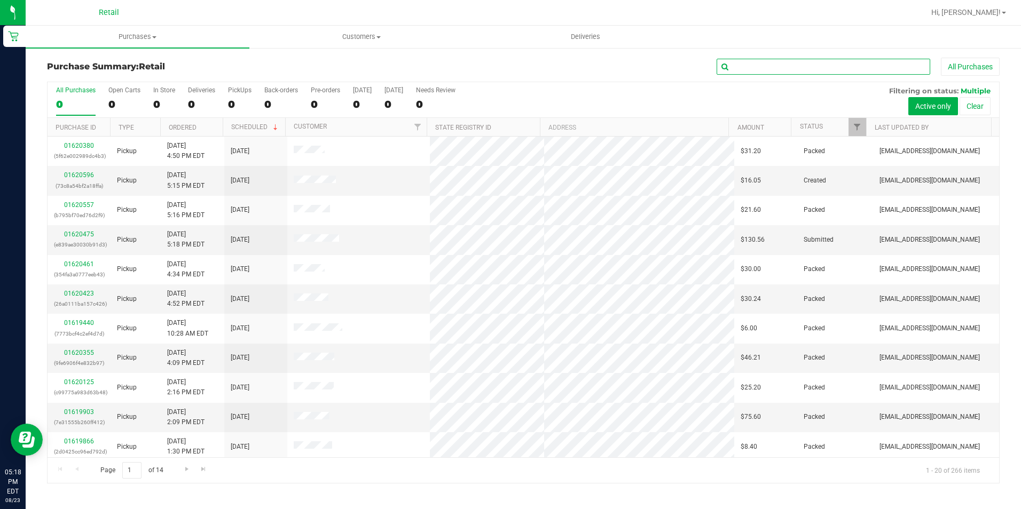
click at [767, 64] on input "text" at bounding box center [824, 67] width 214 height 16
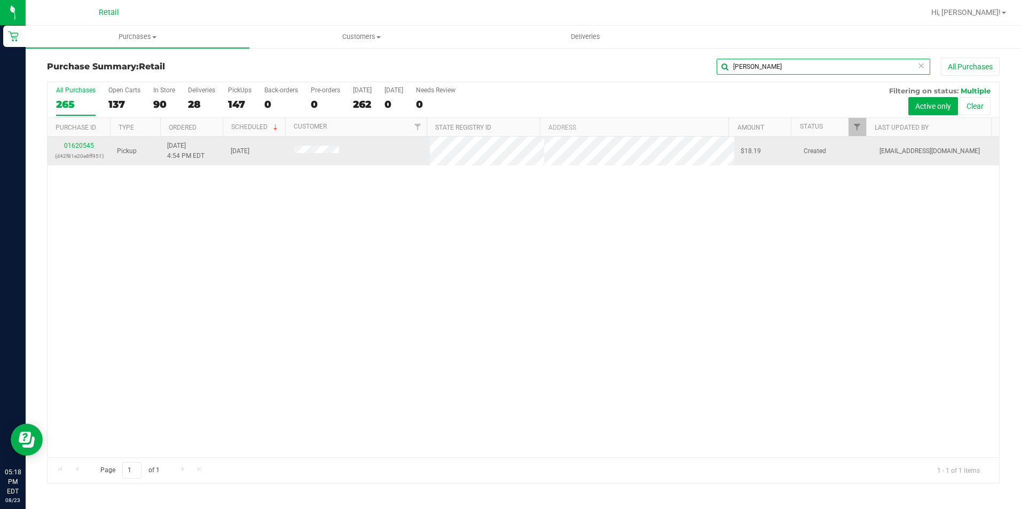
type input "sheree"
click at [80, 150] on div "01620545 (d42f81e20e8ff951)" at bounding box center [79, 151] width 50 height 20
click at [69, 147] on link "01620545" at bounding box center [79, 145] width 30 height 7
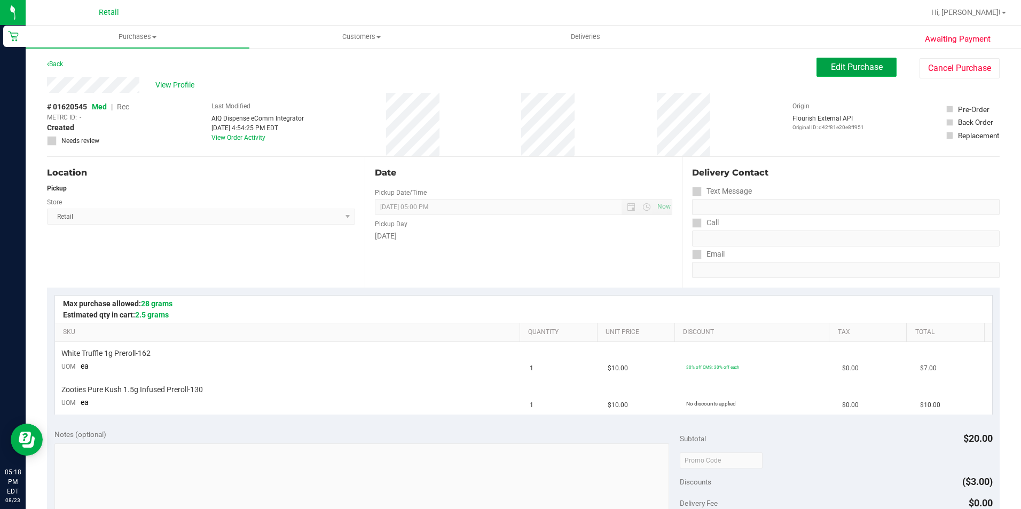
click at [837, 75] on button "Edit Purchase" at bounding box center [856, 67] width 80 height 19
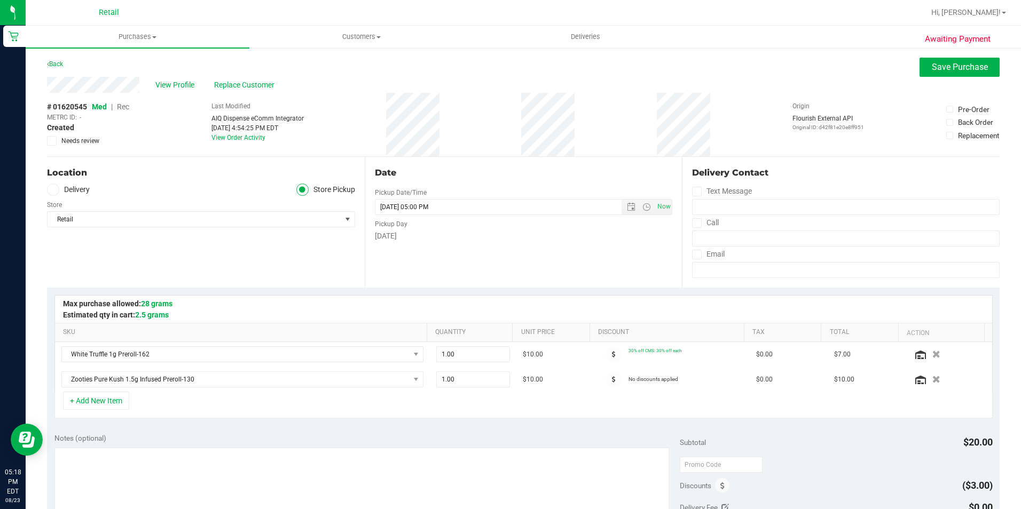
click at [123, 108] on span "Rec" at bounding box center [123, 107] width 12 height 9
click at [937, 73] on button "Save Purchase" at bounding box center [959, 67] width 80 height 19
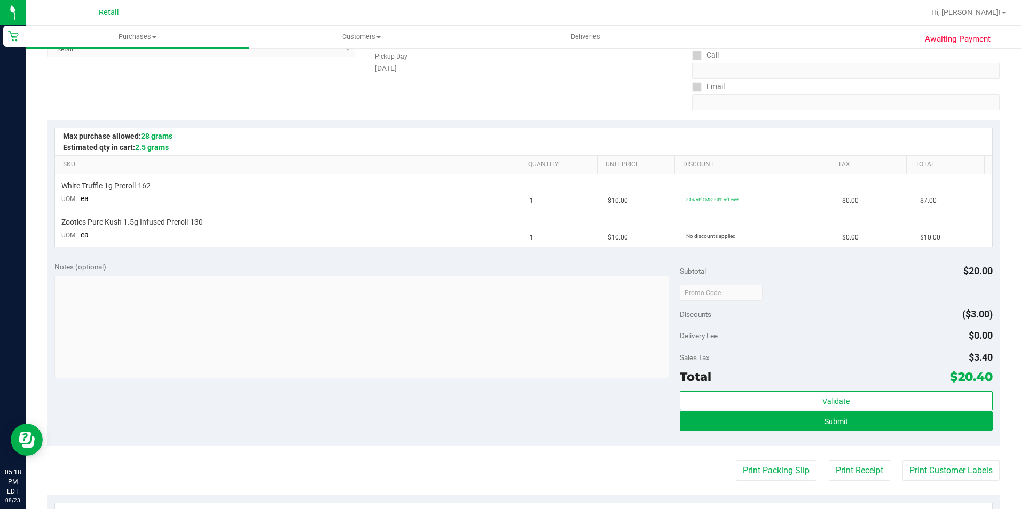
scroll to position [214, 0]
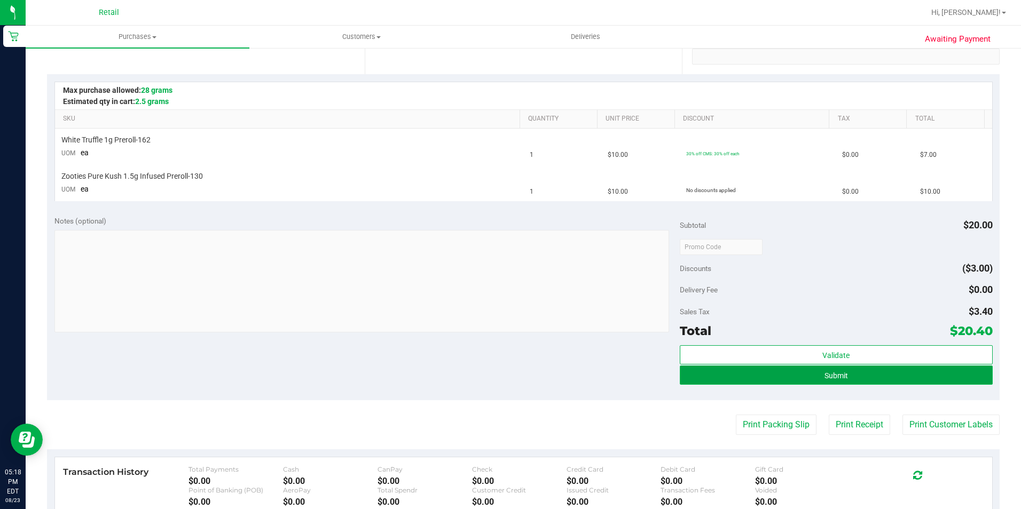
click at [715, 379] on button "Submit" at bounding box center [836, 375] width 313 height 19
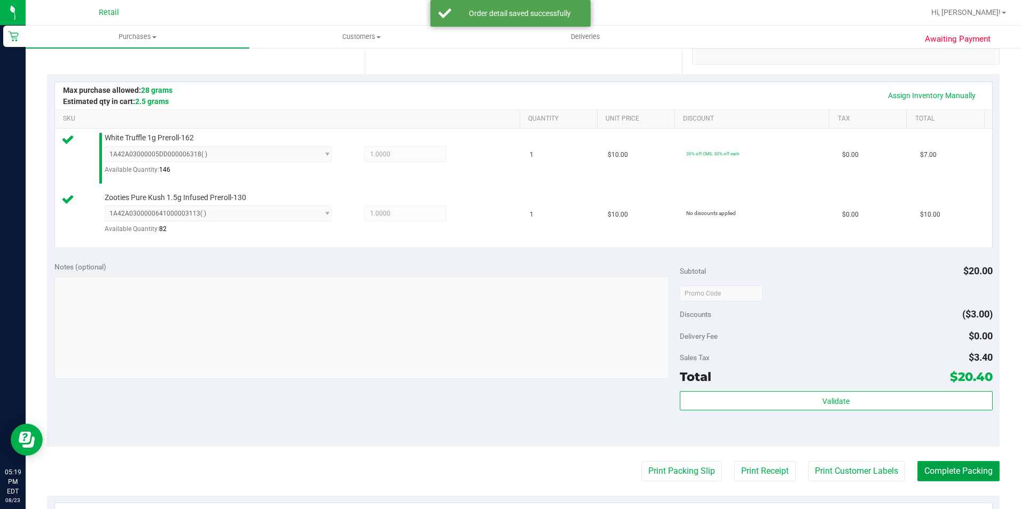
click at [932, 466] on button "Complete Packing" at bounding box center [958, 471] width 82 height 20
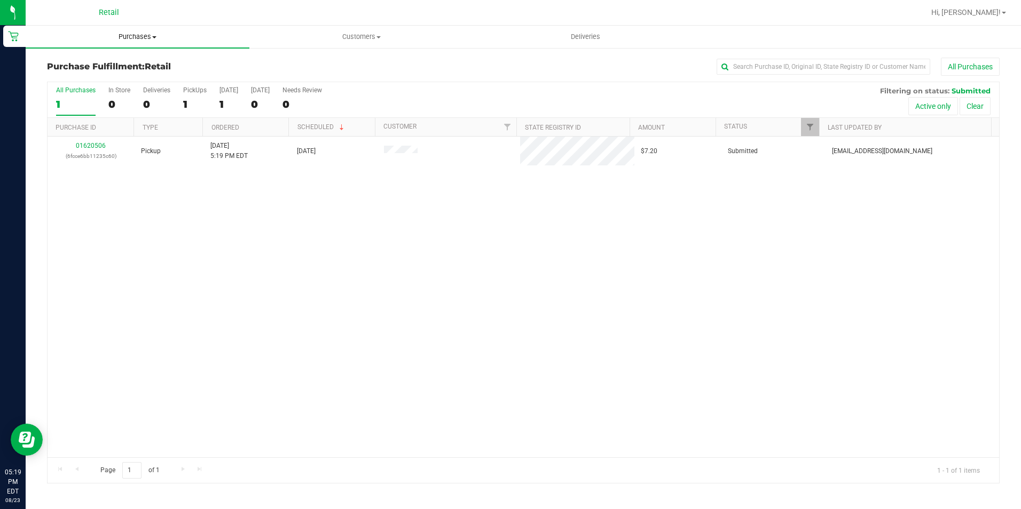
click at [146, 33] on span "Purchases" at bounding box center [138, 37] width 224 height 10
click at [127, 60] on span "Summary of purchases" at bounding box center [80, 64] width 109 height 9
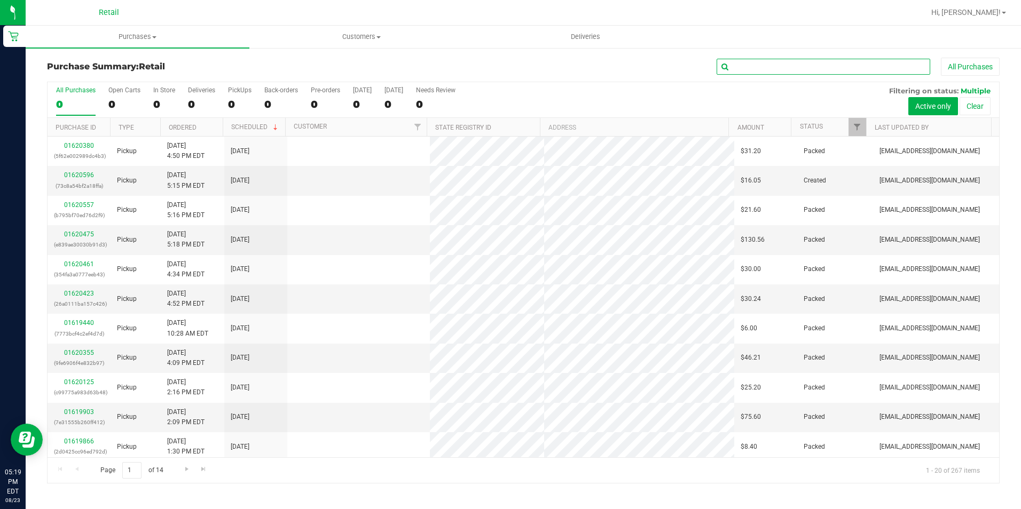
click at [761, 73] on input "text" at bounding box center [824, 67] width 214 height 16
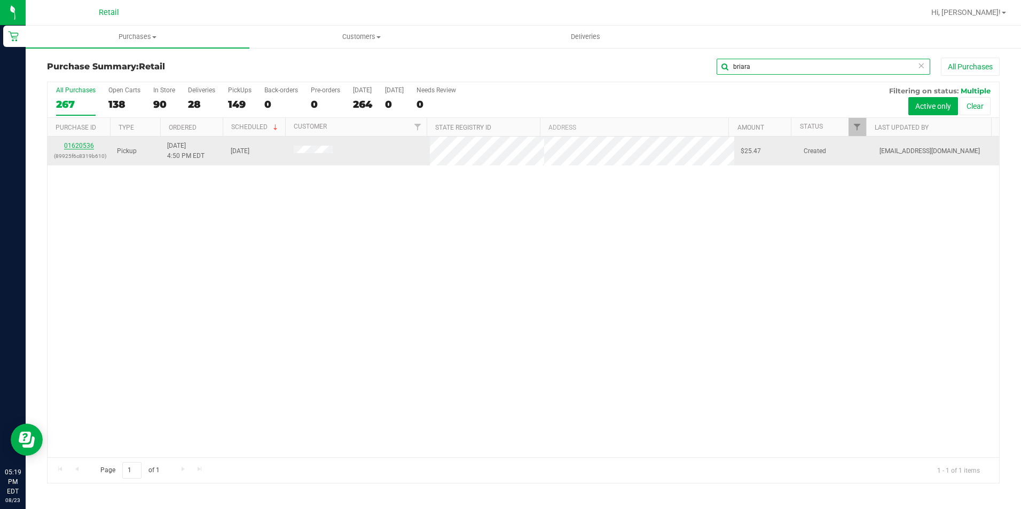
type input "briara"
click at [68, 149] on link "01620536" at bounding box center [79, 145] width 30 height 7
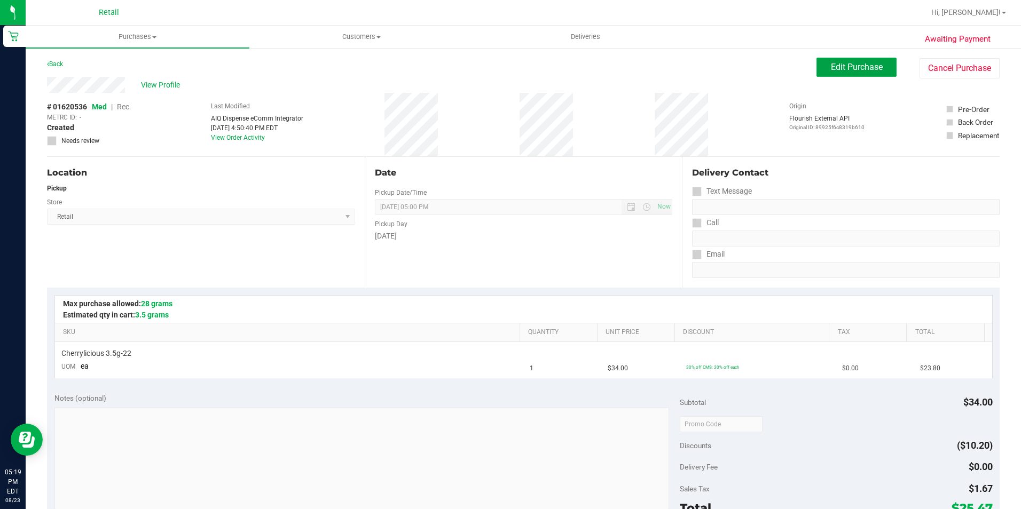
click at [868, 70] on span "Edit Purchase" at bounding box center [857, 67] width 52 height 10
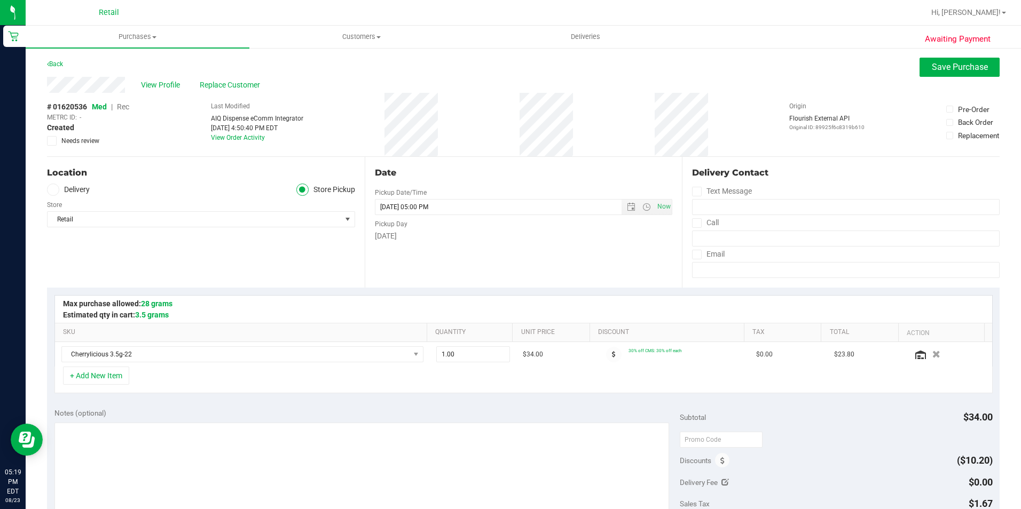
click at [129, 104] on span "Rec" at bounding box center [123, 107] width 12 height 9
click at [938, 73] on button "Save Purchase" at bounding box center [959, 67] width 80 height 19
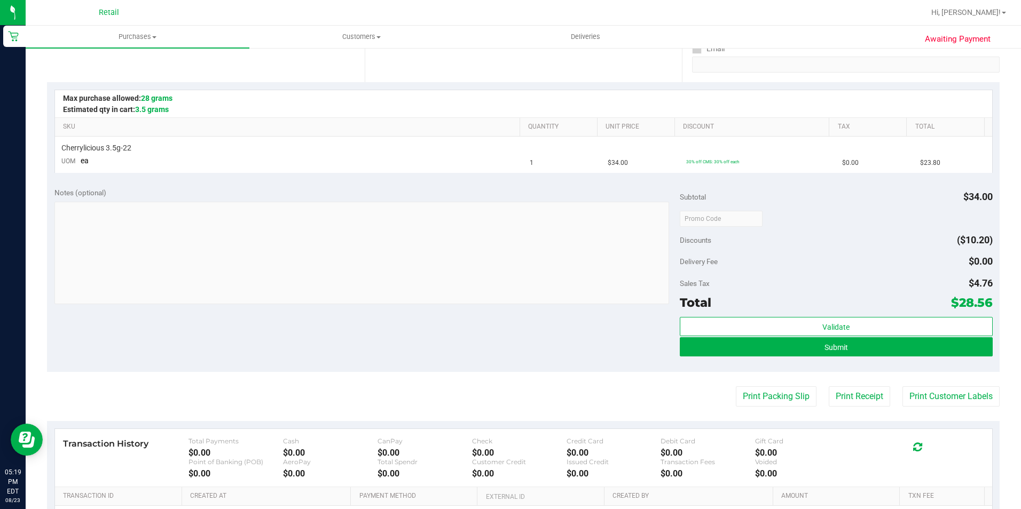
scroll to position [214, 0]
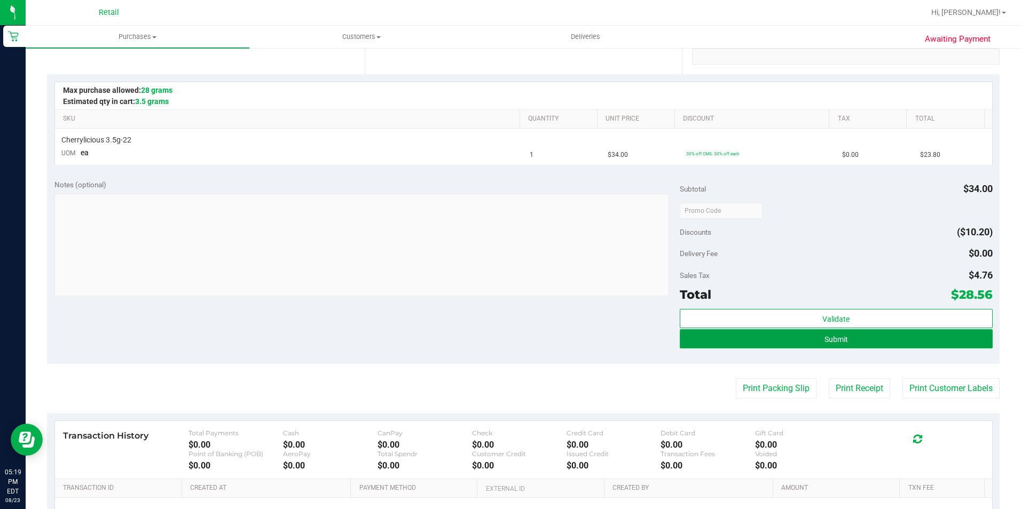
click at [689, 334] on button "Submit" at bounding box center [836, 338] width 313 height 19
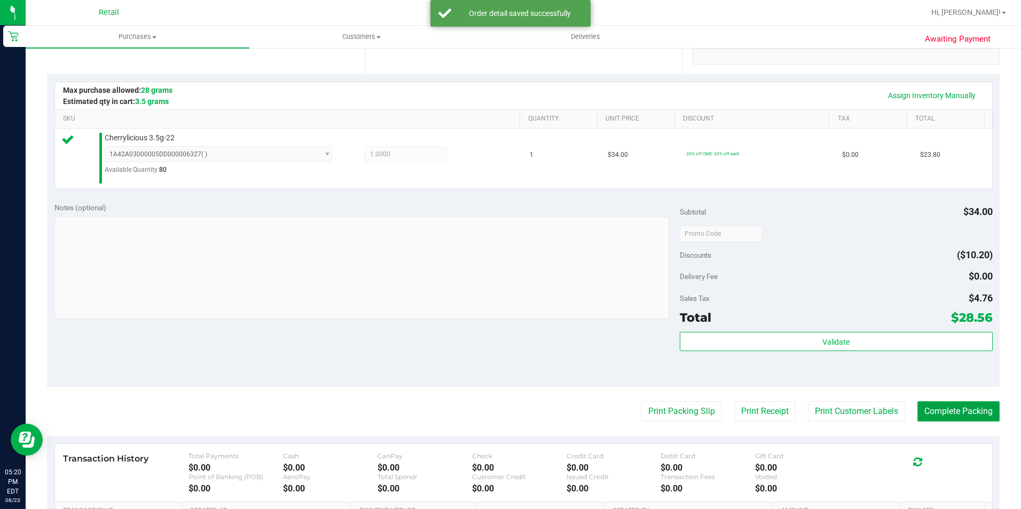
click at [935, 422] on button "Complete Packing" at bounding box center [958, 412] width 82 height 20
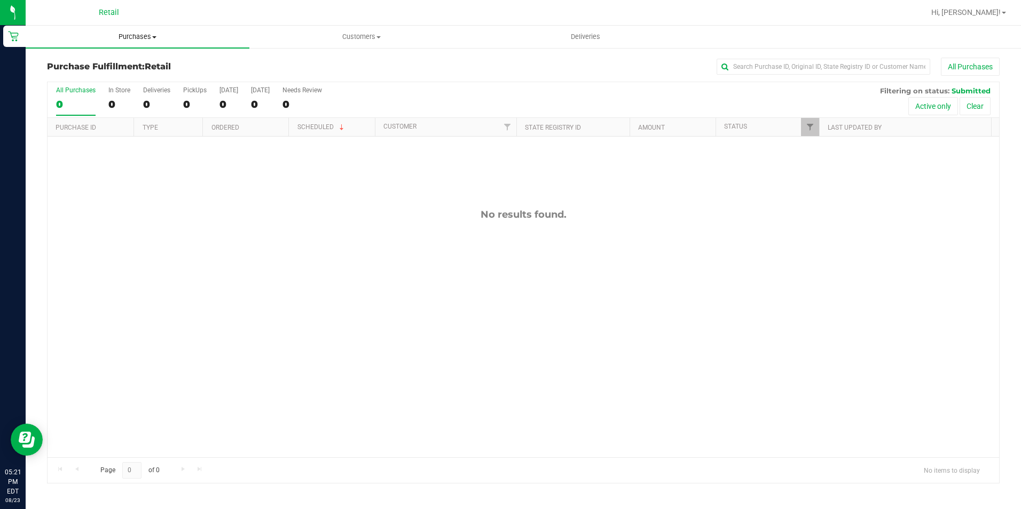
click at [142, 33] on span "Purchases" at bounding box center [138, 37] width 224 height 10
click at [120, 66] on span "Summary of purchases" at bounding box center [80, 64] width 109 height 9
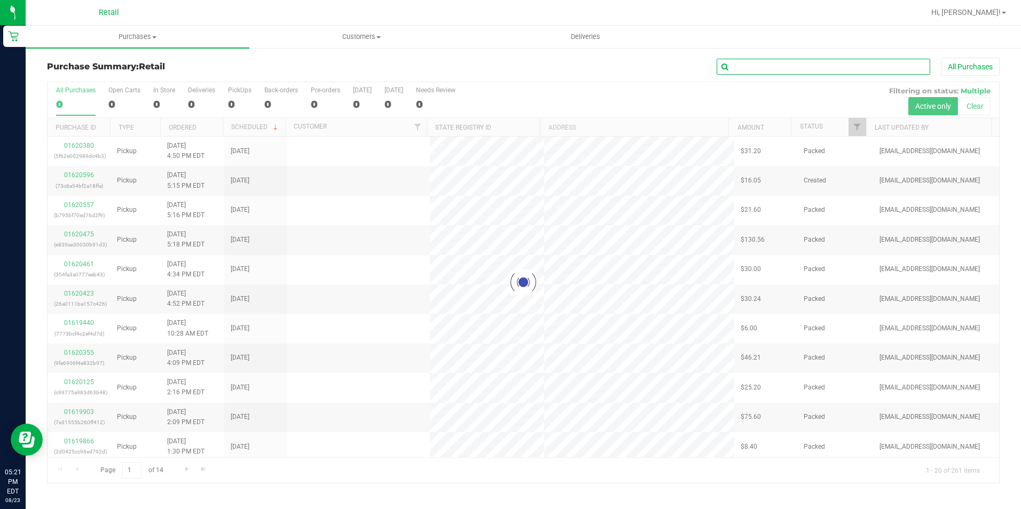
click at [793, 67] on input "text" at bounding box center [824, 67] width 214 height 16
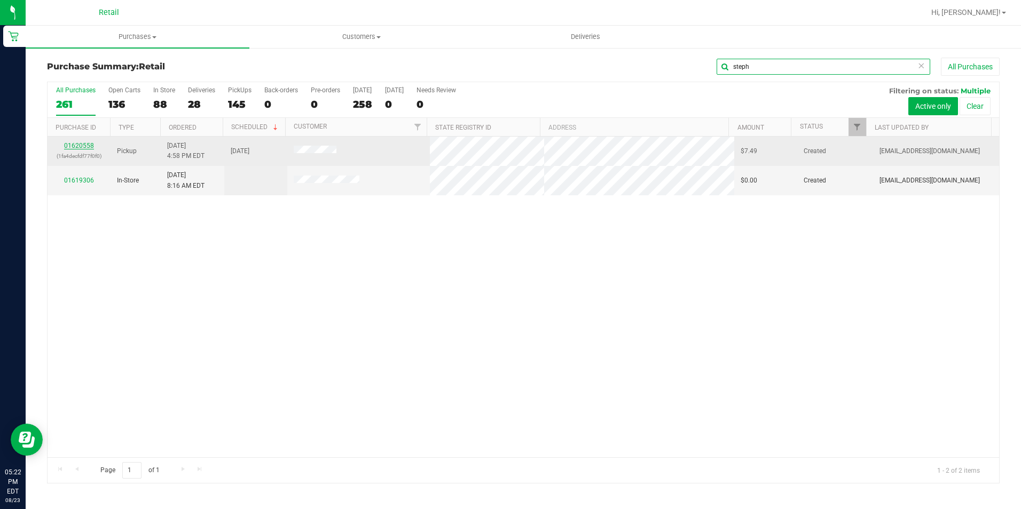
type input "steph"
click at [76, 144] on link "01620558" at bounding box center [79, 145] width 30 height 7
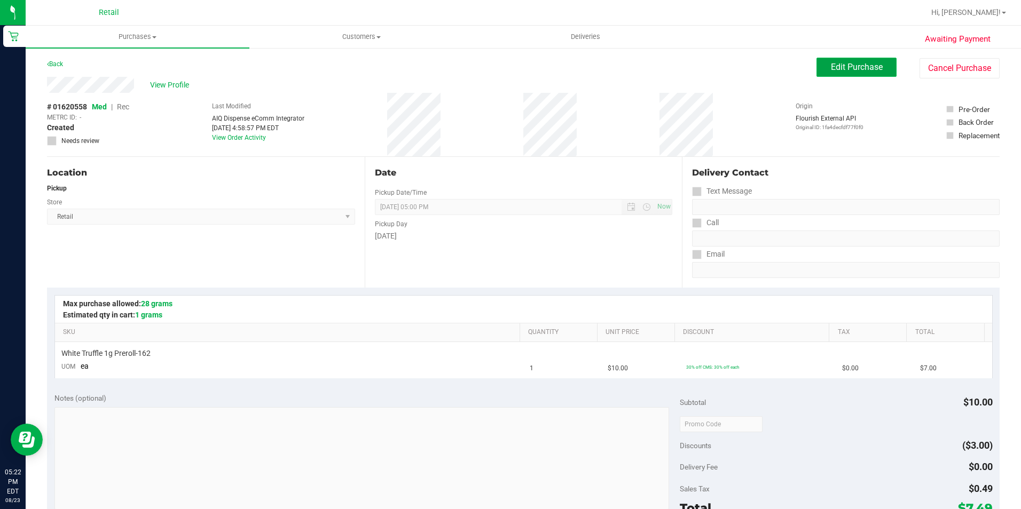
click at [831, 67] on span "Edit Purchase" at bounding box center [857, 67] width 52 height 10
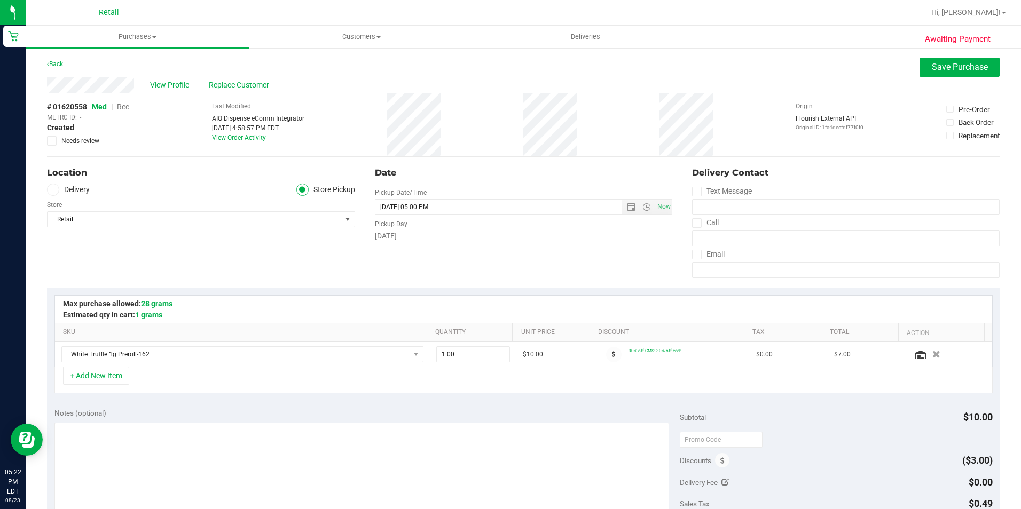
click at [120, 109] on span "Rec" at bounding box center [123, 107] width 12 height 9
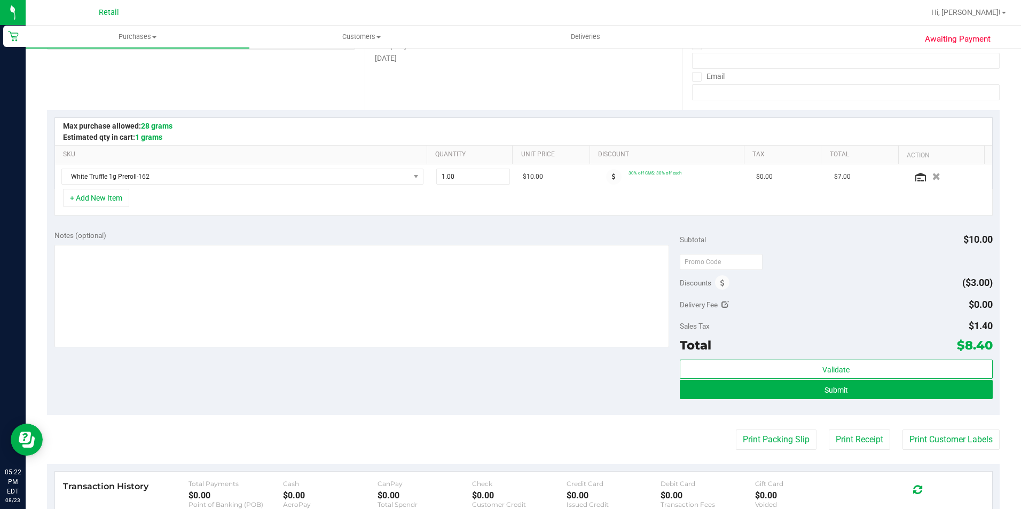
scroll to position [214, 0]
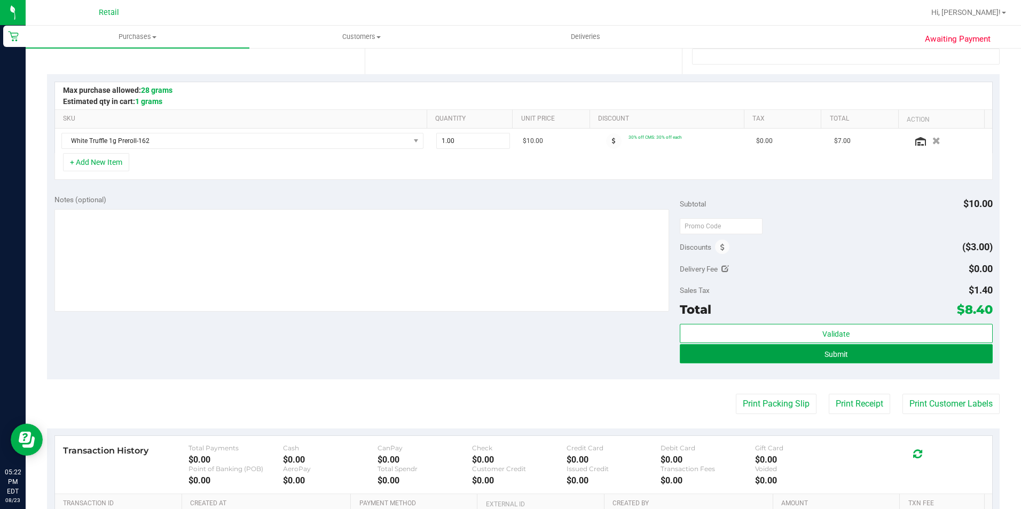
click at [706, 352] on button "Submit" at bounding box center [836, 353] width 313 height 19
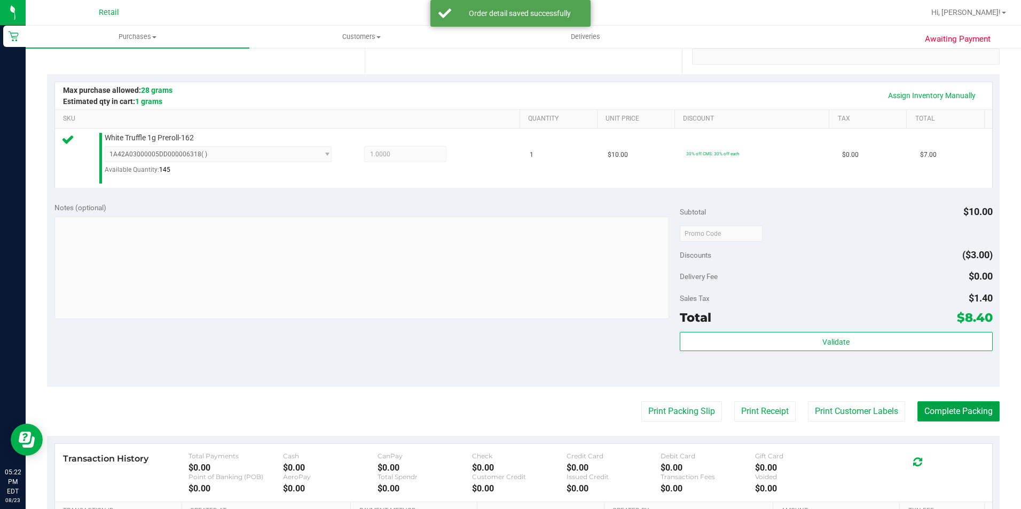
click at [931, 408] on button "Complete Packing" at bounding box center [958, 412] width 82 height 20
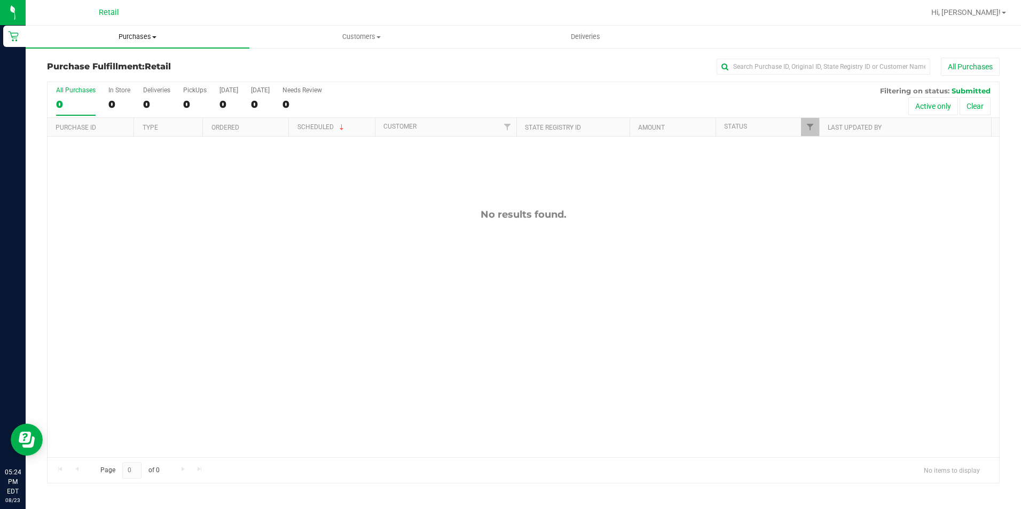
click at [120, 35] on span "Purchases" at bounding box center [138, 37] width 224 height 10
click at [97, 65] on span "Summary of purchases" at bounding box center [80, 64] width 109 height 9
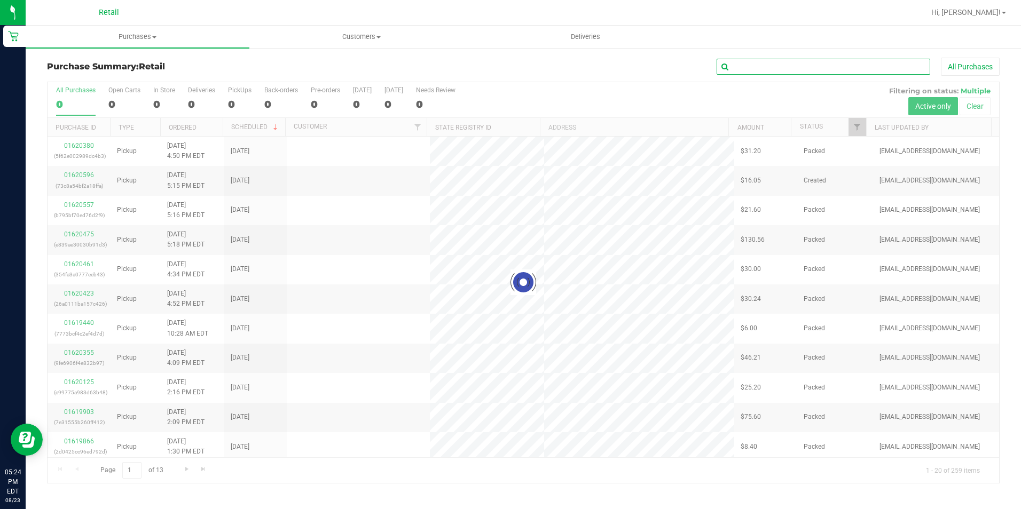
click at [809, 74] on input "text" at bounding box center [824, 67] width 214 height 16
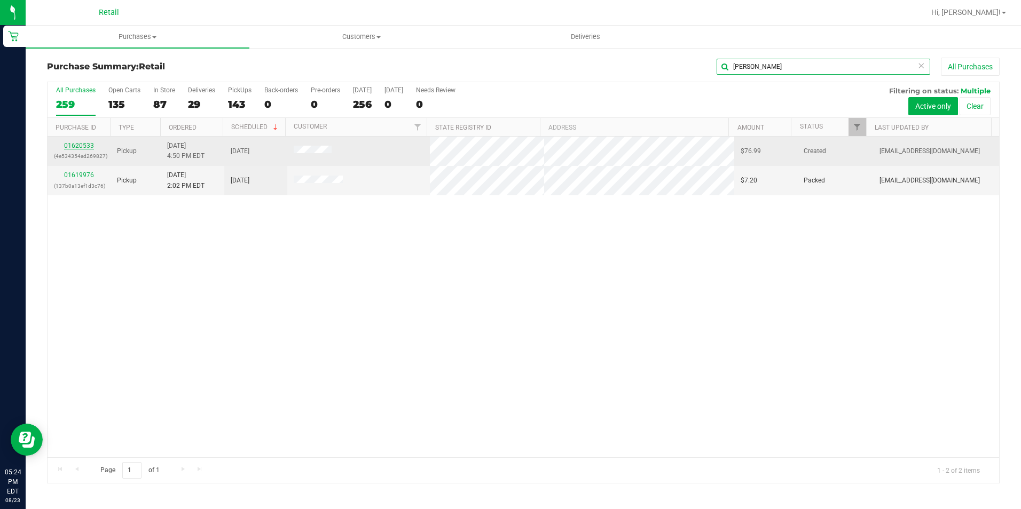
type input "antonio"
click at [74, 147] on link "01620533" at bounding box center [79, 145] width 30 height 7
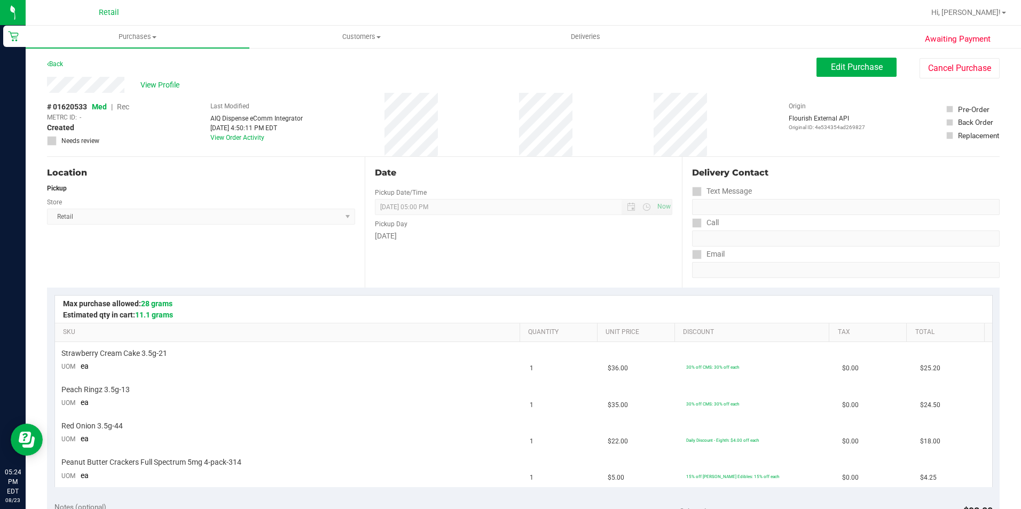
click at [581, 143] on div "# 01620533 Med | Rec METRC ID: - Created Needs review Last Modified AIQ Dispens…" at bounding box center [523, 125] width 953 height 64
click at [852, 76] on button "Edit Purchase" at bounding box center [856, 67] width 80 height 19
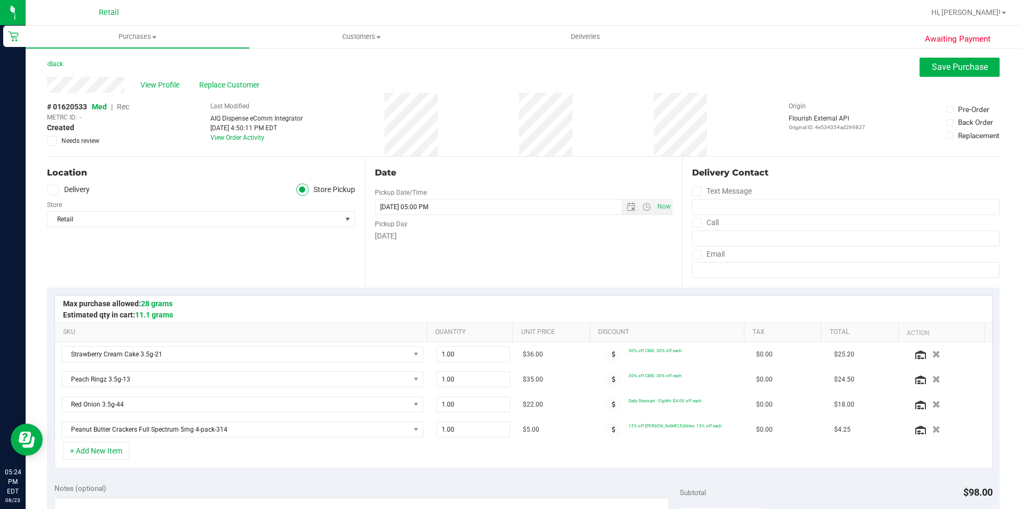
click at [121, 109] on span "Rec" at bounding box center [123, 107] width 12 height 9
click at [961, 60] on button "Save Purchase" at bounding box center [959, 67] width 80 height 19
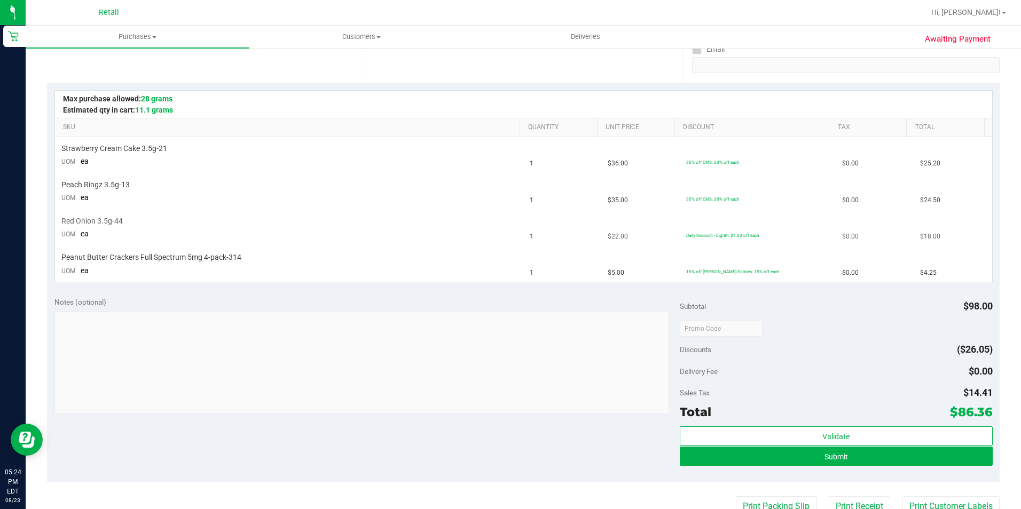
scroll to position [214, 0]
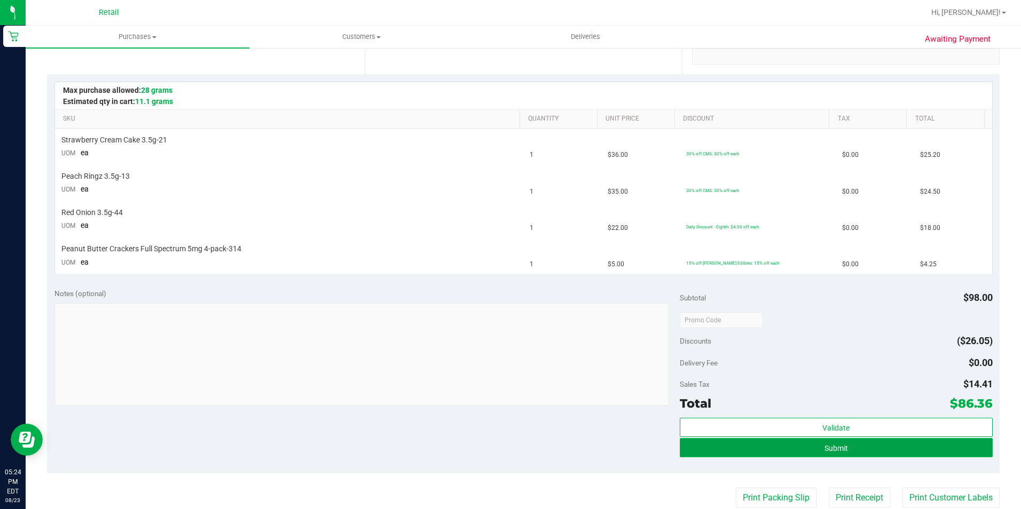
click at [714, 445] on button "Submit" at bounding box center [836, 447] width 313 height 19
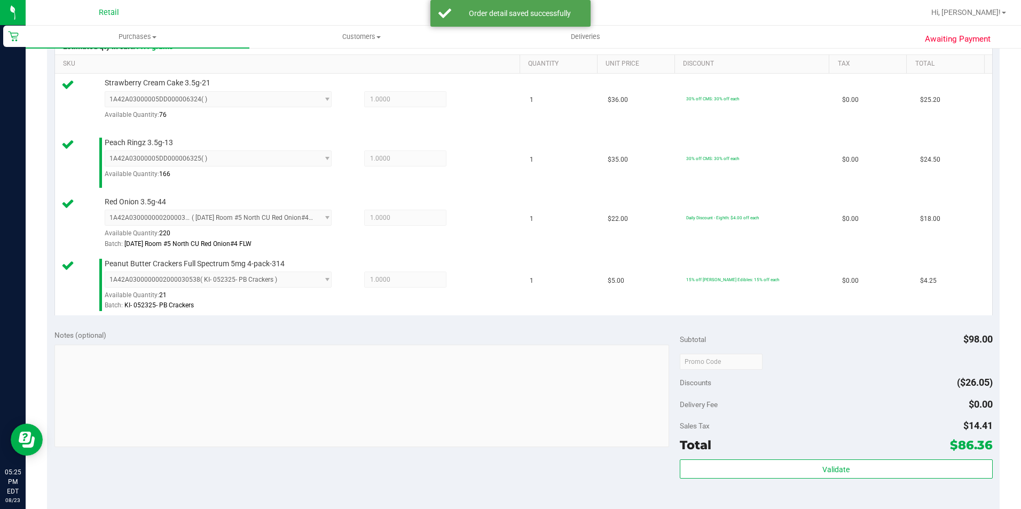
scroll to position [374, 0]
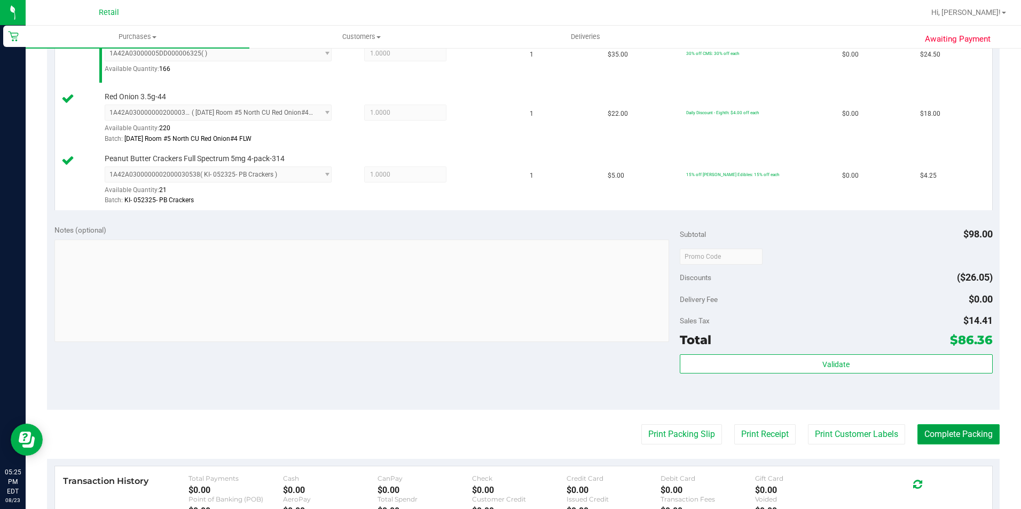
click at [935, 438] on button "Complete Packing" at bounding box center [958, 435] width 82 height 20
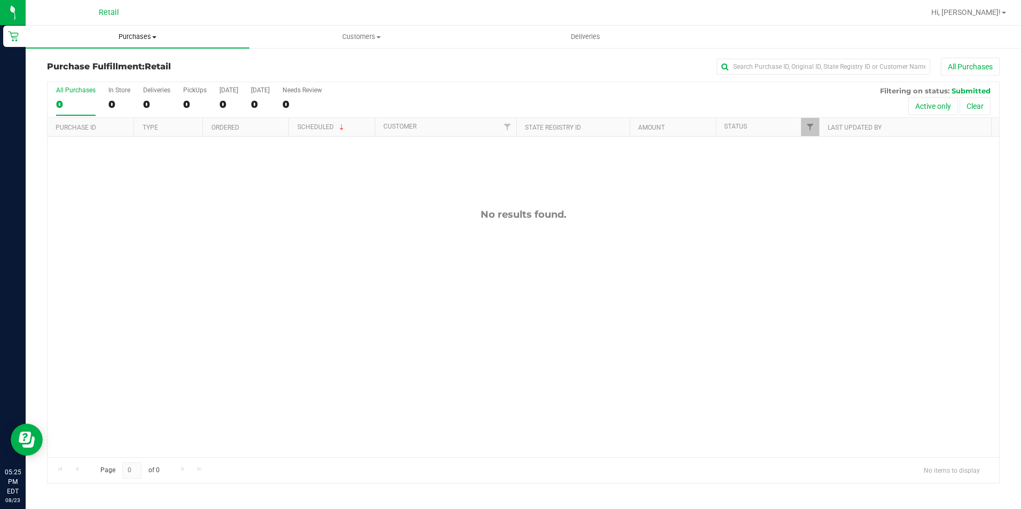
click at [132, 36] on span "Purchases" at bounding box center [138, 37] width 224 height 10
click at [123, 64] on span "Summary of purchases" at bounding box center [80, 64] width 109 height 9
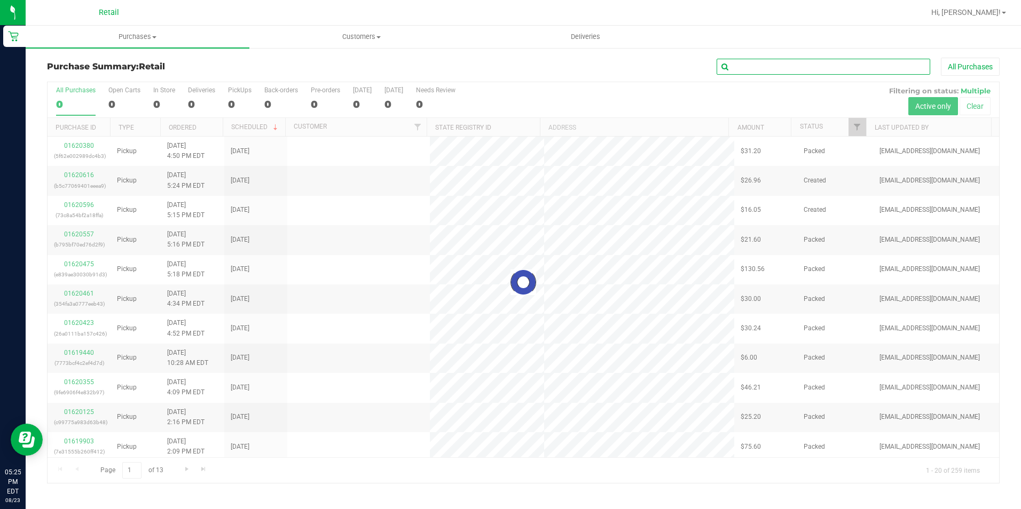
click at [760, 64] on input "text" at bounding box center [824, 67] width 214 height 16
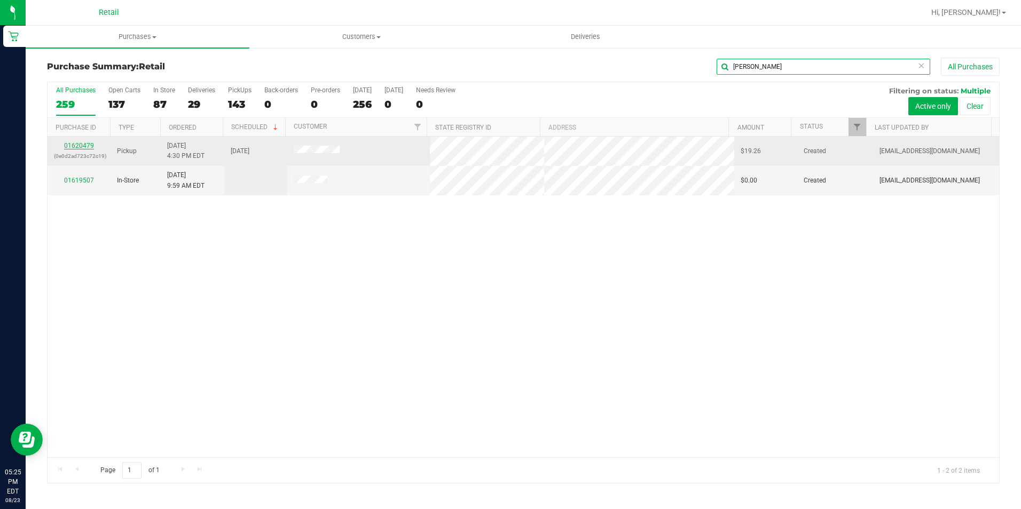
type input "jeff"
click at [85, 147] on link "01620479" at bounding box center [79, 145] width 30 height 7
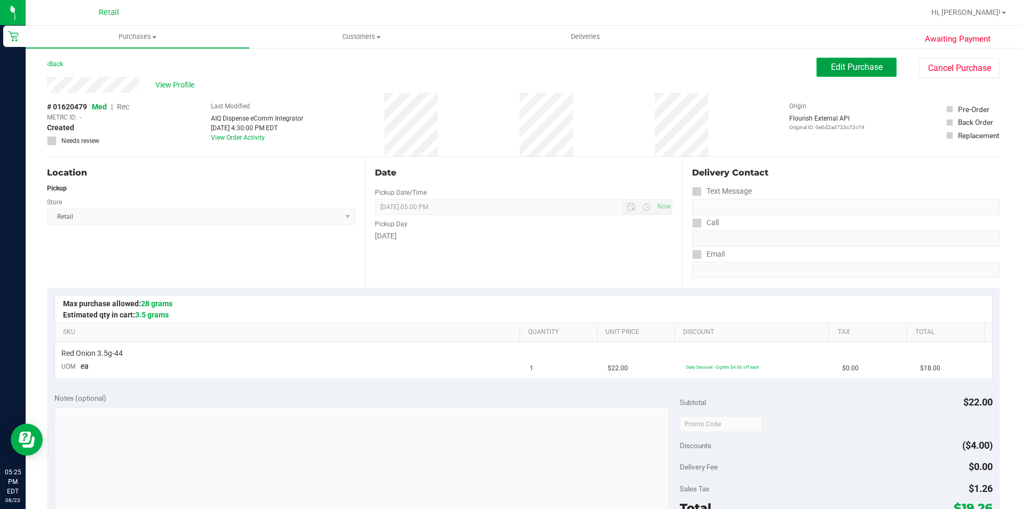
click at [818, 70] on button "Edit Purchase" at bounding box center [856, 67] width 80 height 19
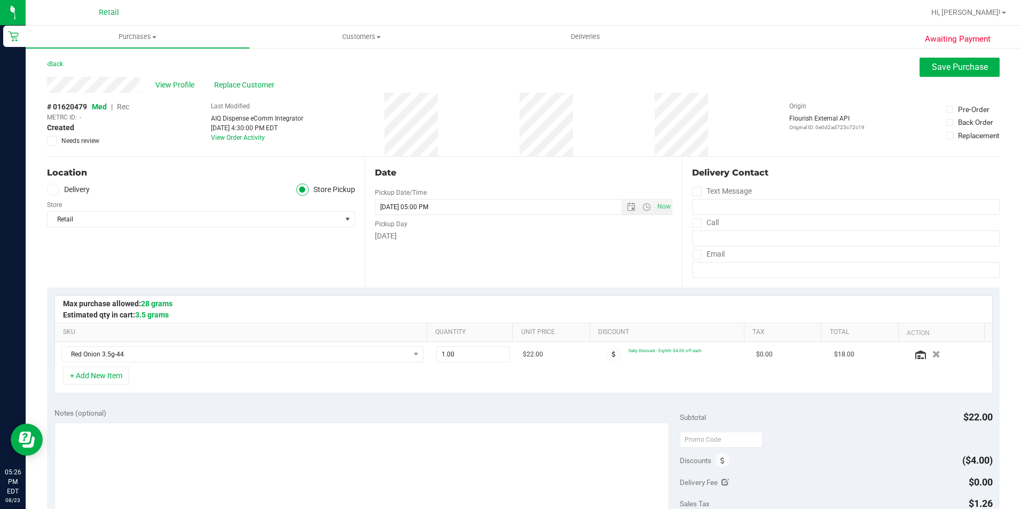
click at [123, 104] on span "Rec" at bounding box center [123, 107] width 12 height 9
click at [974, 73] on button "Save Purchase" at bounding box center [959, 67] width 80 height 19
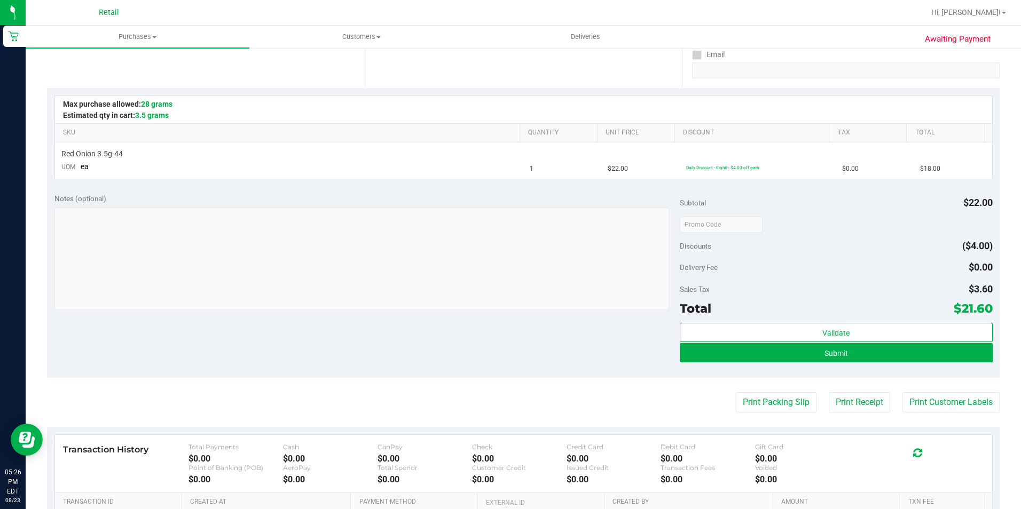
scroll to position [214, 0]
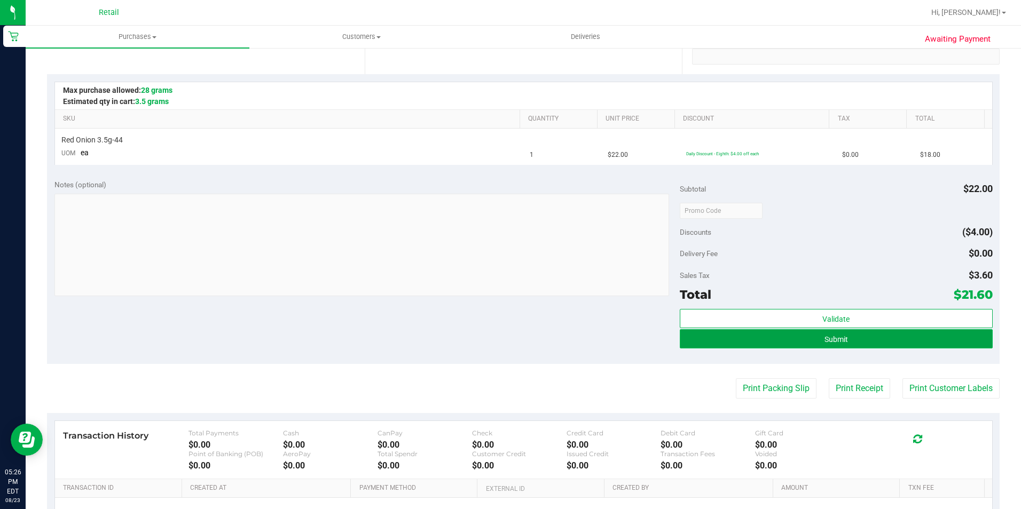
click at [710, 347] on button "Submit" at bounding box center [836, 338] width 313 height 19
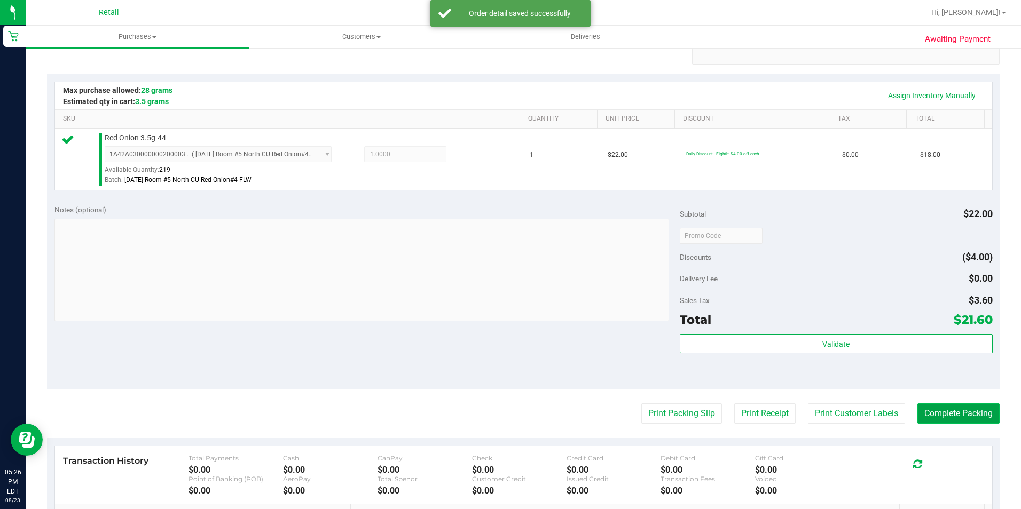
click at [930, 420] on button "Complete Packing" at bounding box center [958, 414] width 82 height 20
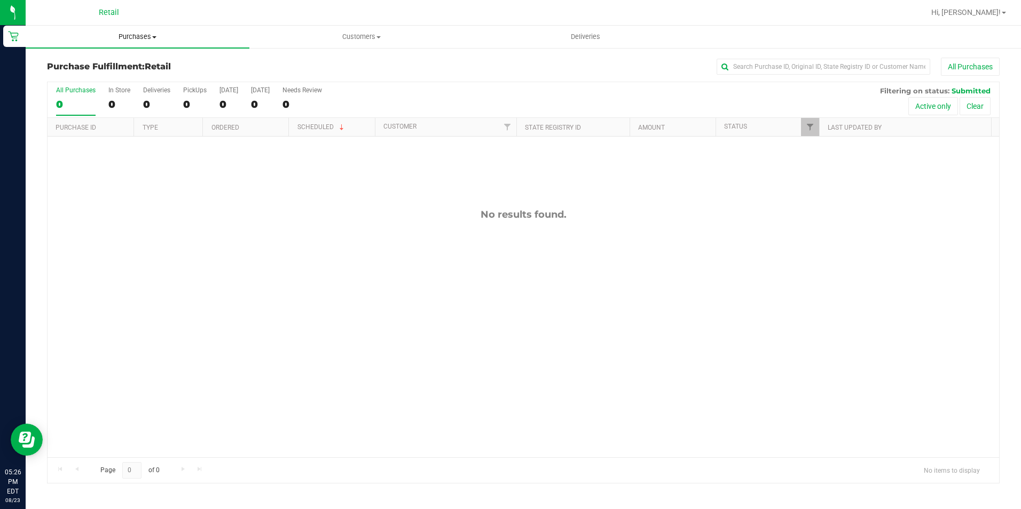
click at [140, 33] on span "Purchases" at bounding box center [138, 37] width 224 height 10
click at [119, 65] on span "Summary of purchases" at bounding box center [80, 64] width 109 height 9
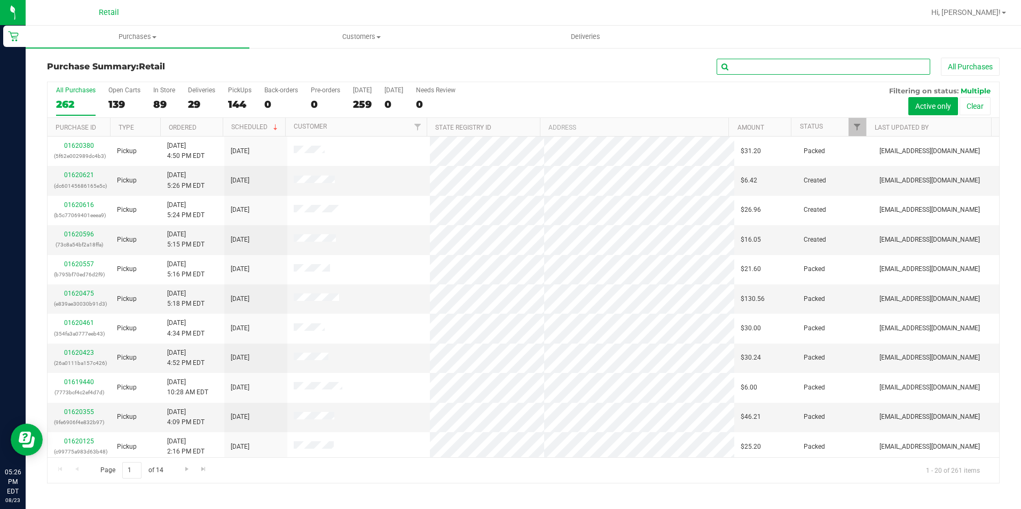
click at [802, 64] on input "text" at bounding box center [824, 67] width 214 height 16
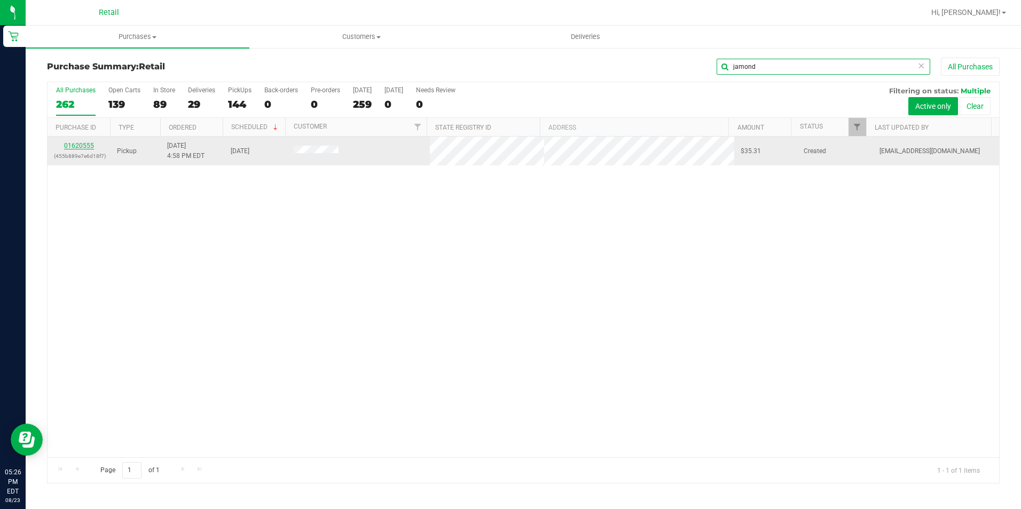
type input "jamond"
click at [68, 146] on link "01620555" at bounding box center [79, 145] width 30 height 7
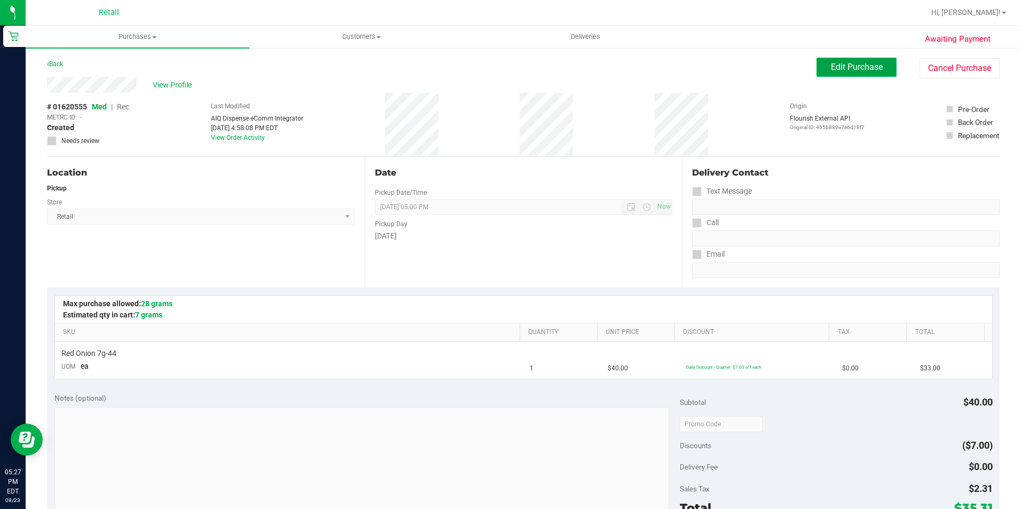
click at [831, 63] on span "Edit Purchase" at bounding box center [857, 67] width 52 height 10
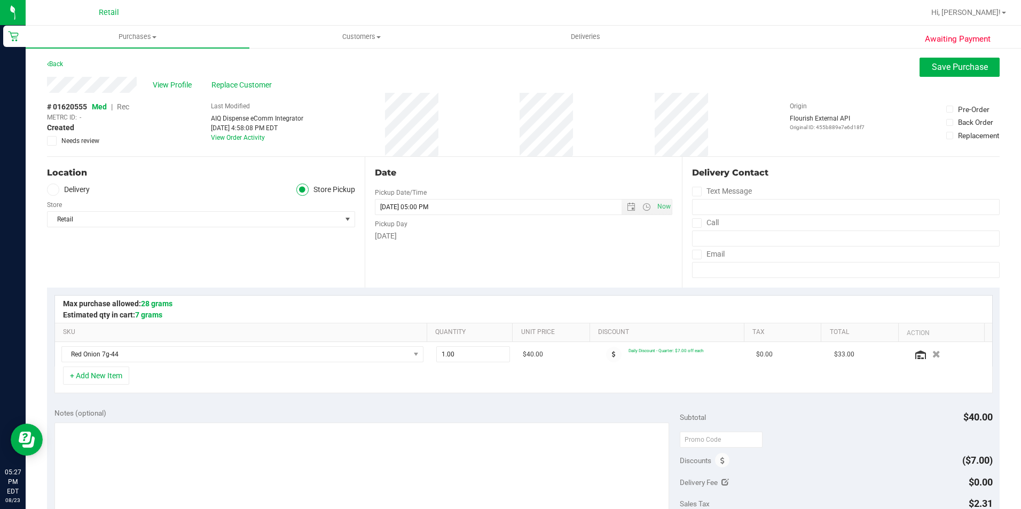
click at [120, 109] on span "Rec" at bounding box center [123, 107] width 12 height 9
click at [933, 72] on button "Save Purchase" at bounding box center [959, 67] width 80 height 19
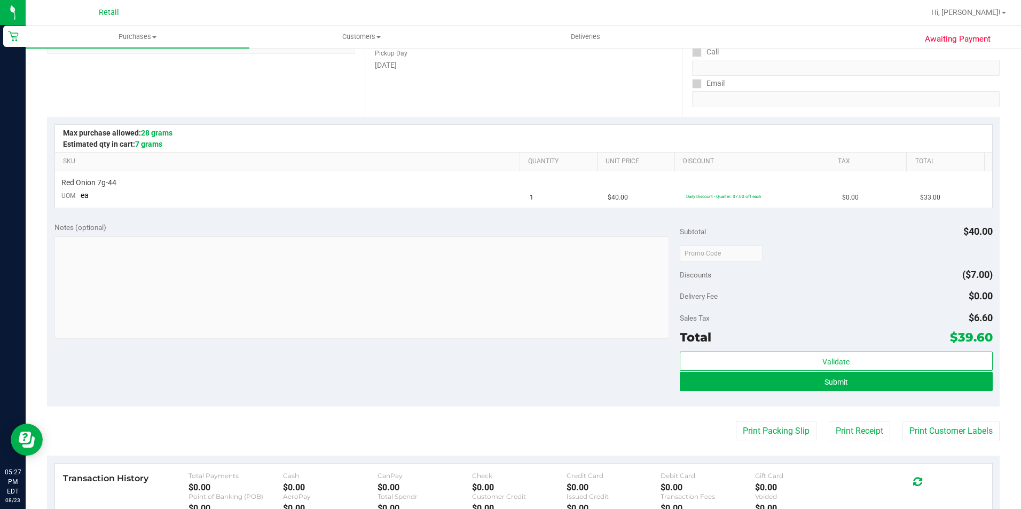
scroll to position [214, 0]
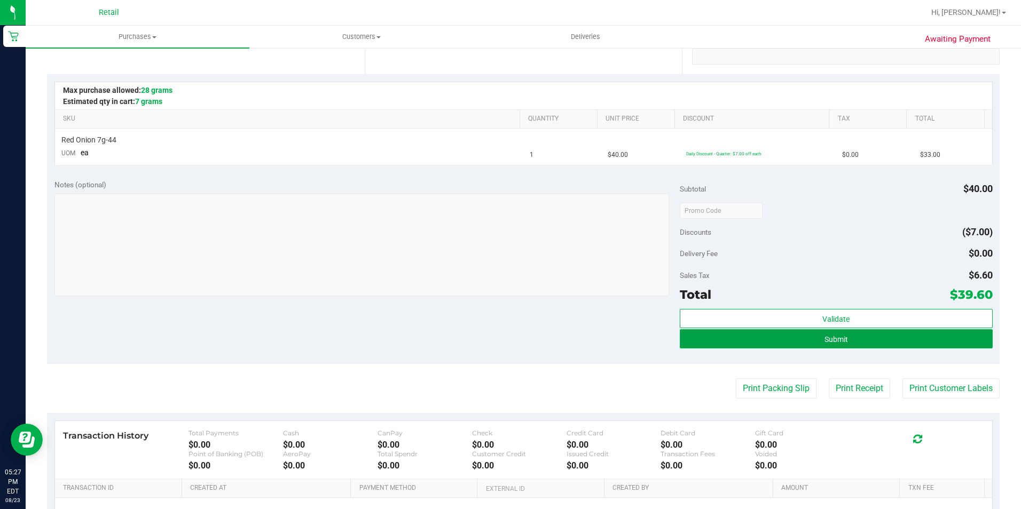
click at [744, 334] on button "Submit" at bounding box center [836, 338] width 313 height 19
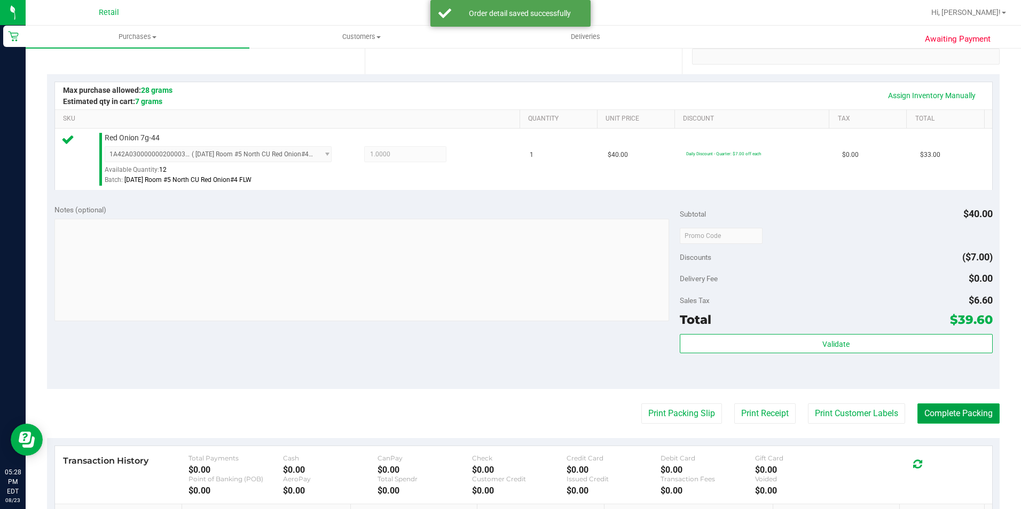
click at [954, 418] on button "Complete Packing" at bounding box center [958, 414] width 82 height 20
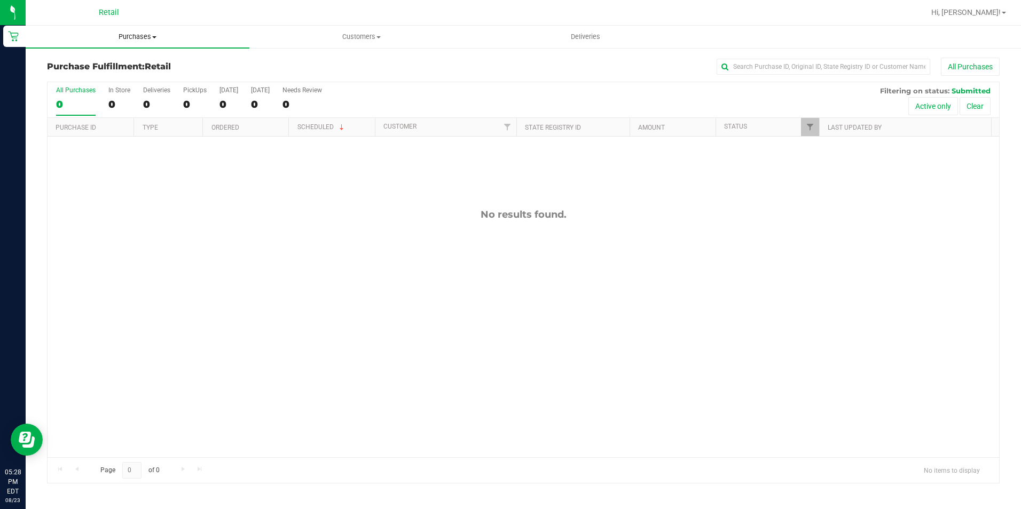
click at [140, 39] on span "Purchases" at bounding box center [138, 37] width 224 height 10
click at [125, 64] on span "Summary of purchases" at bounding box center [80, 64] width 109 height 9
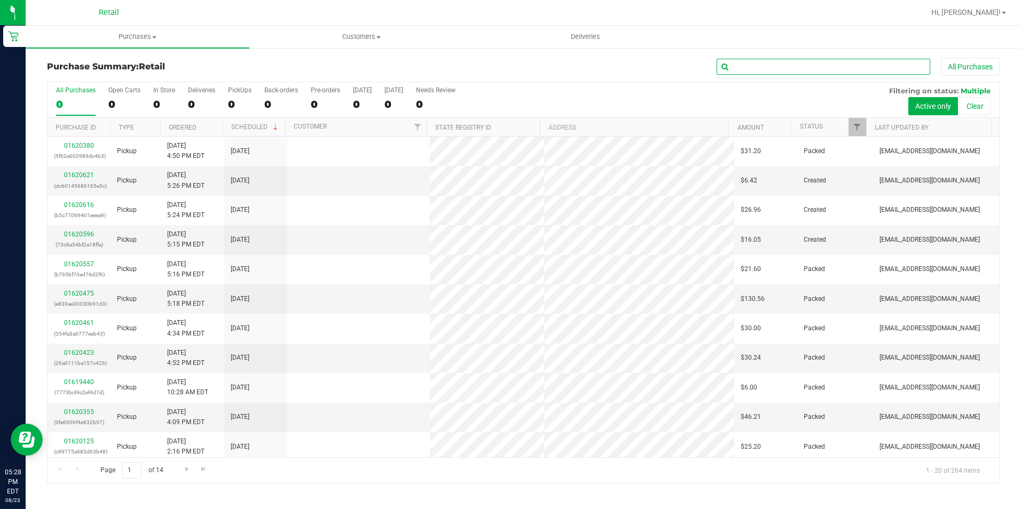
click at [751, 70] on input "text" at bounding box center [824, 67] width 214 height 16
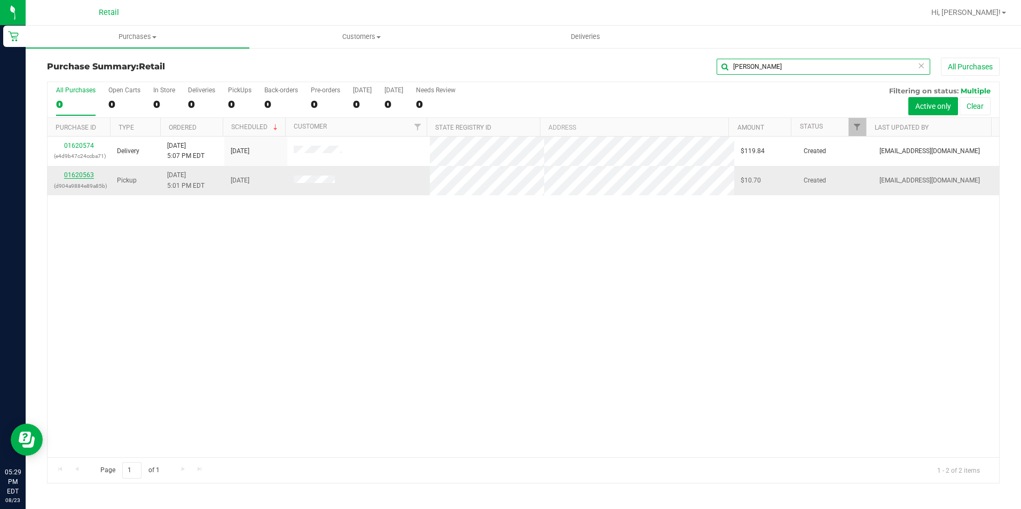
type input "adam"
click at [88, 175] on link "01620563" at bounding box center [79, 174] width 30 height 7
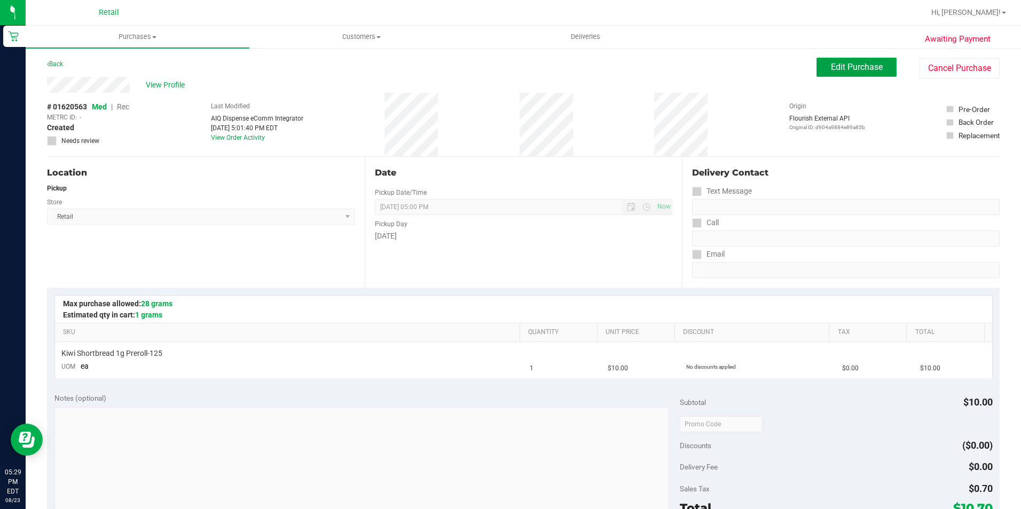
click at [847, 68] on span "Edit Purchase" at bounding box center [857, 67] width 52 height 10
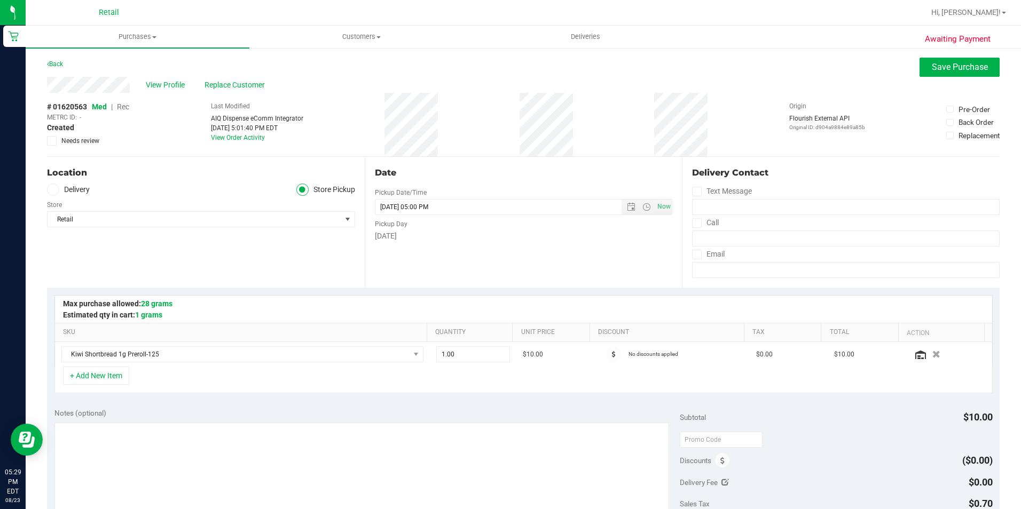
click at [120, 106] on span "Rec" at bounding box center [123, 107] width 12 height 9
click at [939, 64] on span "Save Purchase" at bounding box center [960, 67] width 56 height 10
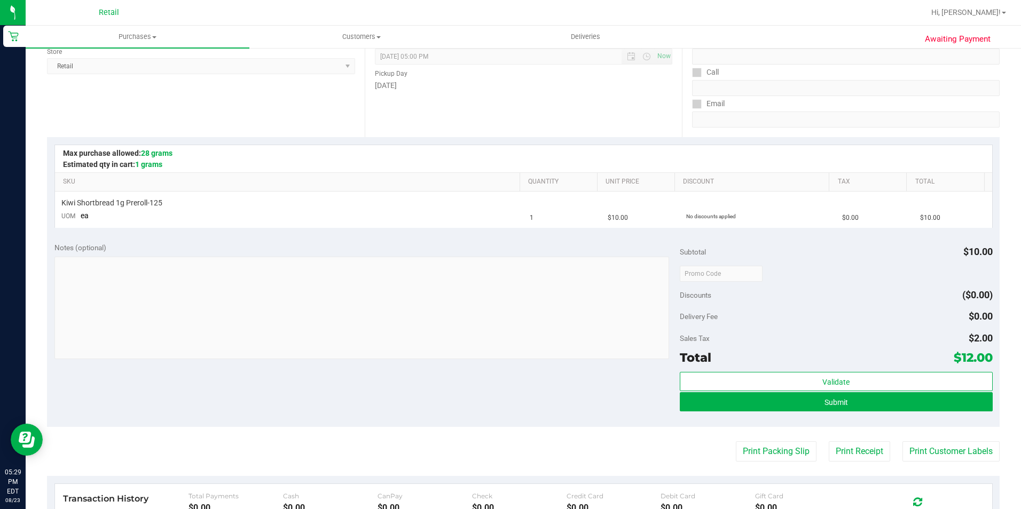
scroll to position [160, 0]
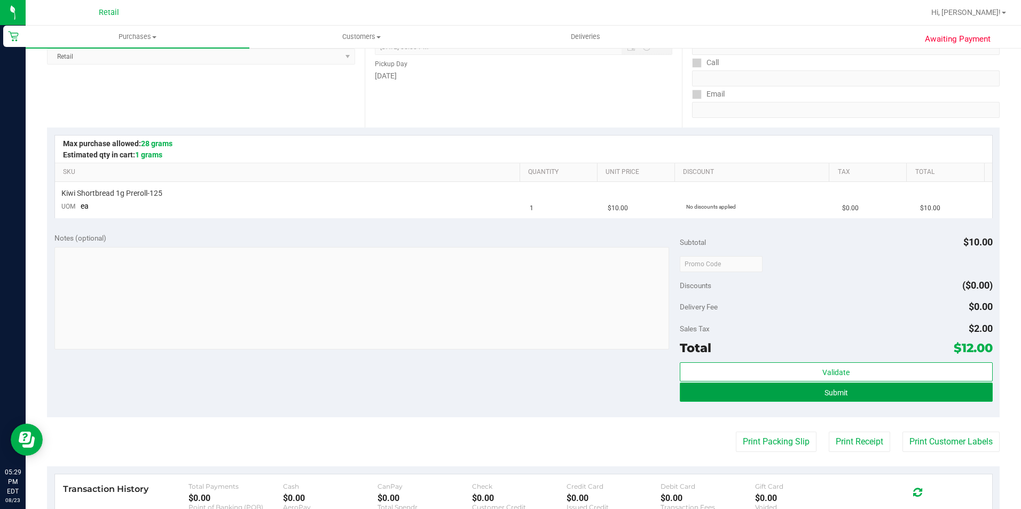
click at [708, 391] on button "Submit" at bounding box center [836, 392] width 313 height 19
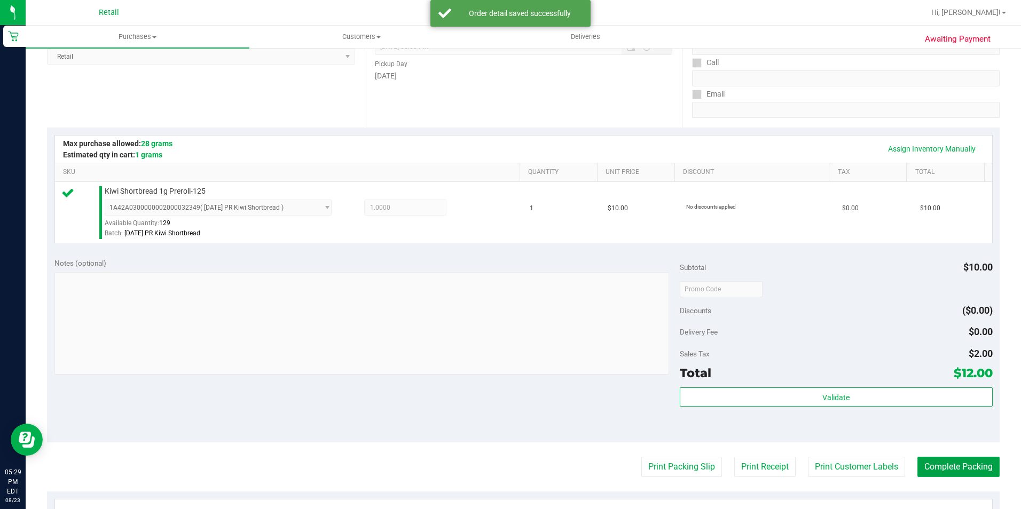
click at [939, 462] on button "Complete Packing" at bounding box center [958, 467] width 82 height 20
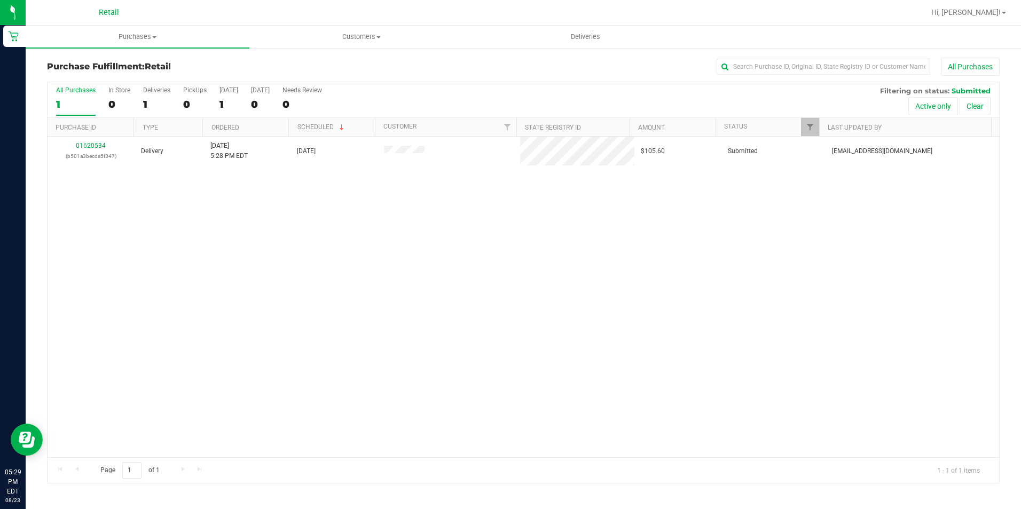
click at [973, 22] on div "Hi, [PERSON_NAME]!" at bounding box center [969, 12] width 91 height 21
click at [973, 12] on span "Hi, [PERSON_NAME]!" at bounding box center [965, 12] width 69 height 9
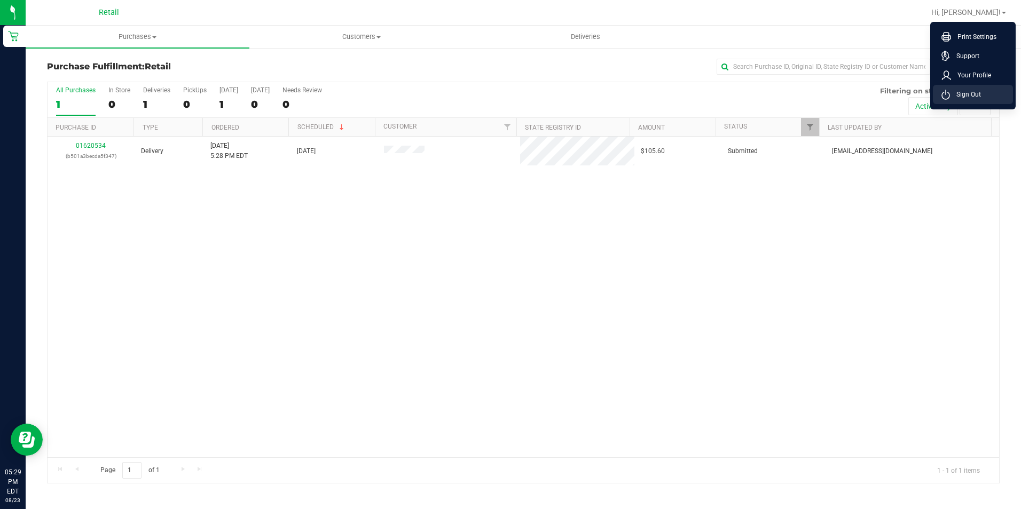
click at [969, 91] on span "Sign Out" at bounding box center [965, 94] width 31 height 11
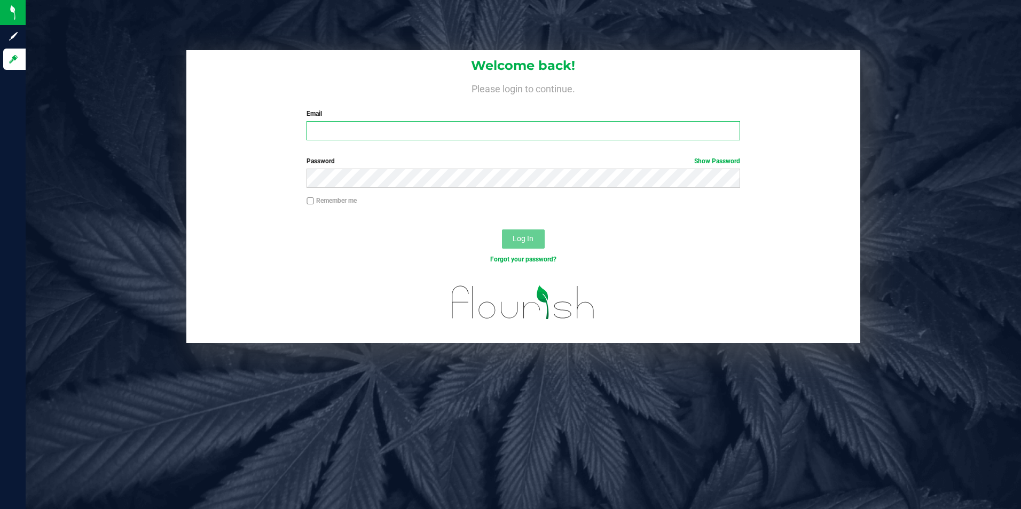
type input "[EMAIL_ADDRESS][DOMAIN_NAME]"
drag, startPoint x: 441, startPoint y: 129, endPoint x: 255, endPoint y: 113, distance: 187.0
click at [256, 115] on div "Welcome back! Please login to continue. Email mbaker@slatercenter.com Required …" at bounding box center [523, 99] width 674 height 99
type input "[EMAIL_ADDRESS][DOMAIN_NAME]"
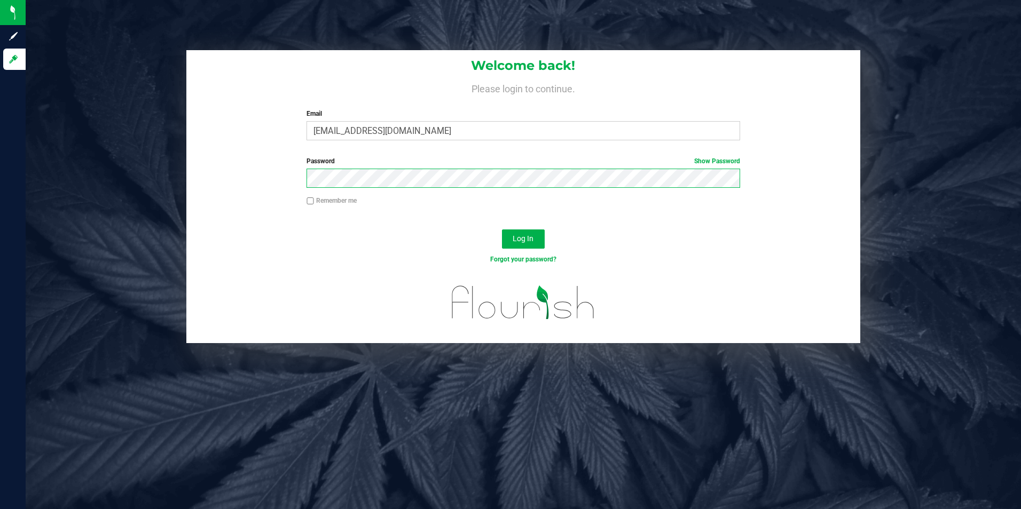
click at [184, 175] on div "Welcome back! Please login to continue. Email egoodrow@slatercenter.com Require…" at bounding box center [523, 196] width 1011 height 293
click at [502, 230] on button "Log In" at bounding box center [523, 239] width 43 height 19
click at [715, 163] on link "Show Password" at bounding box center [717, 161] width 46 height 7
click at [502, 230] on button "Log In" at bounding box center [523, 239] width 43 height 19
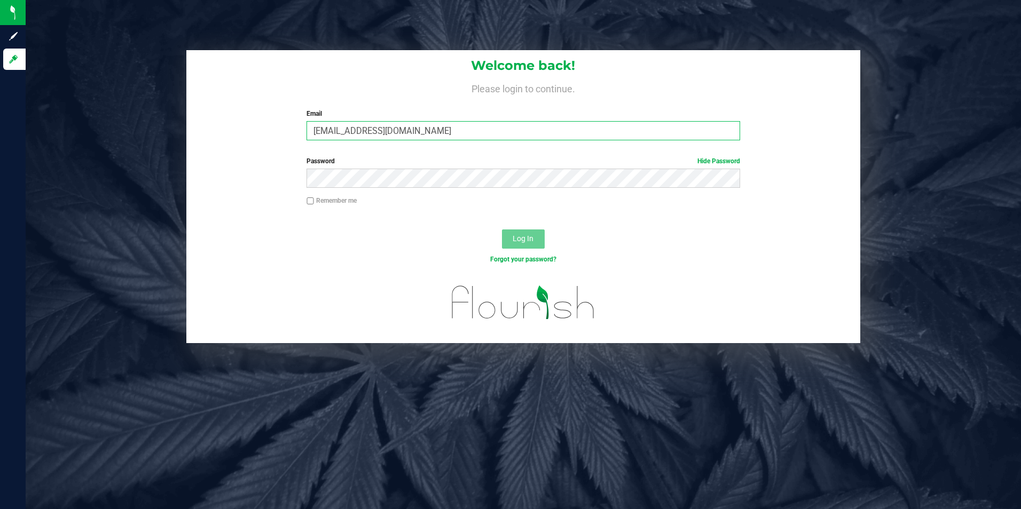
drag, startPoint x: 428, startPoint y: 129, endPoint x: 233, endPoint y: 136, distance: 195.6
click at [233, 136] on div "Welcome back! Please login to continue. Email egoodrow@slatercenter.com Require…" at bounding box center [523, 99] width 674 height 99
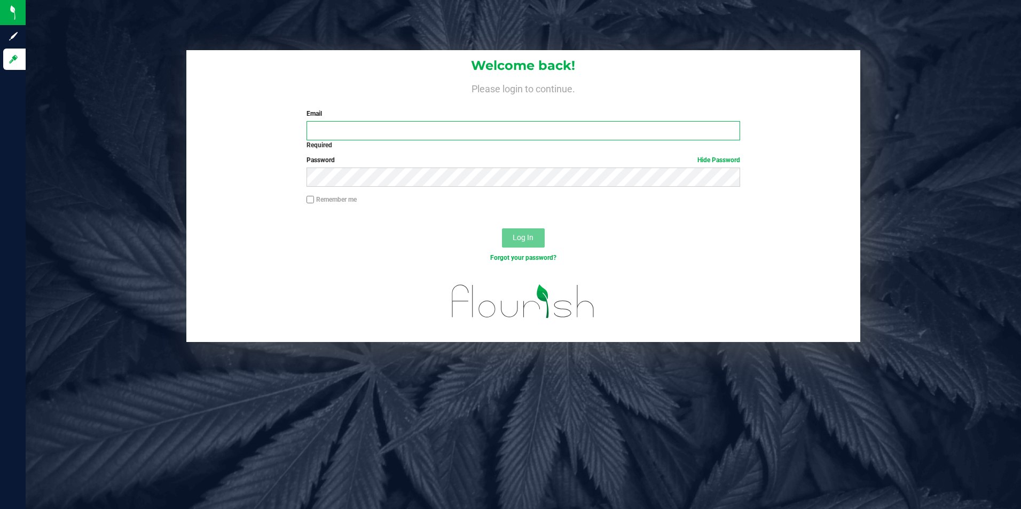
type input "[EMAIL_ADDRESS][DOMAIN_NAME]"
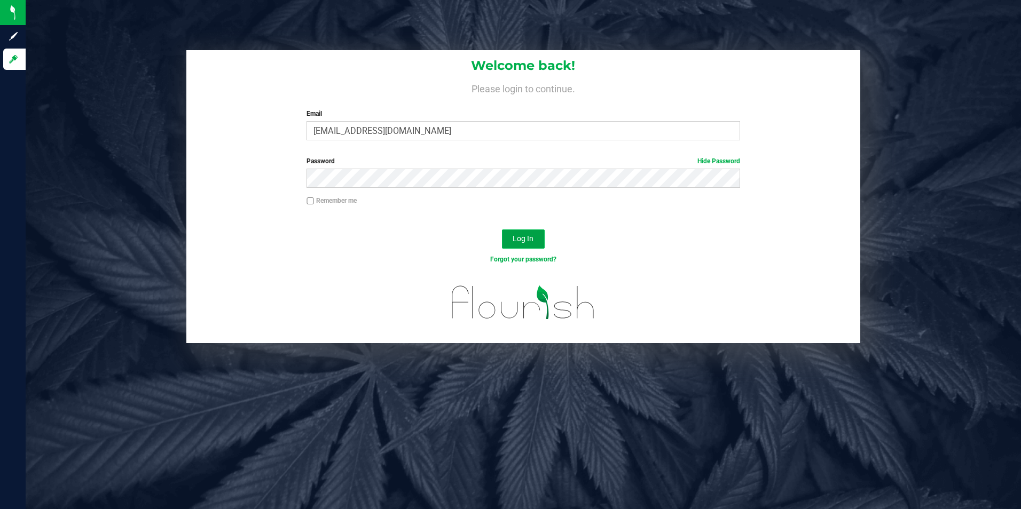
click at [520, 242] on span "Log In" at bounding box center [523, 238] width 21 height 9
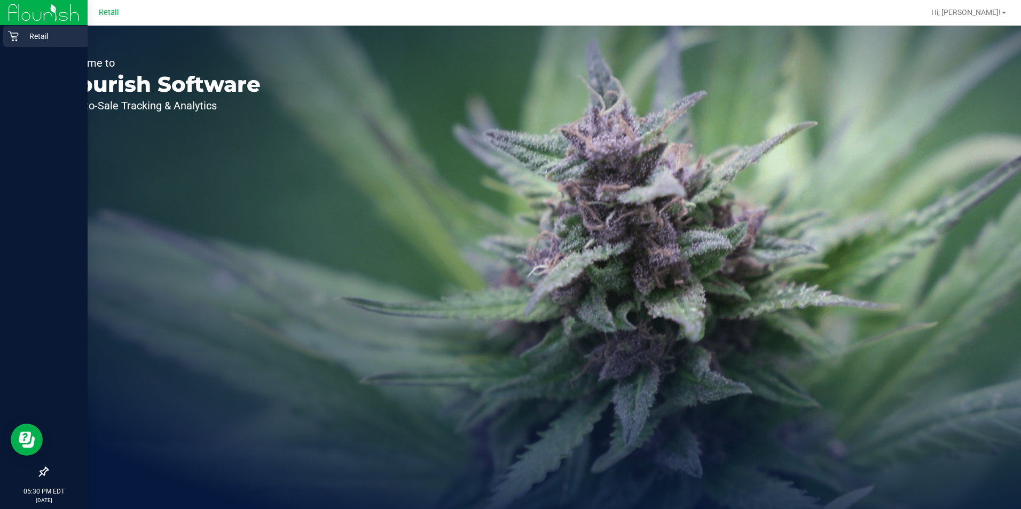
drag, startPoint x: 30, startPoint y: 39, endPoint x: 43, endPoint y: 47, distance: 14.7
click at [30, 39] on p "Retail" at bounding box center [51, 36] width 64 height 13
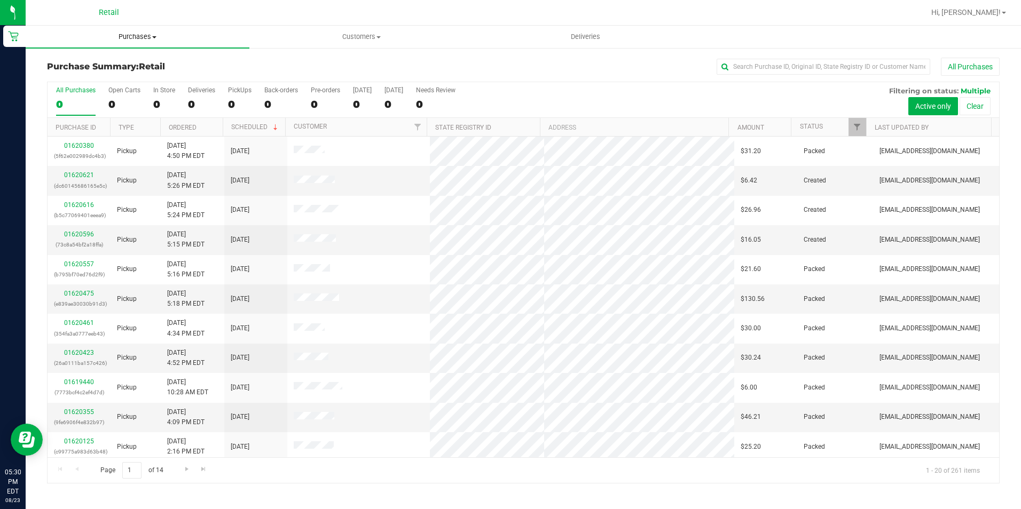
click at [136, 34] on span "Purchases" at bounding box center [138, 37] width 224 height 10
click at [123, 62] on span "Summary of purchases" at bounding box center [80, 64] width 109 height 9
click at [750, 68] on input "text" at bounding box center [824, 67] width 214 height 16
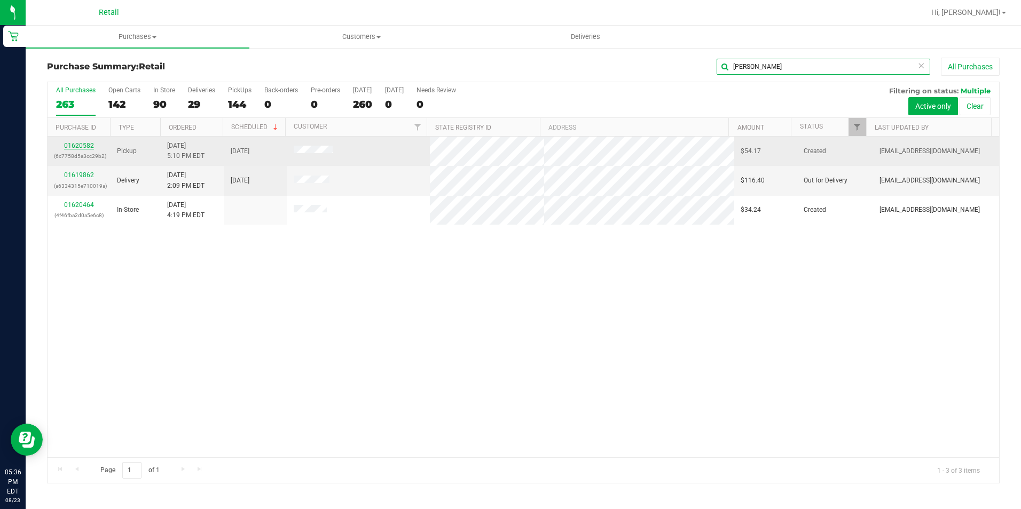
type input "nicole"
click at [72, 146] on link "01620582" at bounding box center [79, 145] width 30 height 7
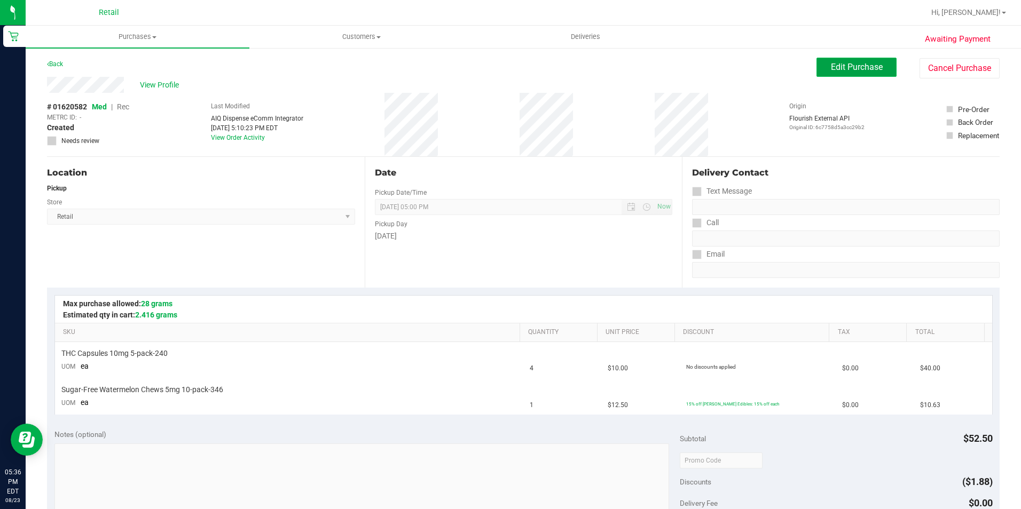
click at [831, 71] on span "Edit Purchase" at bounding box center [857, 67] width 52 height 10
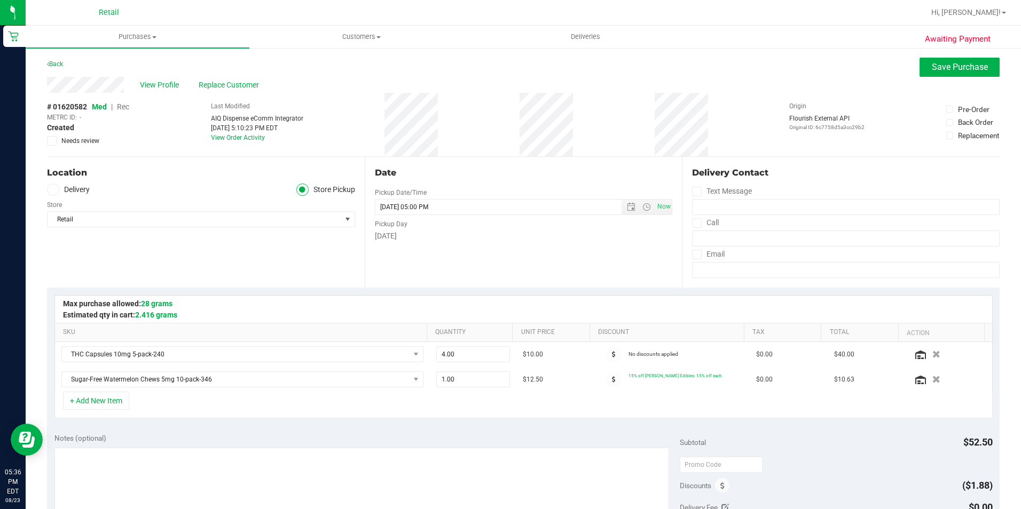
drag, startPoint x: 144, startPoint y: 108, endPoint x: 173, endPoint y: 104, distance: 29.2
click at [124, 107] on span "Rec" at bounding box center [123, 107] width 12 height 9
click at [932, 64] on span "Save Purchase" at bounding box center [960, 67] width 56 height 10
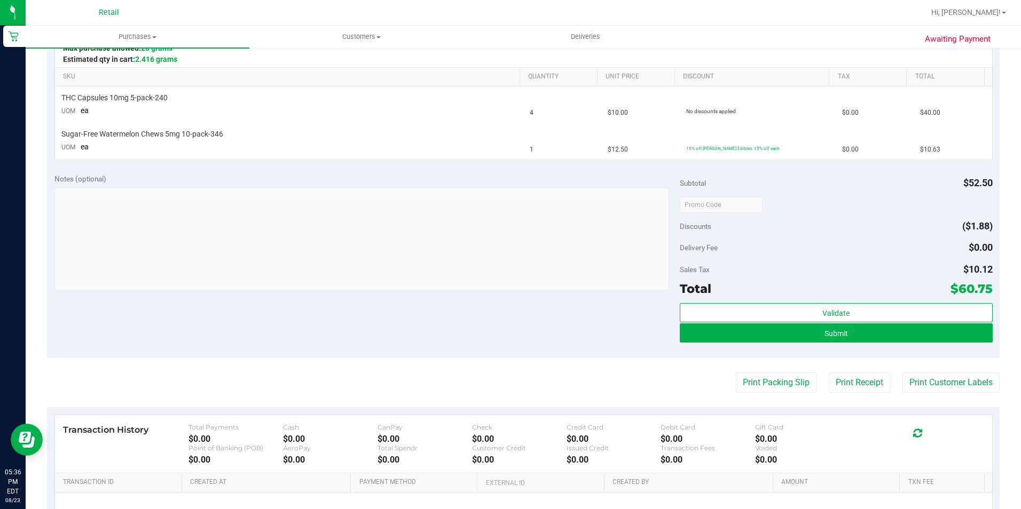
scroll to position [267, 0]
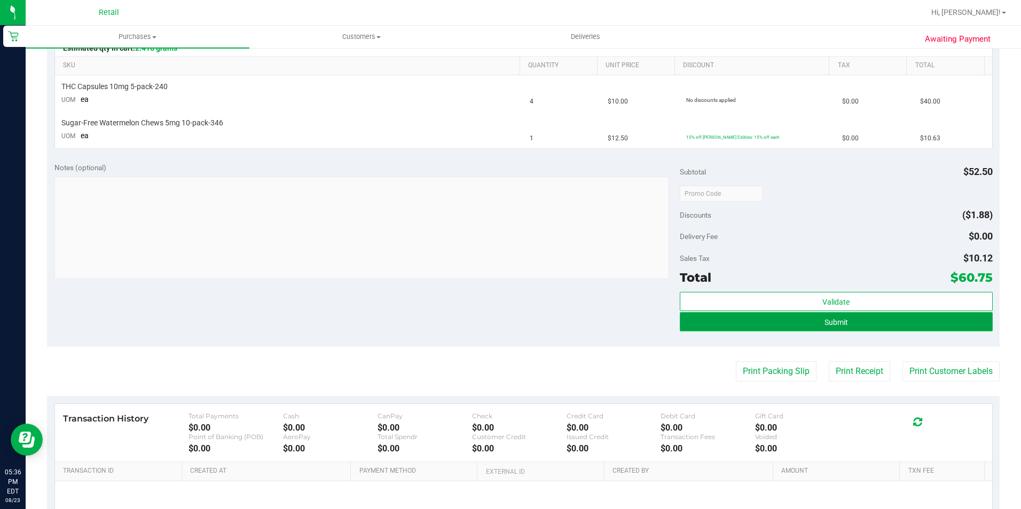
click at [732, 327] on button "Submit" at bounding box center [836, 321] width 313 height 19
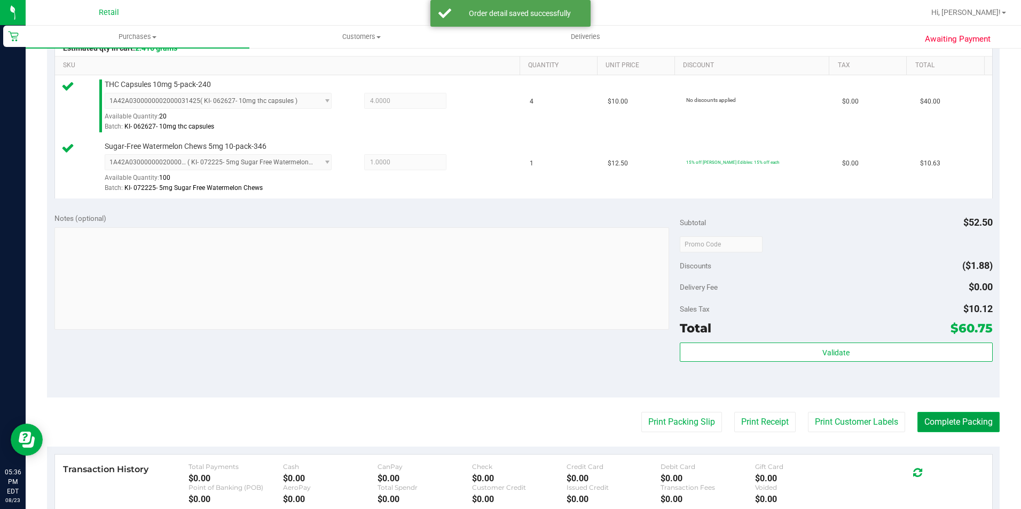
click at [930, 427] on button "Complete Packing" at bounding box center [958, 422] width 82 height 20
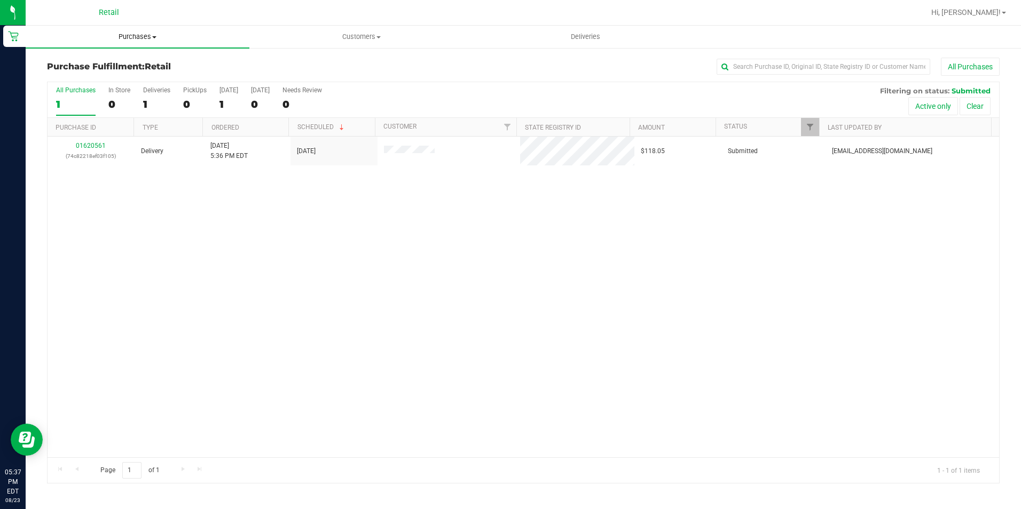
click at [119, 35] on span "Purchases" at bounding box center [138, 37] width 224 height 10
click at [95, 67] on span "Summary of purchases" at bounding box center [80, 64] width 109 height 9
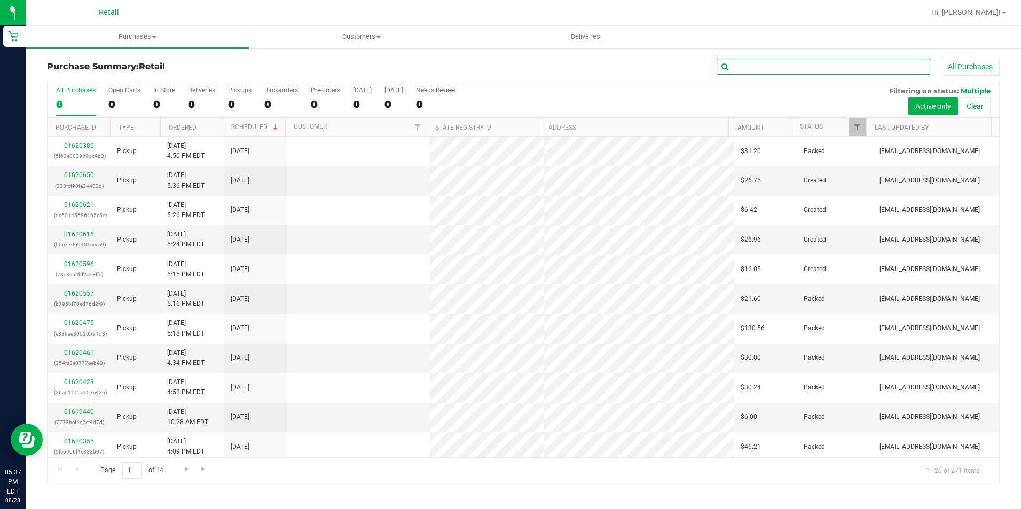
click at [751, 63] on input "text" at bounding box center [824, 67] width 214 height 16
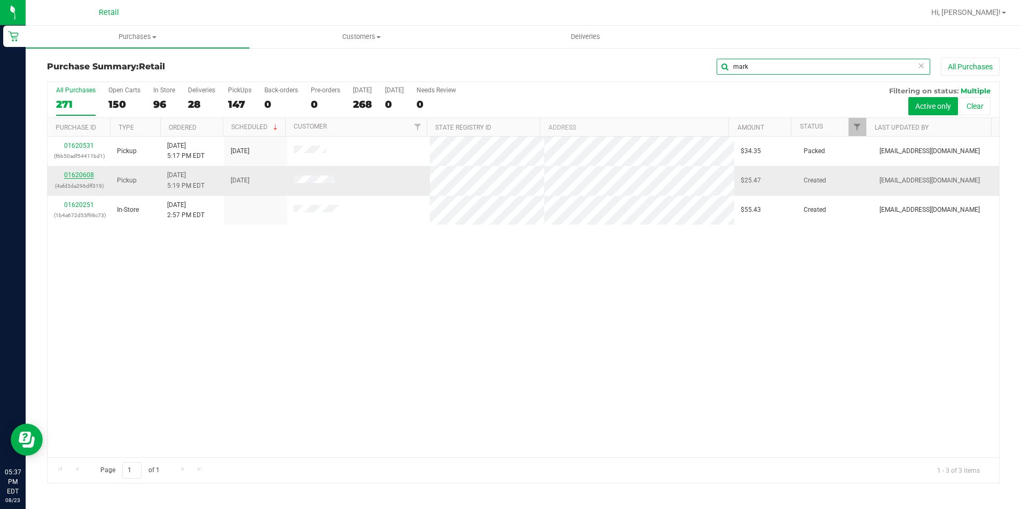
type input "mark"
click at [81, 177] on link "01620608" at bounding box center [79, 174] width 30 height 7
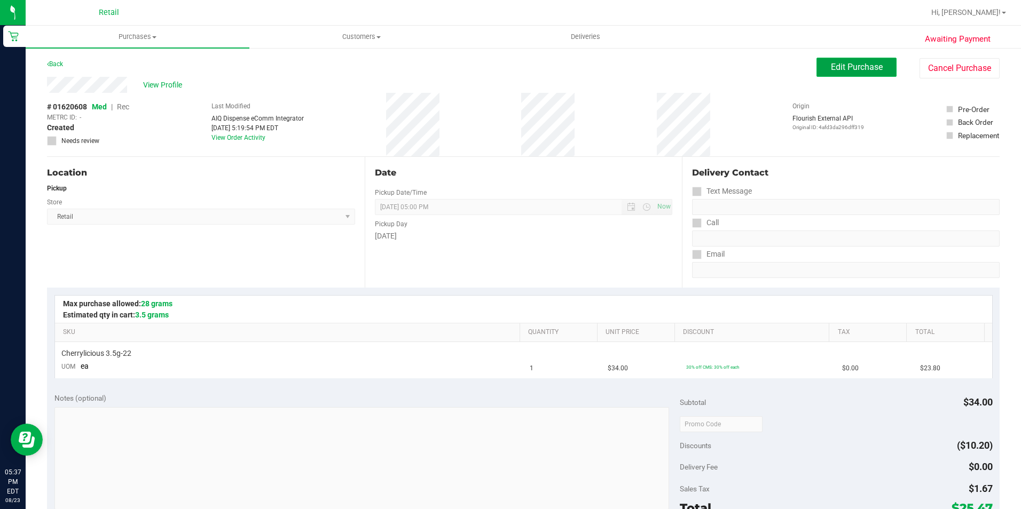
click at [851, 72] on button "Edit Purchase" at bounding box center [856, 67] width 80 height 19
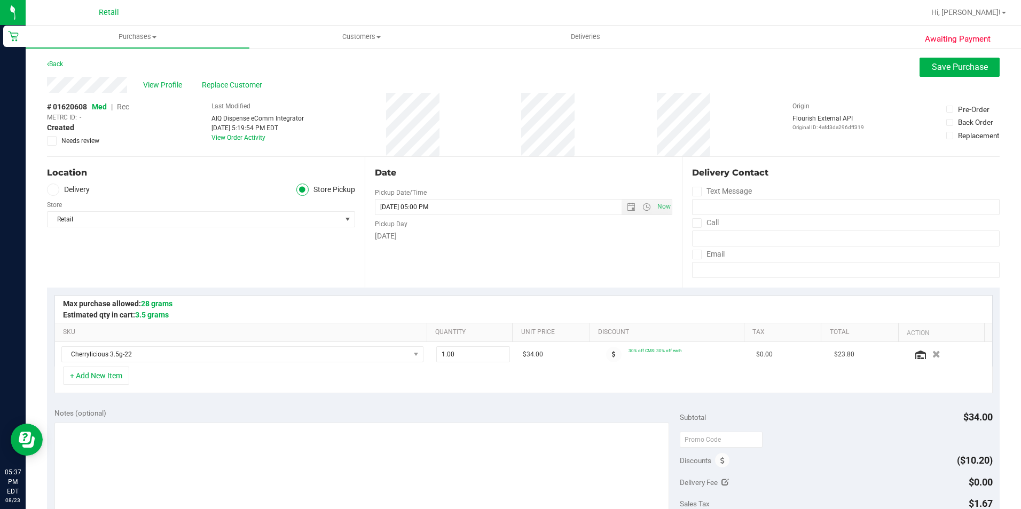
click at [129, 104] on span "Rec" at bounding box center [123, 107] width 12 height 9
click at [929, 73] on button "Save Purchase" at bounding box center [959, 67] width 80 height 19
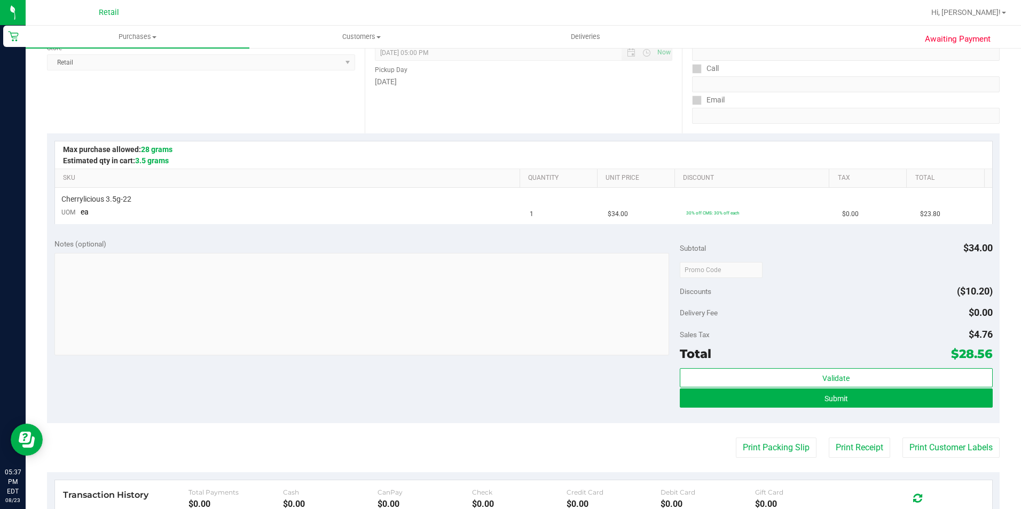
scroll to position [160, 0]
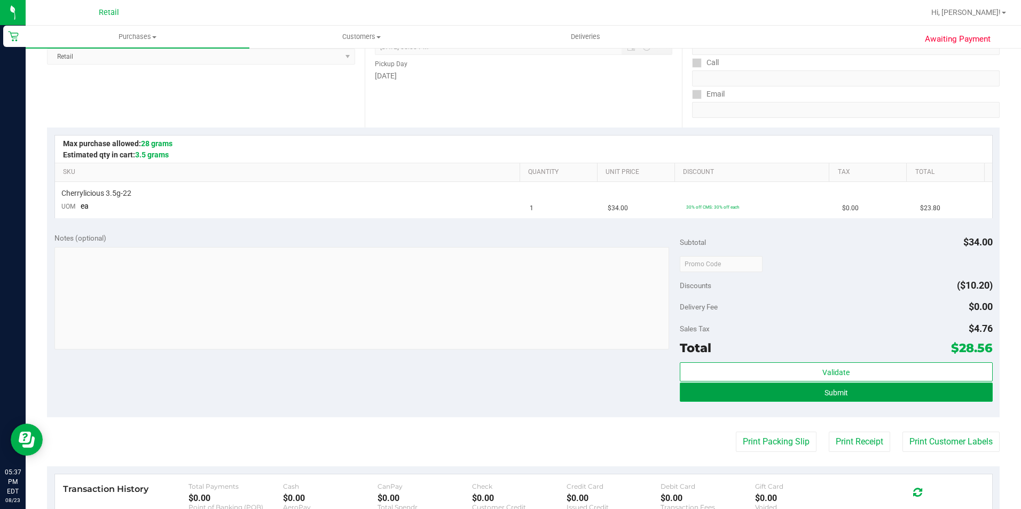
click at [689, 392] on button "Submit" at bounding box center [836, 392] width 313 height 19
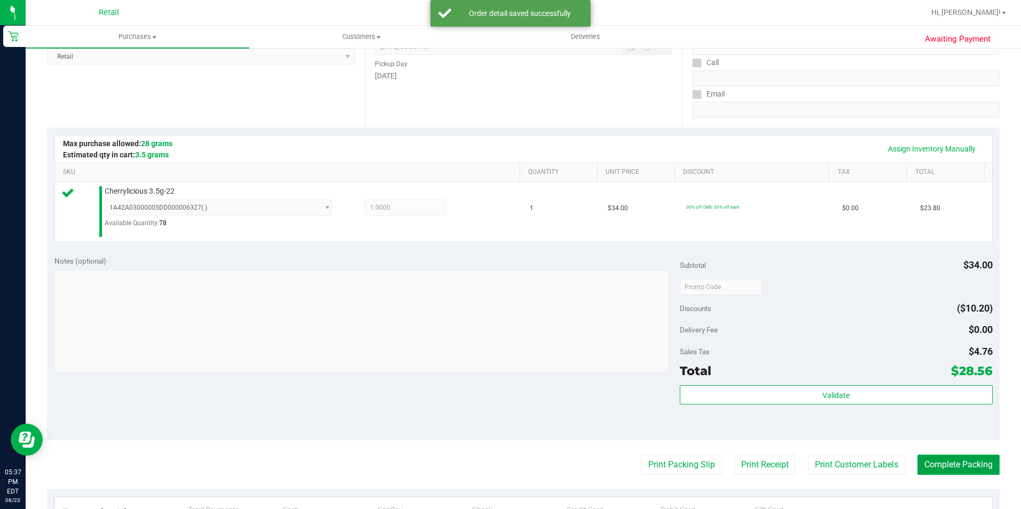
click at [921, 464] on button "Complete Packing" at bounding box center [958, 465] width 82 height 20
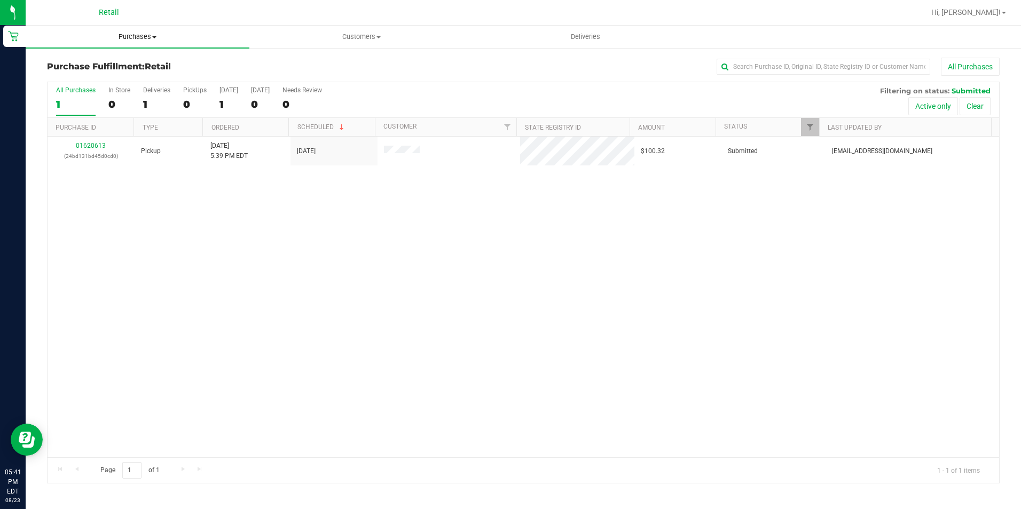
click at [136, 37] on span "Purchases" at bounding box center [138, 37] width 224 height 10
click at [106, 68] on span "Summary of purchases" at bounding box center [80, 64] width 109 height 9
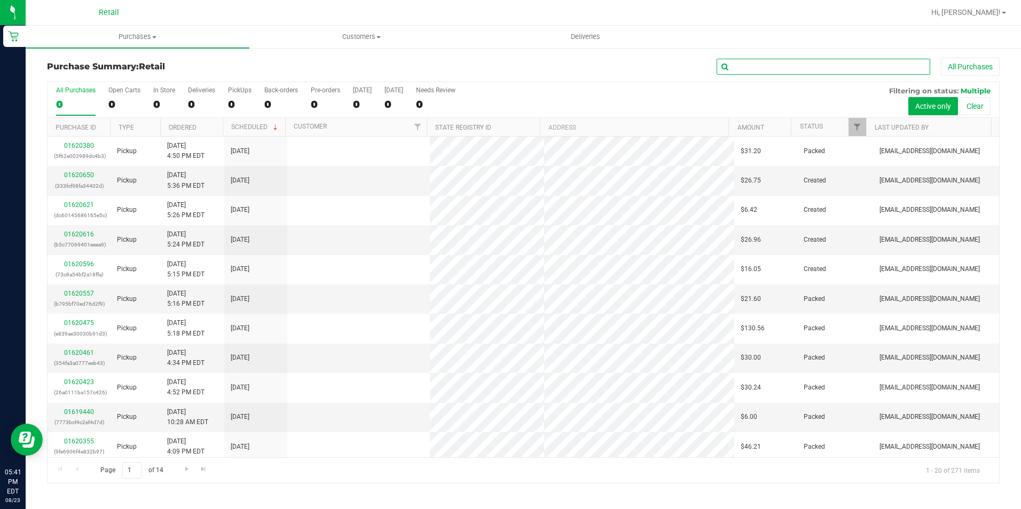
click at [743, 64] on input "text" at bounding box center [824, 67] width 214 height 16
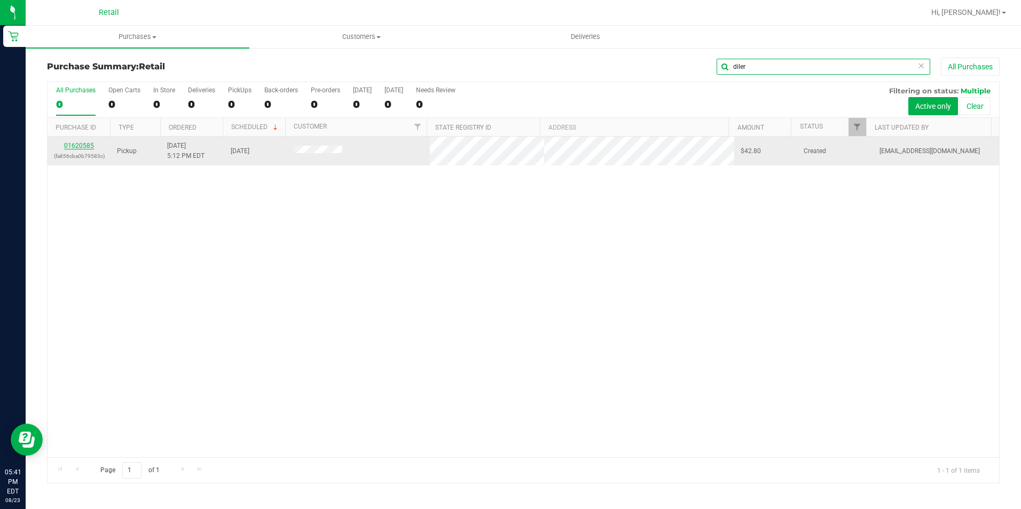
type input "diler"
click at [77, 146] on link "01620585" at bounding box center [79, 145] width 30 height 7
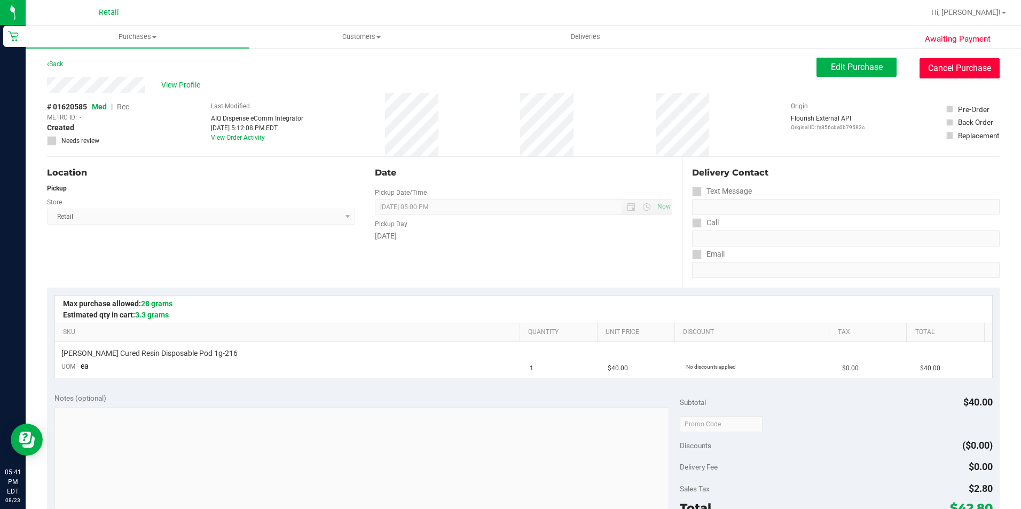
click at [944, 60] on button "Cancel Purchase" at bounding box center [959, 68] width 80 height 20
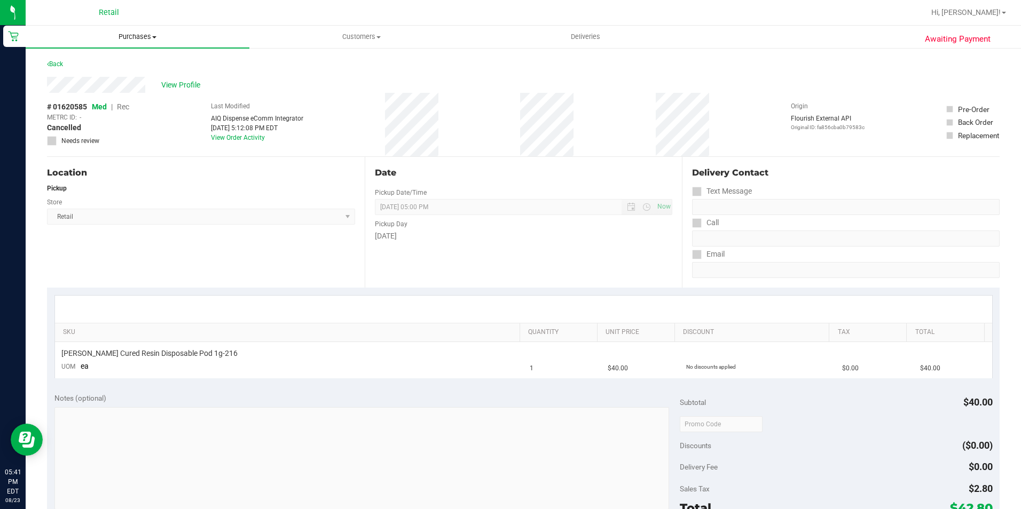
click at [127, 39] on span "Purchases" at bounding box center [138, 37] width 224 height 10
click at [96, 64] on span "Summary of purchases" at bounding box center [80, 64] width 109 height 9
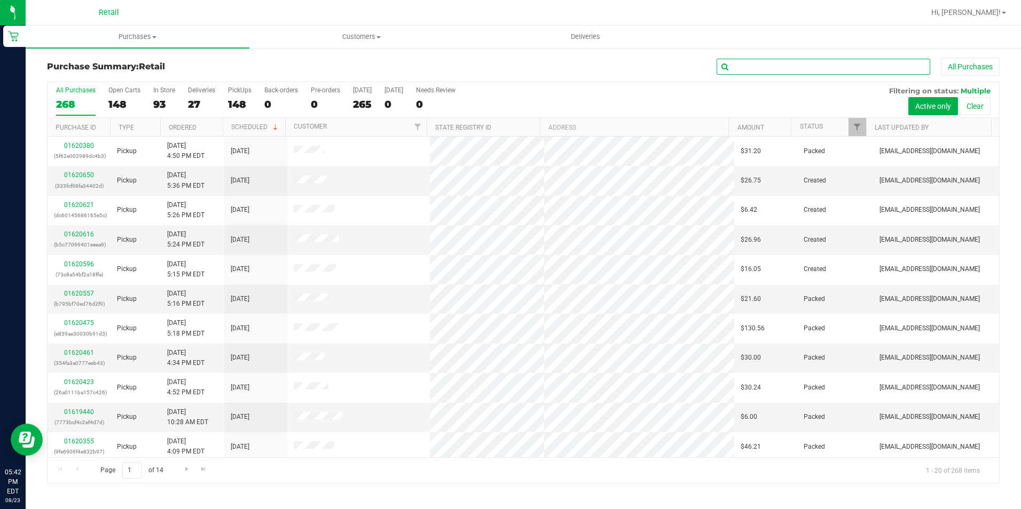
click at [793, 70] on input "text" at bounding box center [824, 67] width 214 height 16
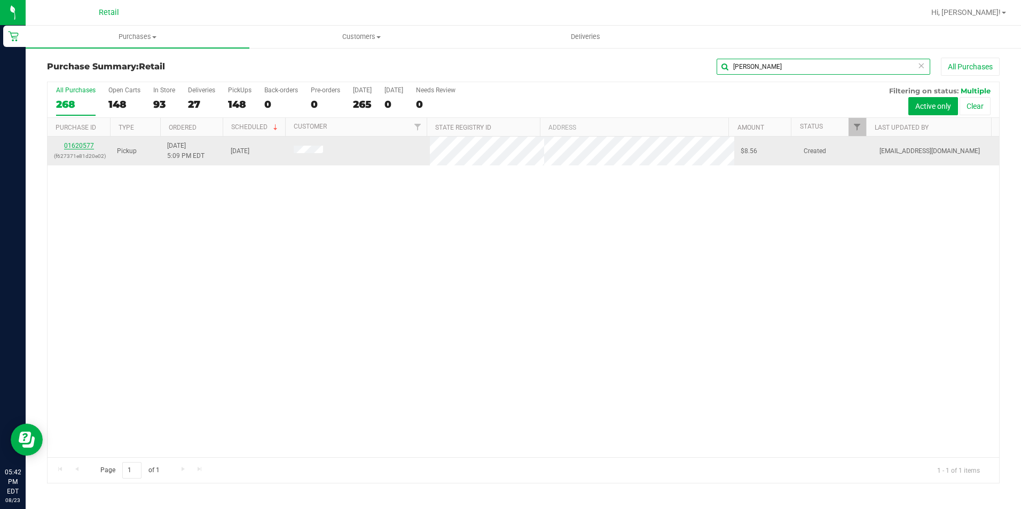
type input "linda"
click at [71, 146] on link "01620577" at bounding box center [79, 145] width 30 height 7
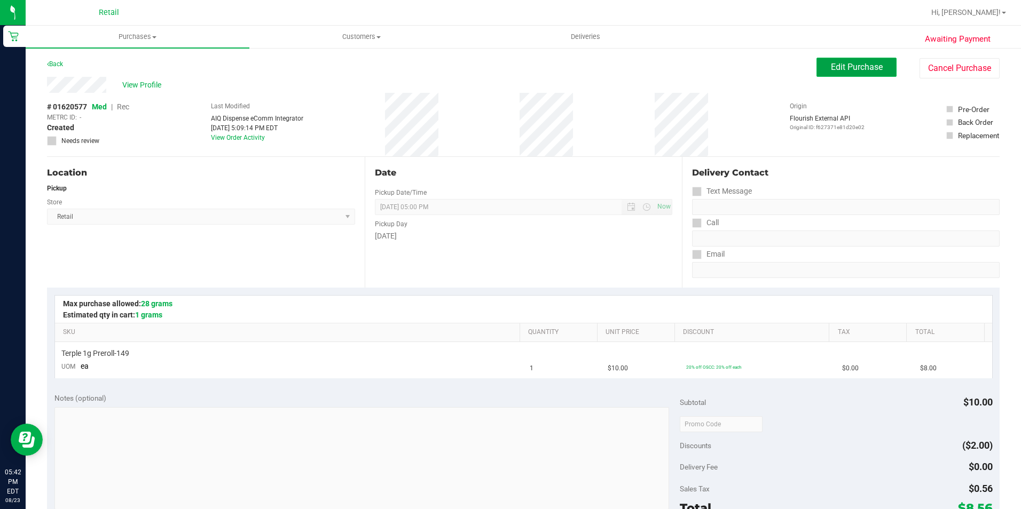
click at [869, 70] on span "Edit Purchase" at bounding box center [857, 67] width 52 height 10
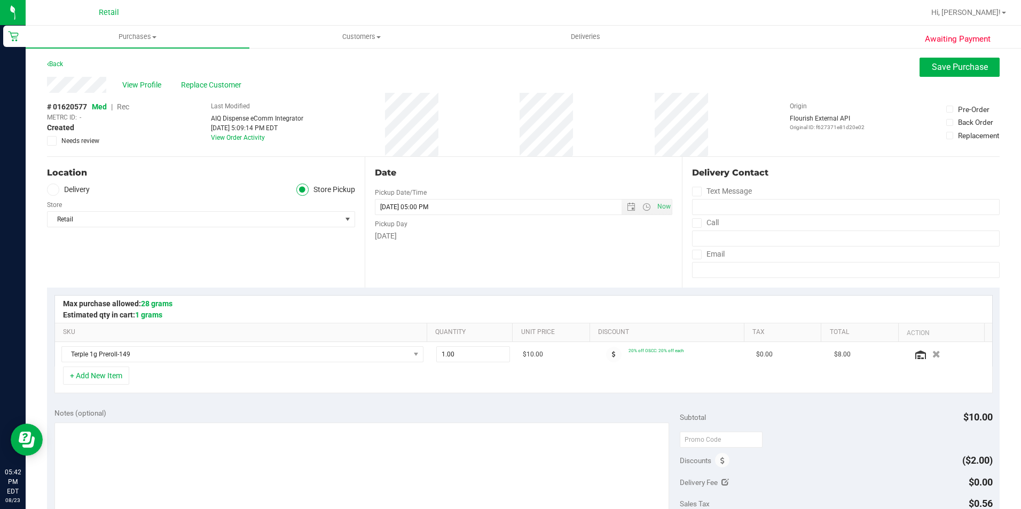
click at [117, 104] on span "Med | Rec" at bounding box center [110, 107] width 37 height 9
click at [121, 108] on span "Rec" at bounding box center [123, 107] width 12 height 9
click at [964, 72] on span "Save Purchase" at bounding box center [960, 67] width 56 height 10
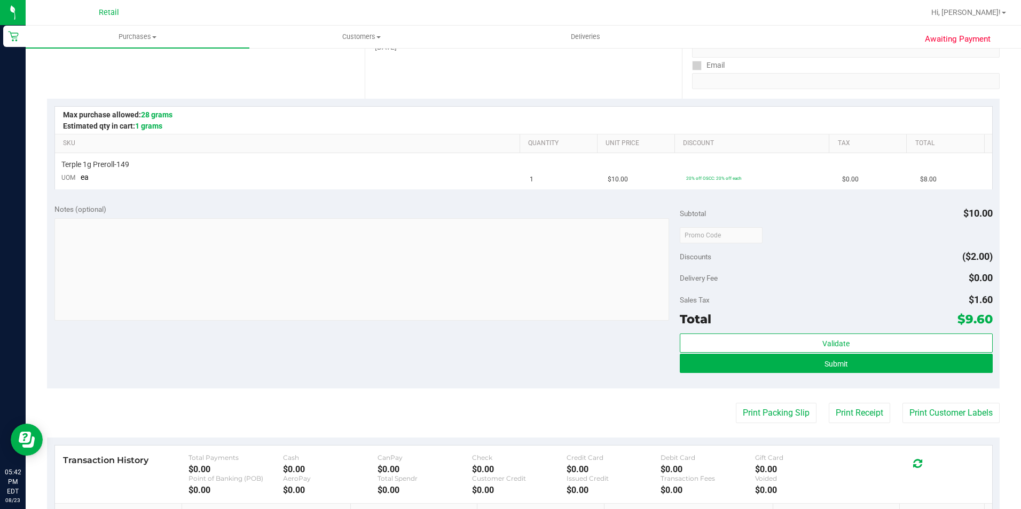
scroll to position [214, 0]
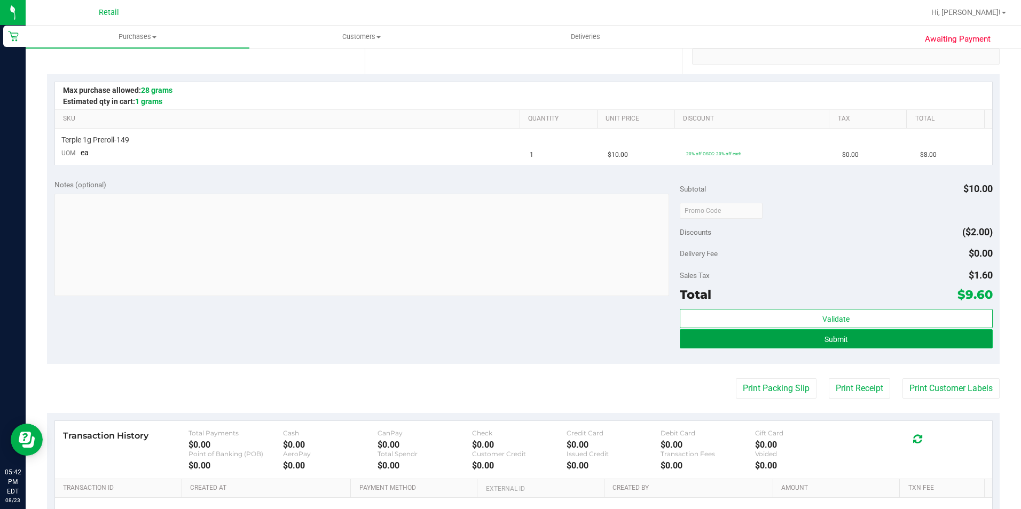
click at [686, 336] on button "Submit" at bounding box center [836, 338] width 313 height 19
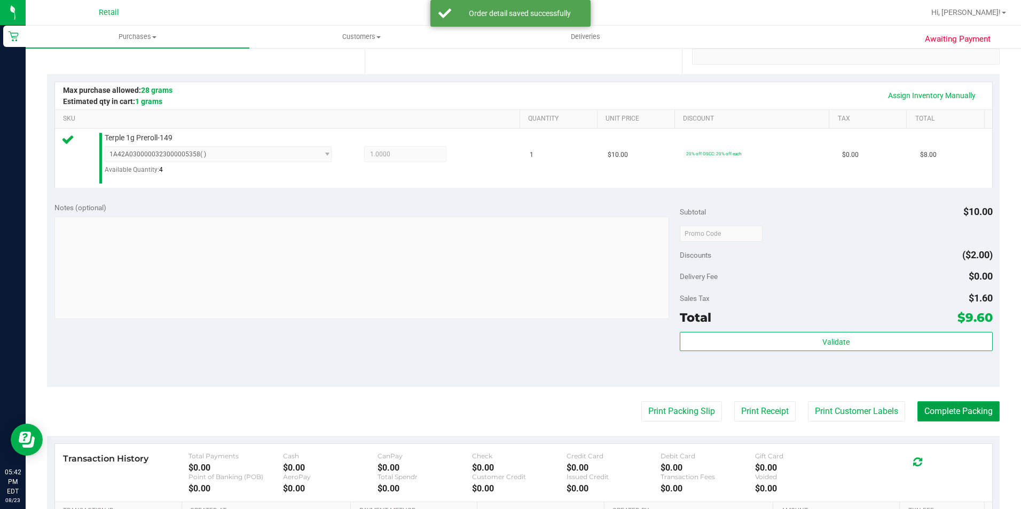
click at [929, 410] on button "Complete Packing" at bounding box center [958, 412] width 82 height 20
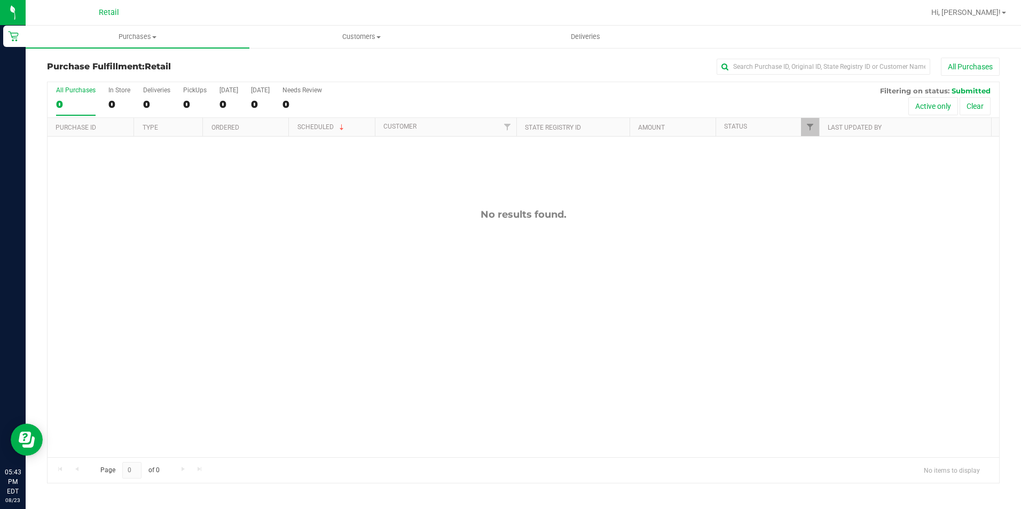
drag, startPoint x: 146, startPoint y: 33, endPoint x: 142, endPoint y: 48, distance: 15.5
click at [146, 33] on span "Purchases" at bounding box center [138, 37] width 224 height 10
click at [142, 67] on li "Summary of purchases" at bounding box center [138, 64] width 224 height 13
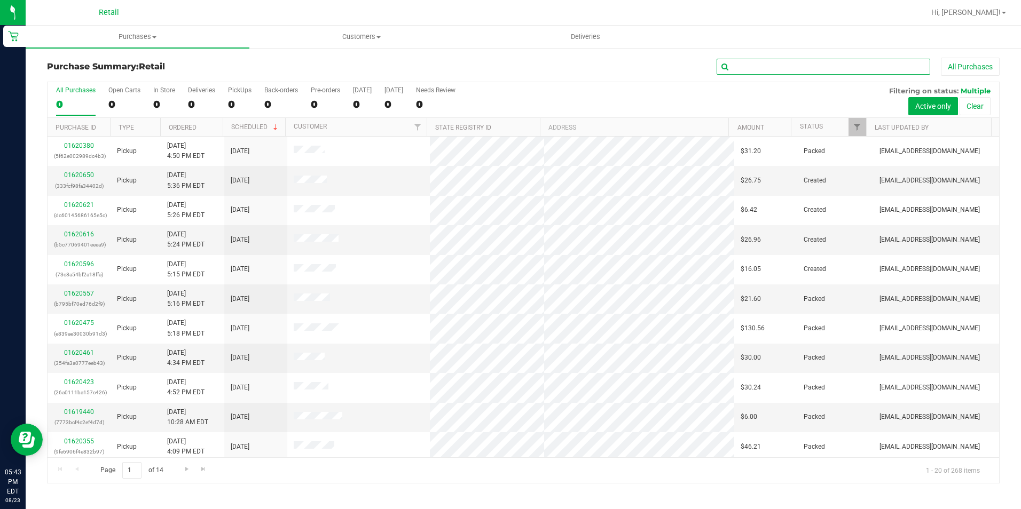
click at [738, 71] on input "text" at bounding box center [824, 67] width 214 height 16
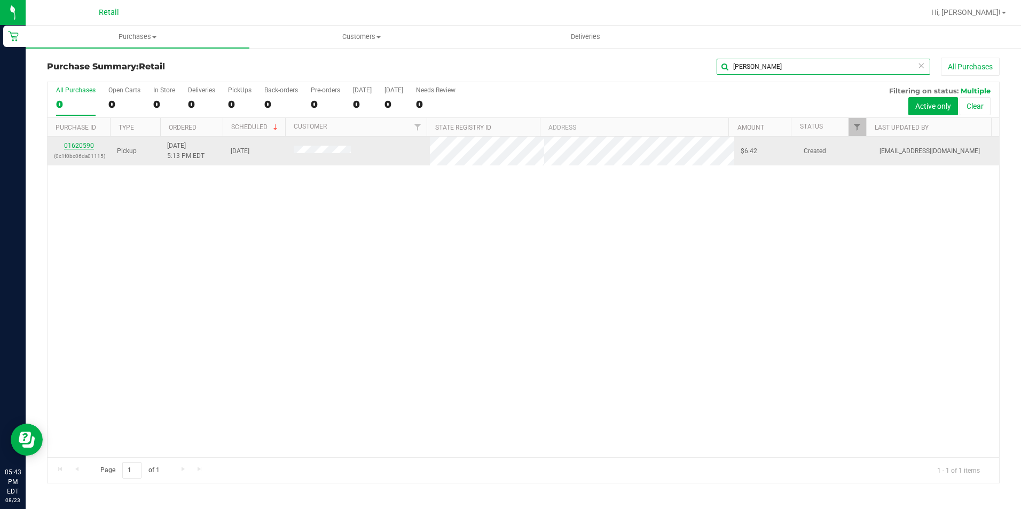
type input "desmond"
click at [85, 147] on link "01620590" at bounding box center [79, 145] width 30 height 7
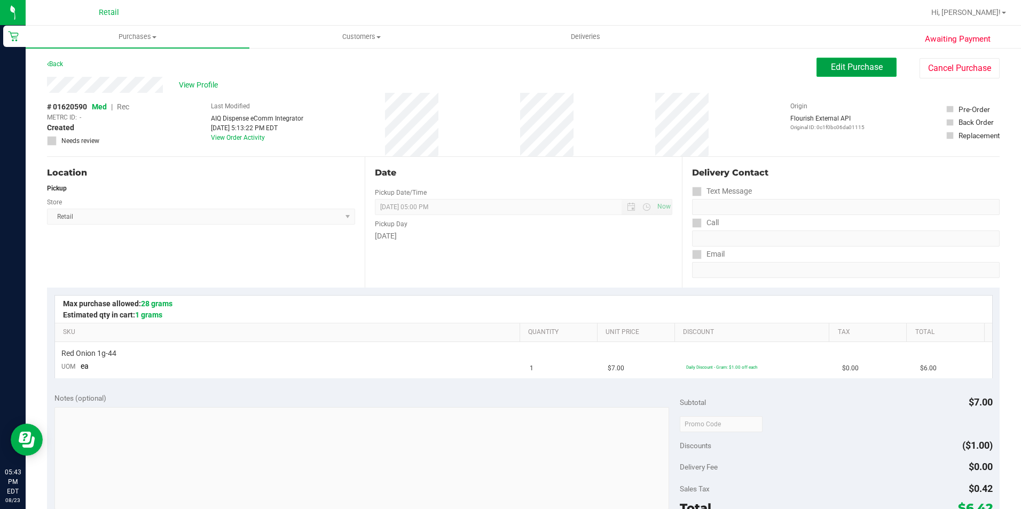
click at [831, 65] on span "Edit Purchase" at bounding box center [857, 67] width 52 height 10
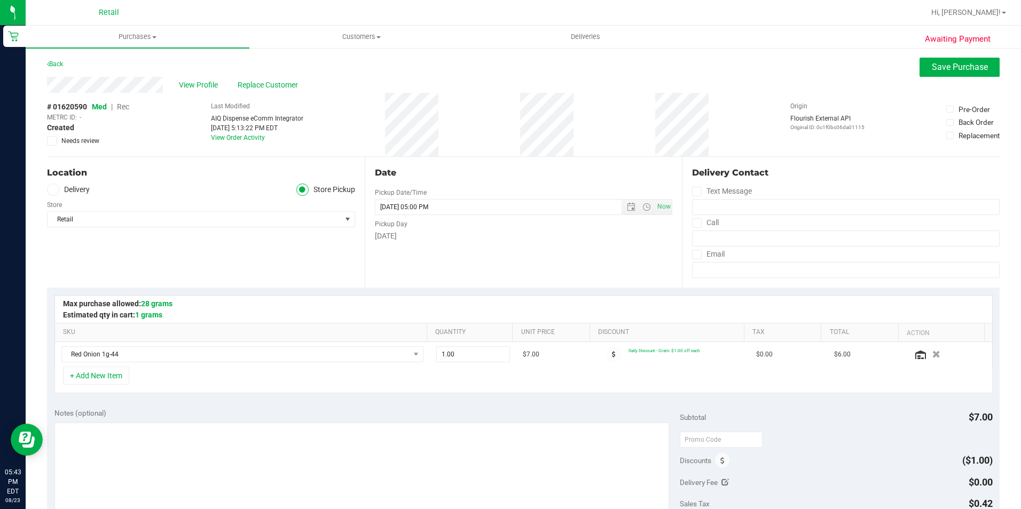
click at [122, 108] on span "Rec" at bounding box center [123, 107] width 12 height 9
click at [944, 74] on button "Save Purchase" at bounding box center [959, 67] width 80 height 19
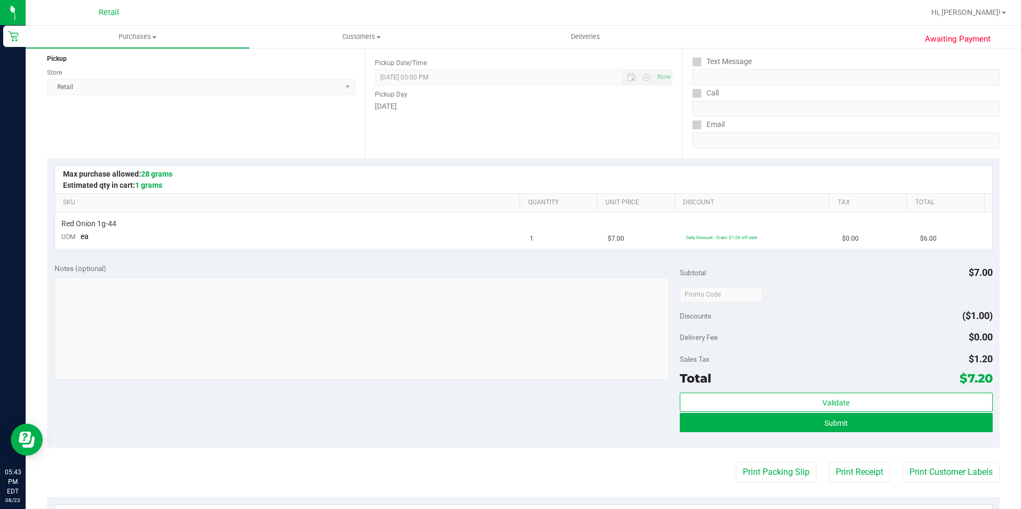
scroll to position [160, 0]
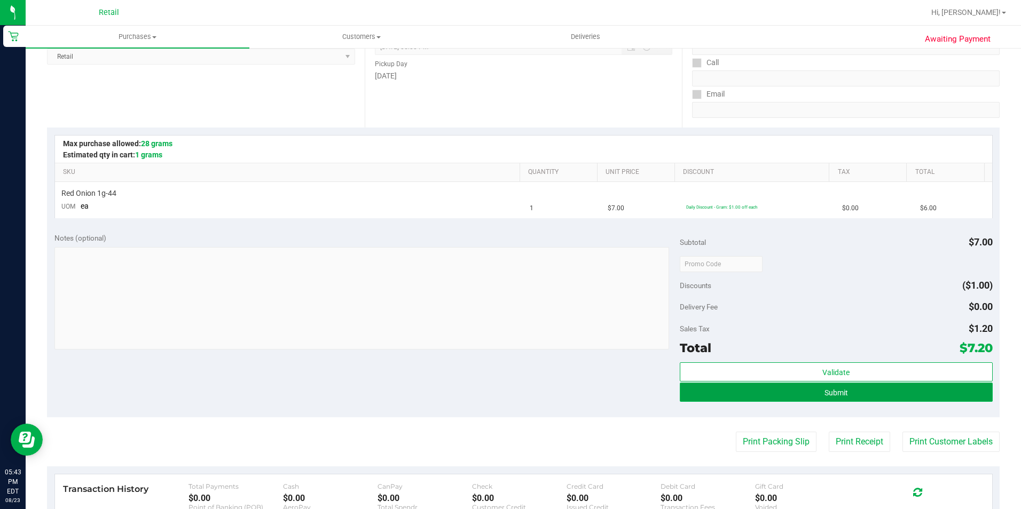
click at [697, 392] on button "Submit" at bounding box center [836, 392] width 313 height 19
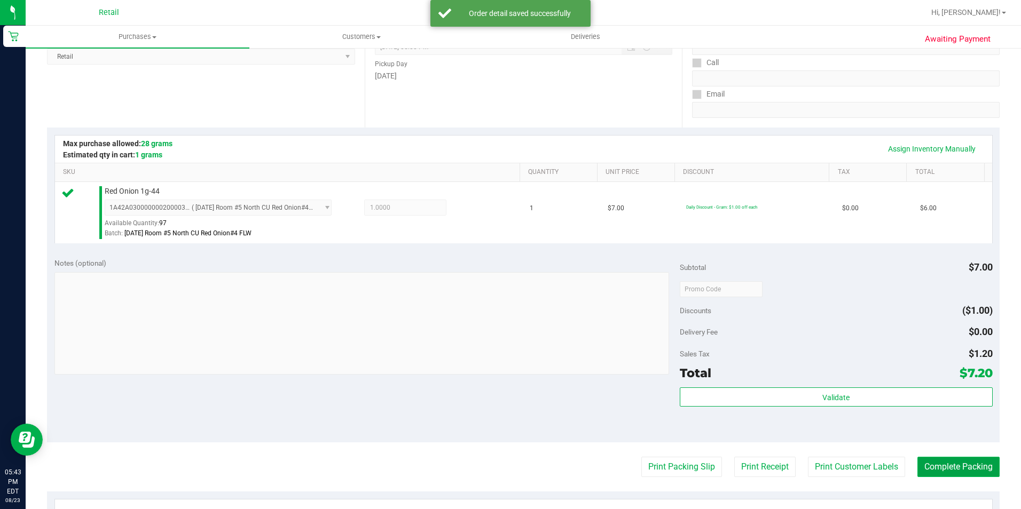
click at [934, 466] on button "Complete Packing" at bounding box center [958, 467] width 82 height 20
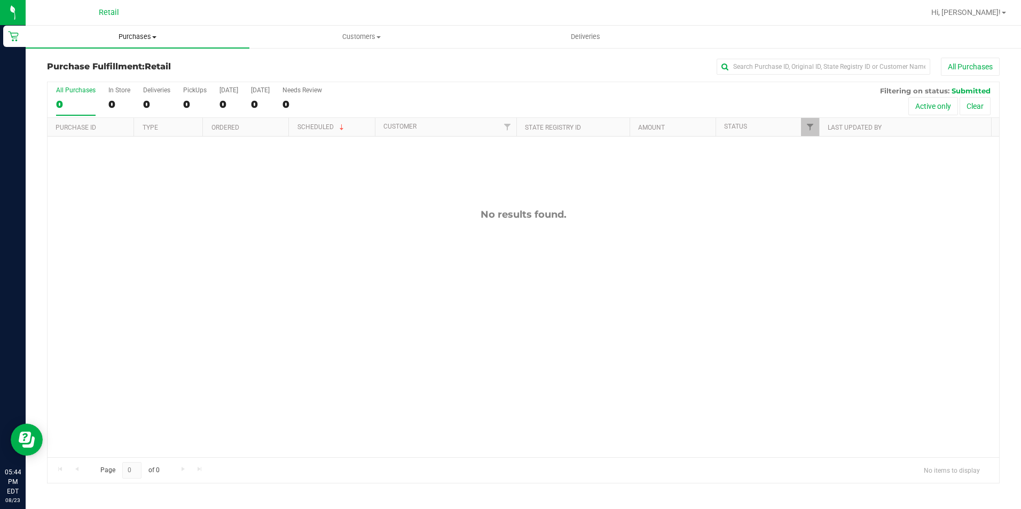
click at [162, 35] on span "Purchases" at bounding box center [138, 37] width 224 height 10
click at [145, 59] on li "Summary of purchases" at bounding box center [138, 64] width 224 height 13
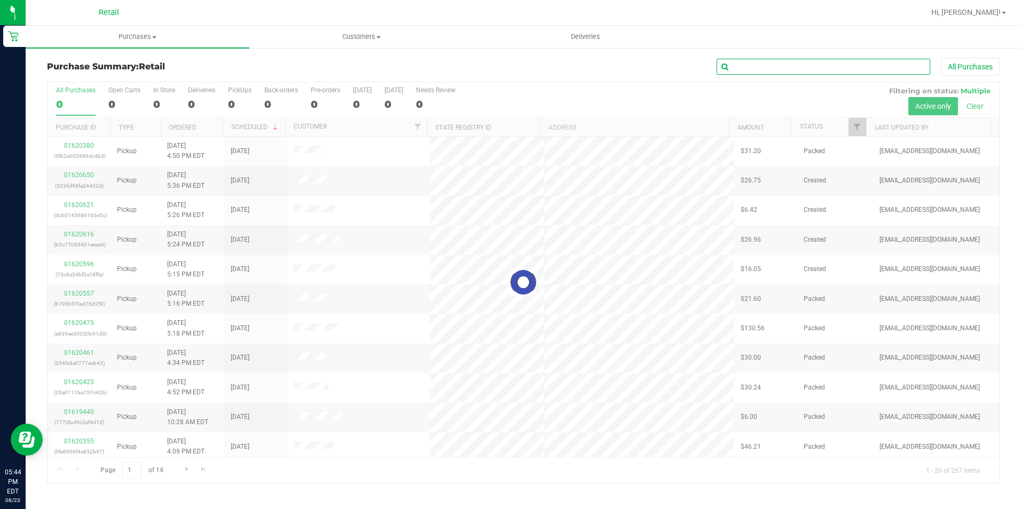
click at [729, 68] on input "text" at bounding box center [824, 67] width 214 height 16
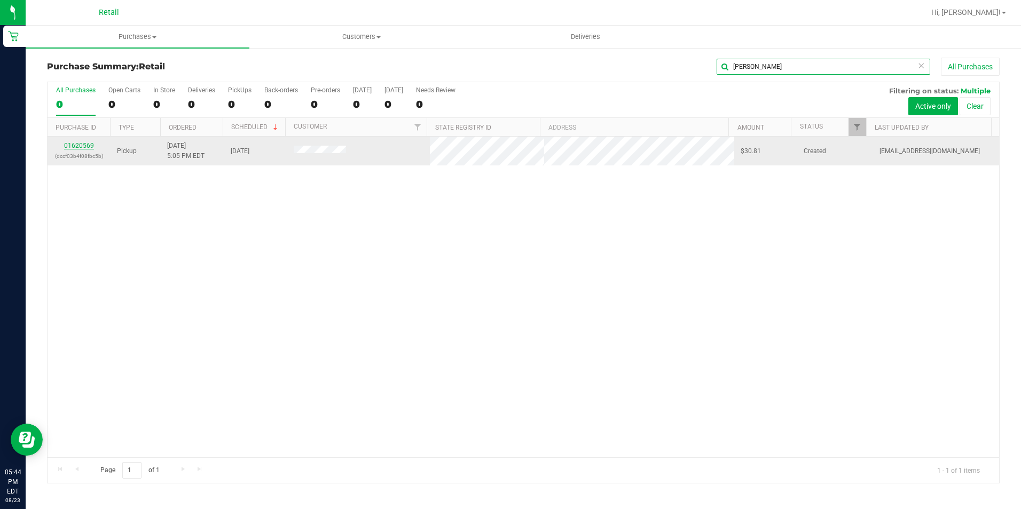
type input "dorthea"
click at [80, 145] on link "01620569" at bounding box center [79, 145] width 30 height 7
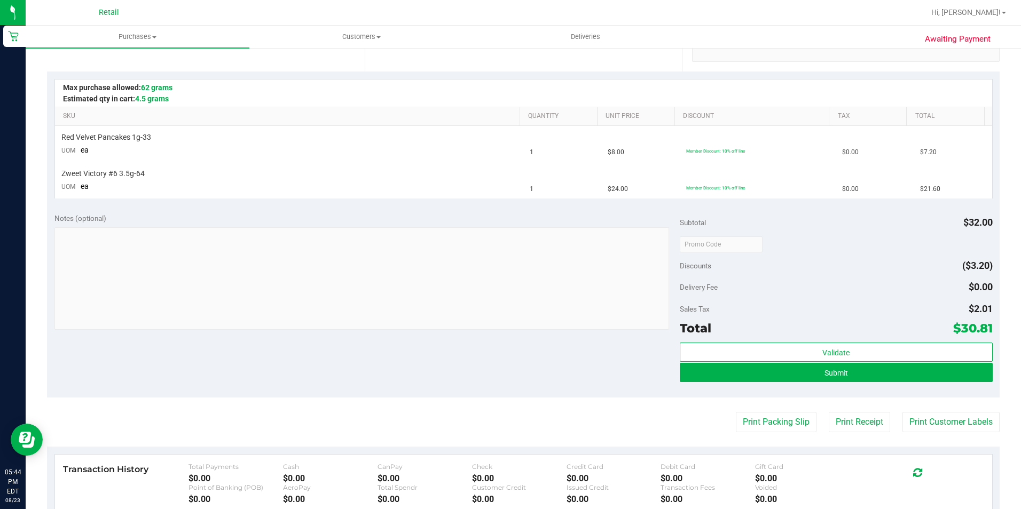
scroll to position [267, 0]
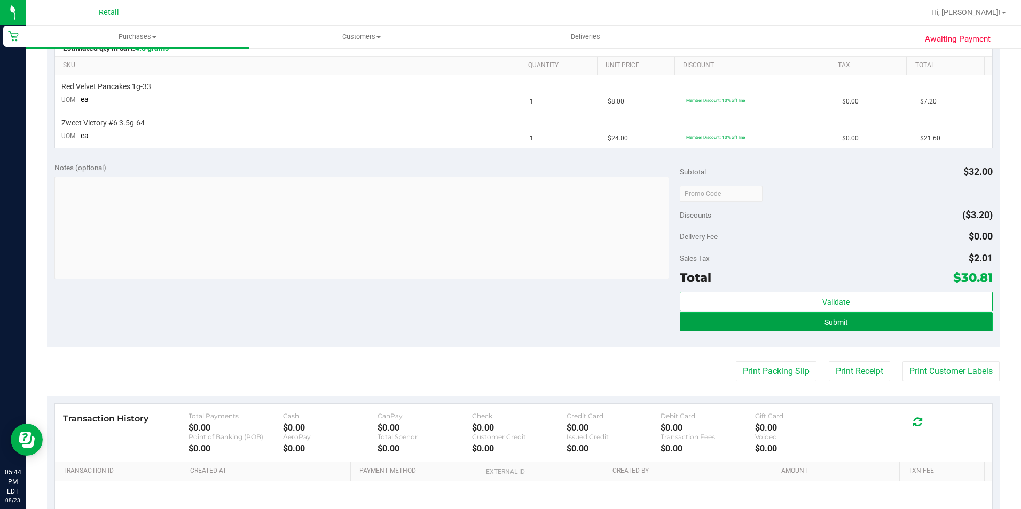
click at [716, 326] on button "Submit" at bounding box center [836, 321] width 313 height 19
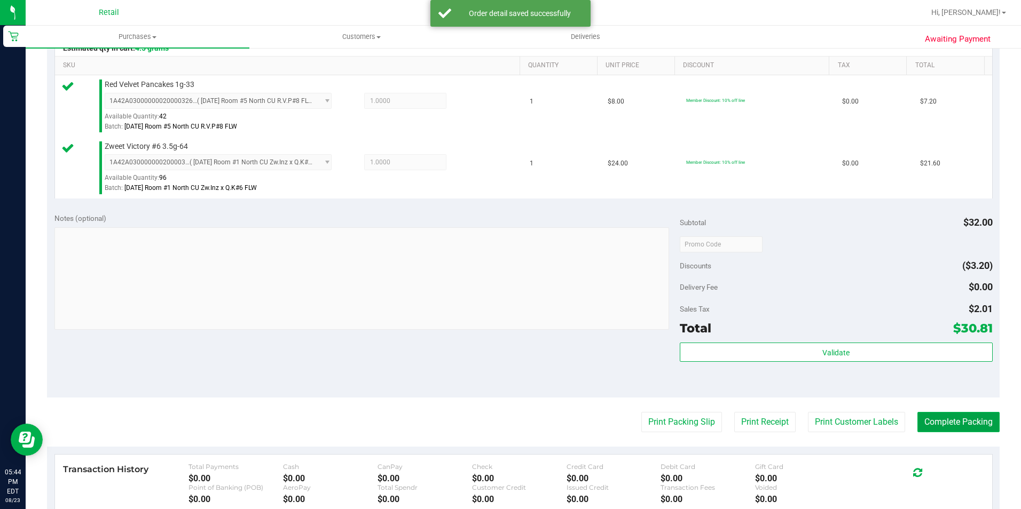
click at [962, 430] on button "Complete Packing" at bounding box center [958, 422] width 82 height 20
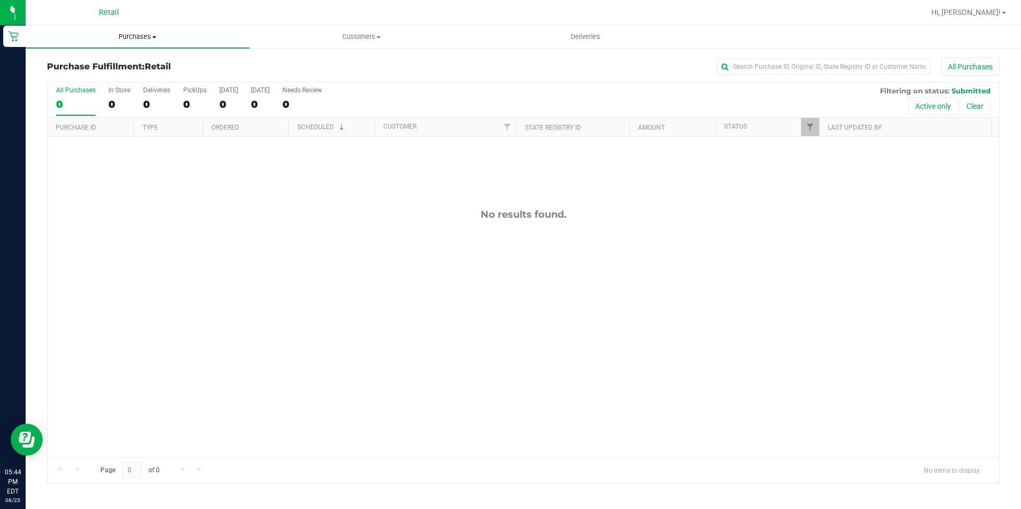
click at [140, 35] on span "Purchases" at bounding box center [138, 37] width 224 height 10
click at [130, 58] on li "Summary of purchases" at bounding box center [138, 64] width 224 height 13
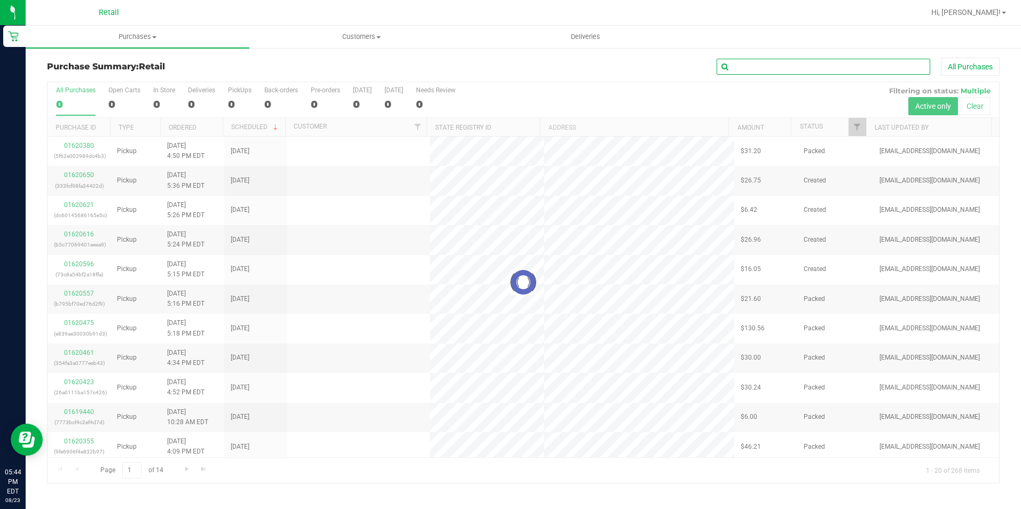
click at [769, 70] on input "text" at bounding box center [824, 67] width 214 height 16
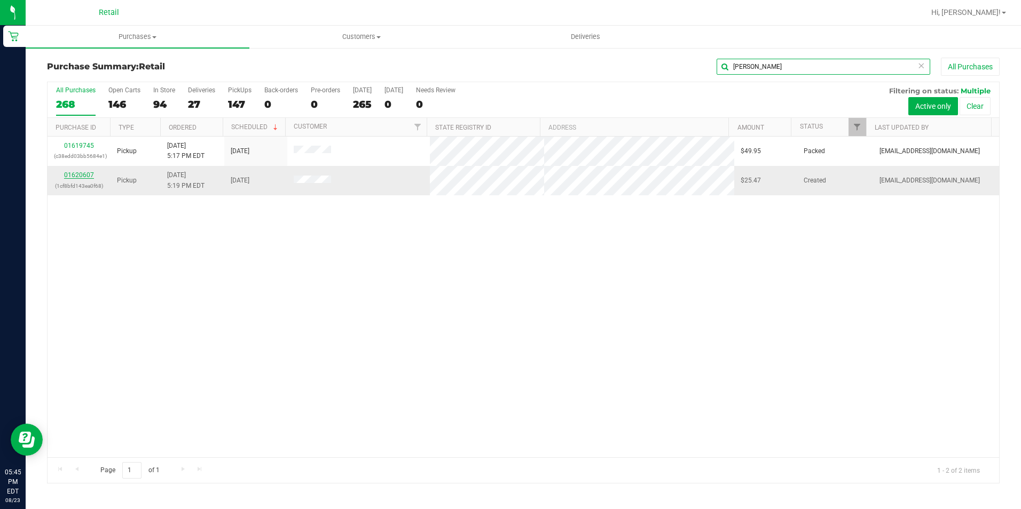
type input "[PERSON_NAME]"
click at [74, 172] on link "01620607" at bounding box center [79, 174] width 30 height 7
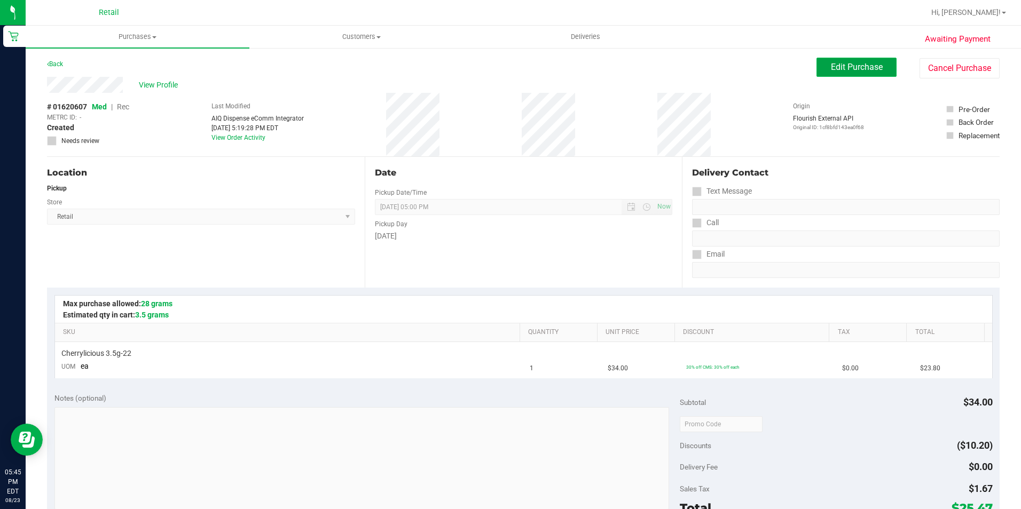
click at [818, 70] on button "Edit Purchase" at bounding box center [856, 67] width 80 height 19
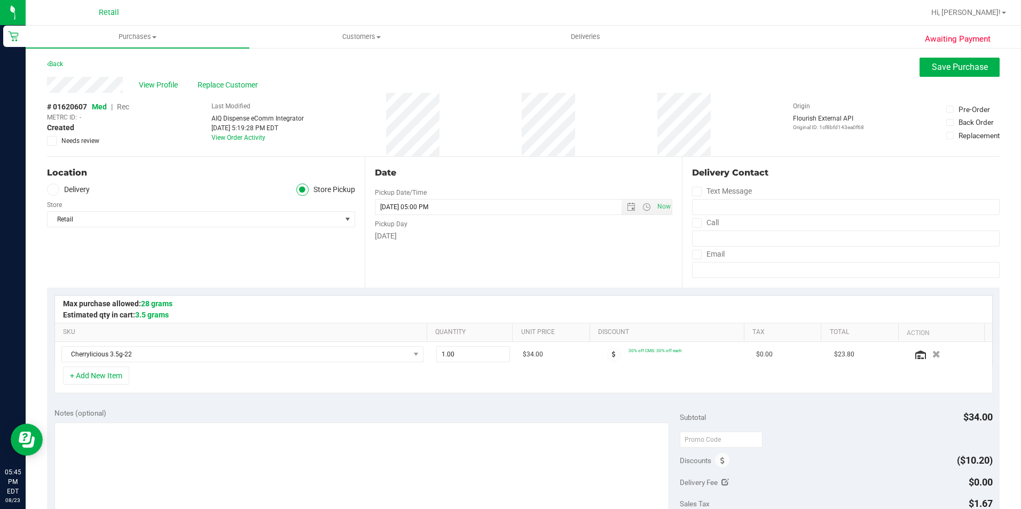
click at [123, 104] on span "Rec" at bounding box center [123, 107] width 12 height 9
click at [933, 61] on button "Save Purchase" at bounding box center [959, 67] width 80 height 19
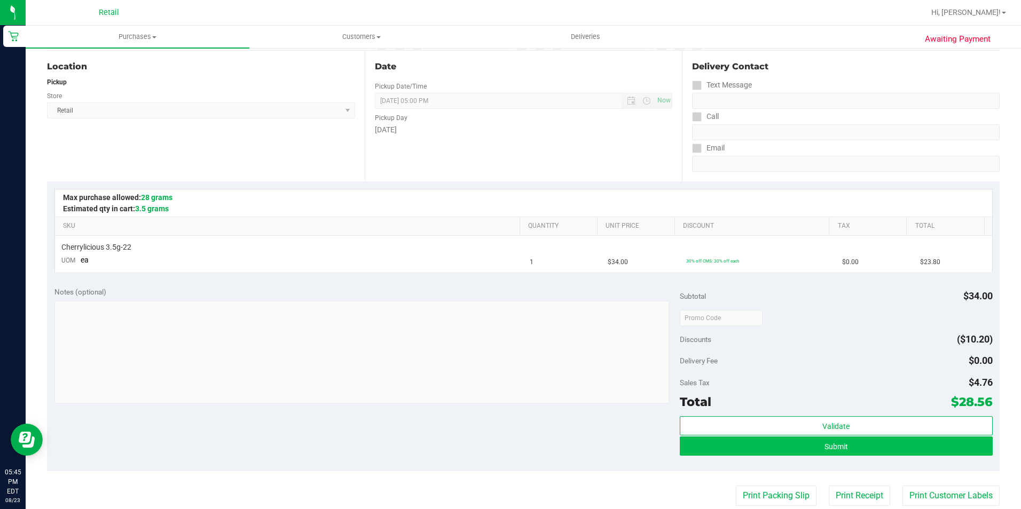
scroll to position [214, 0]
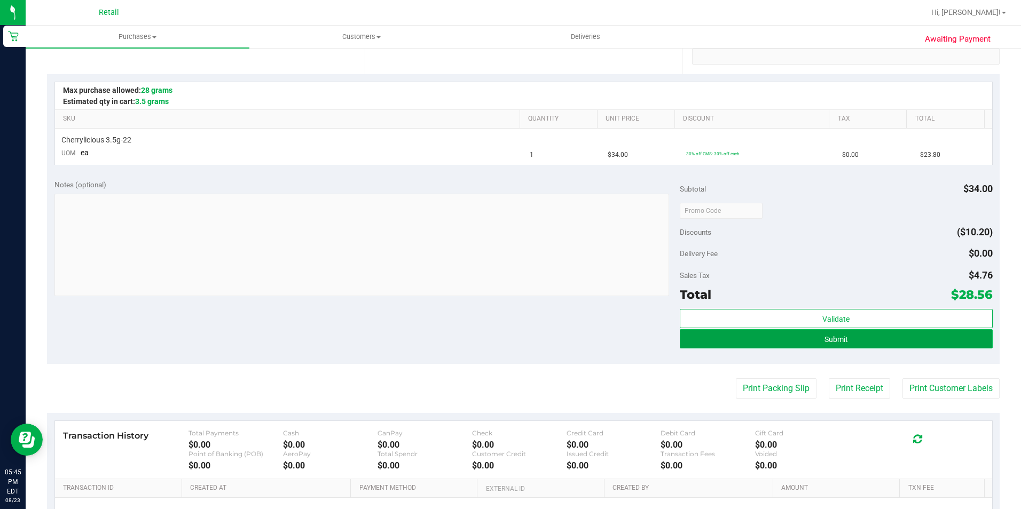
click at [731, 343] on button "Submit" at bounding box center [836, 338] width 313 height 19
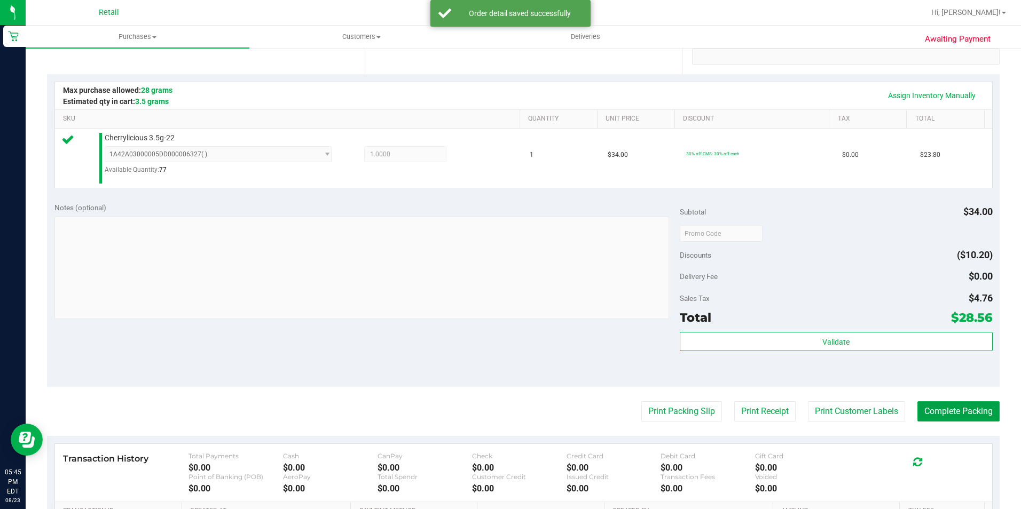
click at [922, 404] on button "Complete Packing" at bounding box center [958, 412] width 82 height 20
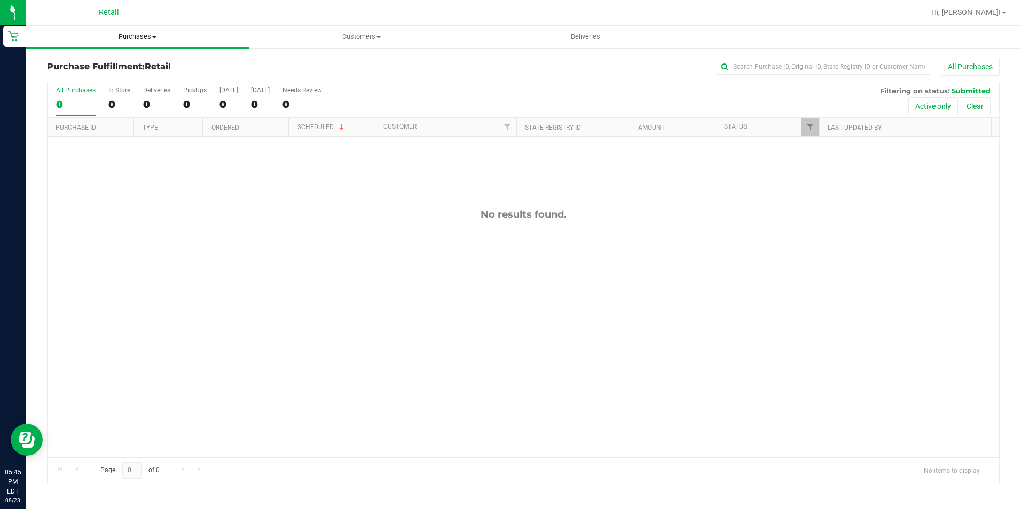
click at [119, 27] on uib-tab-heading "Purchases Summary of purchases Fulfillment All purchases" at bounding box center [138, 37] width 224 height 22
click at [100, 62] on span "Summary of purchases" at bounding box center [80, 64] width 109 height 9
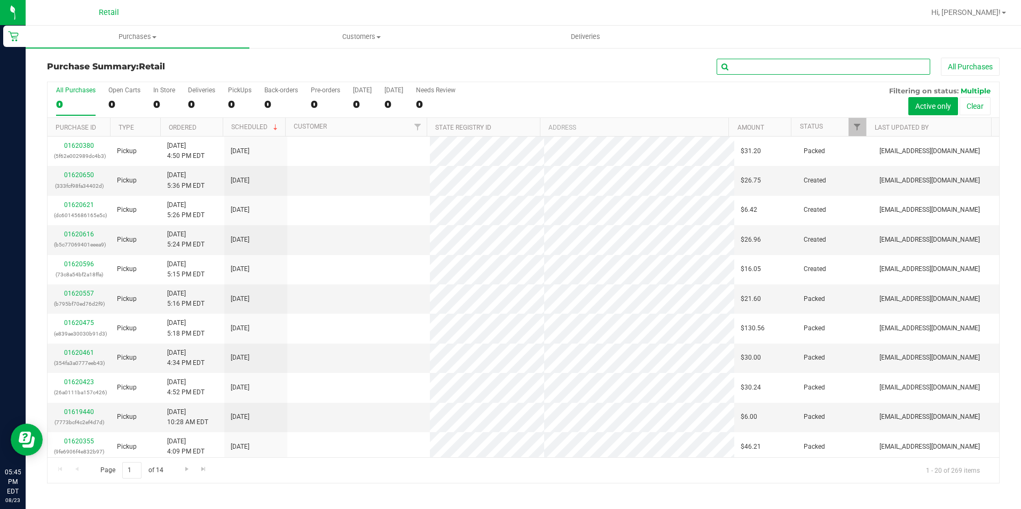
click at [758, 62] on input "text" at bounding box center [824, 67] width 214 height 16
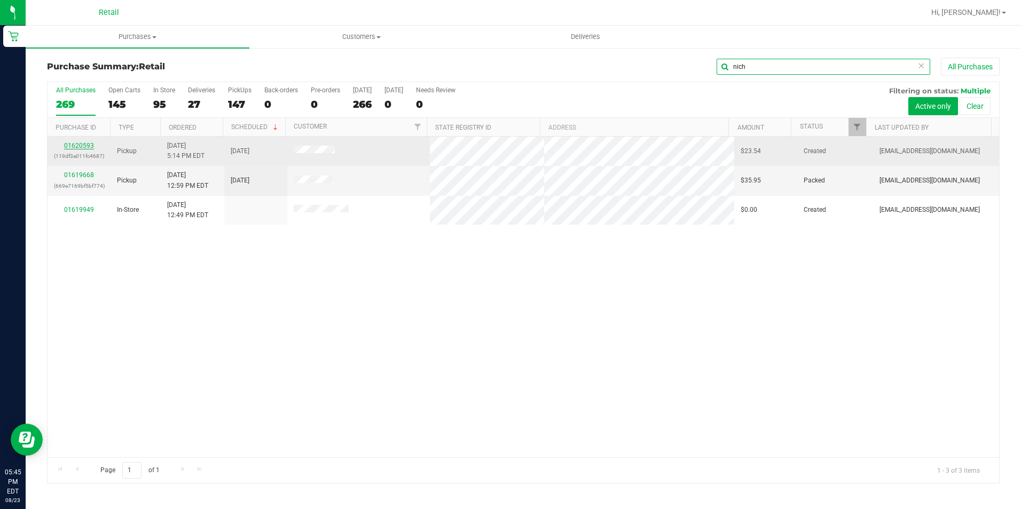
type input "nich"
click at [84, 148] on link "01620593" at bounding box center [79, 145] width 30 height 7
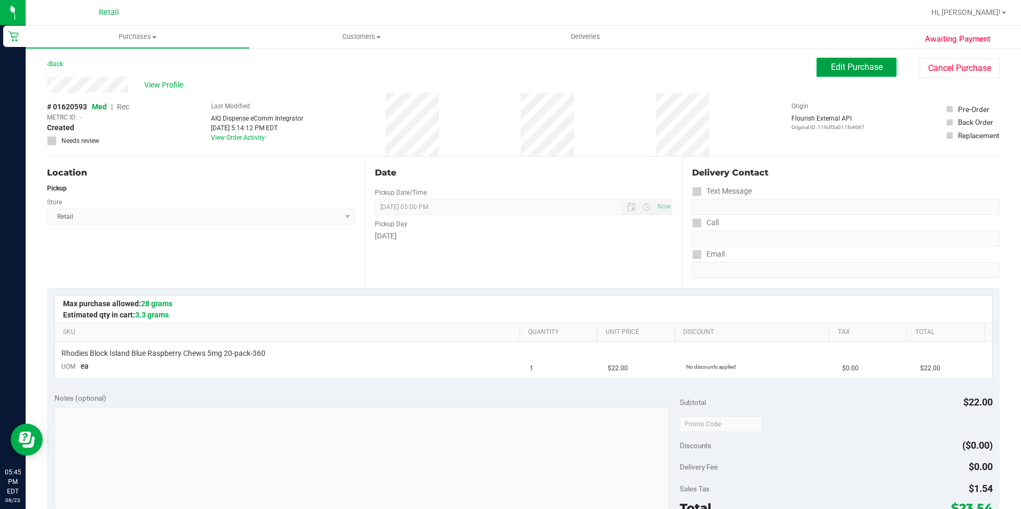
click at [831, 70] on span "Edit Purchase" at bounding box center [857, 67] width 52 height 10
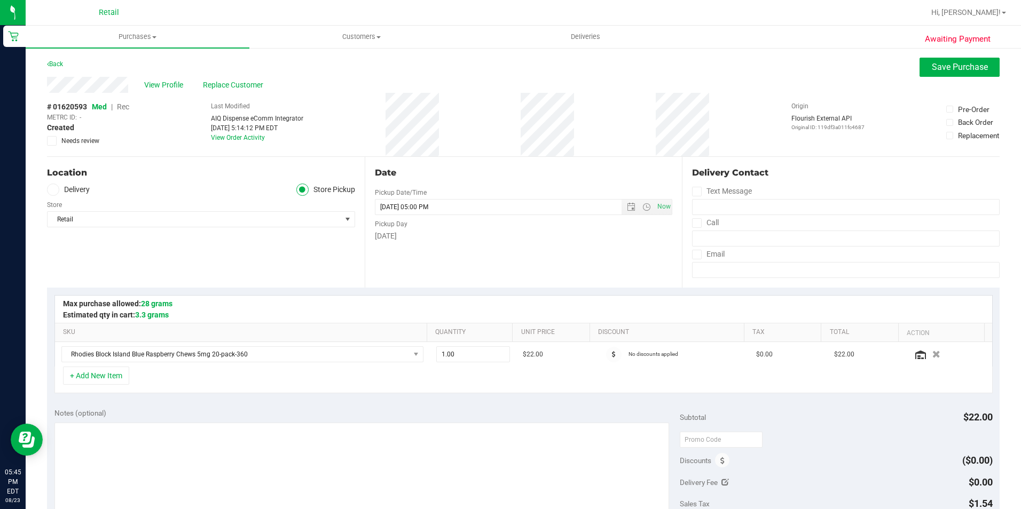
click at [120, 109] on span "Rec" at bounding box center [123, 107] width 12 height 9
click at [932, 66] on span "Save Purchase" at bounding box center [960, 67] width 56 height 10
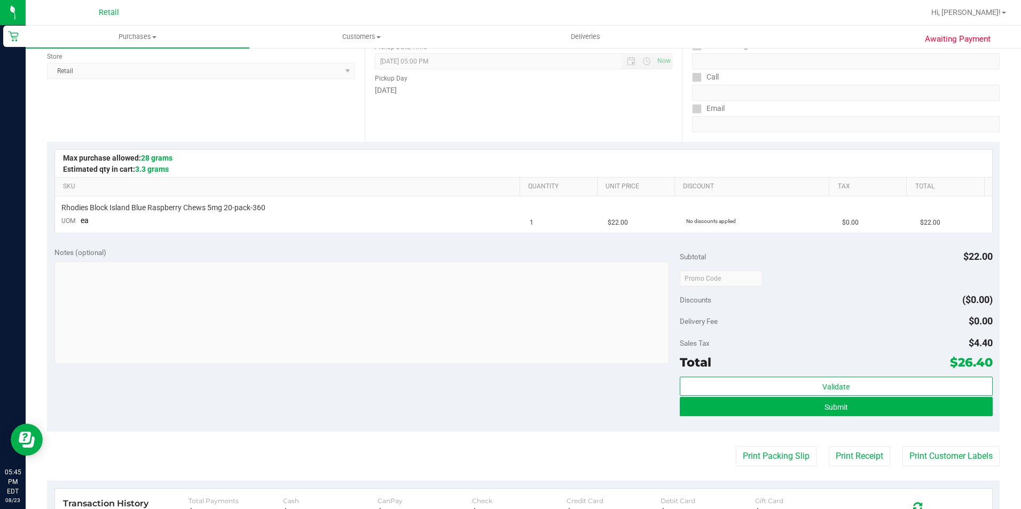
scroll to position [160, 0]
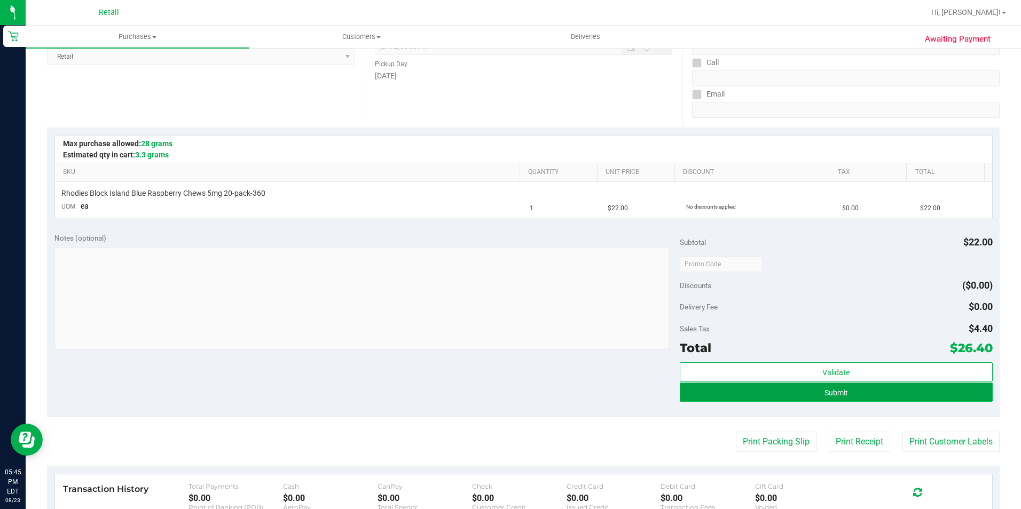
click at [684, 389] on button "Submit" at bounding box center [836, 392] width 313 height 19
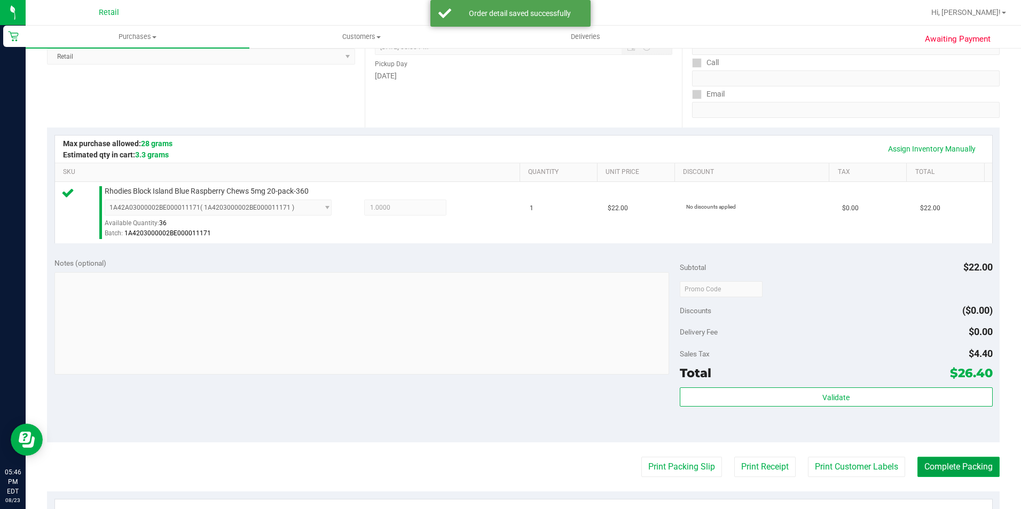
click at [964, 469] on button "Complete Packing" at bounding box center [958, 467] width 82 height 20
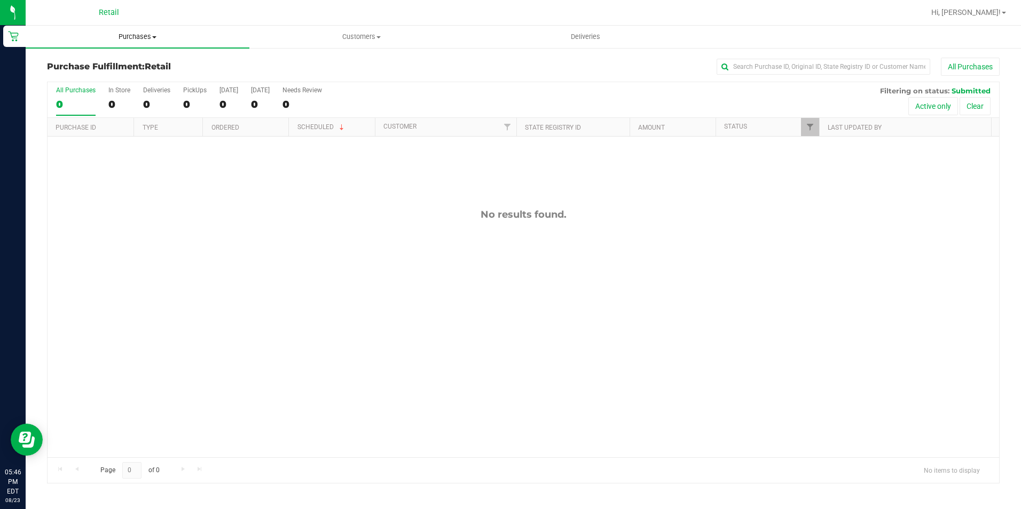
drag, startPoint x: 149, startPoint y: 32, endPoint x: 143, endPoint y: 41, distance: 10.4
click at [149, 32] on span "Purchases" at bounding box center [138, 37] width 224 height 10
click at [134, 61] on li "Summary of purchases" at bounding box center [138, 64] width 224 height 13
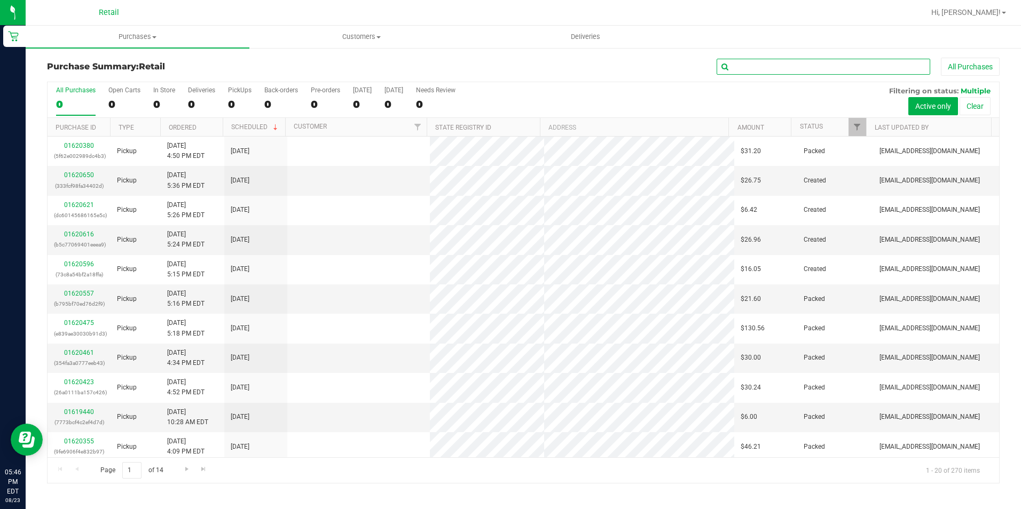
drag, startPoint x: 773, startPoint y: 60, endPoint x: 763, endPoint y: 68, distance: 13.3
click at [769, 65] on input "text" at bounding box center [824, 67] width 214 height 16
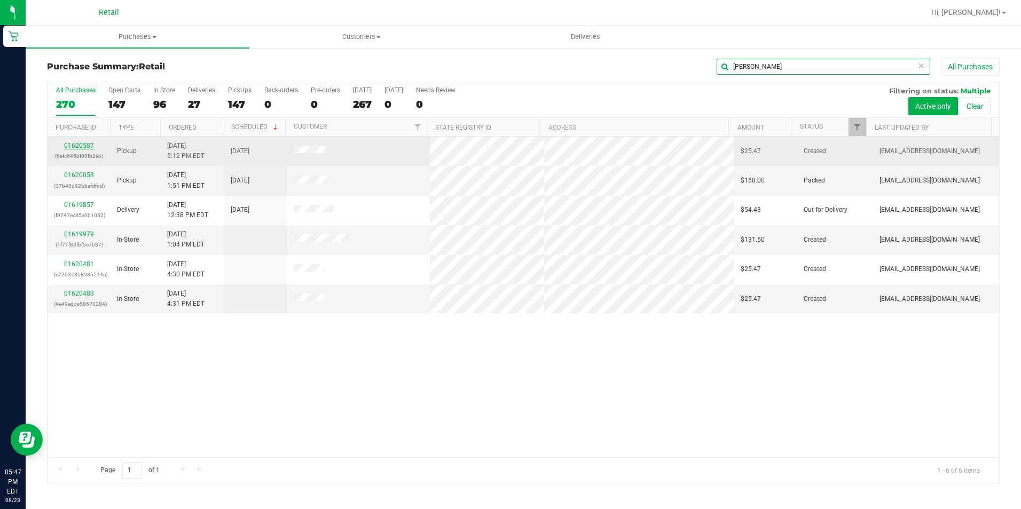
type input "kevin"
click at [77, 147] on link "01620587" at bounding box center [79, 145] width 30 height 7
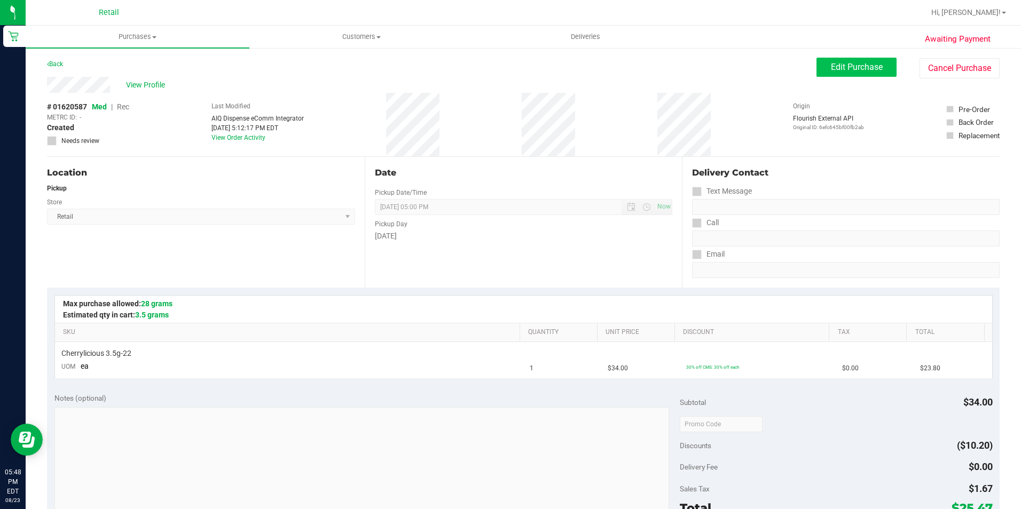
click at [860, 56] on div "Awaiting Payment Back Edit Purchase Cancel Purchase View Profile # 01620587 Med…" at bounding box center [523, 447] width 995 height 801
click at [846, 67] on span "Edit Purchase" at bounding box center [857, 67] width 52 height 10
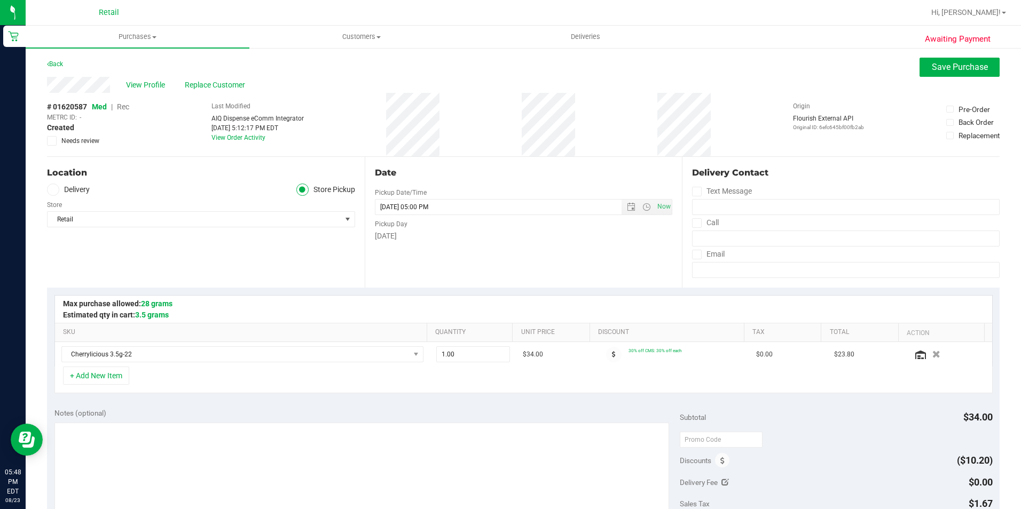
click at [127, 103] on span "Rec" at bounding box center [123, 107] width 12 height 9
click at [929, 61] on button "Save Purchase" at bounding box center [959, 67] width 80 height 19
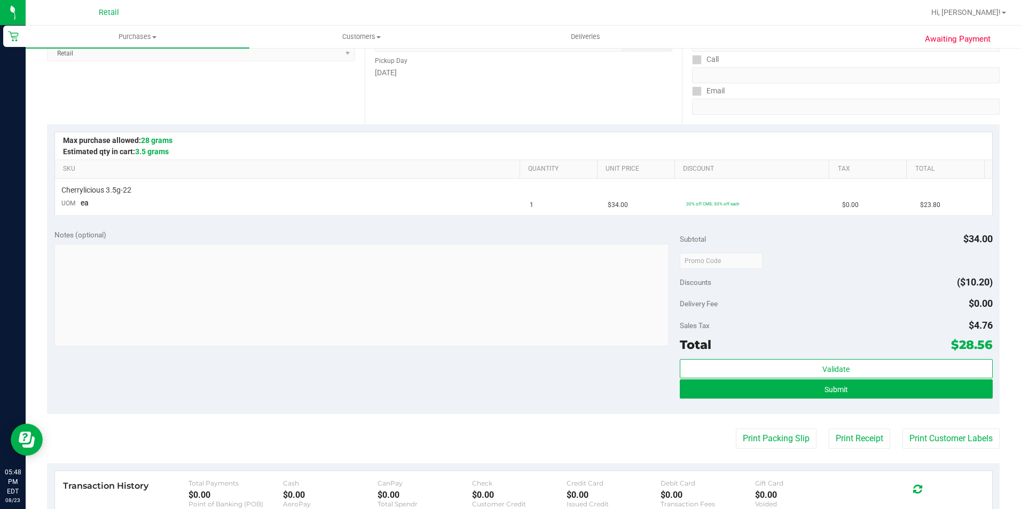
scroll to position [320, 0]
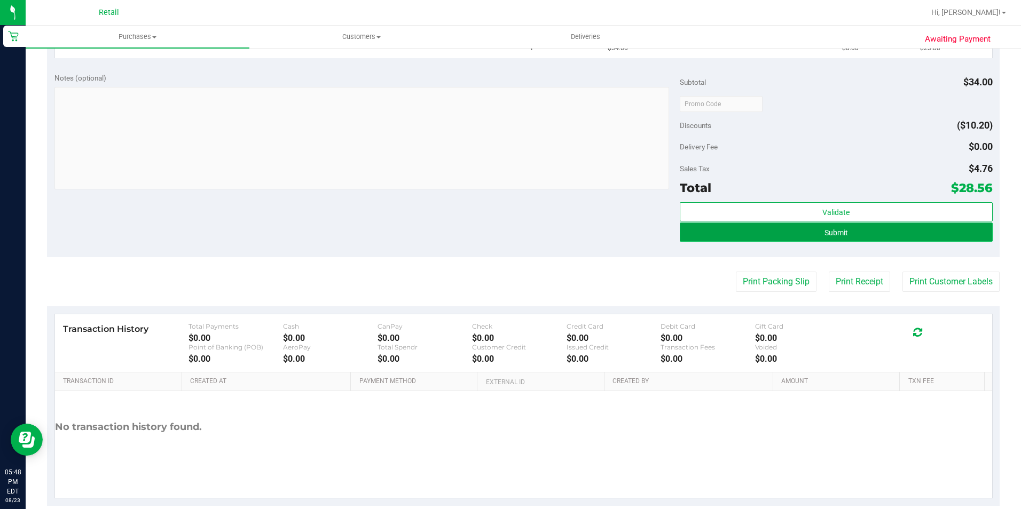
click at [706, 231] on button "Submit" at bounding box center [836, 232] width 313 height 19
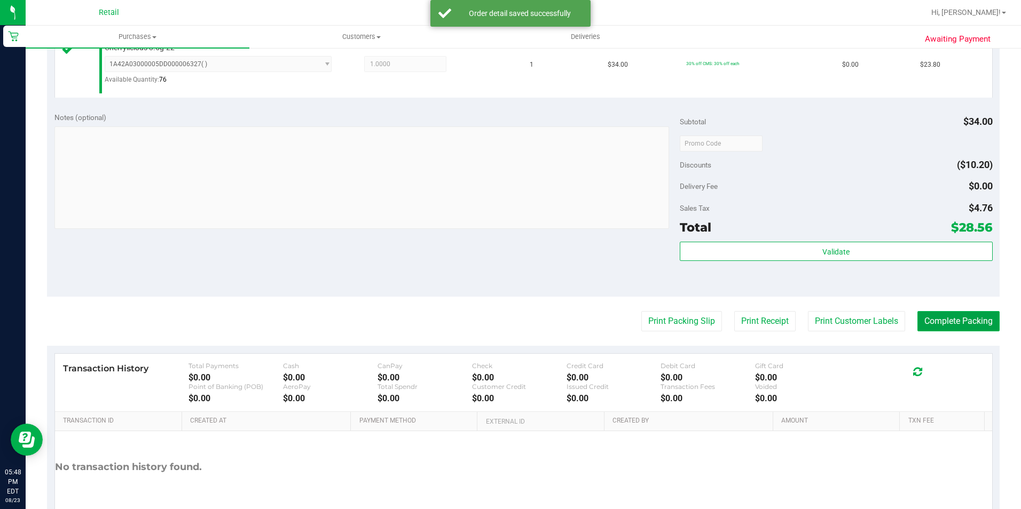
click at [971, 321] on button "Complete Packing" at bounding box center [958, 321] width 82 height 20
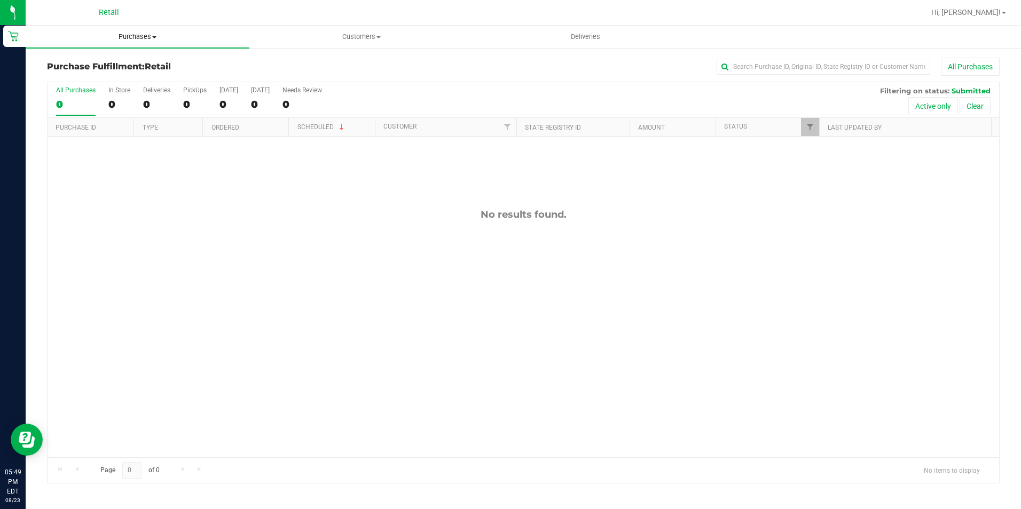
click at [138, 44] on uib-tab-heading "Purchases Summary of purchases Fulfillment All purchases" at bounding box center [138, 37] width 224 height 22
click at [112, 64] on span "Summary of purchases" at bounding box center [80, 64] width 109 height 9
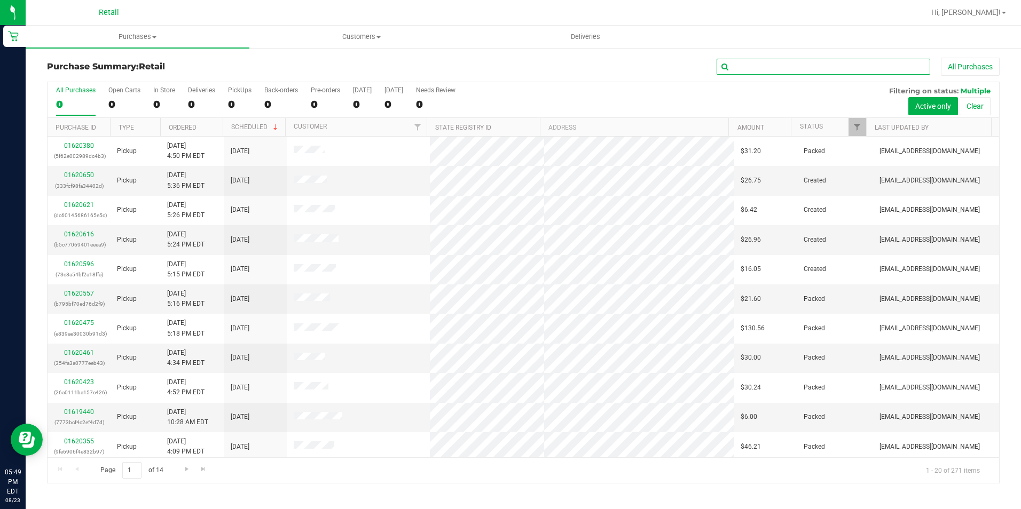
click at [750, 65] on input "text" at bounding box center [824, 67] width 214 height 16
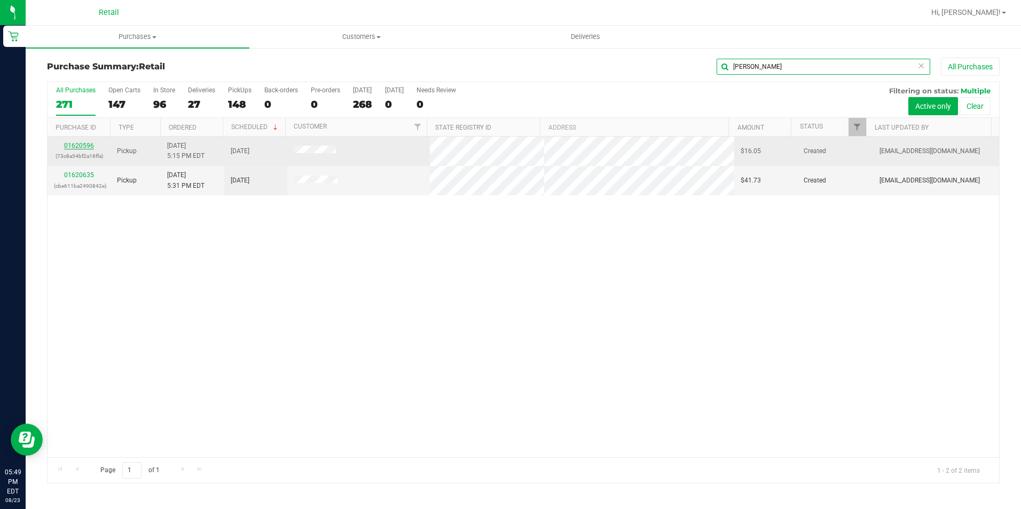
type input "eleanor"
click at [78, 144] on link "01620596" at bounding box center [79, 145] width 30 height 7
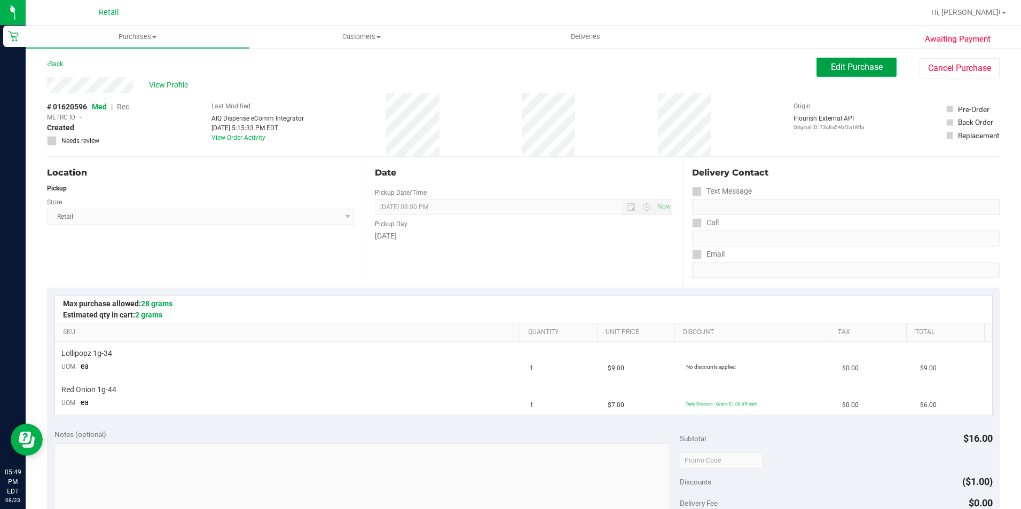
click at [840, 72] on span "Edit Purchase" at bounding box center [857, 67] width 52 height 10
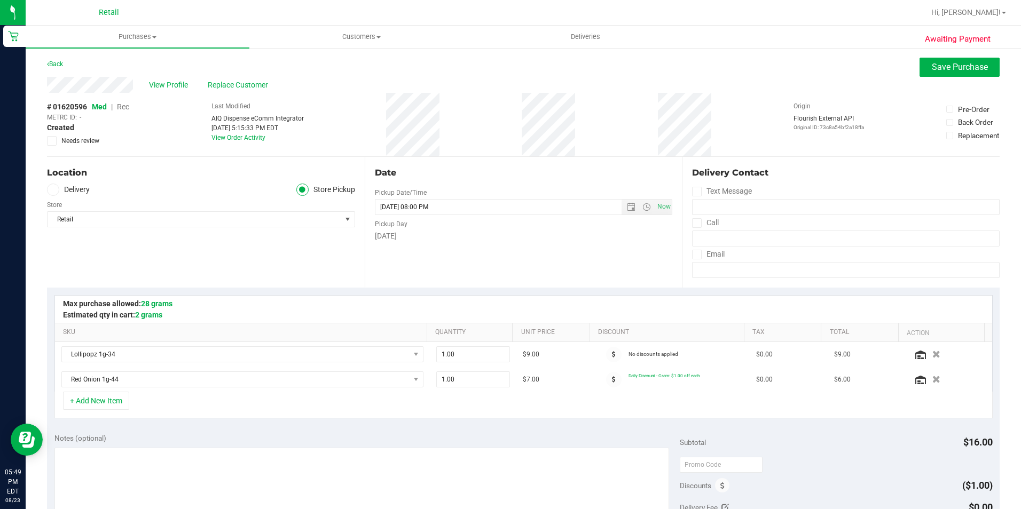
click at [121, 109] on span "Rec" at bounding box center [123, 107] width 12 height 9
click at [934, 69] on span "Save Purchase" at bounding box center [960, 67] width 56 height 10
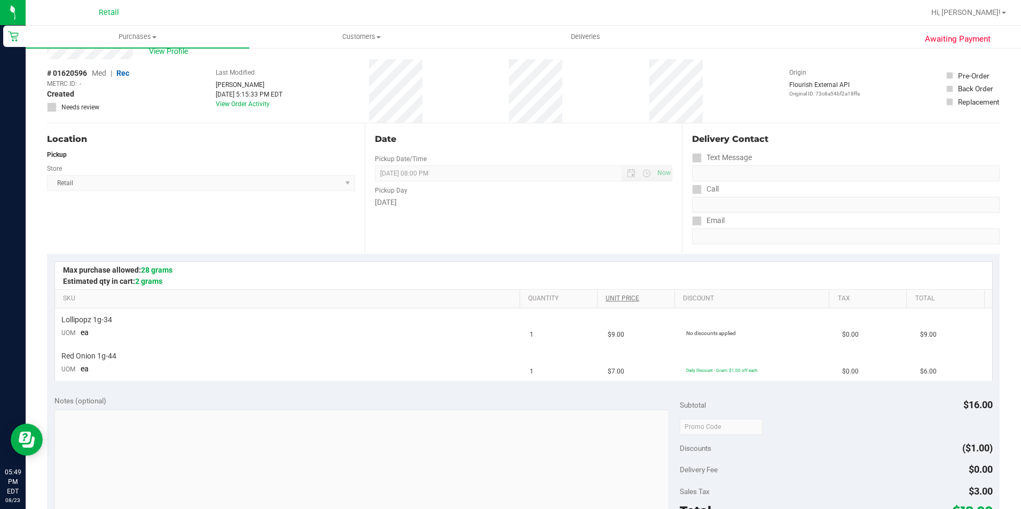
scroll to position [160, 0]
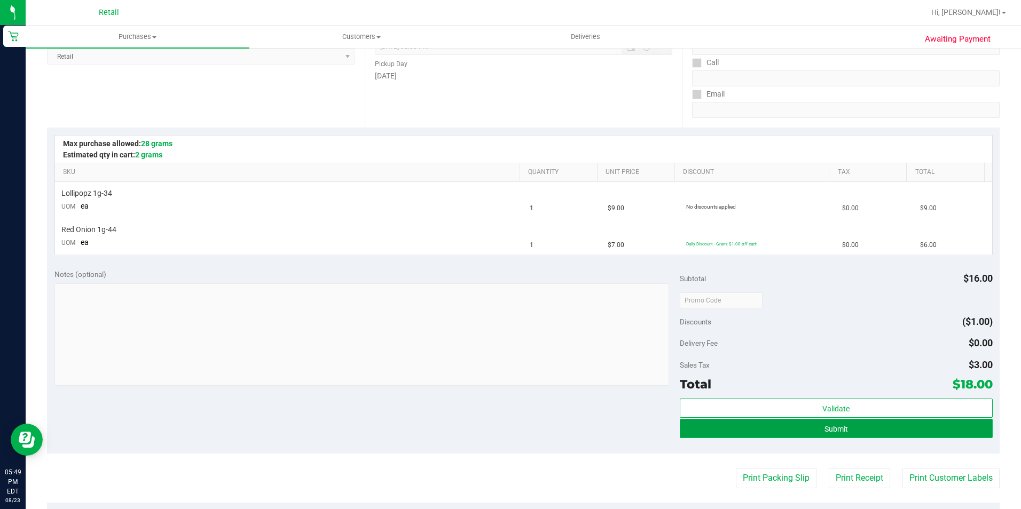
click at [697, 426] on button "Submit" at bounding box center [836, 428] width 313 height 19
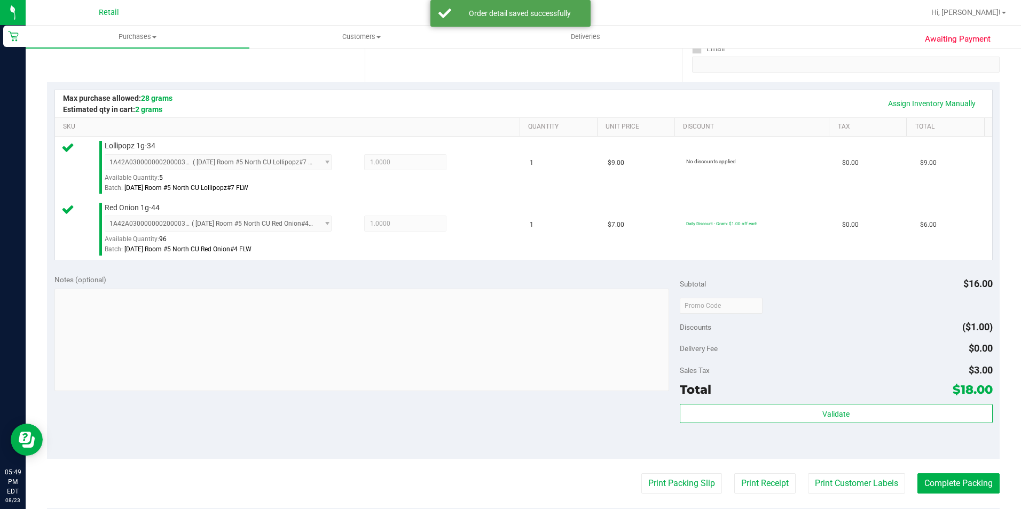
scroll to position [267, 0]
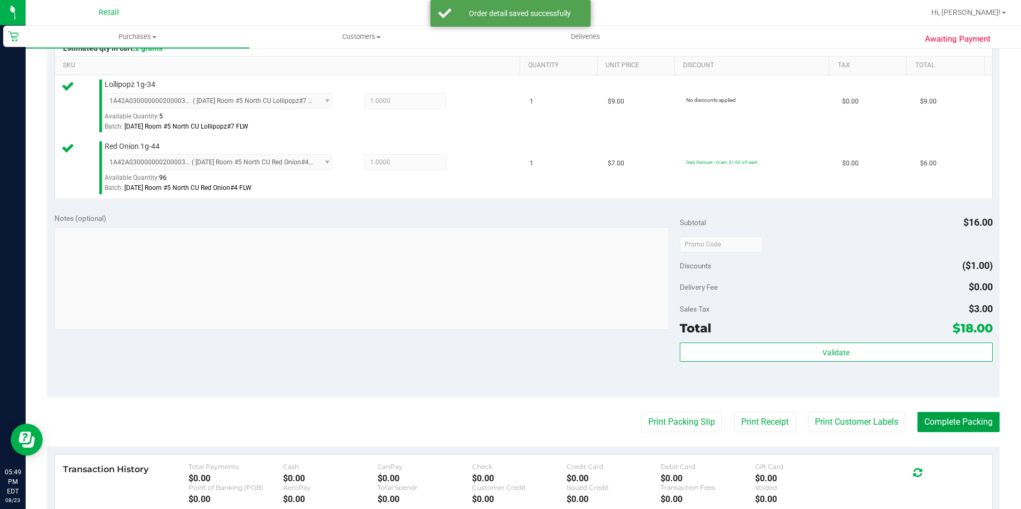
click at [937, 429] on button "Complete Packing" at bounding box center [958, 422] width 82 height 20
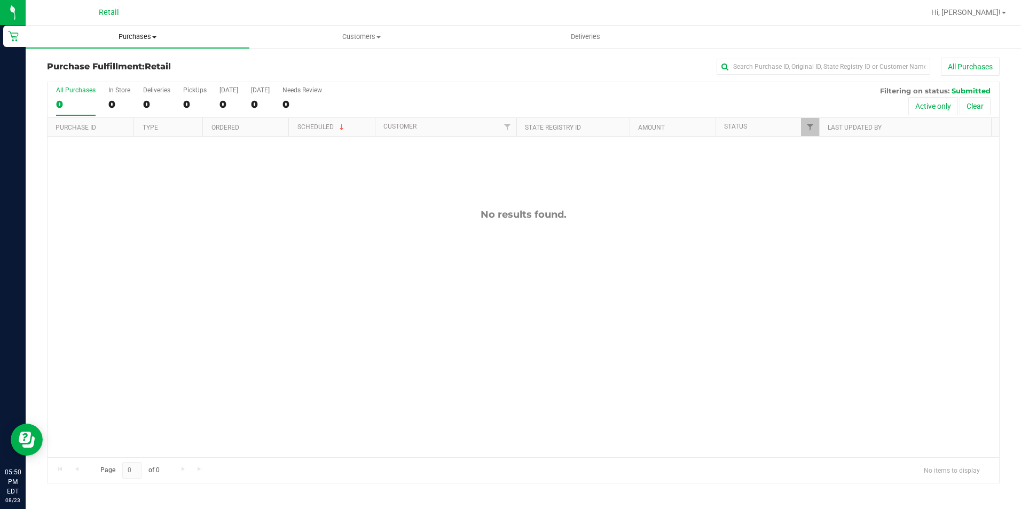
click at [123, 39] on span "Purchases" at bounding box center [138, 37] width 224 height 10
click at [101, 63] on span "Summary of purchases" at bounding box center [80, 64] width 109 height 9
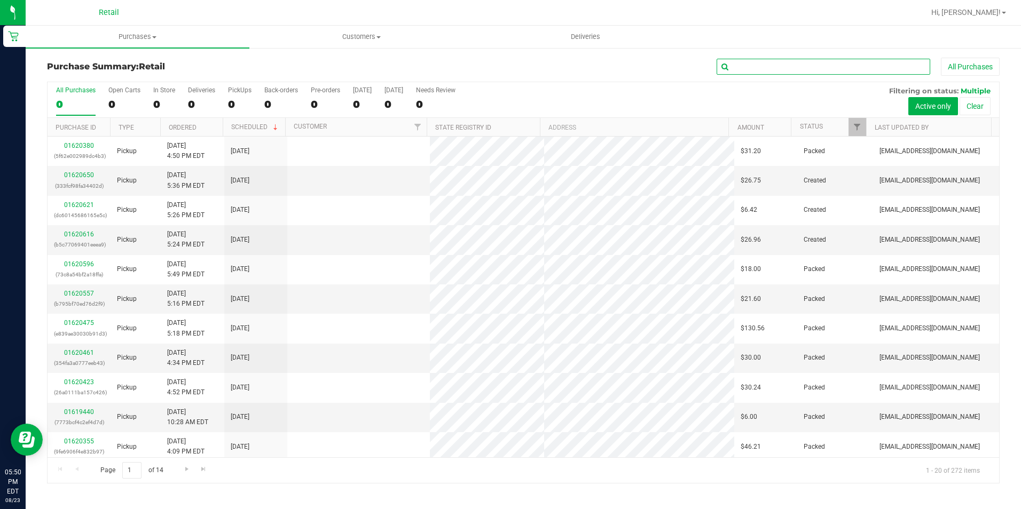
click at [746, 72] on input "text" at bounding box center [824, 67] width 214 height 16
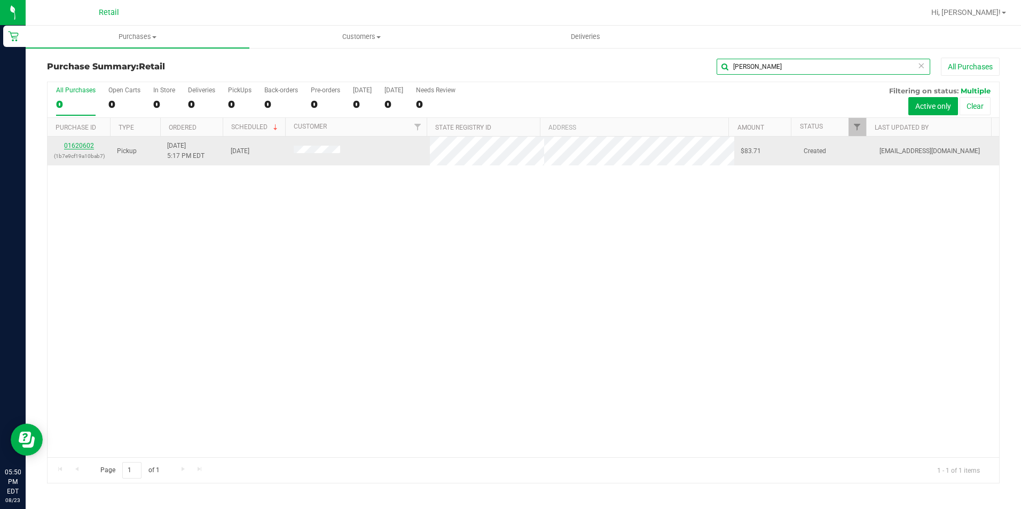
type input "ayanna"
click at [66, 146] on link "01620602" at bounding box center [79, 145] width 30 height 7
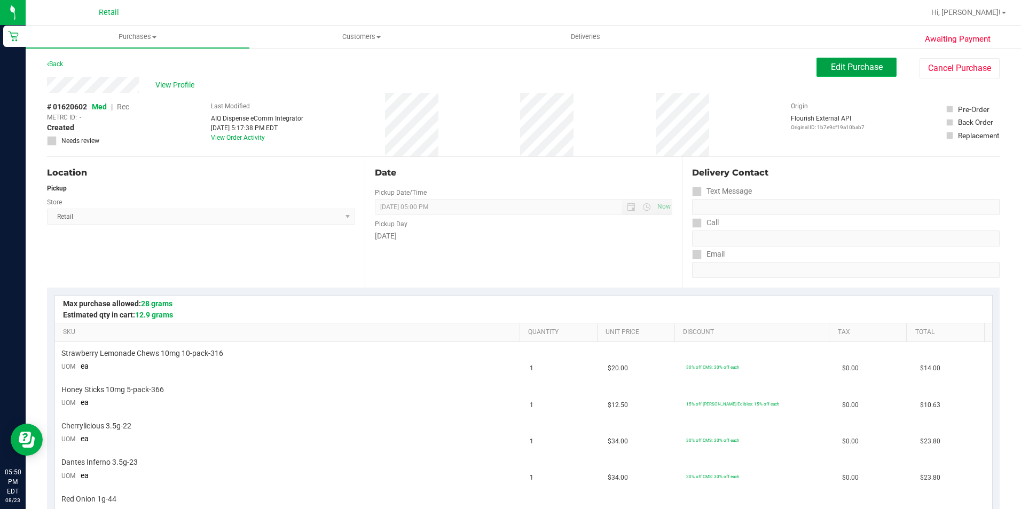
click at [832, 67] on span "Edit Purchase" at bounding box center [857, 67] width 52 height 10
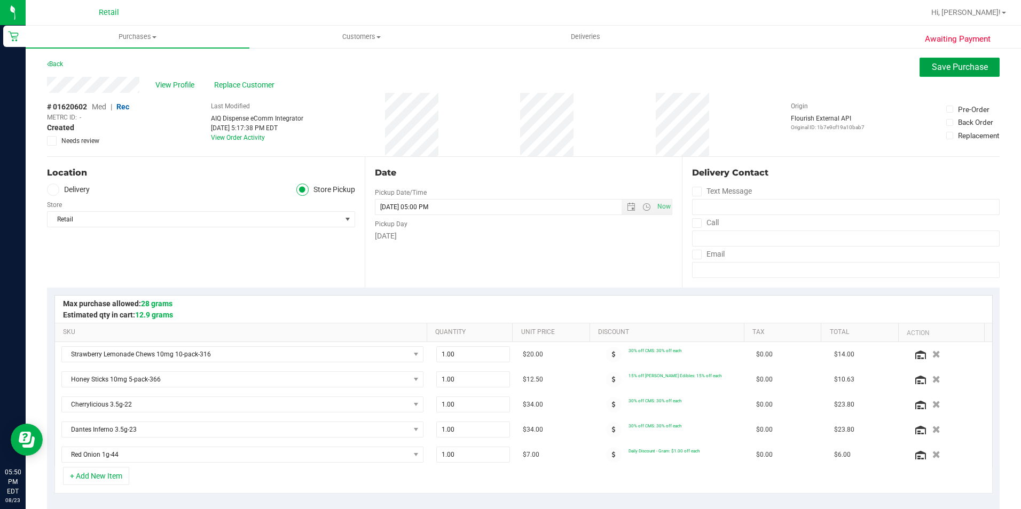
click at [946, 72] on button "Save Purchase" at bounding box center [959, 67] width 80 height 19
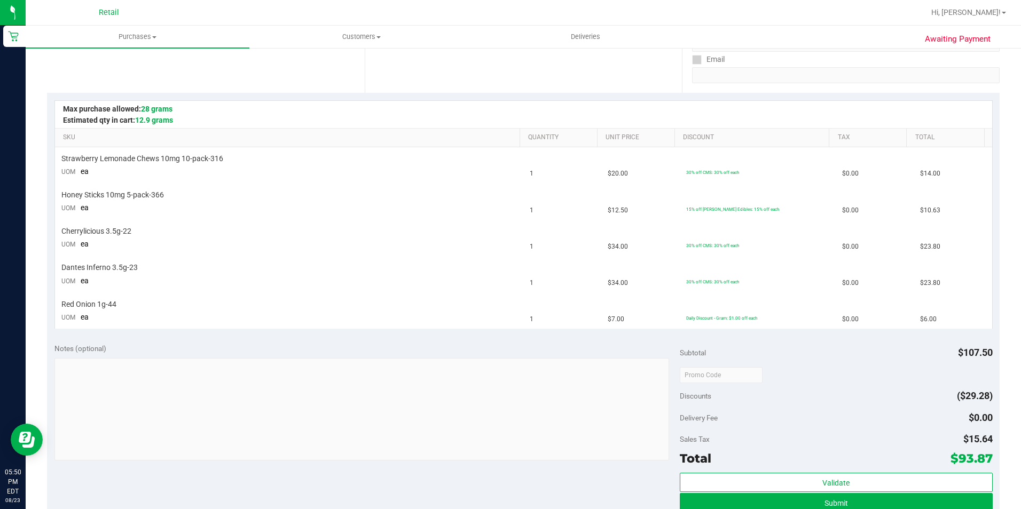
scroll to position [214, 0]
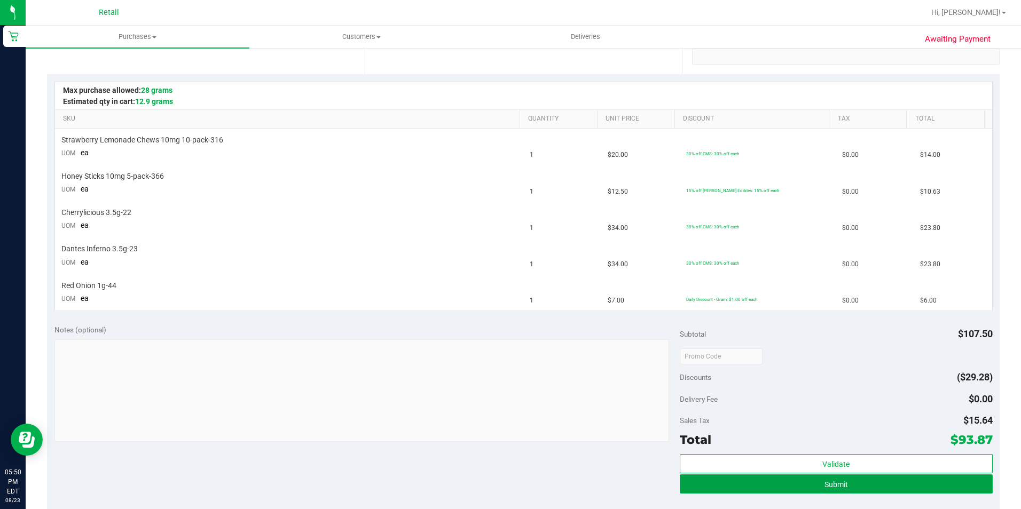
click at [722, 492] on button "Submit" at bounding box center [836, 484] width 313 height 19
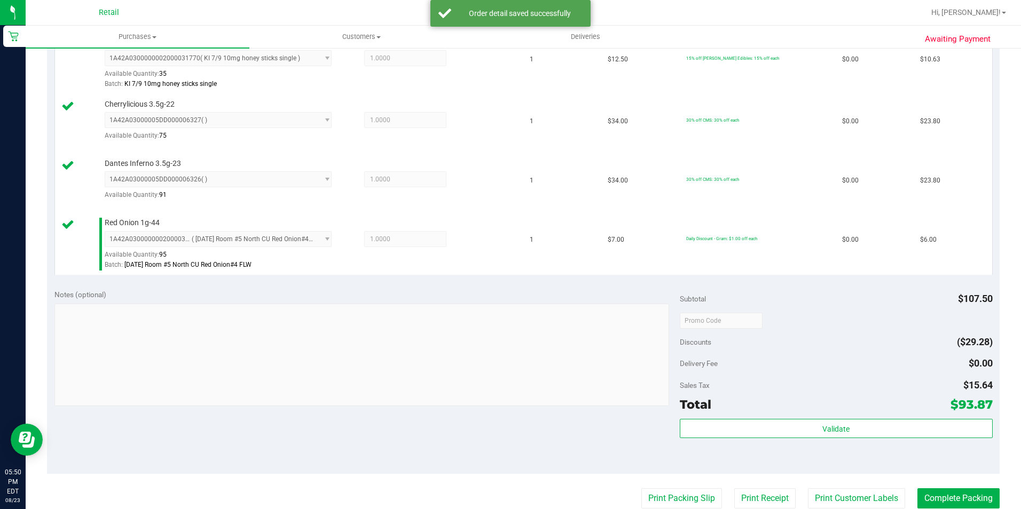
scroll to position [374, 0]
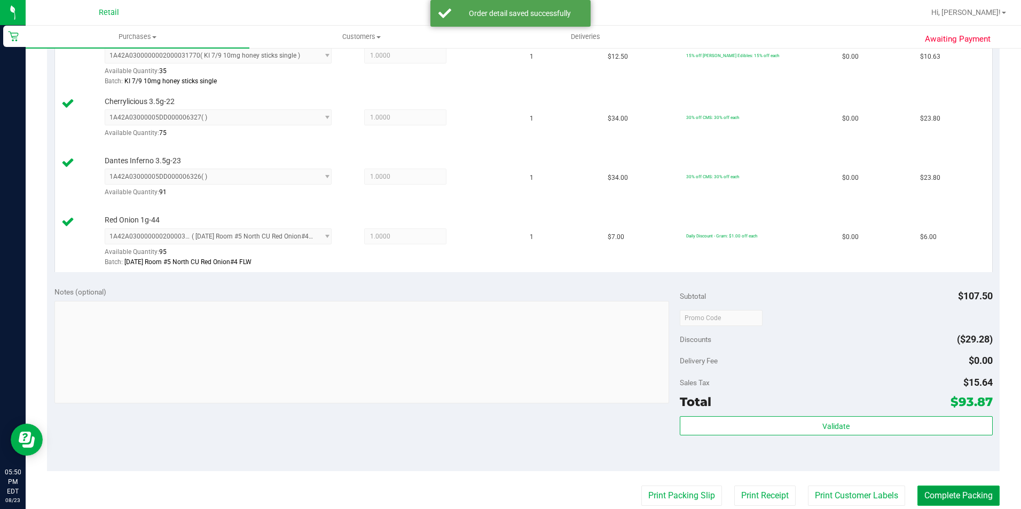
click at [933, 503] on button "Complete Packing" at bounding box center [958, 496] width 82 height 20
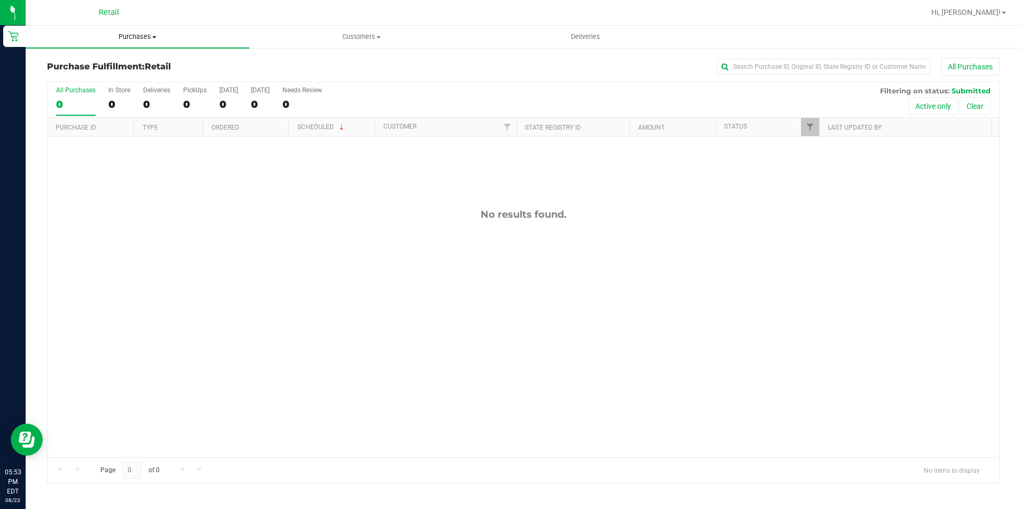
click at [119, 35] on span "Purchases" at bounding box center [138, 37] width 224 height 10
click at [110, 62] on span "Summary of purchases" at bounding box center [80, 64] width 109 height 9
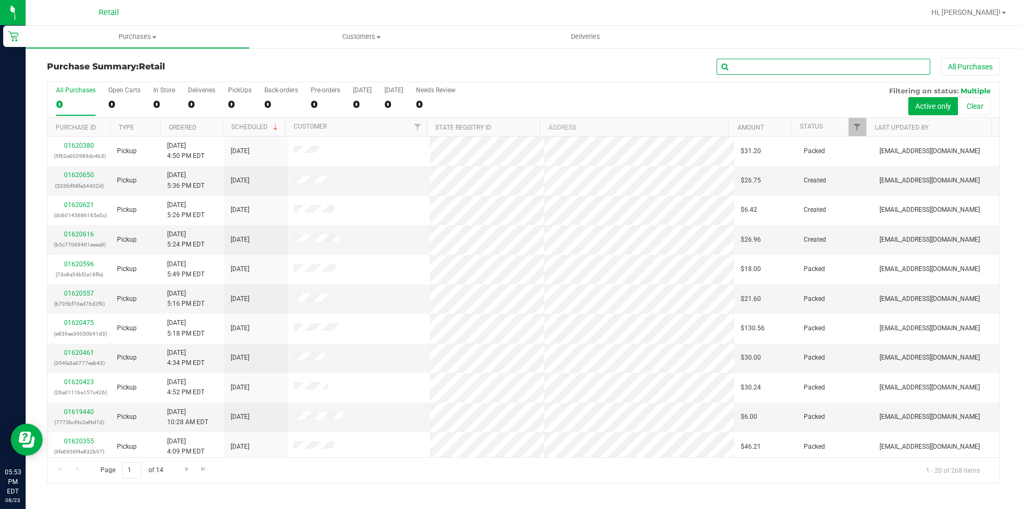
click at [821, 63] on input "text" at bounding box center [824, 67] width 214 height 16
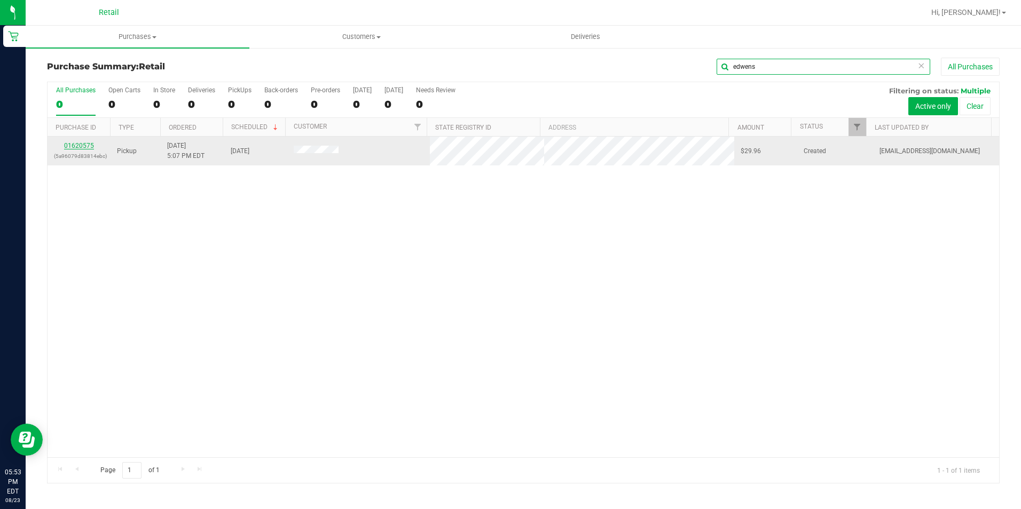
type input "edwens"
click at [86, 149] on link "01620575" at bounding box center [79, 145] width 30 height 7
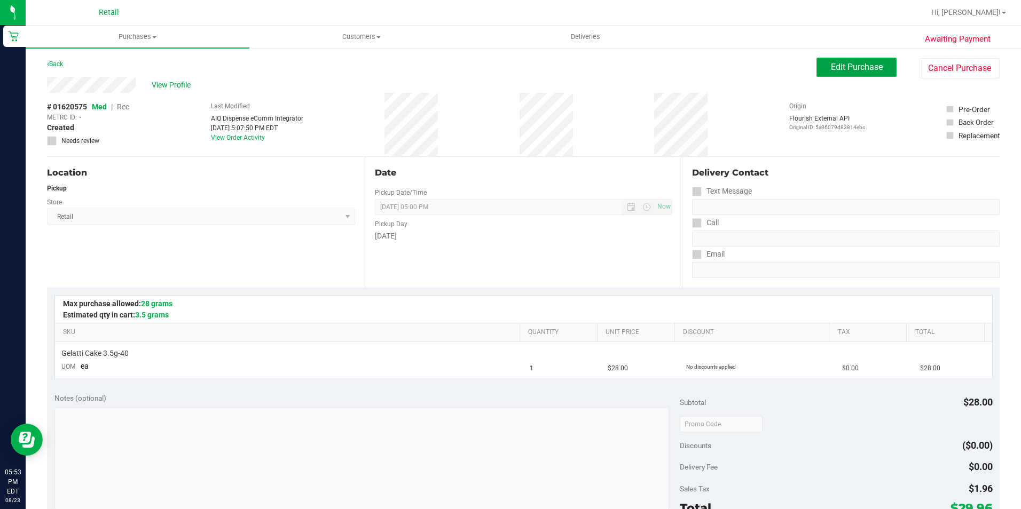
click at [843, 70] on span "Edit Purchase" at bounding box center [857, 67] width 52 height 10
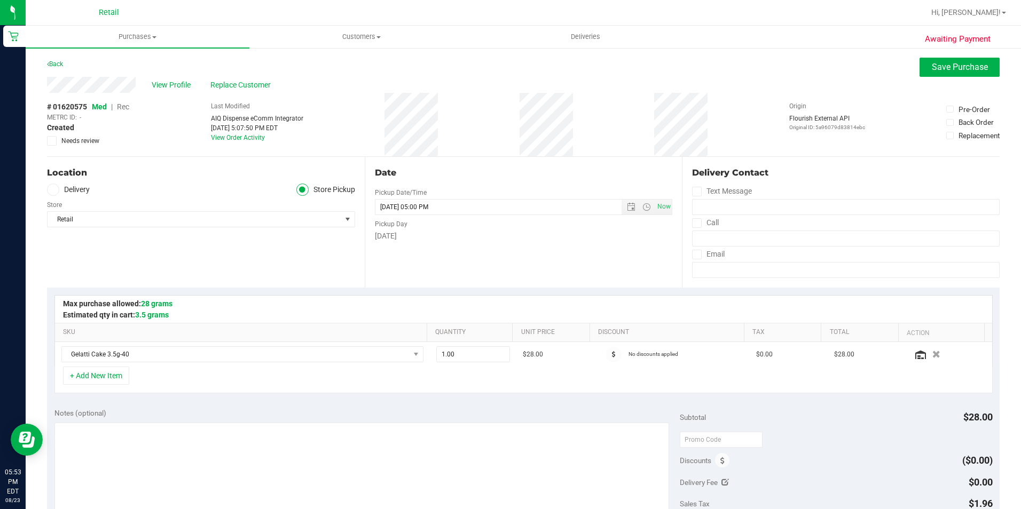
click at [122, 107] on span "Rec" at bounding box center [123, 107] width 12 height 9
click at [905, 72] on div "Back Save Purchase" at bounding box center [523, 67] width 953 height 19
click at [919, 72] on button "Save Purchase" at bounding box center [959, 67] width 80 height 19
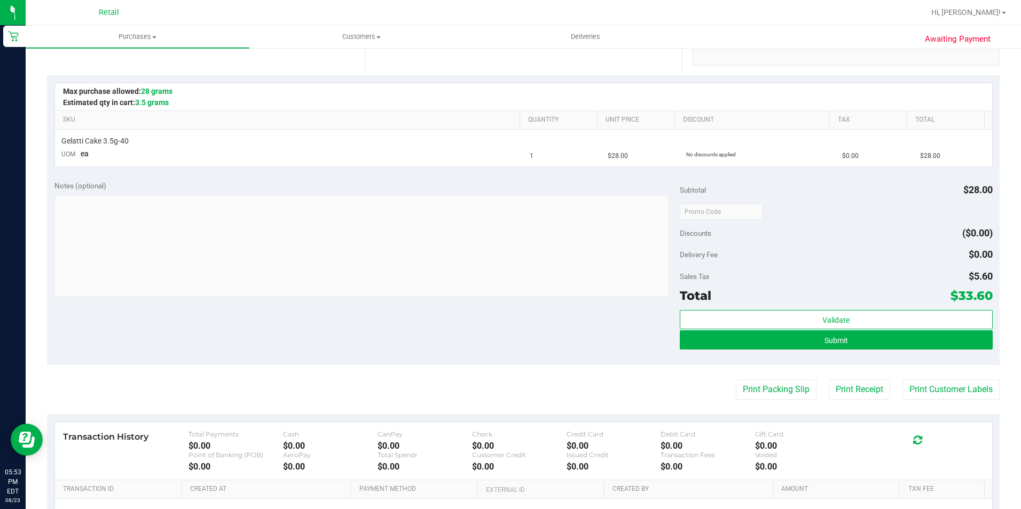
scroll to position [214, 0]
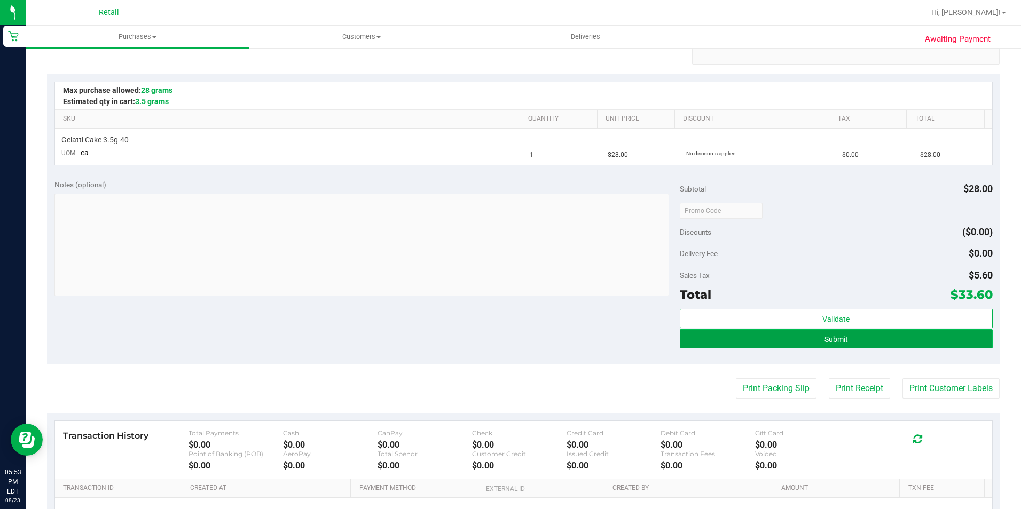
click at [704, 346] on button "Submit" at bounding box center [836, 338] width 313 height 19
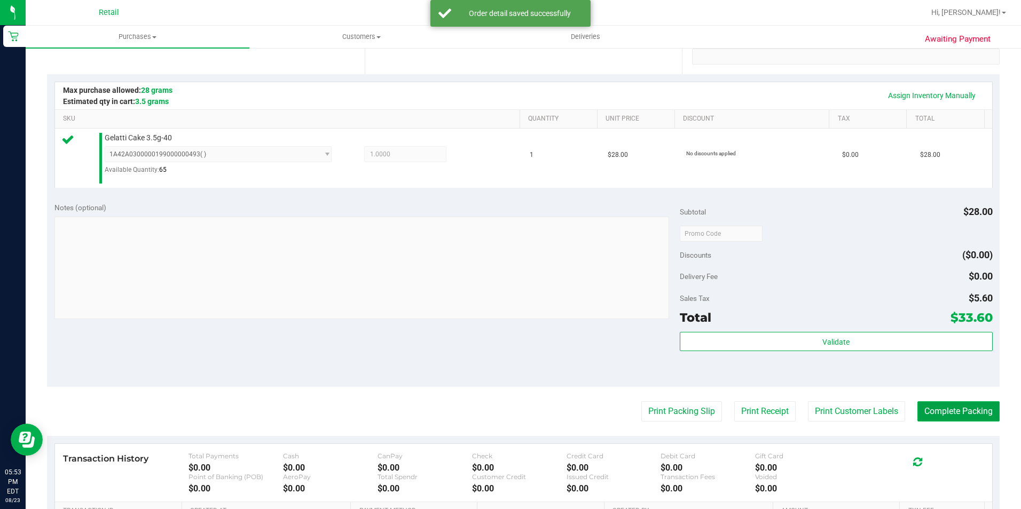
click at [925, 406] on button "Complete Packing" at bounding box center [958, 412] width 82 height 20
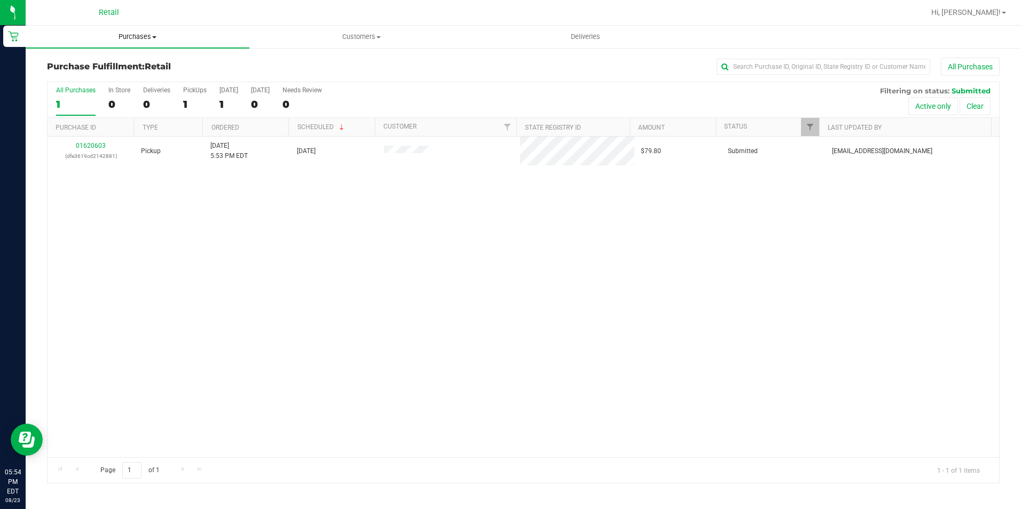
click at [123, 33] on span "Purchases" at bounding box center [138, 37] width 224 height 10
click at [112, 72] on li "Fulfillment" at bounding box center [138, 77] width 224 height 13
click at [117, 45] on uib-tab-heading "Purchases Summary of purchases Fulfillment All purchases" at bounding box center [138, 37] width 224 height 22
click at [104, 64] on span "Summary of purchases" at bounding box center [80, 64] width 109 height 9
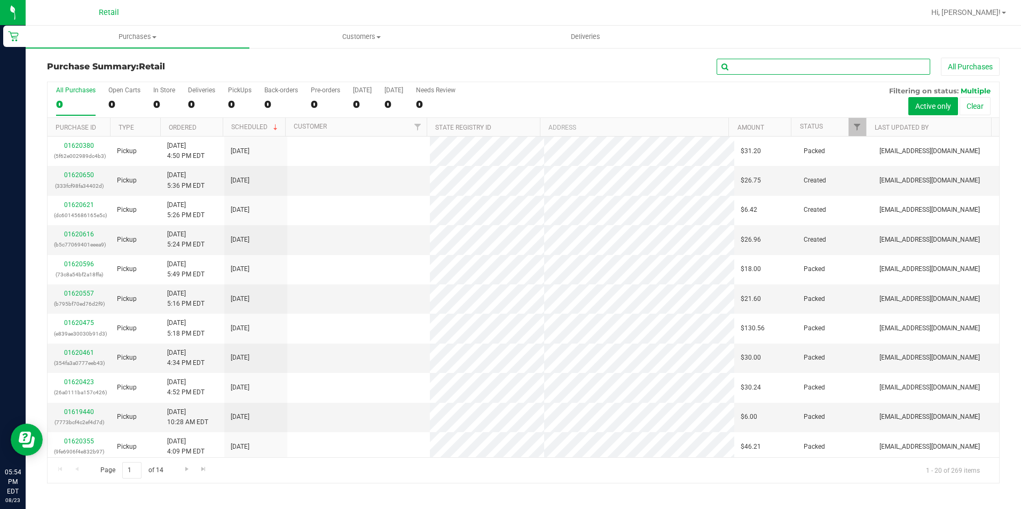
click at [765, 61] on input "text" at bounding box center [824, 67] width 214 height 16
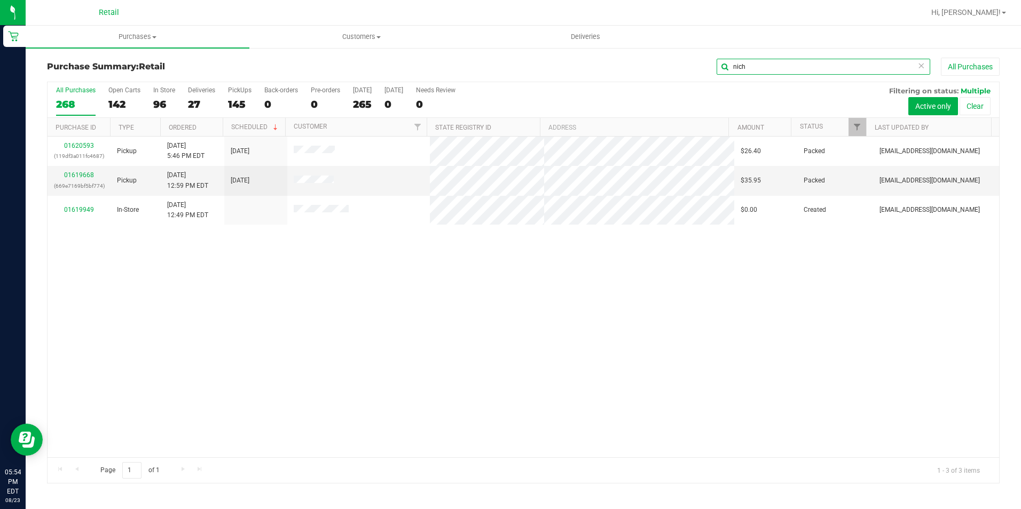
type input "nich"
click at [121, 35] on span "Purchases" at bounding box center [138, 37] width 224 height 10
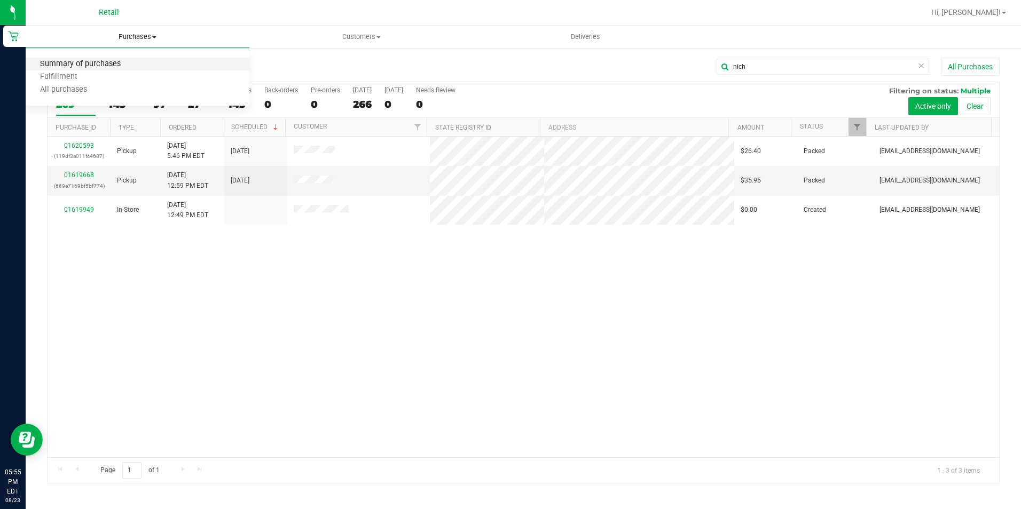
click at [121, 61] on span "Summary of purchases" at bounding box center [80, 64] width 109 height 9
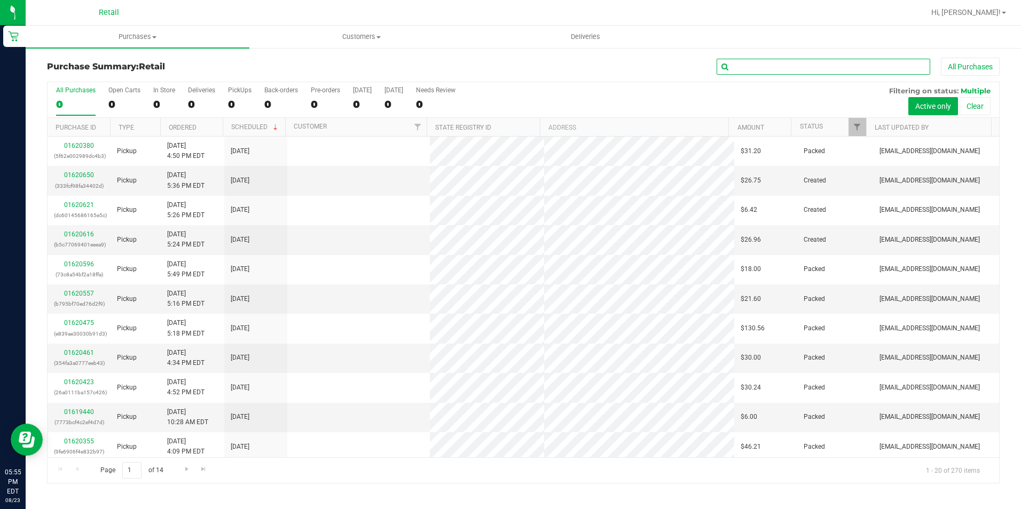
click at [772, 72] on input "text" at bounding box center [824, 67] width 214 height 16
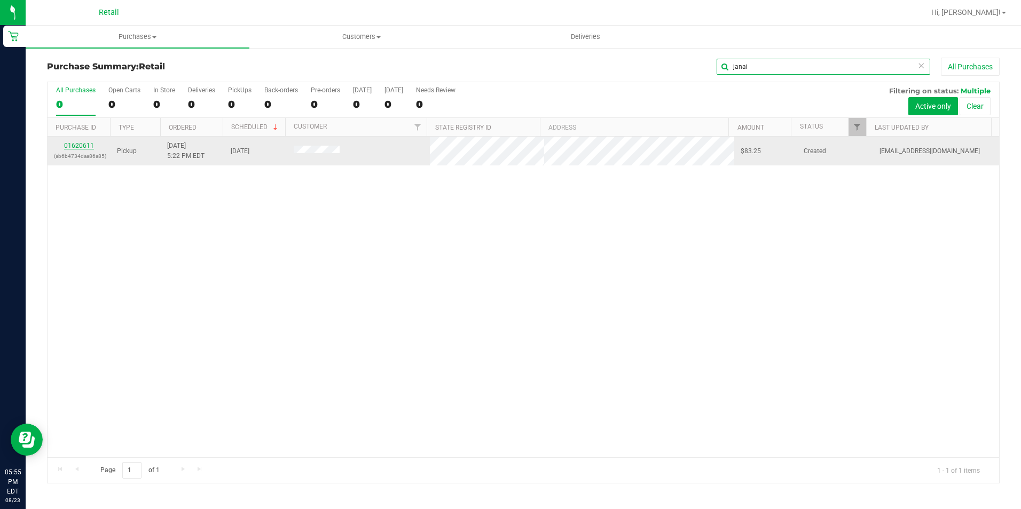
type input "janai"
click at [72, 145] on link "01620611" at bounding box center [79, 145] width 30 height 7
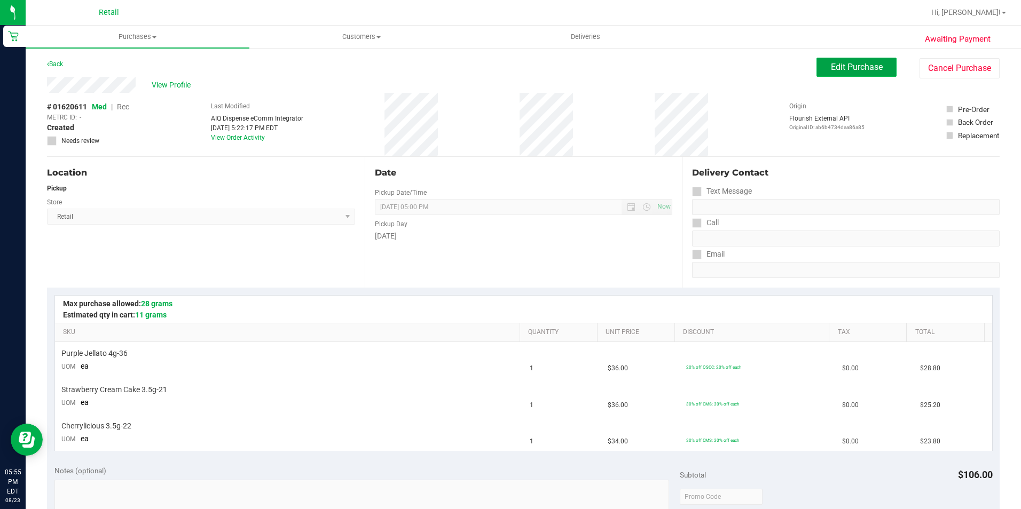
click at [834, 70] on span "Edit Purchase" at bounding box center [857, 67] width 52 height 10
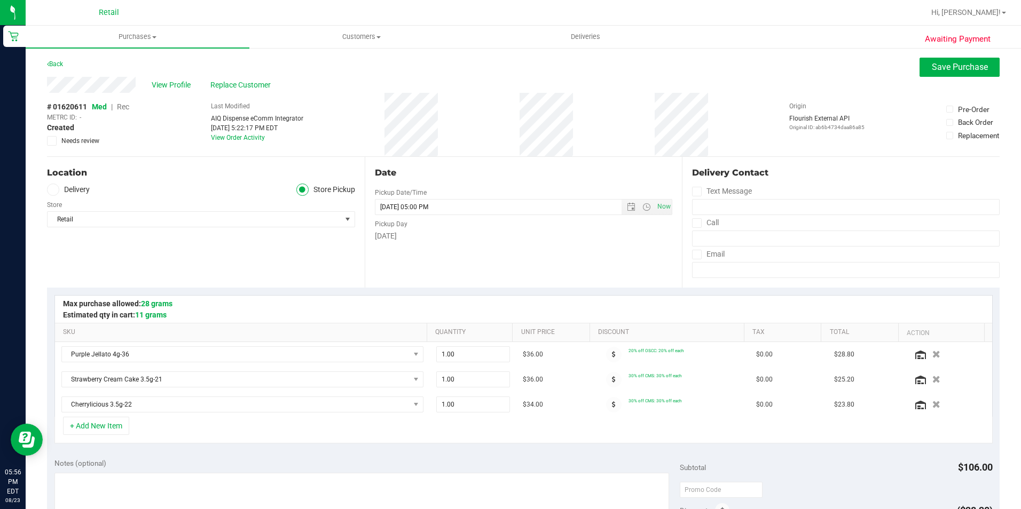
click at [129, 104] on span "Rec" at bounding box center [123, 107] width 12 height 9
click at [942, 76] on button "Save Purchase" at bounding box center [959, 67] width 80 height 19
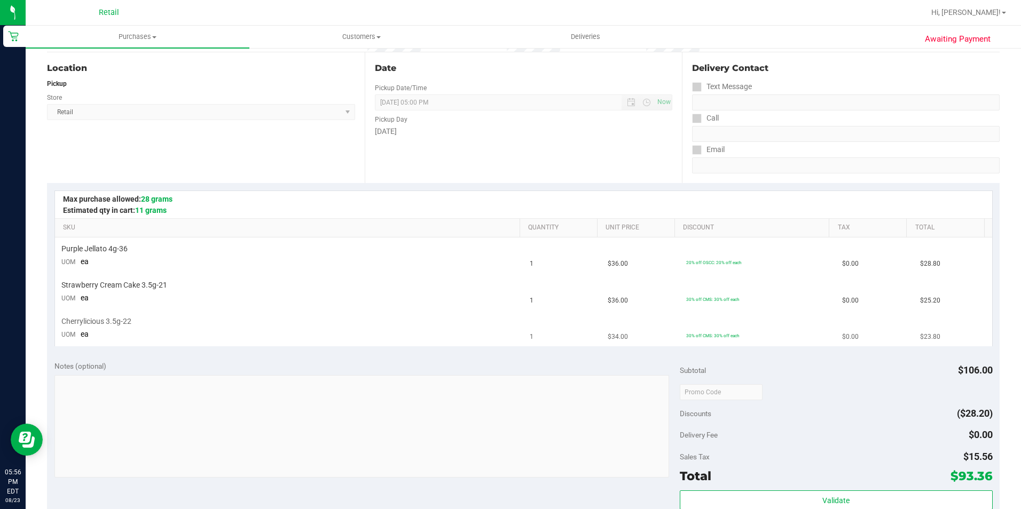
scroll to position [214, 0]
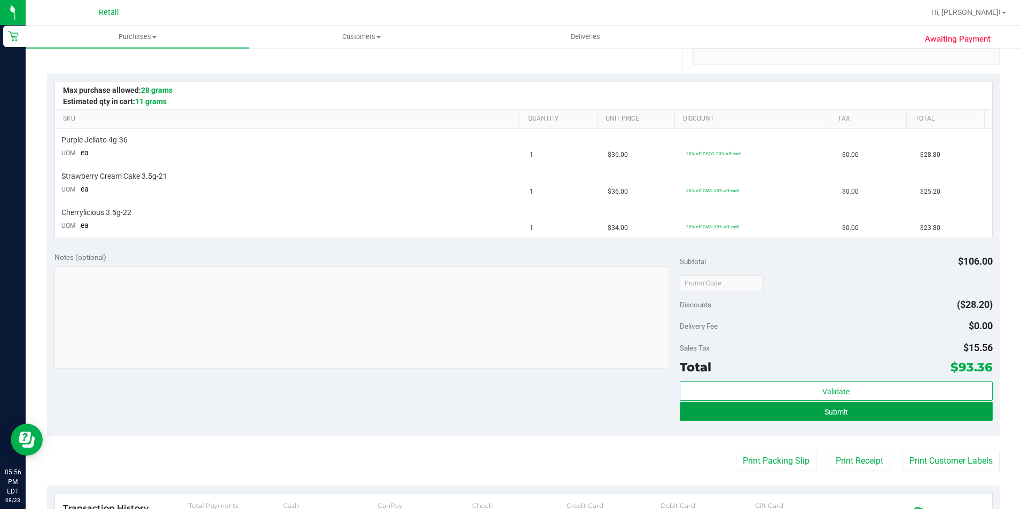
click at [715, 410] on button "Submit" at bounding box center [836, 411] width 313 height 19
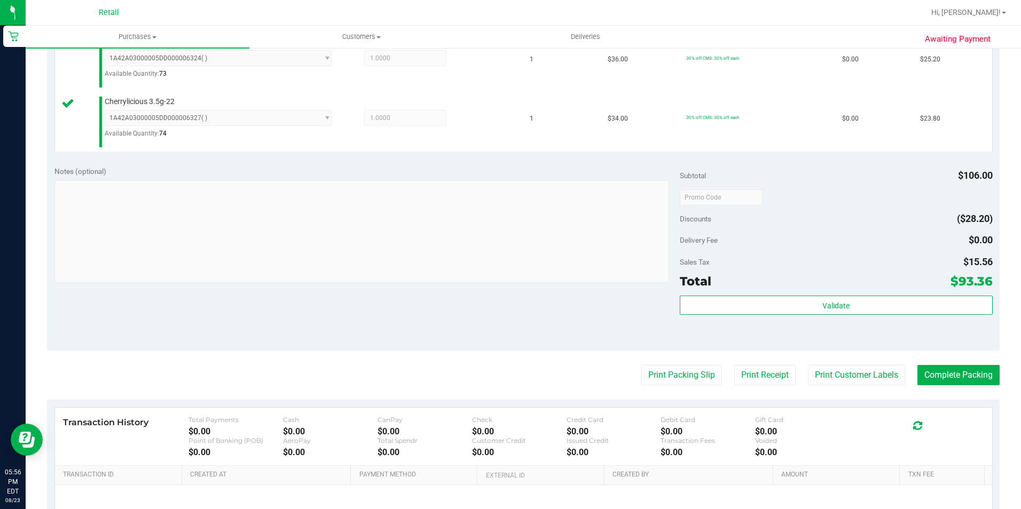
scroll to position [374, 0]
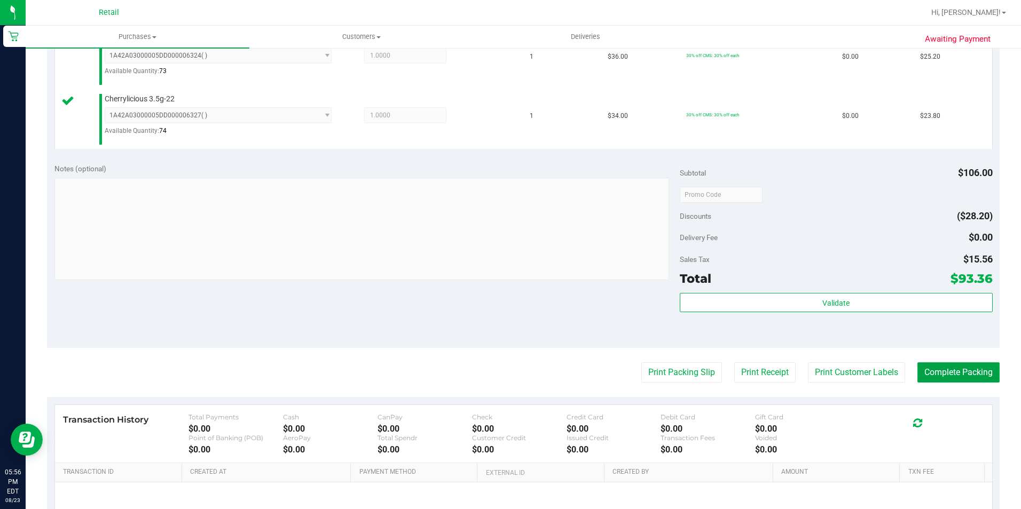
click at [934, 382] on button "Complete Packing" at bounding box center [958, 373] width 82 height 20
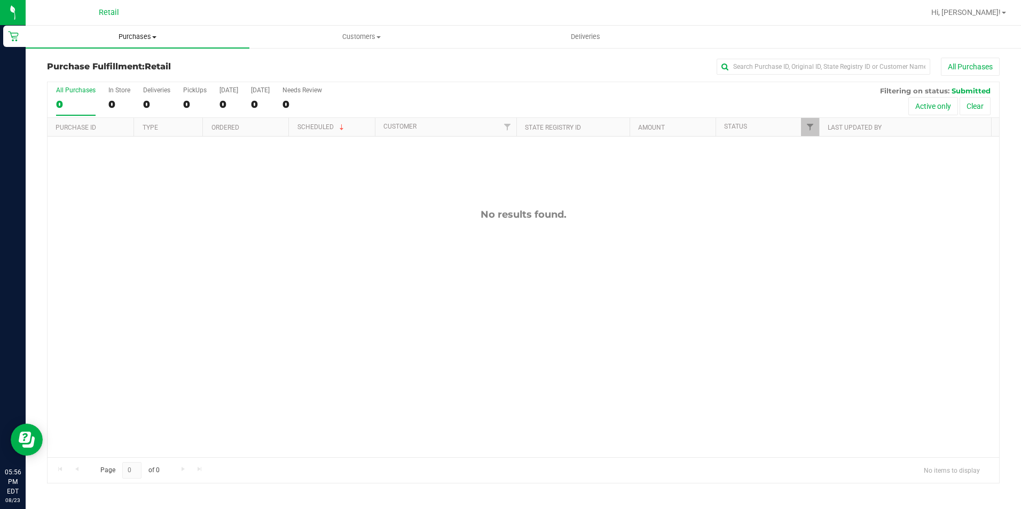
drag, startPoint x: 156, startPoint y: 38, endPoint x: 151, endPoint y: 44, distance: 7.6
click at [156, 38] on span at bounding box center [154, 37] width 4 height 2
click at [140, 64] on li "Summary of purchases" at bounding box center [138, 64] width 224 height 13
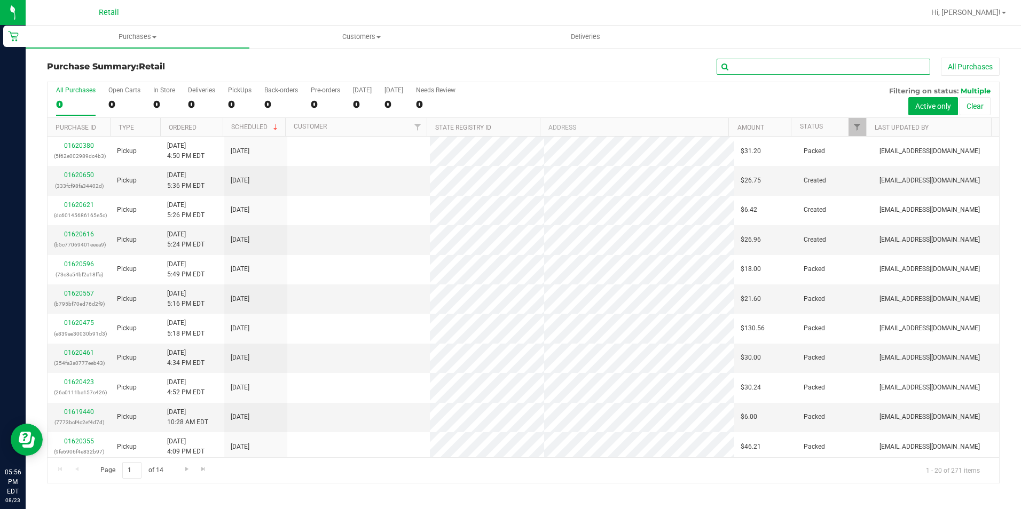
click at [753, 72] on input "text" at bounding box center [824, 67] width 214 height 16
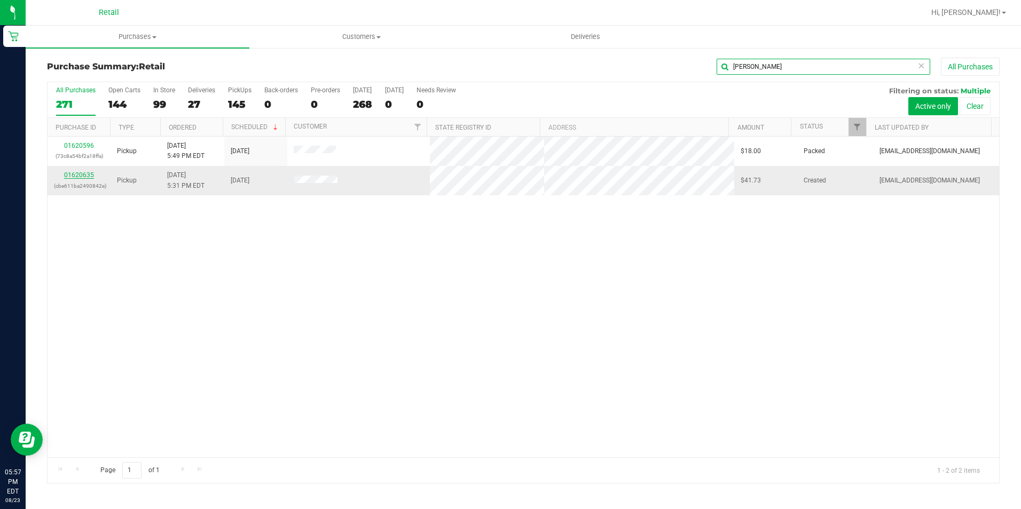
type input "eleanor"
click at [70, 172] on link "01620635" at bounding box center [79, 174] width 30 height 7
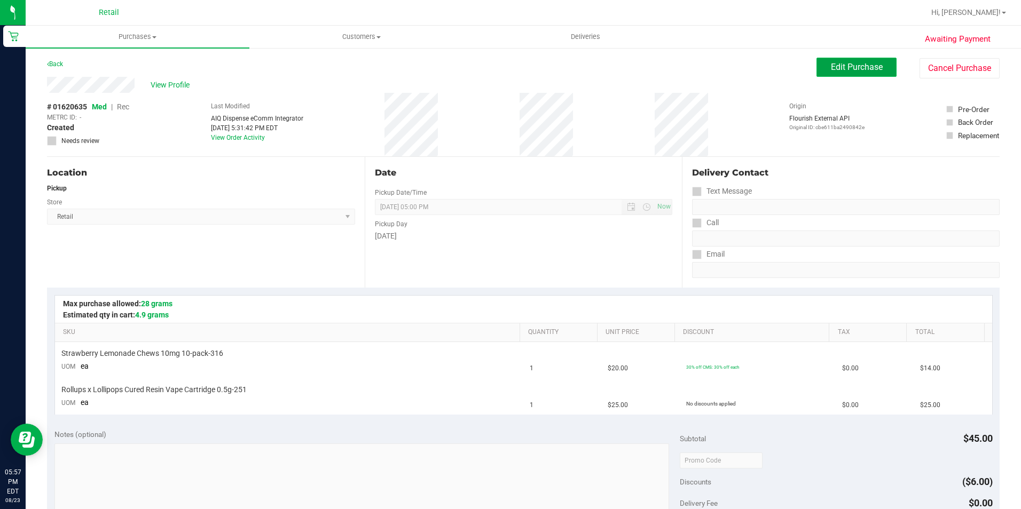
click at [832, 70] on span "Edit Purchase" at bounding box center [857, 67] width 52 height 10
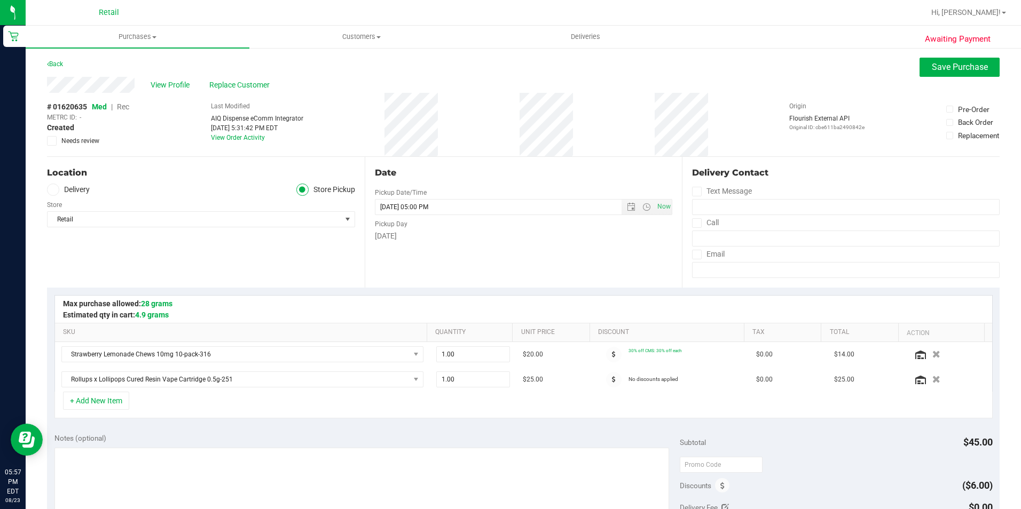
click at [125, 108] on span "Rec" at bounding box center [123, 107] width 12 height 9
click at [923, 67] on button "Save Purchase" at bounding box center [959, 67] width 80 height 19
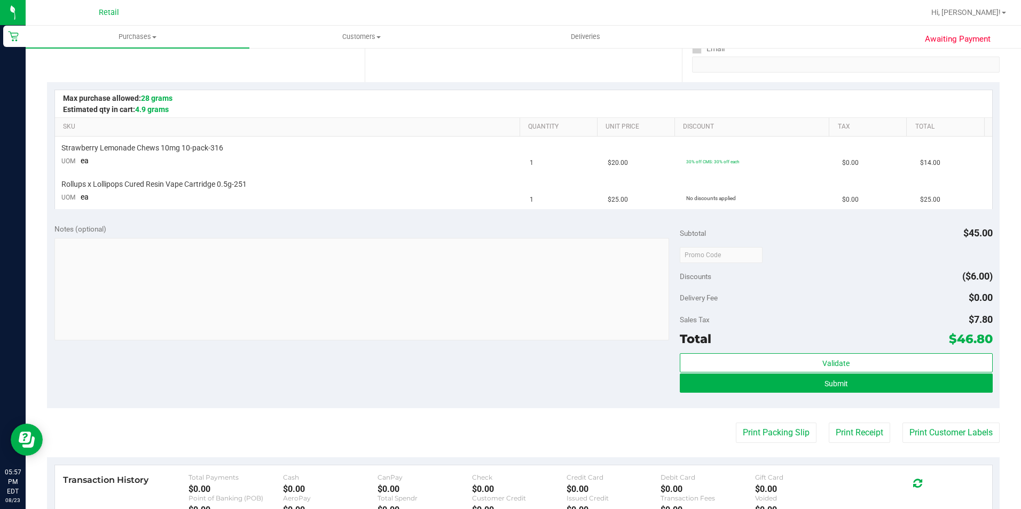
scroll to position [214, 0]
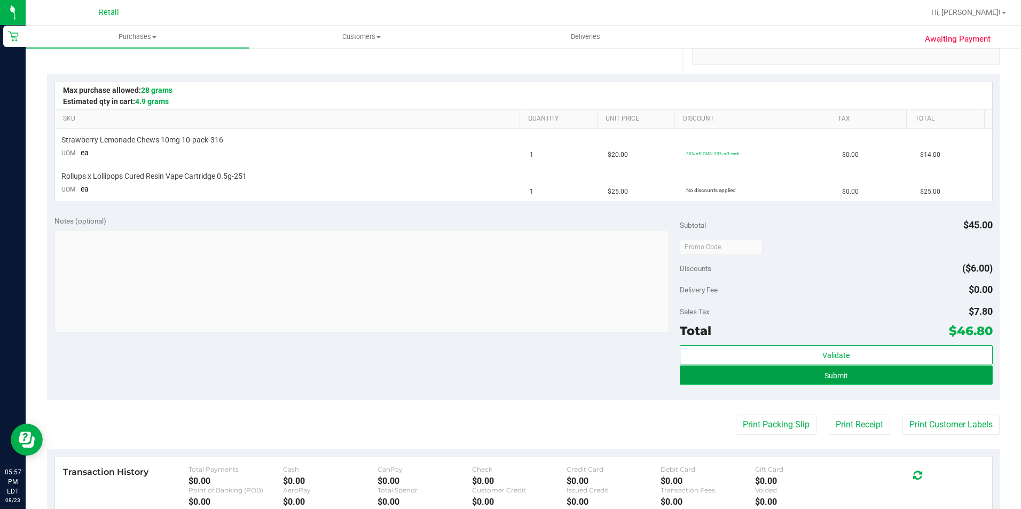
click at [720, 383] on button "Submit" at bounding box center [836, 375] width 313 height 19
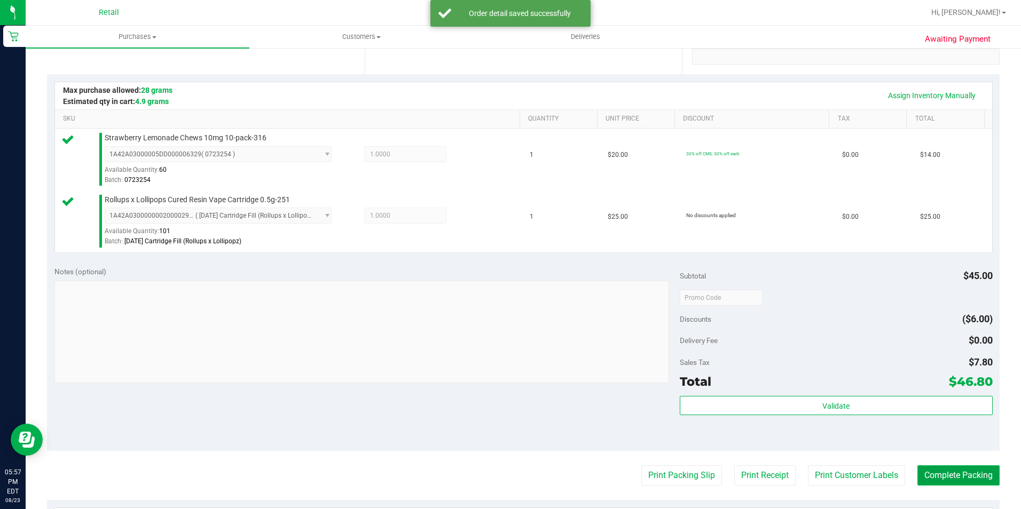
click at [936, 485] on button "Complete Packing" at bounding box center [958, 476] width 82 height 20
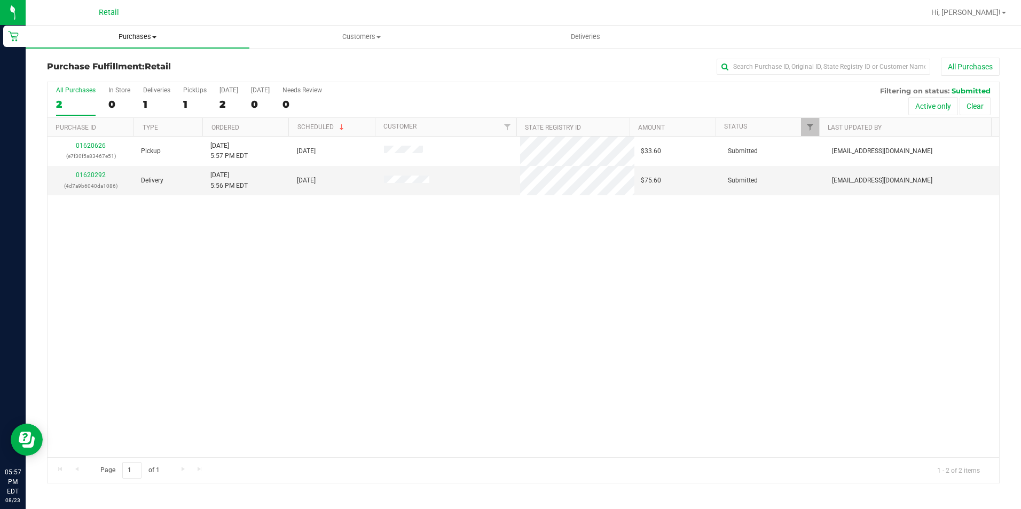
drag, startPoint x: 122, startPoint y: 30, endPoint x: 120, endPoint y: 37, distance: 7.3
click at [122, 30] on uib-tab-heading "Purchases Summary of purchases Fulfillment All purchases" at bounding box center [138, 37] width 224 height 22
click at [103, 60] on span "Summary of purchases" at bounding box center [80, 64] width 109 height 9
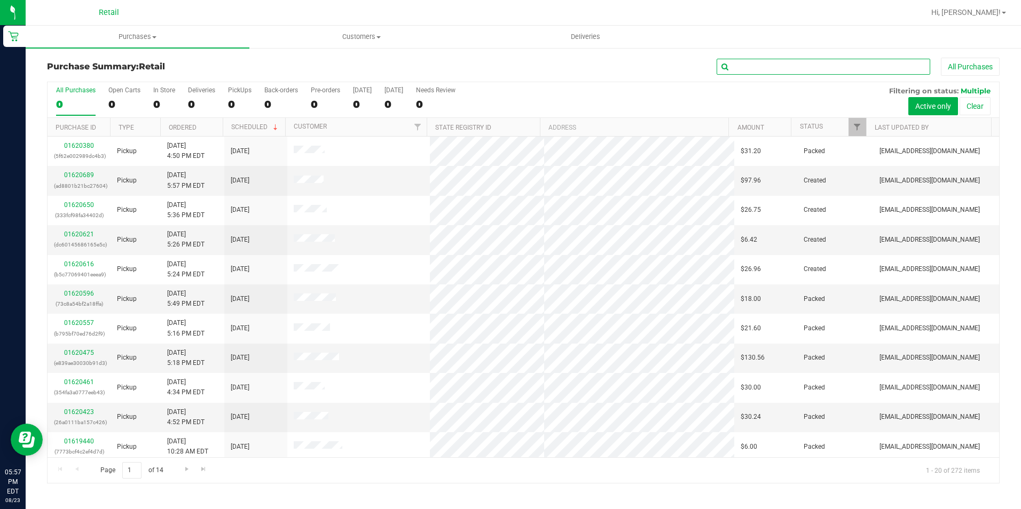
click at [749, 72] on input "text" at bounding box center [824, 67] width 214 height 16
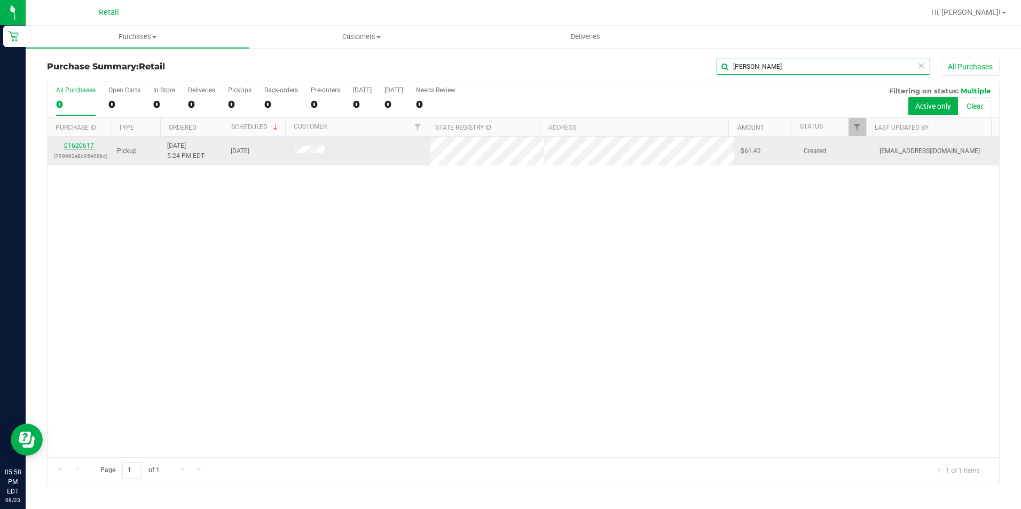
type input "eddie"
click at [67, 147] on link "01620617" at bounding box center [79, 145] width 30 height 7
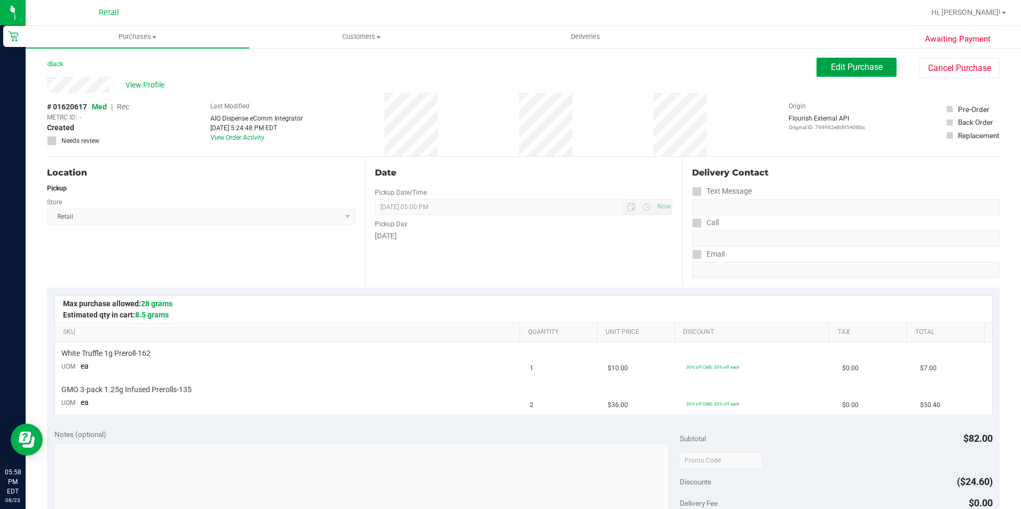
click at [829, 60] on button "Edit Purchase" at bounding box center [856, 67] width 80 height 19
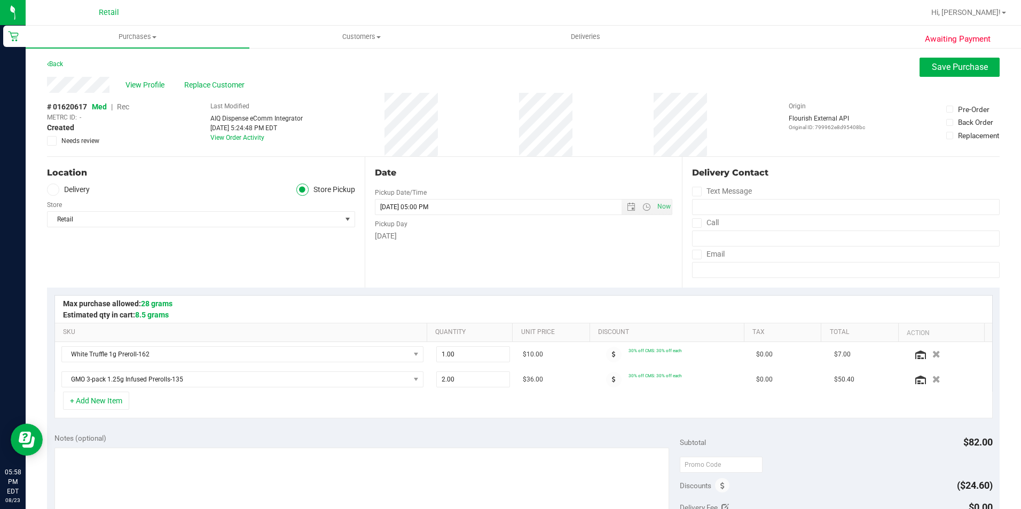
click at [128, 111] on span "Rec" at bounding box center [123, 107] width 12 height 9
click at [961, 62] on span "Save Purchase" at bounding box center [960, 67] width 56 height 10
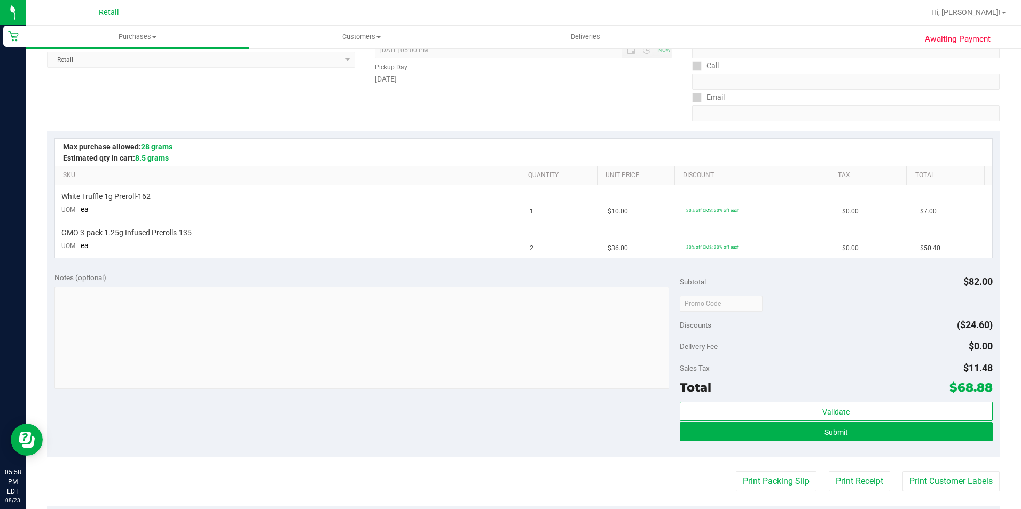
scroll to position [160, 0]
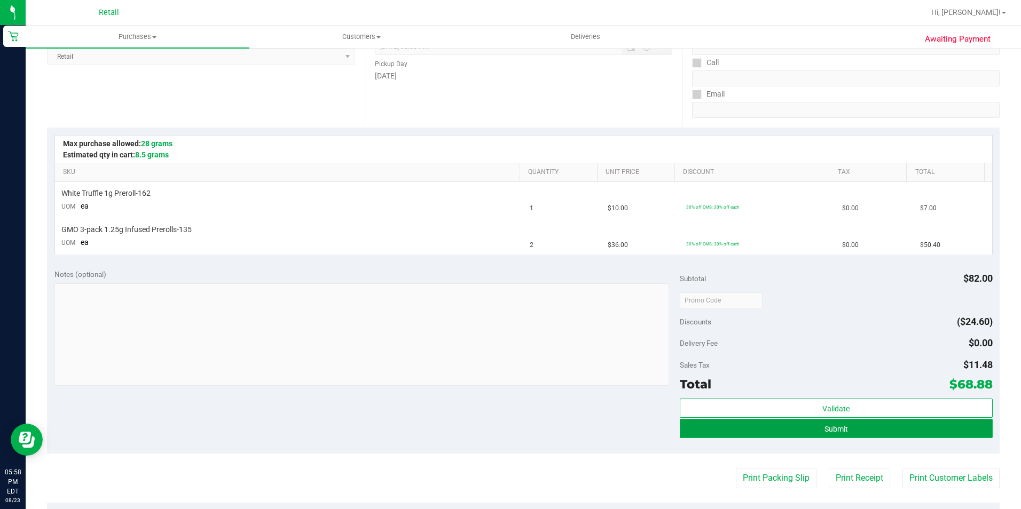
click at [690, 426] on button "Submit" at bounding box center [836, 428] width 313 height 19
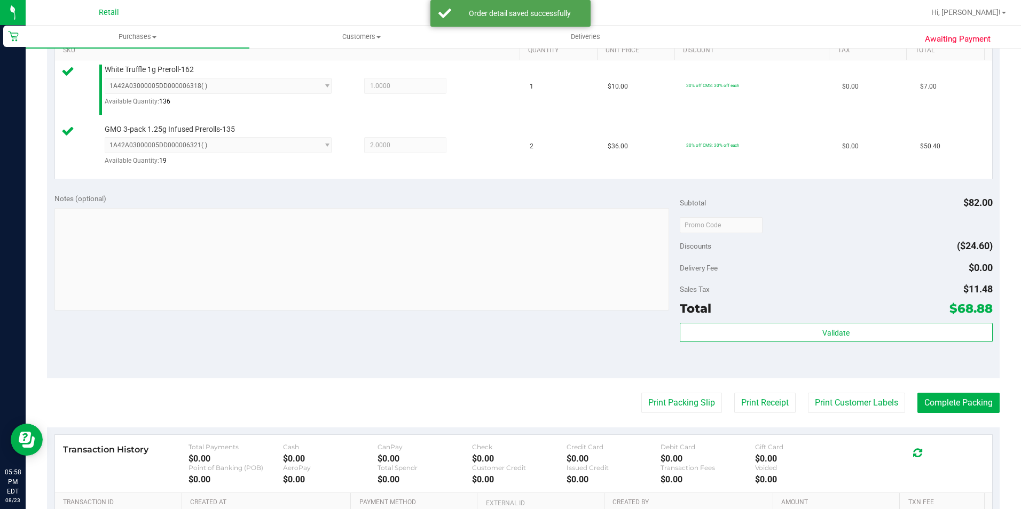
scroll to position [320, 0]
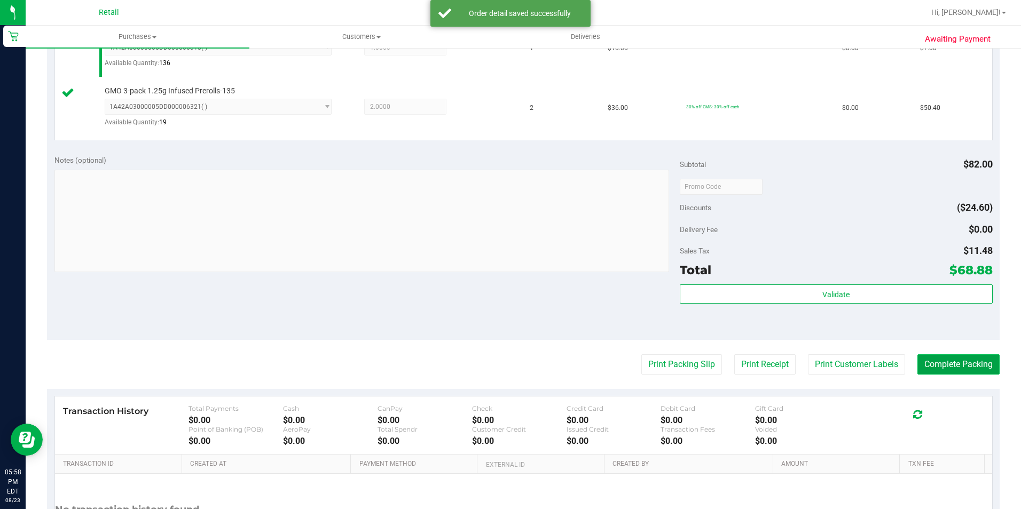
click at [922, 361] on button "Complete Packing" at bounding box center [958, 365] width 82 height 20
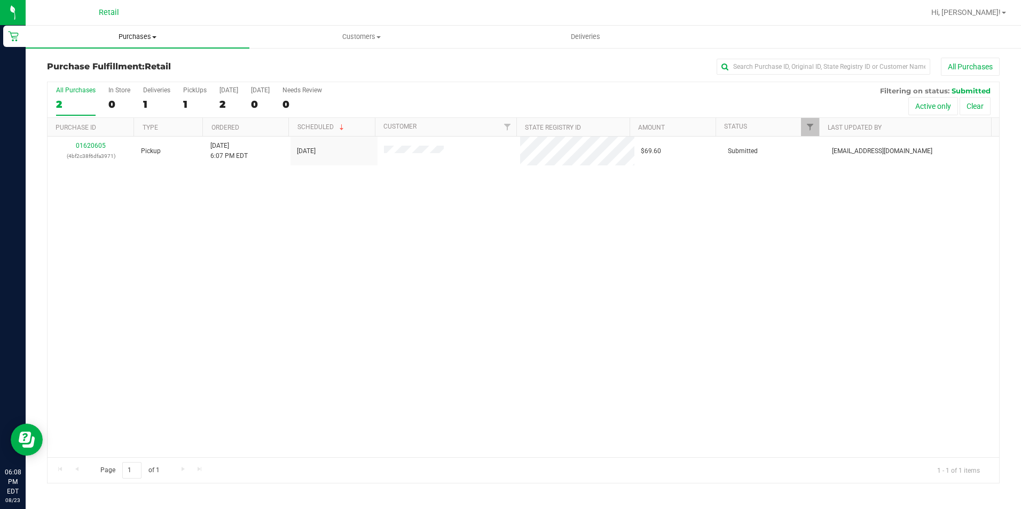
click at [124, 40] on span "Purchases" at bounding box center [138, 37] width 224 height 10
click at [122, 60] on span "Summary of purchases" at bounding box center [80, 64] width 109 height 9
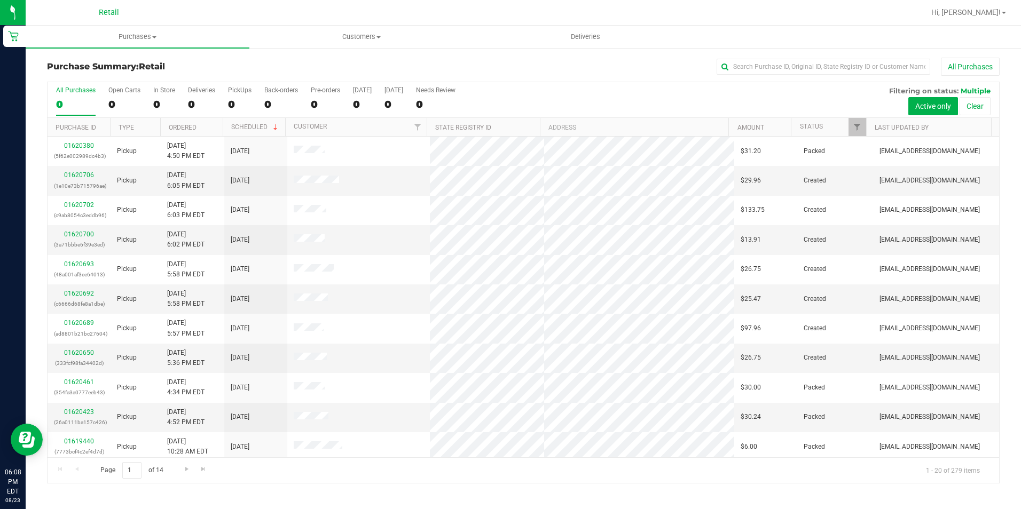
click at [771, 77] on div "Purchase Summary: Retail All Purchases" at bounding box center [523, 69] width 953 height 23
click at [759, 56] on div "Purchase Summary: Retail All Purchases All Purchases 0 Open Carts 0 In Store 0 …" at bounding box center [523, 270] width 995 height 447
click at [751, 69] on input "text" at bounding box center [824, 67] width 214 height 16
type input "n"
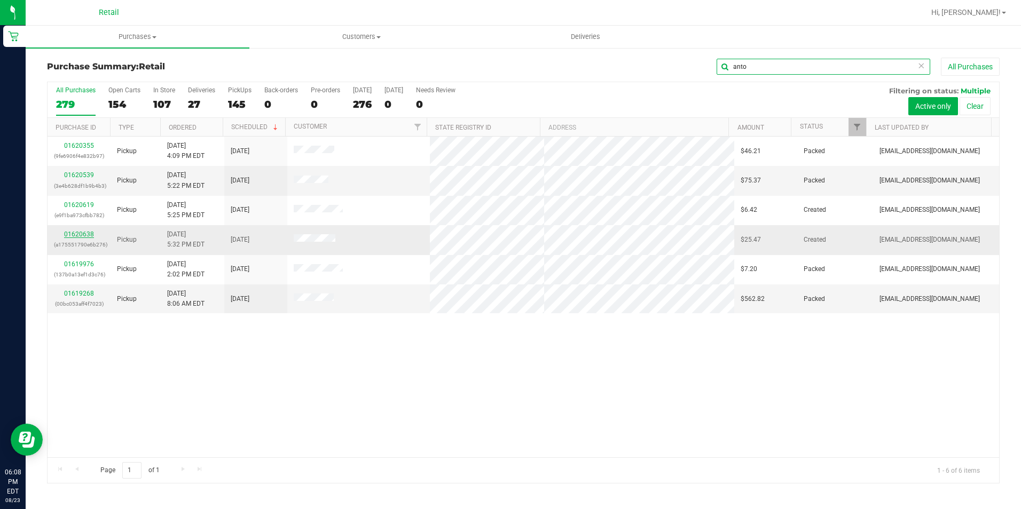
type input "anto"
click at [78, 233] on link "01620638" at bounding box center [79, 234] width 30 height 7
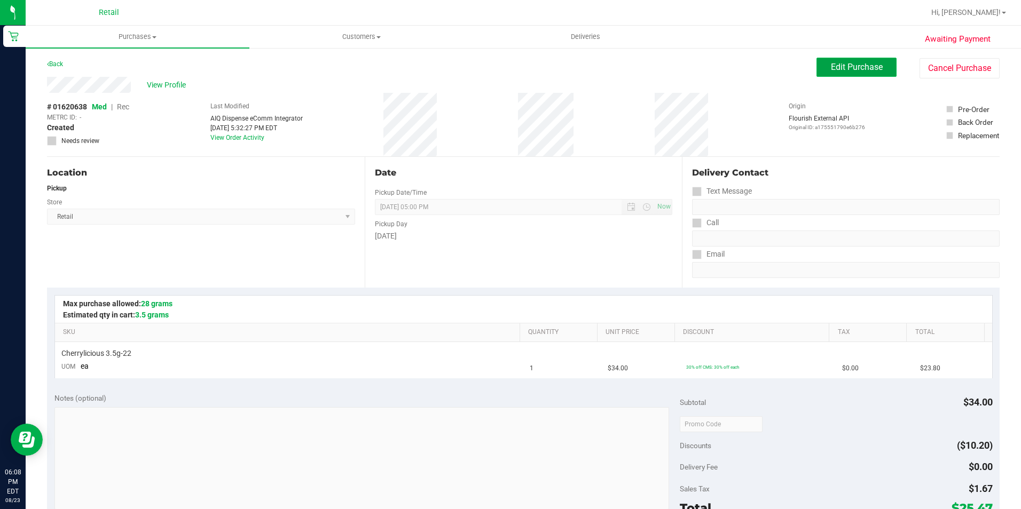
click at [851, 63] on span "Edit Purchase" at bounding box center [857, 67] width 52 height 10
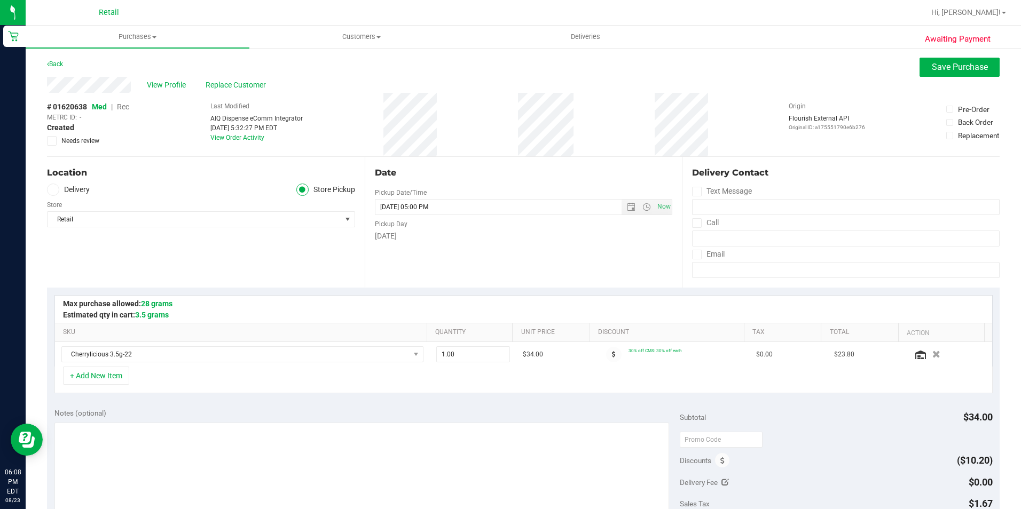
click at [119, 107] on span "Rec" at bounding box center [123, 107] width 12 height 9
click at [964, 70] on span "Save Purchase" at bounding box center [960, 67] width 56 height 10
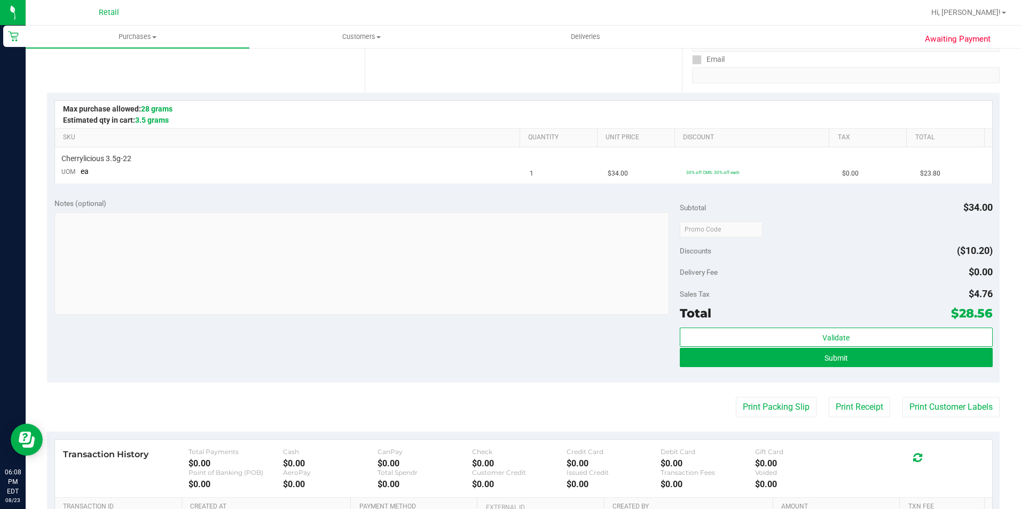
scroll to position [214, 0]
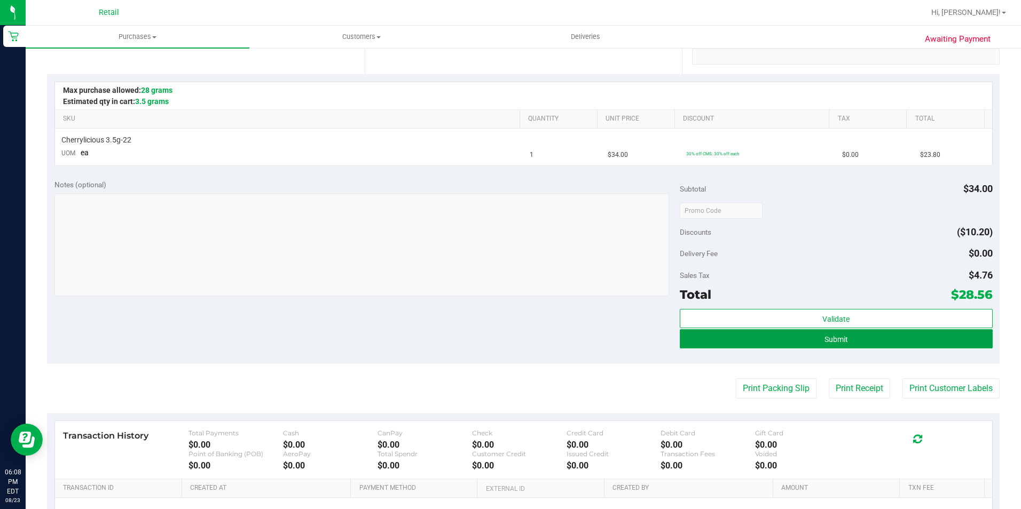
drag, startPoint x: 866, startPoint y: 331, endPoint x: 809, endPoint y: 350, distance: 59.6
click at [866, 331] on button "Submit" at bounding box center [836, 338] width 313 height 19
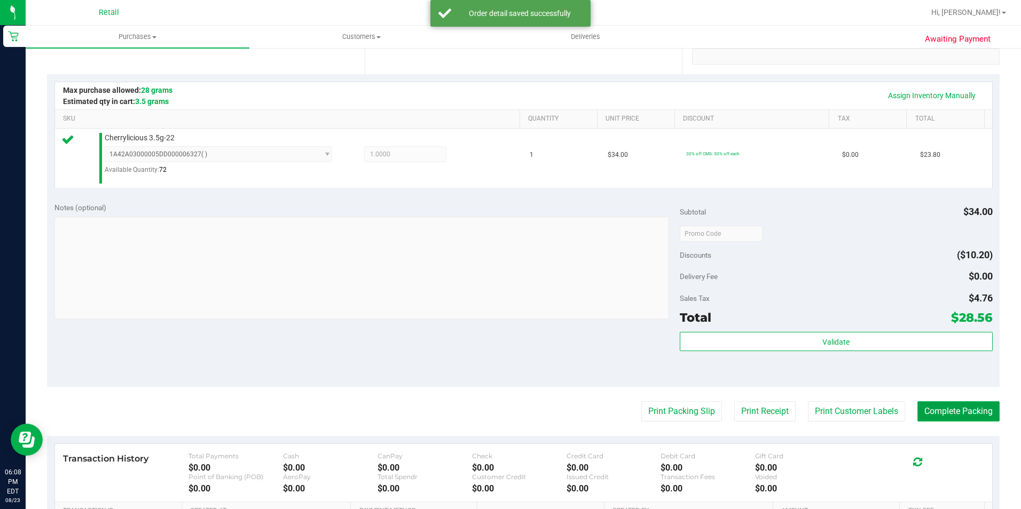
click at [937, 409] on button "Complete Packing" at bounding box center [958, 412] width 82 height 20
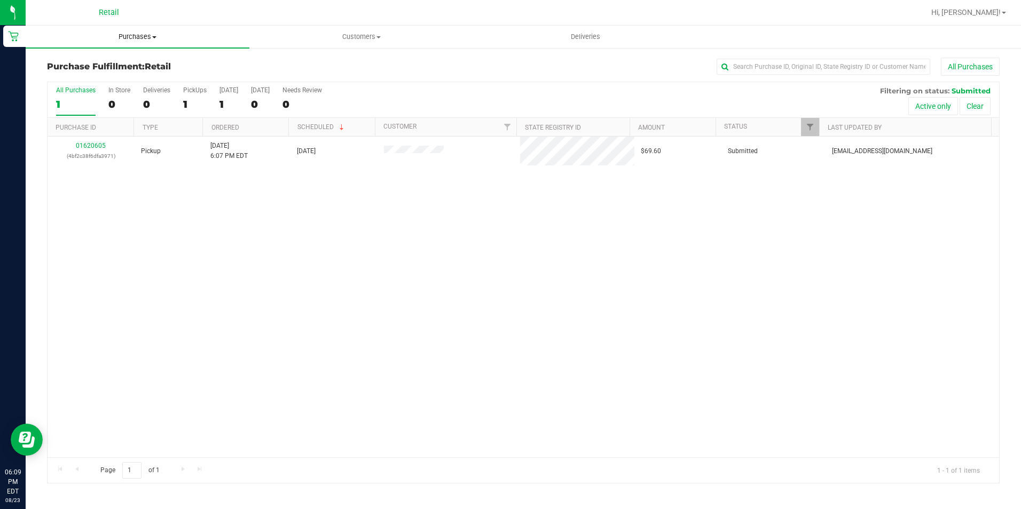
click at [138, 26] on uib-tab-heading "Purchases Summary of purchases Fulfillment All purchases" at bounding box center [138, 37] width 224 height 22
click at [116, 56] on ul "Summary of purchases Fulfillment All purchases" at bounding box center [138, 78] width 224 height 58
click at [133, 42] on uib-tab-heading "Purchases Summary of purchases Fulfillment All purchases" at bounding box center [138, 37] width 224 height 22
click at [129, 58] on li "Summary of purchases" at bounding box center [138, 64] width 224 height 13
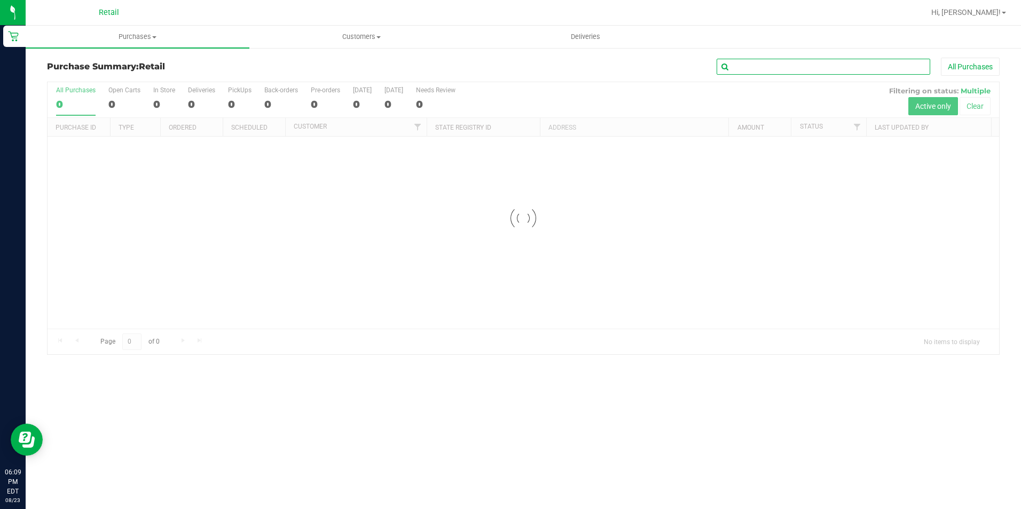
click at [769, 60] on input "text" at bounding box center [824, 67] width 214 height 16
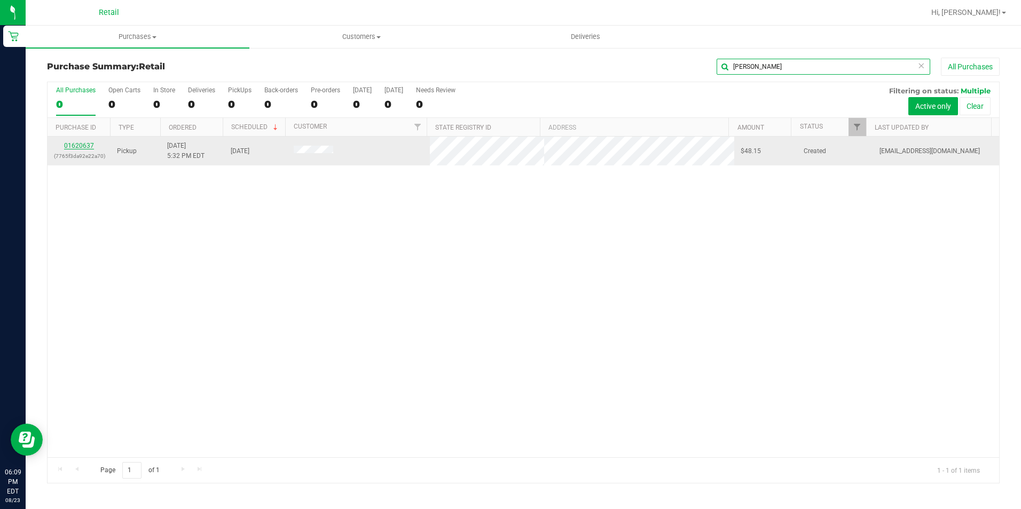
type input "moises"
click at [83, 147] on link "01620637" at bounding box center [79, 145] width 30 height 7
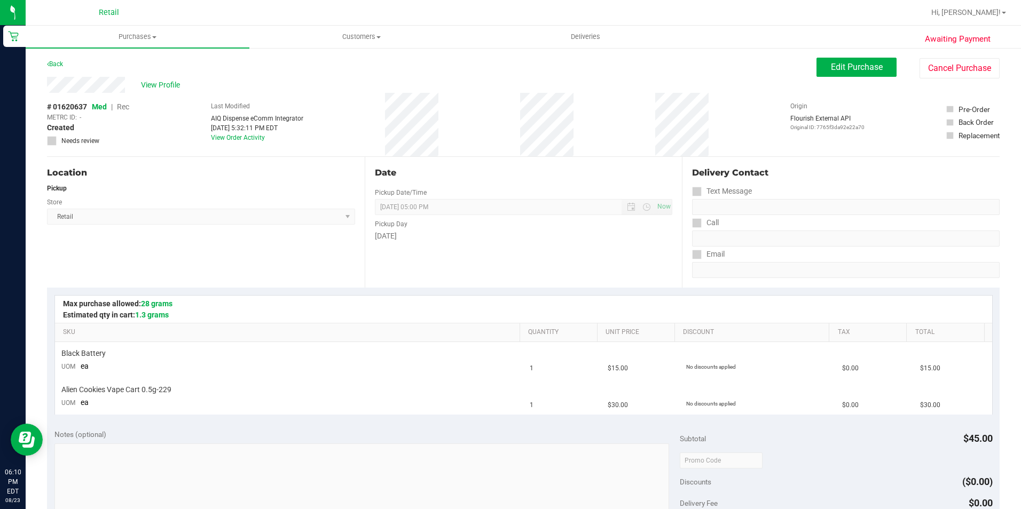
click at [836, 80] on div "View Profile # 01620637 Med | Rec METRC ID: - Created Needs review Last Modifie…" at bounding box center [523, 117] width 953 height 80
drag, startPoint x: 823, startPoint y: 75, endPoint x: 379, endPoint y: 80, distance: 443.8
click at [821, 75] on button "Edit Purchase" at bounding box center [856, 67] width 80 height 19
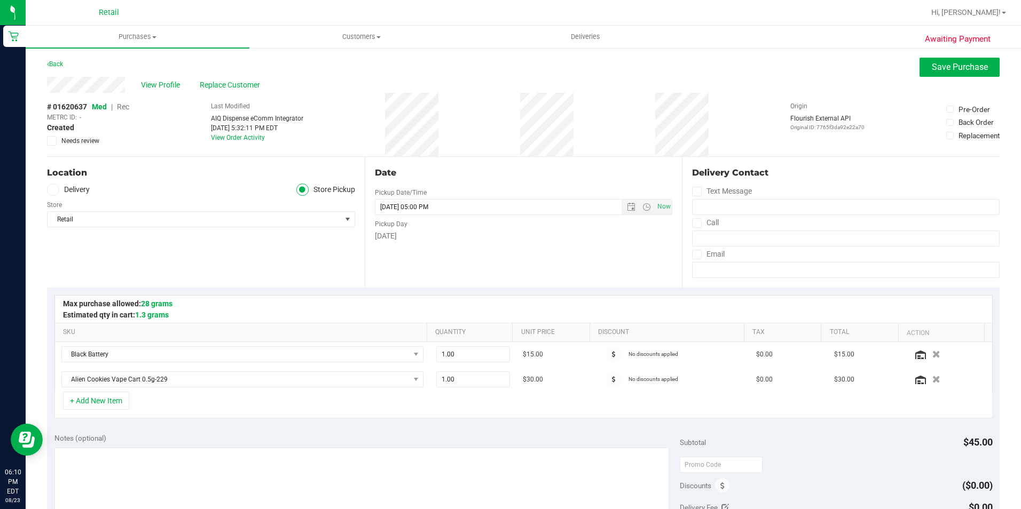
click at [127, 105] on span "Rec" at bounding box center [123, 107] width 12 height 9
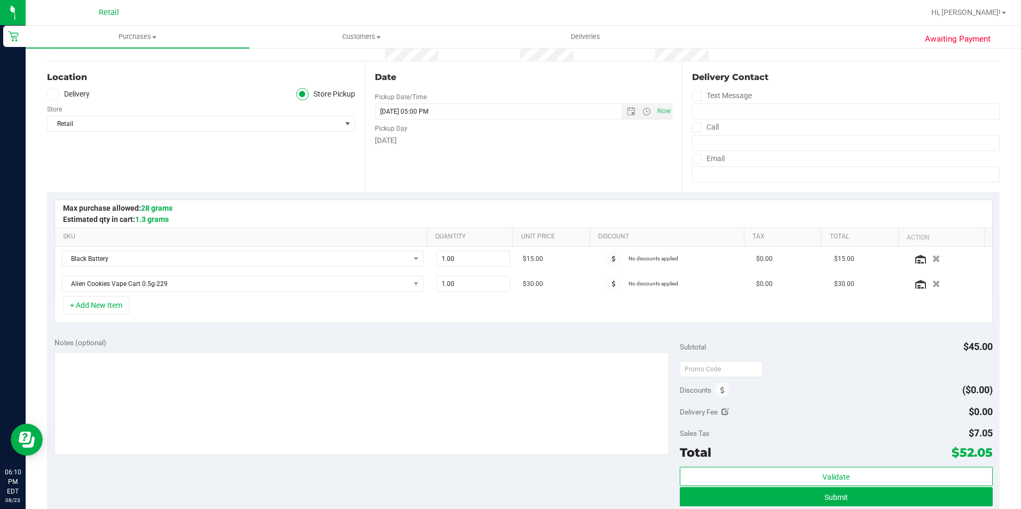
scroll to position [160, 0]
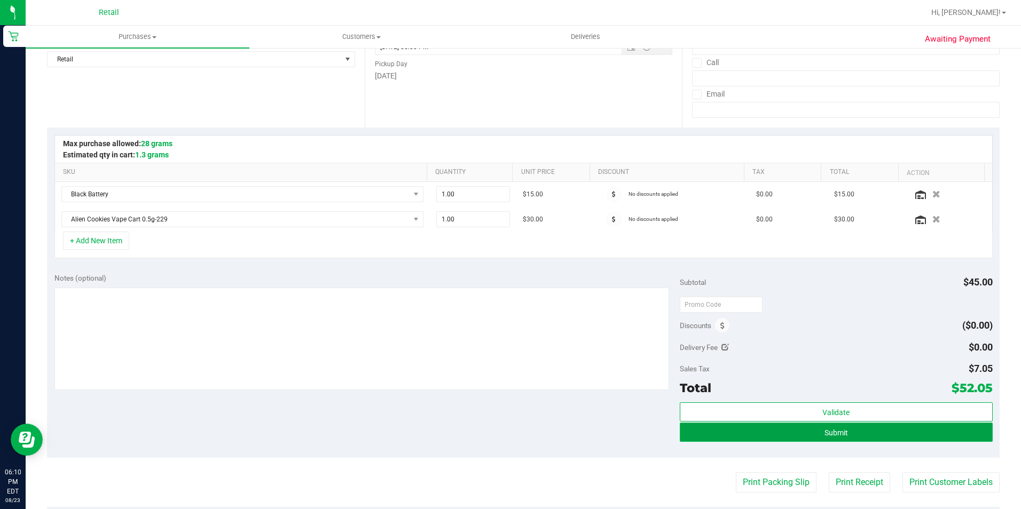
click at [781, 430] on button "Submit" at bounding box center [836, 432] width 313 height 19
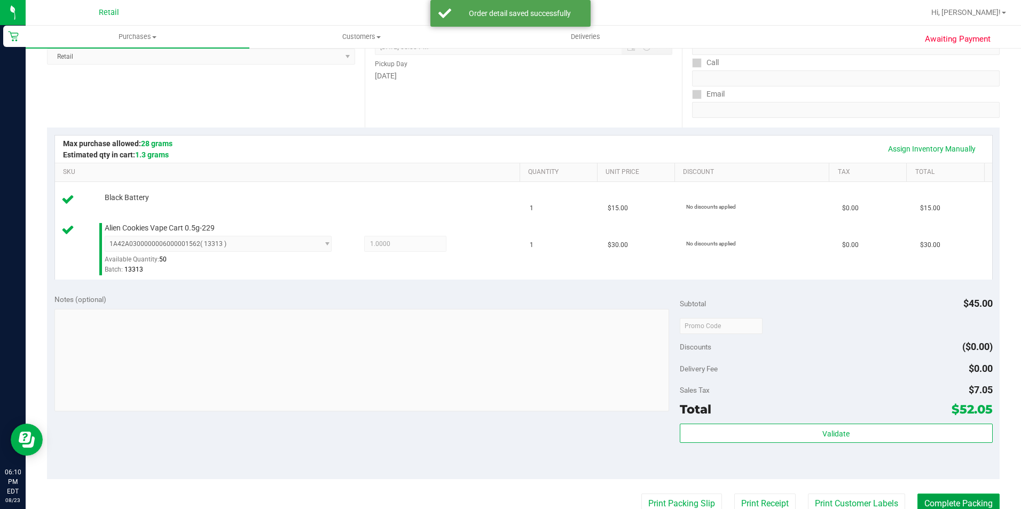
click at [937, 498] on button "Complete Packing" at bounding box center [958, 504] width 82 height 20
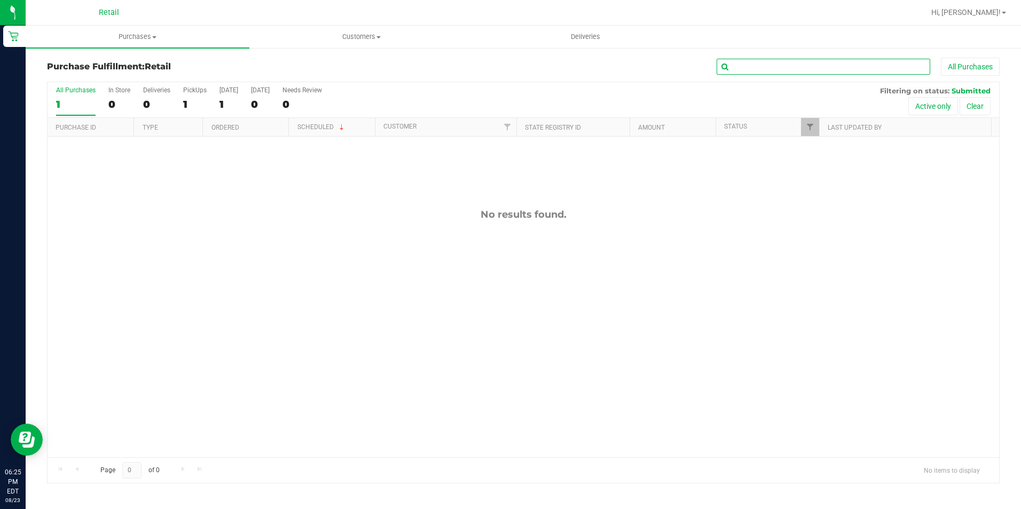
click at [748, 72] on input "text" at bounding box center [824, 67] width 214 height 16
click at [156, 33] on span "Purchases" at bounding box center [138, 37] width 224 height 10
click at [66, 64] on span "Summary of purchases" at bounding box center [80, 64] width 109 height 9
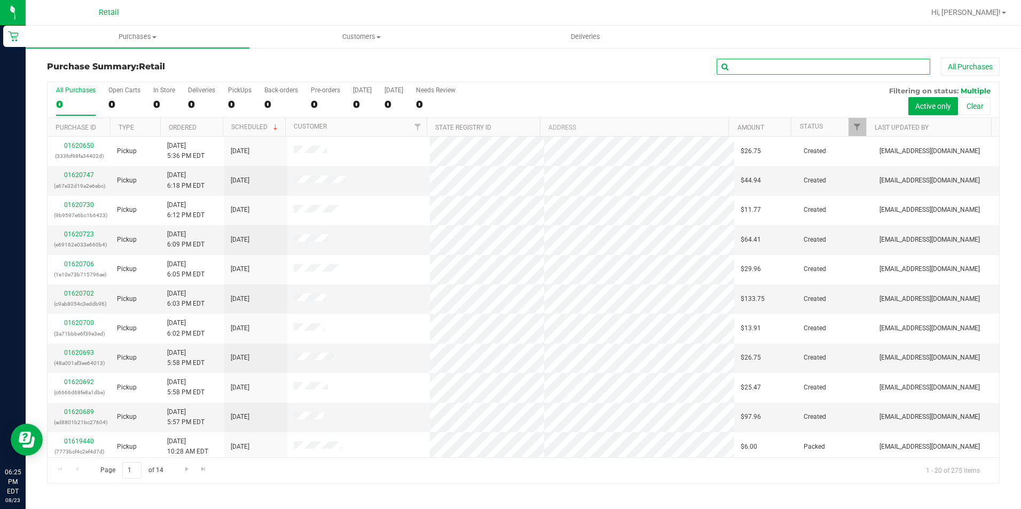
click at [736, 69] on input "text" at bounding box center [824, 67] width 214 height 16
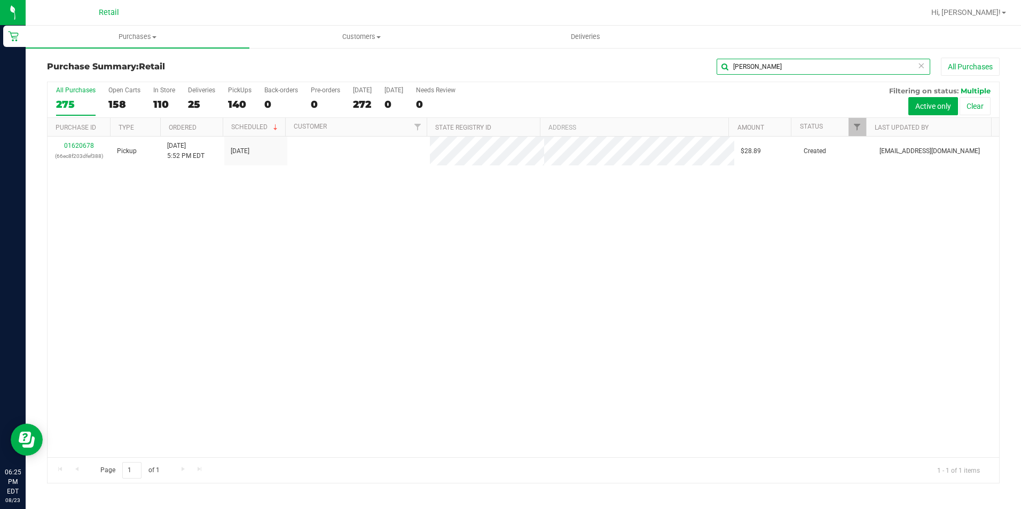
type input "peralta"
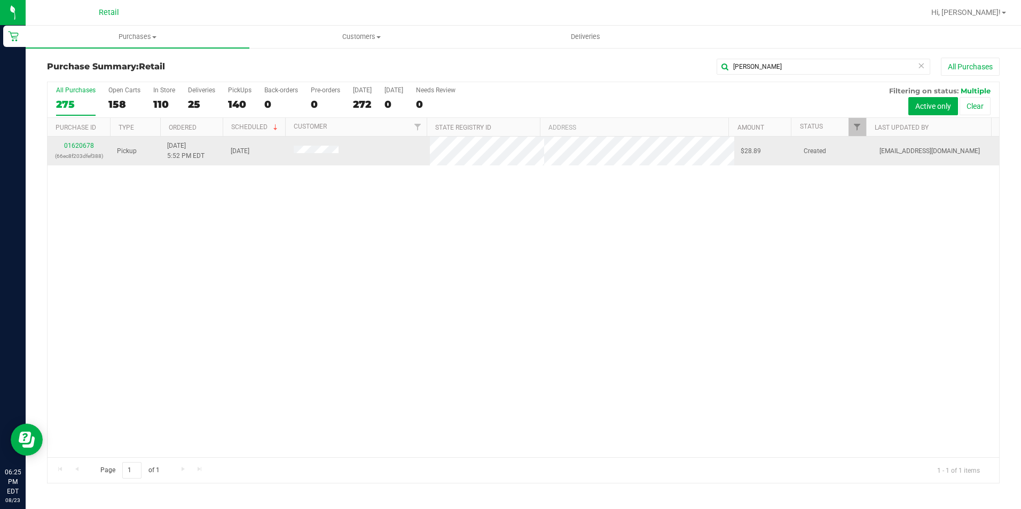
click at [97, 140] on td "01620678 (66ec8f203dfef388)" at bounding box center [79, 151] width 63 height 29
click at [83, 144] on link "01620678" at bounding box center [79, 145] width 30 height 7
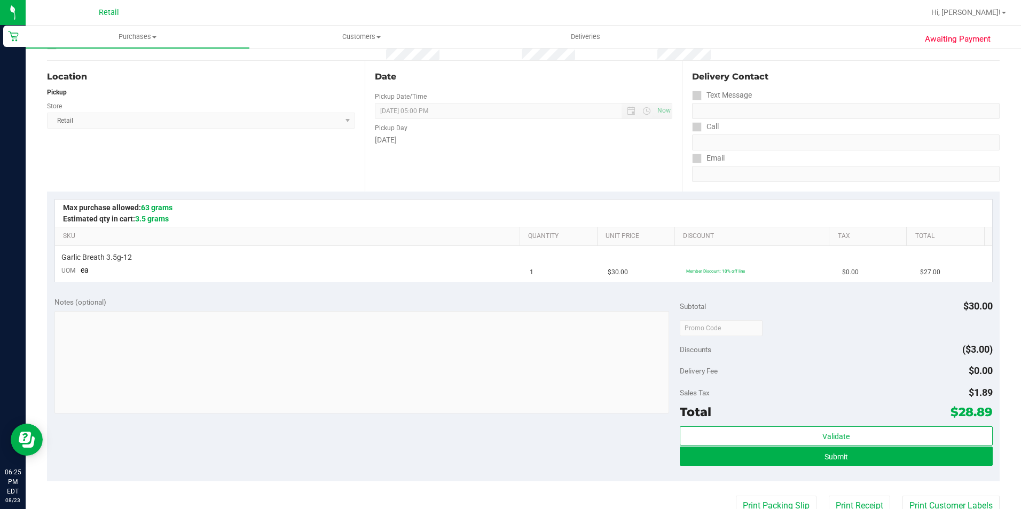
scroll to position [107, 0]
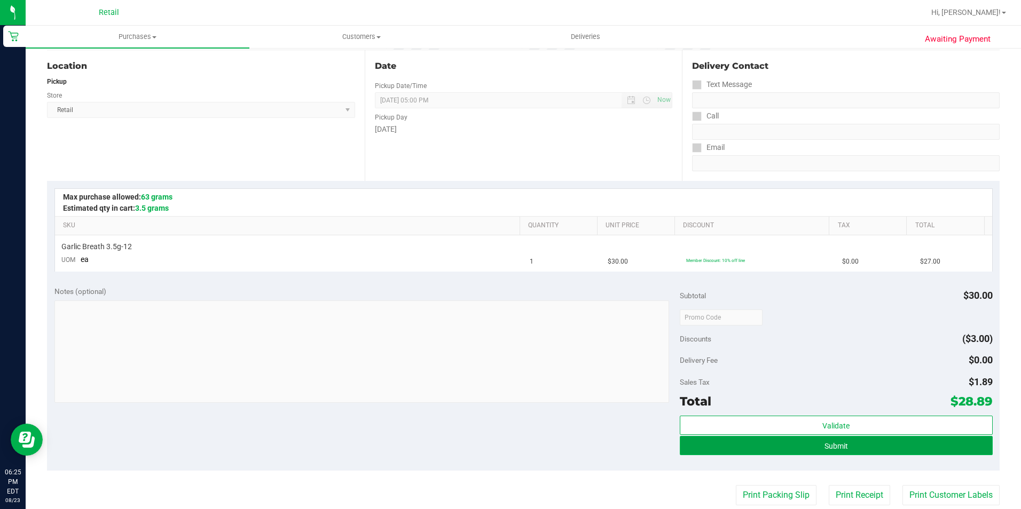
click at [827, 449] on span "Submit" at bounding box center [835, 446] width 23 height 9
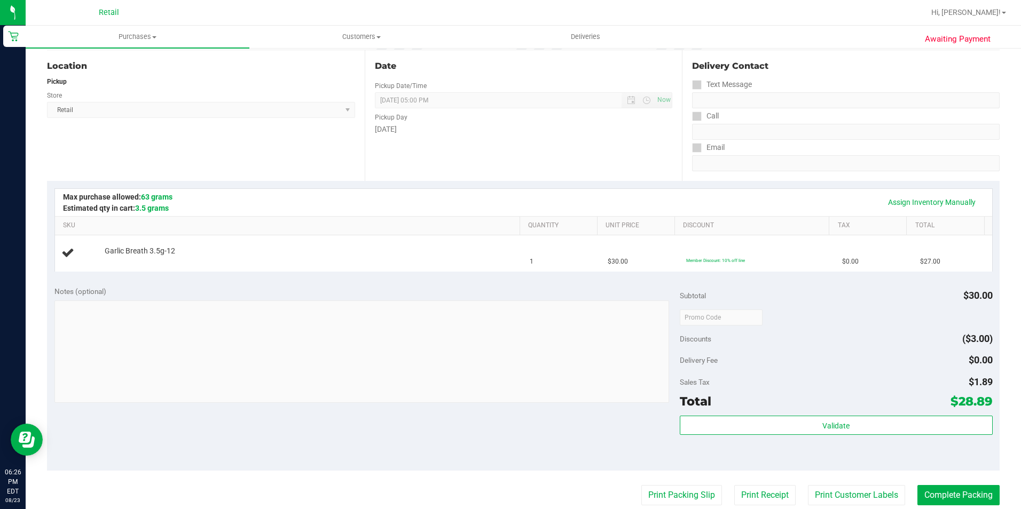
click at [333, 278] on div "Assign Inventory Manually SKU Quantity Unit Price Discount Tax Total Garlic Bre…" at bounding box center [523, 230] width 953 height 98
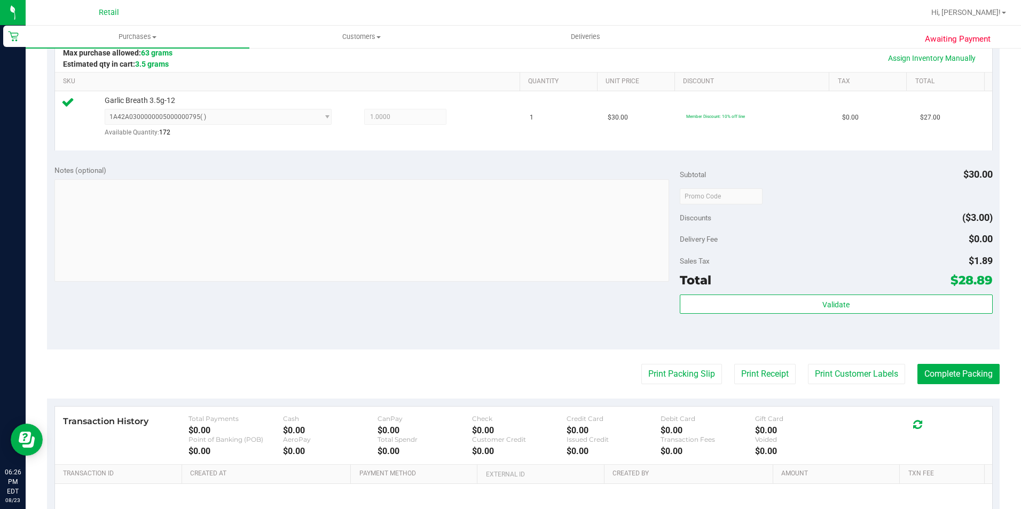
scroll to position [267, 0]
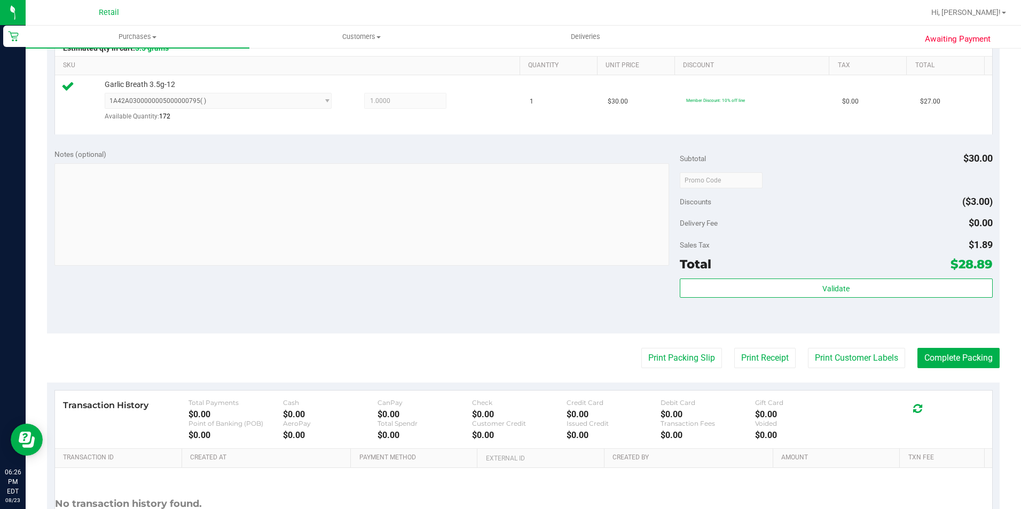
click at [957, 371] on purchase-details "Back Edit Purchase Cancel Purchase View Profile # 01620678 Med | Rec METRC ID: …" at bounding box center [523, 187] width 953 height 792
click at [953, 364] on button "Complete Packing" at bounding box center [958, 358] width 82 height 20
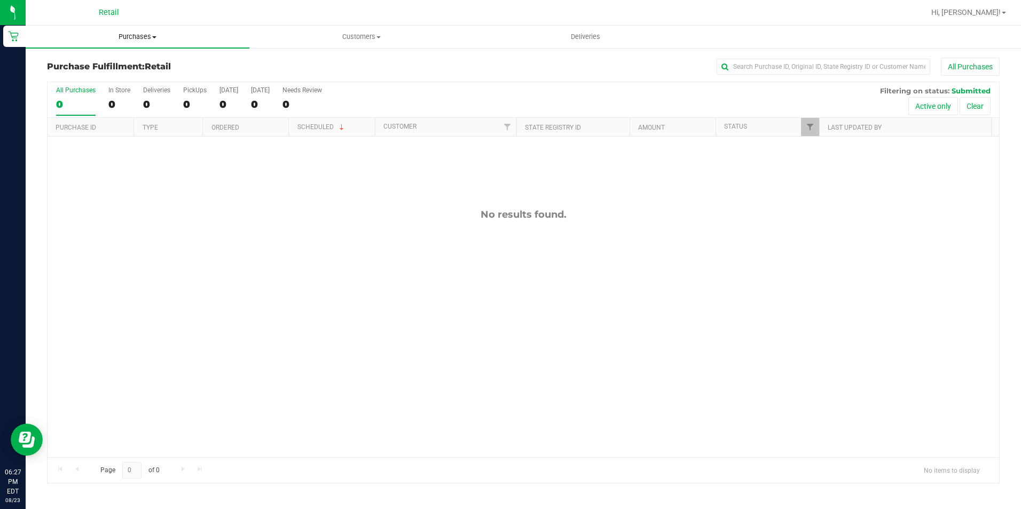
click at [148, 31] on uib-tab-heading "Purchases Summary of purchases Fulfillment All purchases" at bounding box center [138, 37] width 224 height 22
click at [110, 64] on span "Summary of purchases" at bounding box center [80, 64] width 109 height 9
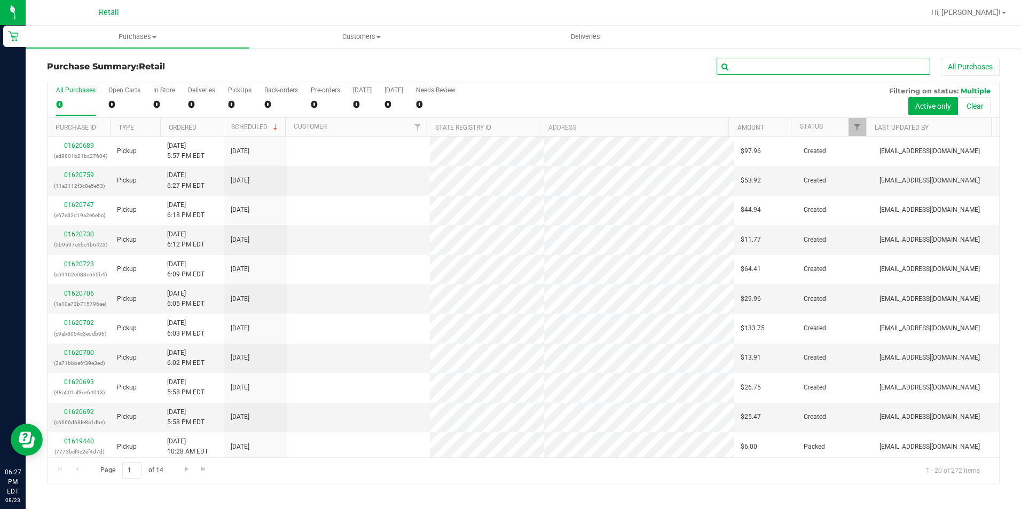
click at [744, 68] on input "text" at bounding box center [824, 67] width 214 height 16
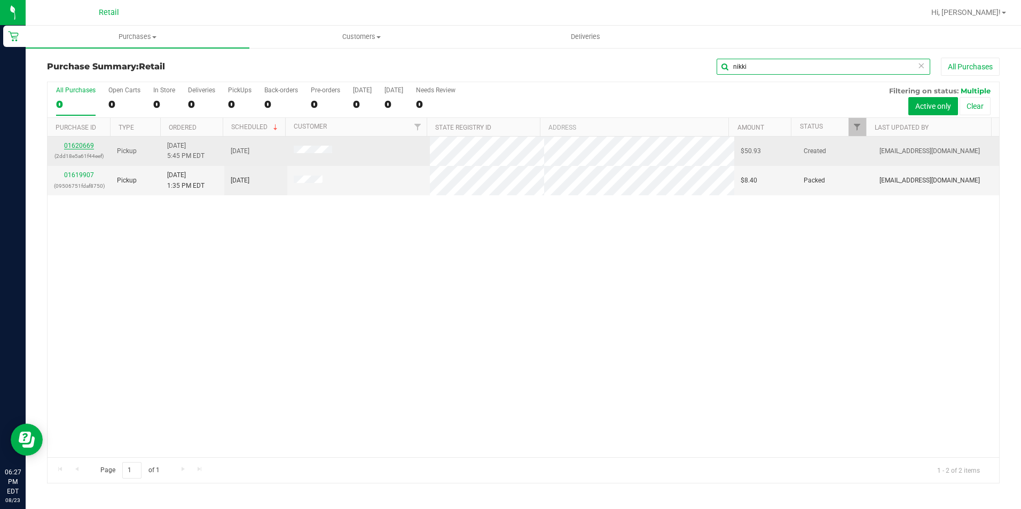
type input "nikki"
click at [81, 143] on link "01620669" at bounding box center [79, 145] width 30 height 7
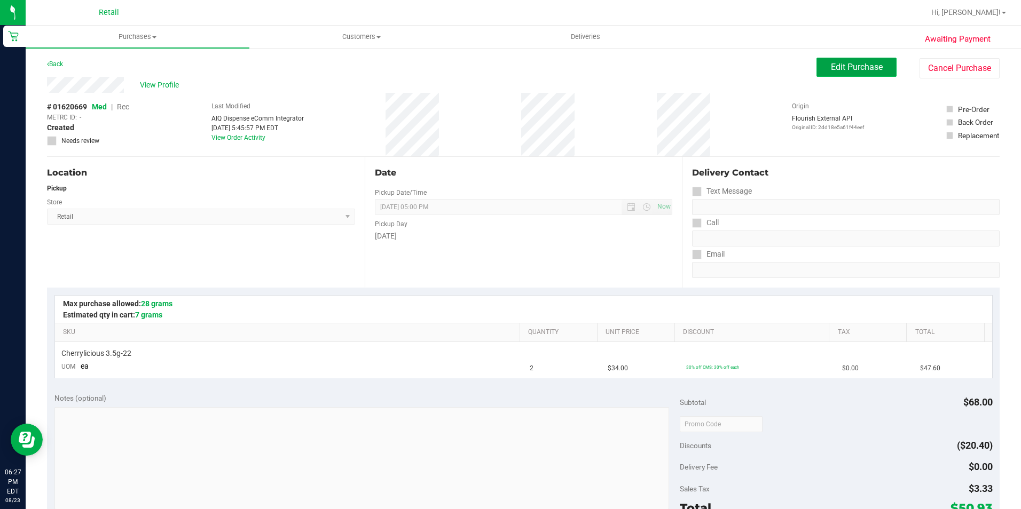
click at [871, 67] on span "Edit Purchase" at bounding box center [857, 67] width 52 height 10
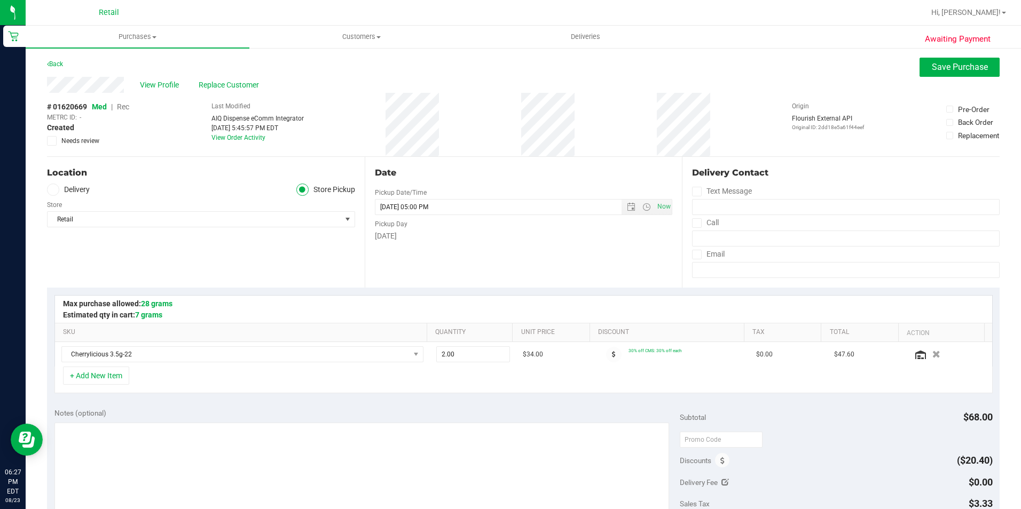
click at [120, 109] on span "Rec" at bounding box center [123, 107] width 12 height 9
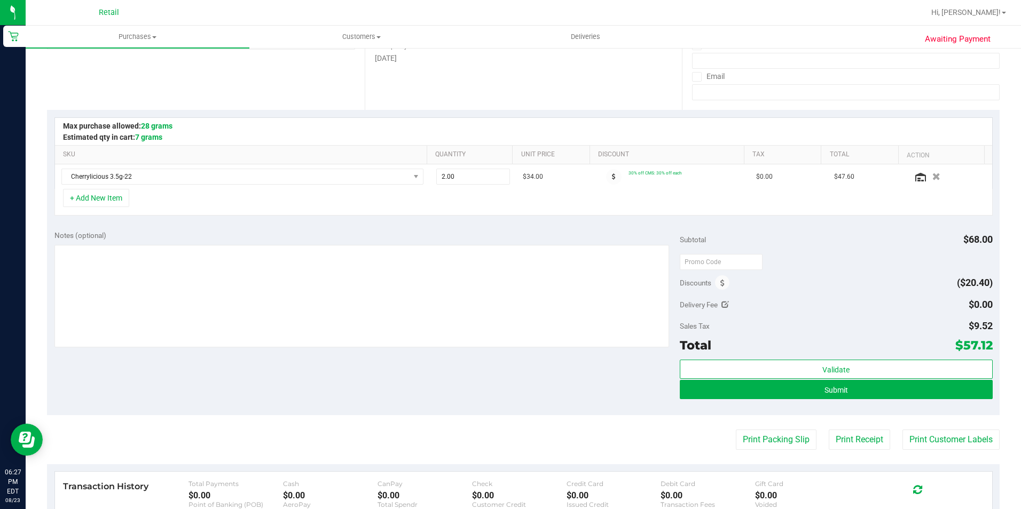
scroll to position [267, 0]
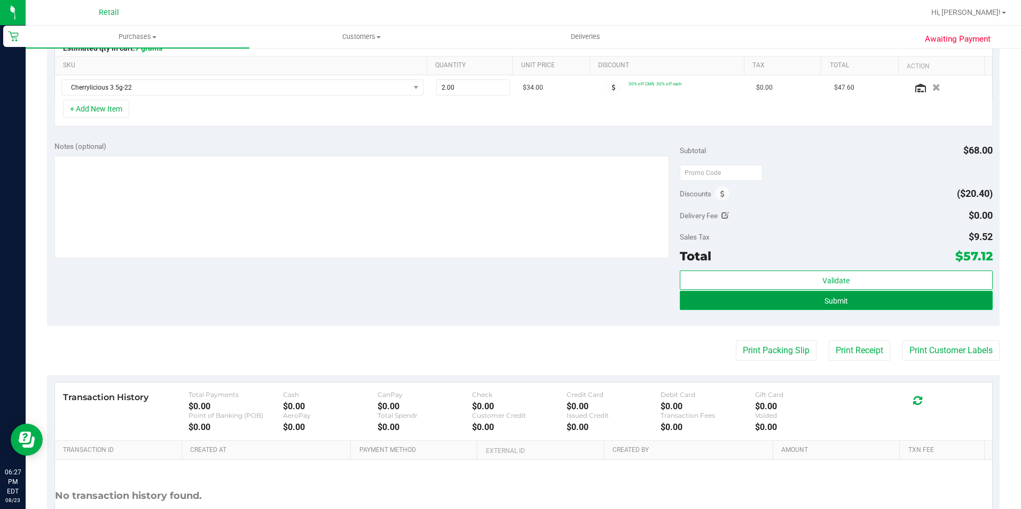
click at [829, 292] on button "Submit" at bounding box center [836, 300] width 313 height 19
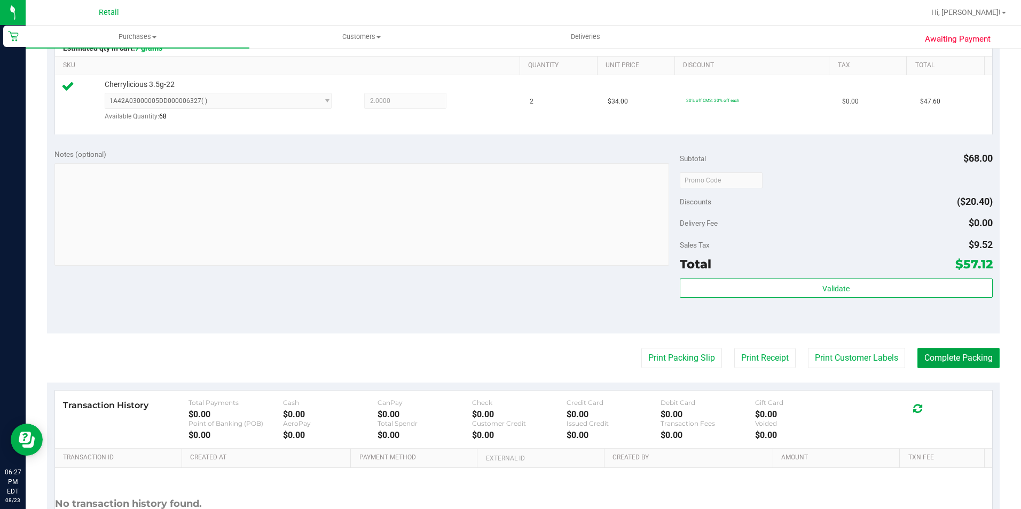
click at [922, 355] on button "Complete Packing" at bounding box center [958, 358] width 82 height 20
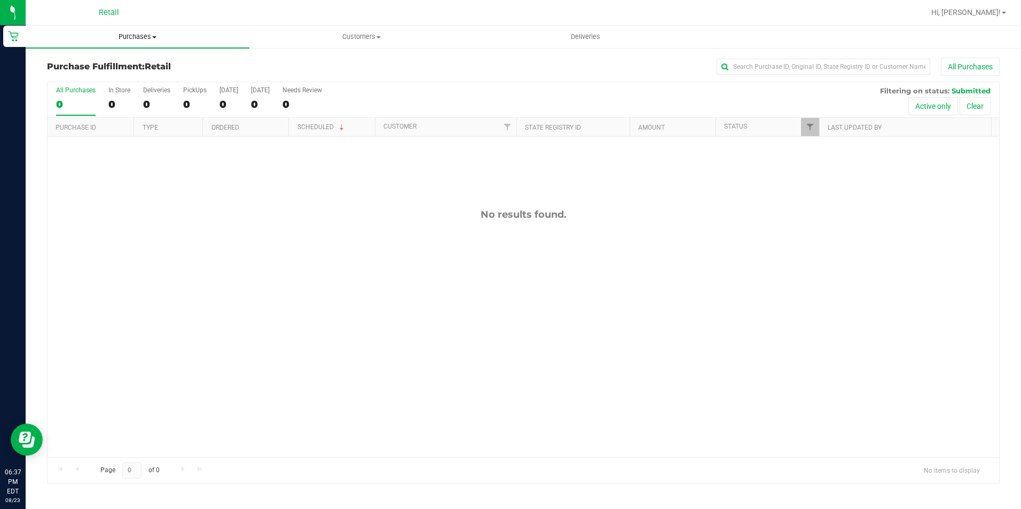
click at [130, 36] on span "Purchases" at bounding box center [138, 37] width 224 height 10
click at [107, 69] on span "Summary of purchases" at bounding box center [80, 64] width 109 height 9
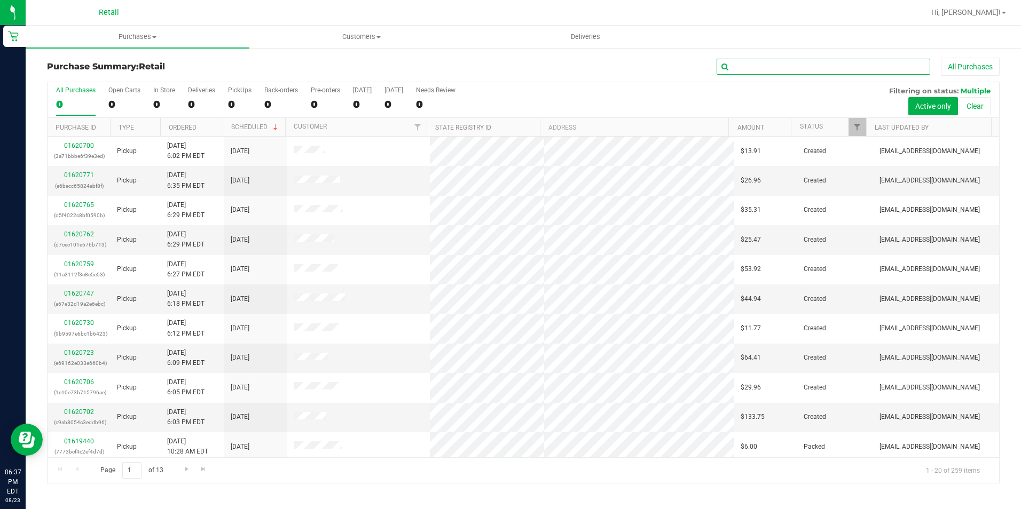
click at [807, 68] on input "text" at bounding box center [824, 67] width 214 height 16
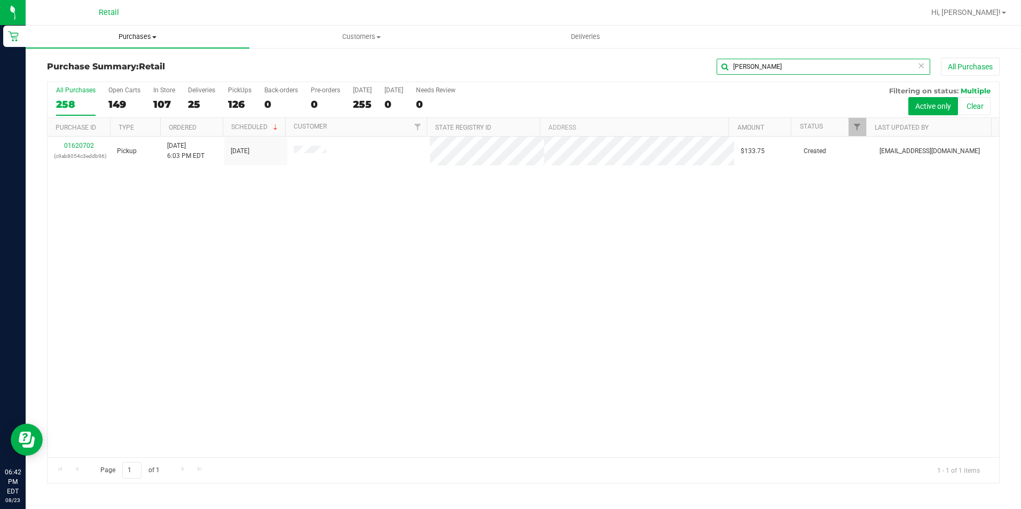
type input "shaun"
click at [132, 38] on span "Purchases" at bounding box center [138, 37] width 224 height 10
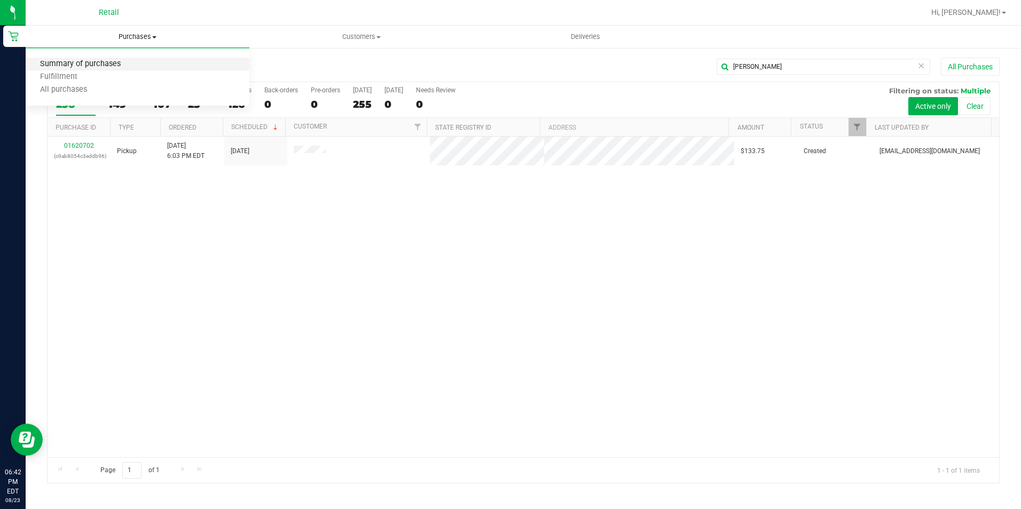
click at [103, 64] on span "Summary of purchases" at bounding box center [80, 64] width 109 height 9
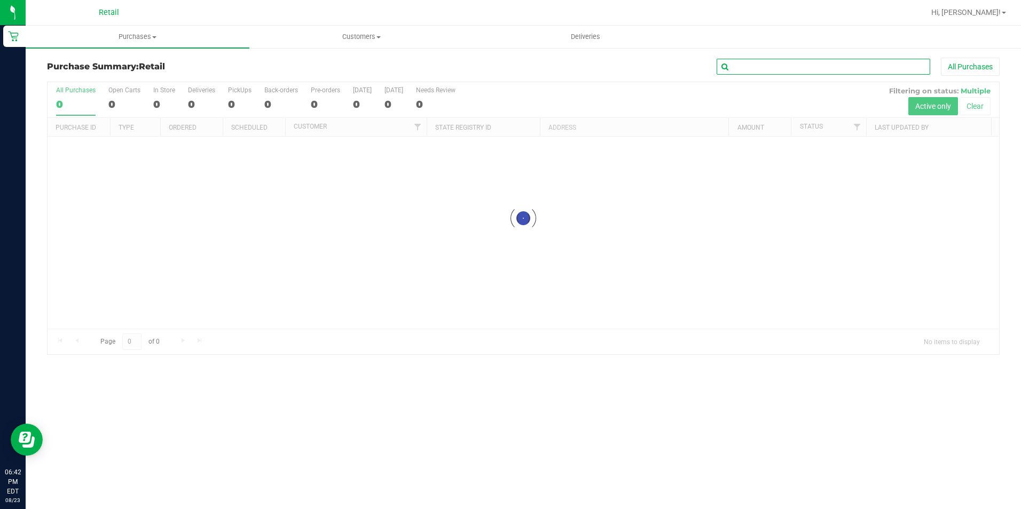
click at [757, 68] on input "text" at bounding box center [824, 67] width 214 height 16
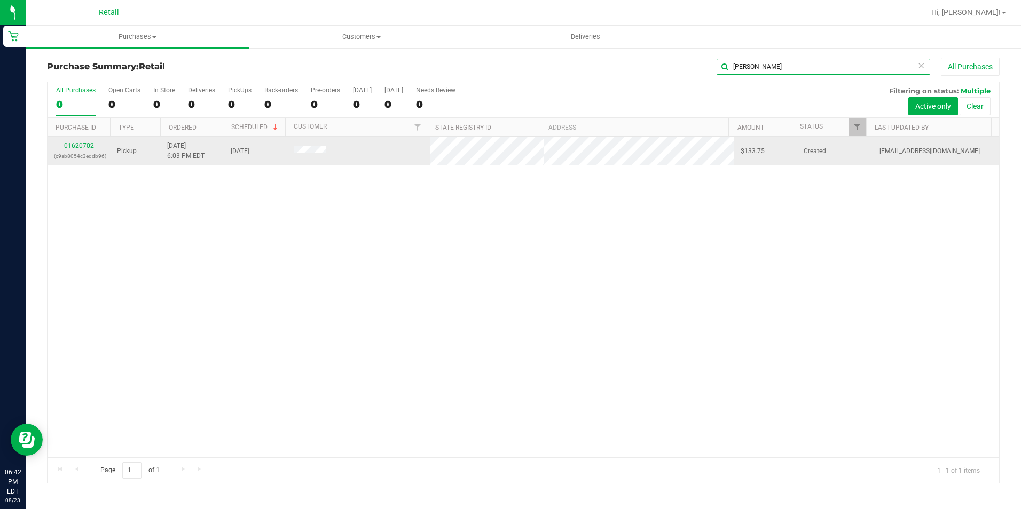
type input "shaun"
click at [78, 146] on link "01620702" at bounding box center [79, 145] width 30 height 7
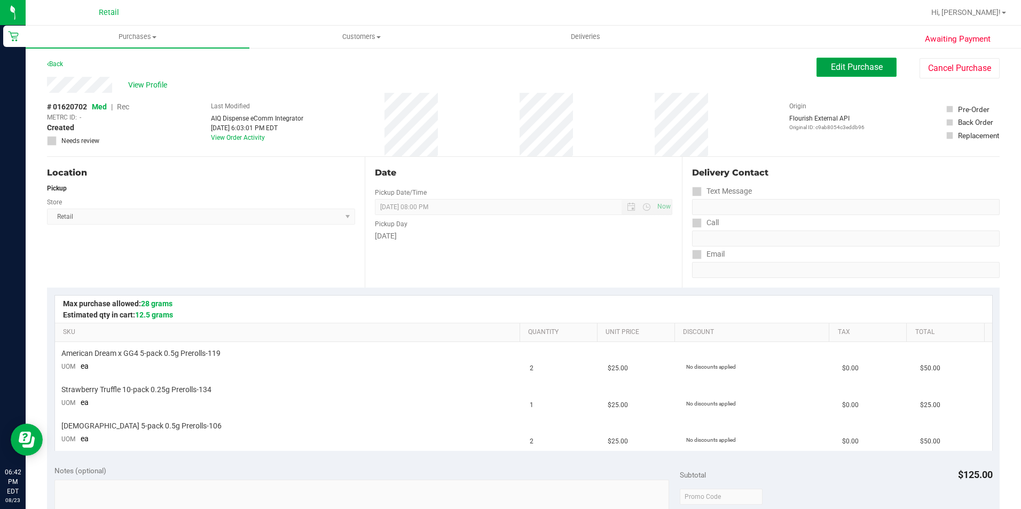
click at [831, 63] on span "Edit Purchase" at bounding box center [857, 67] width 52 height 10
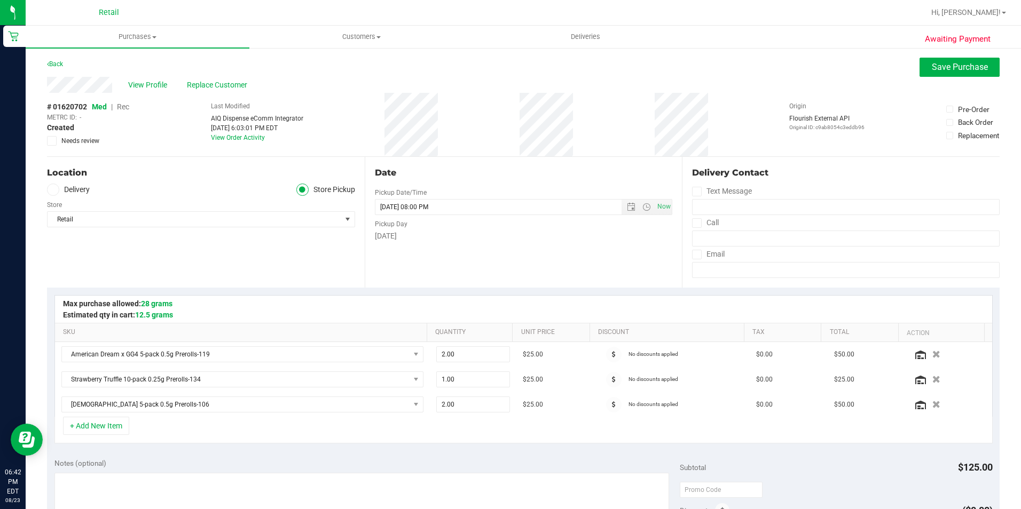
click at [124, 105] on span "Rec" at bounding box center [123, 107] width 12 height 9
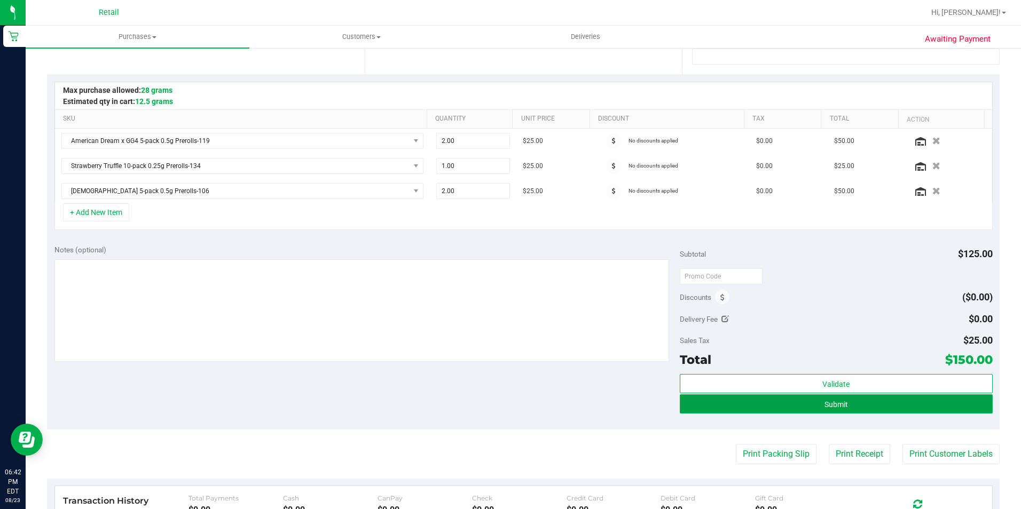
click at [713, 408] on button "Submit" at bounding box center [836, 404] width 313 height 19
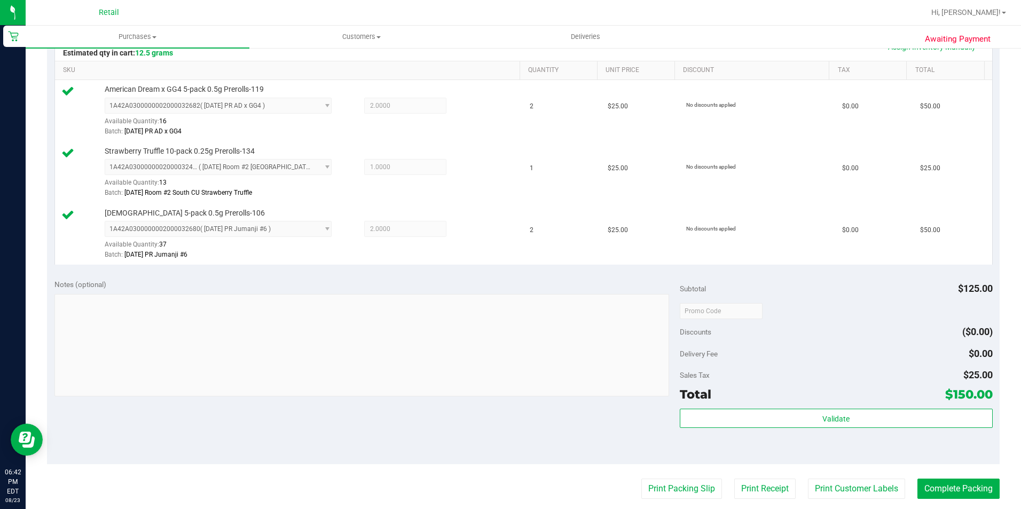
scroll to position [320, 0]
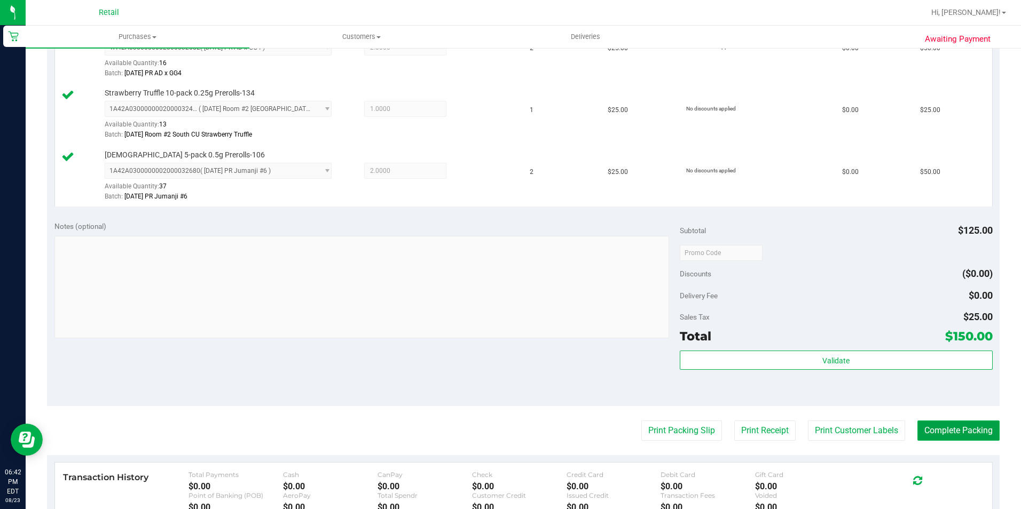
click at [917, 424] on button "Complete Packing" at bounding box center [958, 431] width 82 height 20
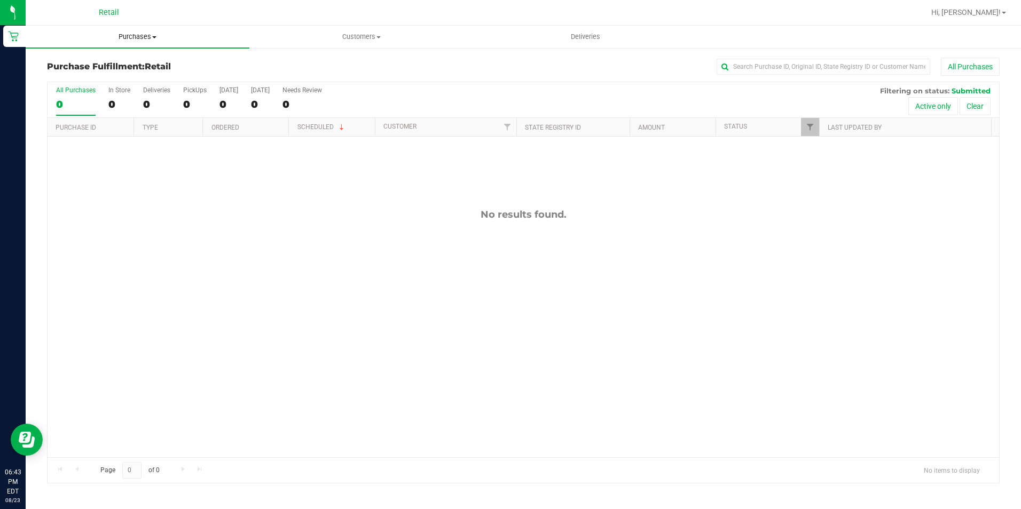
click at [124, 44] on uib-tab-heading "Purchases Summary of purchases Fulfillment All purchases" at bounding box center [138, 37] width 224 height 22
click at [98, 68] on span "Summary of purchases" at bounding box center [80, 64] width 109 height 9
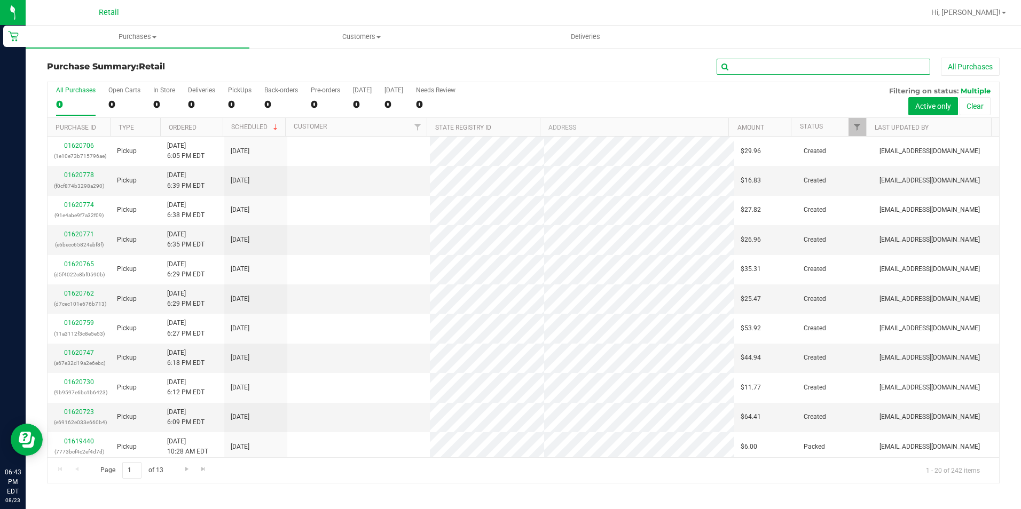
click at [742, 68] on input "text" at bounding box center [824, 67] width 214 height 16
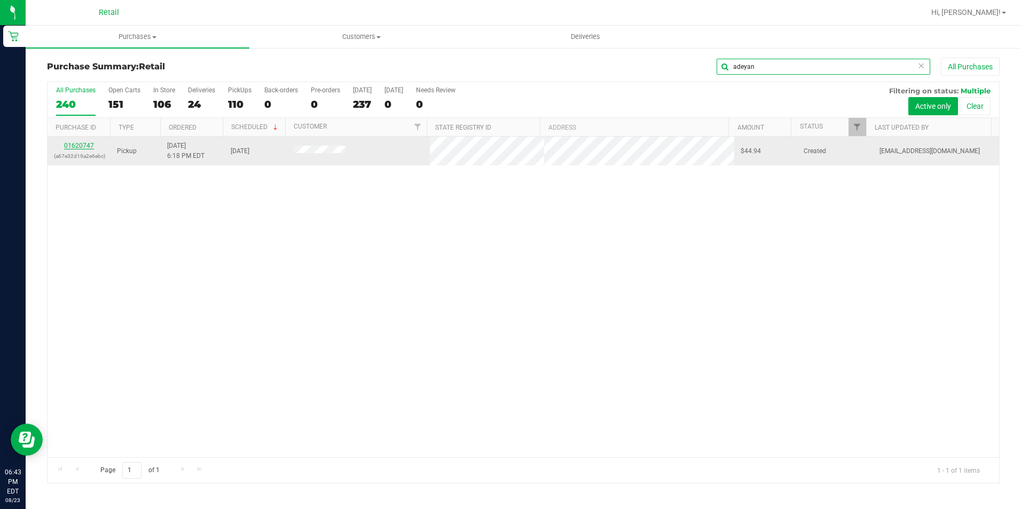
type input "adeyan"
click at [72, 148] on link "01620747" at bounding box center [79, 145] width 30 height 7
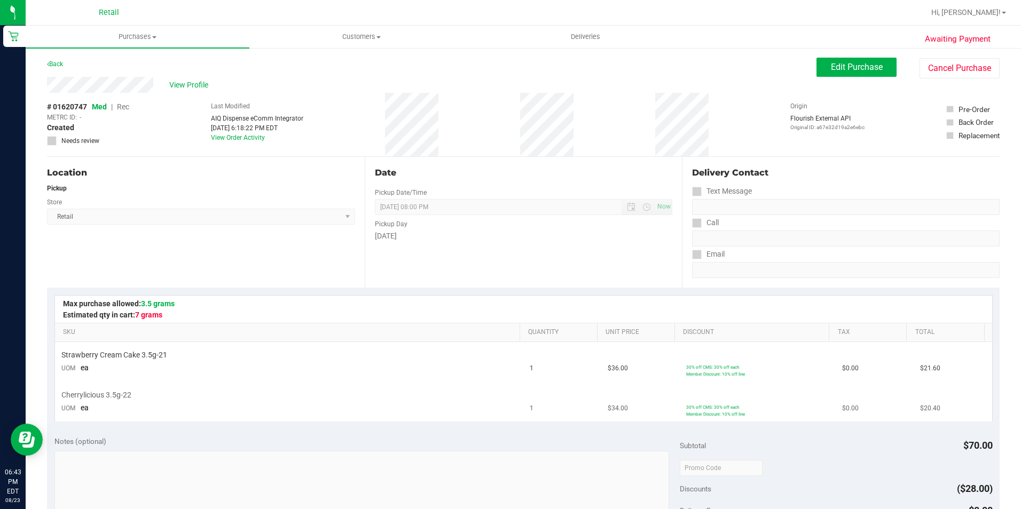
scroll to position [160, 0]
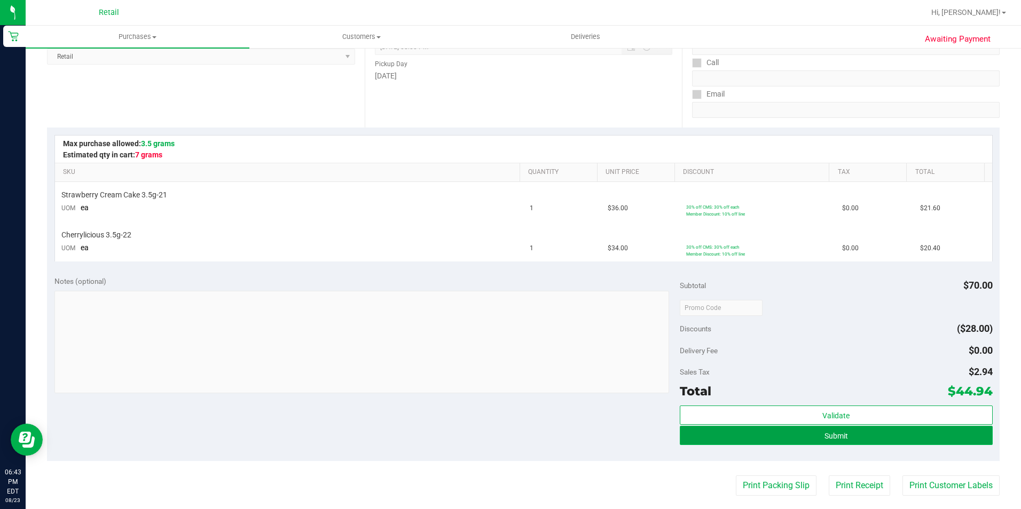
click at [723, 438] on button "Submit" at bounding box center [836, 435] width 313 height 19
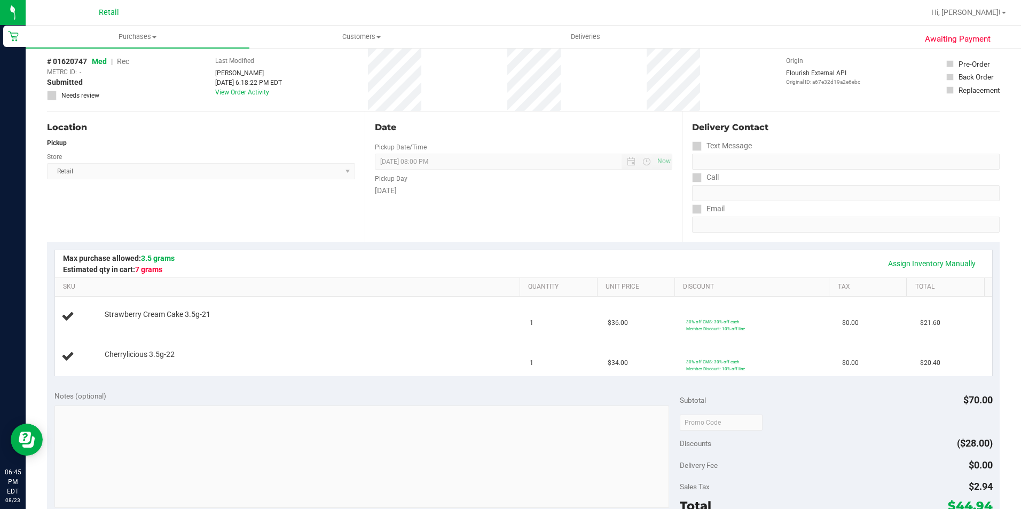
scroll to position [0, 0]
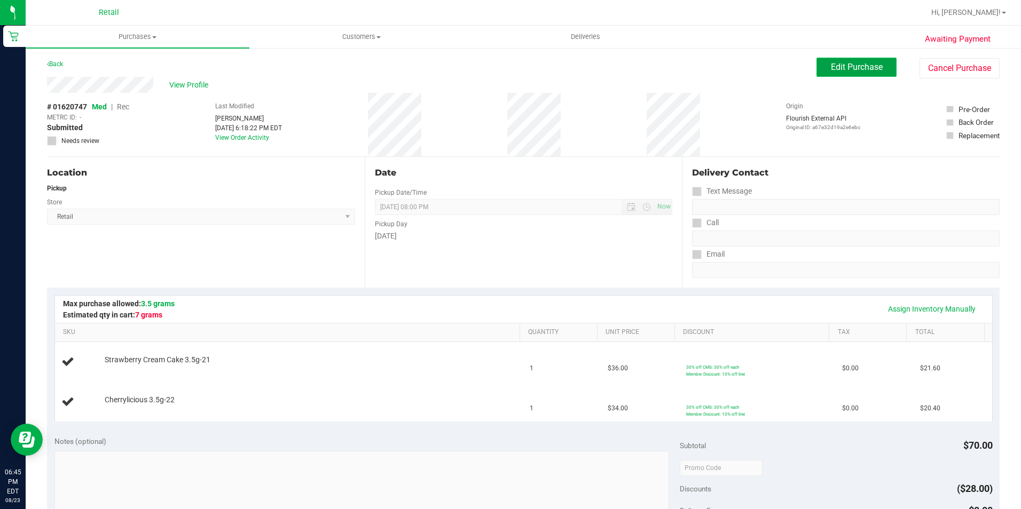
drag, startPoint x: 829, startPoint y: 72, endPoint x: 821, endPoint y: 73, distance: 7.6
click at [829, 72] on button "Edit Purchase" at bounding box center [856, 67] width 80 height 19
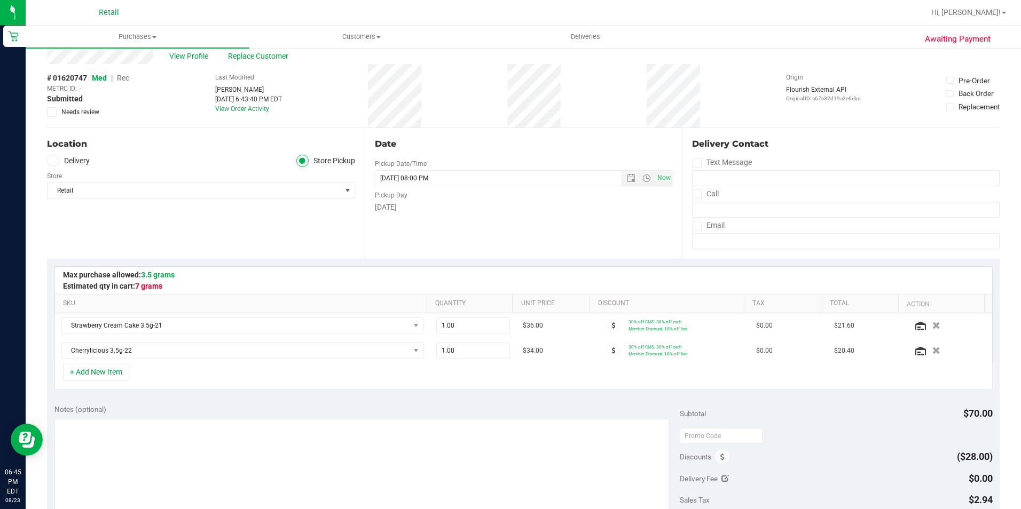
scroll to position [53, 0]
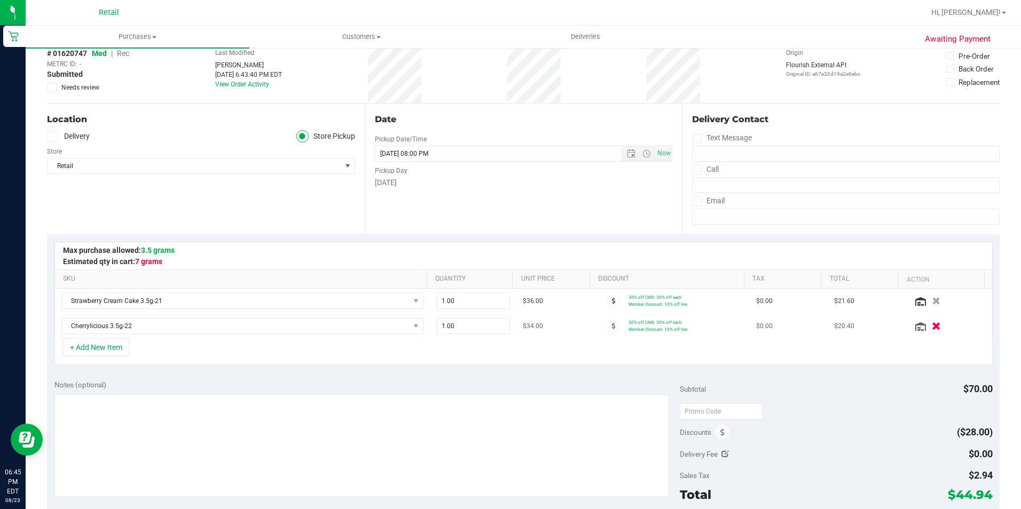
click at [921, 331] on div at bounding box center [949, 326] width 74 height 11
click at [932, 329] on icon "button" at bounding box center [936, 327] width 9 height 8
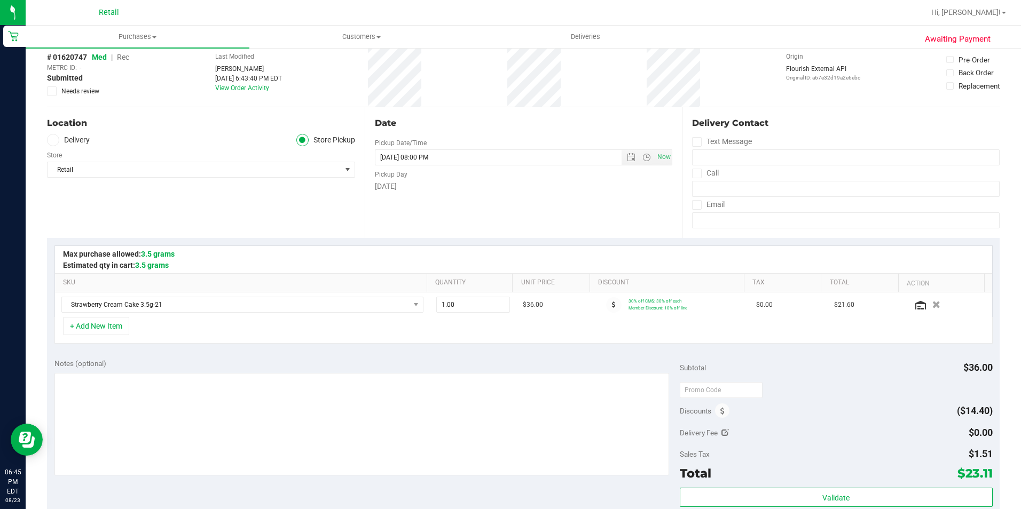
scroll to position [0, 0]
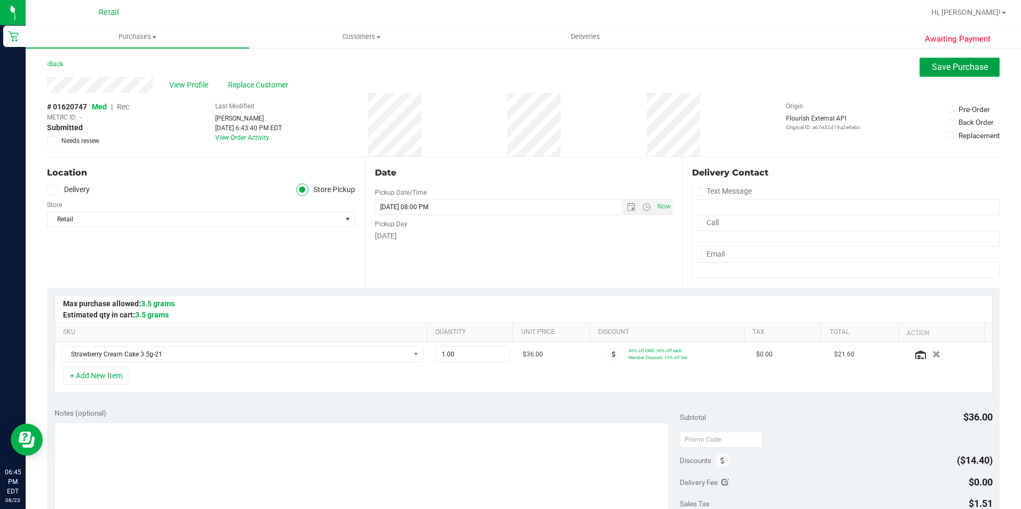
click at [925, 58] on button "Save Purchase" at bounding box center [959, 67] width 80 height 19
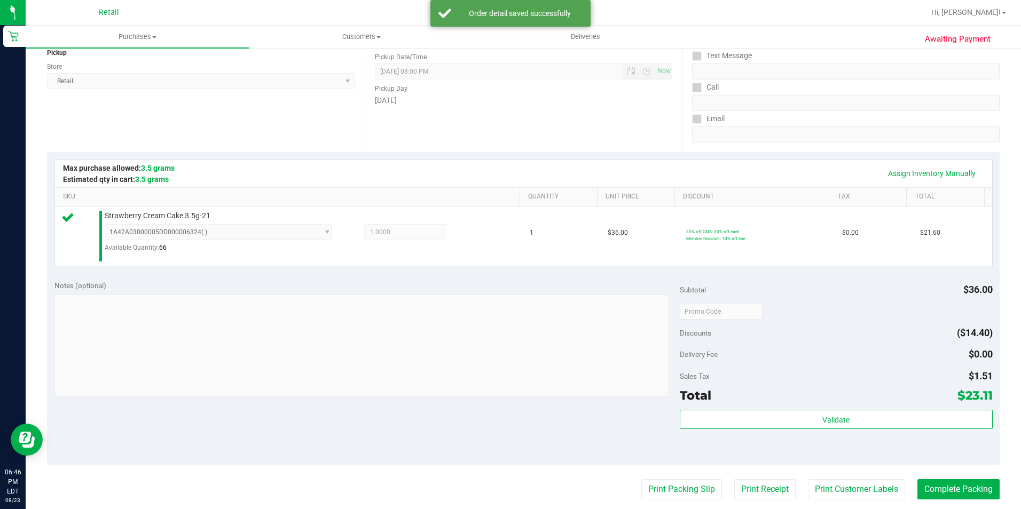
scroll to position [160, 0]
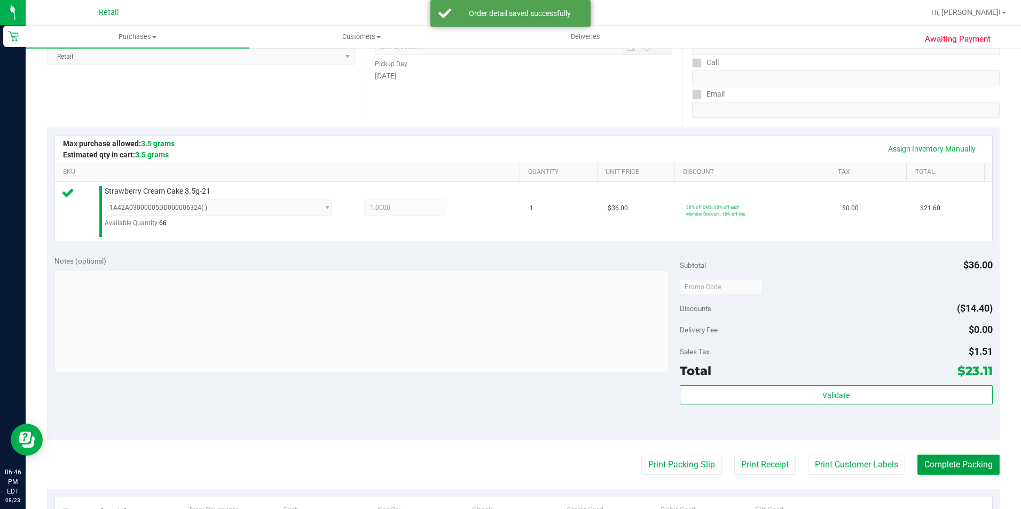
click at [942, 459] on button "Complete Packing" at bounding box center [958, 465] width 82 height 20
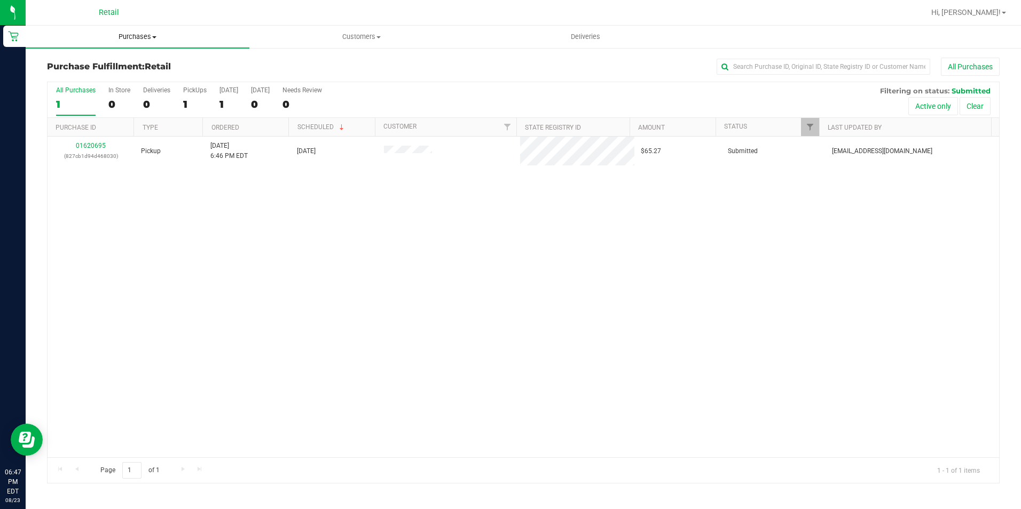
click at [136, 38] on span "Purchases" at bounding box center [138, 37] width 224 height 10
click at [126, 59] on li "Summary of purchases" at bounding box center [138, 64] width 224 height 13
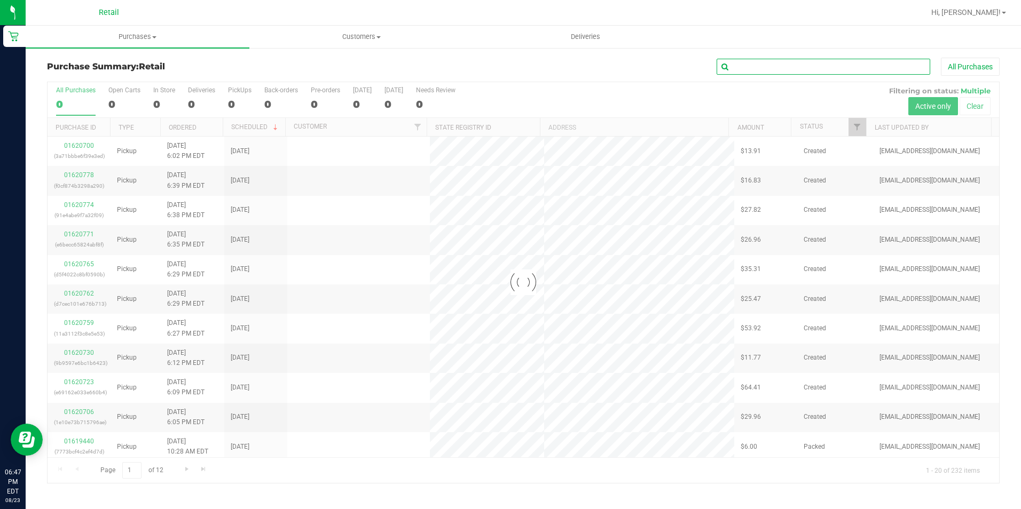
click at [797, 61] on input "text" at bounding box center [824, 67] width 214 height 16
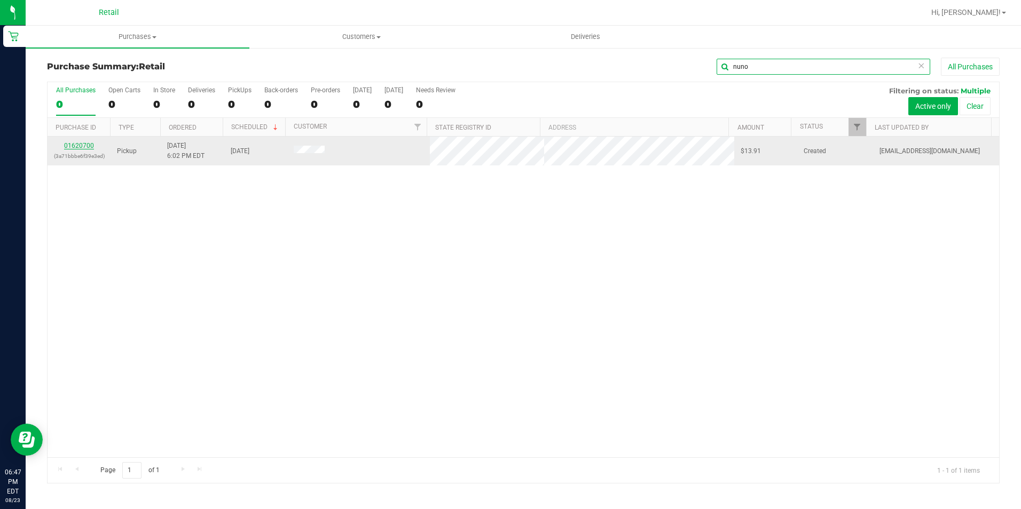
type input "nuno"
click at [84, 144] on link "01620700" at bounding box center [79, 145] width 30 height 7
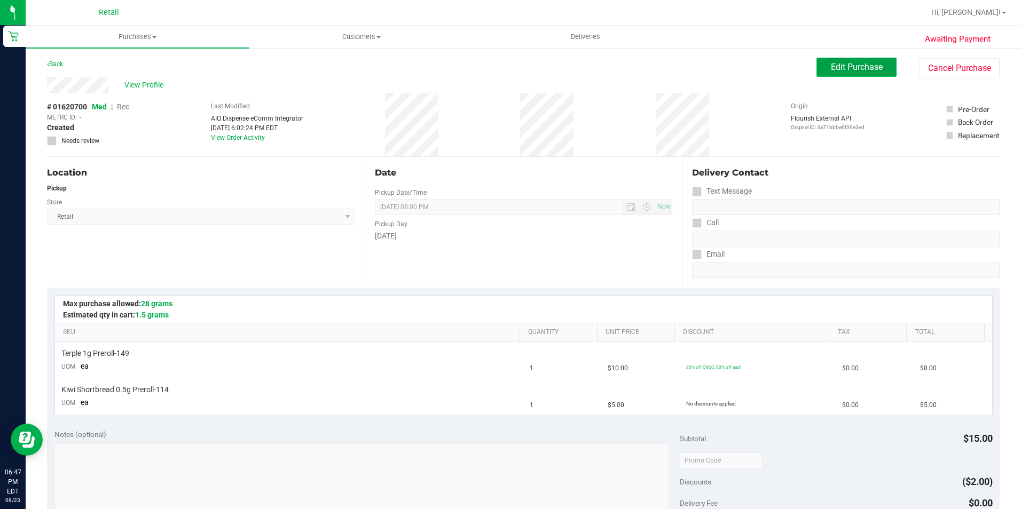
click at [854, 73] on button "Edit Purchase" at bounding box center [856, 67] width 80 height 19
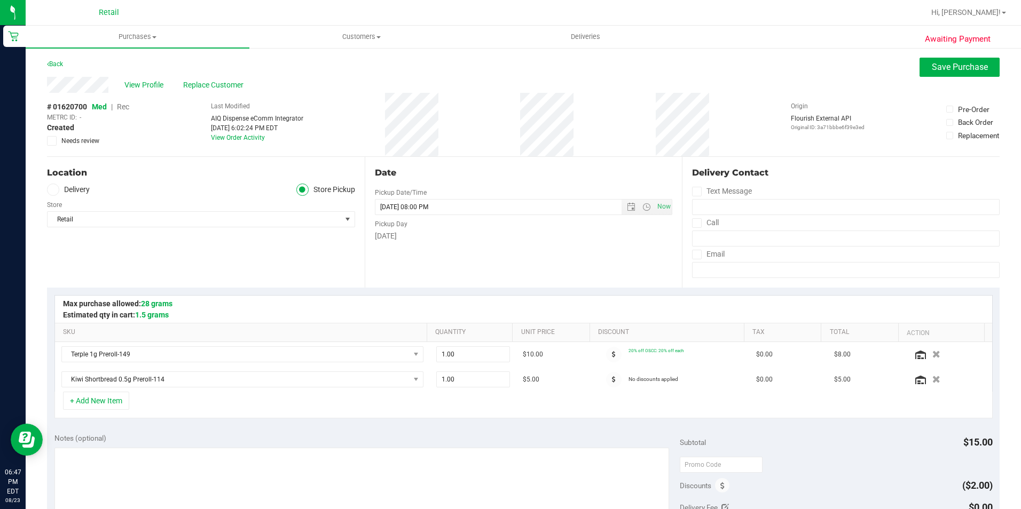
click at [129, 107] on span "Rec" at bounding box center [123, 107] width 12 height 9
click at [932, 69] on span "Save Purchase" at bounding box center [960, 67] width 56 height 10
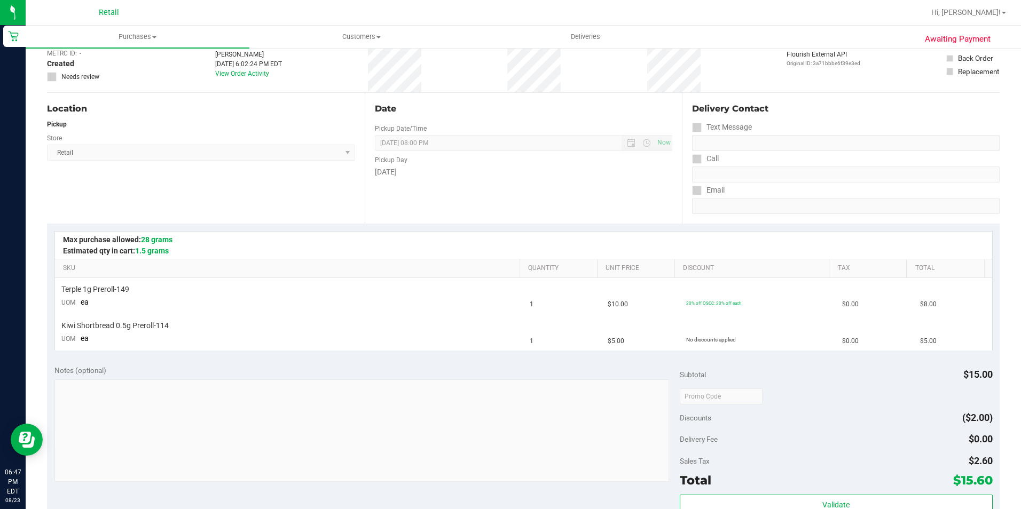
scroll to position [214, 0]
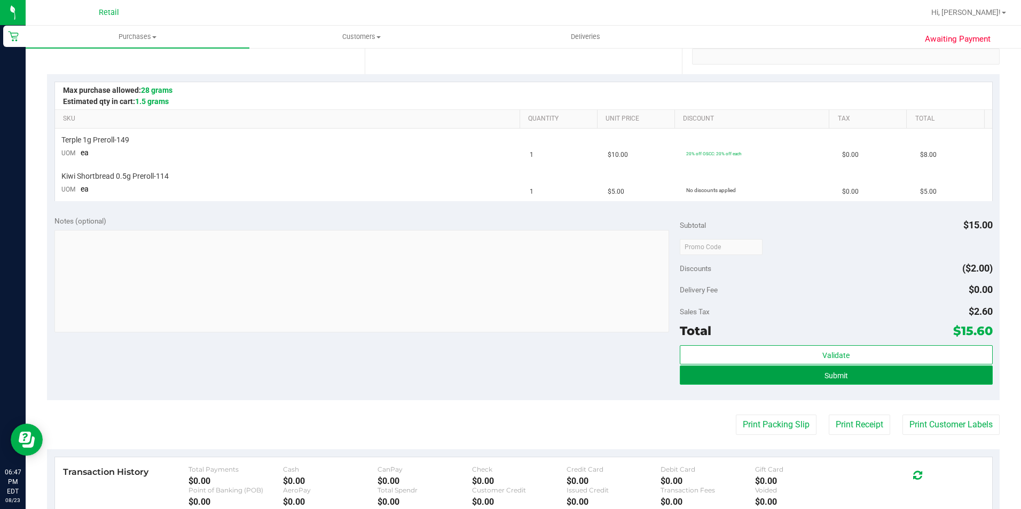
click at [712, 372] on button "Submit" at bounding box center [836, 375] width 313 height 19
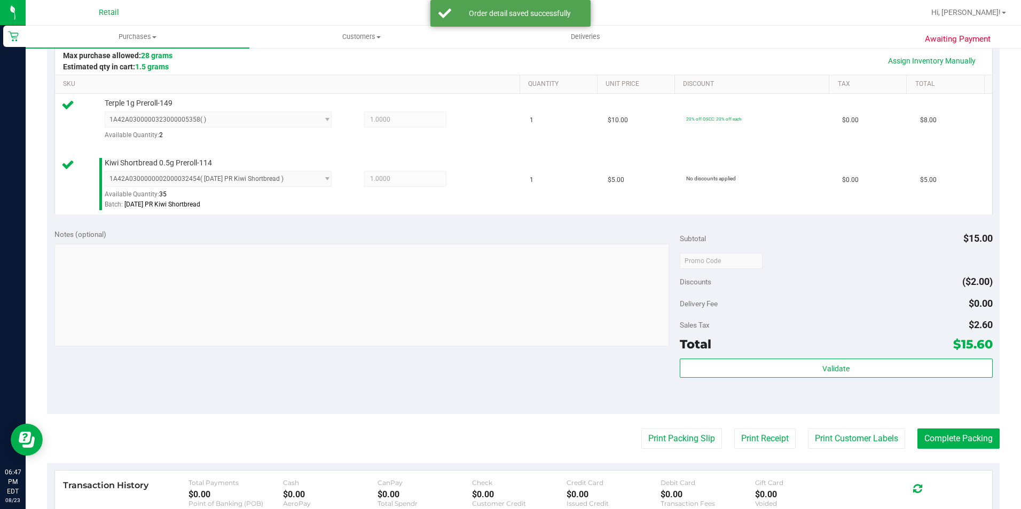
scroll to position [267, 0]
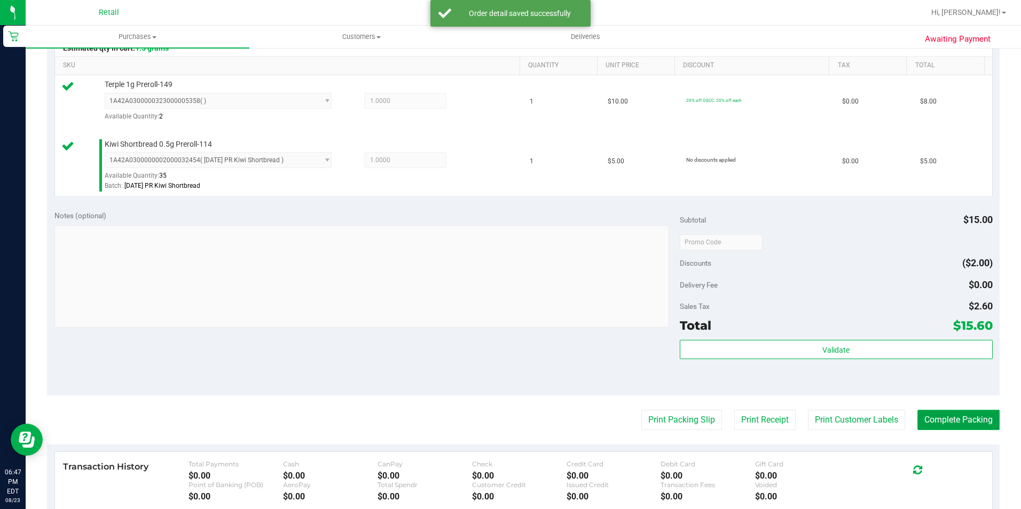
click at [926, 418] on button "Complete Packing" at bounding box center [958, 420] width 82 height 20
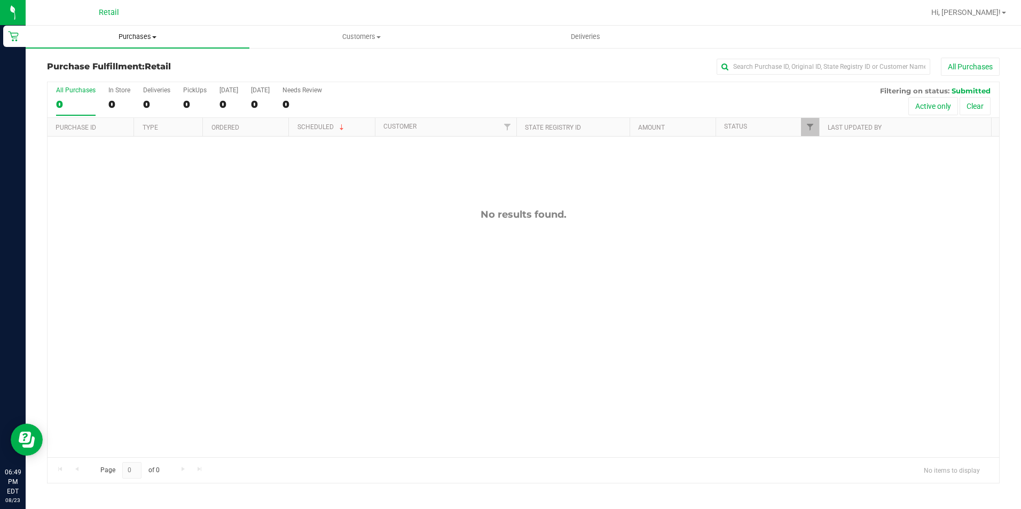
click at [139, 40] on span "Purchases" at bounding box center [138, 37] width 224 height 10
click at [120, 64] on span "Summary of purchases" at bounding box center [80, 64] width 109 height 9
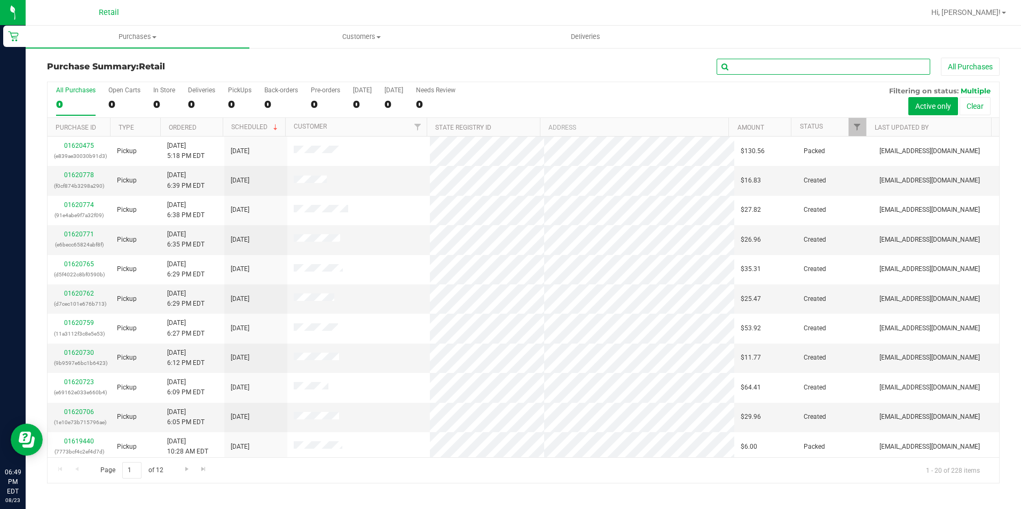
click at [753, 70] on input "text" at bounding box center [824, 67] width 214 height 16
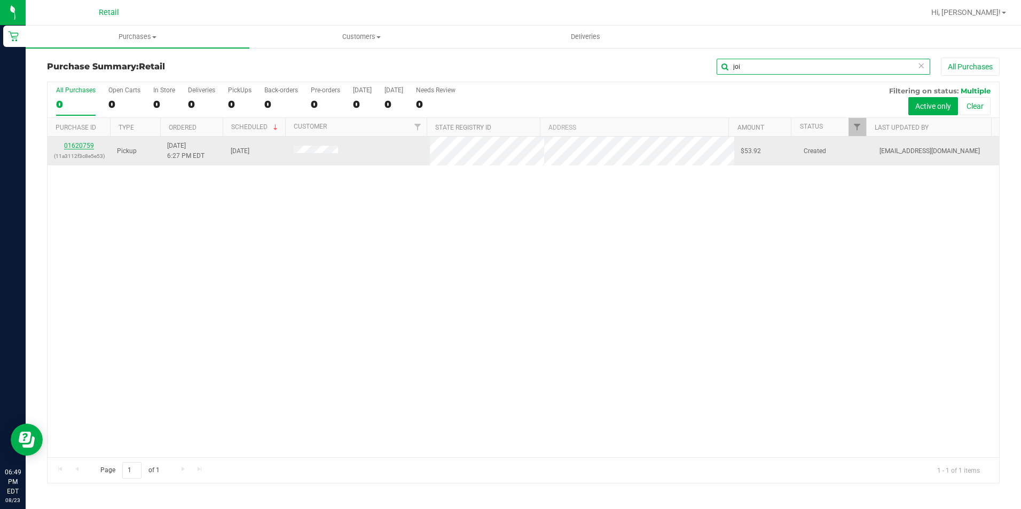
type input "joi"
click at [92, 145] on link "01620759" at bounding box center [79, 145] width 30 height 7
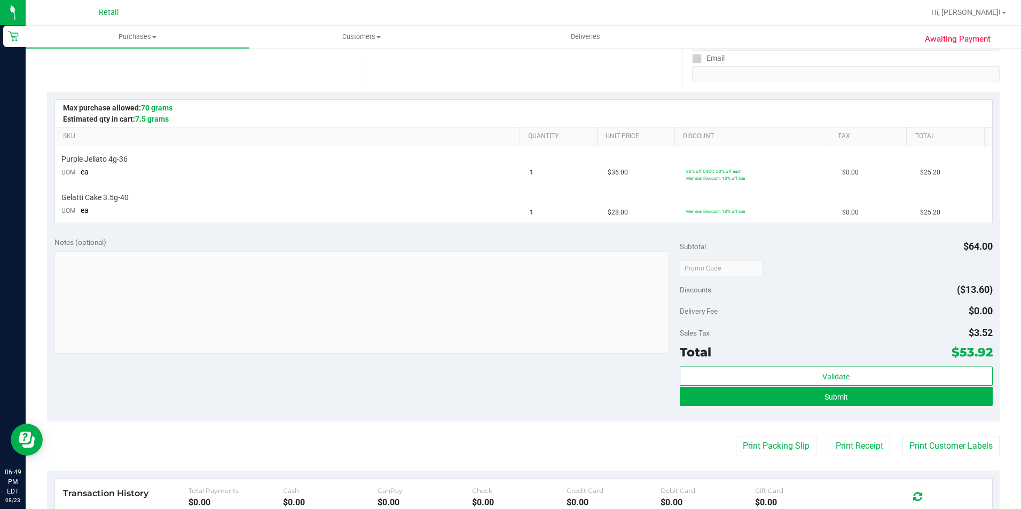
scroll to position [214, 0]
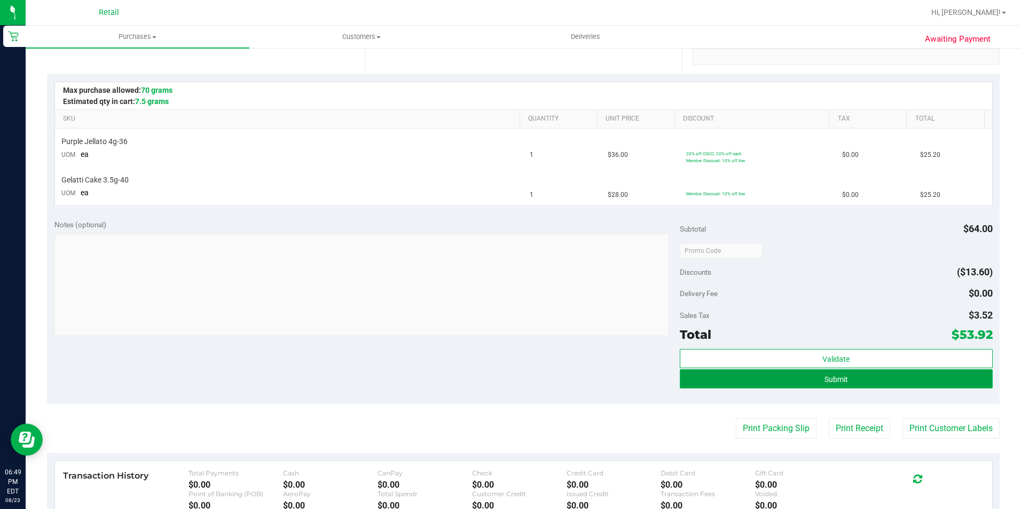
click at [724, 378] on button "Submit" at bounding box center [836, 379] width 313 height 19
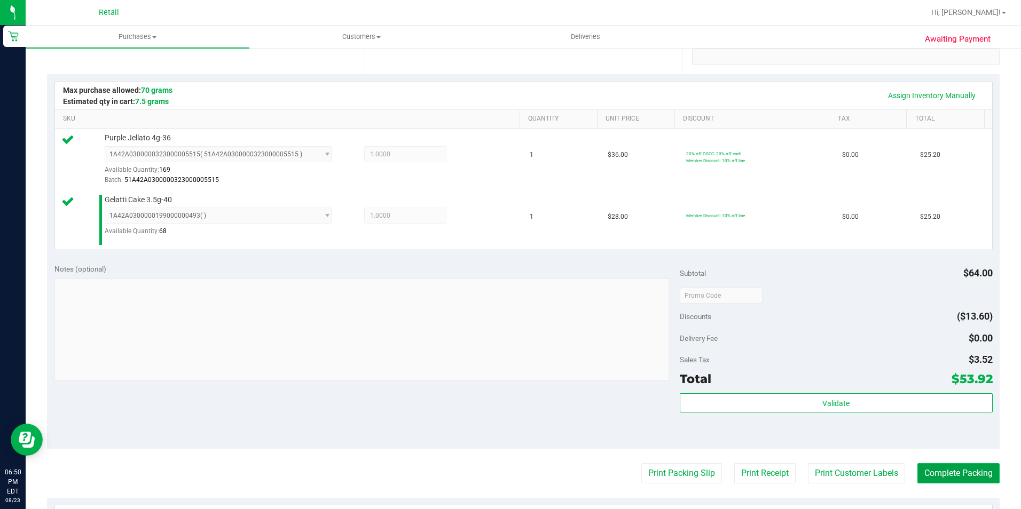
click at [959, 475] on button "Complete Packing" at bounding box center [958, 473] width 82 height 20
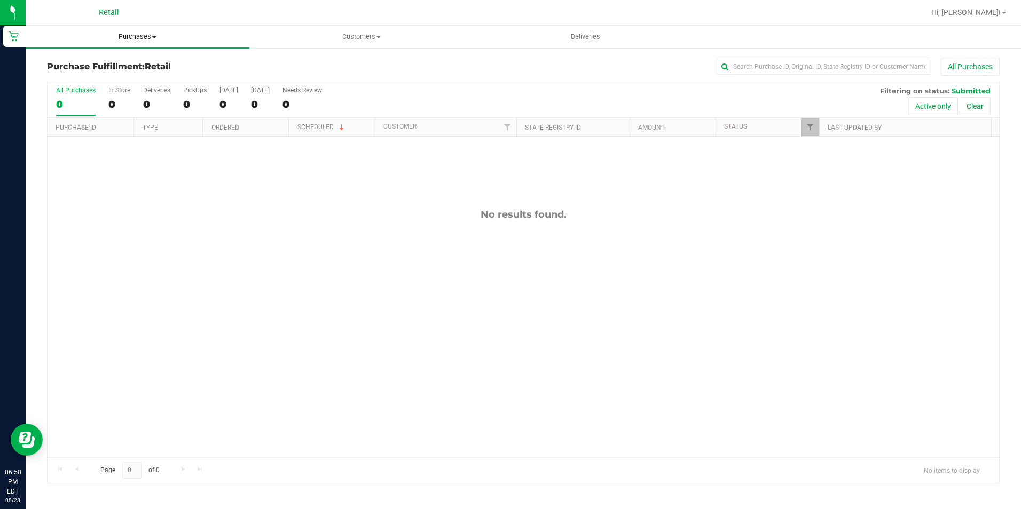
click at [105, 33] on span "Purchases" at bounding box center [138, 37] width 224 height 10
click at [100, 61] on span "Summary of purchases" at bounding box center [80, 64] width 109 height 9
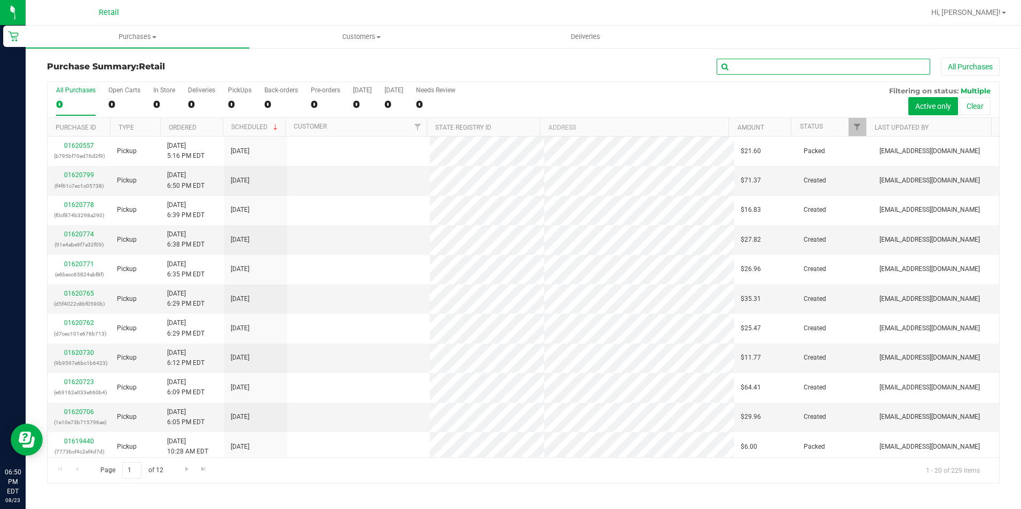
click at [806, 69] on input "text" at bounding box center [824, 67] width 214 height 16
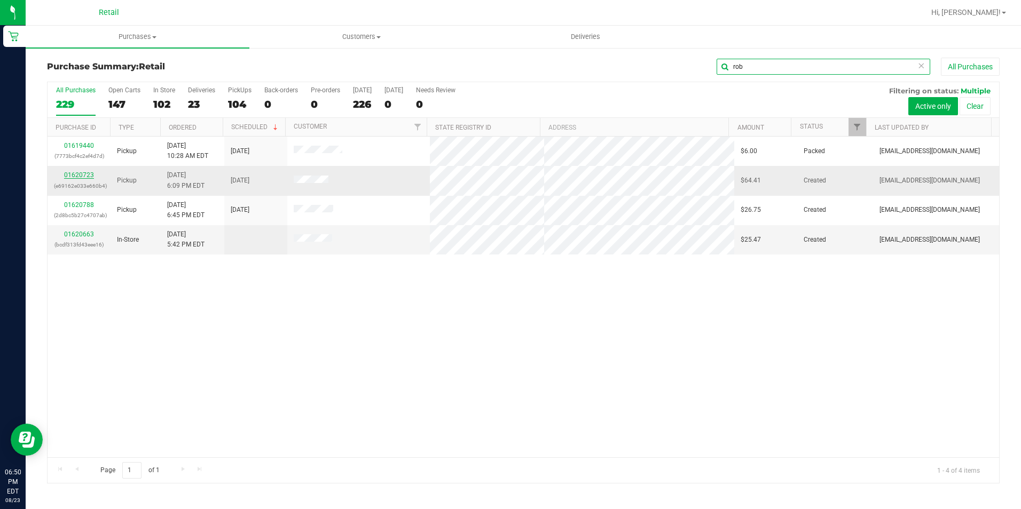
type input "rob"
click at [74, 176] on link "01620723" at bounding box center [79, 174] width 30 height 7
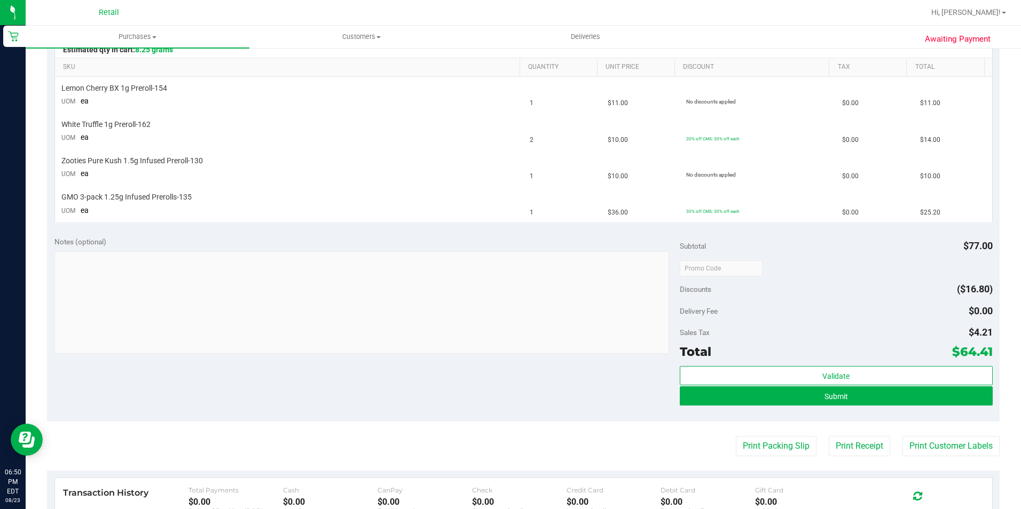
scroll to position [267, 0]
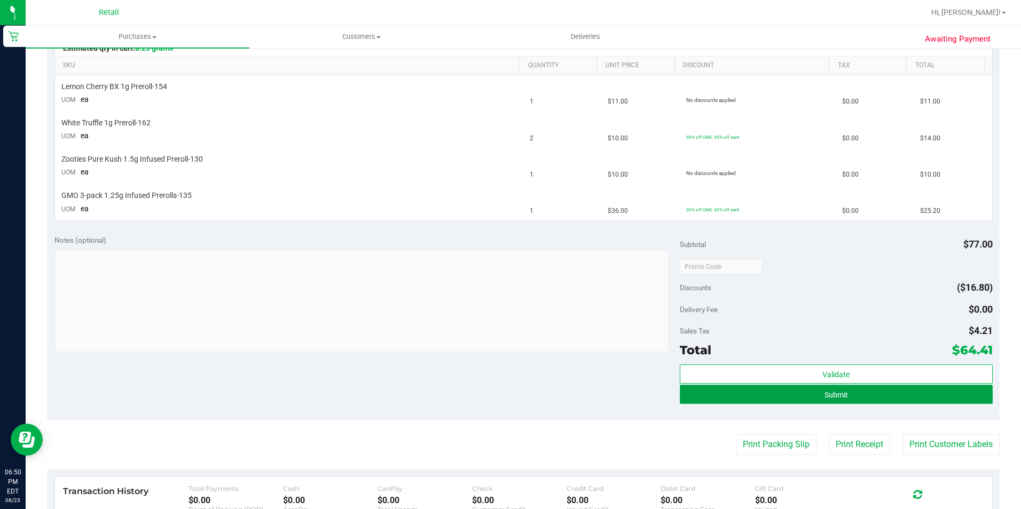
click at [696, 396] on button "Submit" at bounding box center [836, 394] width 313 height 19
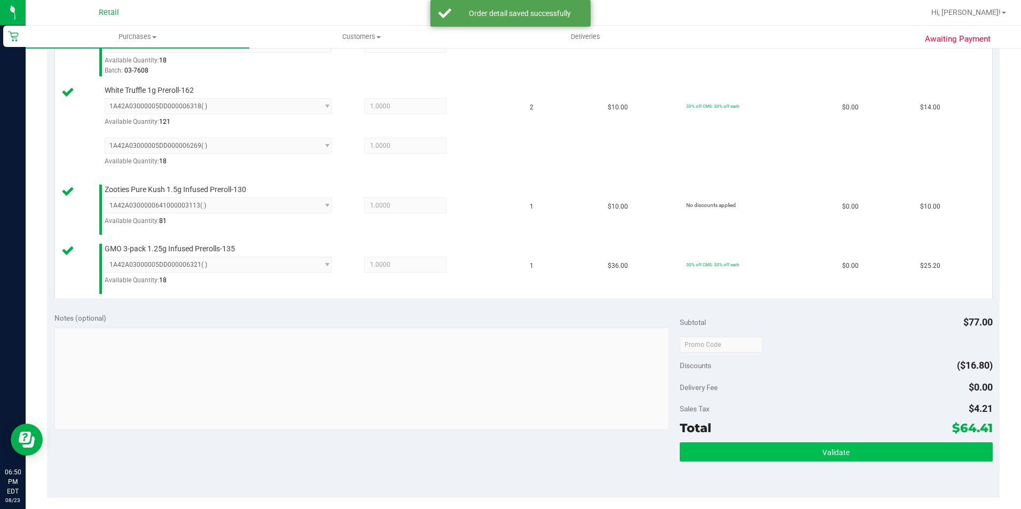
scroll to position [374, 0]
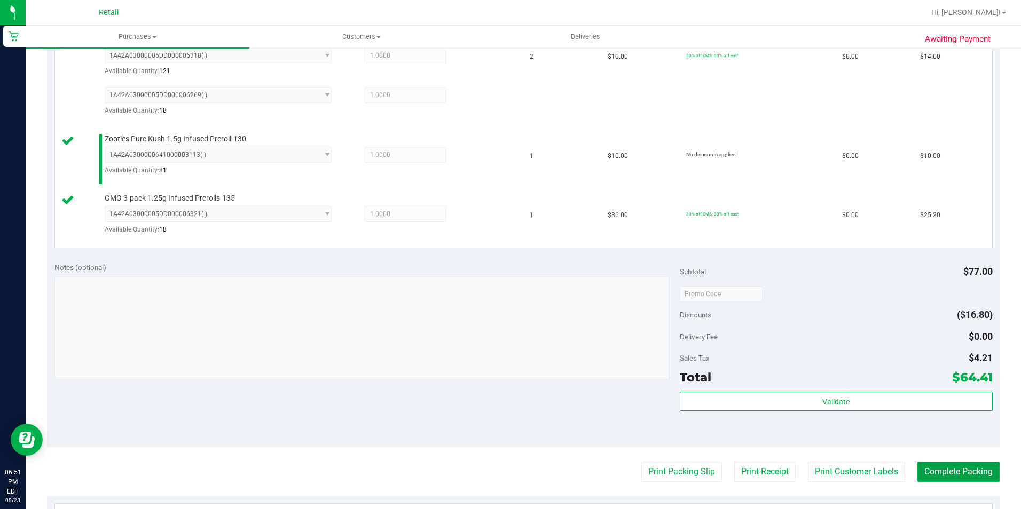
click at [933, 479] on button "Complete Packing" at bounding box center [958, 472] width 82 height 20
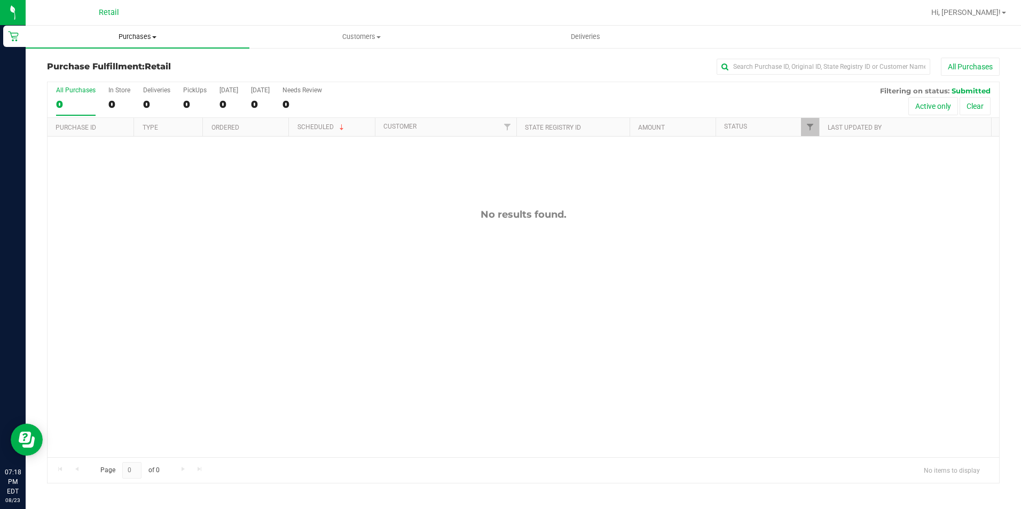
click at [140, 37] on span "Purchases" at bounding box center [138, 37] width 224 height 10
click at [124, 60] on span "Summary of purchases" at bounding box center [80, 64] width 109 height 9
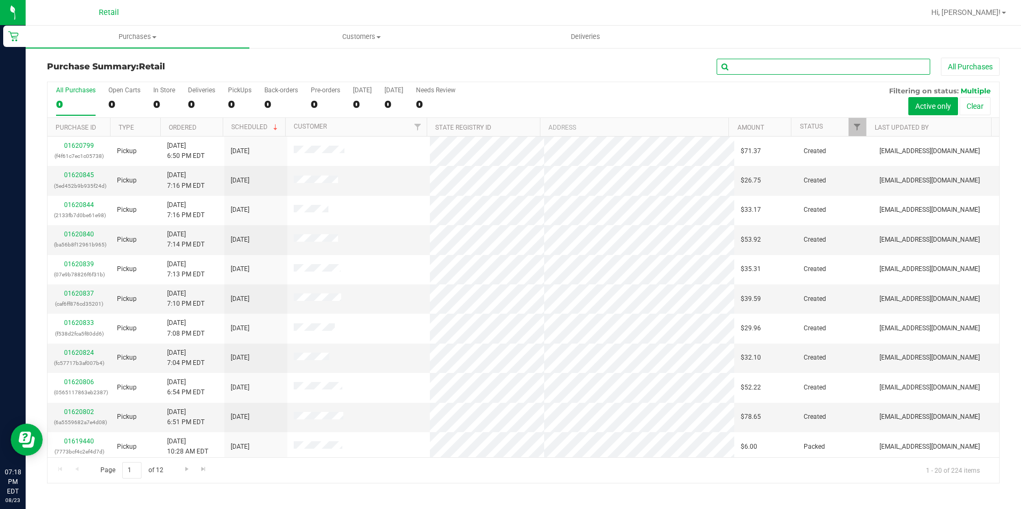
click at [767, 65] on input "text" at bounding box center [824, 67] width 214 height 16
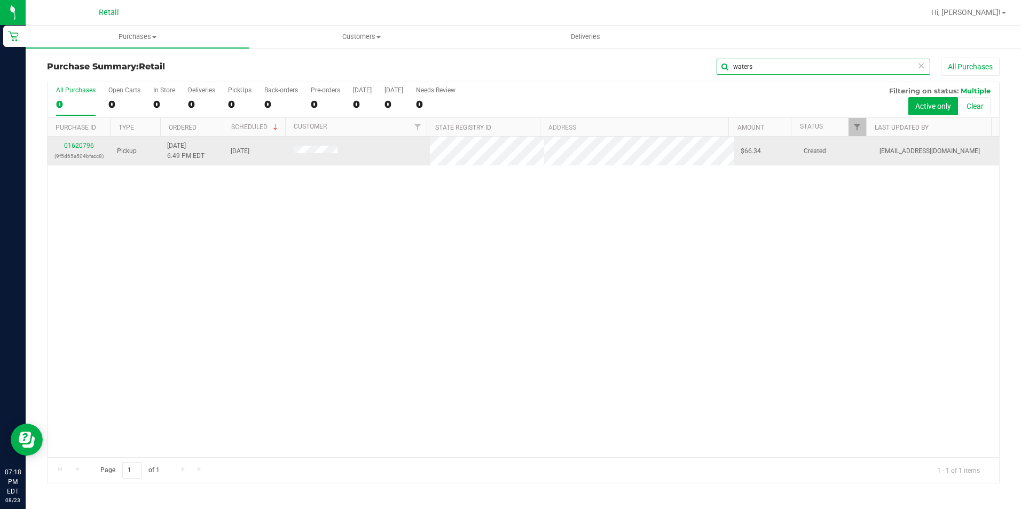
type input "waters"
click at [80, 150] on div "01620796 (9f5d65a504bfacc8)" at bounding box center [79, 151] width 50 height 20
click at [79, 142] on link "01620796" at bounding box center [79, 145] width 30 height 7
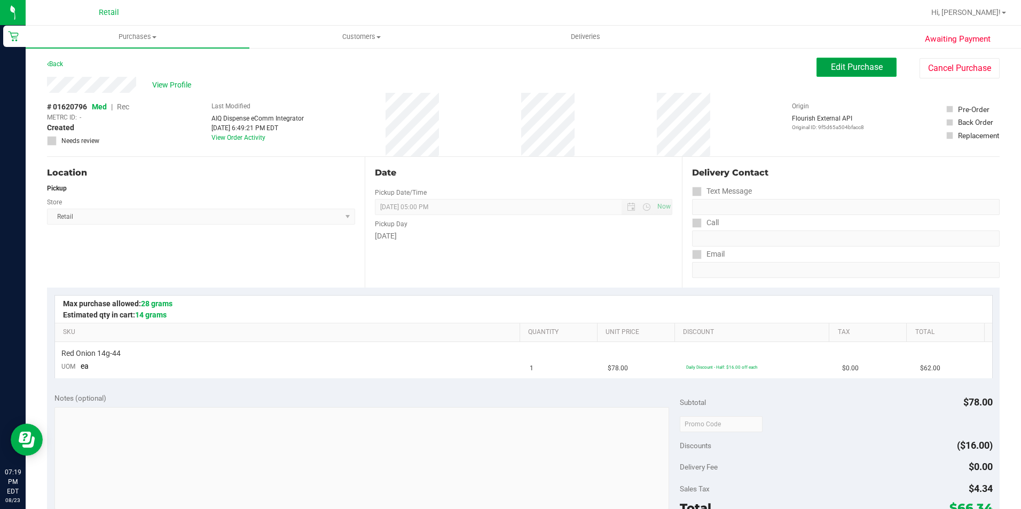
click at [855, 64] on span "Edit Purchase" at bounding box center [857, 67] width 52 height 10
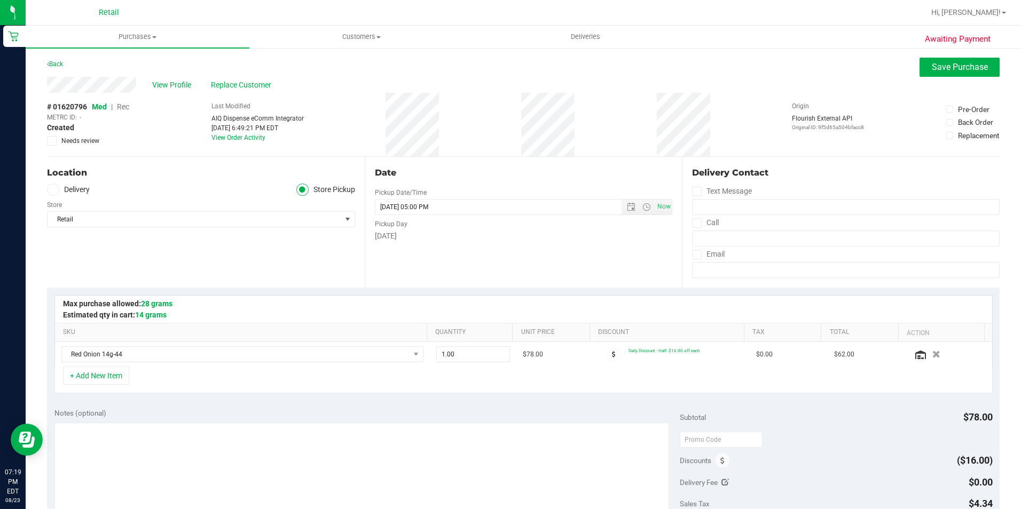
click at [119, 107] on span "Rec" at bounding box center [123, 107] width 12 height 9
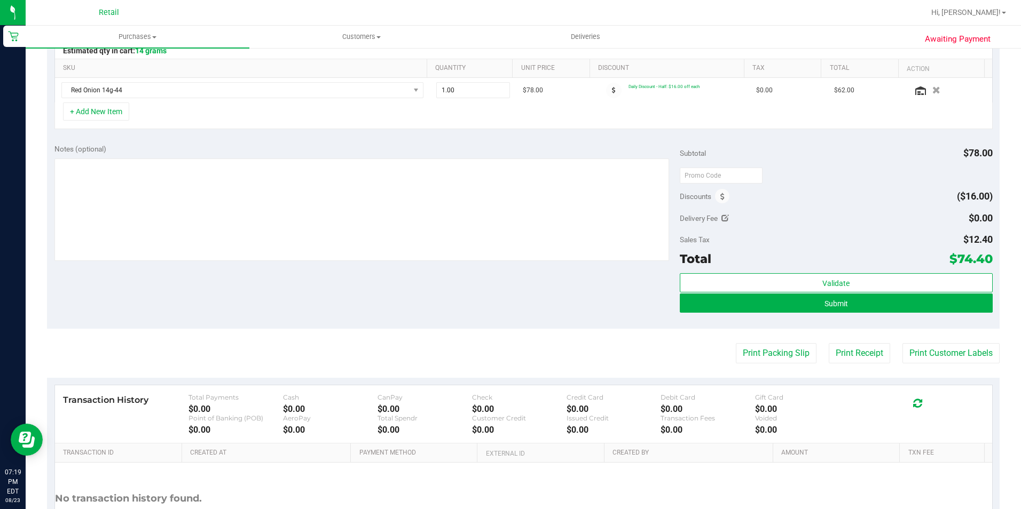
scroll to position [267, 0]
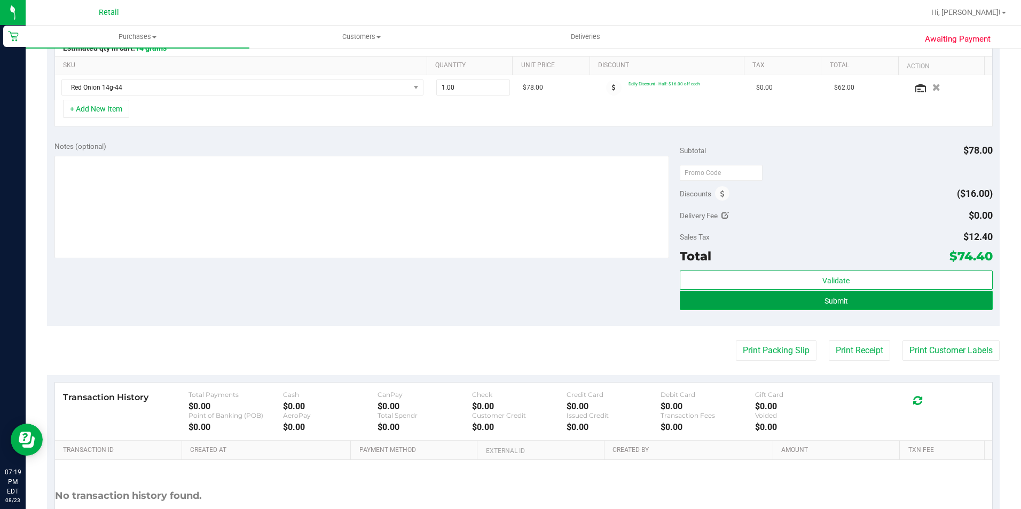
click at [805, 291] on button "Submit" at bounding box center [836, 300] width 313 height 19
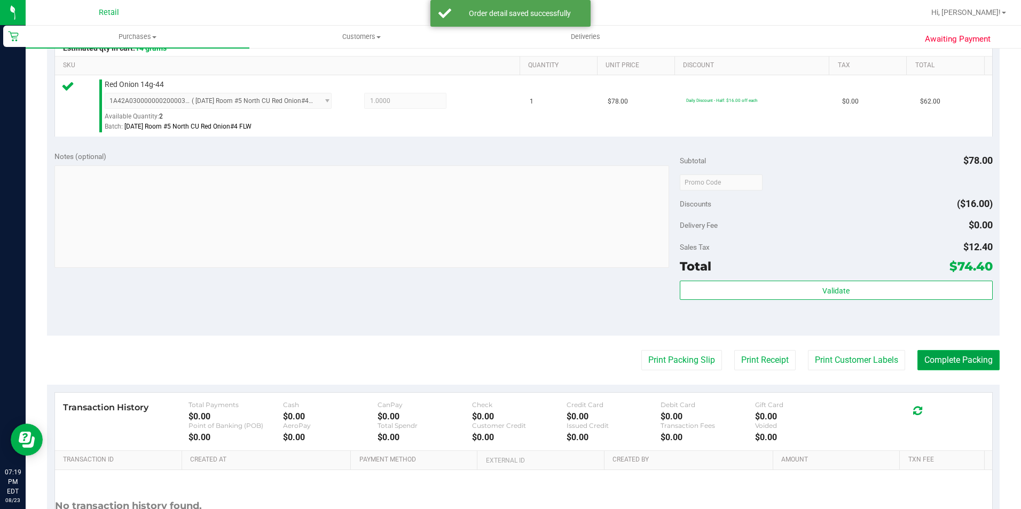
click at [933, 356] on button "Complete Packing" at bounding box center [958, 360] width 82 height 20
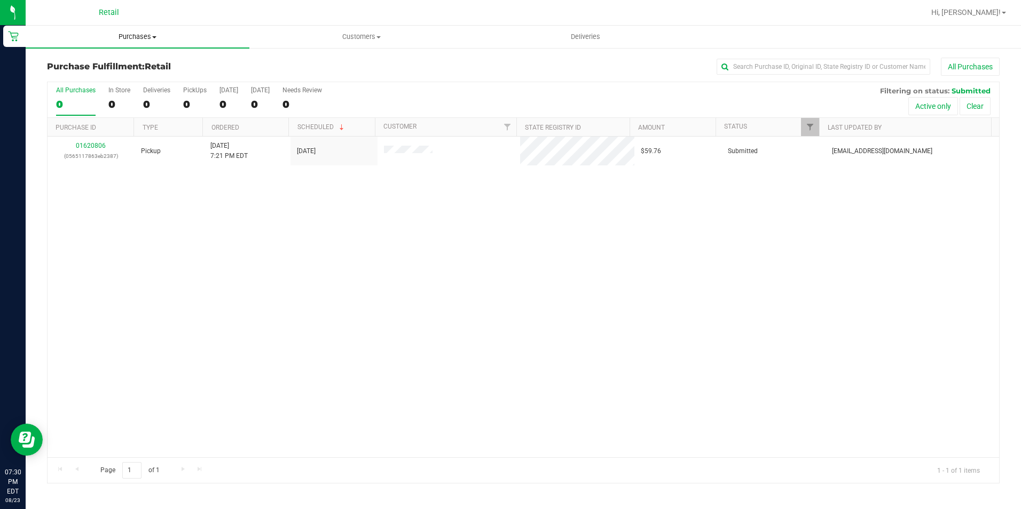
drag, startPoint x: 137, startPoint y: 43, endPoint x: 135, endPoint y: 50, distance: 7.3
click at [137, 43] on uib-tab-heading "Purchases Summary of purchases Fulfillment All purchases" at bounding box center [138, 37] width 224 height 22
click at [130, 63] on span "Summary of purchases" at bounding box center [80, 64] width 109 height 9
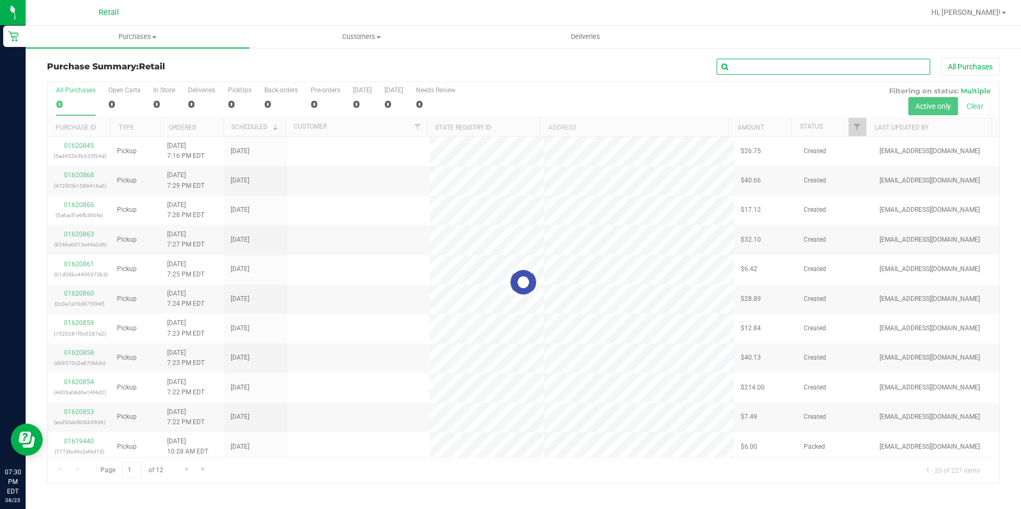
click at [750, 73] on input "text" at bounding box center [824, 67] width 214 height 16
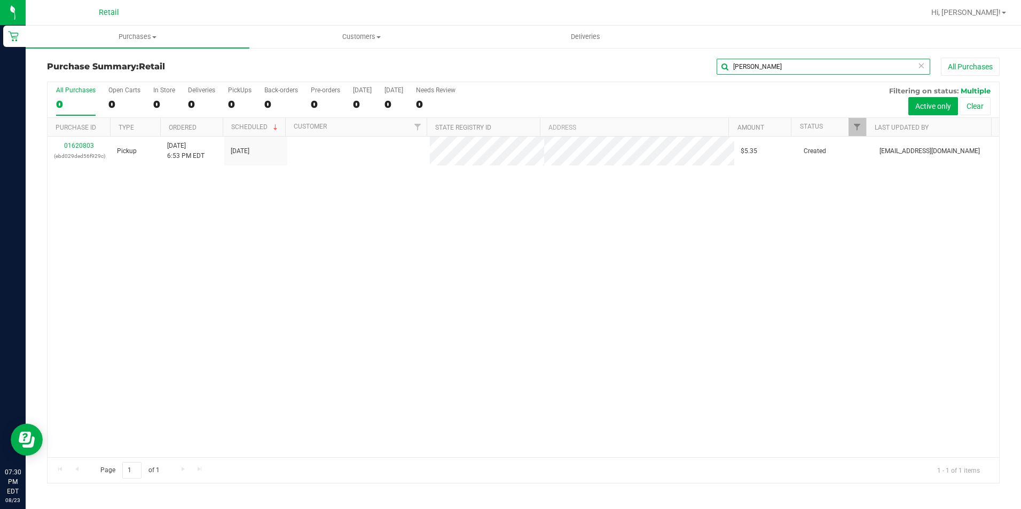
type input "josh"
click at [85, 145] on link "01620803" at bounding box center [79, 145] width 30 height 7
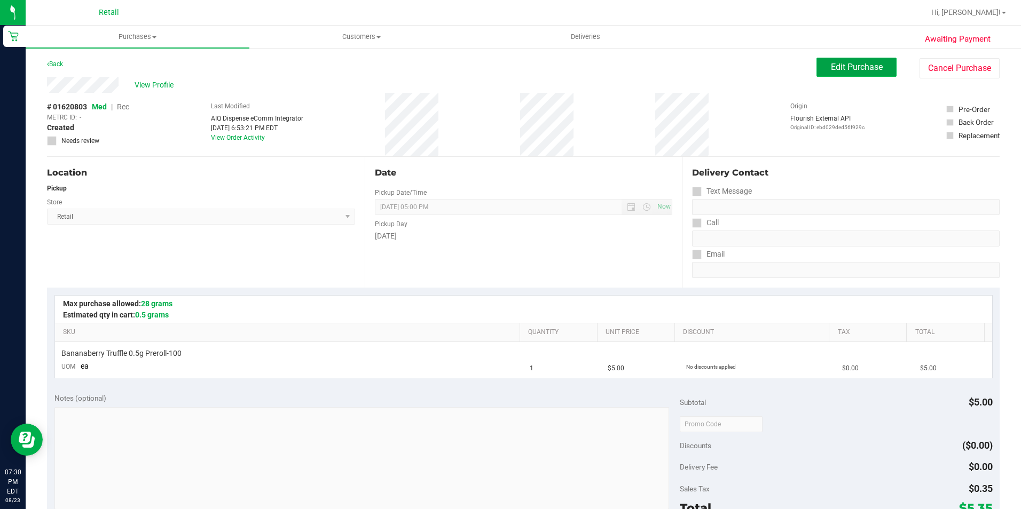
click at [836, 76] on button "Edit Purchase" at bounding box center [856, 67] width 80 height 19
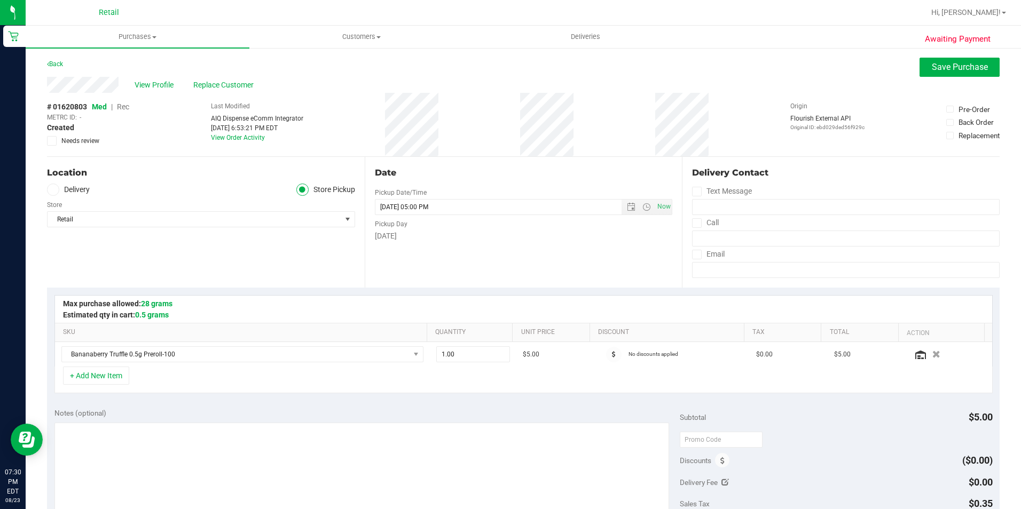
click at [120, 106] on span "Rec" at bounding box center [123, 107] width 12 height 9
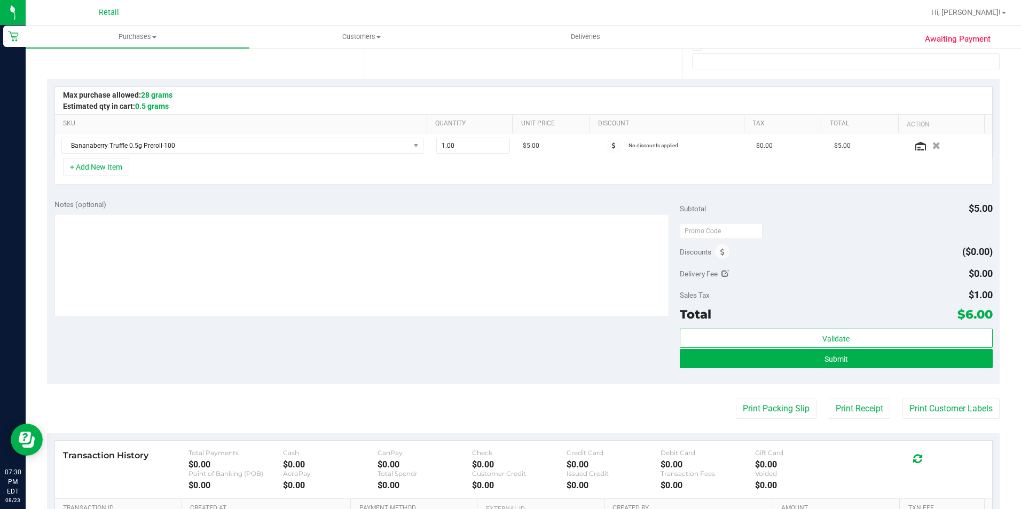
scroll to position [214, 0]
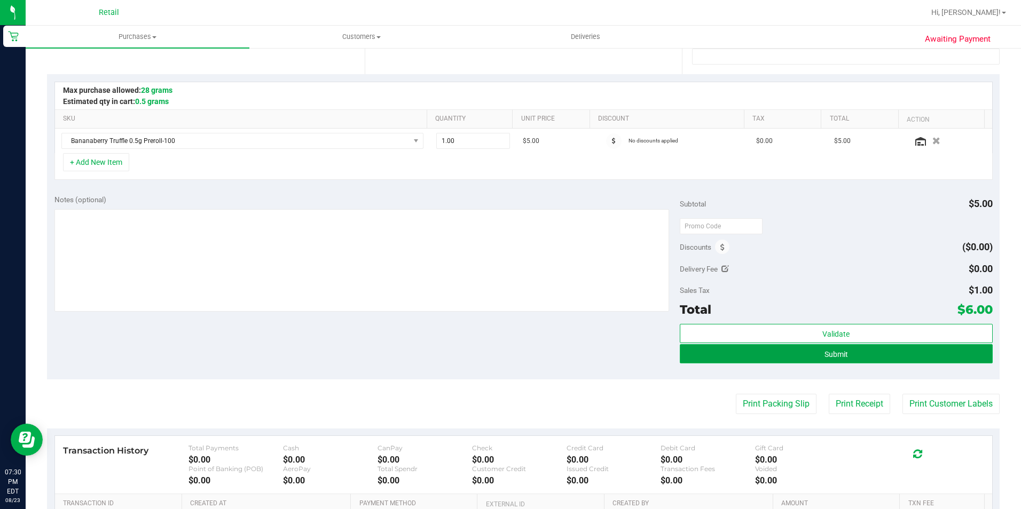
click at [891, 349] on button "Submit" at bounding box center [836, 353] width 313 height 19
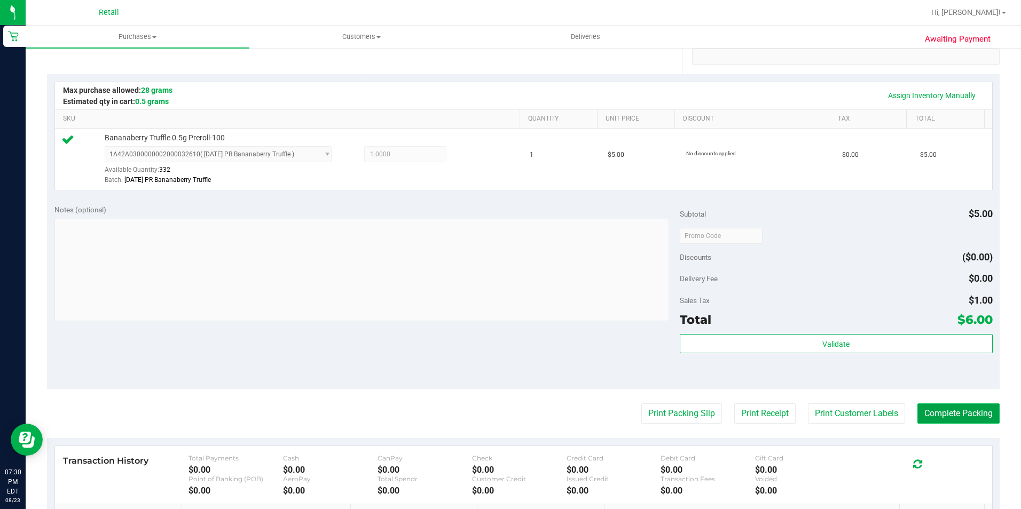
click at [917, 405] on button "Complete Packing" at bounding box center [958, 414] width 82 height 20
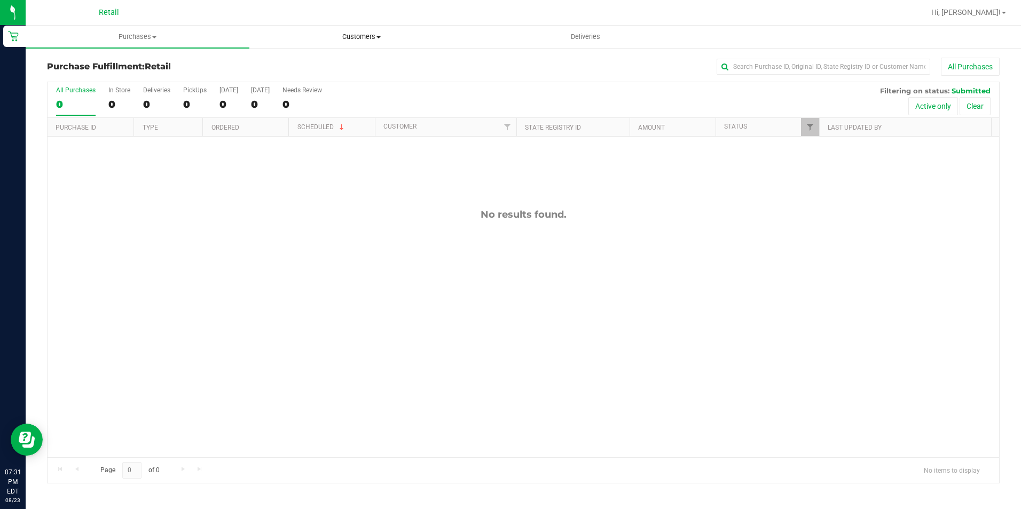
click at [374, 36] on span "Customers" at bounding box center [361, 37] width 223 height 10
click at [342, 65] on li "All customers" at bounding box center [361, 64] width 224 height 13
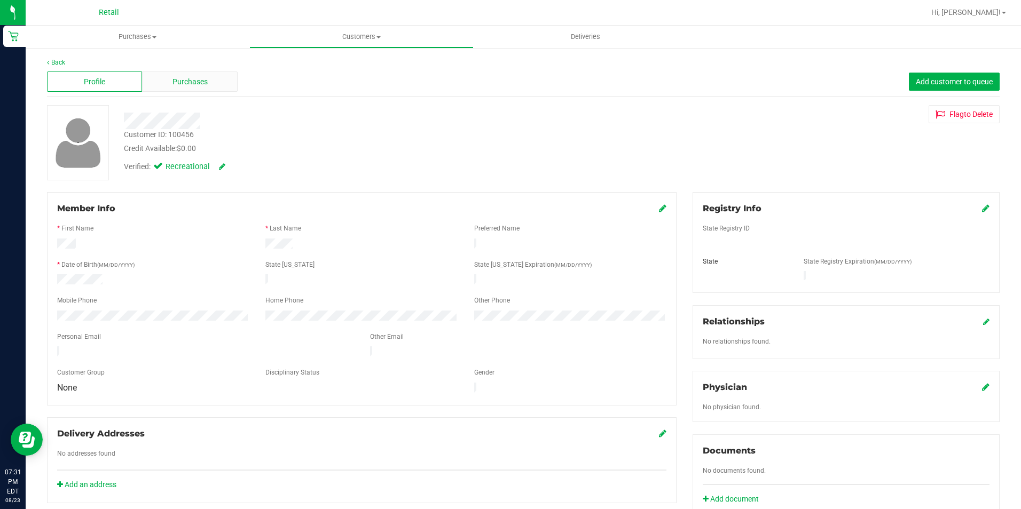
click at [163, 79] on div "Purchases" at bounding box center [189, 82] width 95 height 20
